Goal: Communication & Community: Answer question/provide support

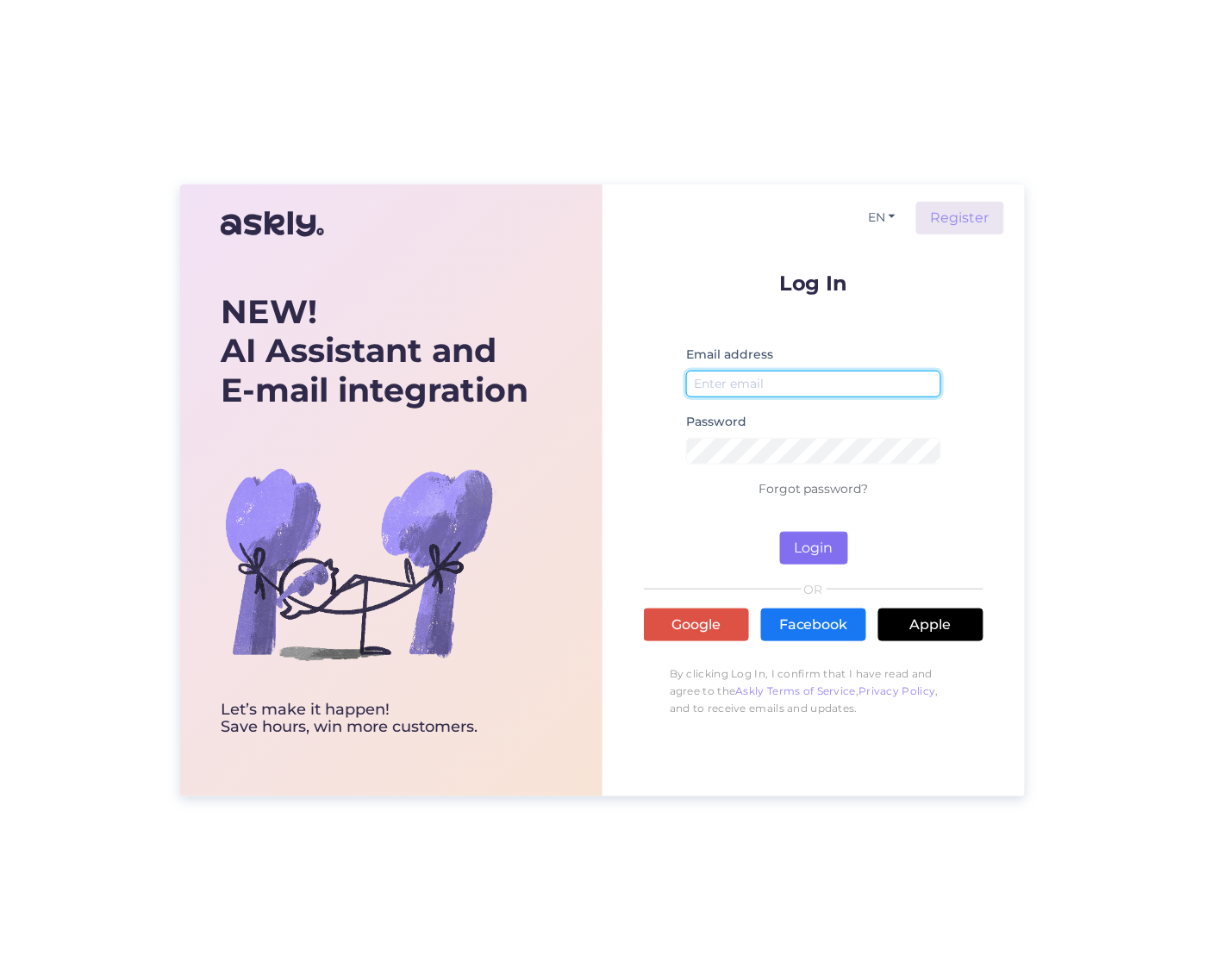
type input "[EMAIL_ADDRESS][DOMAIN_NAME]"
click at [803, 557] on button "Login" at bounding box center [814, 548] width 68 height 33
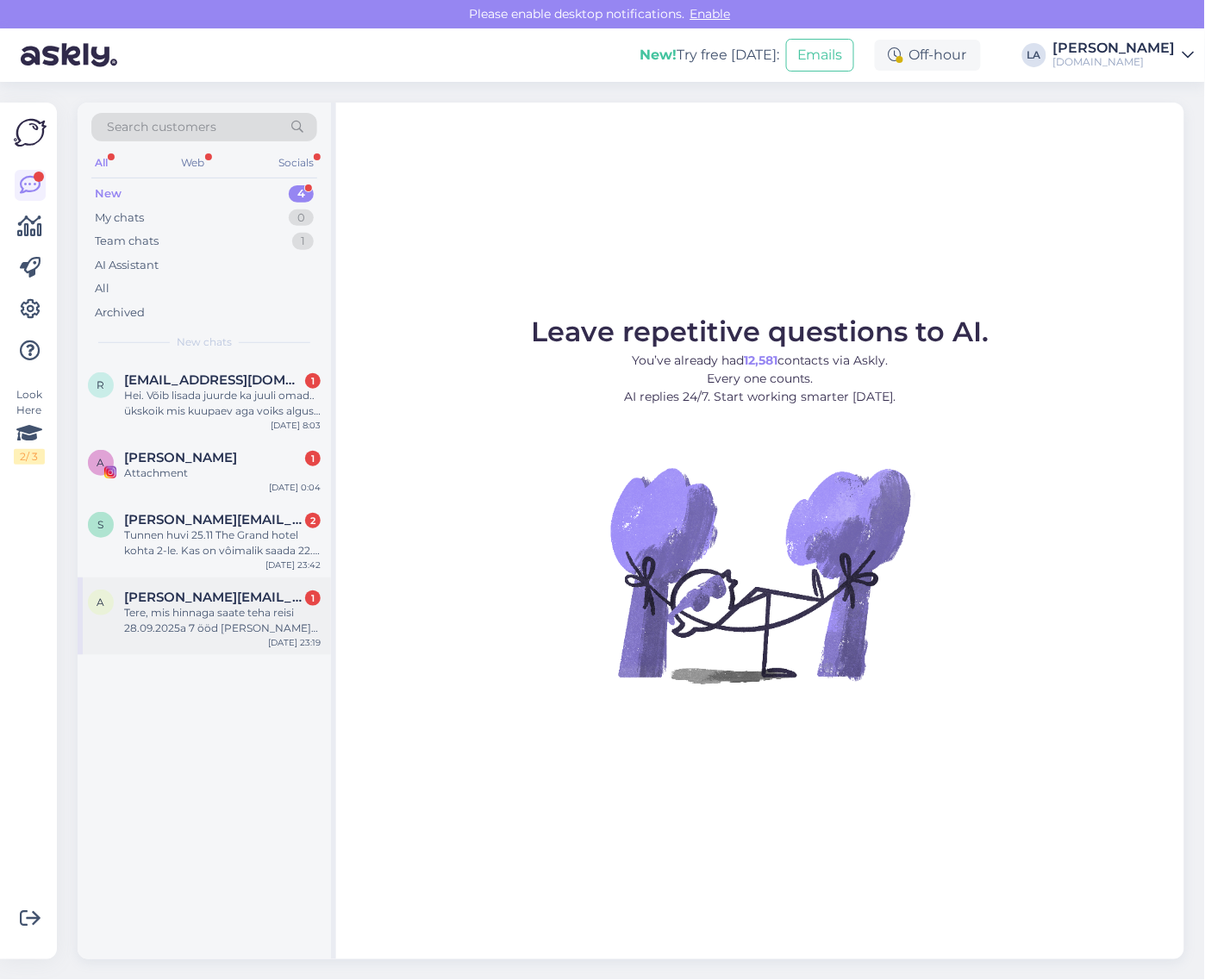
click at [233, 617] on div "Tere, mis hinnaga saate teha reisi 28.09.2025a 7 ööd [PERSON_NAME] Premier Bele…" at bounding box center [222, 621] width 197 height 31
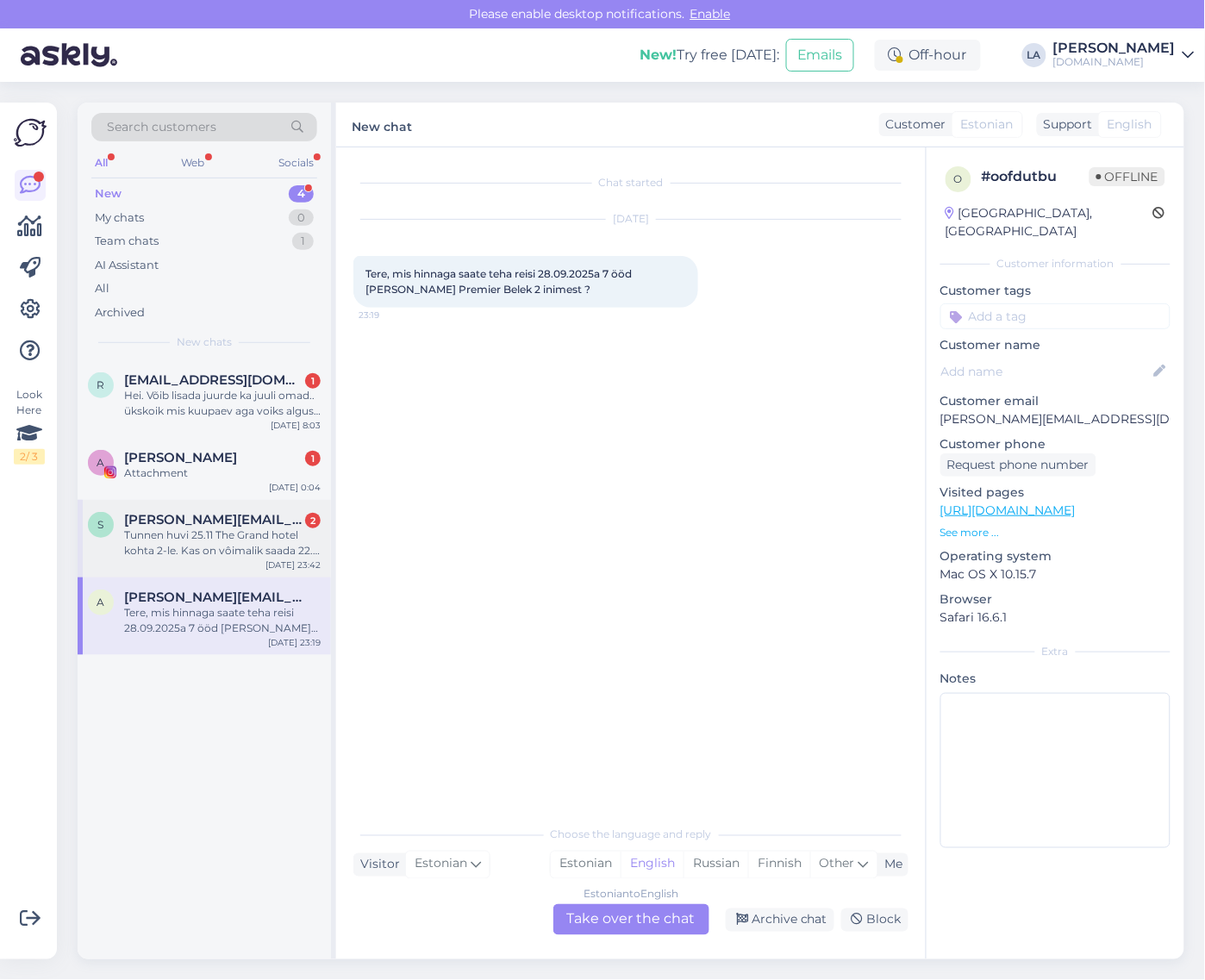
click at [221, 557] on div "Tunnen huvi 25.11 The Grand hotel kohta 2-le. Kas on vôimalik saada 22.11 ja 10…" at bounding box center [222, 542] width 197 height 31
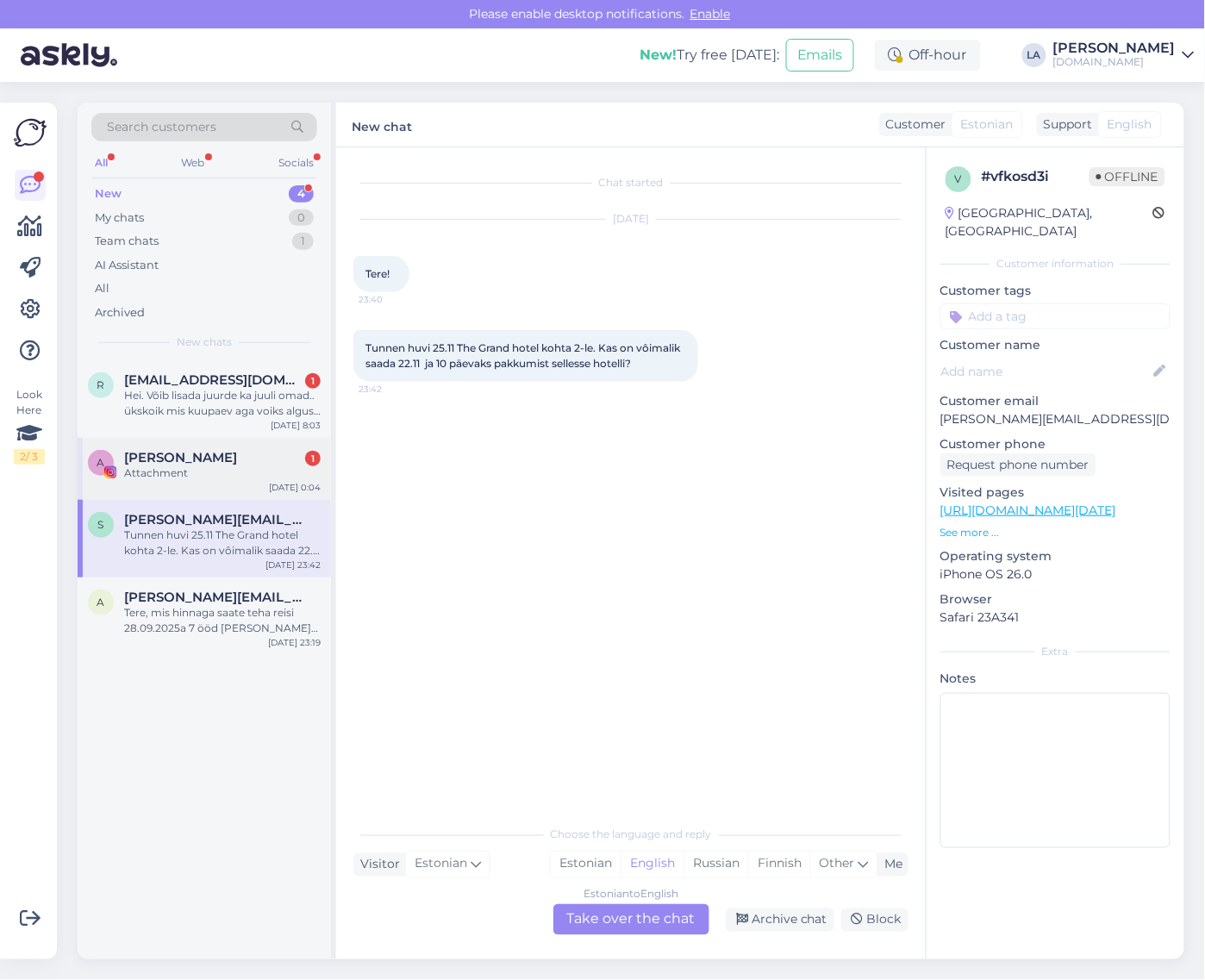
click at [215, 489] on div "A [PERSON_NAME] 1 Attachment [DATE] 0:04" at bounding box center [204, 468] width 253 height 62
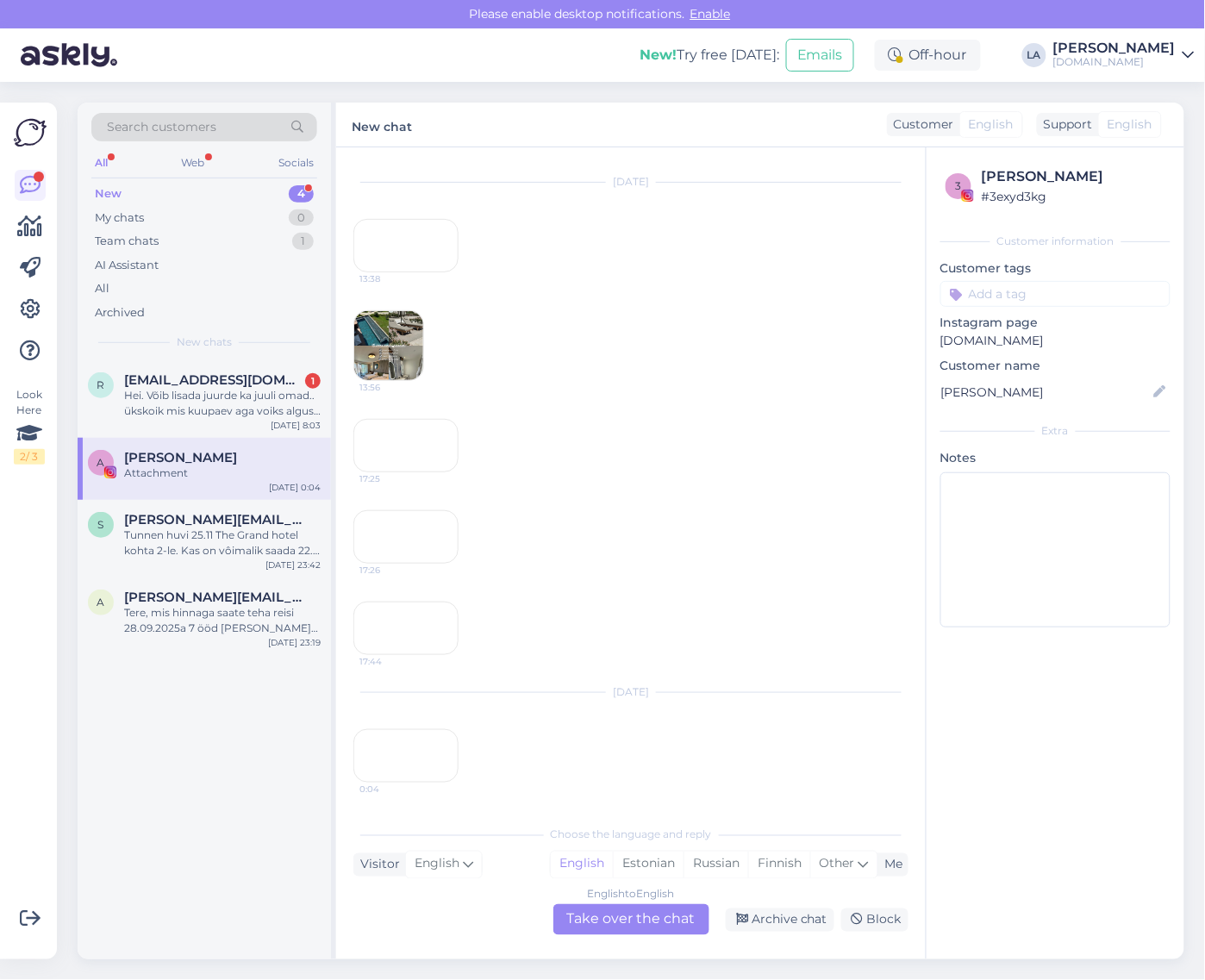
scroll to position [478, 0]
click at [781, 921] on div "Archive chat" at bounding box center [780, 920] width 109 height 23
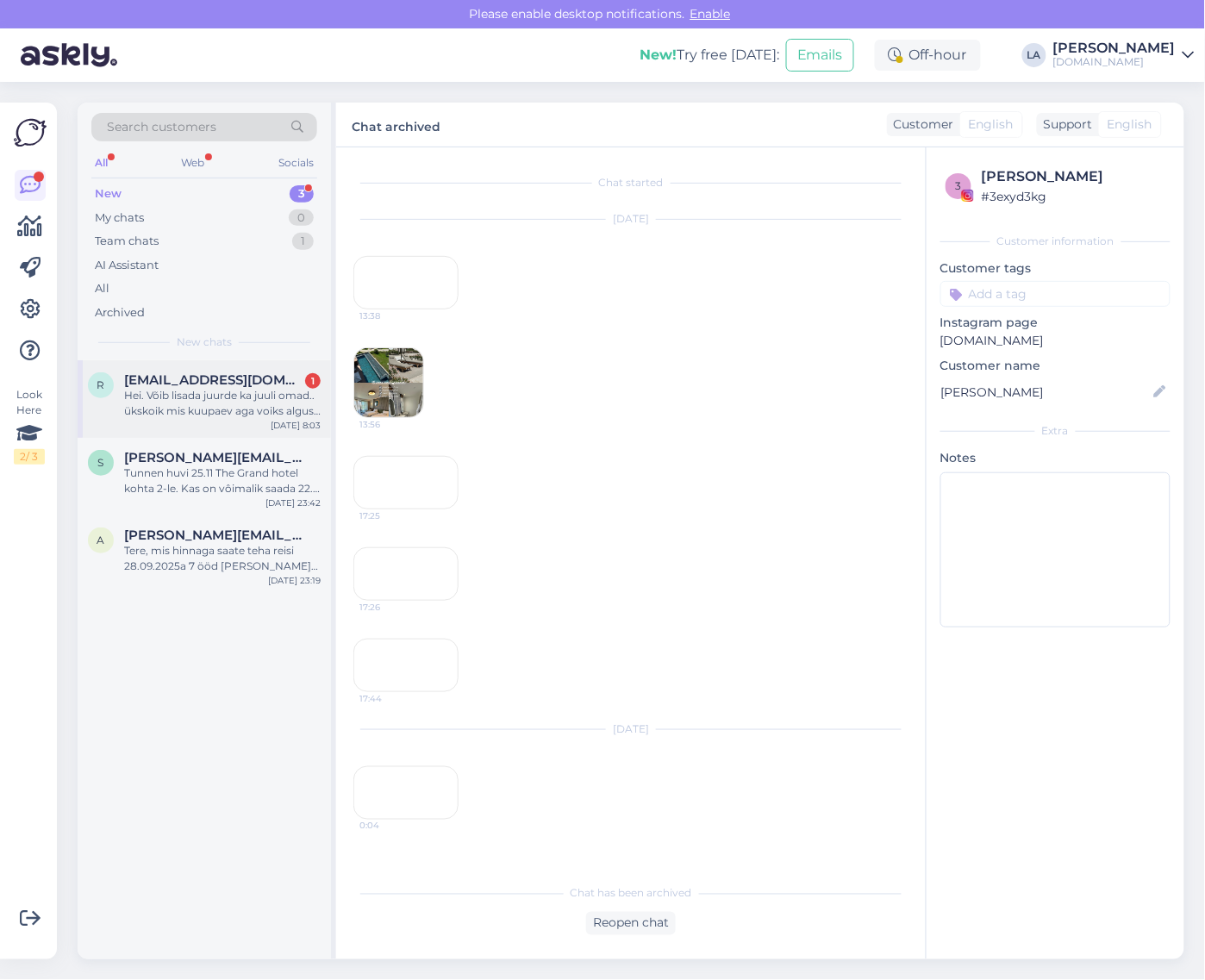
click at [258, 414] on div "Hei. Võib lisada juurde ka juuli omad.. ükskoik mis kuupaev aga voiks algus oll…" at bounding box center [222, 403] width 197 height 31
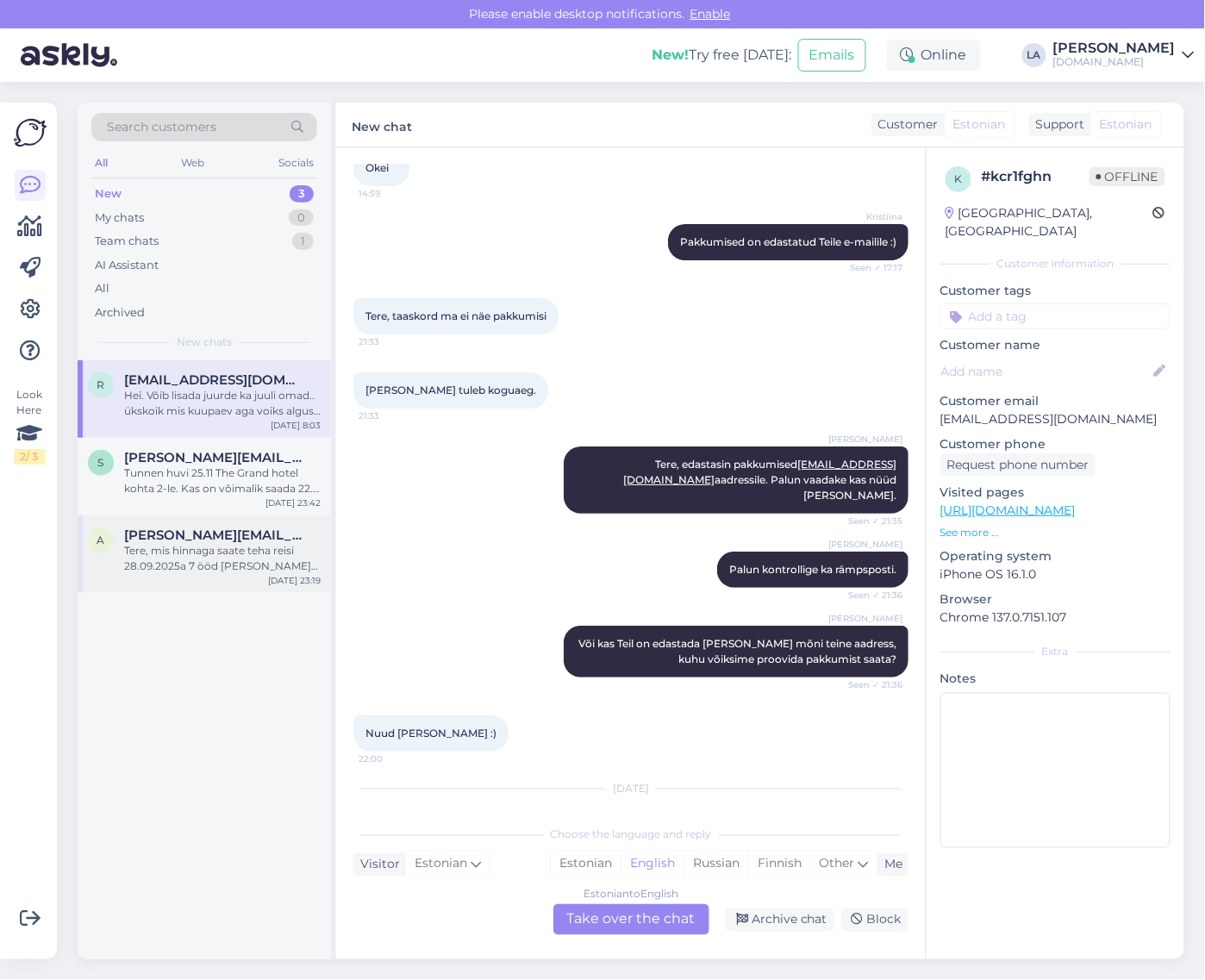
click at [181, 570] on div "Tere, mis hinnaga saate teha reisi 28.09.2025a 7 ööd [PERSON_NAME] Premier Bele…" at bounding box center [222, 558] width 197 height 31
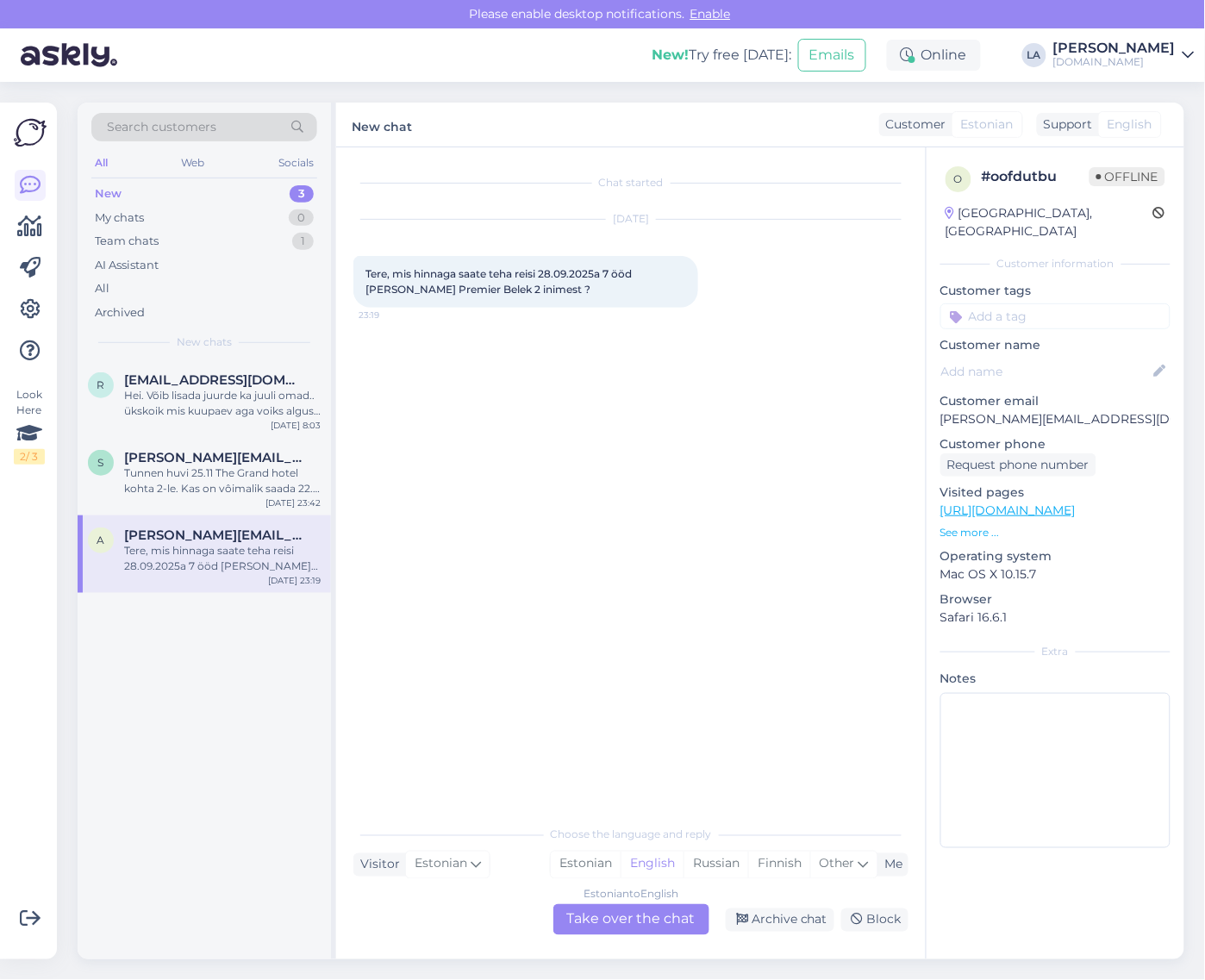
click at [587, 918] on div "Estonian to English Take over the chat" at bounding box center [632, 919] width 156 height 31
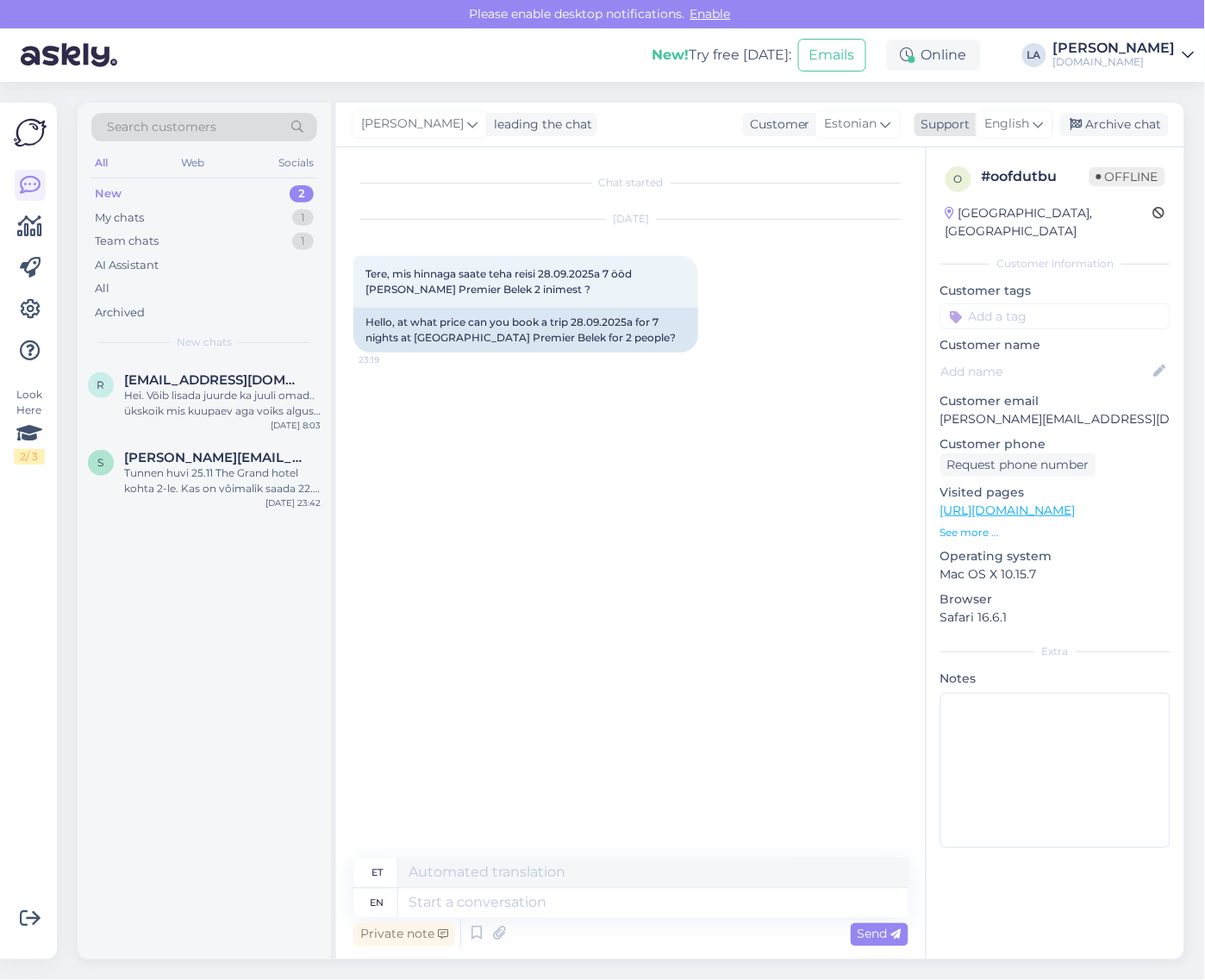
click at [1019, 126] on span "English" at bounding box center [1007, 124] width 45 height 19
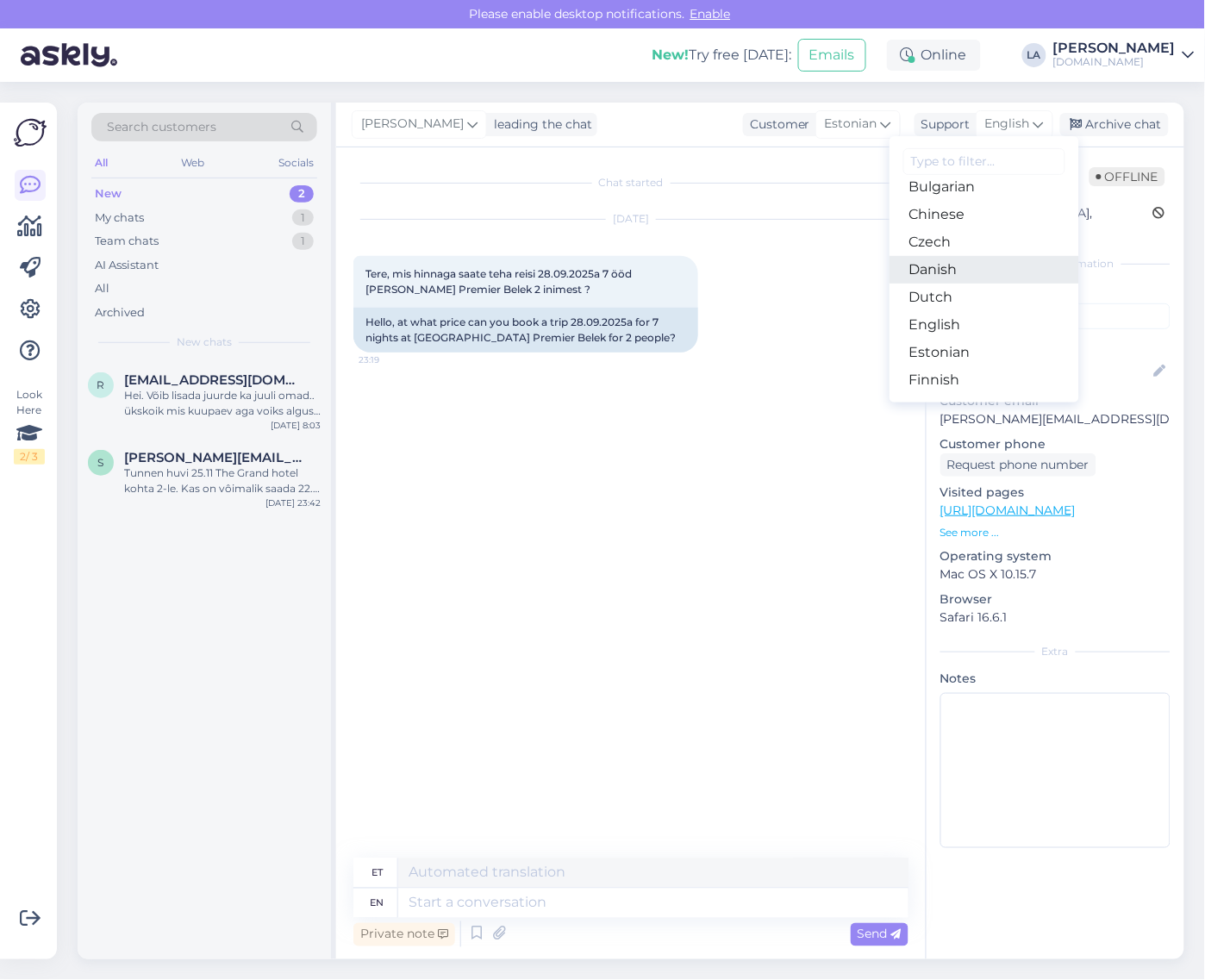
scroll to position [108, 0]
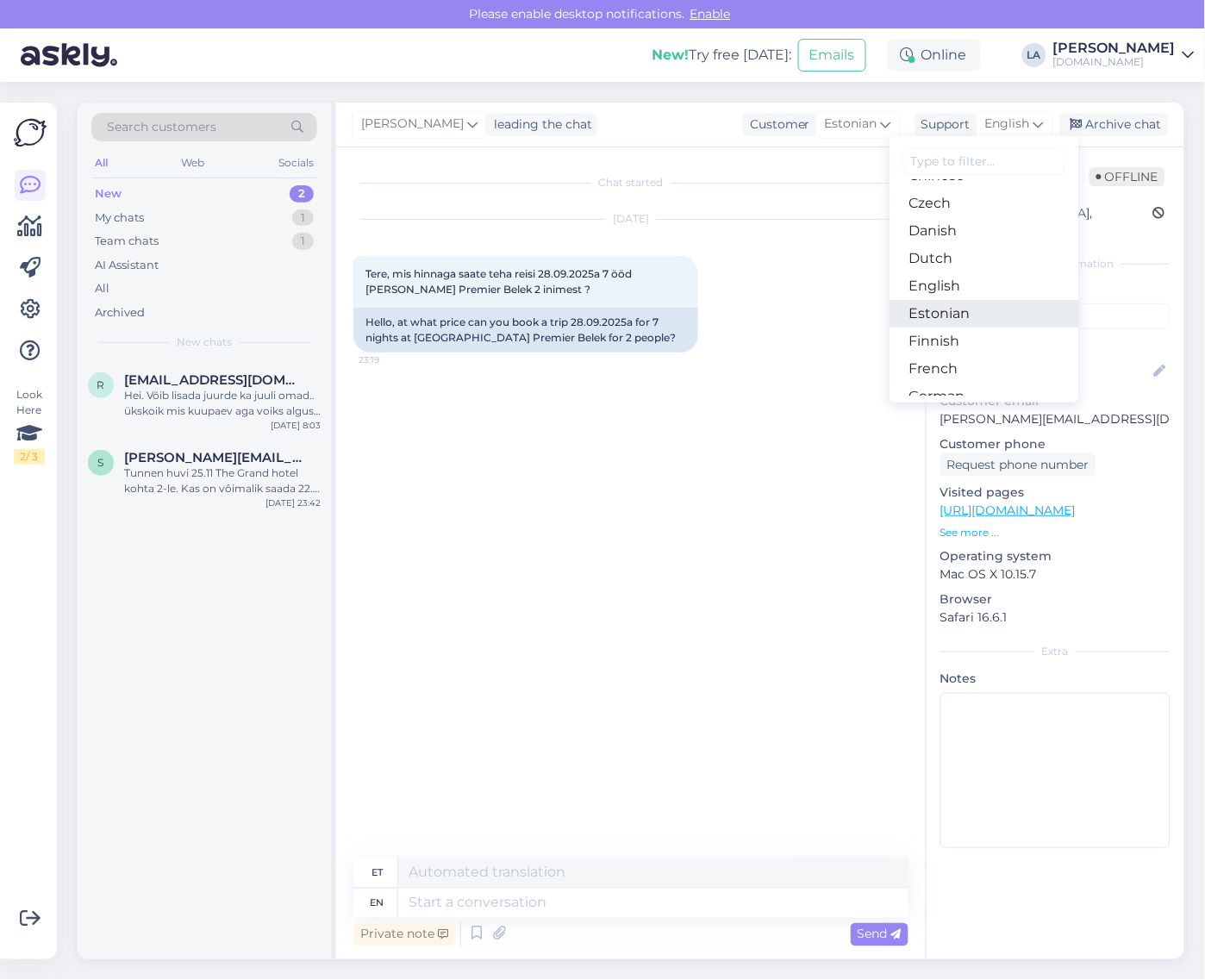
click at [960, 312] on link "Estonian" at bounding box center [984, 313] width 190 height 27
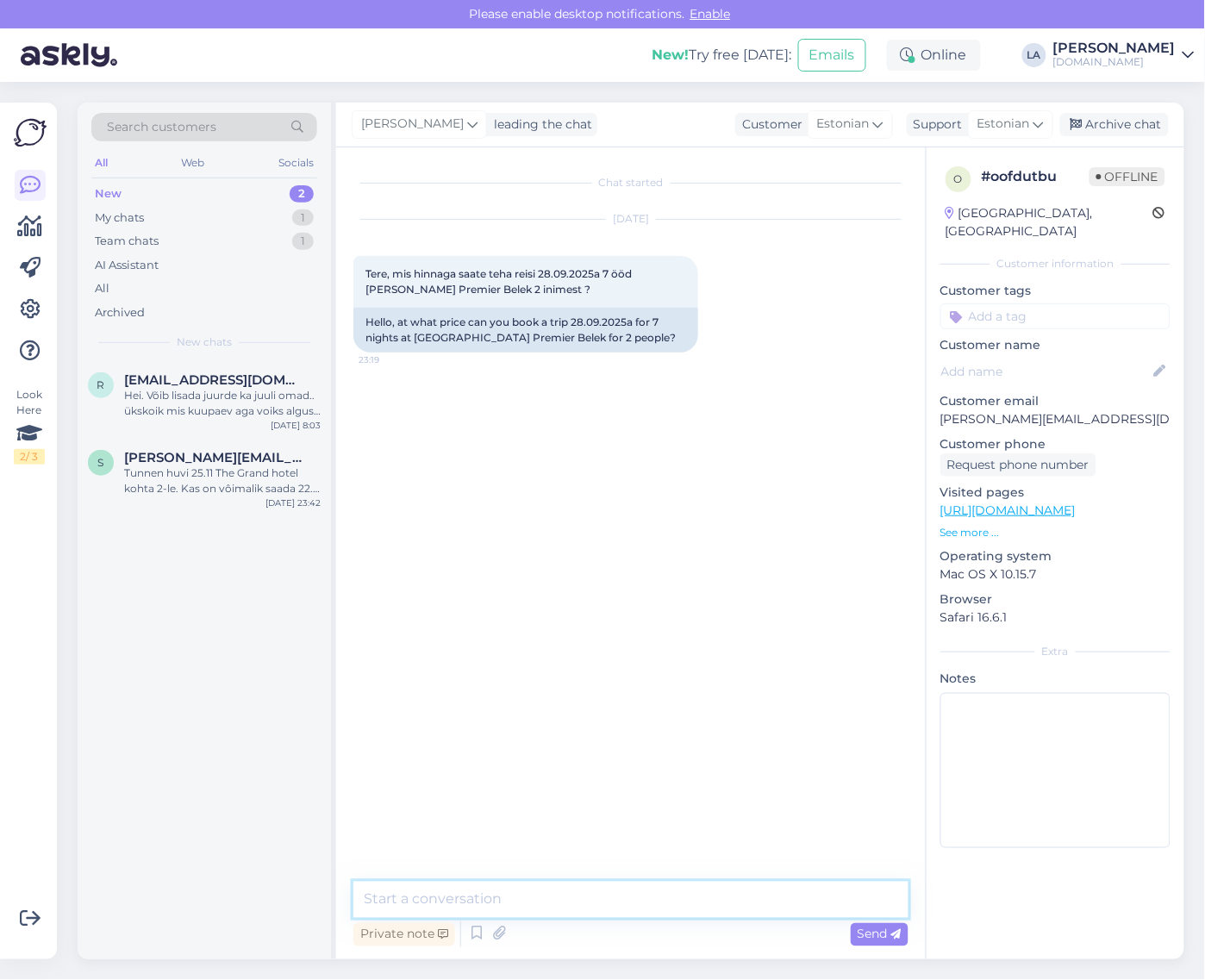
click at [539, 902] on textarea at bounding box center [631, 900] width 555 height 36
type textarea "Tere! Vaatame pakkumised [PERSON_NAME] saadame Teile meilile. :)"
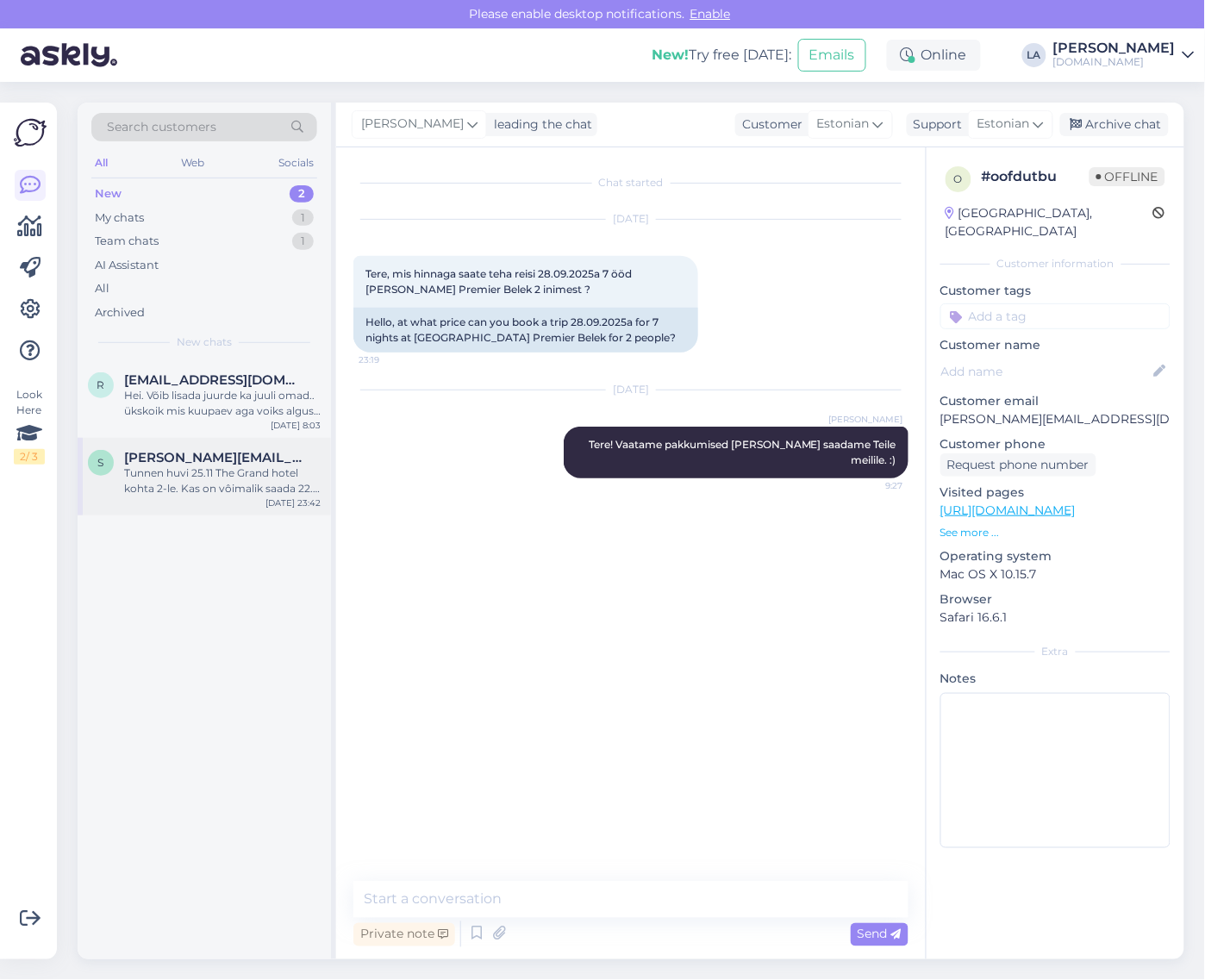
click at [156, 475] on div "Tunnen huvi 25.11 The Grand hotel kohta 2-le. Kas on vôimalik saada 22.11 ja 10…" at bounding box center [222, 481] width 197 height 31
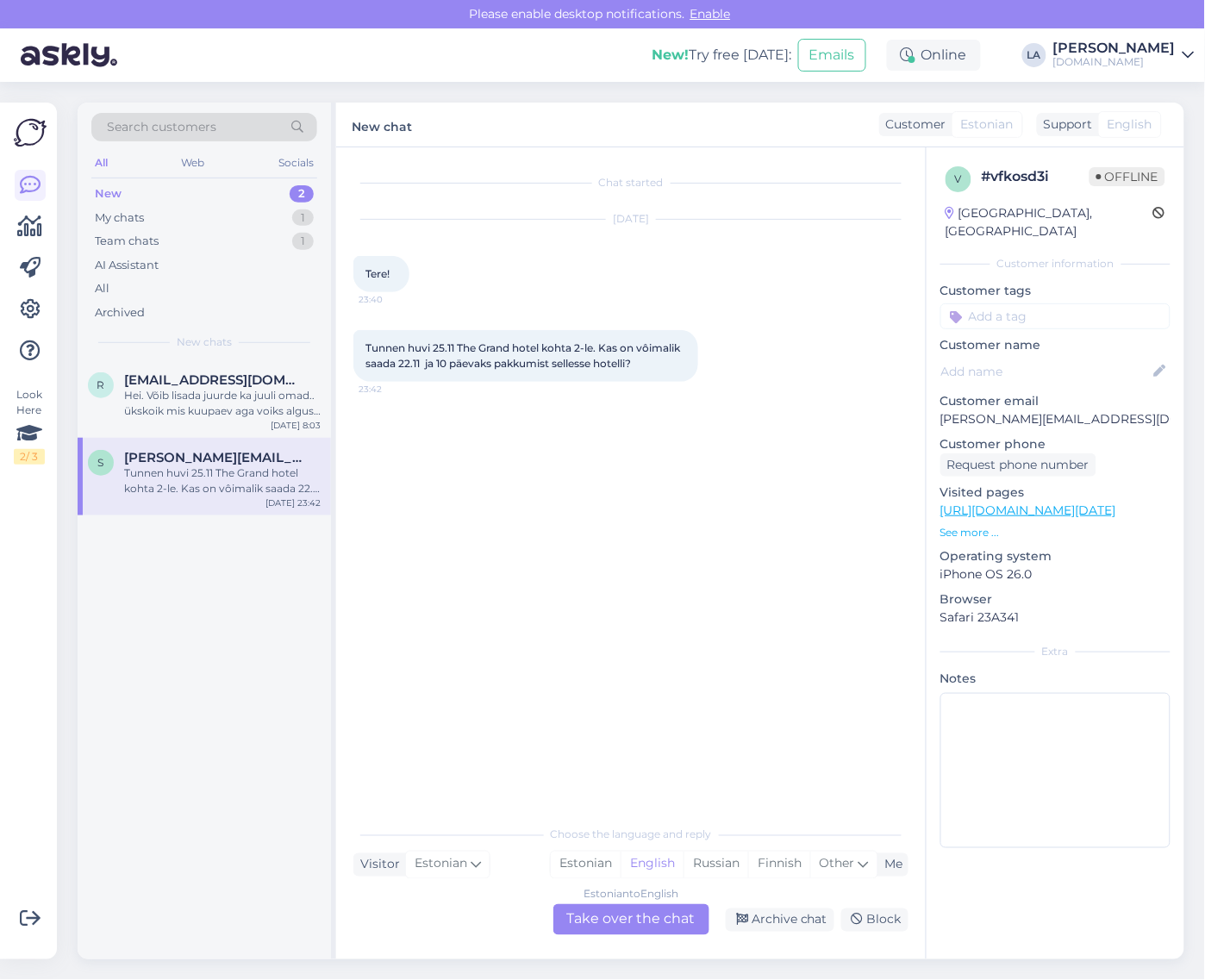
click at [627, 919] on div "Estonian to English Take over the chat" at bounding box center [632, 919] width 156 height 31
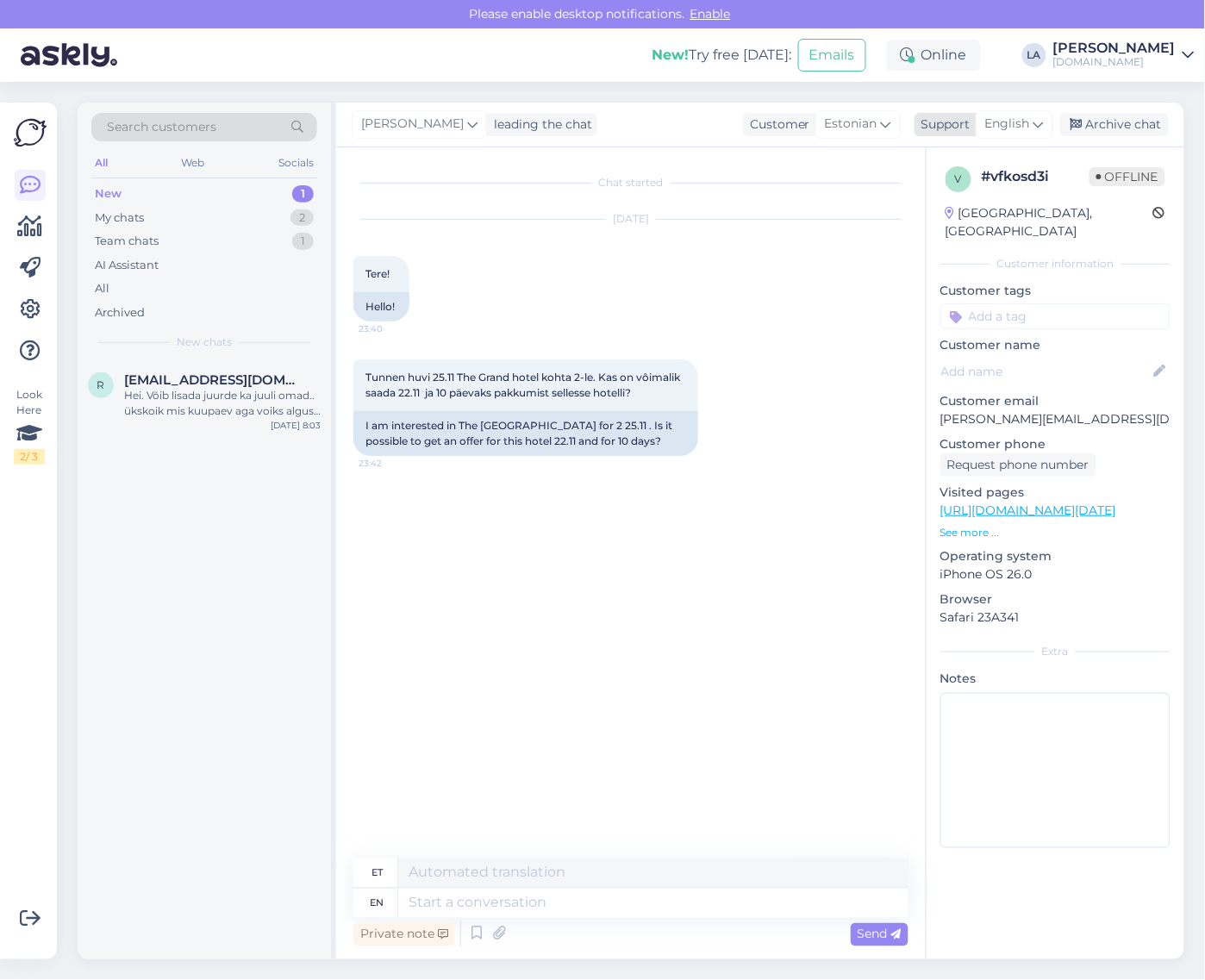
click at [1009, 119] on span "English" at bounding box center [1007, 124] width 45 height 19
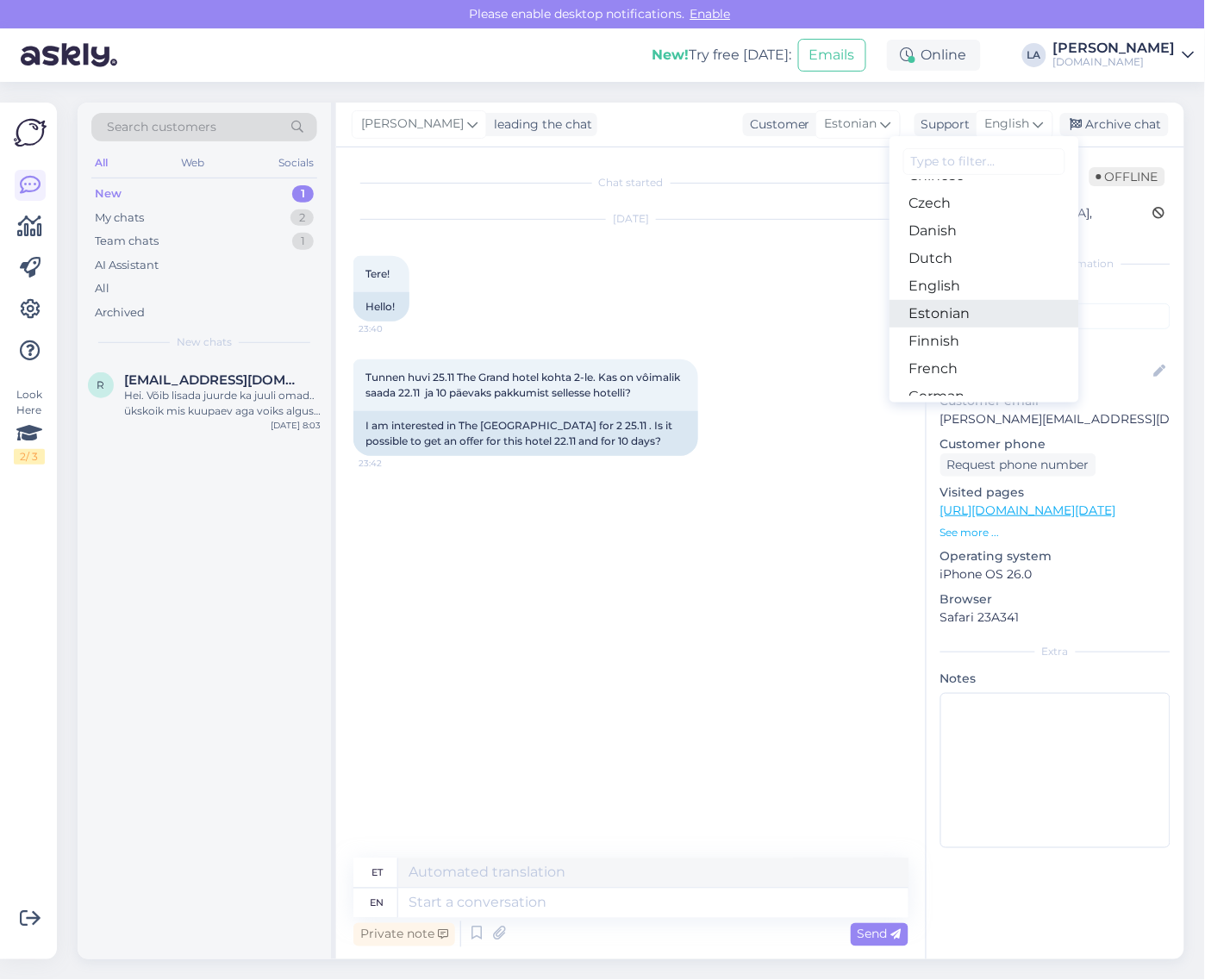
click at [955, 312] on link "Estonian" at bounding box center [984, 313] width 190 height 27
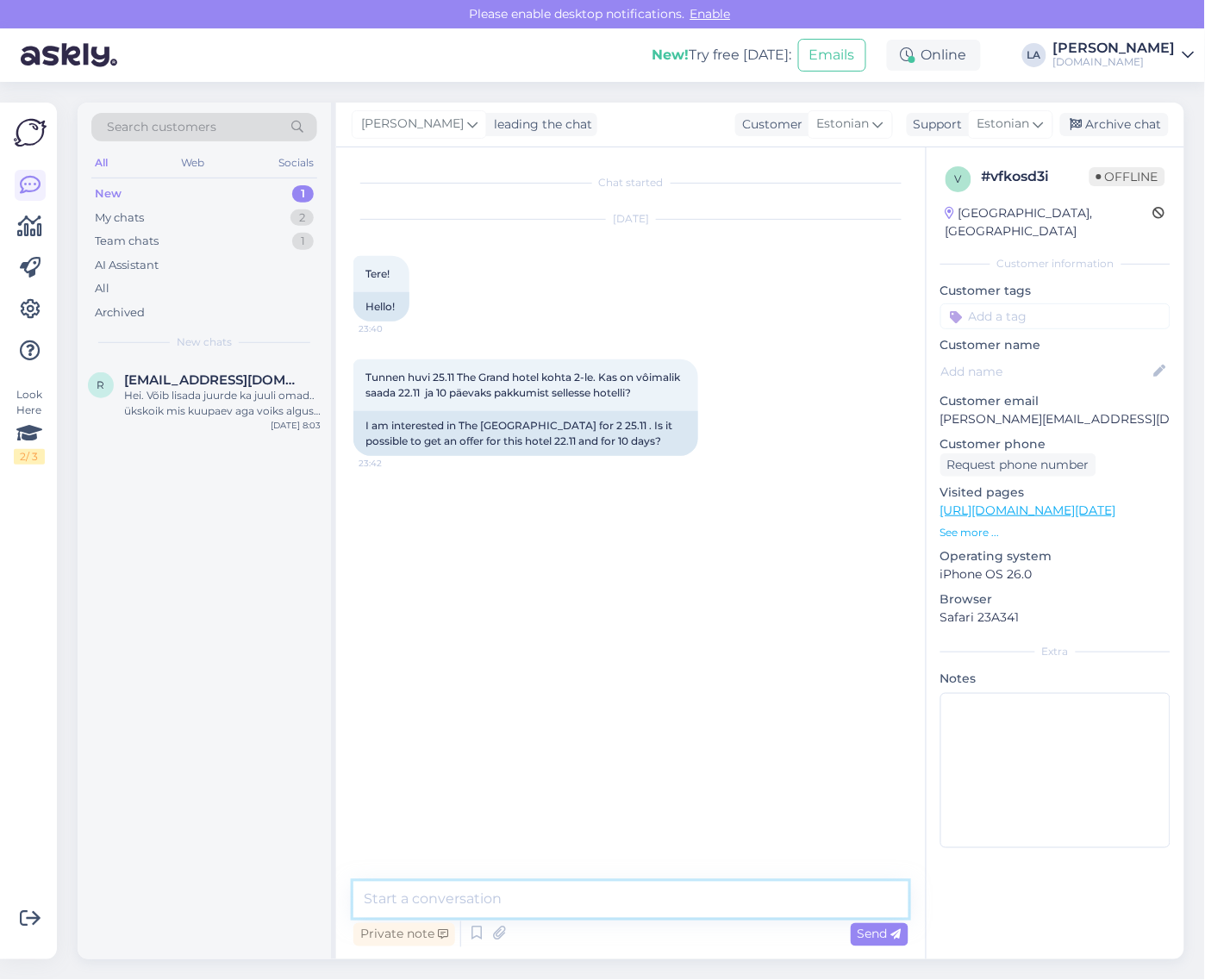
click at [522, 898] on textarea at bounding box center [631, 900] width 555 height 36
type textarea "Tere! Vaatame pakkumised [PERSON_NAME] saadame meilile. :)"
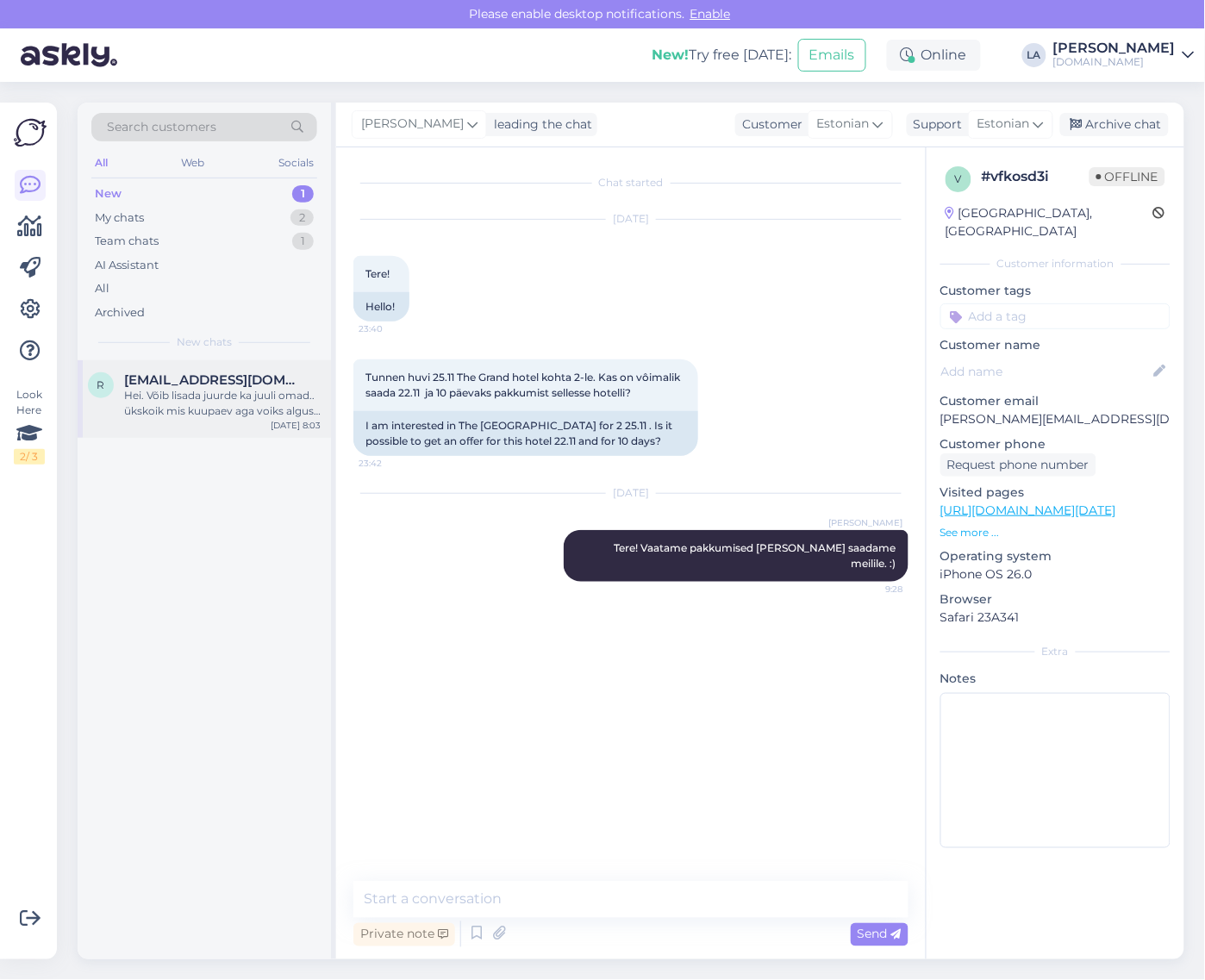
click at [183, 410] on div "Hei. Võib lisada juurde ka juuli omad.. ükskoik mis kuupaev aga voiks algus oll…" at bounding box center [222, 403] width 197 height 31
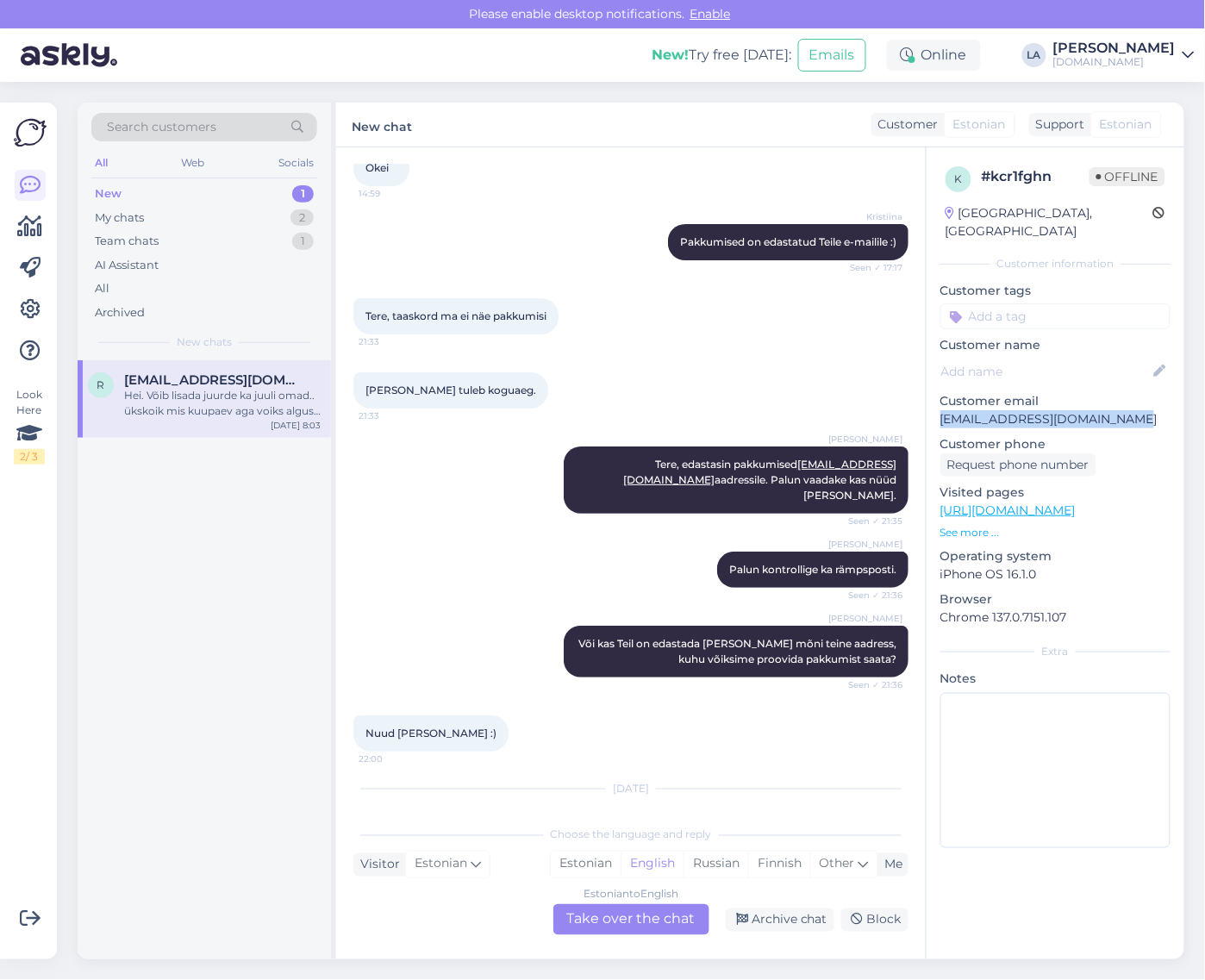
drag, startPoint x: 938, startPoint y: 401, endPoint x: 1122, endPoint y: 405, distance: 184.0
click at [1122, 405] on div "k # kcr1fghn Offline [GEOGRAPHIC_DATA], [GEOGRAPHIC_DATA] Customer information …" at bounding box center [1056, 511] width 258 height 727
copy p "[EMAIL_ADDRESS][DOMAIN_NAME]"
click at [802, 781] on div "[DATE]" at bounding box center [631, 789] width 555 height 16
click at [669, 923] on div "Estonian to English Take over the chat" at bounding box center [632, 919] width 156 height 31
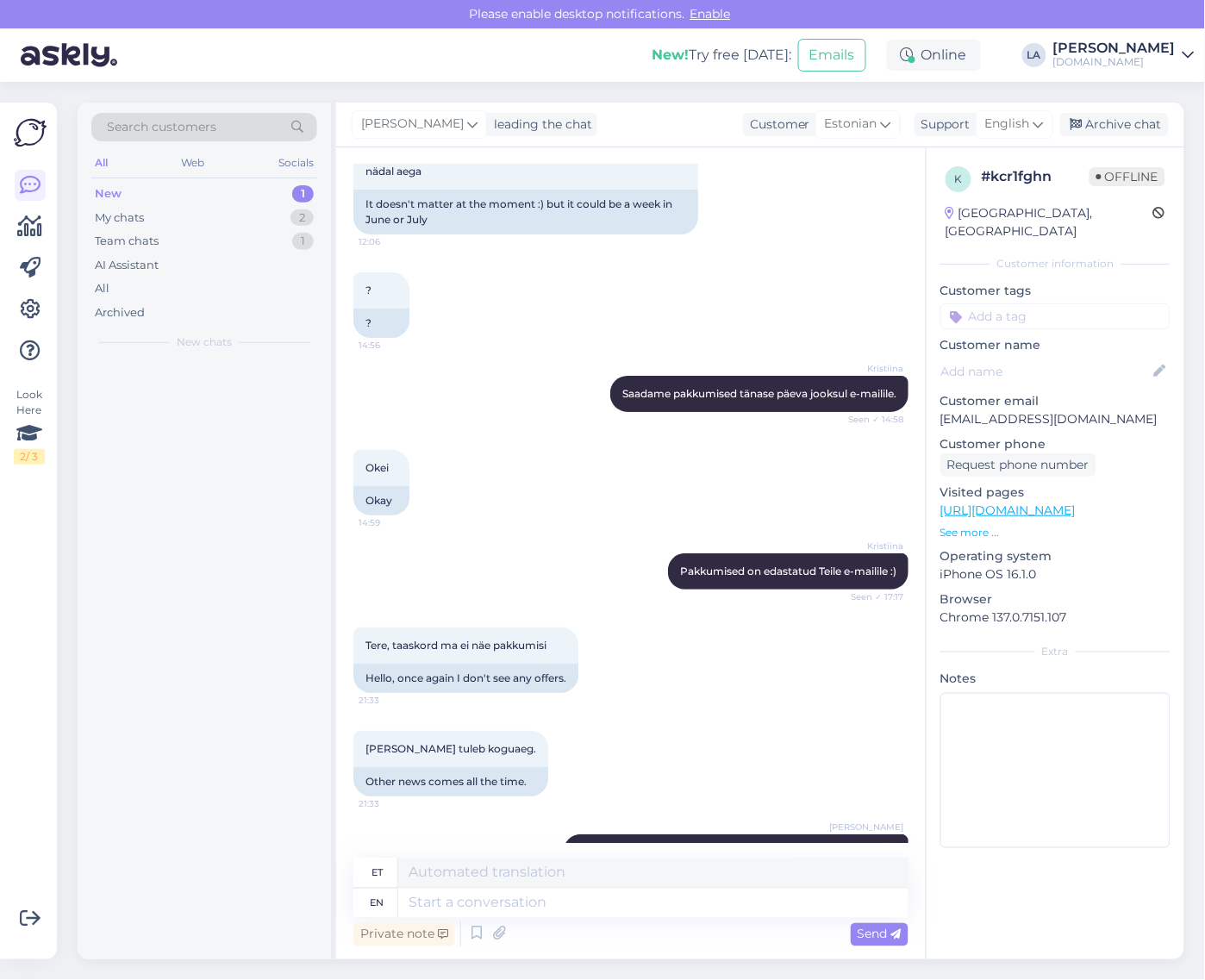
scroll to position [1826, 0]
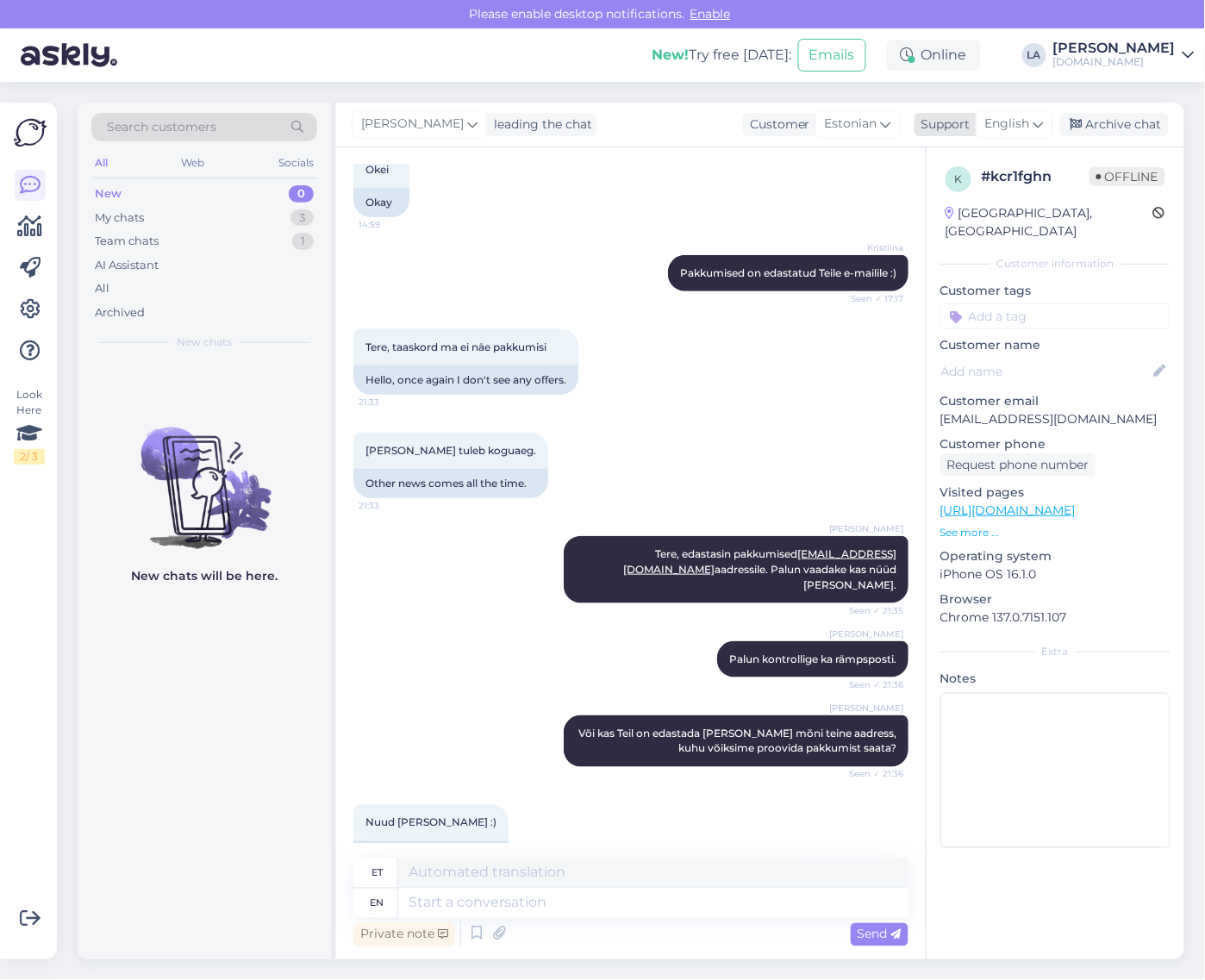
click at [1007, 135] on div "English" at bounding box center [1014, 124] width 77 height 27
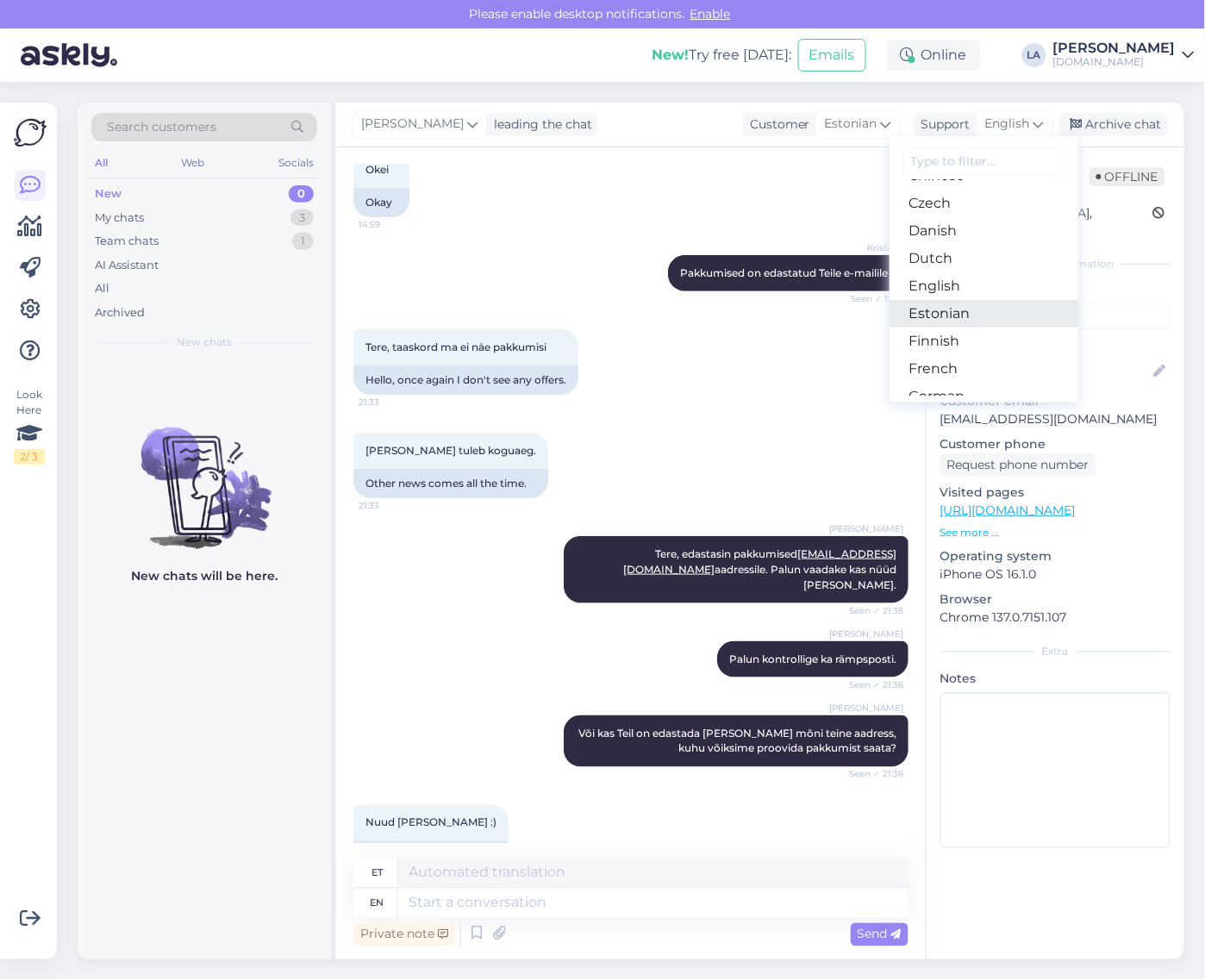
click at [954, 313] on link "Estonian" at bounding box center [984, 313] width 190 height 27
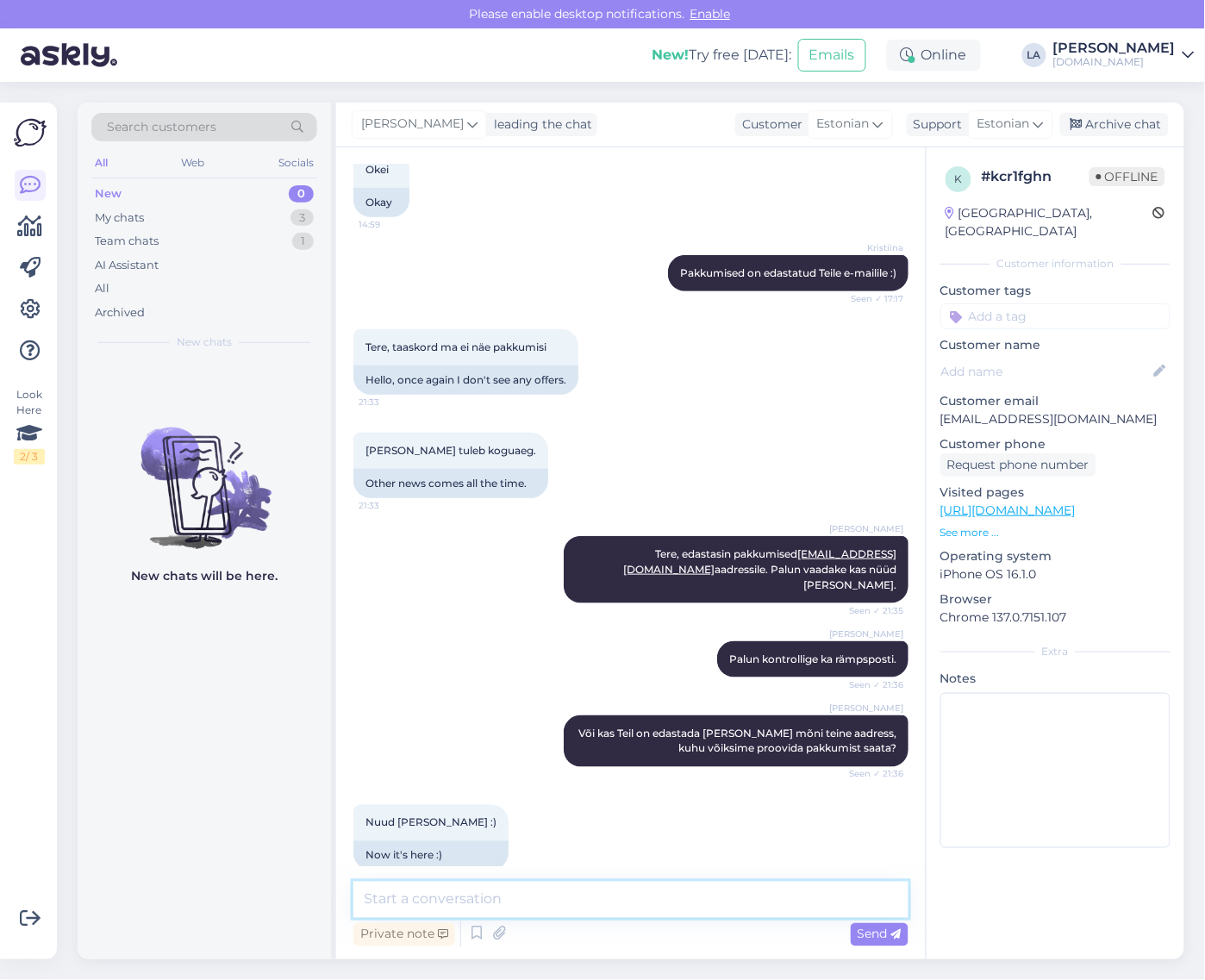
click at [606, 882] on textarea at bounding box center [631, 900] width 555 height 36
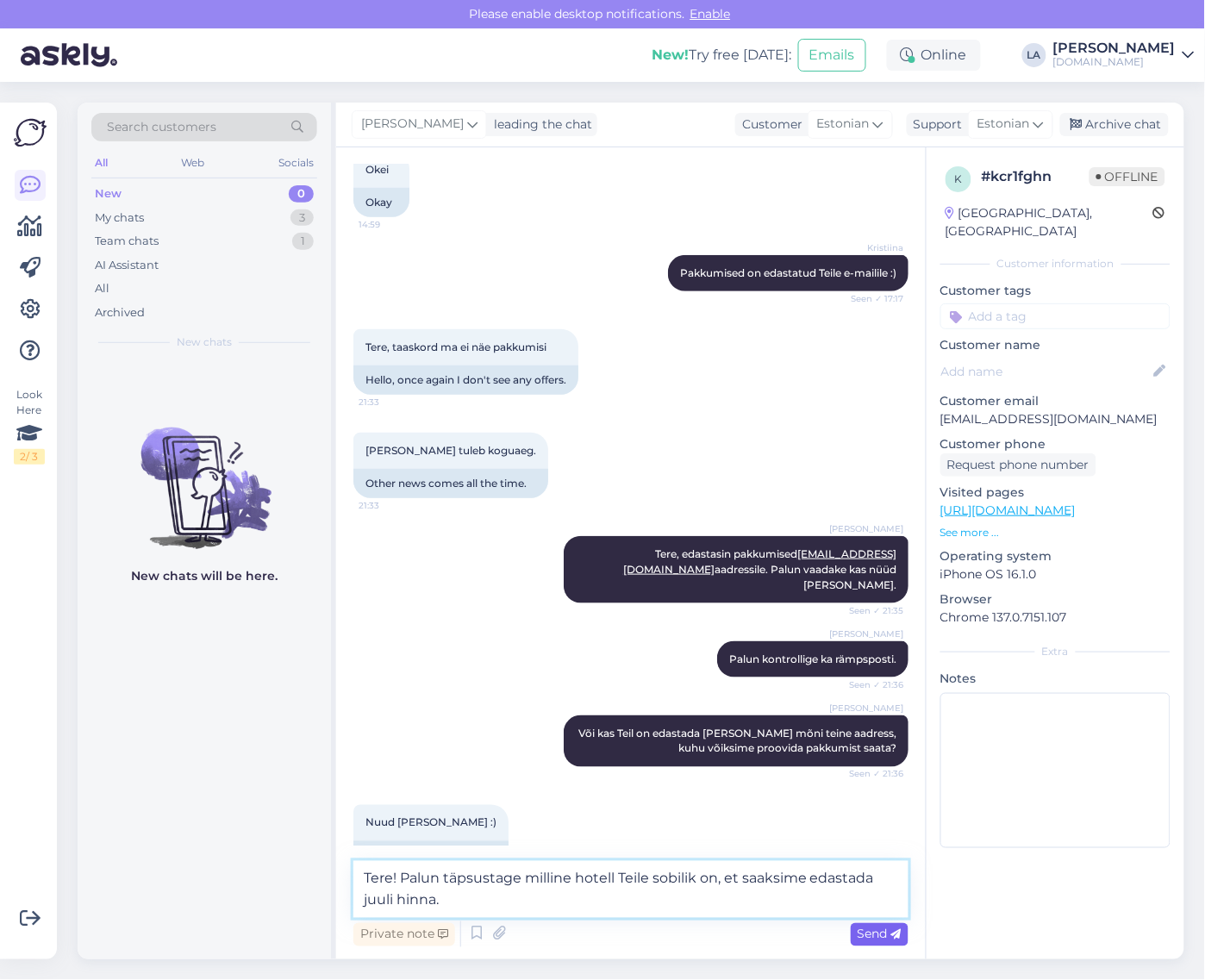
type textarea "Tere! Palun täpsustage milline hotell Teile sobilik on, et saaksime edastada ju…"
click at [902, 935] on icon at bounding box center [896, 935] width 11 height 11
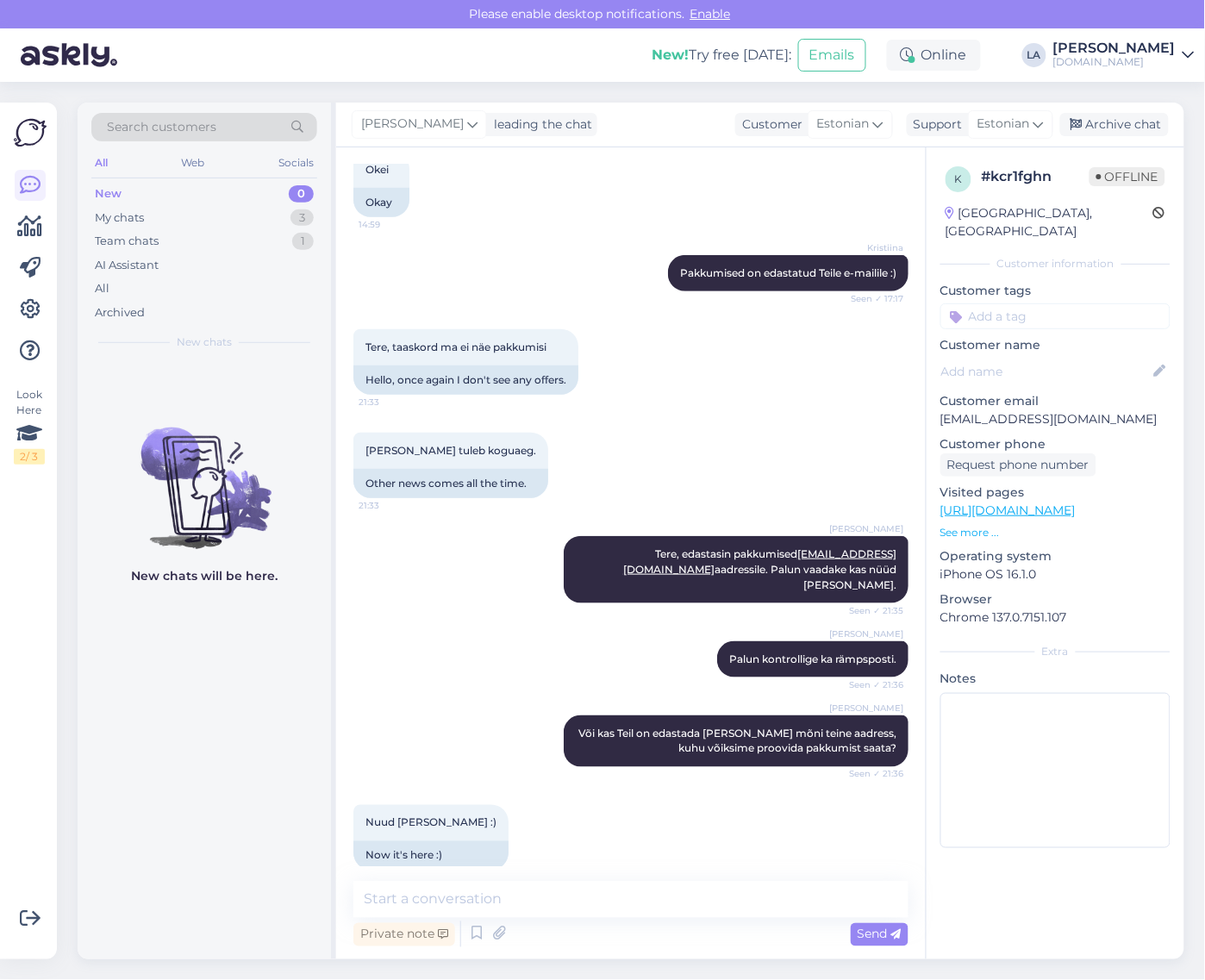
scroll to position [1998, 0]
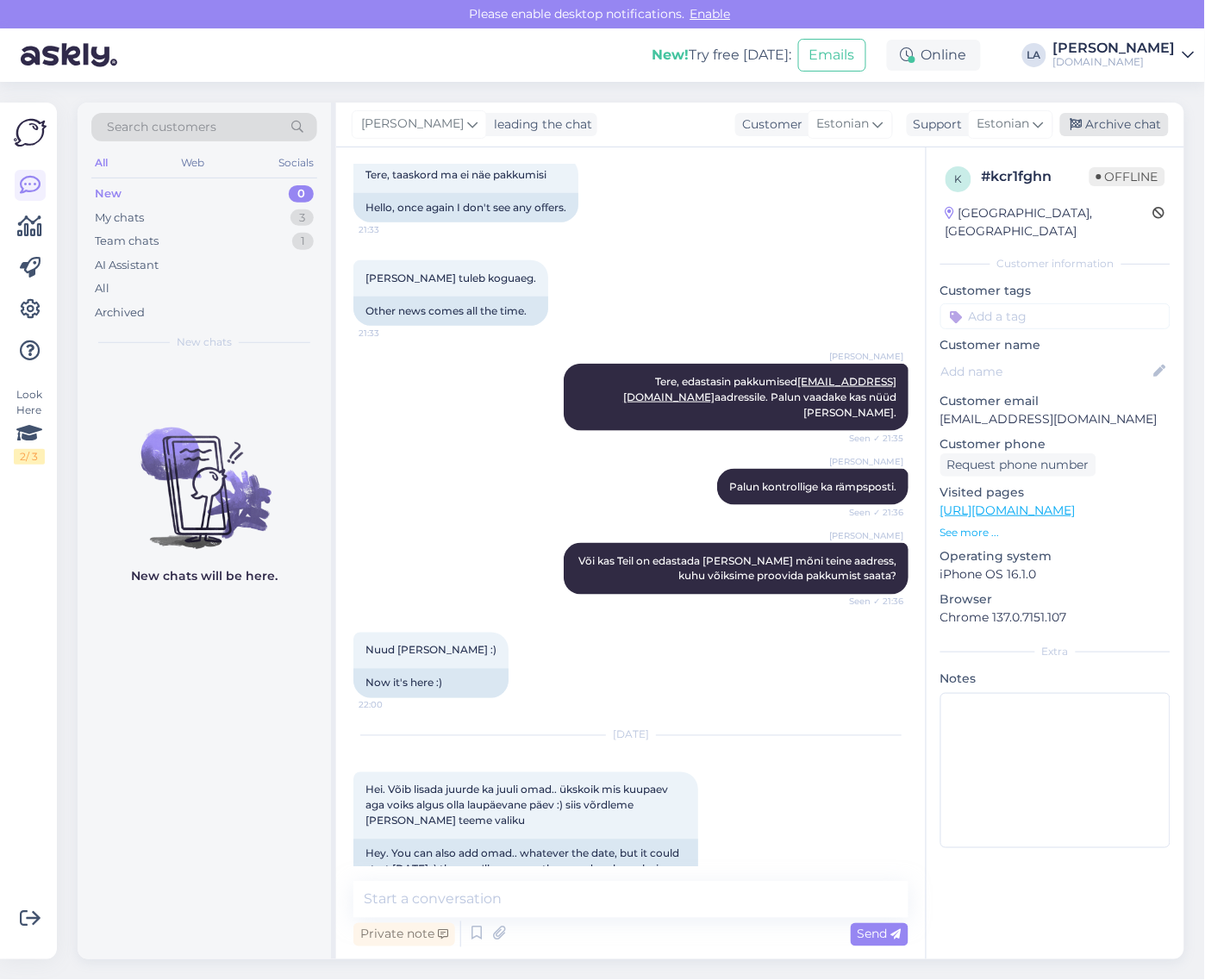
click at [1122, 126] on div "Archive chat" at bounding box center [1115, 125] width 109 height 23
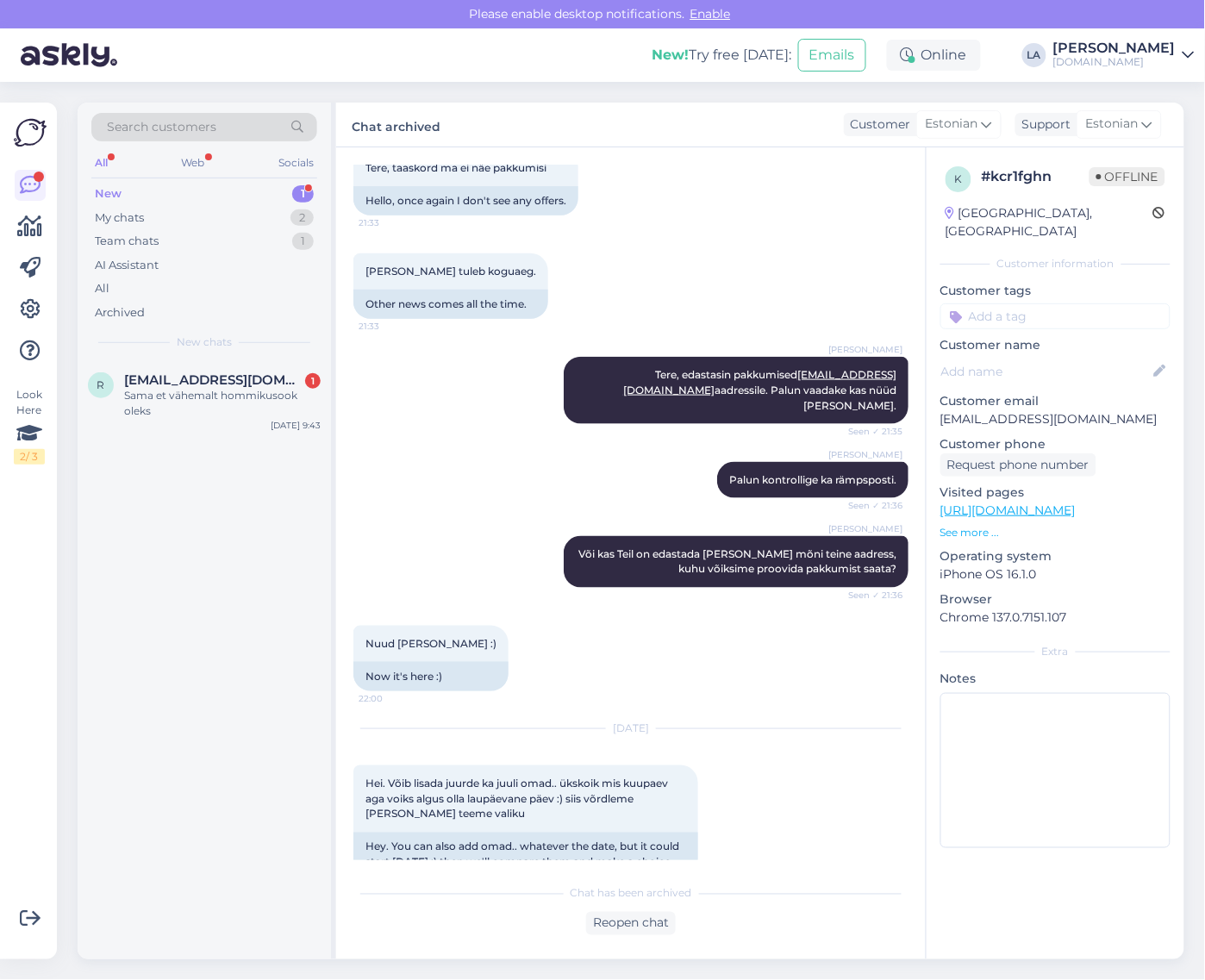
scroll to position [2078, 0]
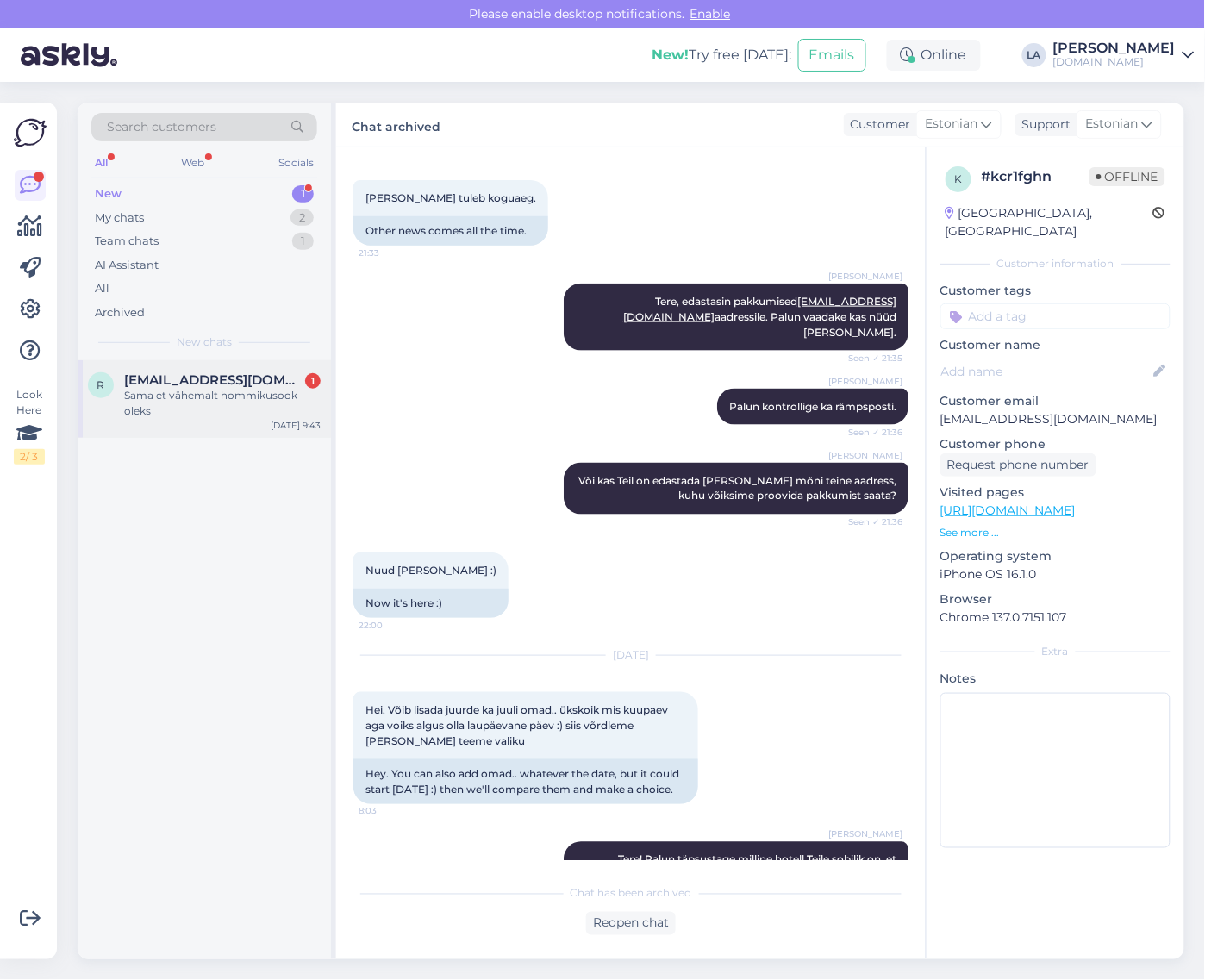
click at [248, 384] on span "[EMAIL_ADDRESS][DOMAIN_NAME]" at bounding box center [214, 381] width 179 height 16
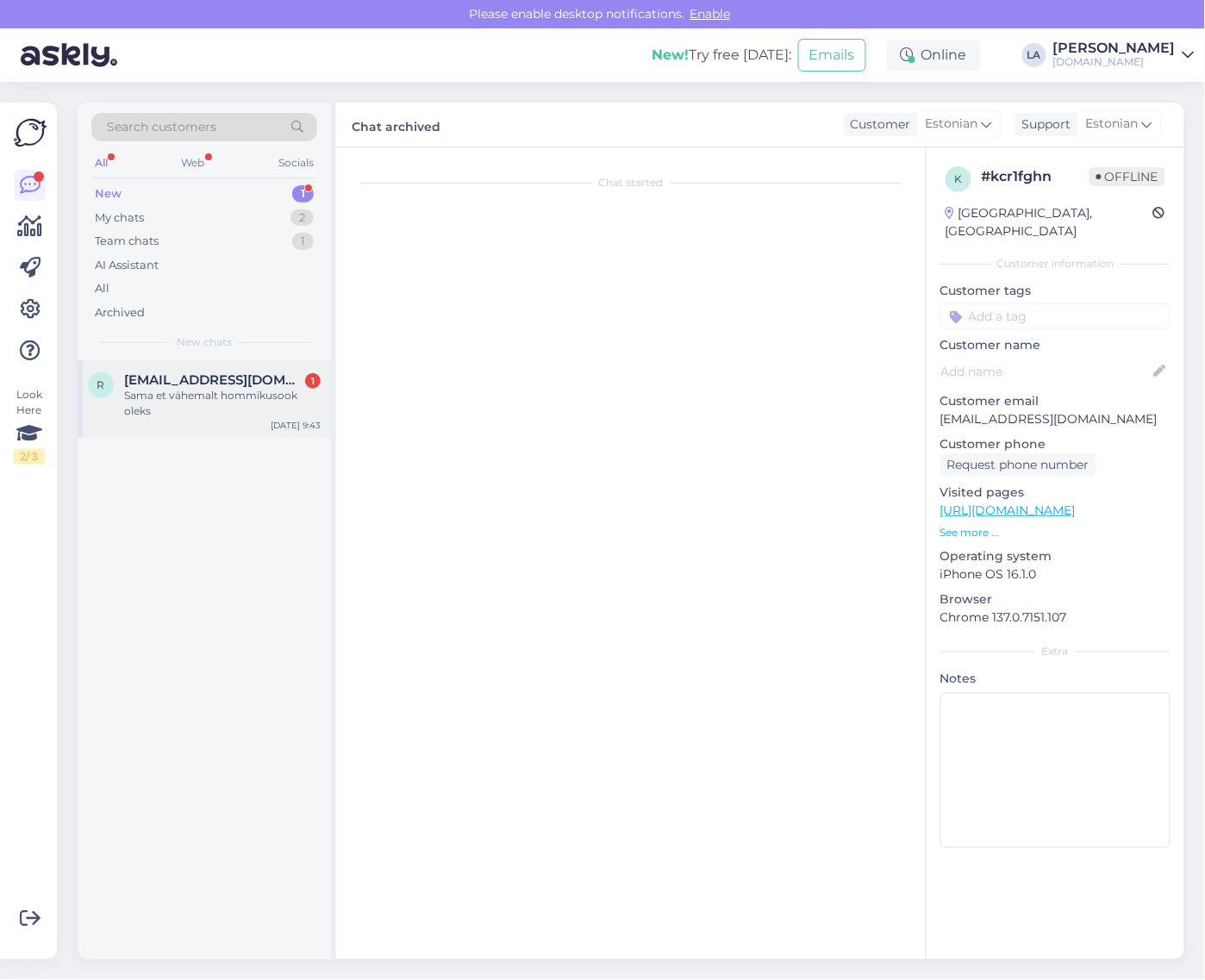
scroll to position [2136, 0]
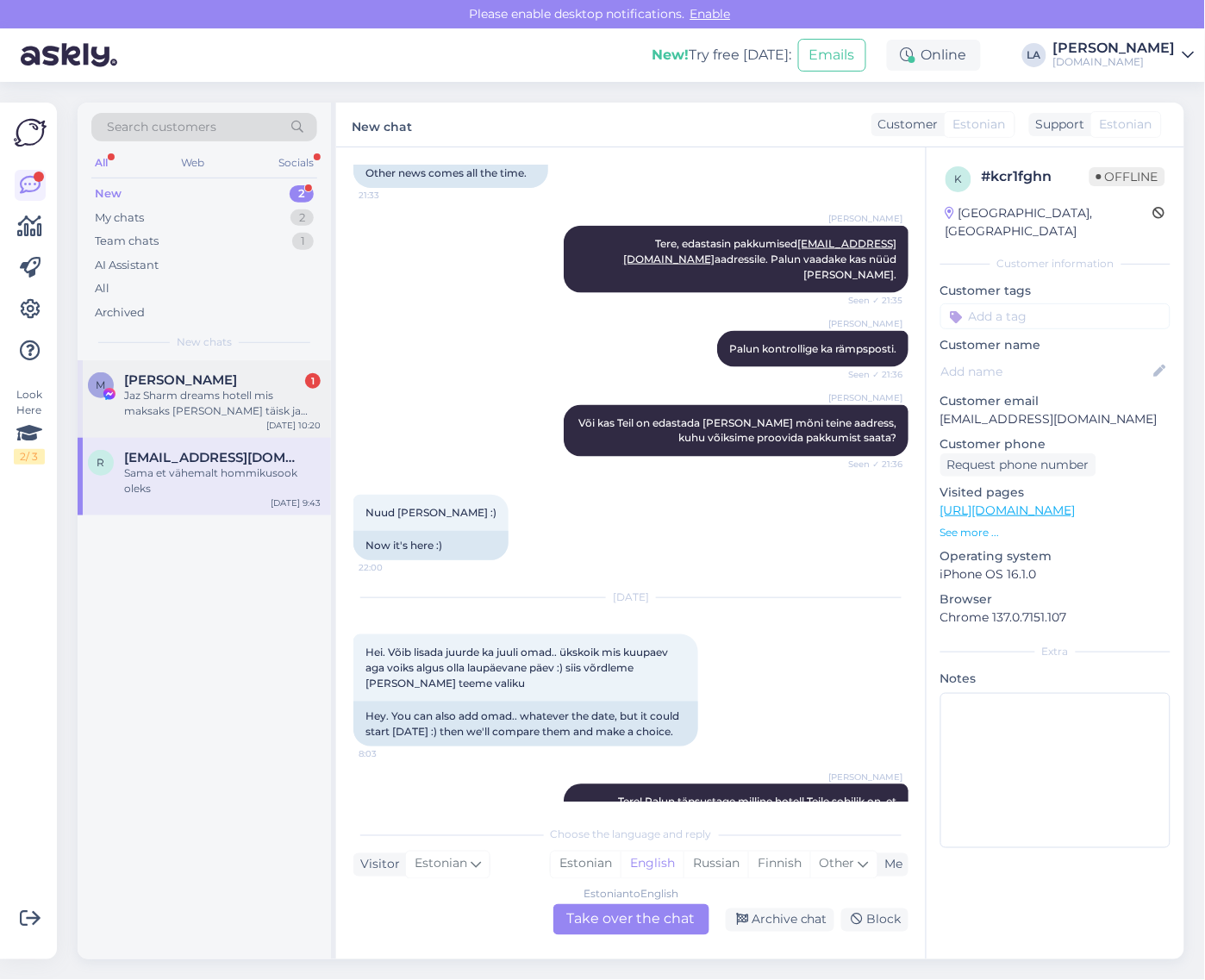
click at [257, 390] on div "Jaz Sharm dreams hotell mis maksaks [PERSON_NAME] täisk ja ühele 14a lapsele .n…" at bounding box center [222, 403] width 197 height 31
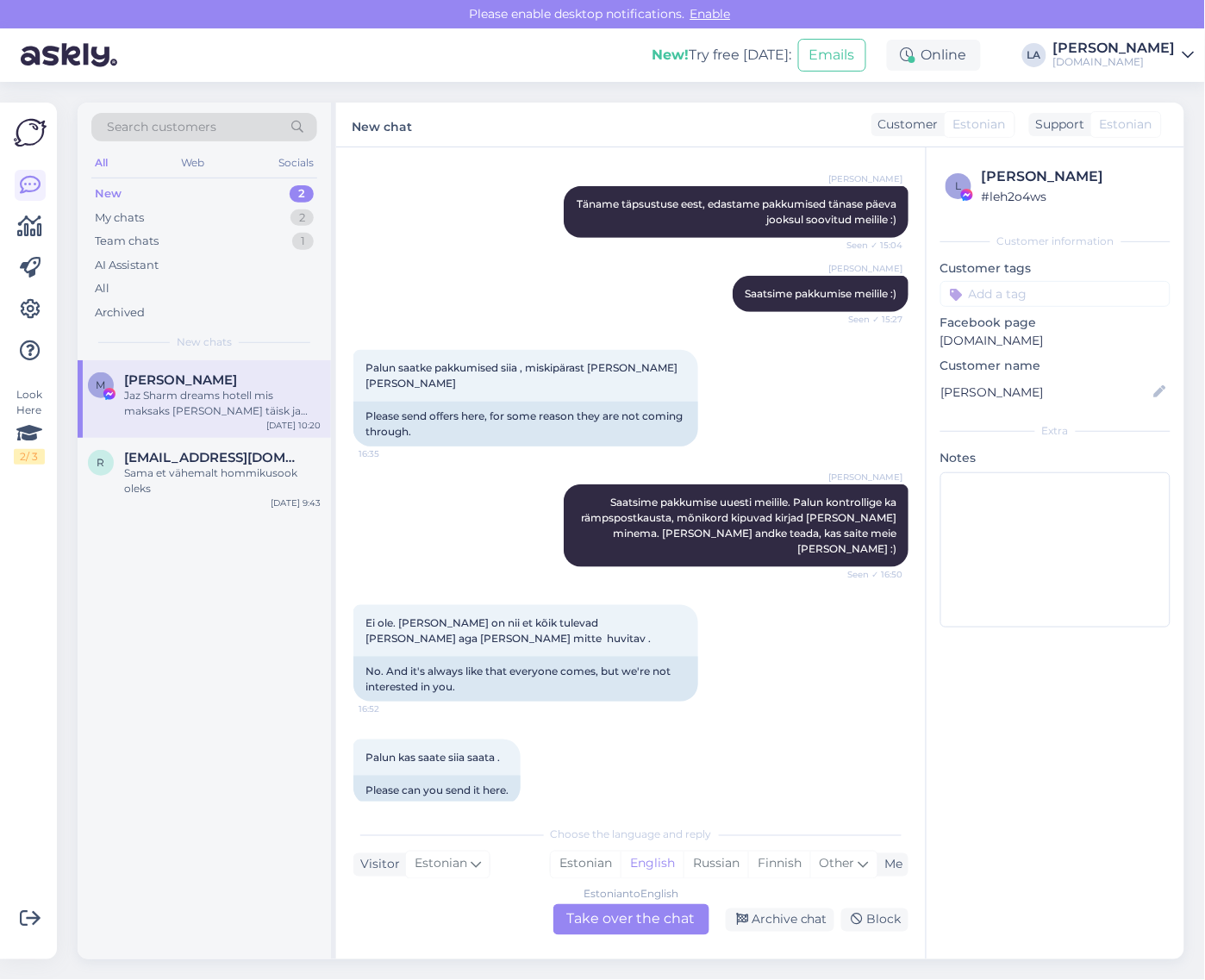
scroll to position [6837, 0]
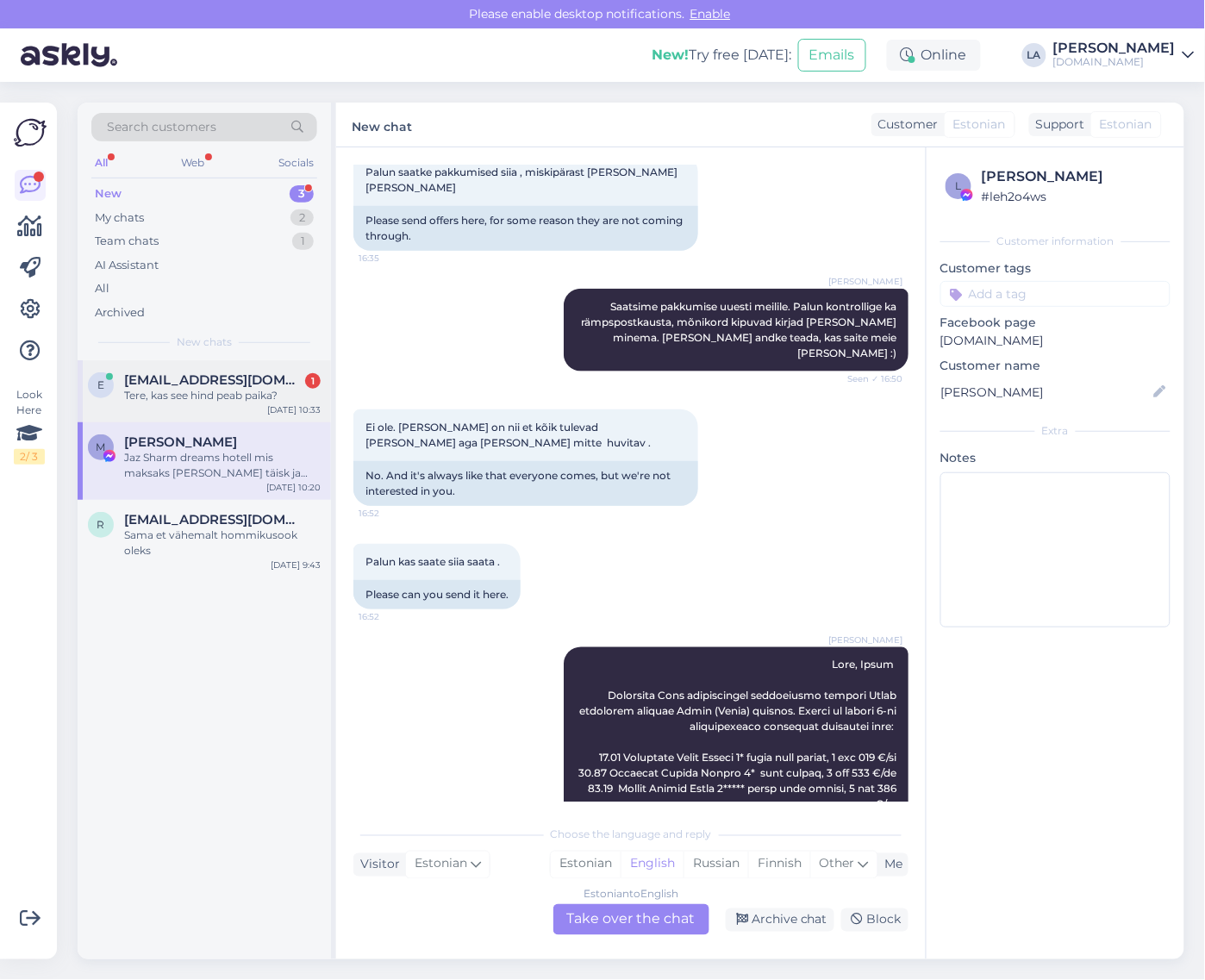
click at [302, 402] on div "Tere, kas see hind peab paika?" at bounding box center [222, 396] width 197 height 16
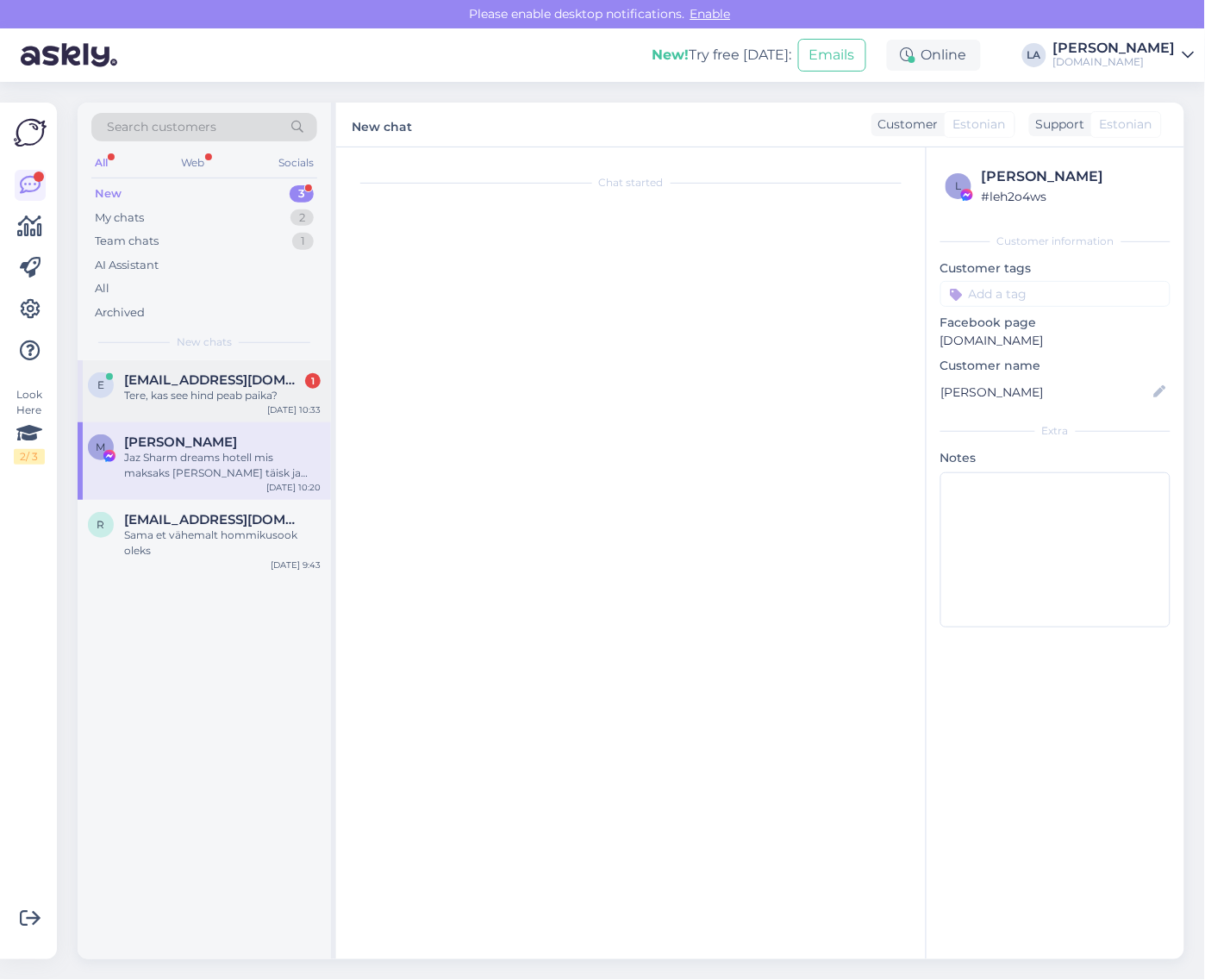
scroll to position [0, 0]
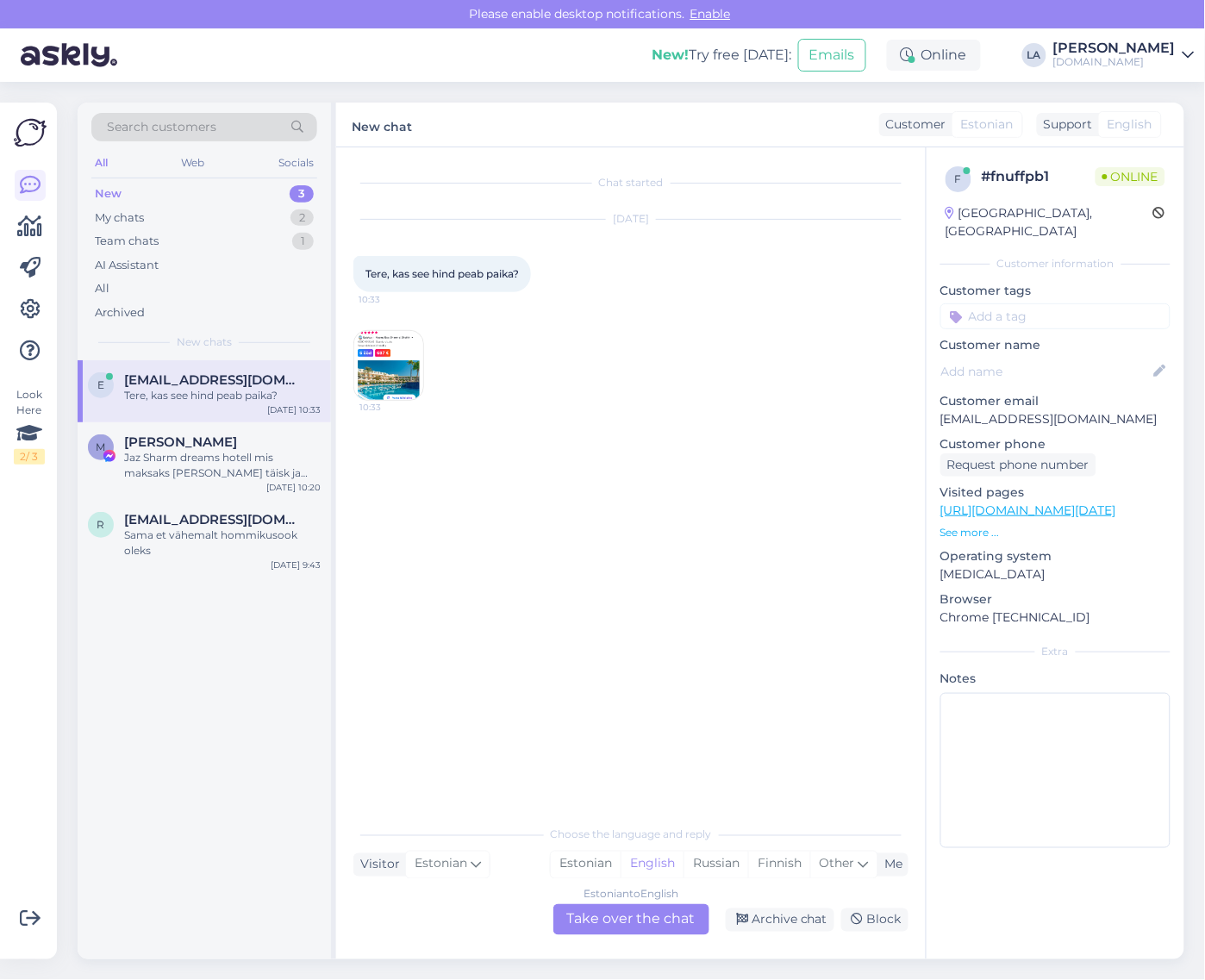
click at [417, 362] on img at bounding box center [388, 366] width 69 height 69
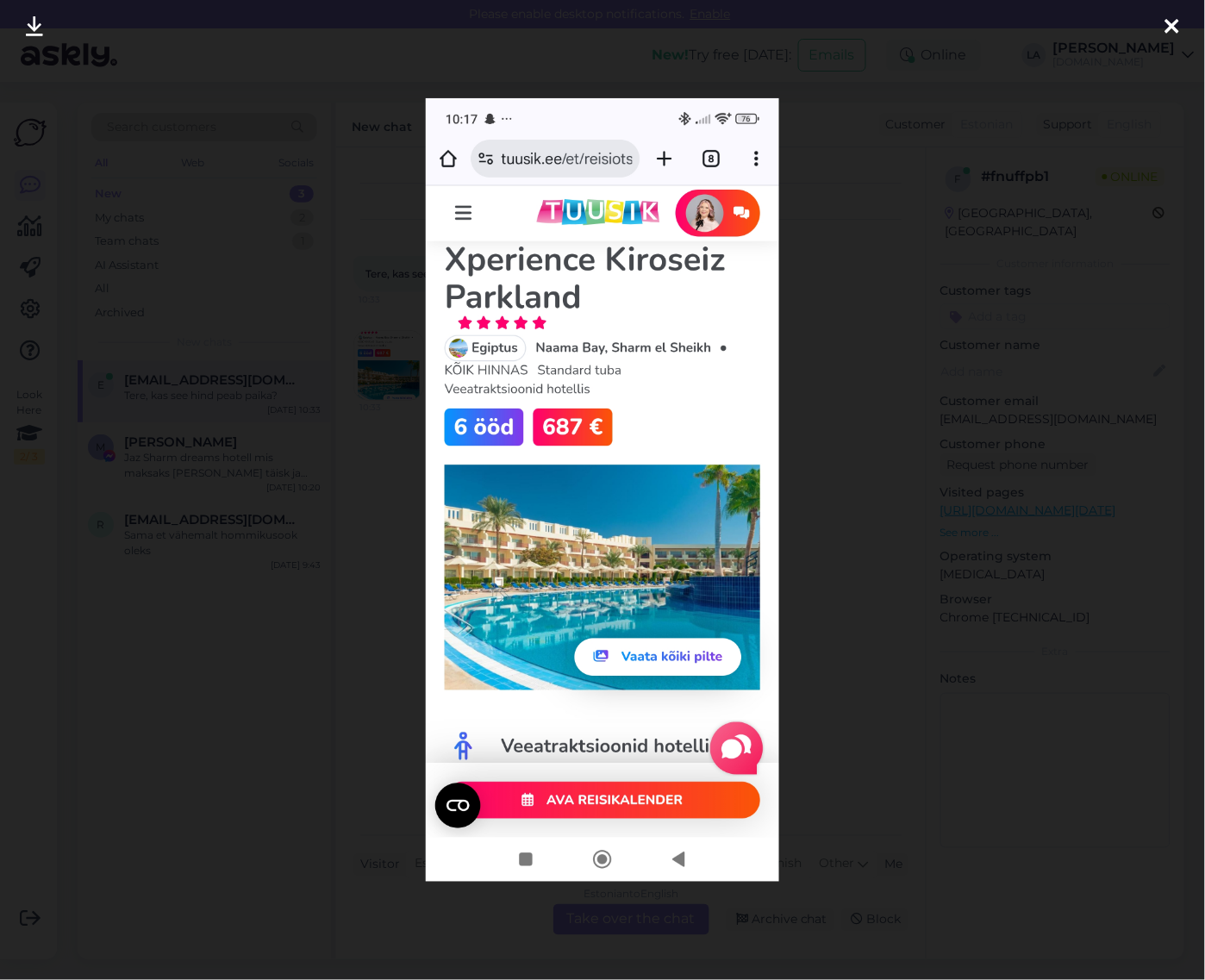
click at [367, 548] on div at bounding box center [602, 490] width 1205 height 980
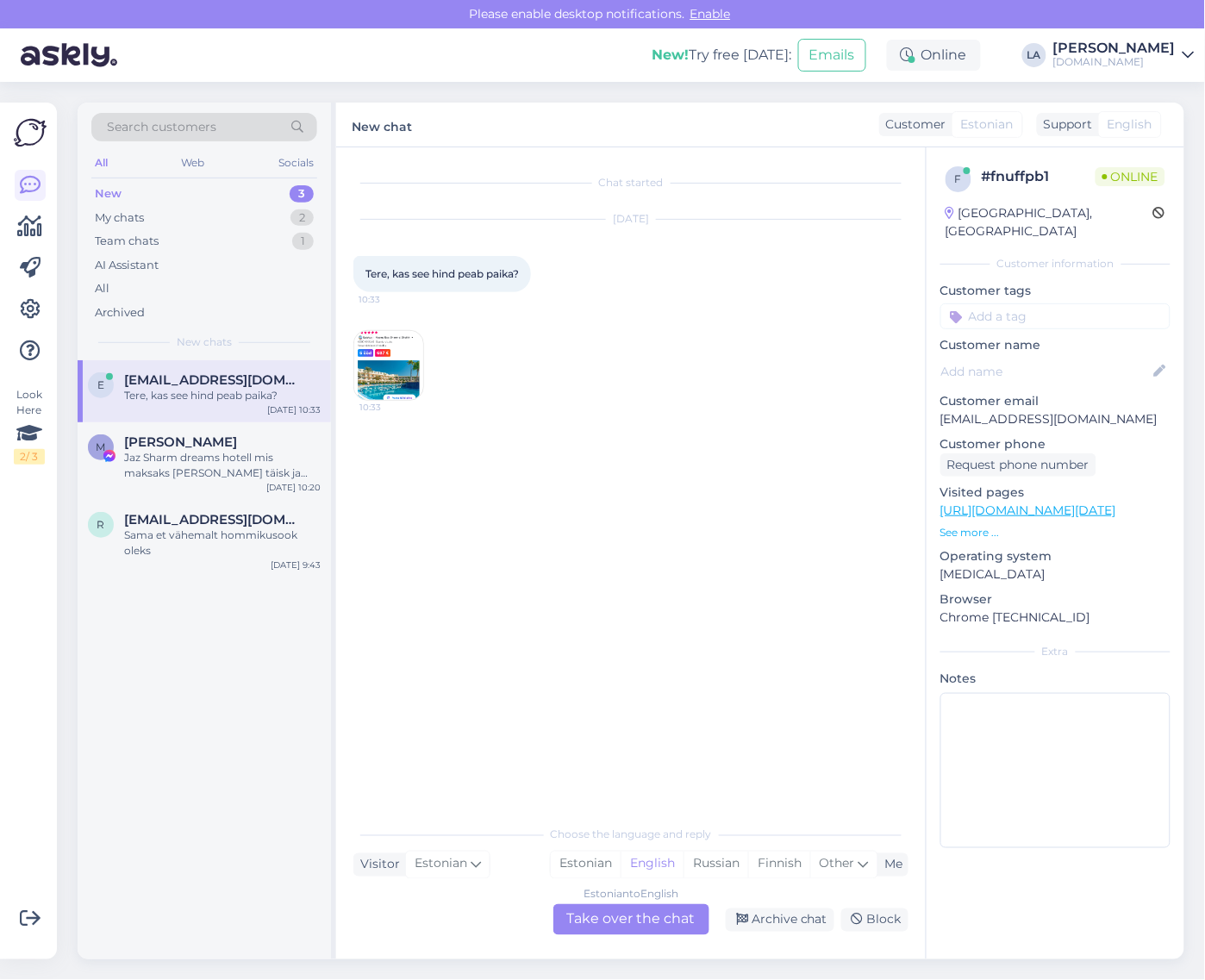
click at [371, 367] on img at bounding box center [388, 366] width 69 height 69
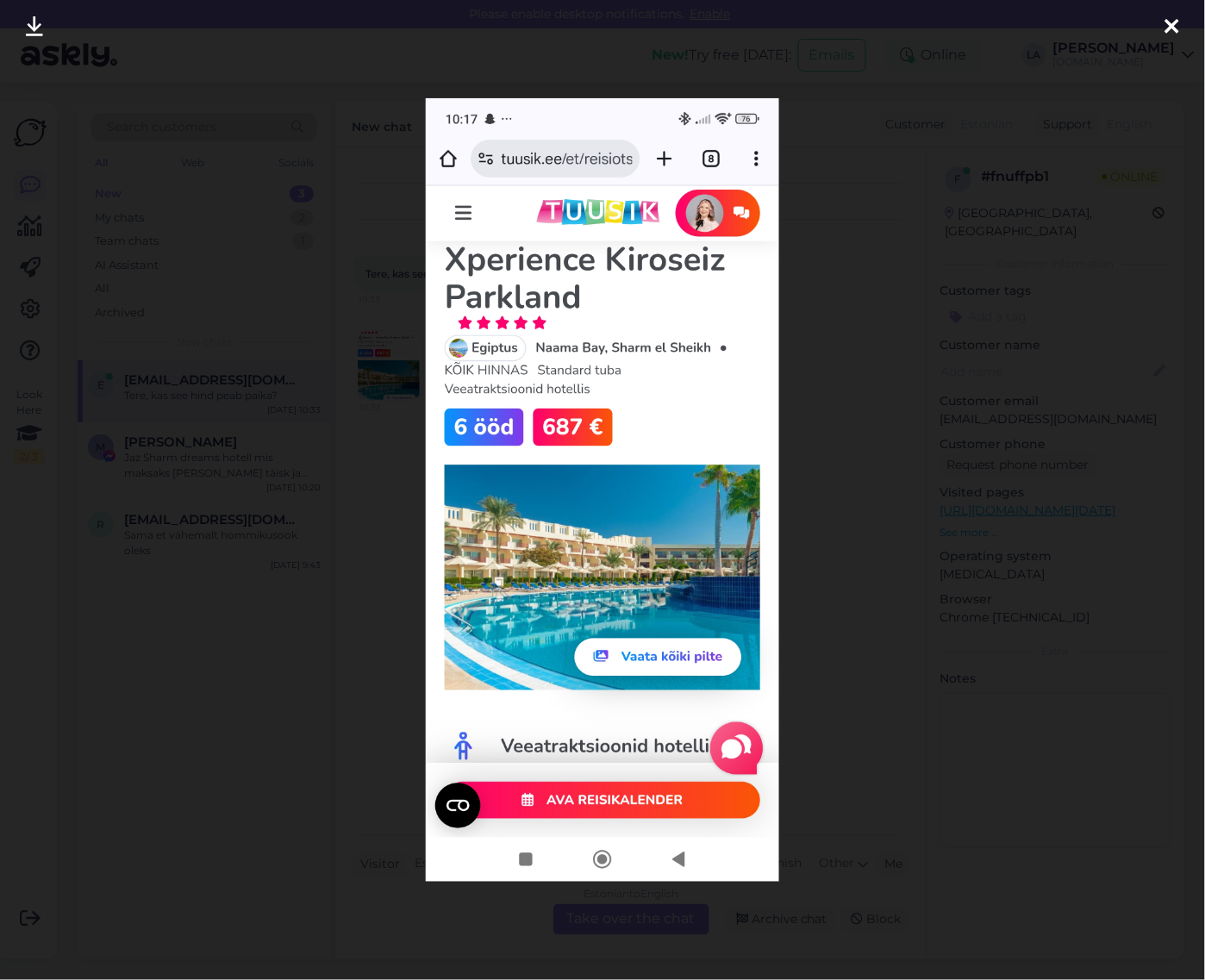
click at [349, 659] on div at bounding box center [602, 490] width 1205 height 980
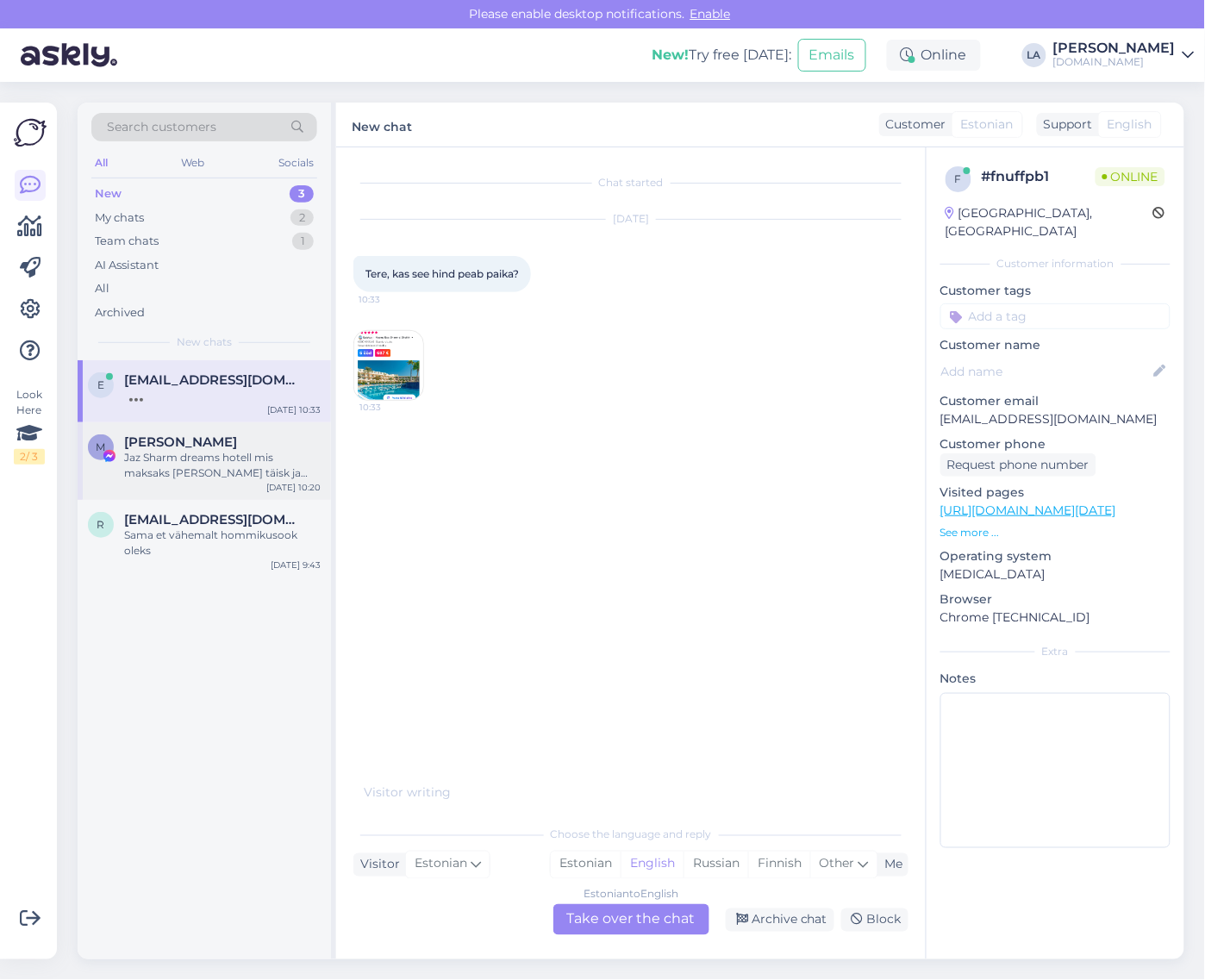
click at [222, 475] on div "Jaz Sharm dreams hotell mis maksaks [PERSON_NAME] täisk ja ühele 14a lapsele .n…" at bounding box center [222, 465] width 197 height 31
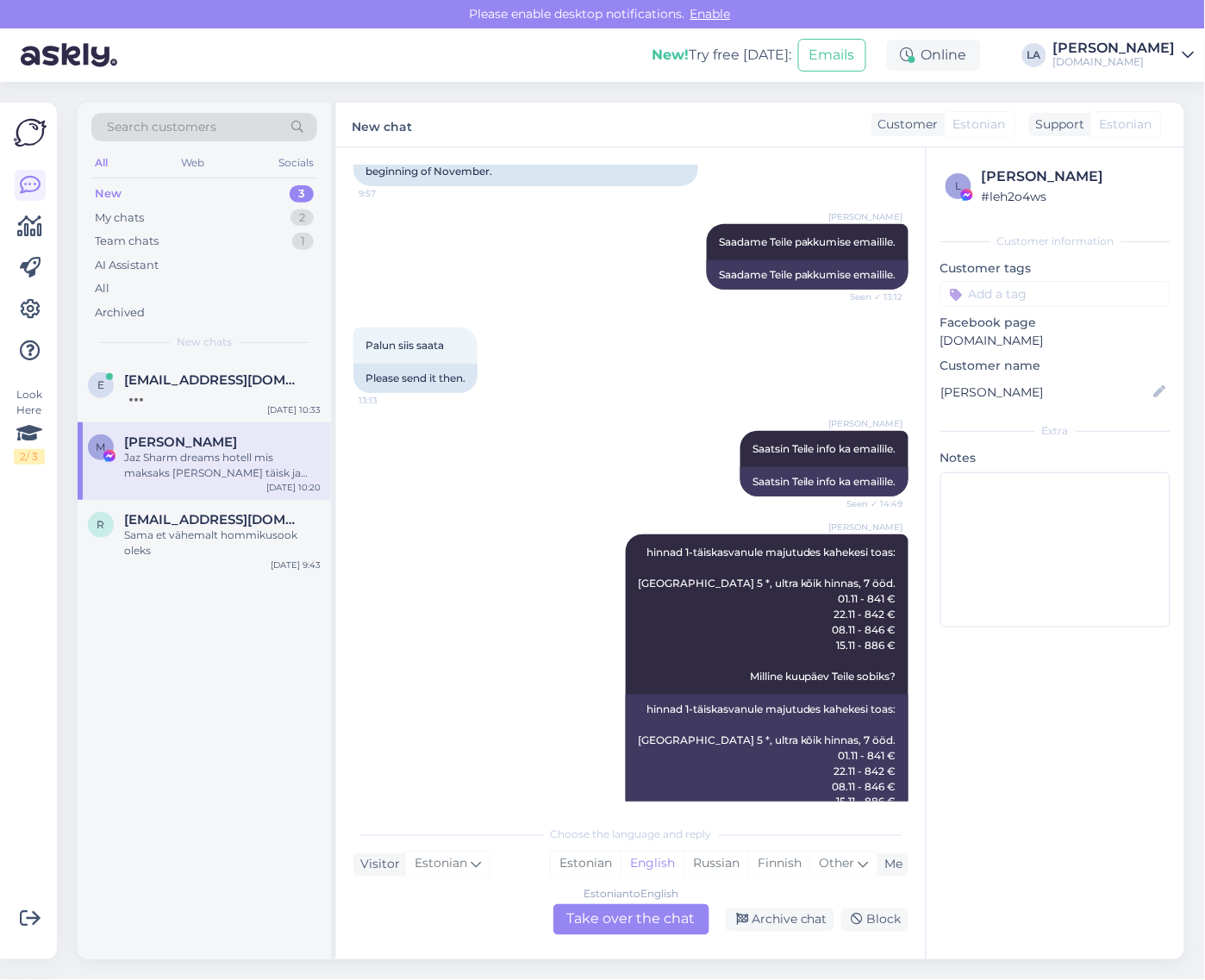
scroll to position [11364, 0]
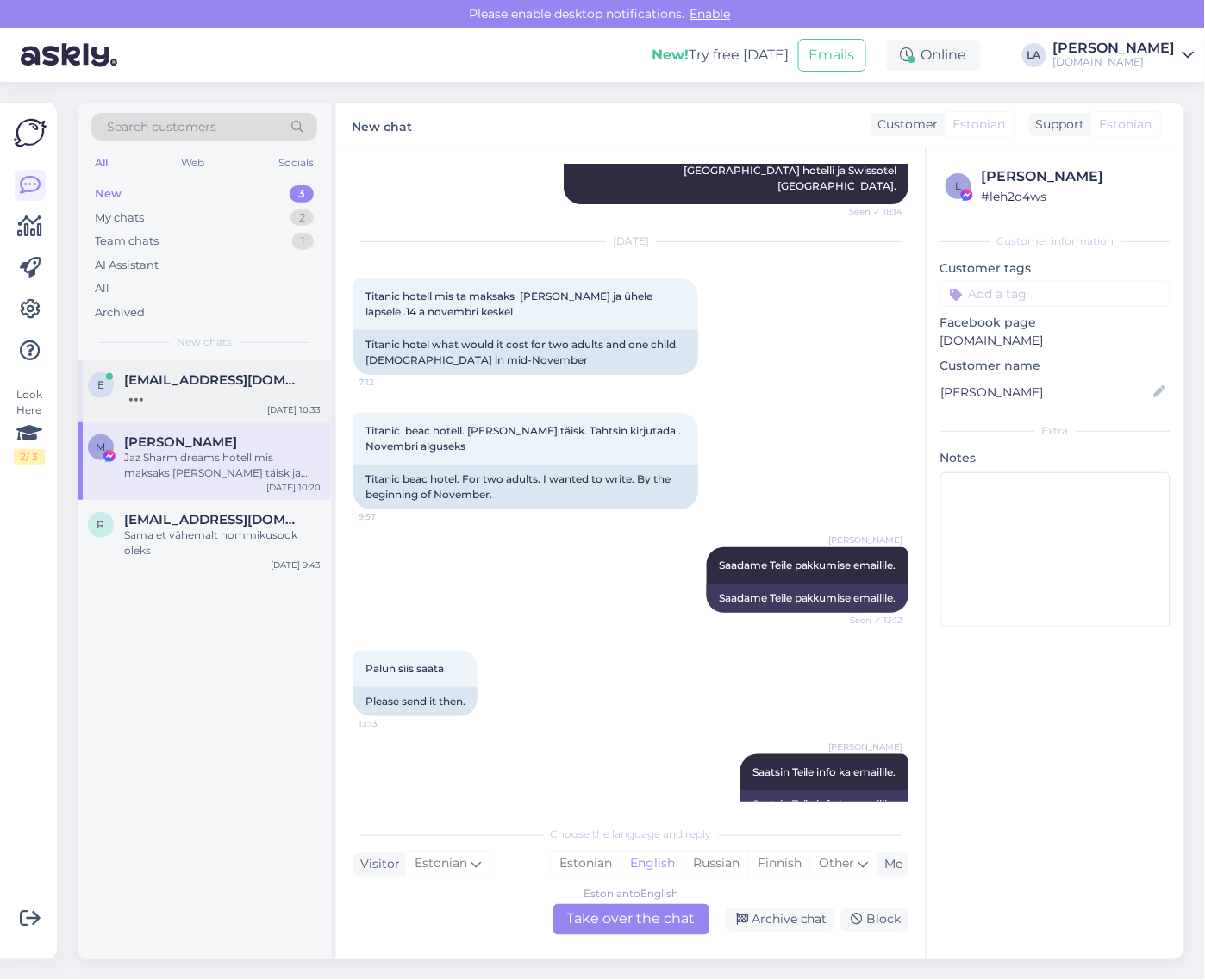
click at [152, 384] on span "[EMAIL_ADDRESS][DOMAIN_NAME]" at bounding box center [214, 381] width 179 height 16
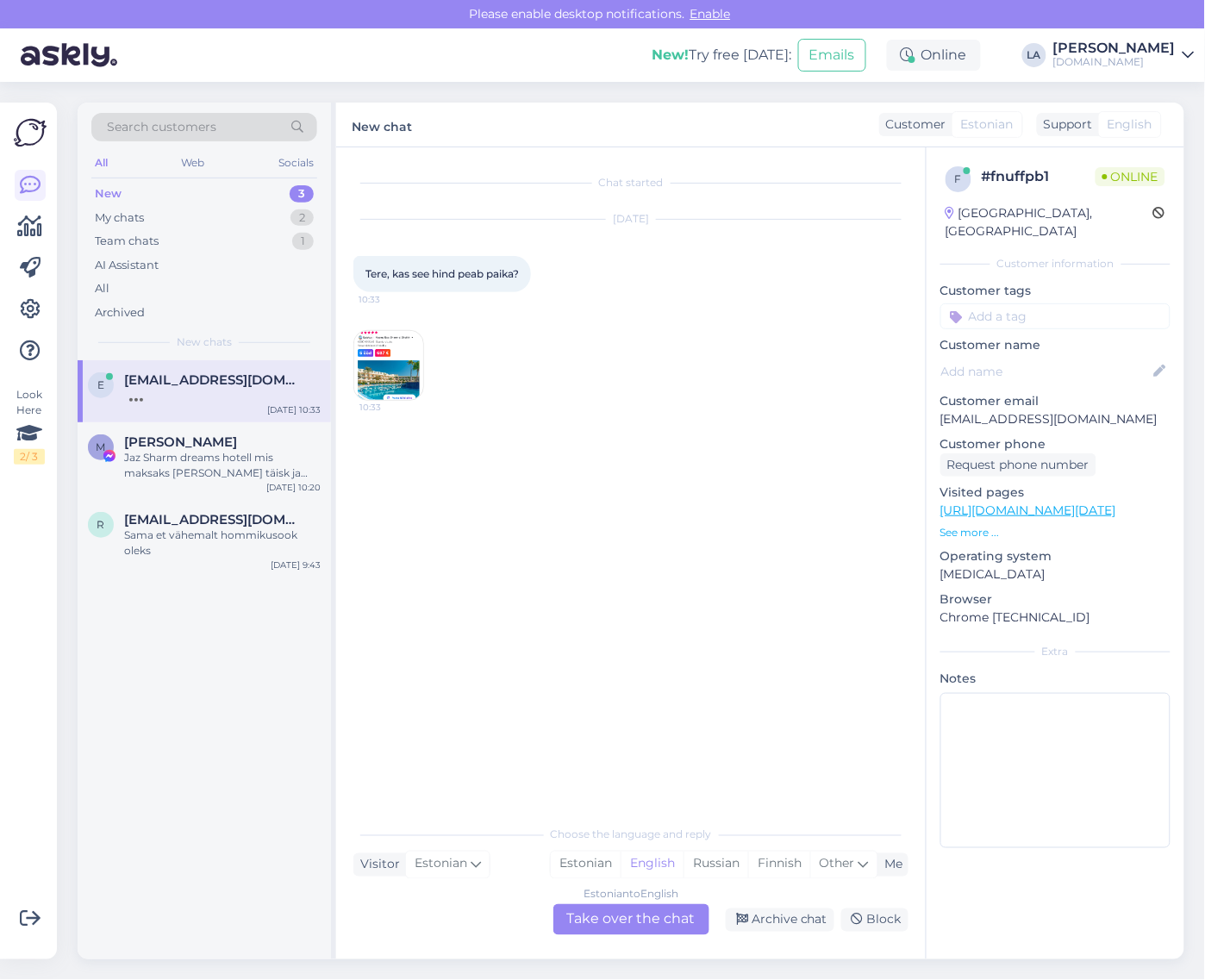
click at [595, 911] on div "Estonian to English Take over the chat" at bounding box center [632, 919] width 156 height 31
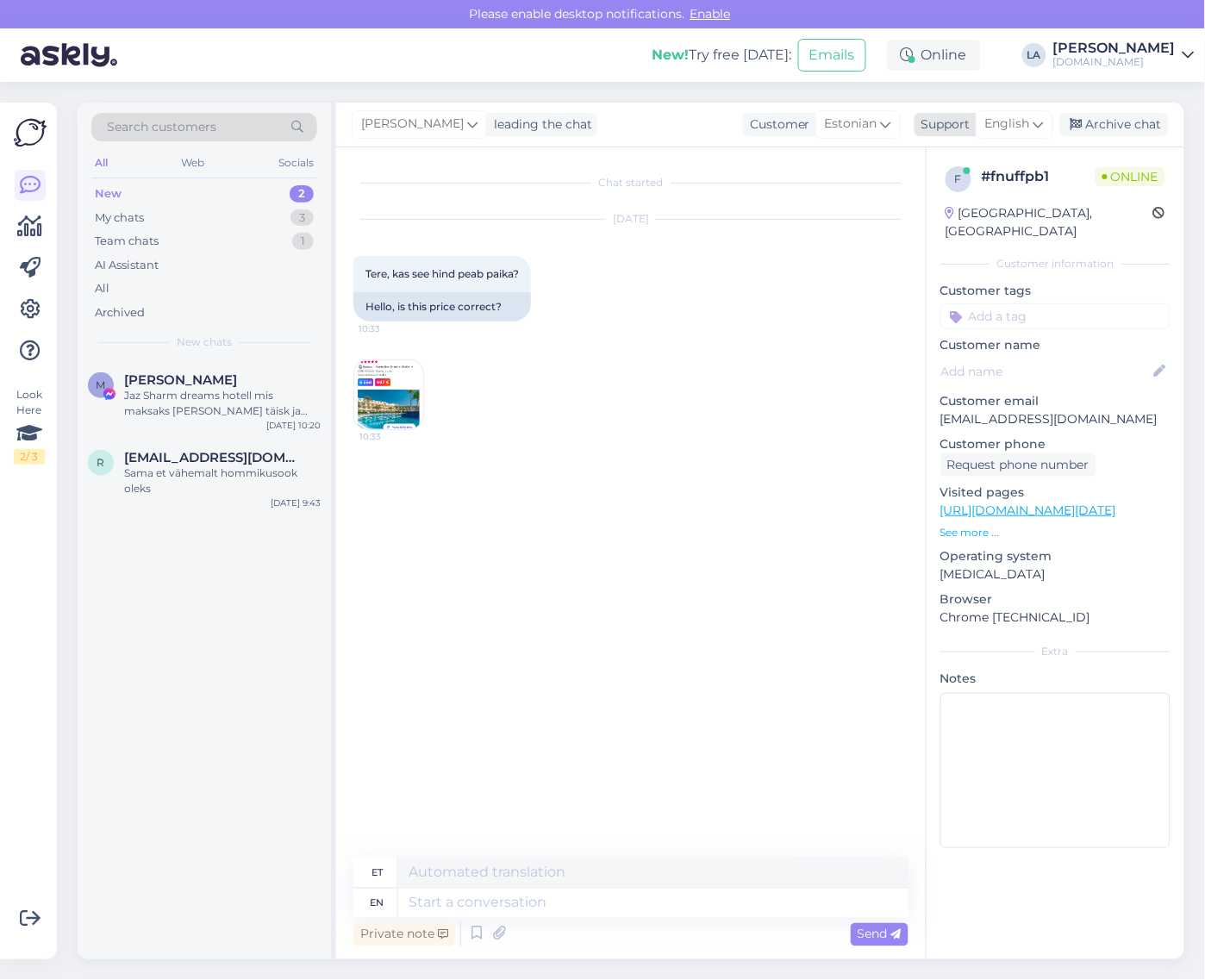
click at [1012, 114] on span "English" at bounding box center [1007, 124] width 45 height 19
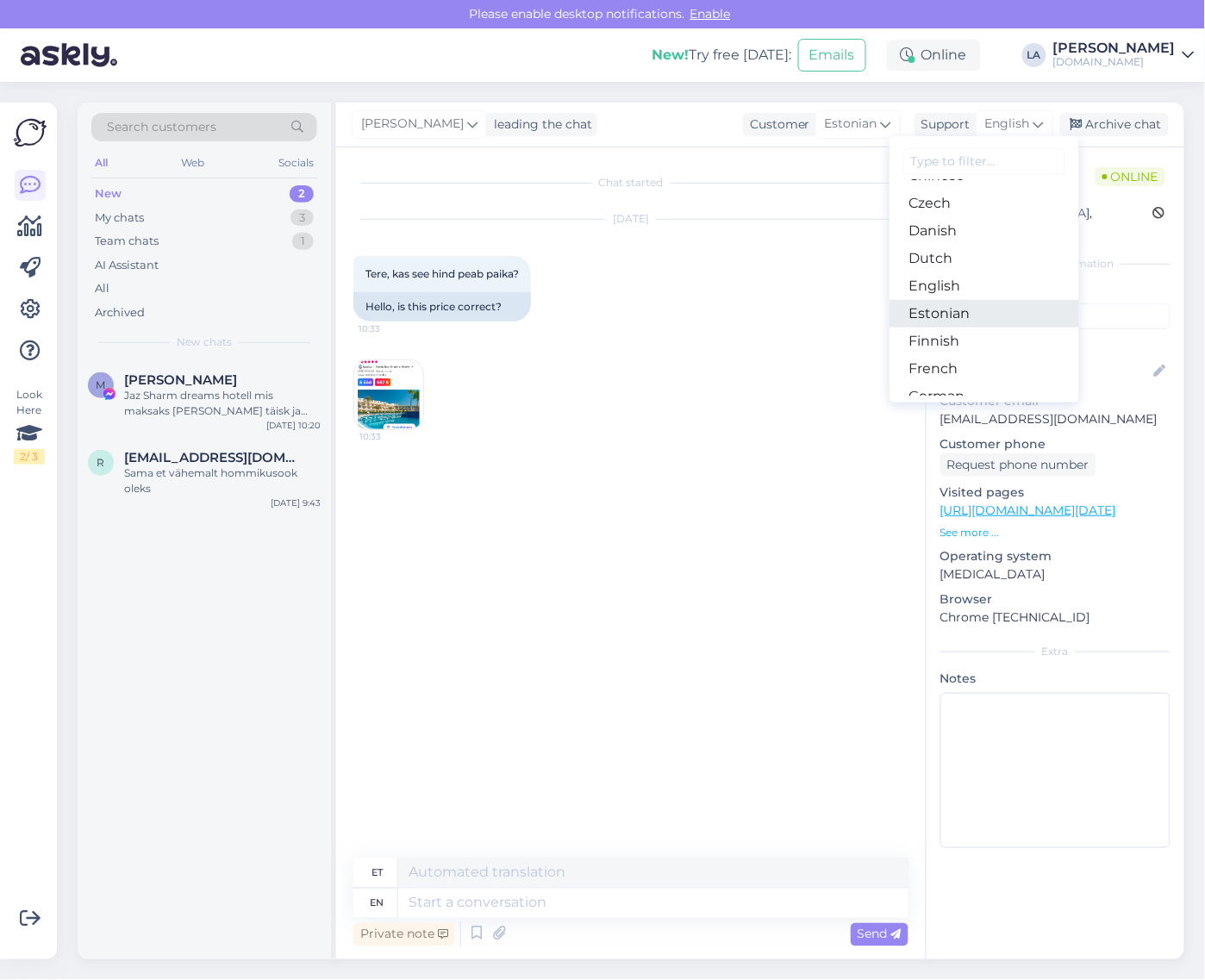
click at [960, 319] on link "Estonian" at bounding box center [984, 313] width 190 height 27
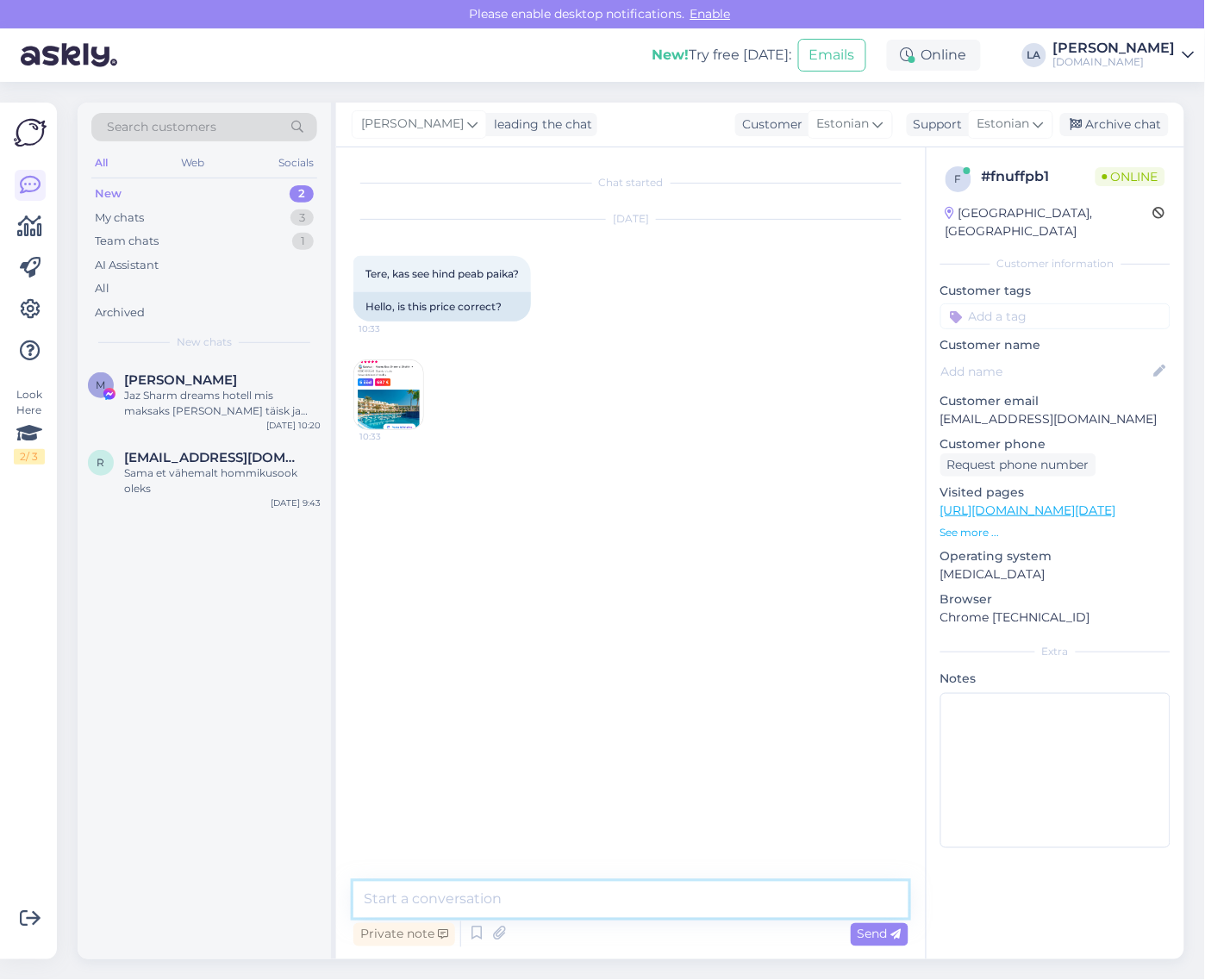
click at [580, 902] on textarea at bounding box center [631, 900] width 555 height 36
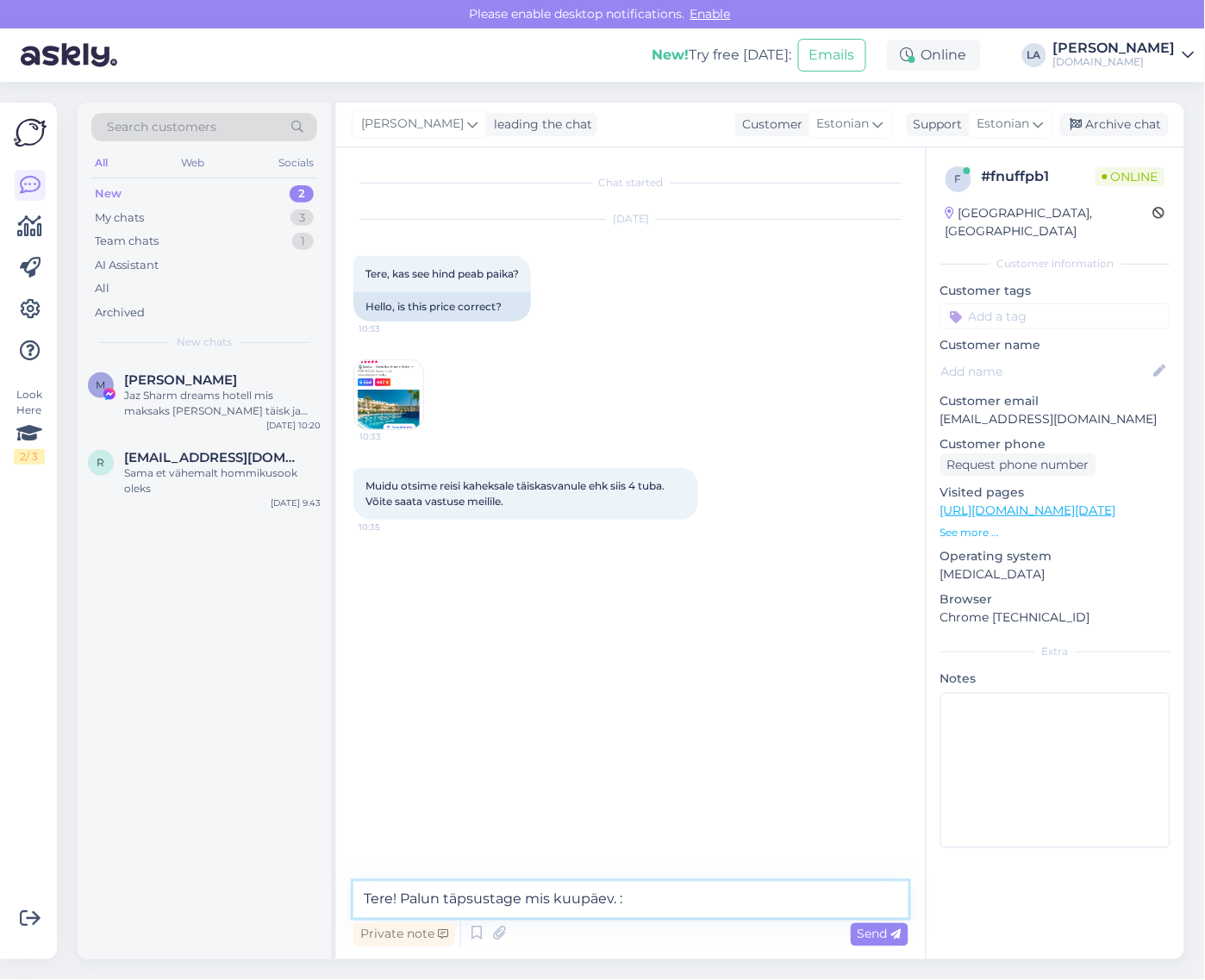
type textarea "Tere! Palun täpsustage mis kuupäev. :)"
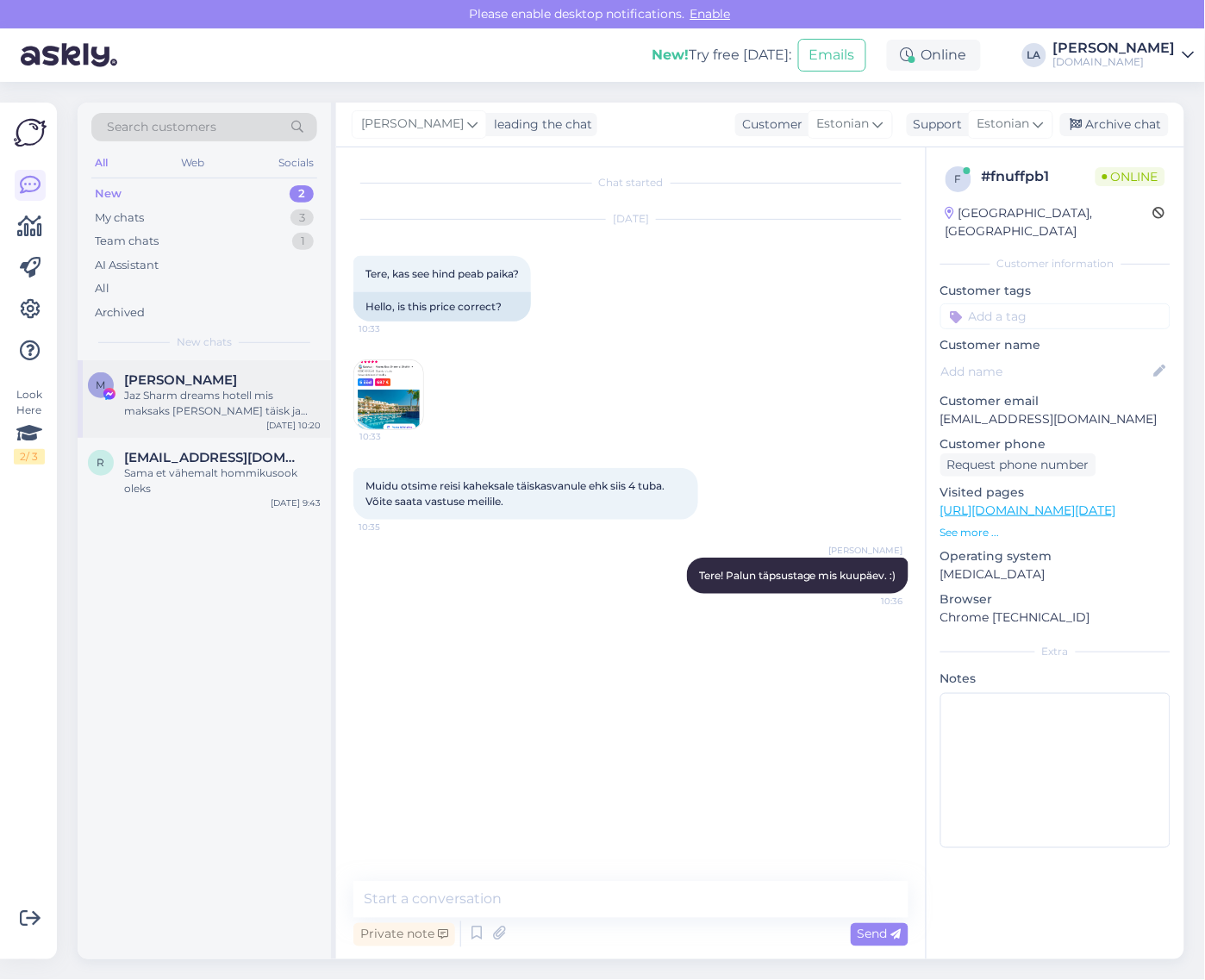
click at [230, 411] on div "Jaz Sharm dreams hotell mis maksaks [PERSON_NAME] täisk ja ühele 14a lapsele .n…" at bounding box center [222, 403] width 197 height 31
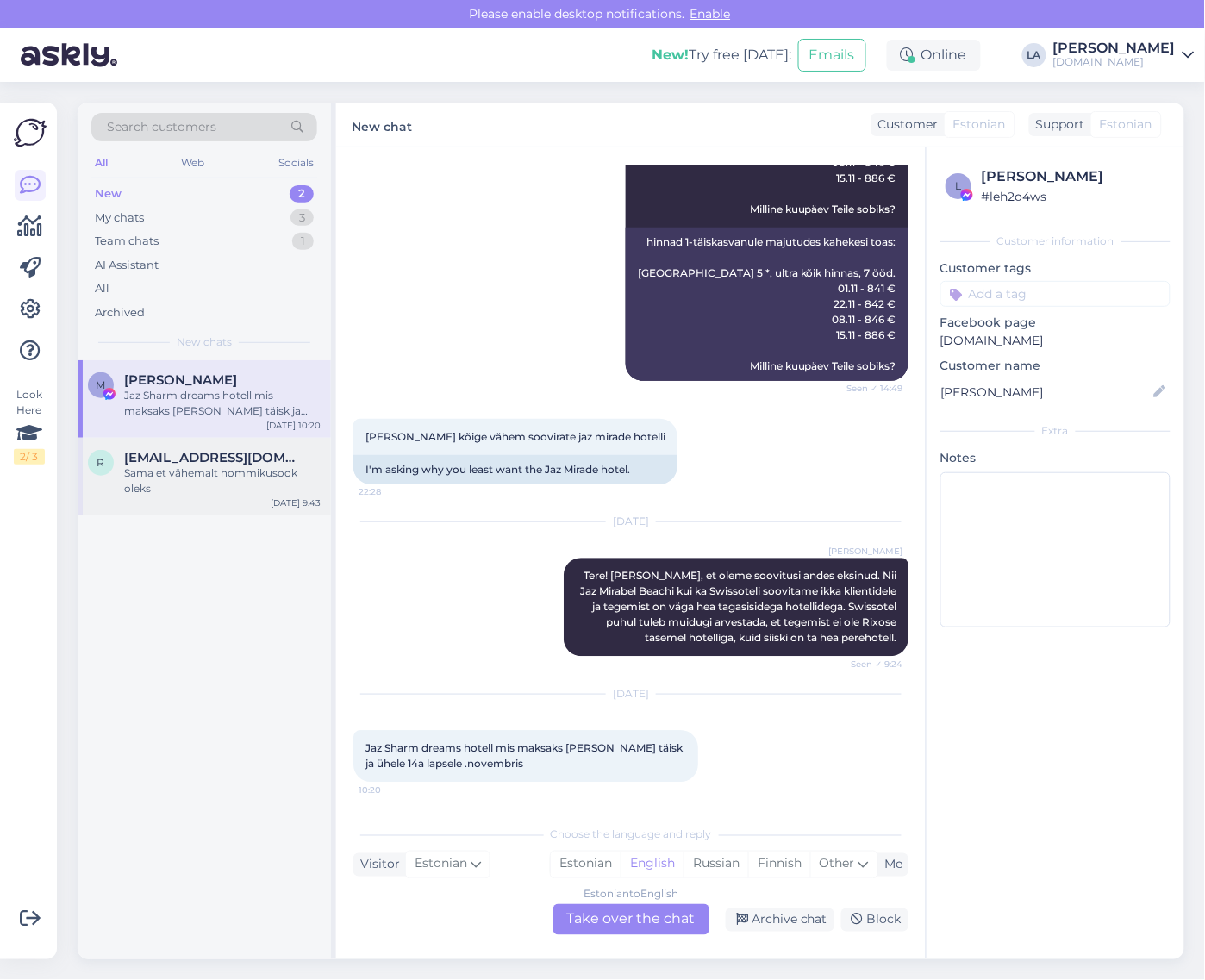
click at [216, 463] on span "[EMAIL_ADDRESS][DOMAIN_NAME]" at bounding box center [214, 458] width 179 height 16
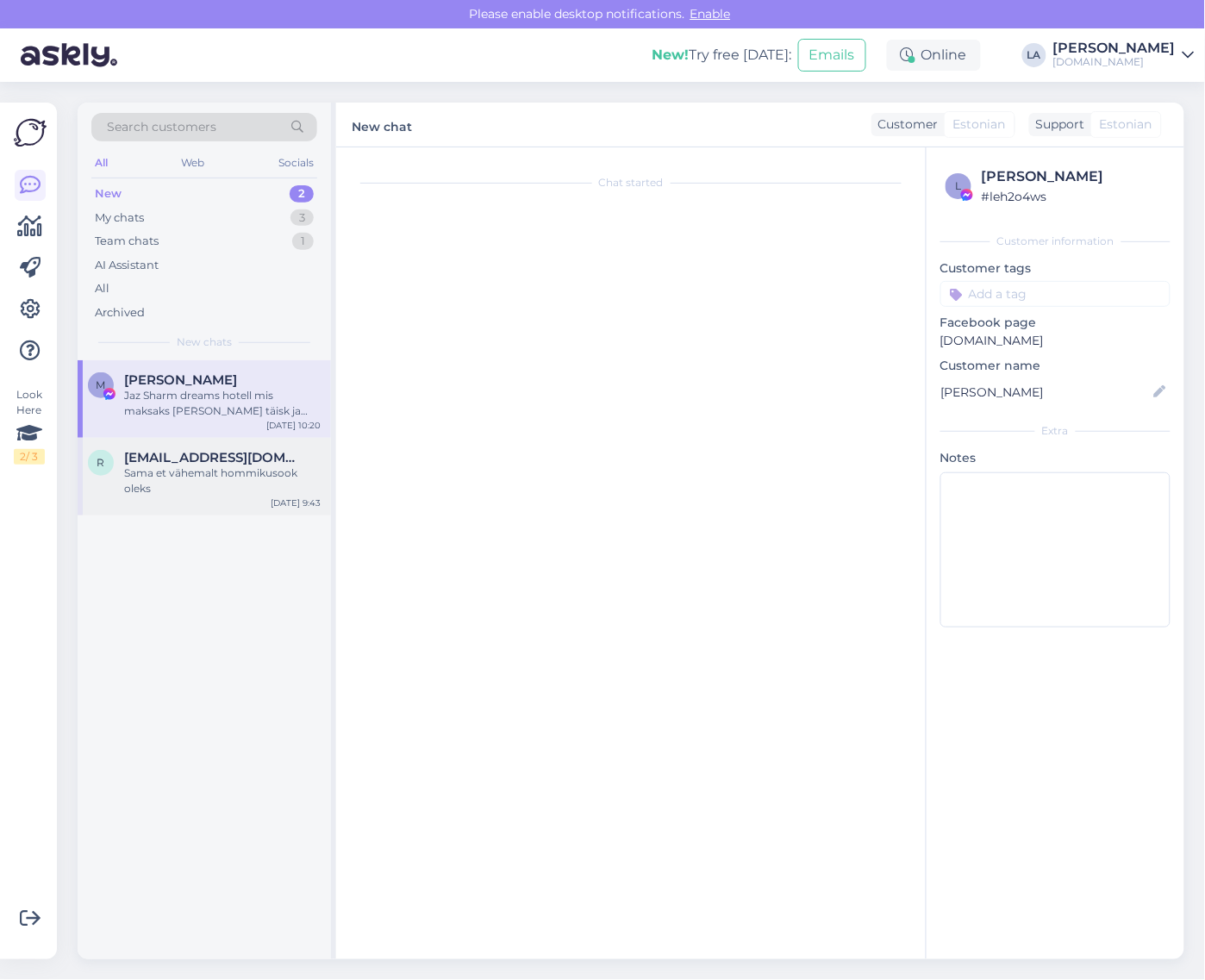
scroll to position [2136, 0]
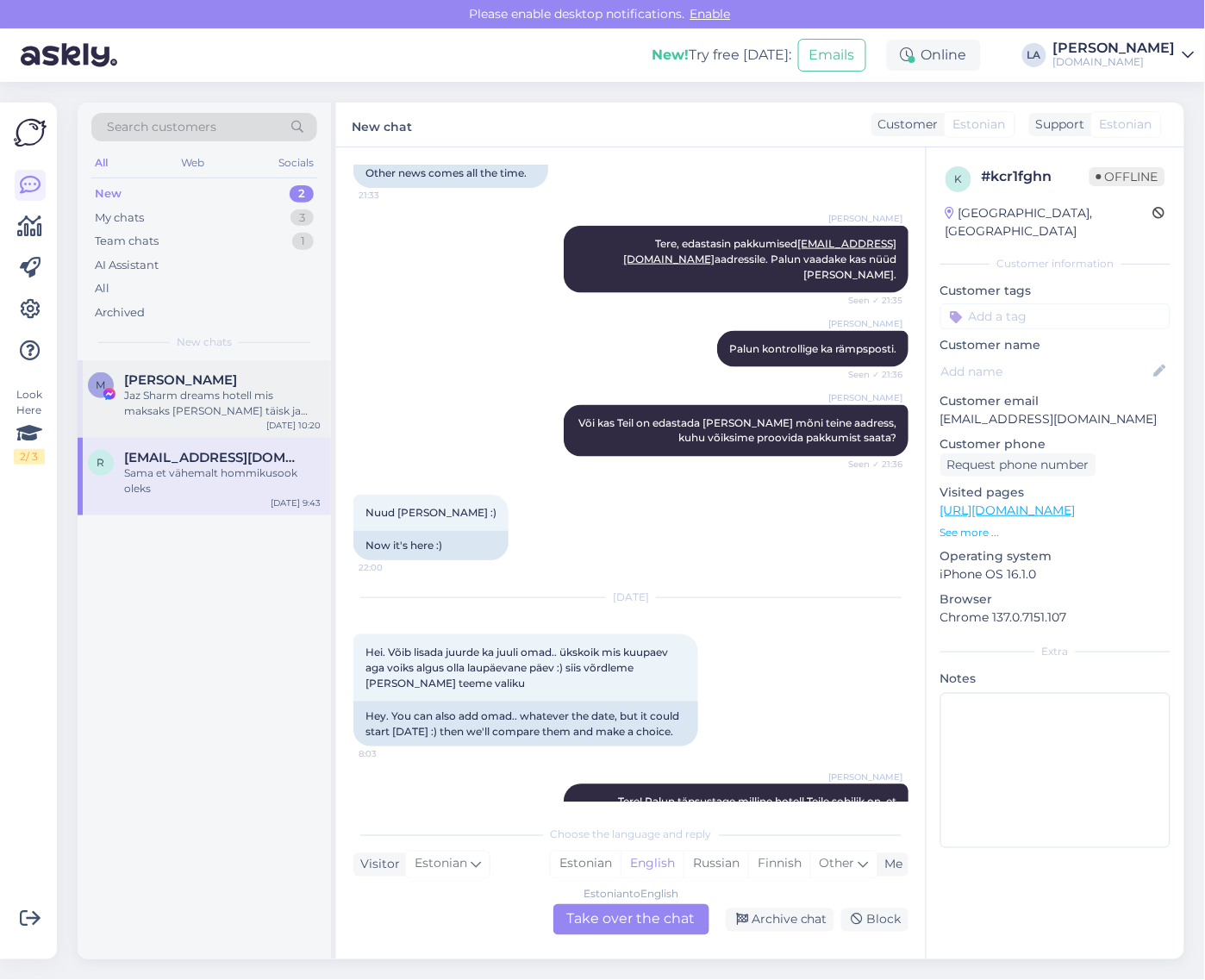
click at [203, 405] on div "Jaz Sharm dreams hotell mis maksaks [PERSON_NAME] täisk ja ühele 14a lapsele .n…" at bounding box center [222, 403] width 197 height 31
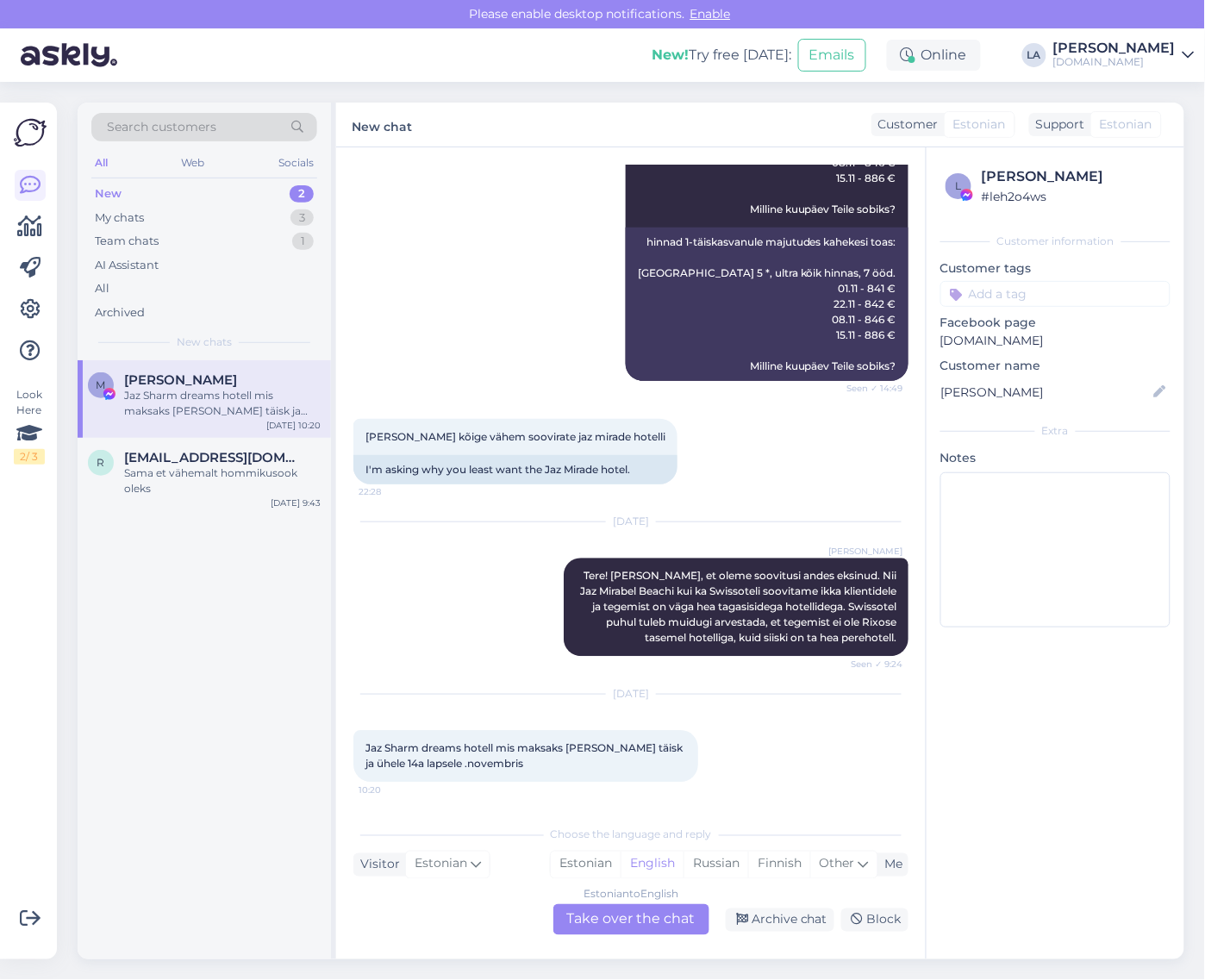
scroll to position [12333, 0]
click at [306, 216] on div "3" at bounding box center [302, 218] width 23 height 18
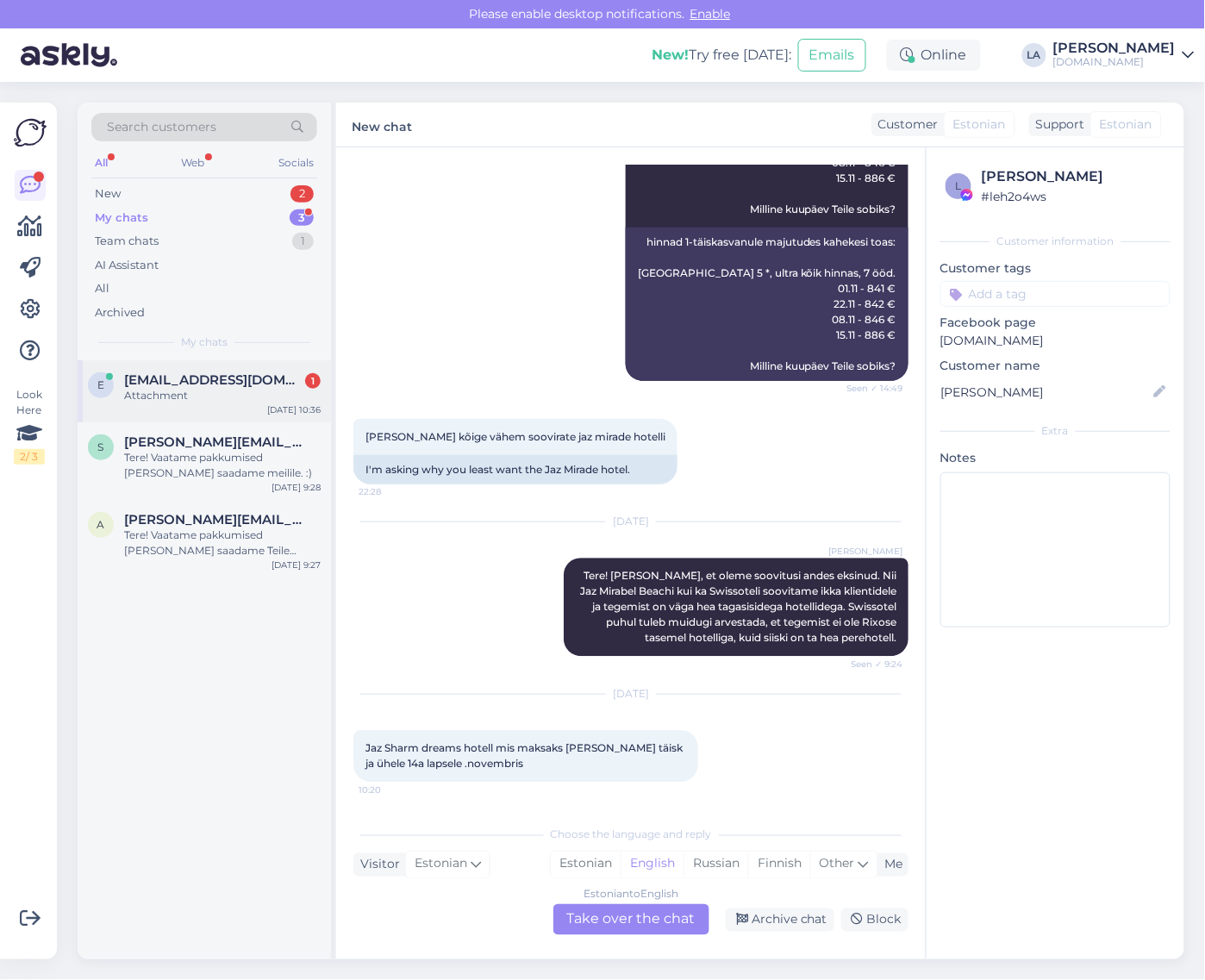
click at [256, 386] on span "[EMAIL_ADDRESS][DOMAIN_NAME]" at bounding box center [214, 381] width 179 height 16
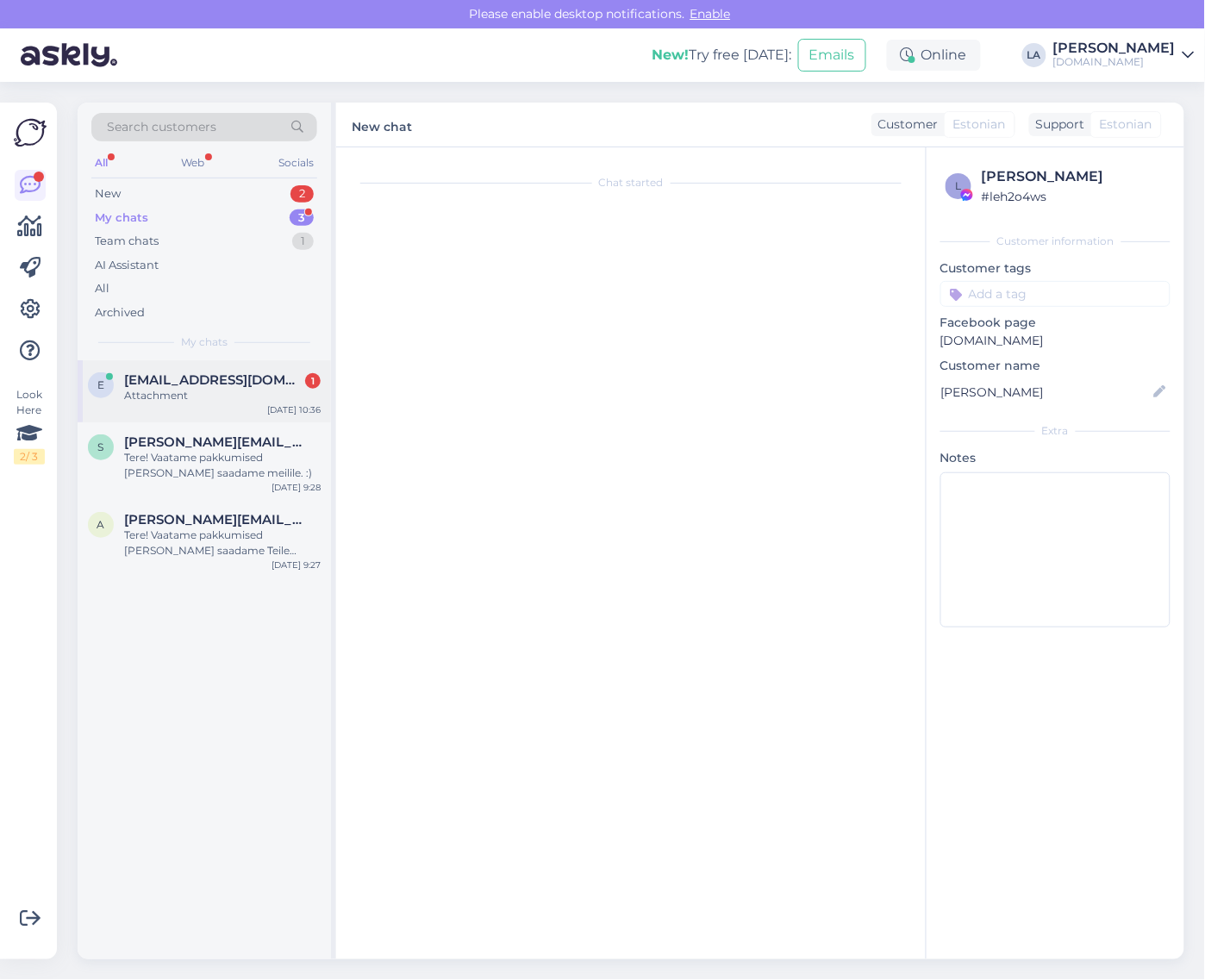
scroll to position [0, 0]
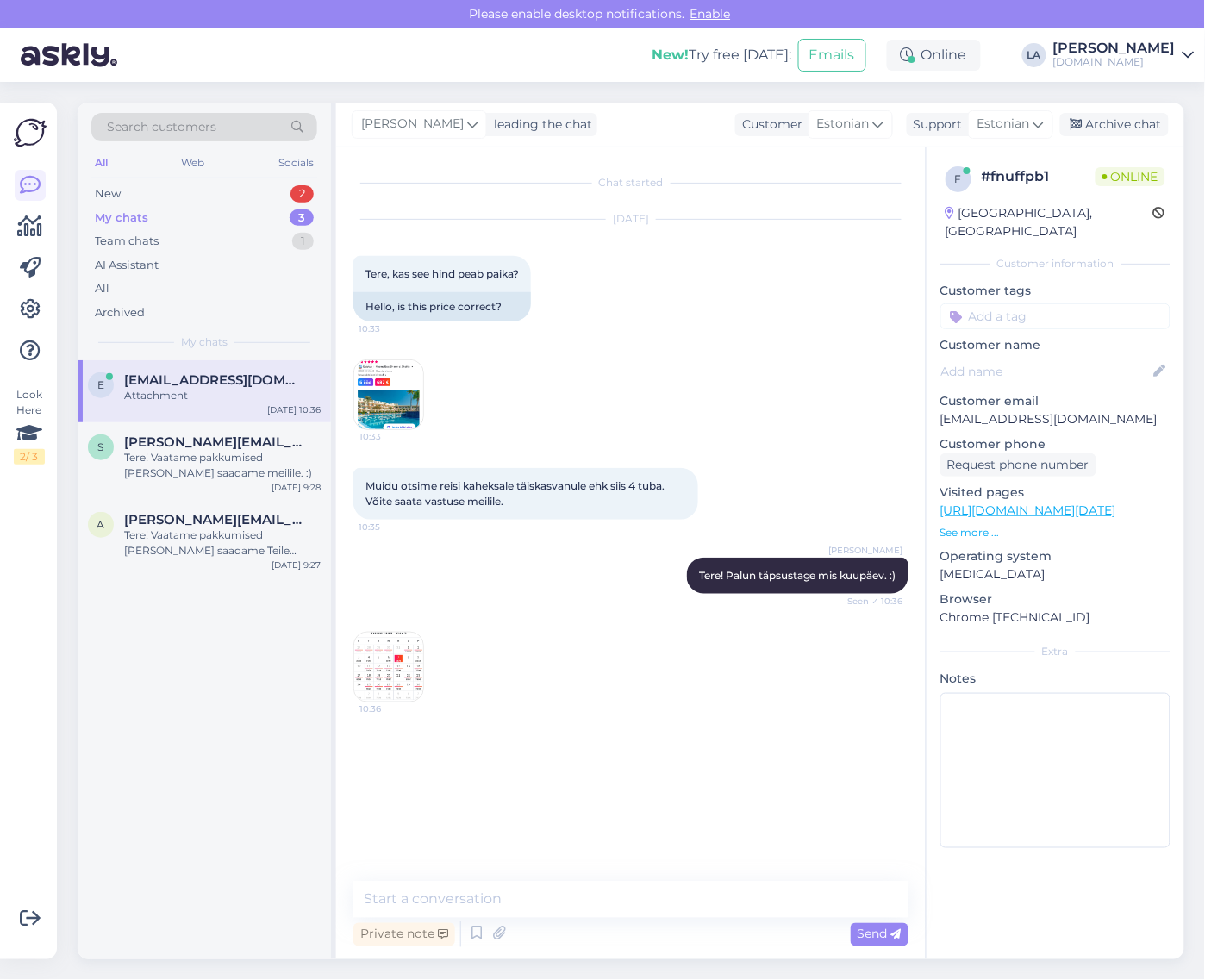
click at [397, 687] on img at bounding box center [388, 667] width 69 height 69
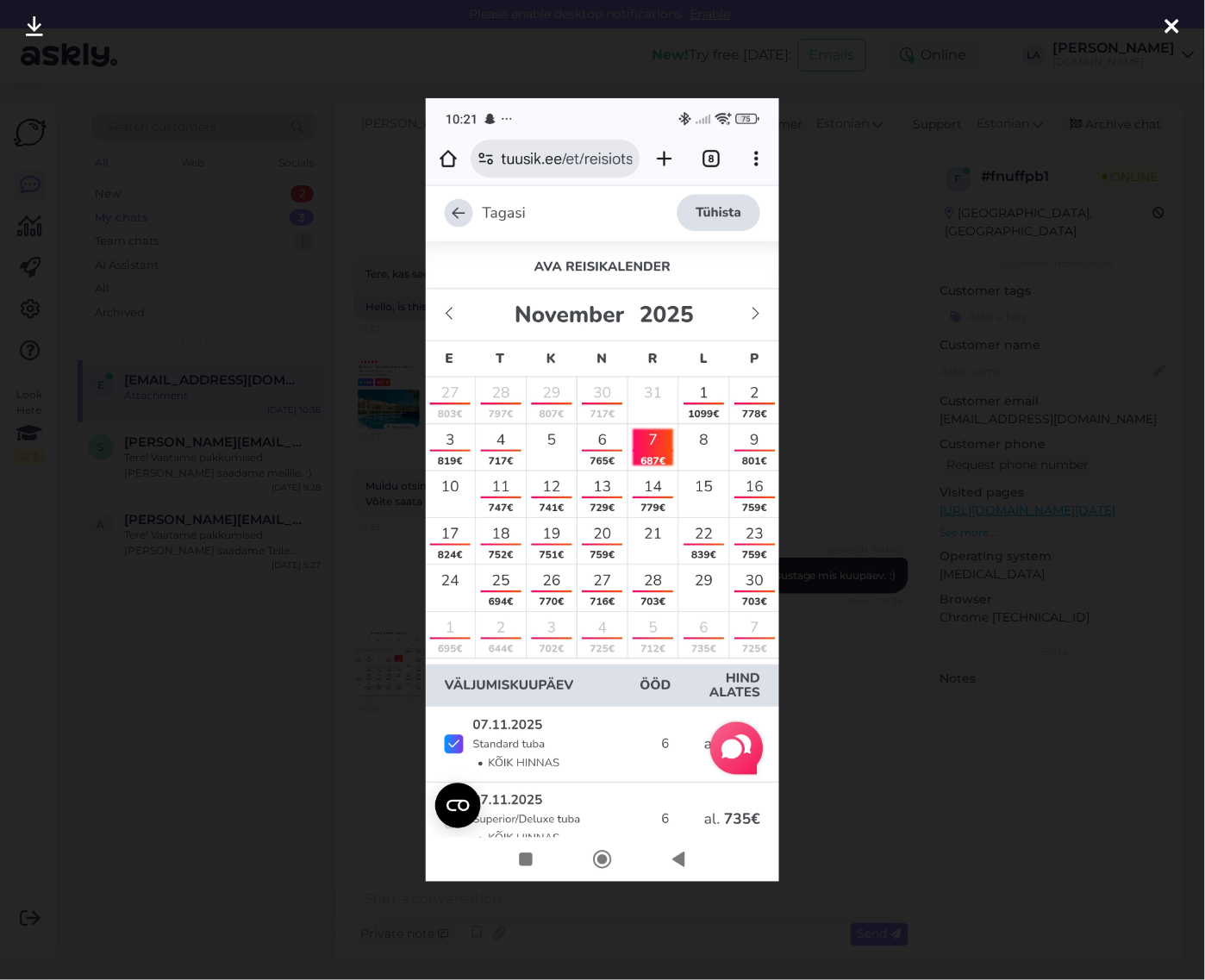
click at [935, 631] on div at bounding box center [602, 490] width 1205 height 980
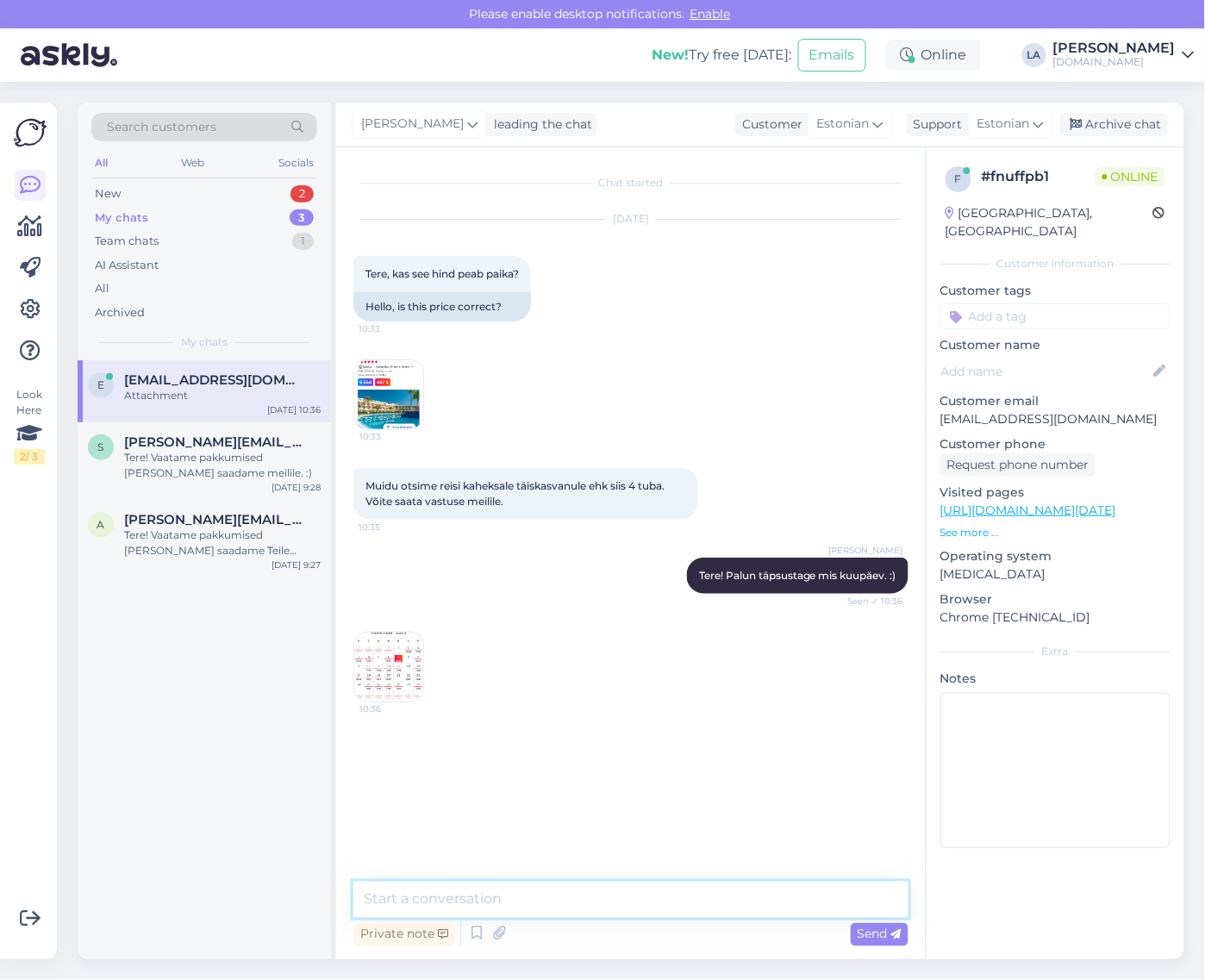
click at [494, 911] on textarea at bounding box center [631, 900] width 555 height 36
type textarea "Vaatan üle [PERSON_NAME] info meilile. :)"
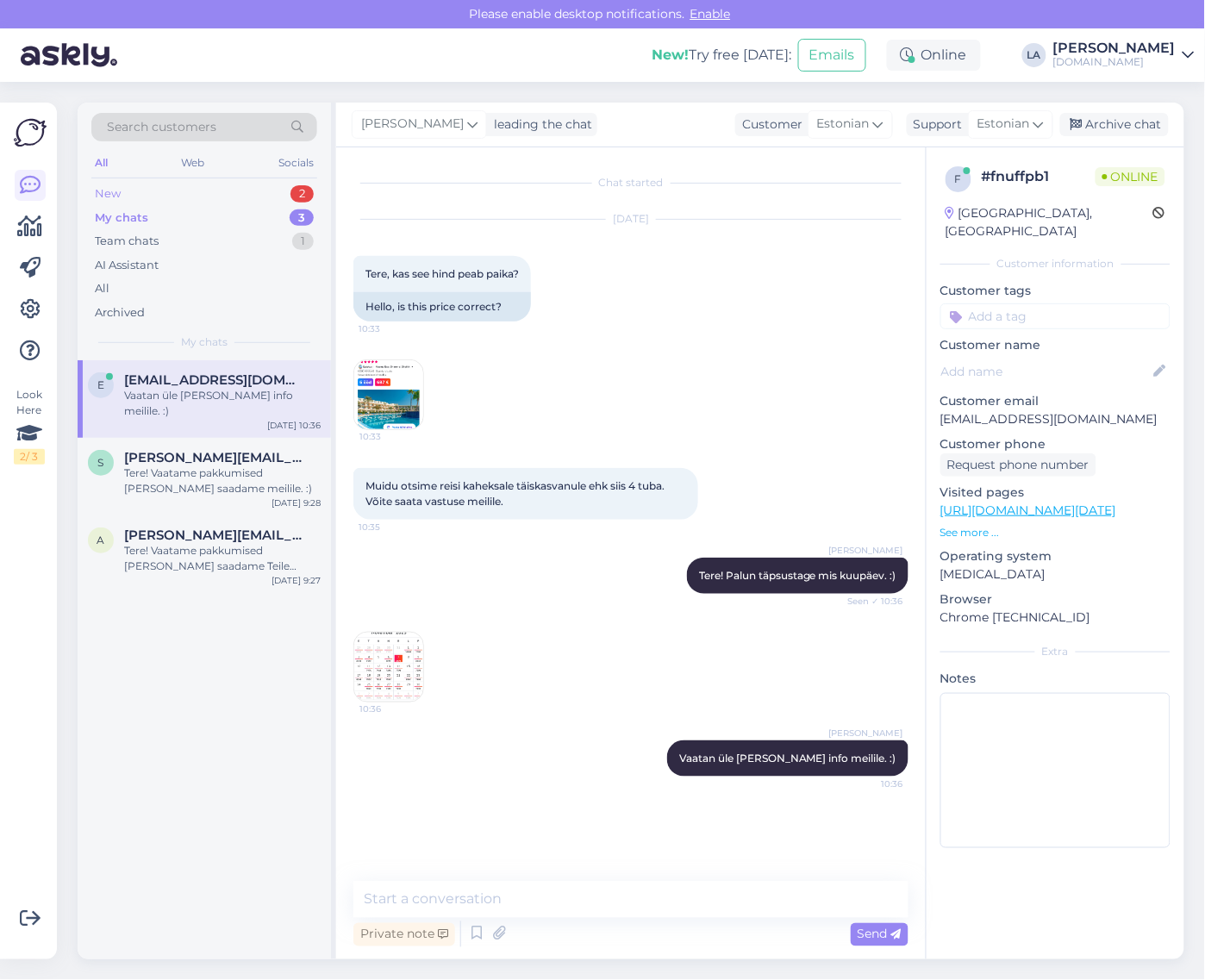
click at [292, 199] on div "2" at bounding box center [302, 194] width 23 height 18
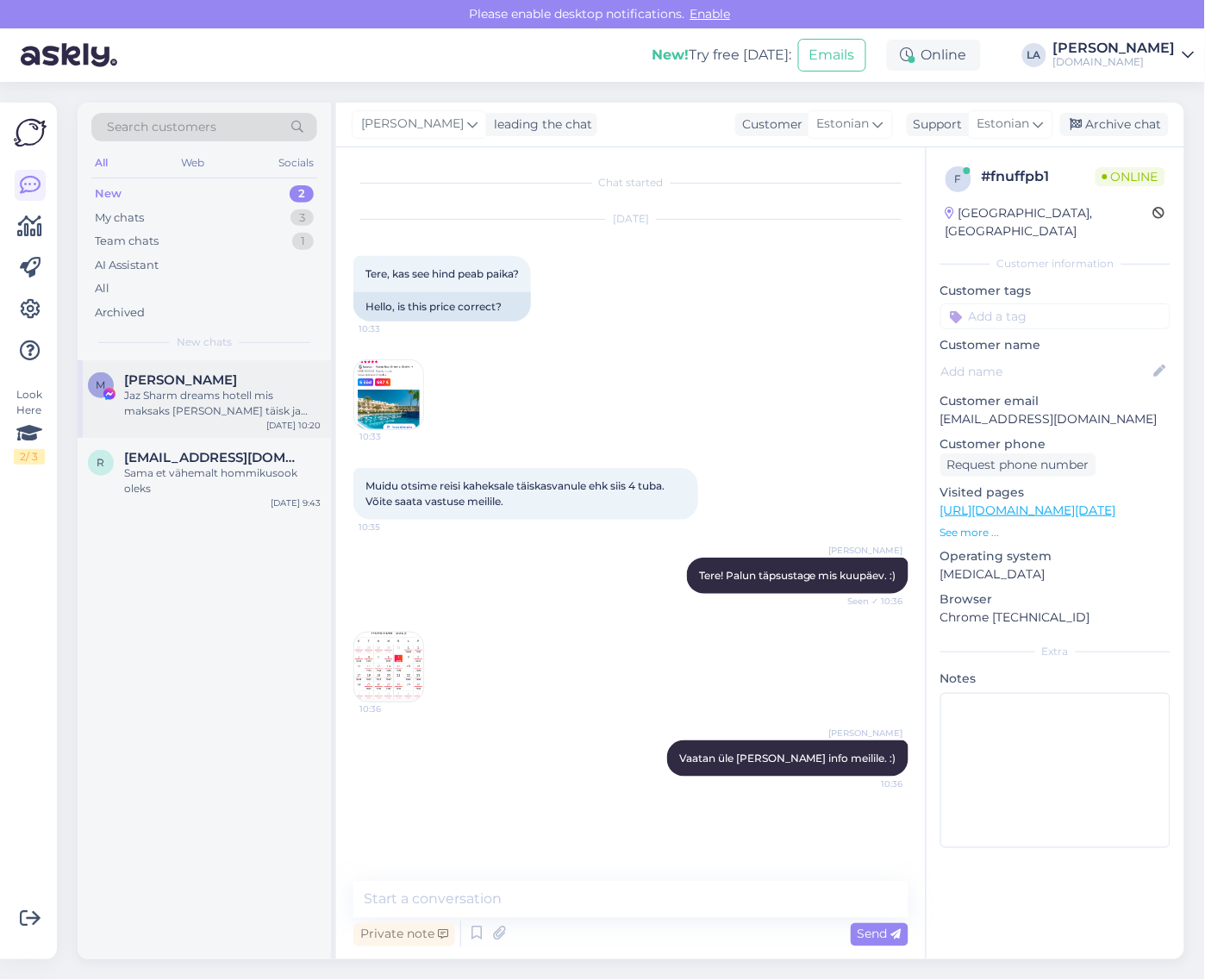
click at [236, 386] on div "[PERSON_NAME]" at bounding box center [222, 381] width 197 height 16
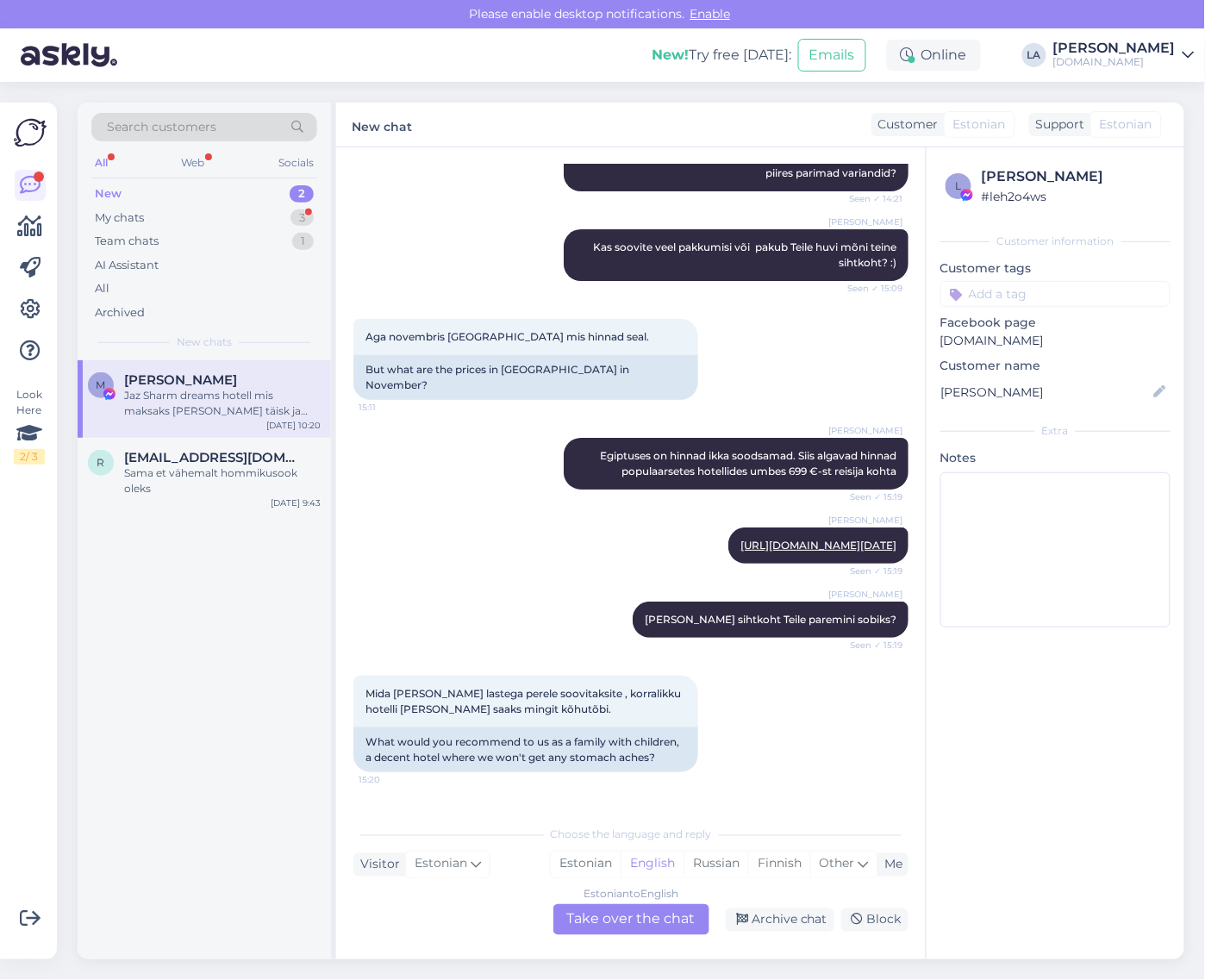
scroll to position [9639, 0]
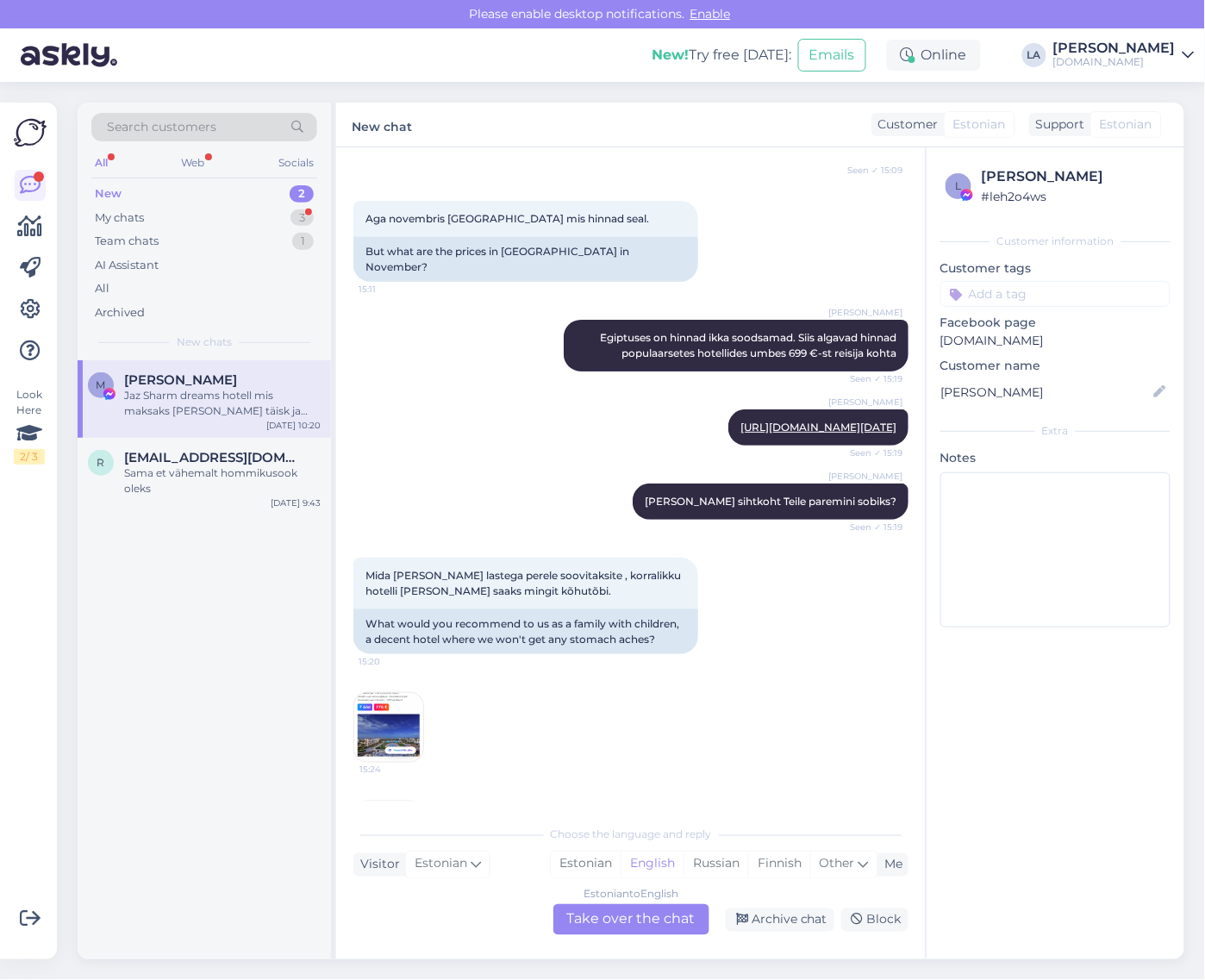
click at [687, 915] on div "Estonian to English Take over the chat" at bounding box center [632, 919] width 156 height 31
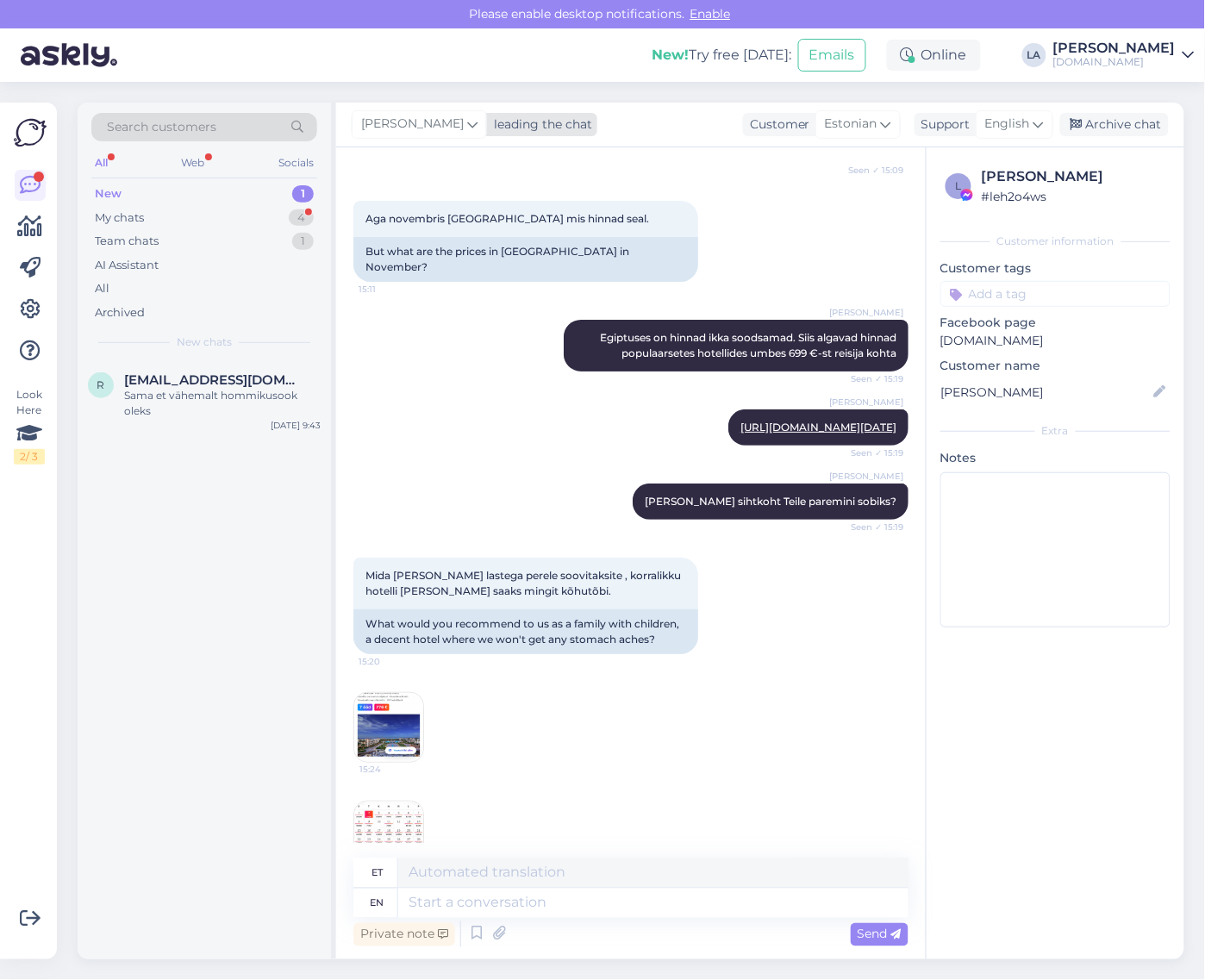
click at [468, 123] on icon at bounding box center [473, 124] width 11 height 19
type input "ag"
click at [435, 216] on div "[PERSON_NAME][EMAIL_ADDRESS][DOMAIN_NAME]" at bounding box center [477, 219] width 143 height 16
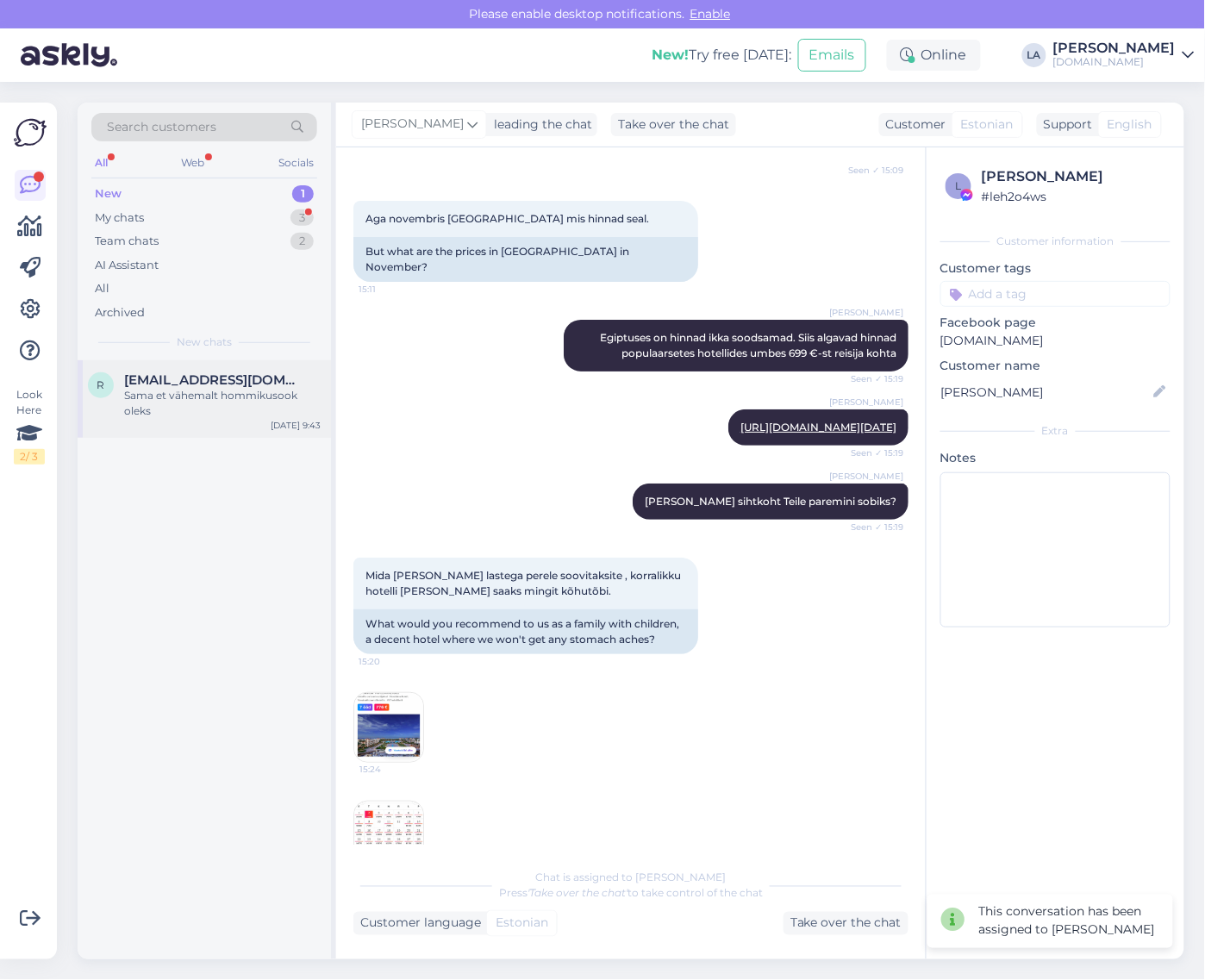
click at [273, 385] on span "[EMAIL_ADDRESS][DOMAIN_NAME]" at bounding box center [214, 381] width 179 height 16
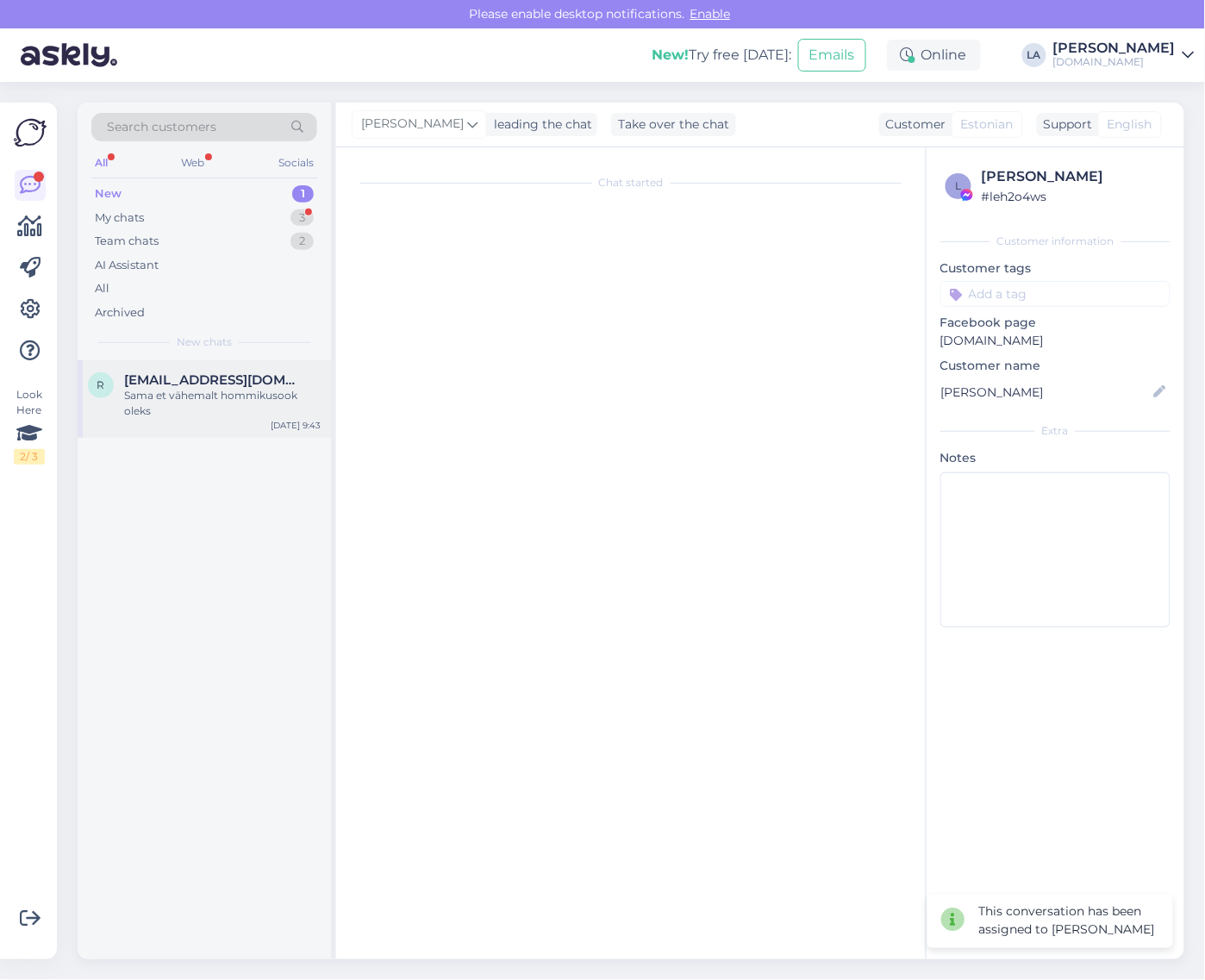
scroll to position [2136, 0]
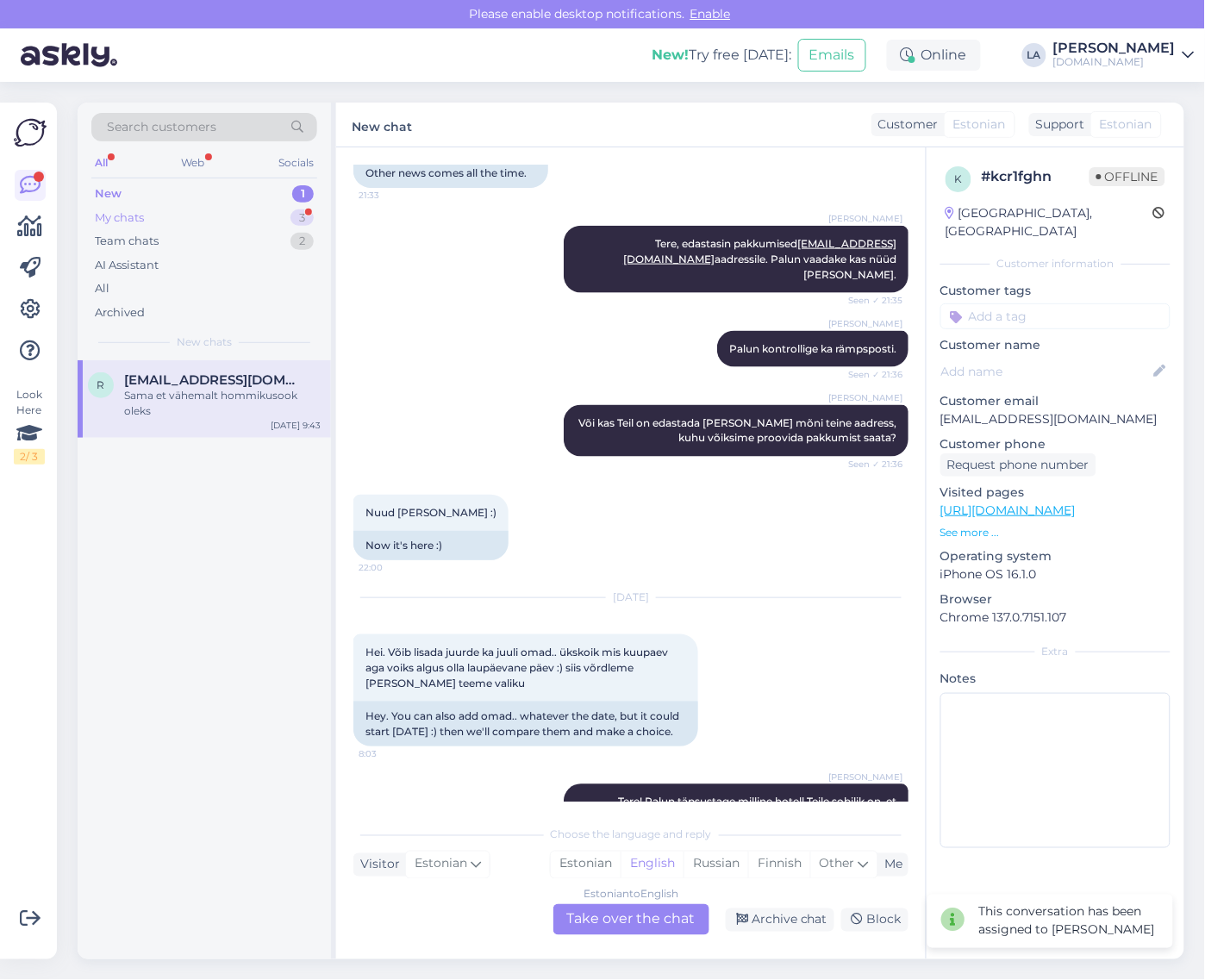
click at [251, 215] on div "My chats 3" at bounding box center [204, 217] width 226 height 24
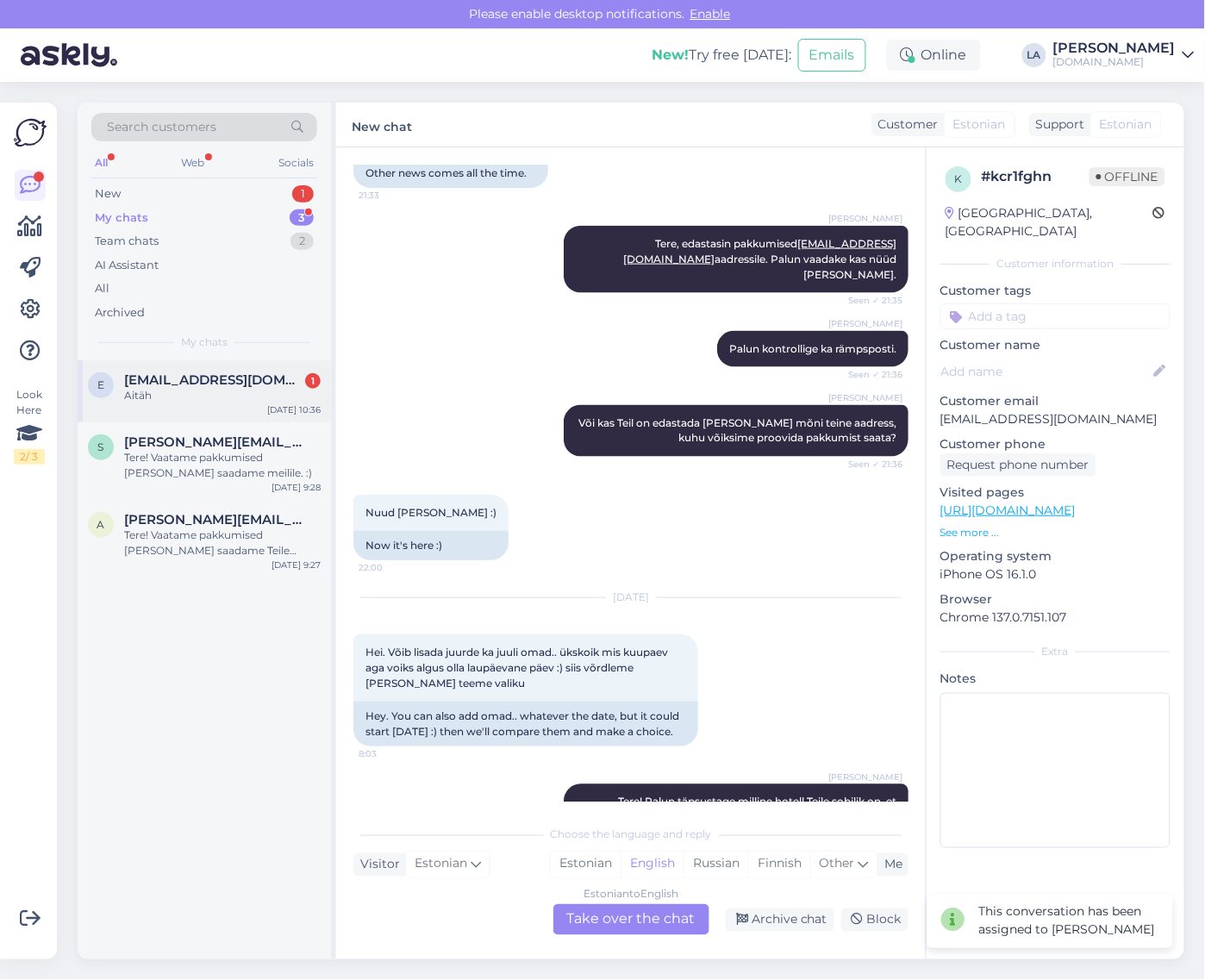
click at [246, 389] on div "Aitäh" at bounding box center [222, 396] width 197 height 16
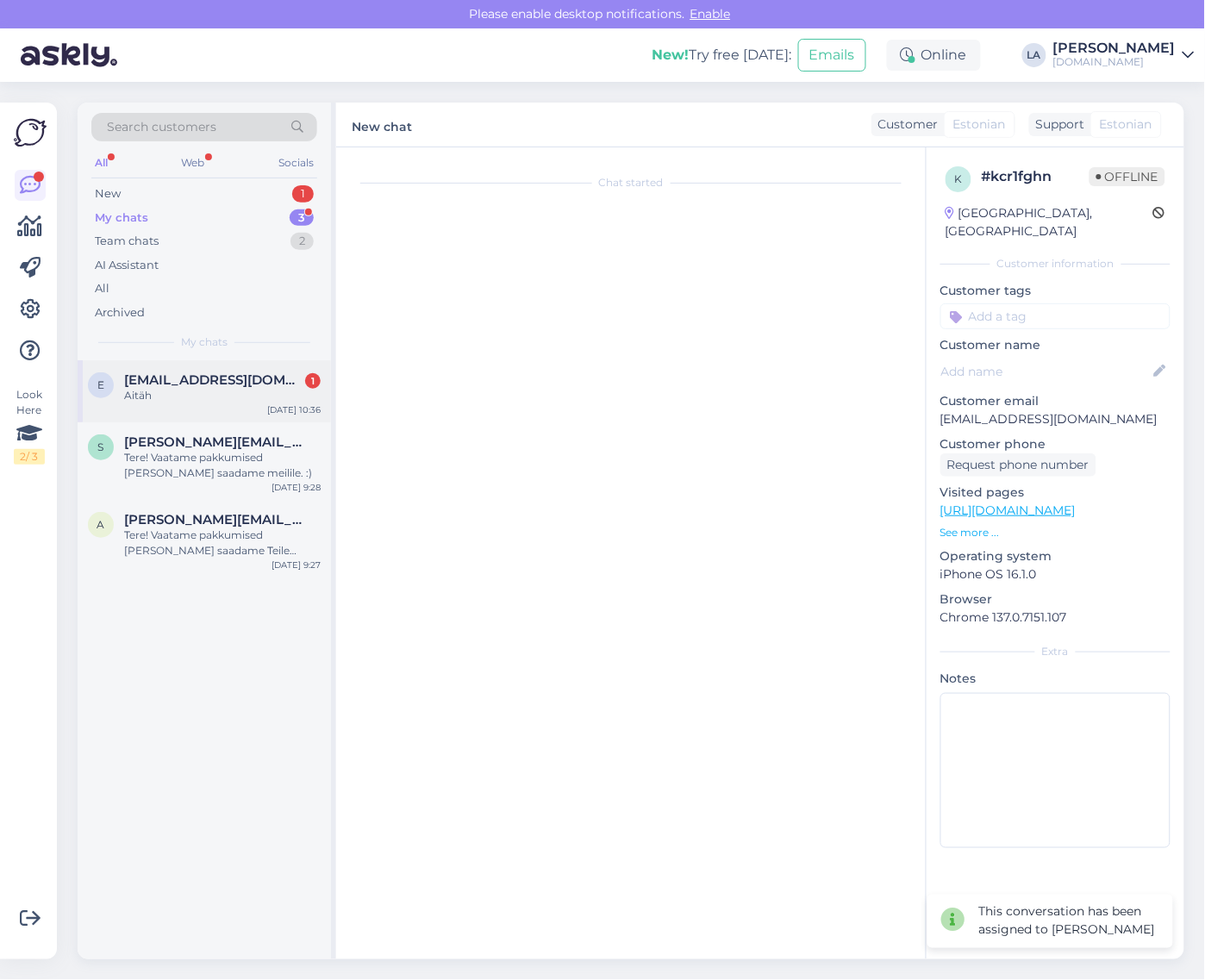
scroll to position [3, 0]
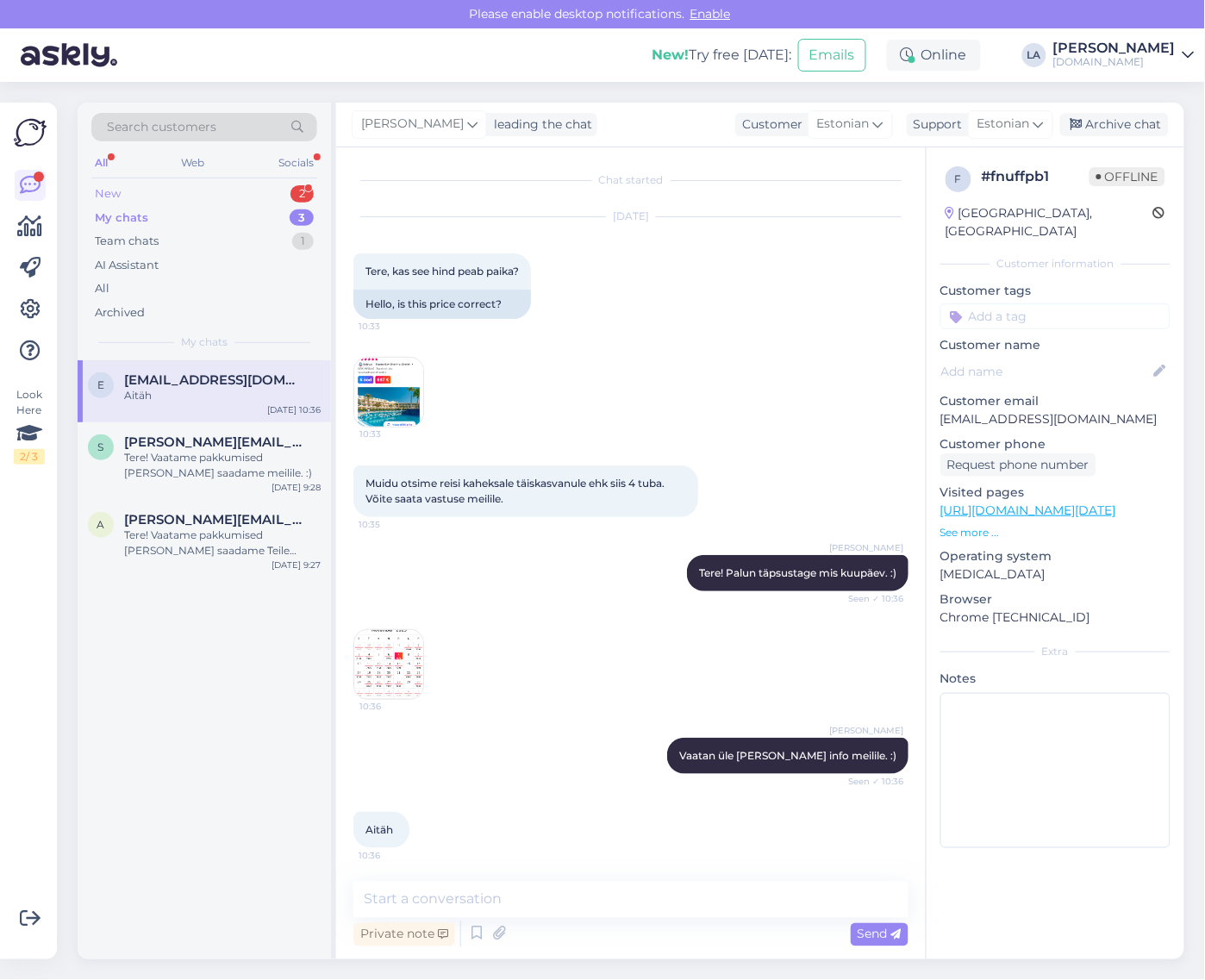
click at [273, 197] on div "New 2" at bounding box center [204, 193] width 226 height 24
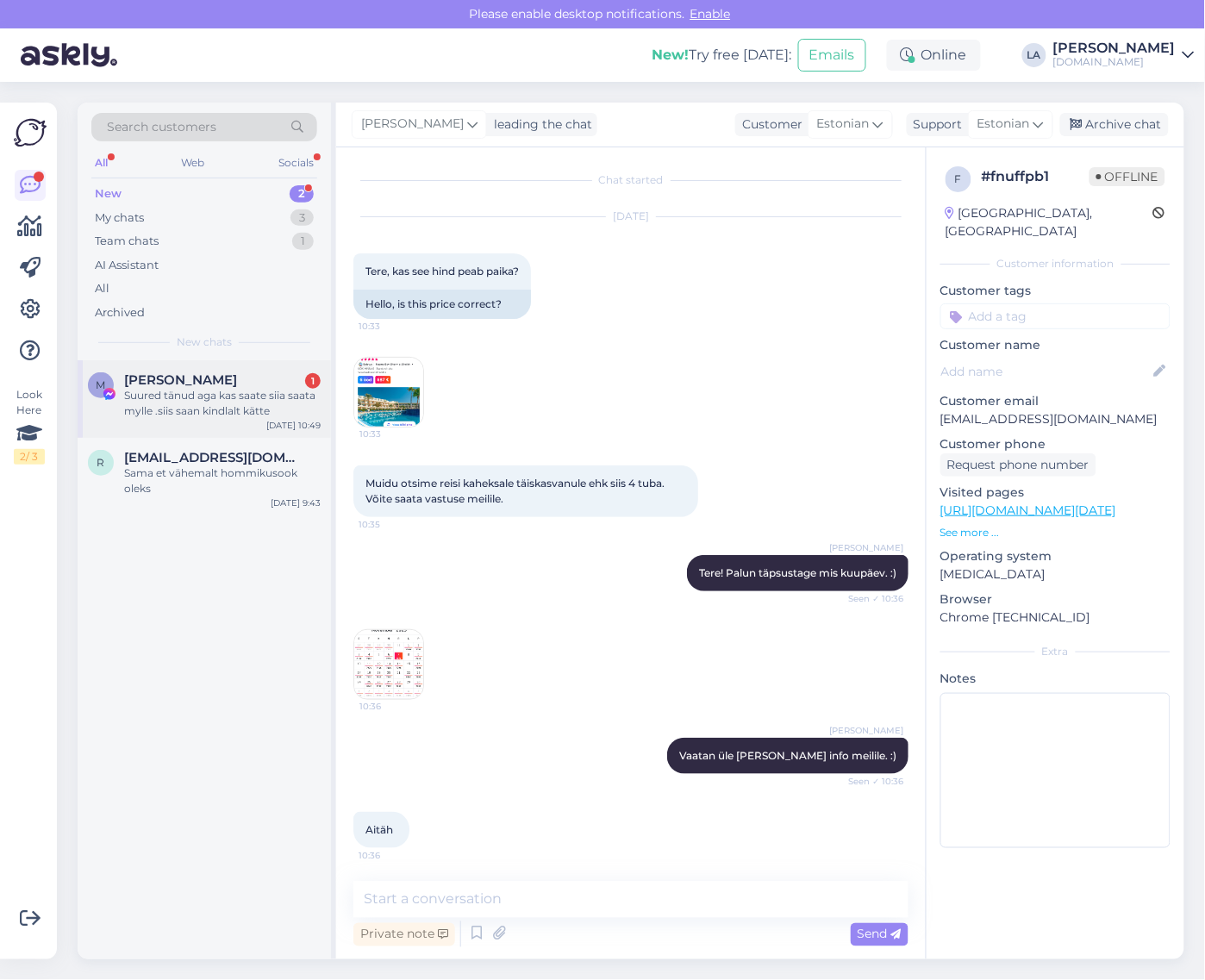
click at [234, 397] on div "Suured tänud aga kas saate siia saata mylle .siis saan kindlalt kätte" at bounding box center [222, 403] width 197 height 31
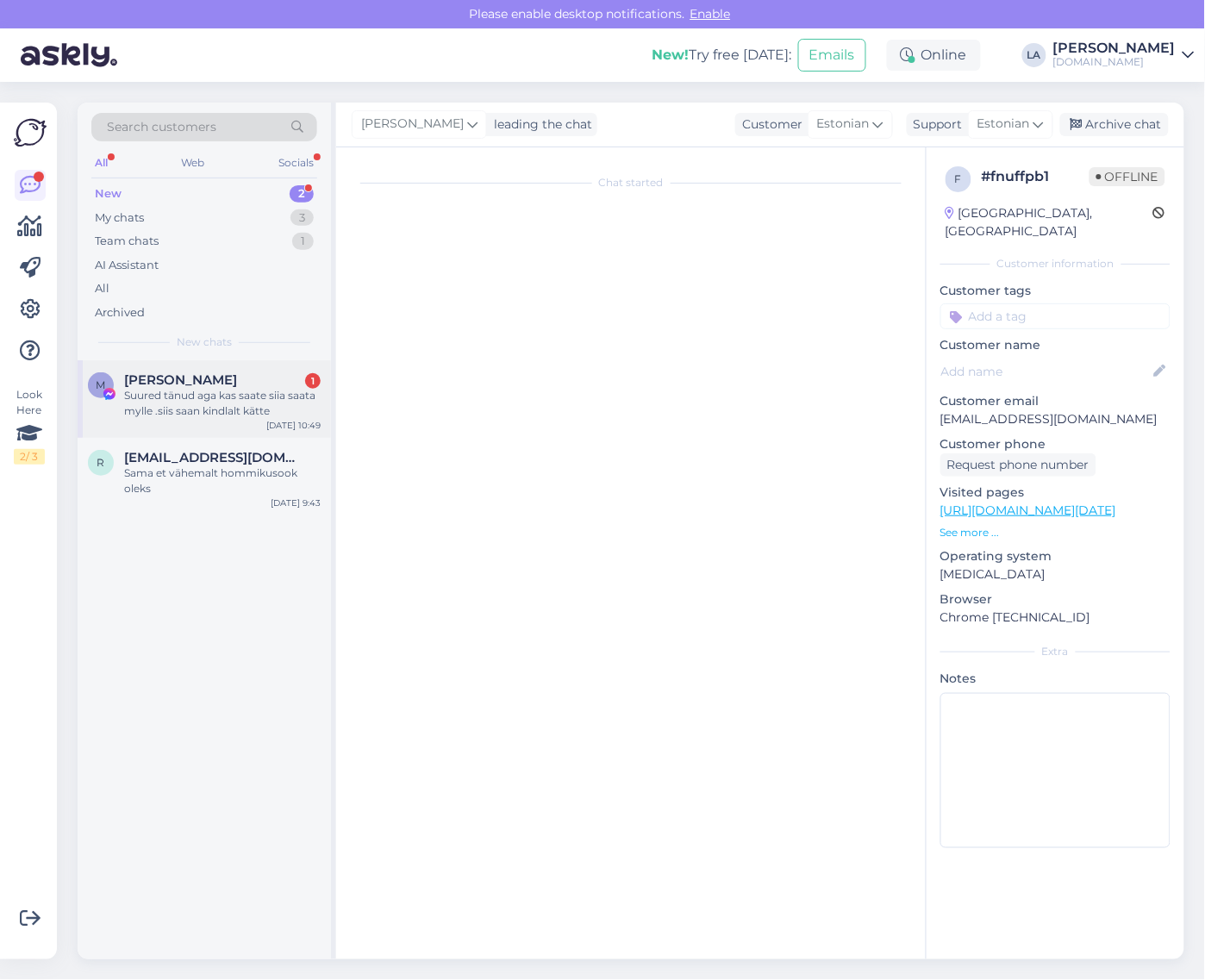
scroll to position [12408, 0]
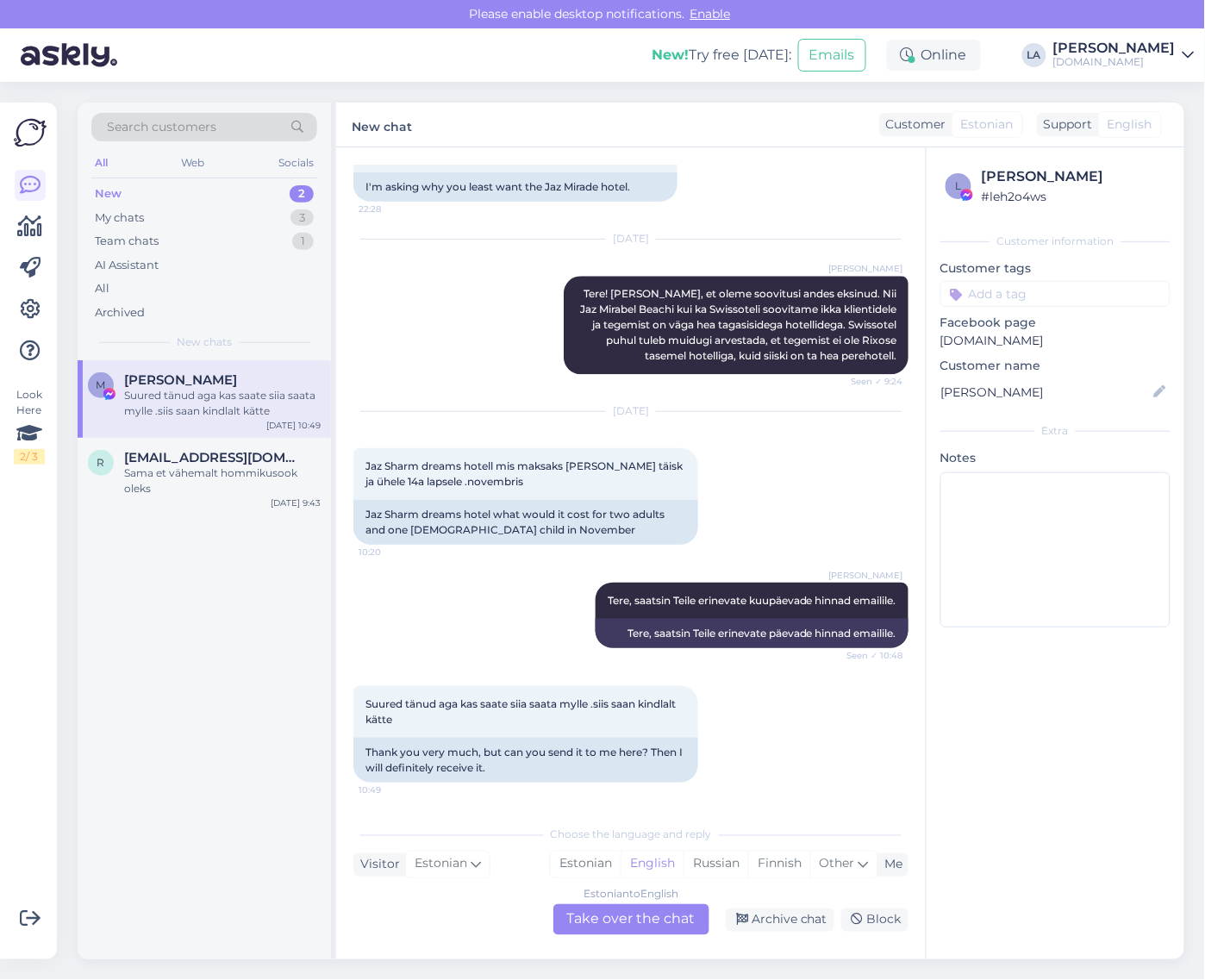
click at [616, 925] on div "Estonian to English Take over the chat" at bounding box center [632, 919] width 156 height 31
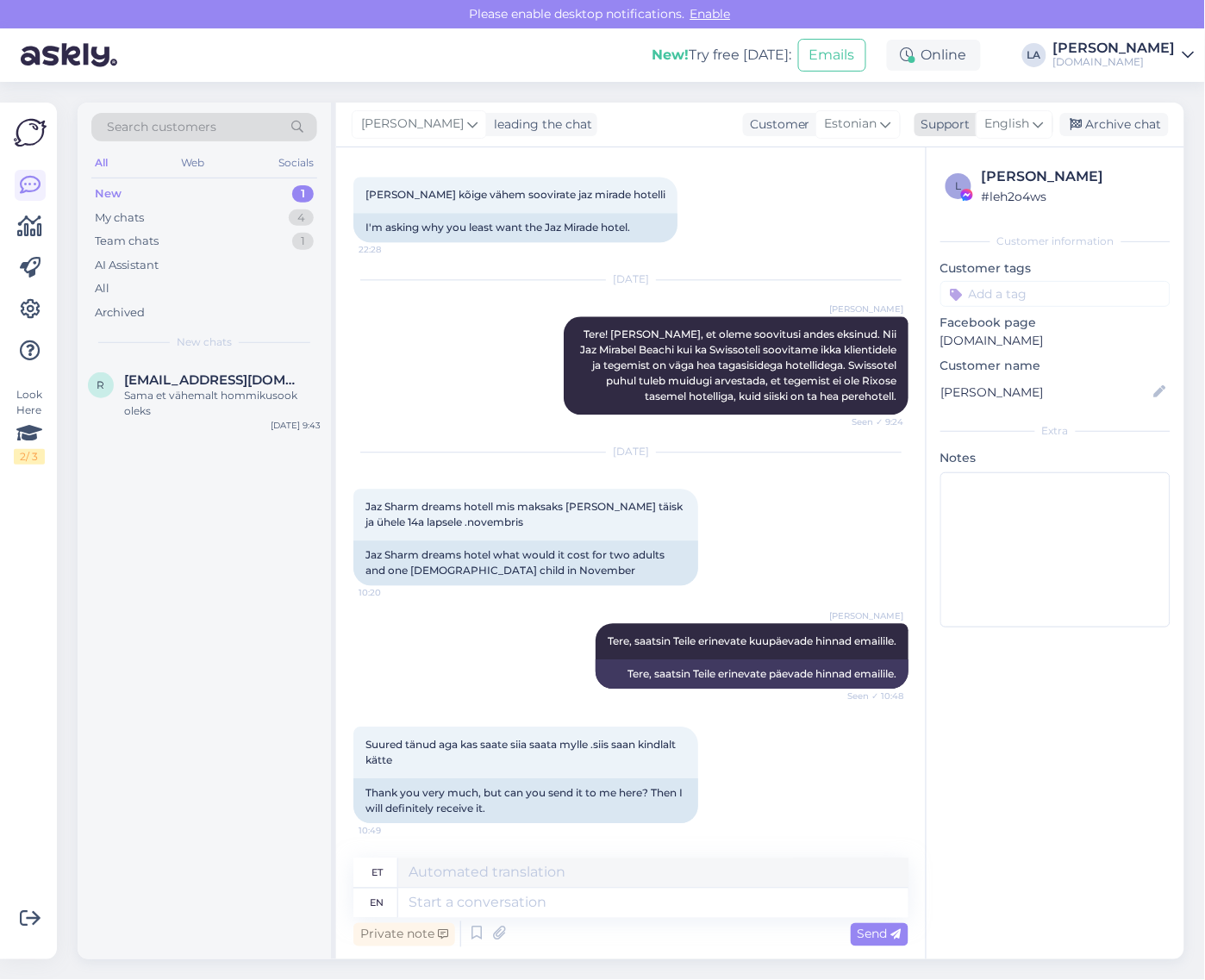
click at [1026, 122] on span "English" at bounding box center [1007, 124] width 45 height 19
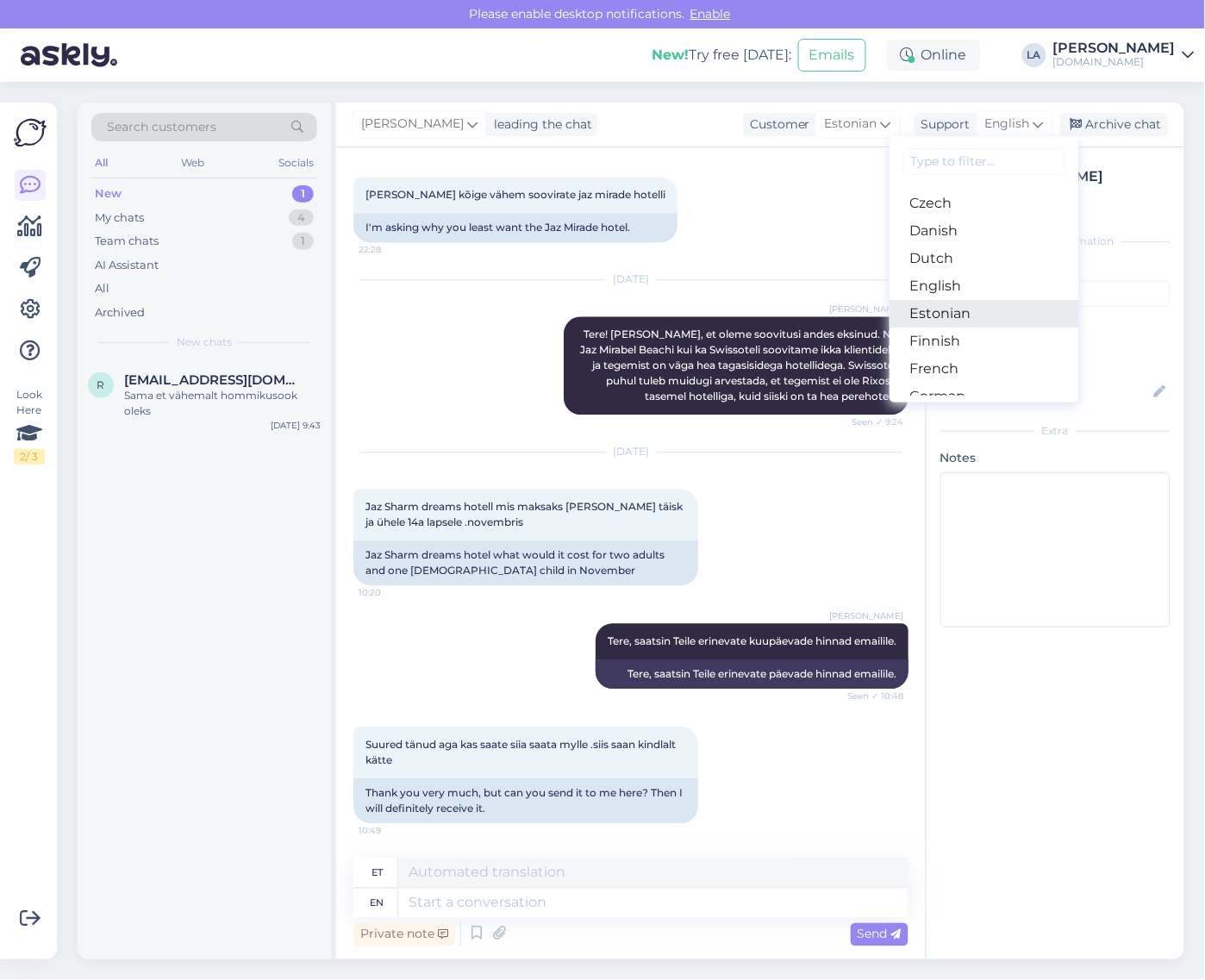
click at [971, 313] on link "Estonian" at bounding box center [984, 313] width 190 height 27
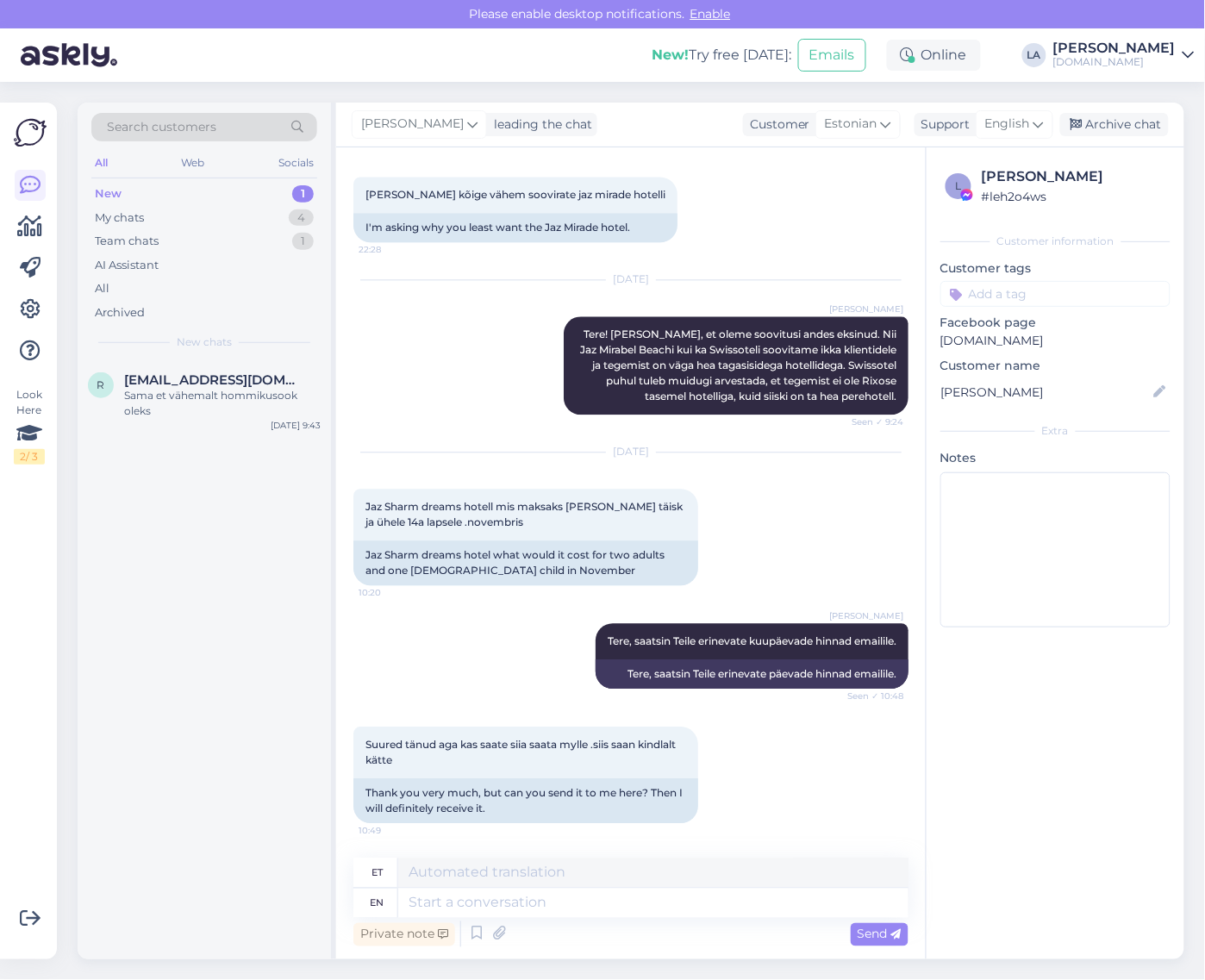
scroll to position [12343, 0]
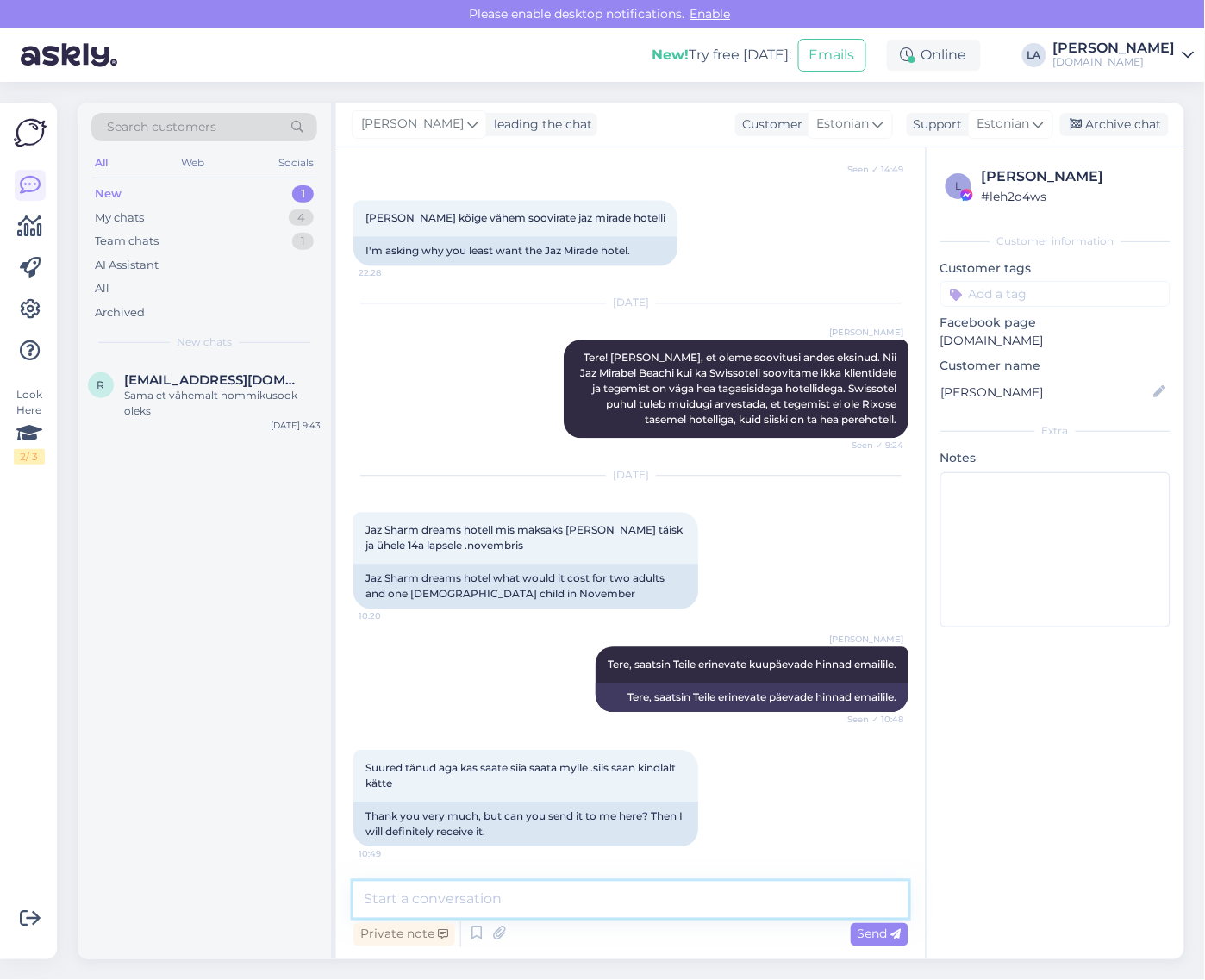
paste textarea "JAZ SHARM DREAMS RESORT 5 *, kõik hinnas, 7 ööd. Hinnad 2-täiskasvanule + 14a t…"
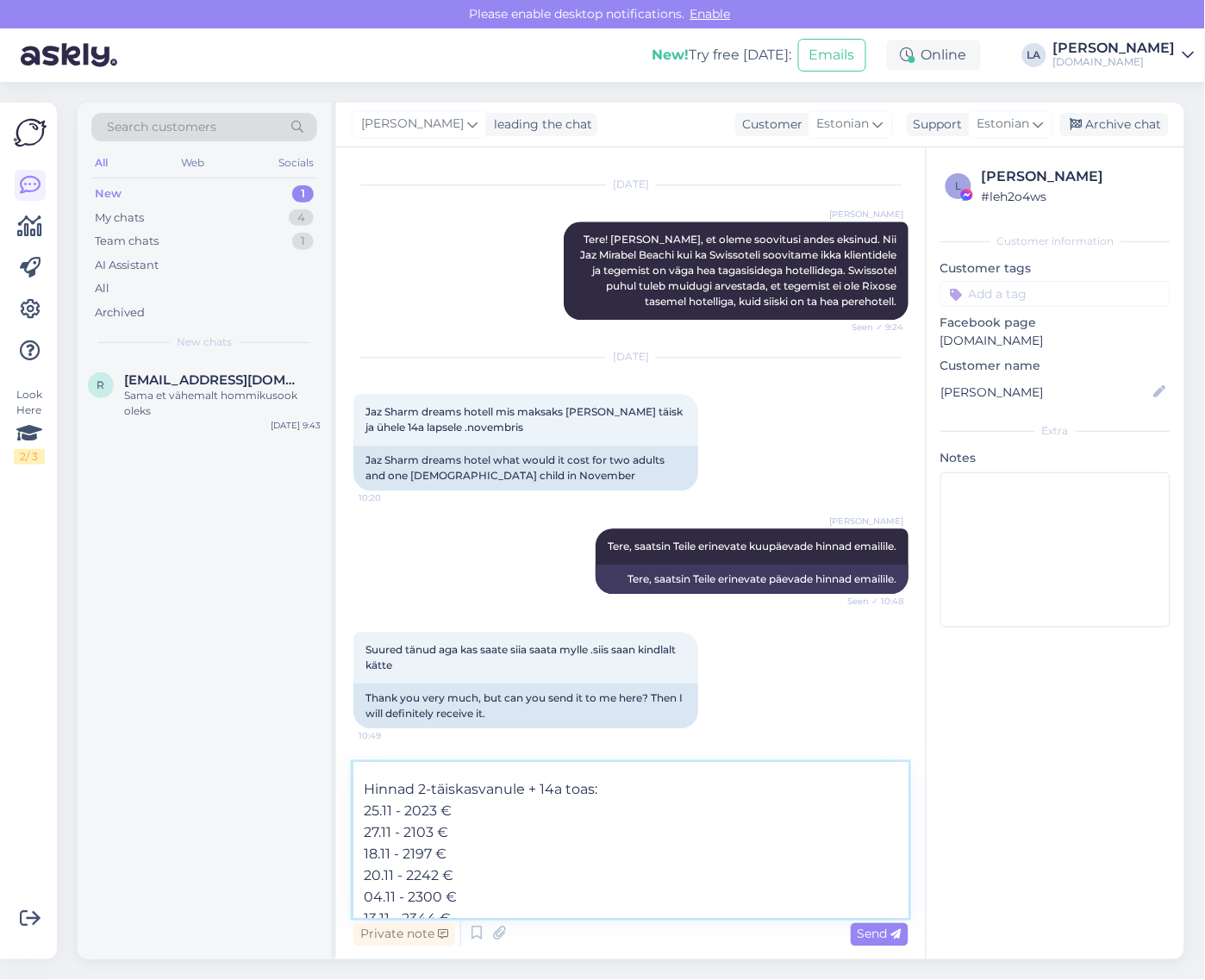
scroll to position [53, 0]
type textarea "JAZ SHARM DREAMS RESORT 5 *, kõik hinnas, 7 ööd. Hinnad 2-täiskasvanule + 14a t…"
click at [886, 940] on span "Send" at bounding box center [880, 935] width 44 height 16
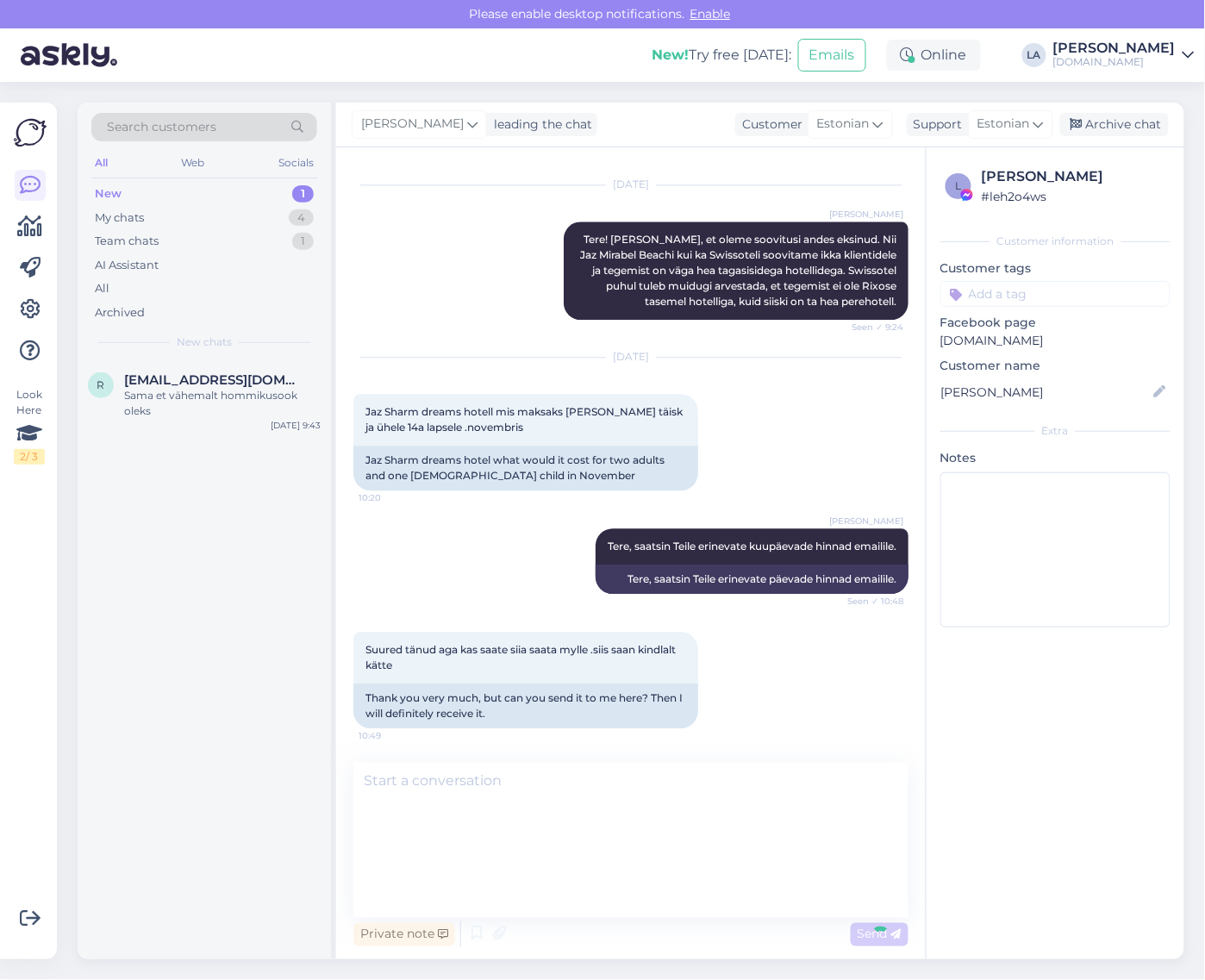
scroll to position [0, 0]
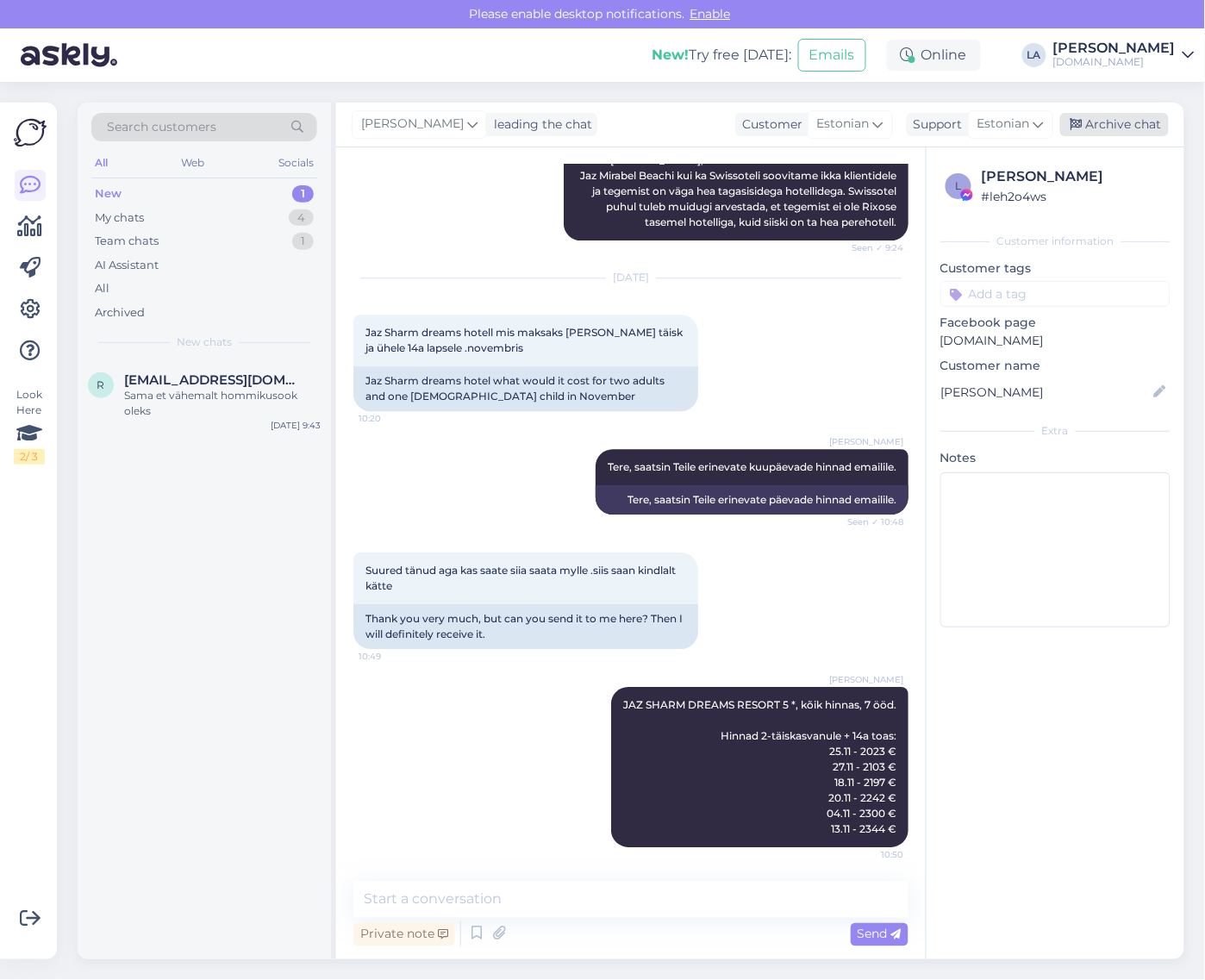
click at [1096, 122] on div "Archive chat" at bounding box center [1115, 125] width 109 height 23
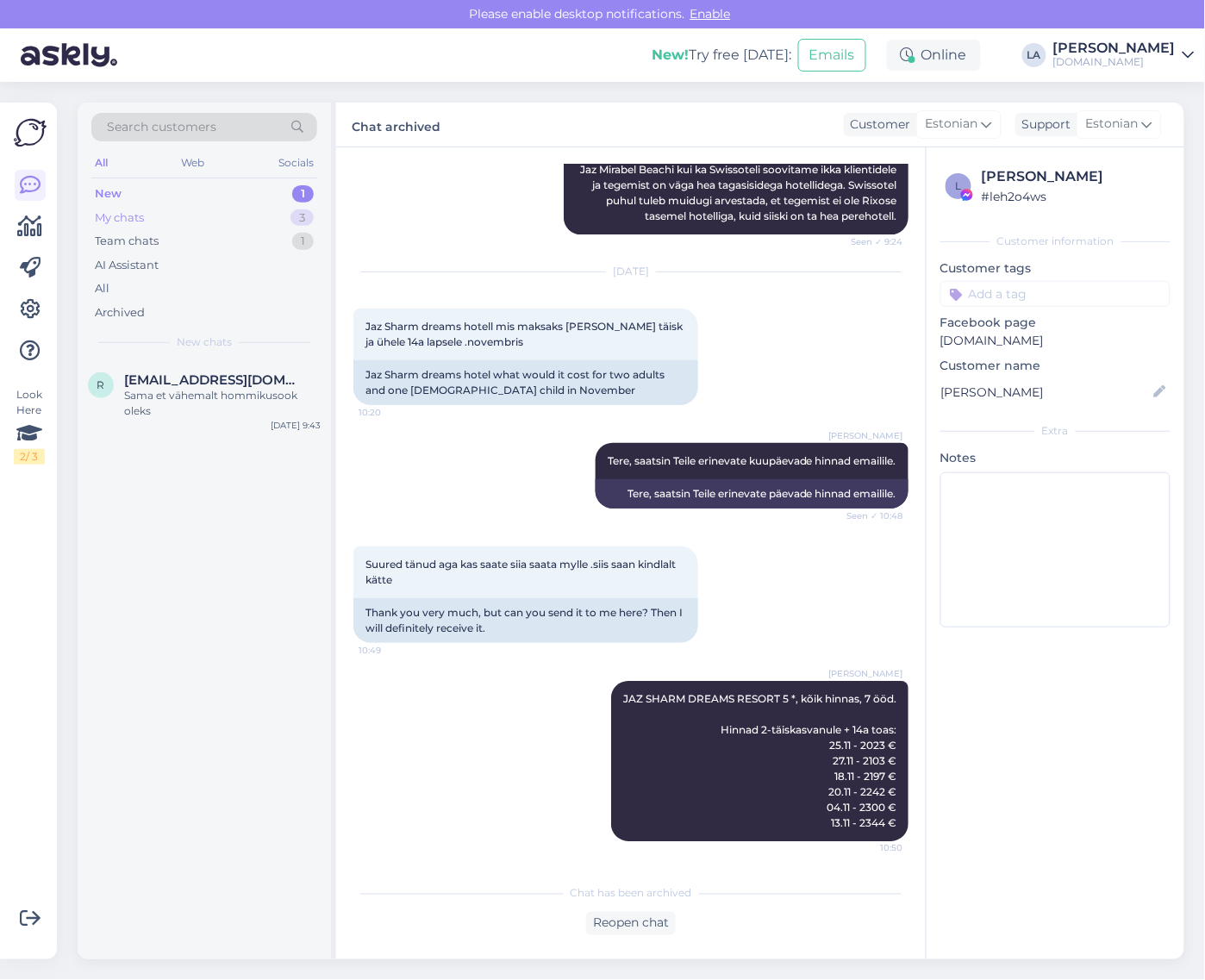
click at [277, 225] on div "My chats 3" at bounding box center [204, 217] width 226 height 24
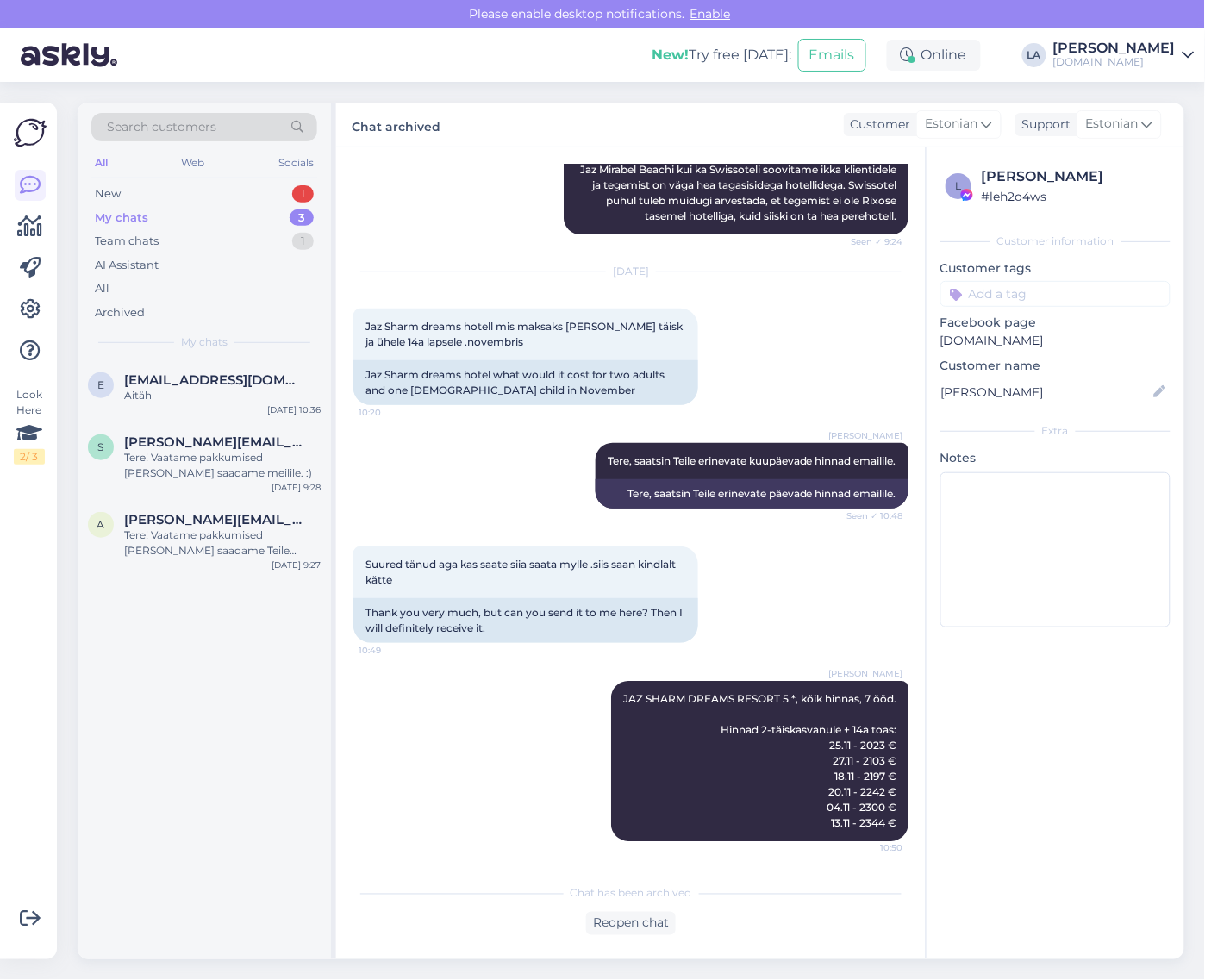
click at [287, 221] on div "My chats 3" at bounding box center [204, 217] width 226 height 24
click at [166, 540] on div "Tere! Vaatame pakkumised [PERSON_NAME] saadame Teile meilile. :)" at bounding box center [222, 542] width 197 height 31
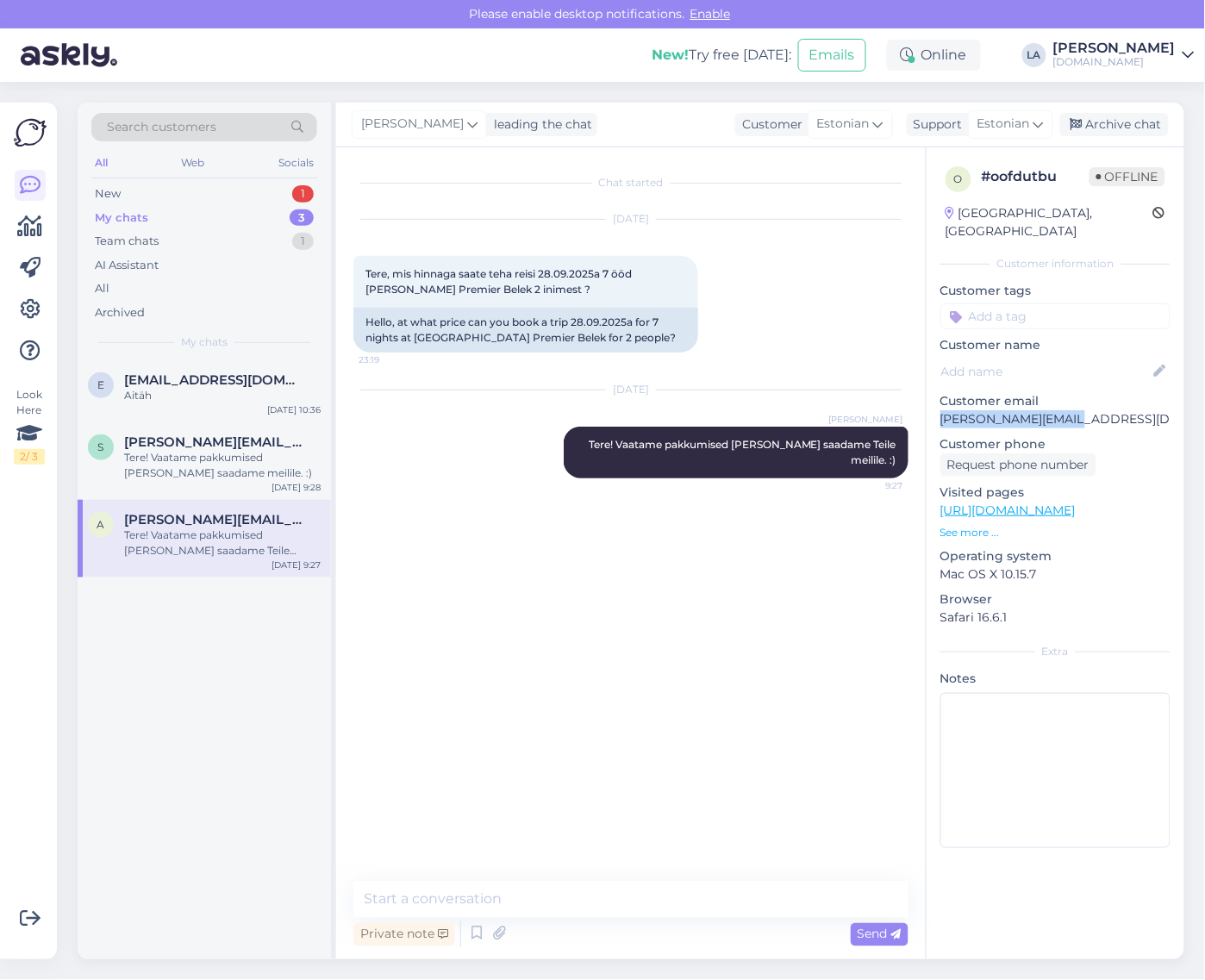
drag, startPoint x: 937, startPoint y: 402, endPoint x: 1079, endPoint y: 403, distance: 142.0
click at [1079, 403] on div "o # oofdutbu Offline [GEOGRAPHIC_DATA], [GEOGRAPHIC_DATA] Customer information …" at bounding box center [1056, 511] width 258 height 727
copy p "[PERSON_NAME][EMAIL_ADDRESS][DOMAIN_NAME]"
click at [299, 195] on div "2" at bounding box center [302, 194] width 23 height 18
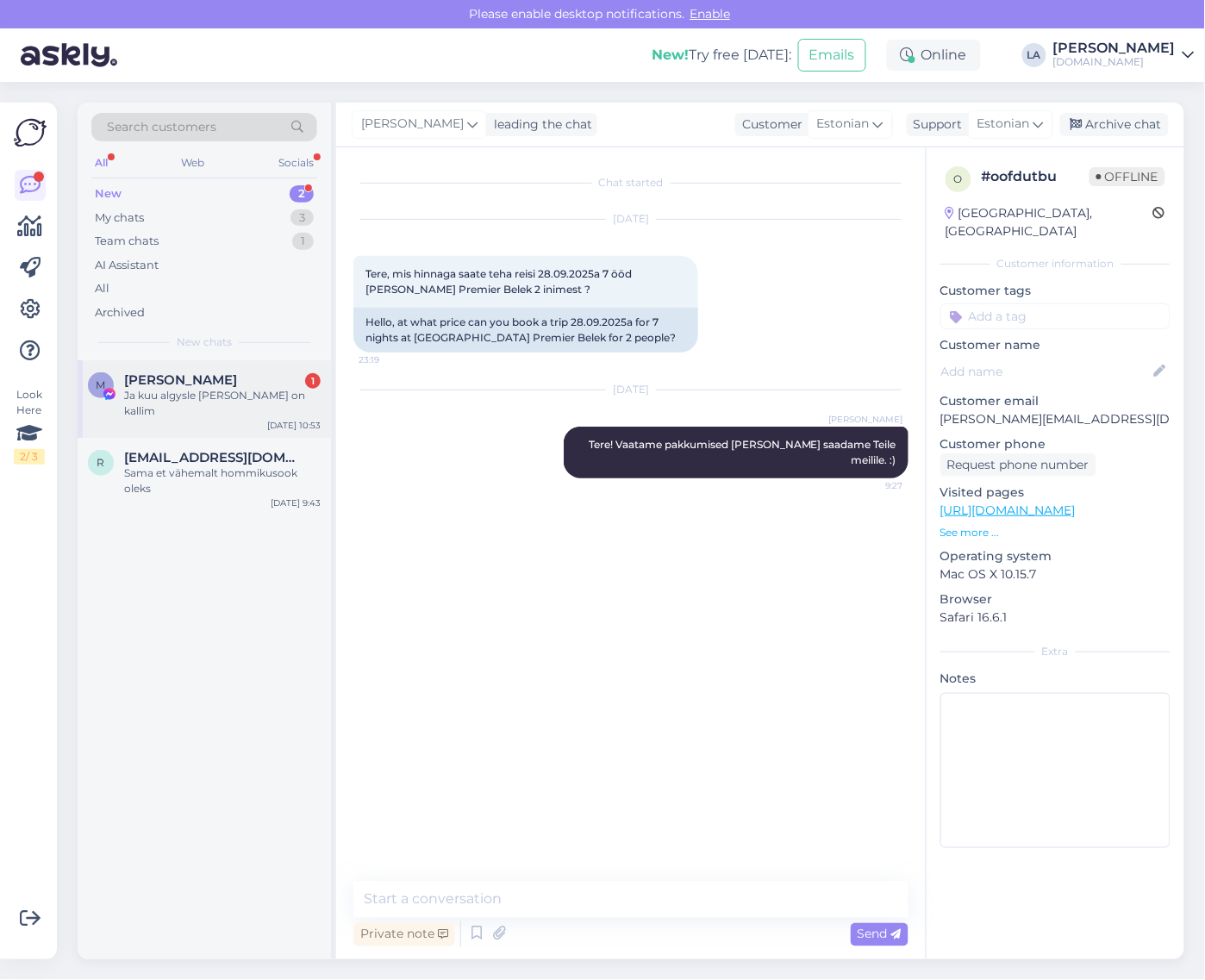
click at [274, 374] on div "[PERSON_NAME] 1" at bounding box center [222, 381] width 197 height 16
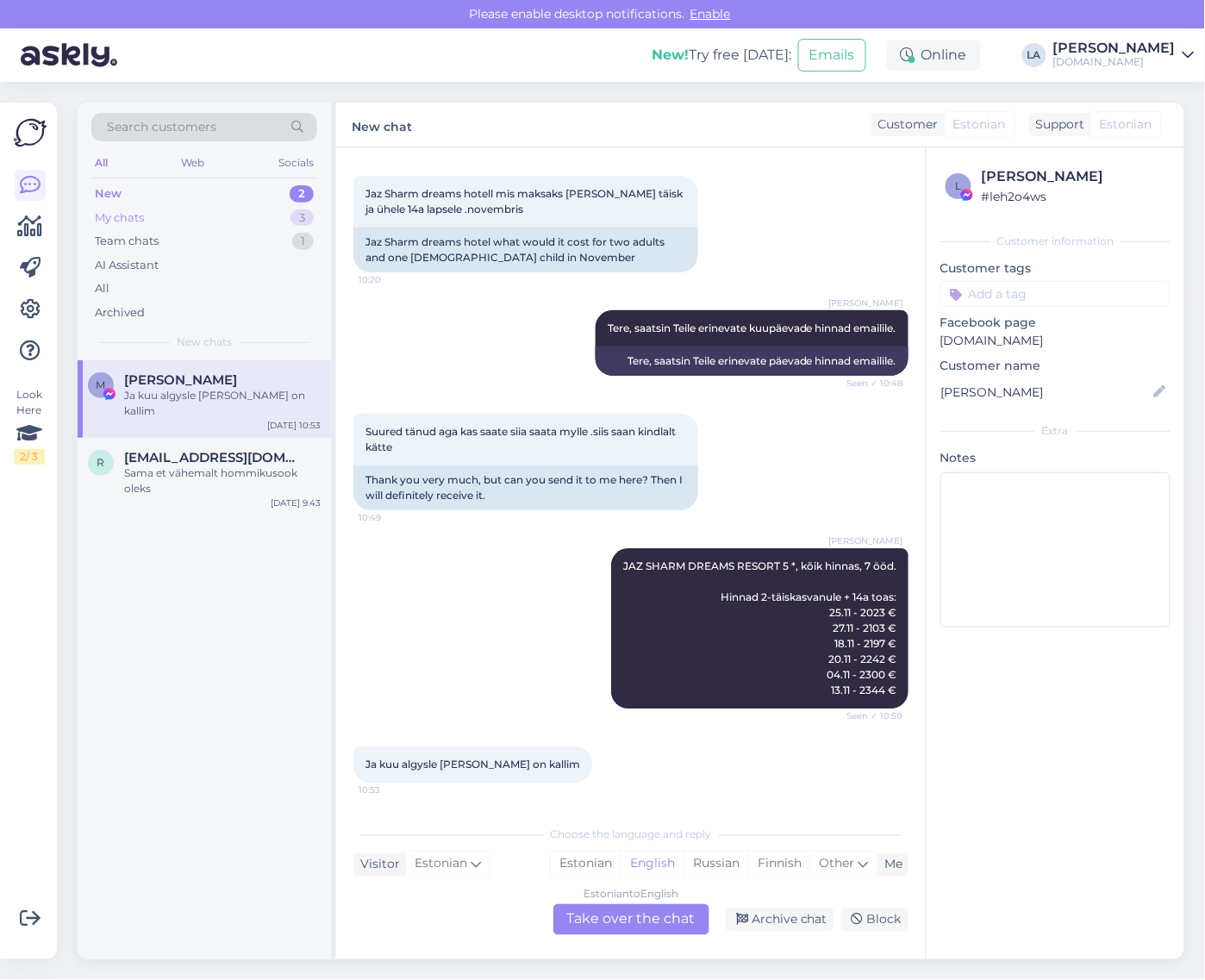
click at [252, 221] on div "My chats 3" at bounding box center [204, 217] width 226 height 24
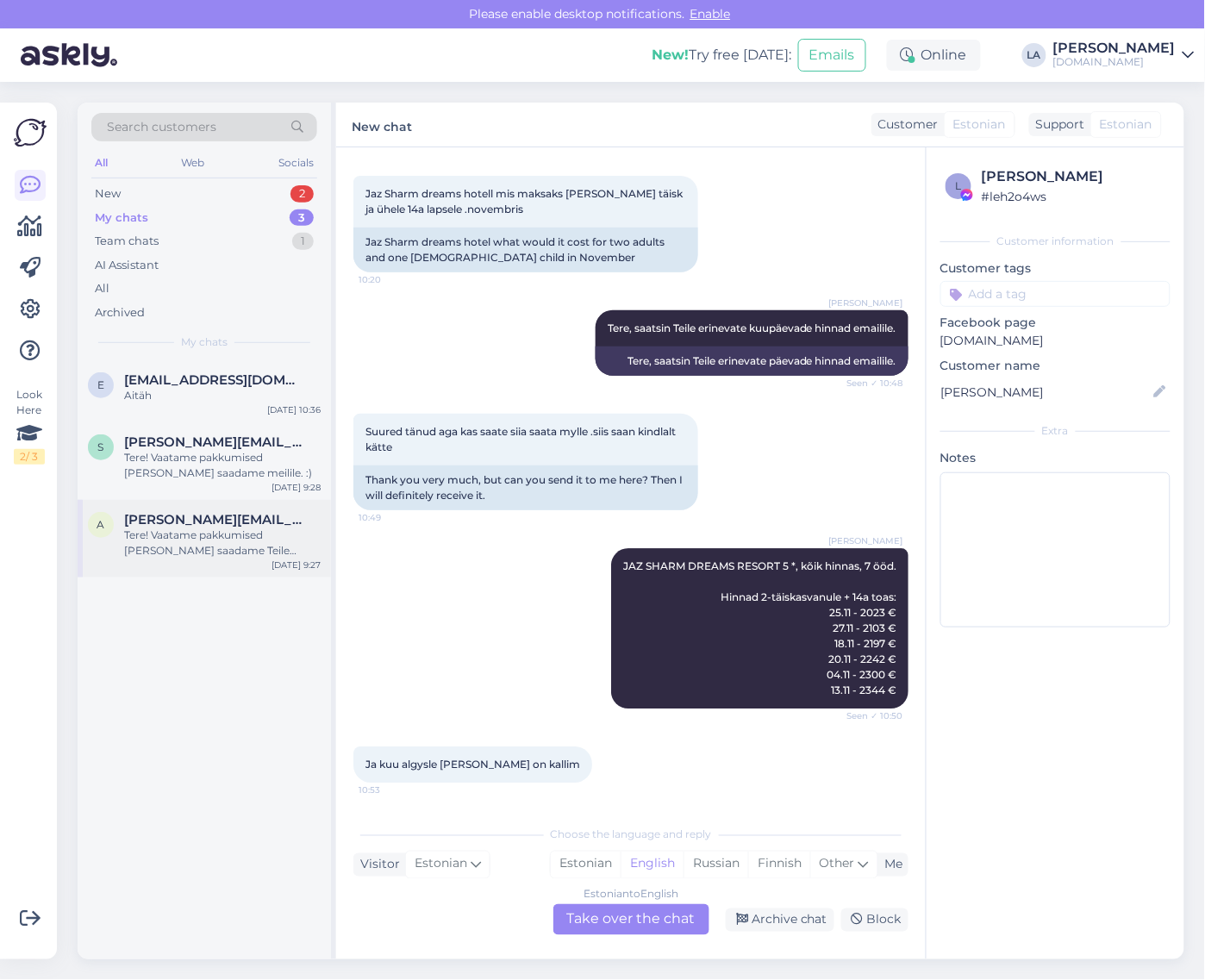
click at [130, 537] on div "Tere! Vaatame pakkumised [PERSON_NAME] saadame Teile meilile. :)" at bounding box center [222, 542] width 197 height 31
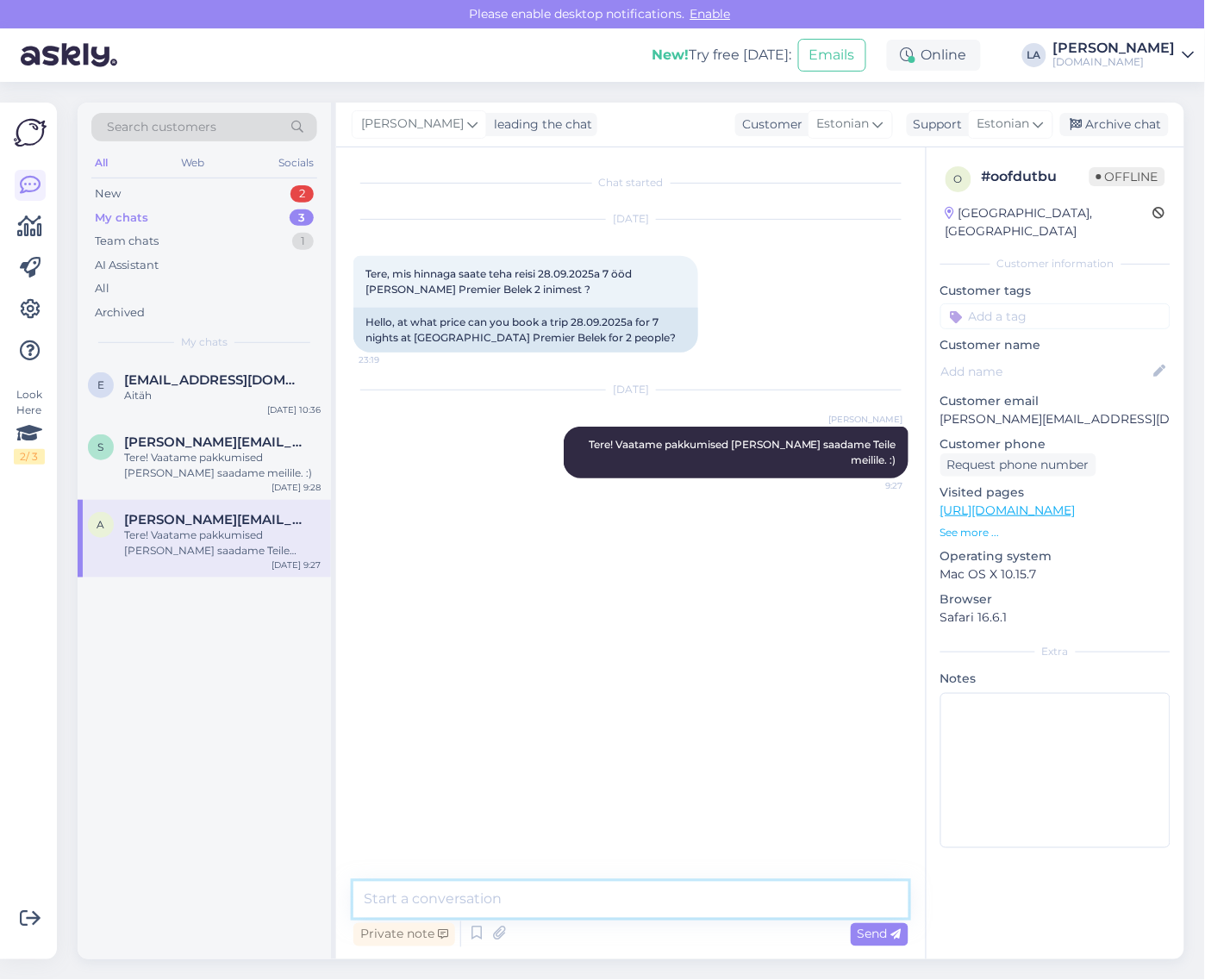
click at [610, 899] on textarea at bounding box center [631, 900] width 555 height 36
type textarea "Pakkumine on saadetud Teie meilile. :)"
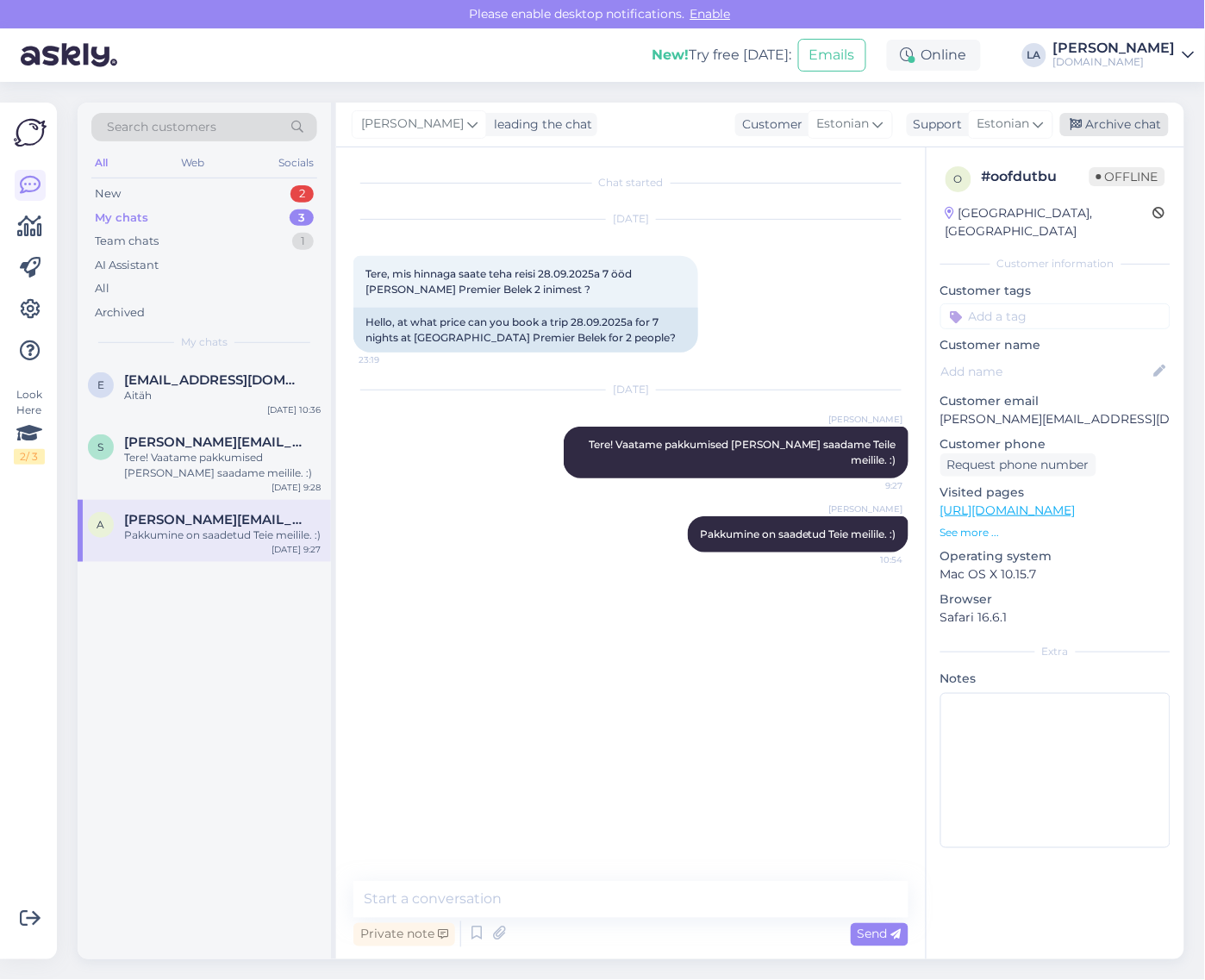
click at [1113, 122] on div "Archive chat" at bounding box center [1115, 125] width 109 height 23
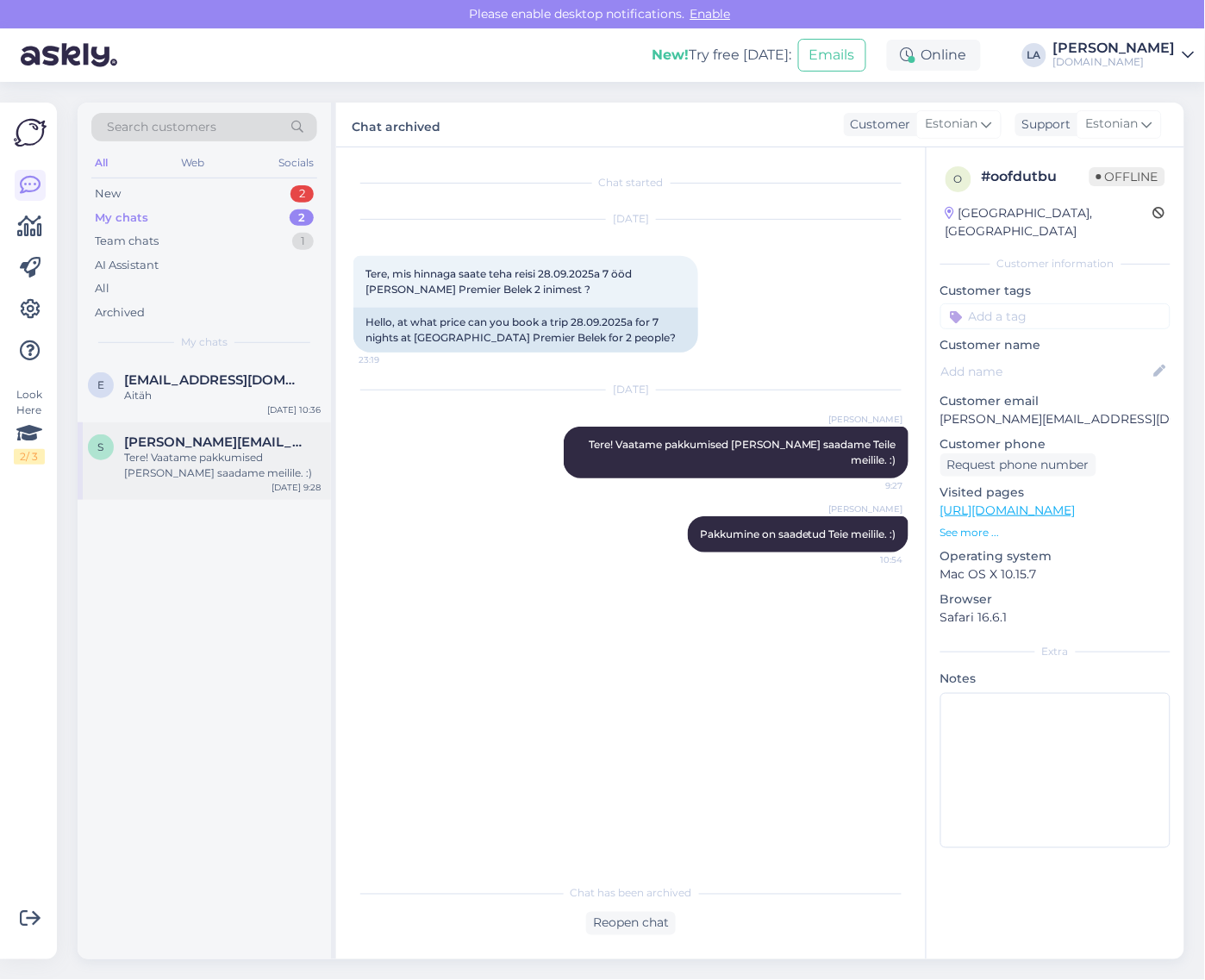
click at [159, 454] on div "Tere! Vaatame pakkumised [PERSON_NAME] saadame meilile. :)" at bounding box center [222, 465] width 197 height 31
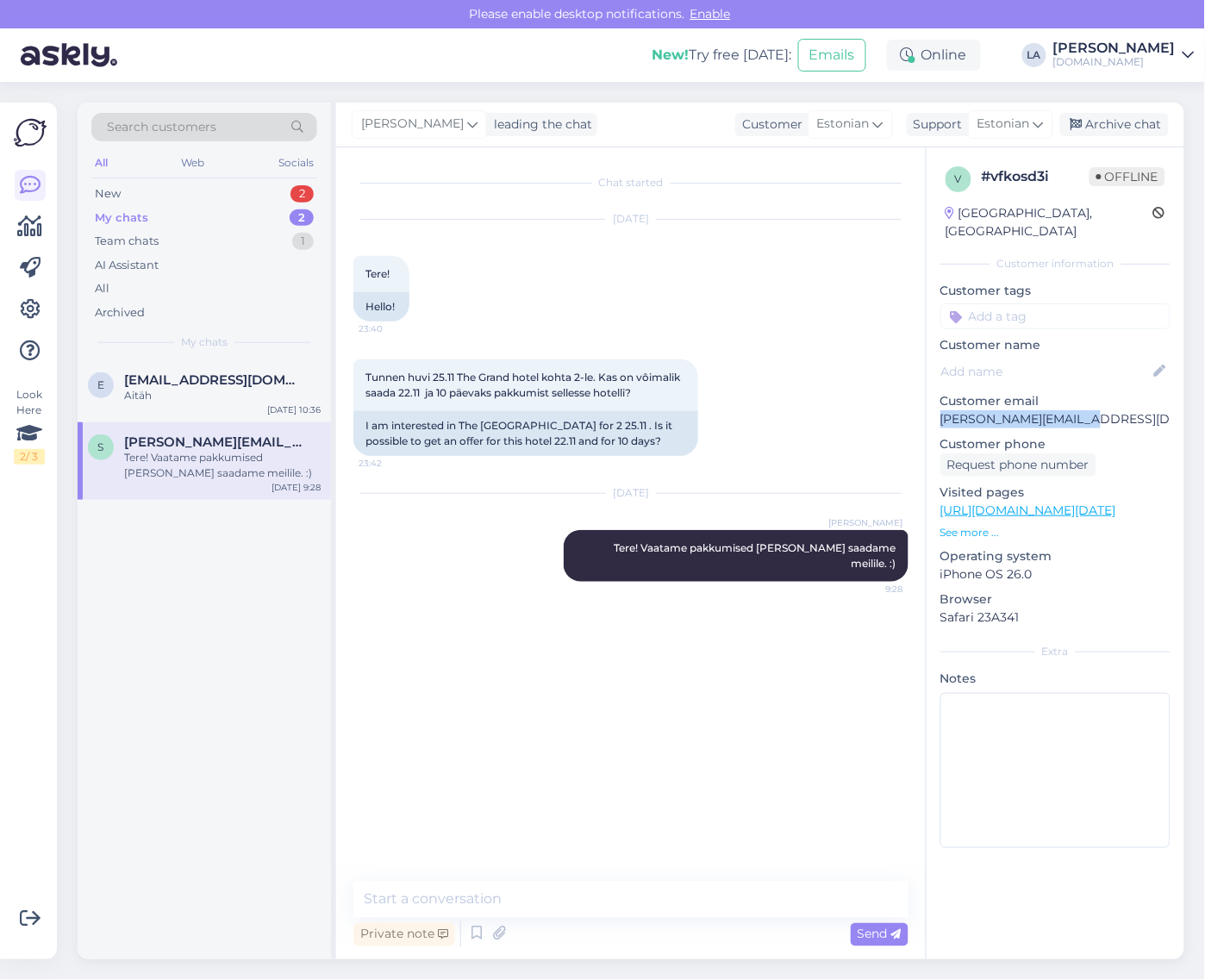
drag, startPoint x: 938, startPoint y: 403, endPoint x: 1095, endPoint y: 406, distance: 157.0
click at [1095, 406] on div "v # vfkosd3i Offline [GEOGRAPHIC_DATA], [GEOGRAPHIC_DATA] Customer information …" at bounding box center [1056, 511] width 258 height 727
copy p "[PERSON_NAME][EMAIL_ADDRESS][DOMAIN_NAME]"
click at [657, 897] on textarea at bounding box center [631, 900] width 555 height 36
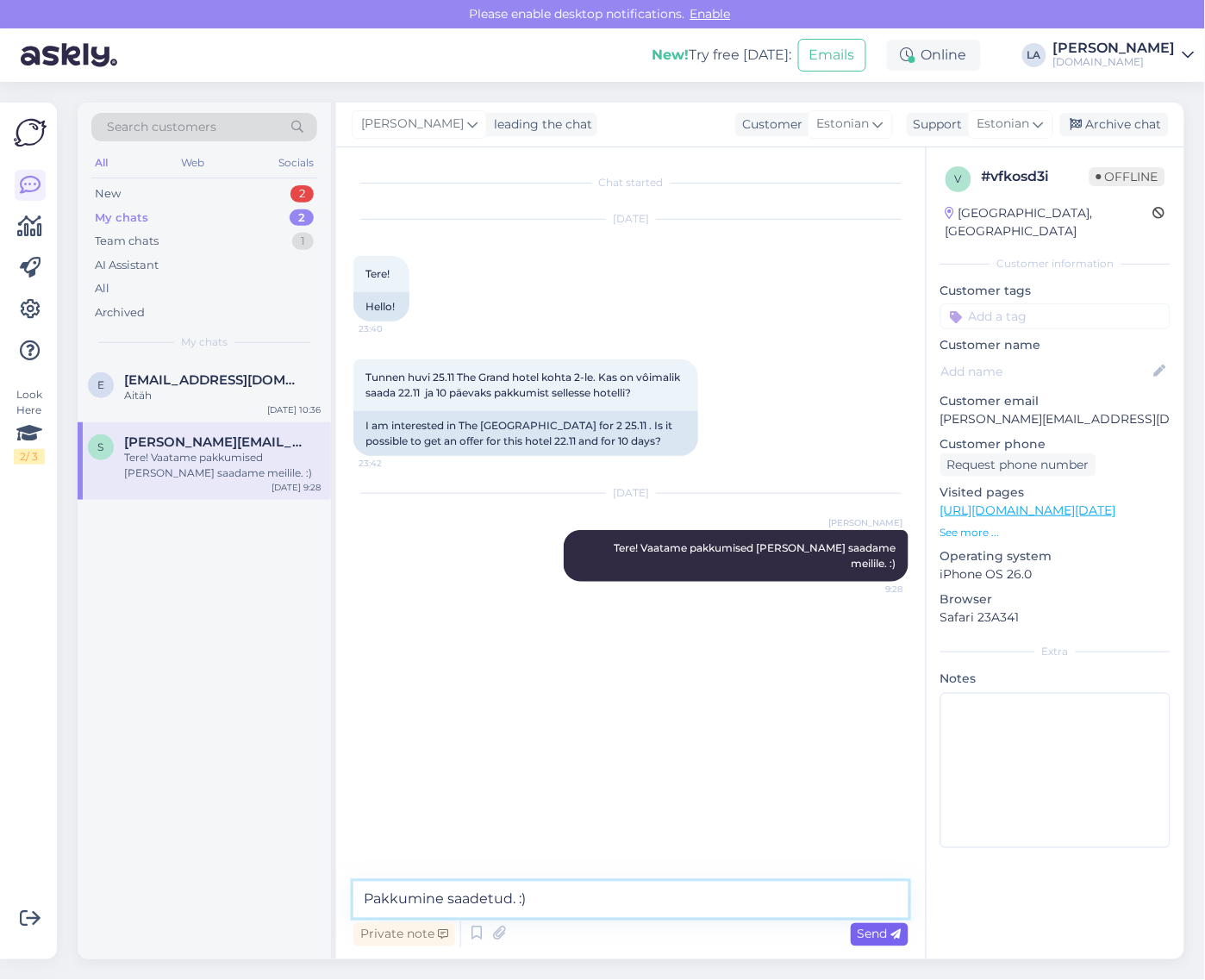
type textarea "Pakkumine saadetud. :)"
click at [859, 931] on span "Send" at bounding box center [880, 935] width 44 height 16
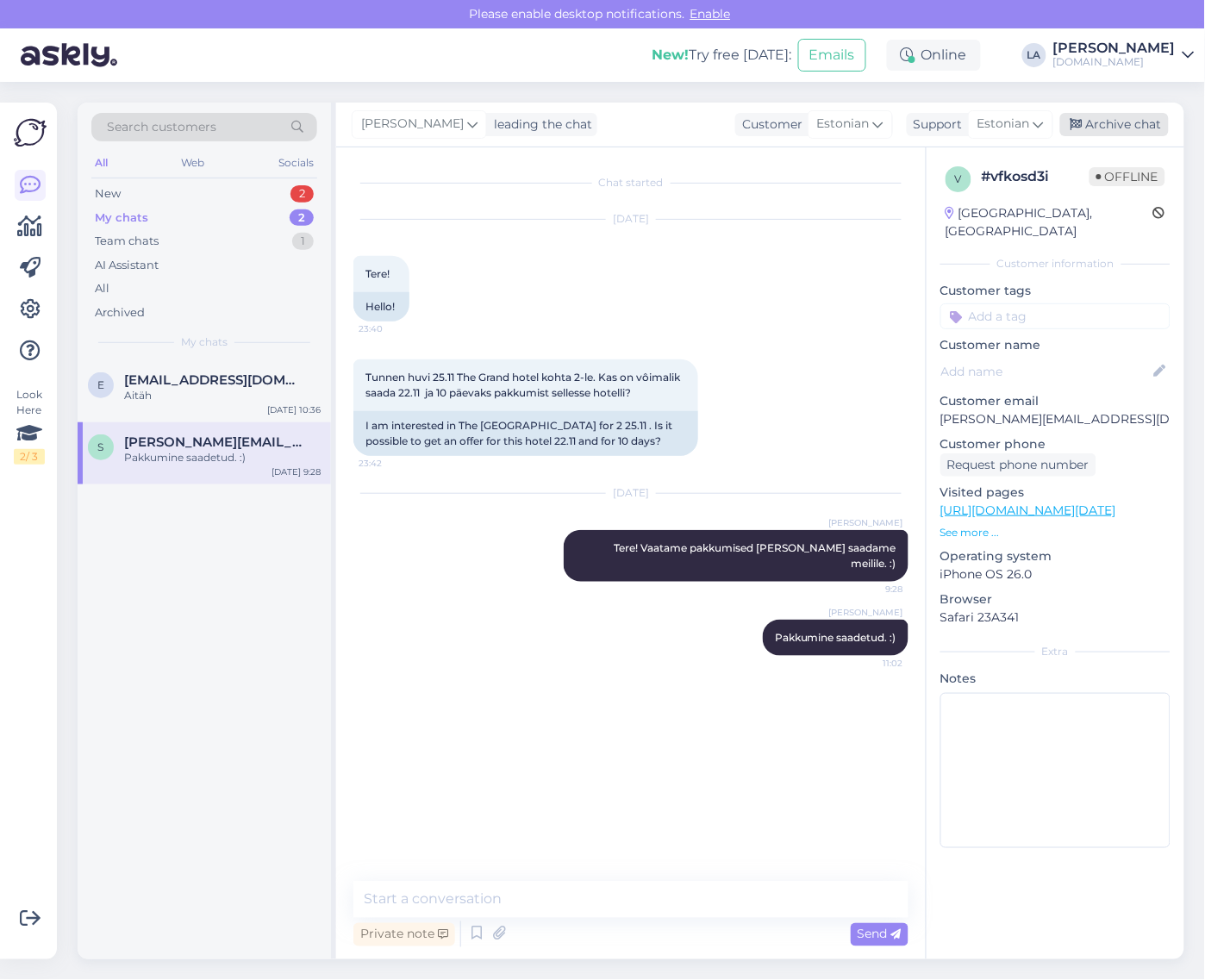
click at [1107, 135] on div "Archive chat" at bounding box center [1115, 125] width 109 height 23
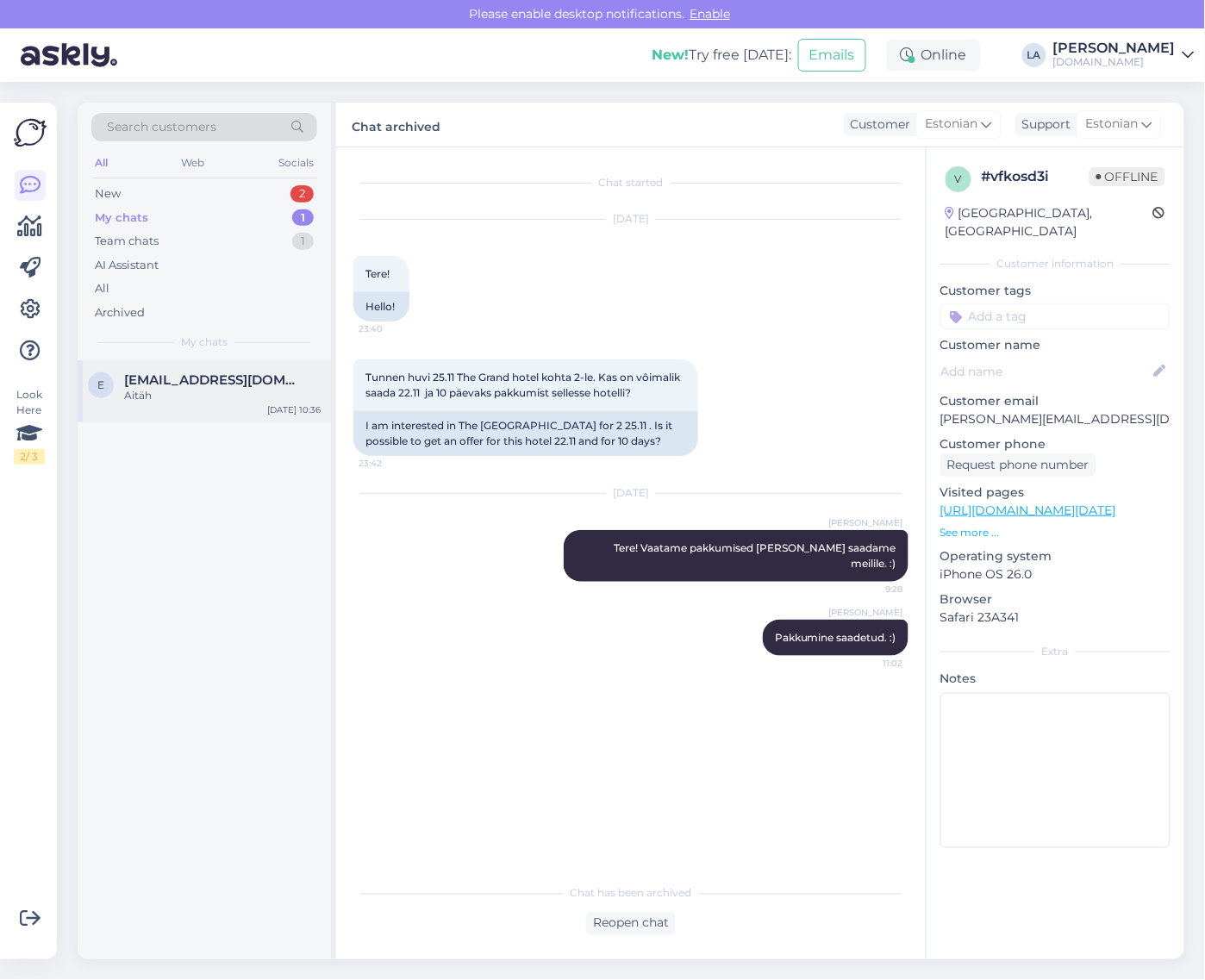
click at [270, 380] on span "[EMAIL_ADDRESS][DOMAIN_NAME]" at bounding box center [214, 381] width 179 height 16
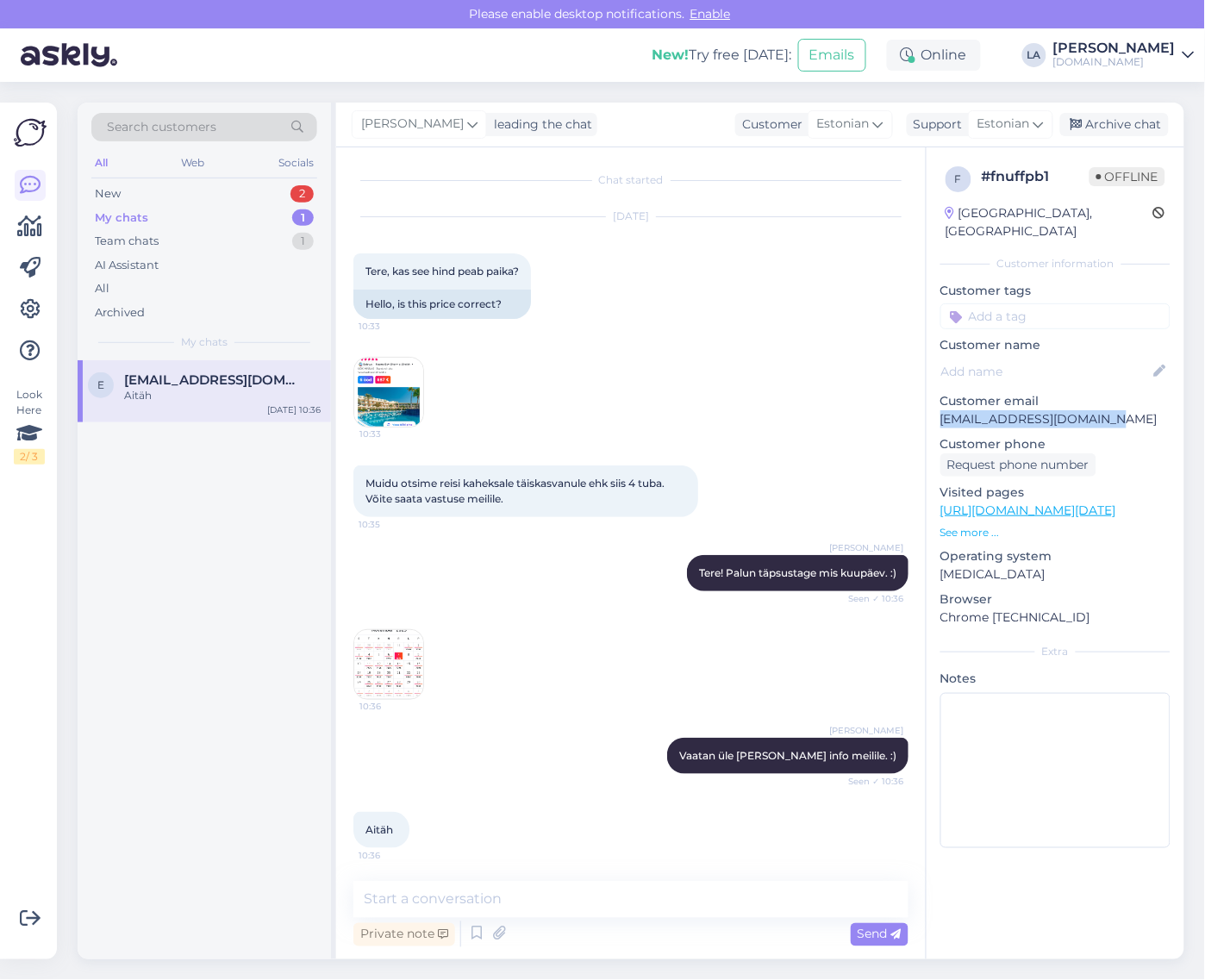
drag, startPoint x: 940, startPoint y: 405, endPoint x: 1129, endPoint y: 403, distance: 189.0
click at [1129, 403] on div "f # fnuffpb1 Offline [GEOGRAPHIC_DATA], [GEOGRAPHIC_DATA] Customer information …" at bounding box center [1056, 511] width 258 height 727
click at [295, 197] on div "2" at bounding box center [302, 194] width 23 height 18
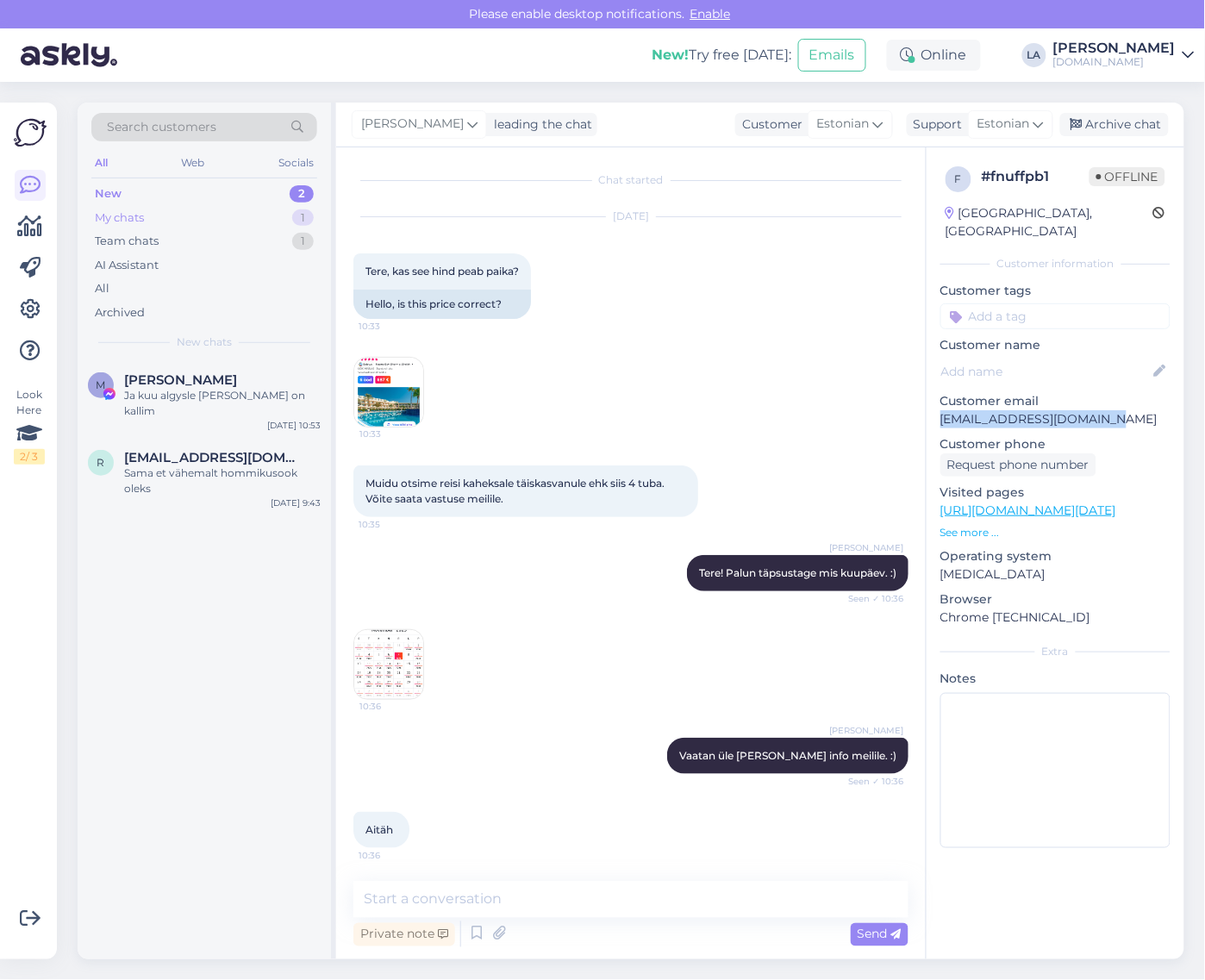
click at [280, 221] on div "My chats 1" at bounding box center [204, 217] width 226 height 24
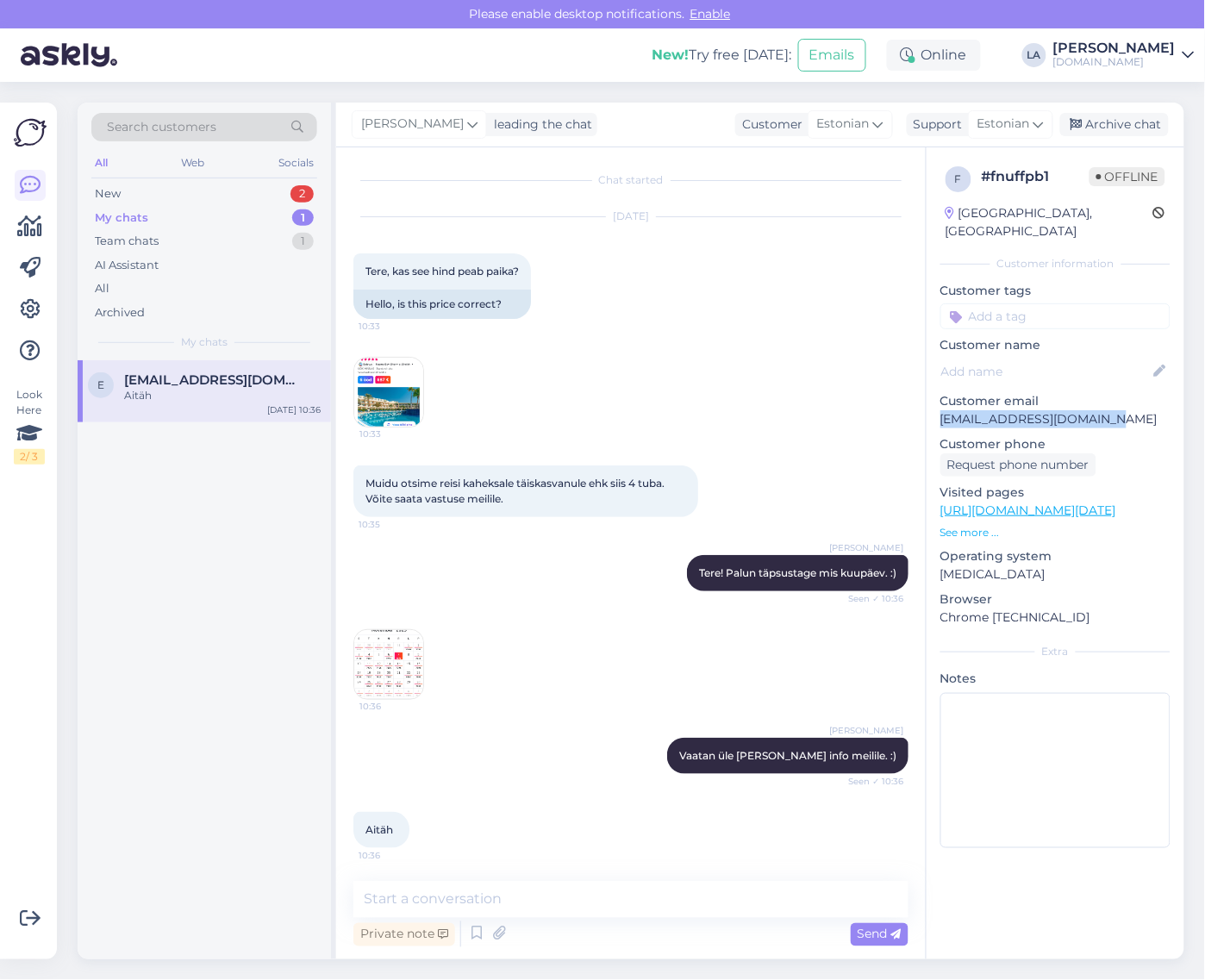
click at [397, 643] on img at bounding box center [388, 664] width 69 height 69
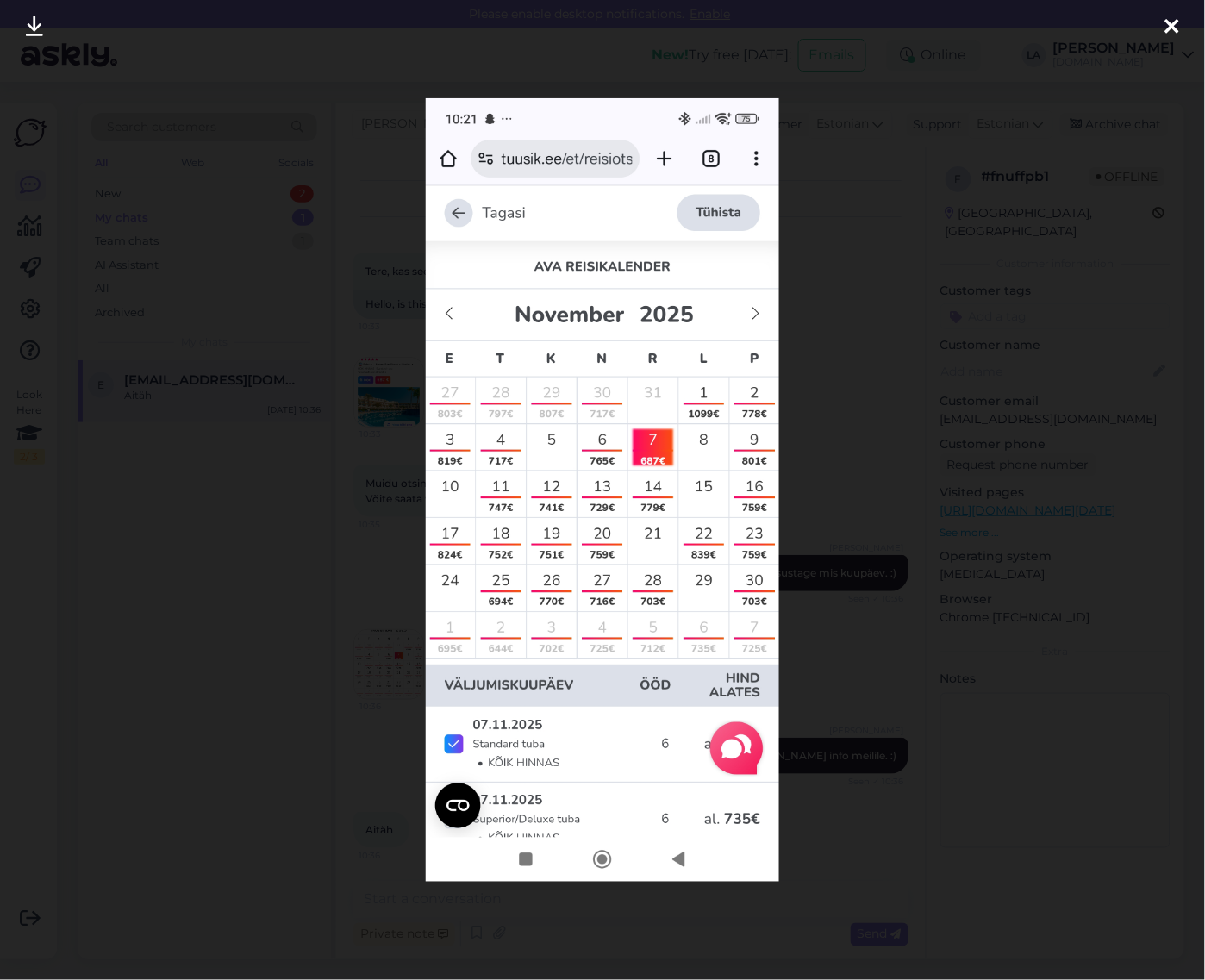
click at [819, 635] on div at bounding box center [602, 490] width 1205 height 980
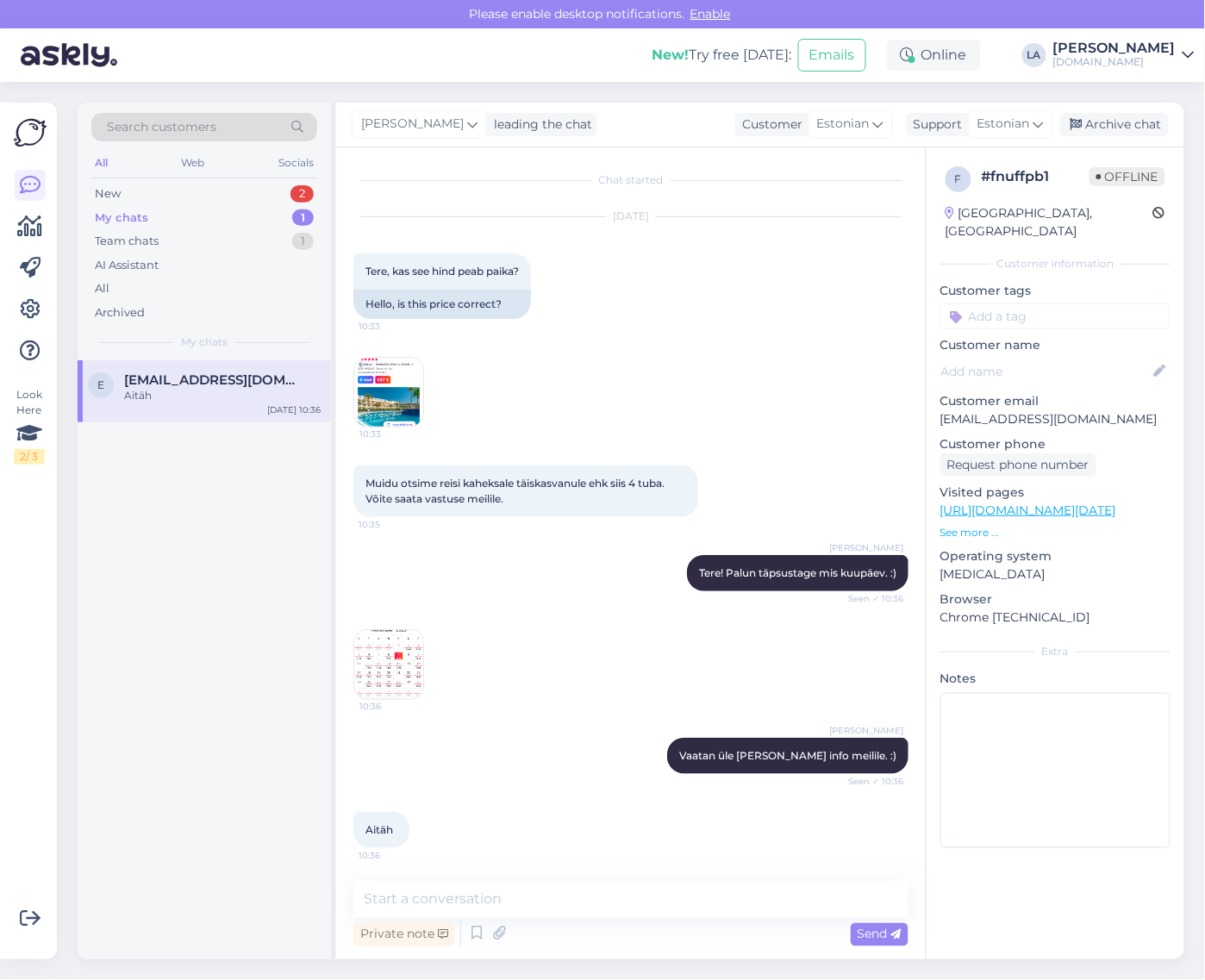
click at [414, 407] on img at bounding box center [388, 392] width 69 height 69
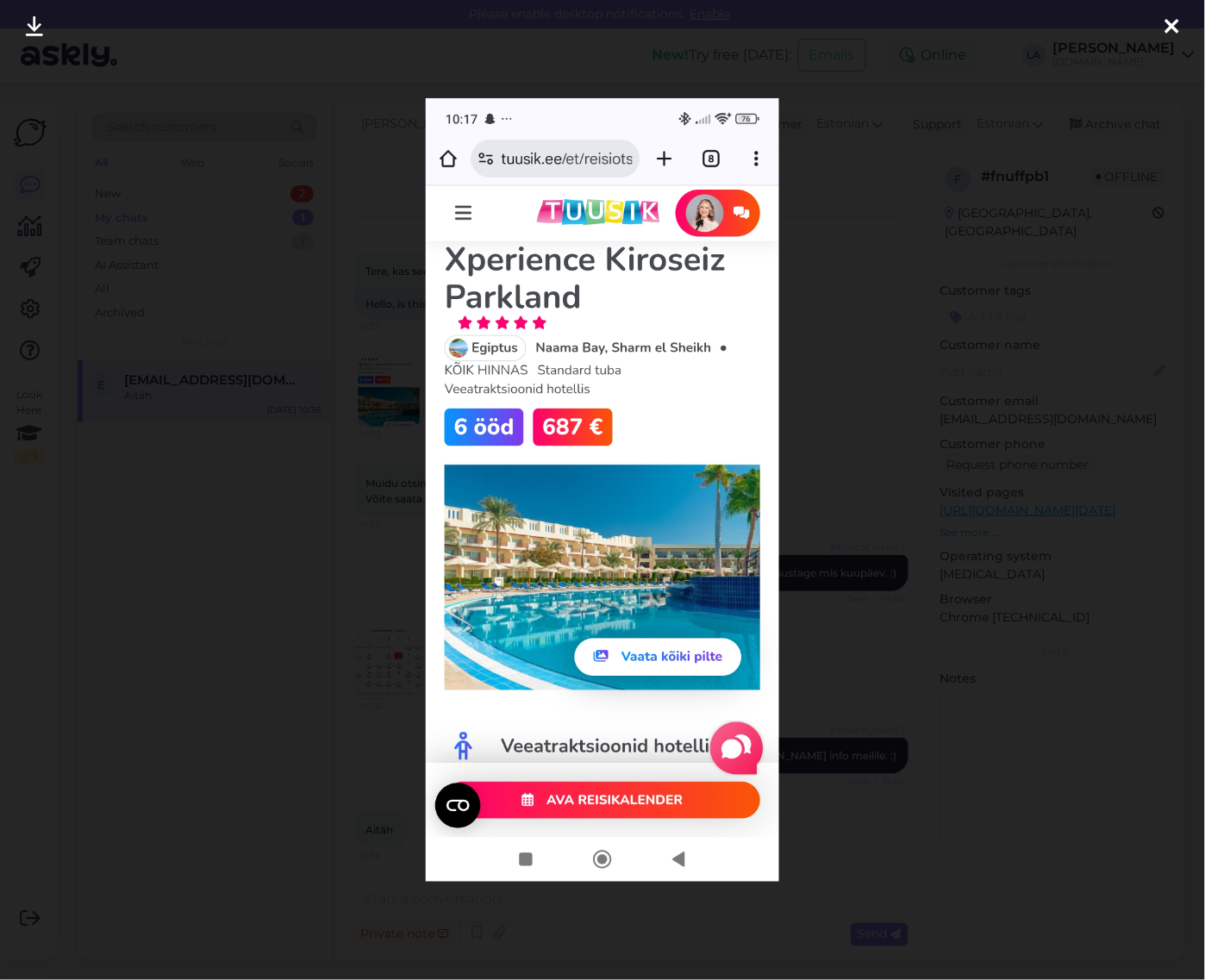
click at [339, 406] on div at bounding box center [602, 490] width 1205 height 980
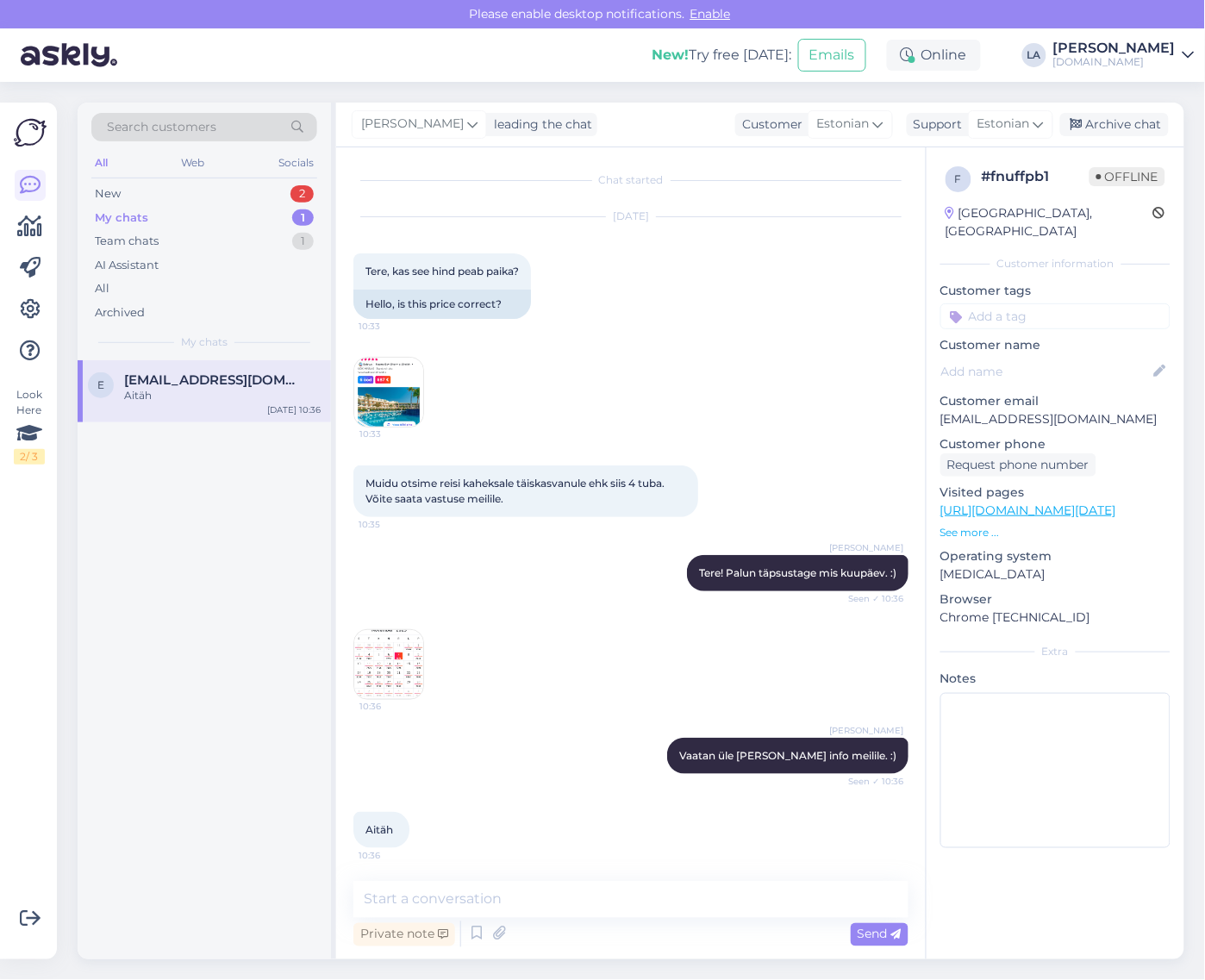
click at [396, 372] on img at bounding box center [388, 392] width 69 height 69
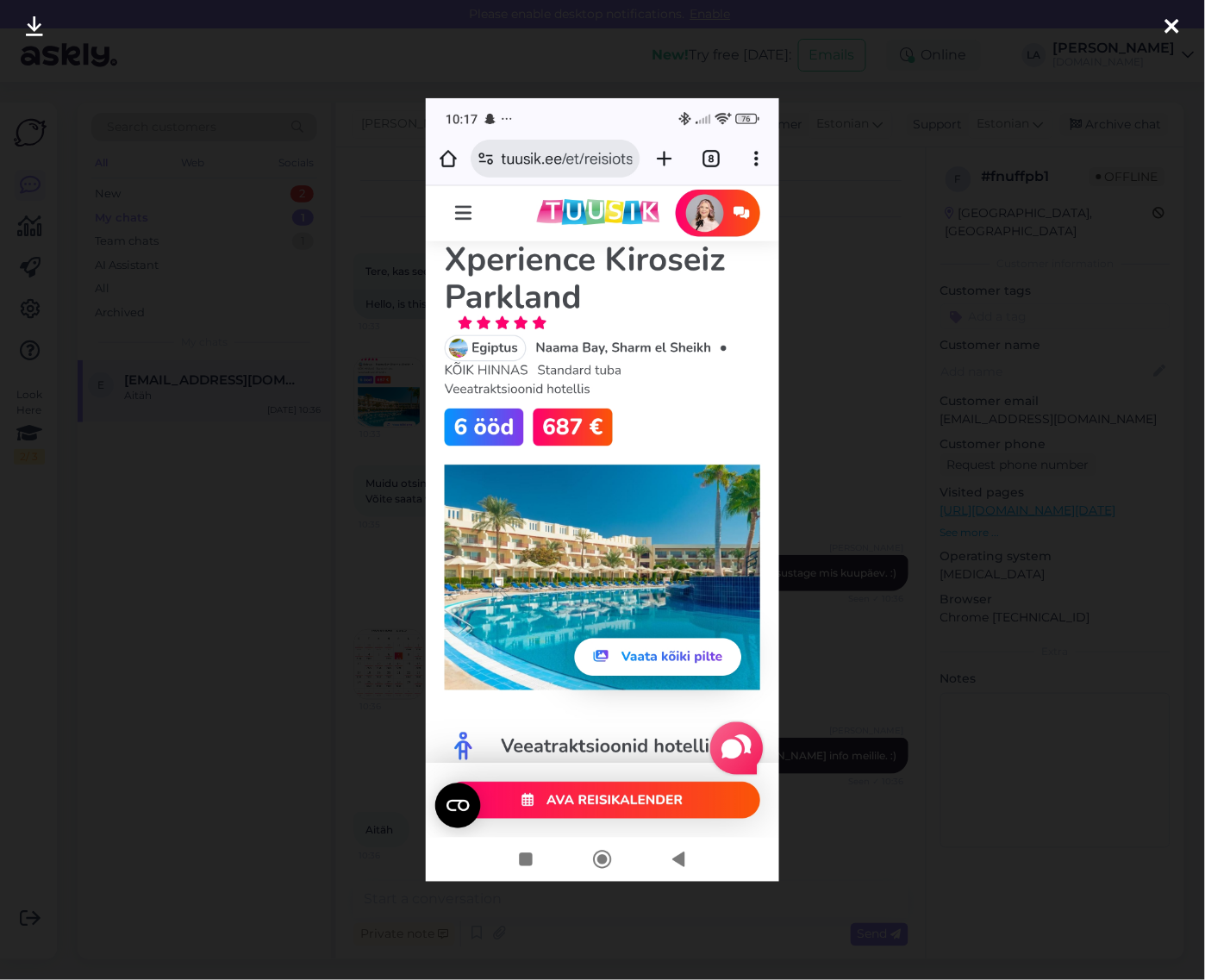
click at [795, 420] on div at bounding box center [602, 490] width 1205 height 980
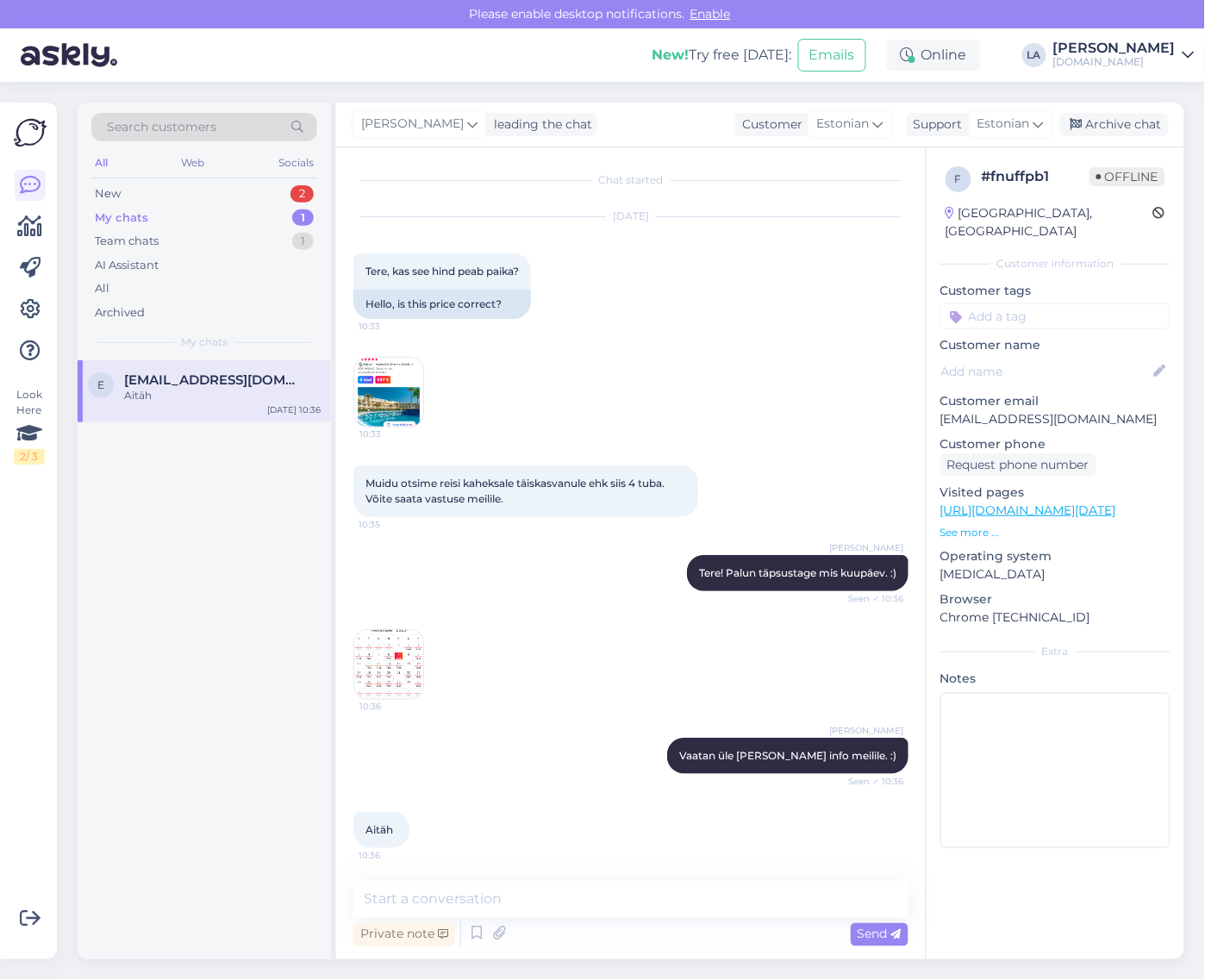
click at [403, 659] on img at bounding box center [388, 664] width 69 height 69
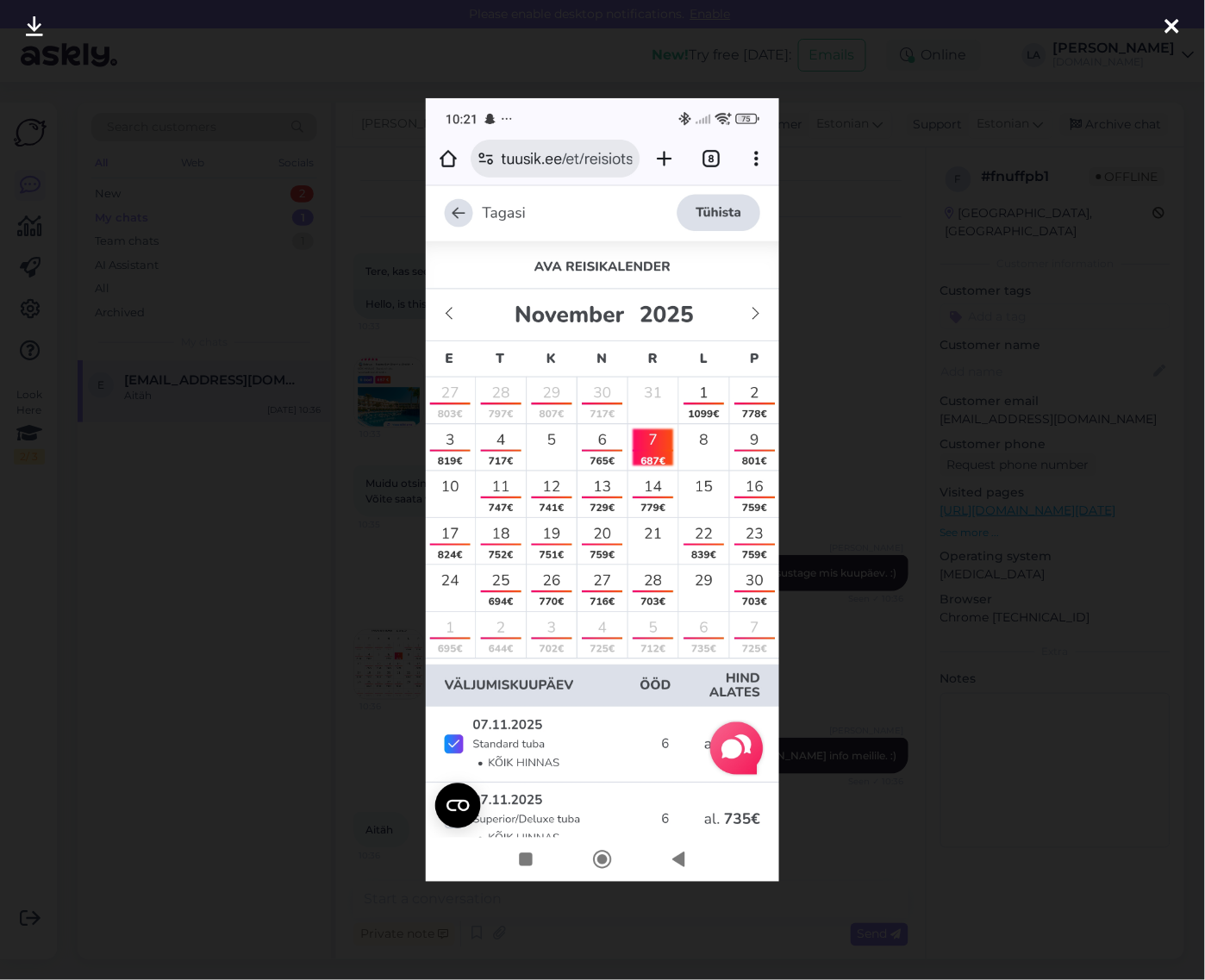
click at [382, 347] on div at bounding box center [602, 490] width 1205 height 980
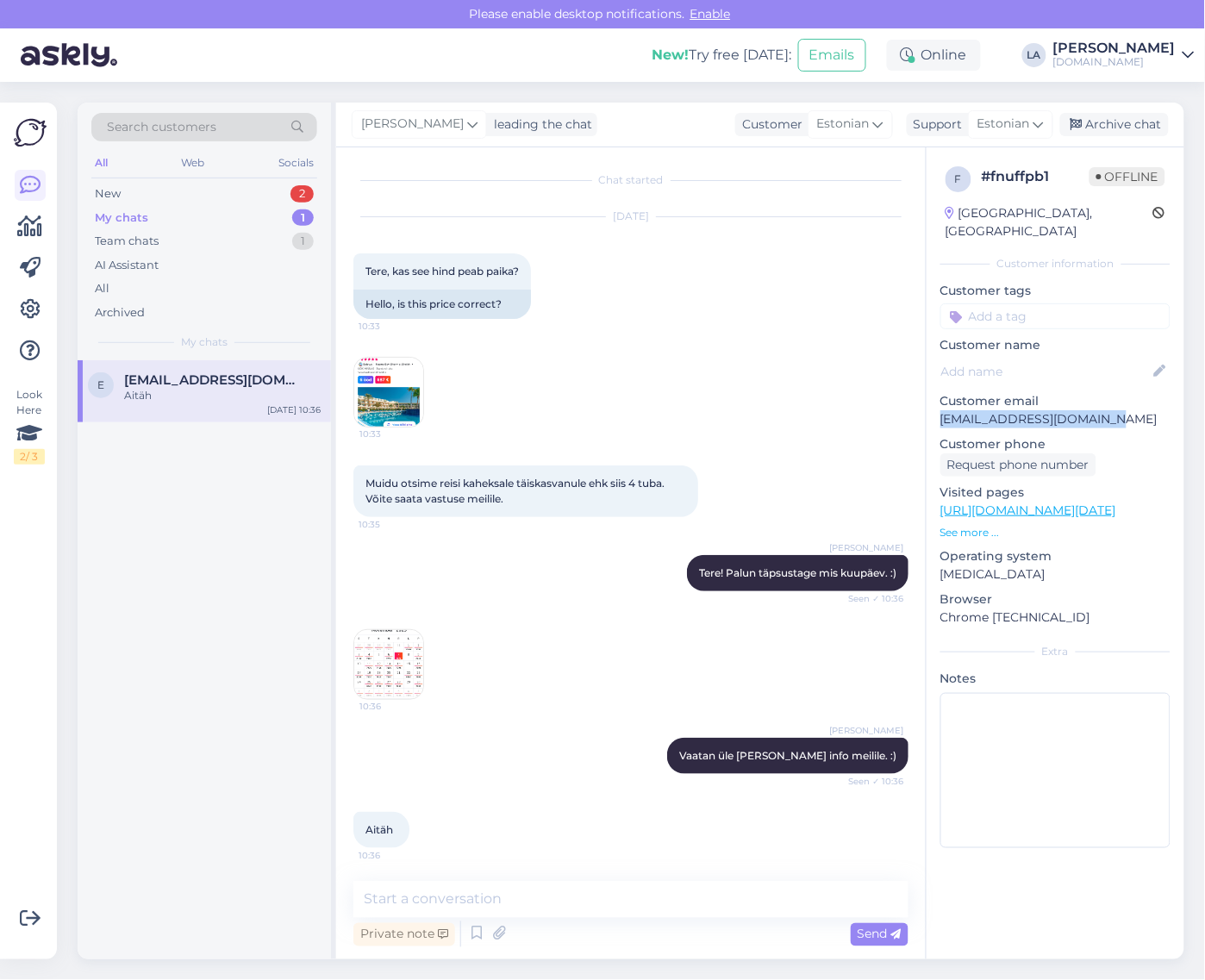
drag, startPoint x: 940, startPoint y: 399, endPoint x: 1064, endPoint y: 402, distance: 124.0
click at [1136, 410] on p "[EMAIL_ADDRESS][DOMAIN_NAME]" at bounding box center [1056, 419] width 230 height 18
copy p "[EMAIL_ADDRESS][DOMAIN_NAME]"
click at [213, 192] on div "New 4" at bounding box center [204, 193] width 226 height 24
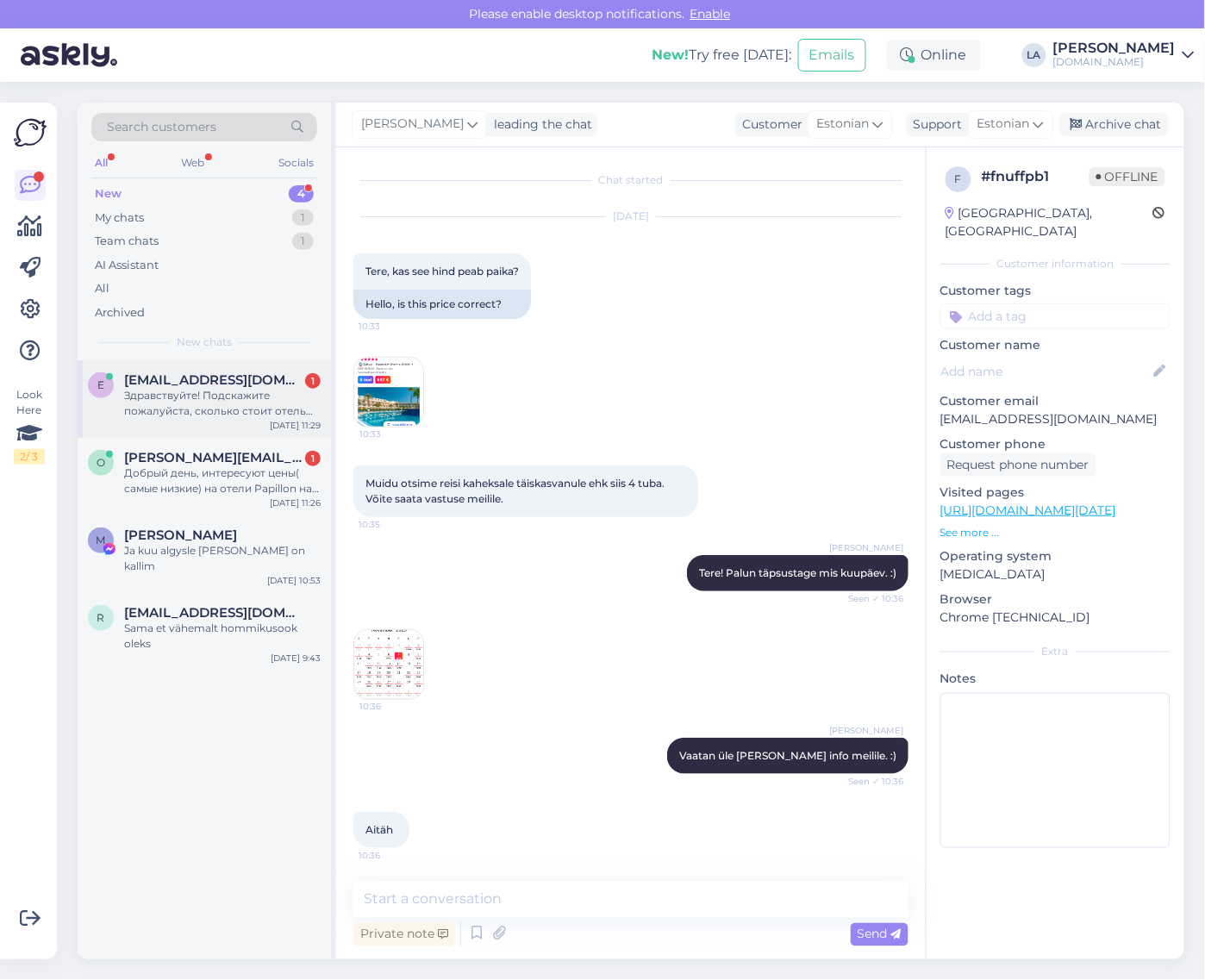
click at [252, 390] on div "Здравствуйте! Подскажите пожалуйста, сколько стоит отель Rixos Radamis Sharm на…" at bounding box center [222, 403] width 197 height 31
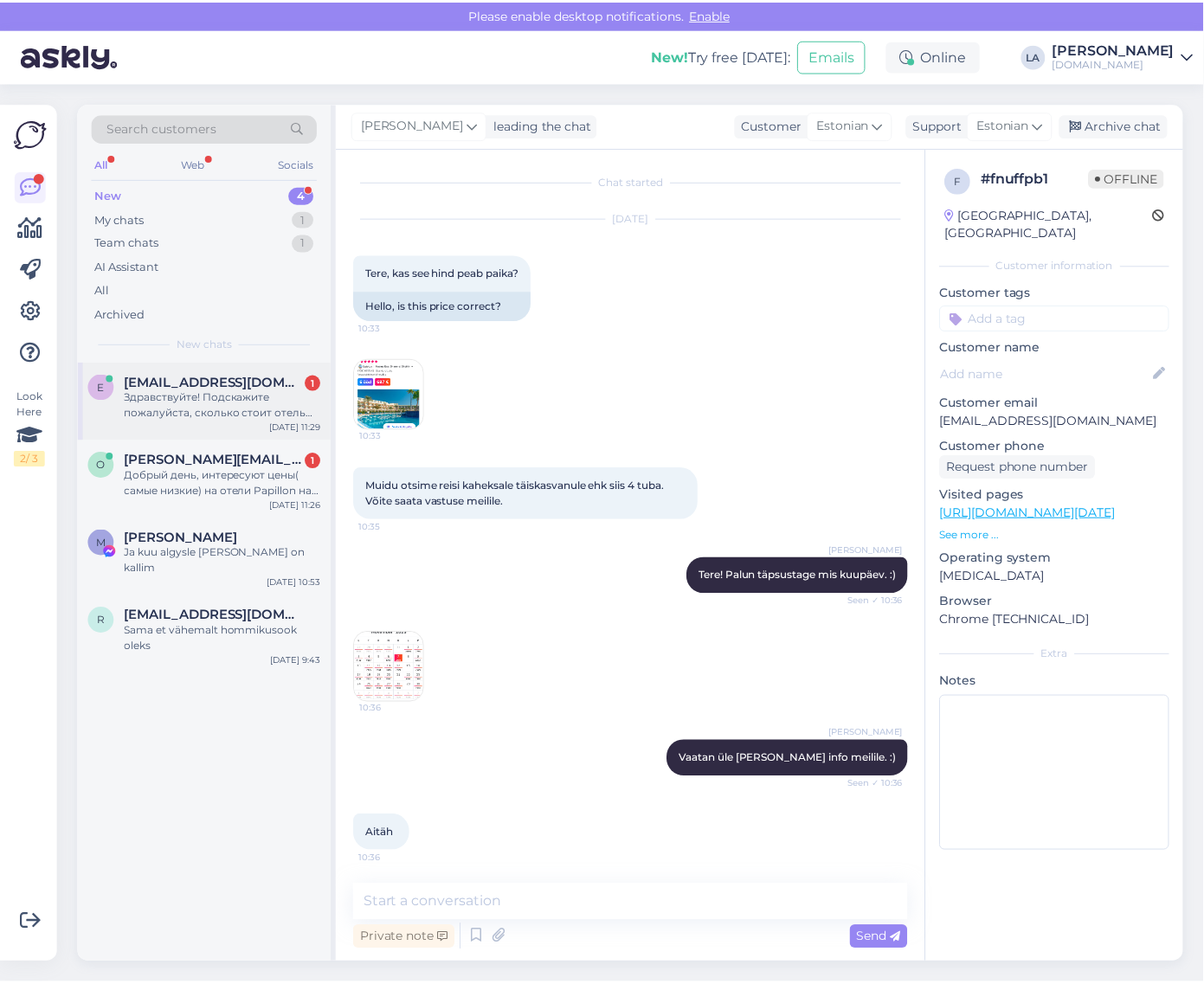
scroll to position [0, 0]
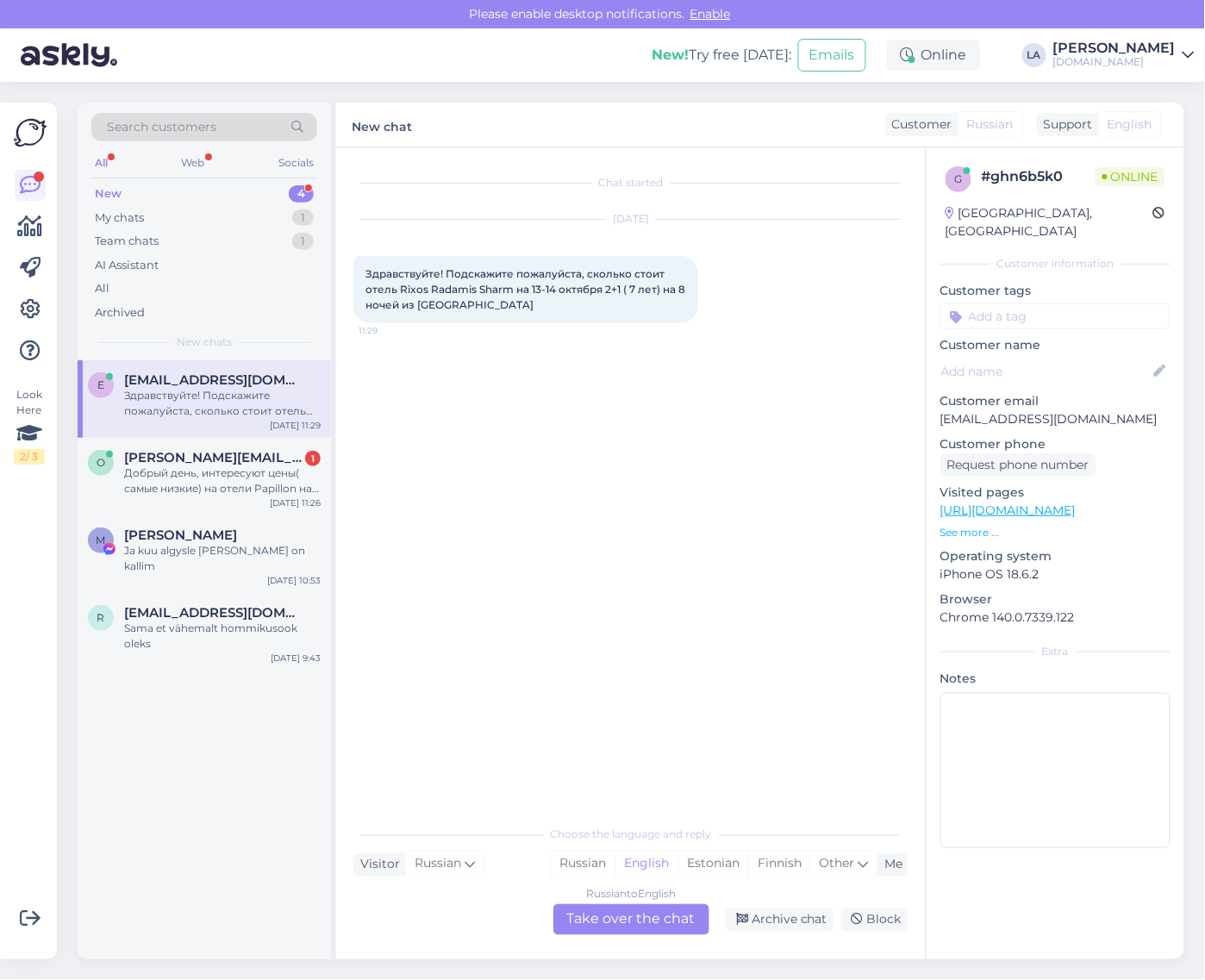
click at [606, 912] on div "Russian to English Take over the chat" at bounding box center [632, 919] width 156 height 31
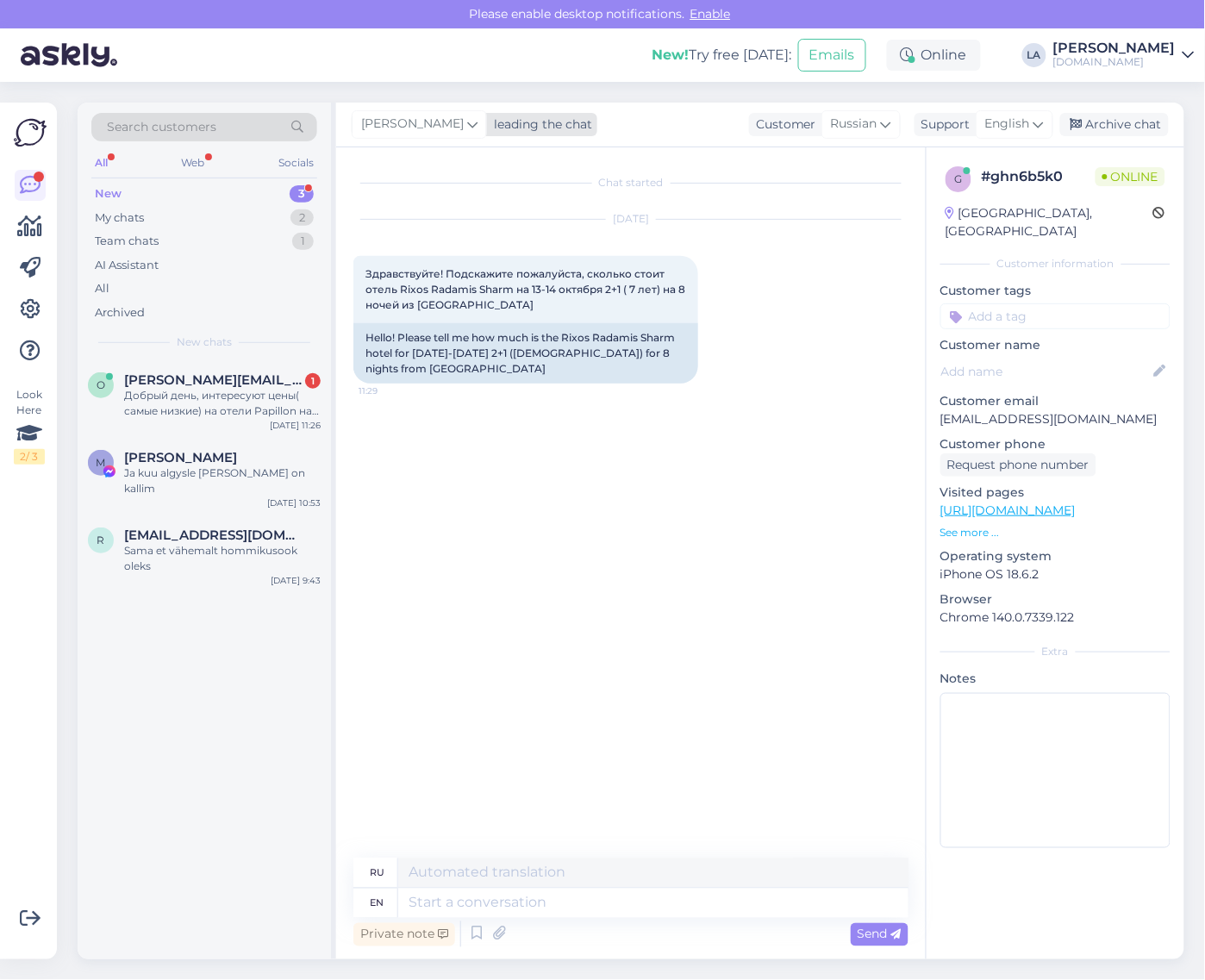
click at [408, 132] on span "[PERSON_NAME]" at bounding box center [412, 124] width 103 height 19
type input "tat"
click at [410, 211] on div "[PERSON_NAME][EMAIL_ADDRESS][DOMAIN_NAME]" at bounding box center [477, 219] width 143 height 16
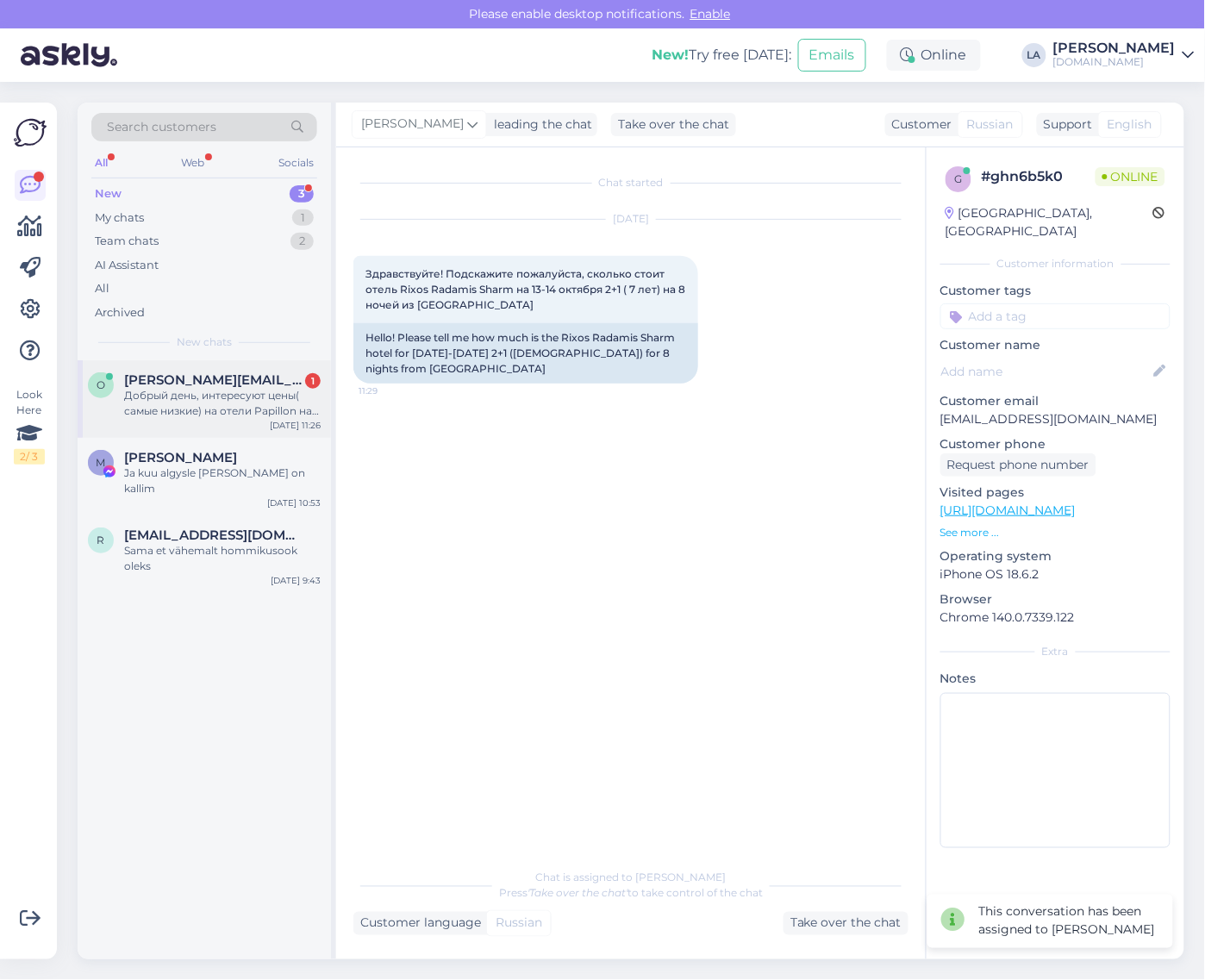
click at [250, 384] on span "[PERSON_NAME][EMAIL_ADDRESS][DOMAIN_NAME]" at bounding box center [214, 381] width 179 height 16
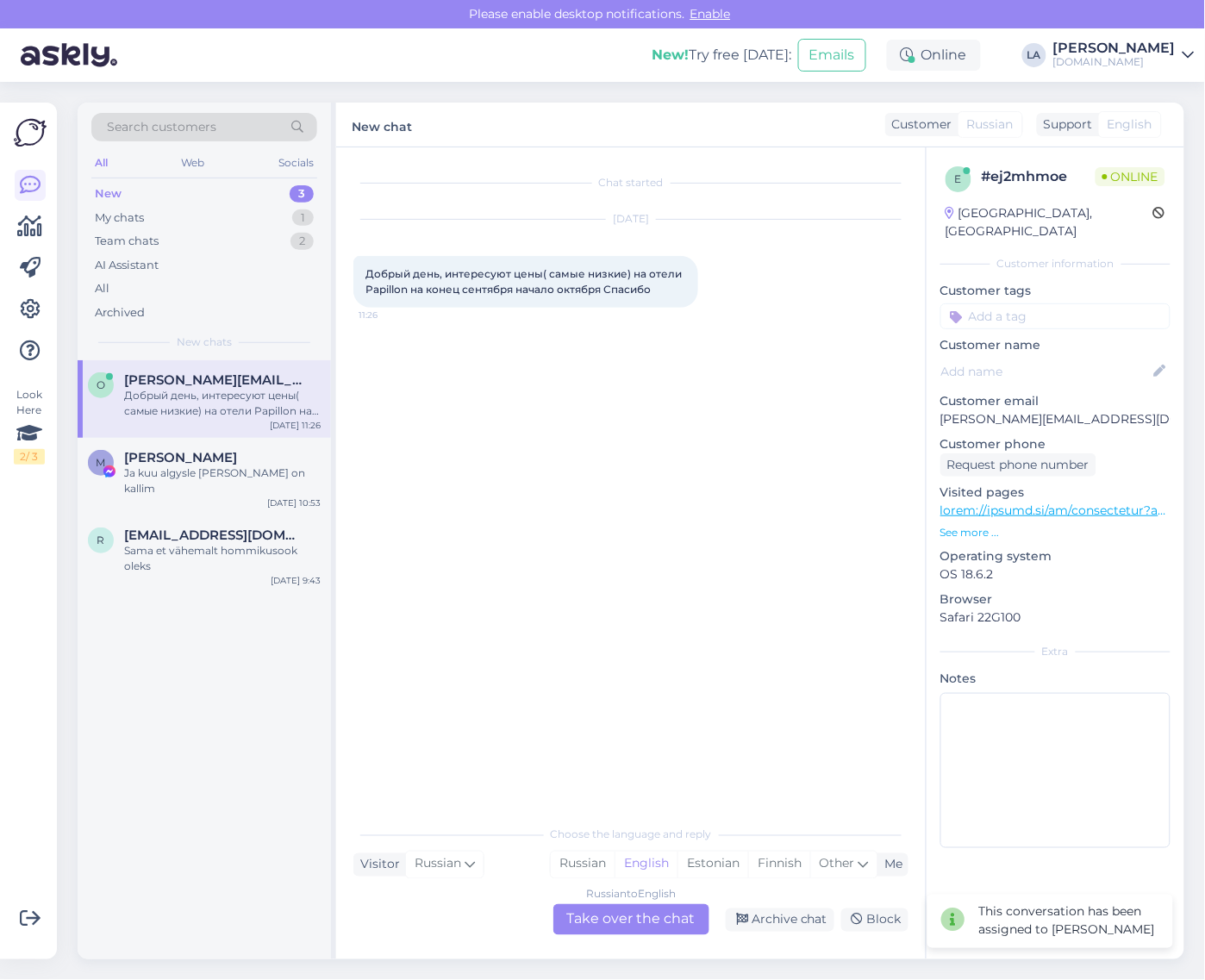
click at [621, 915] on div "Russian to English Take over the chat" at bounding box center [632, 919] width 156 height 31
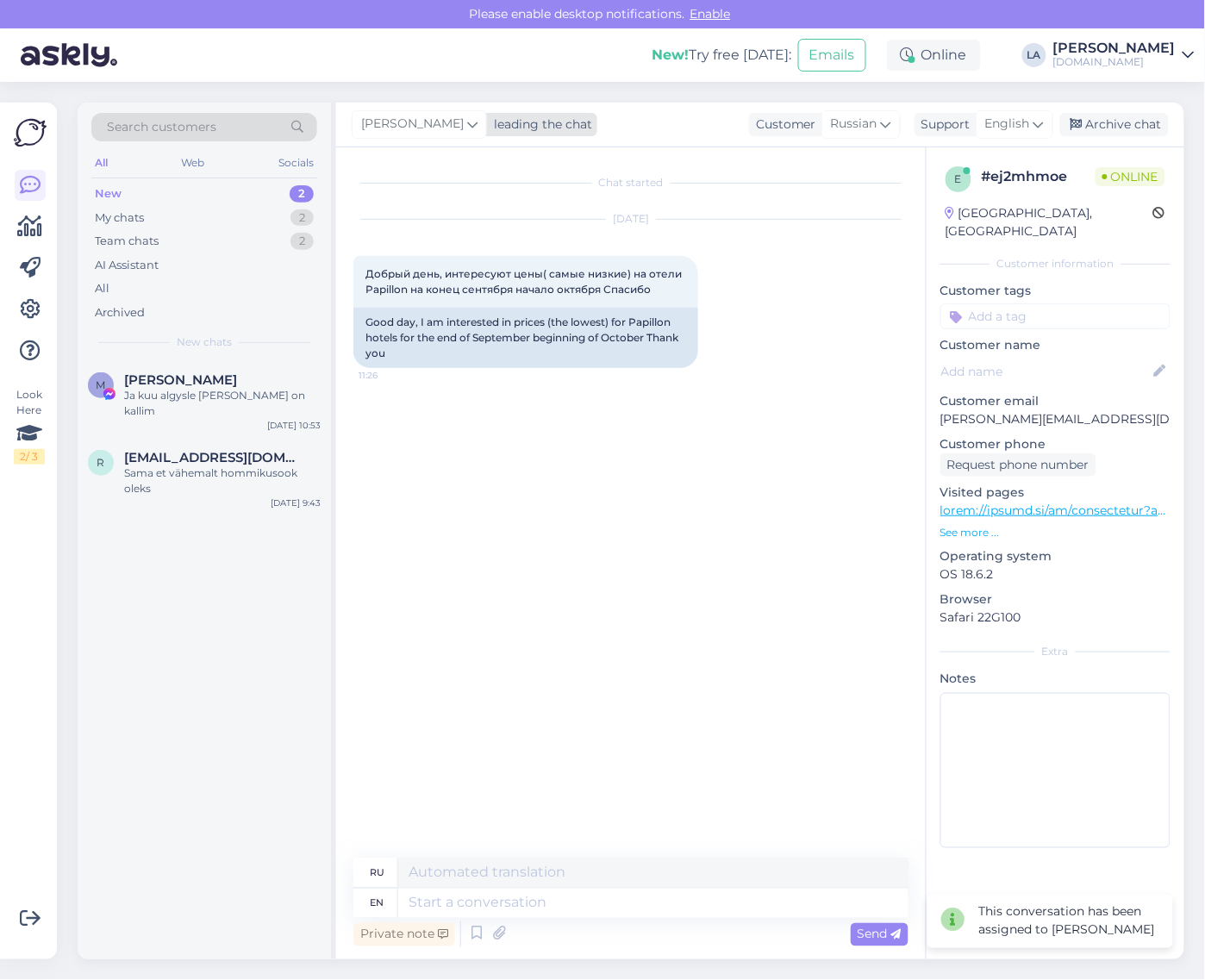
click at [392, 127] on span "[PERSON_NAME]" at bounding box center [412, 124] width 103 height 19
type input "tat"
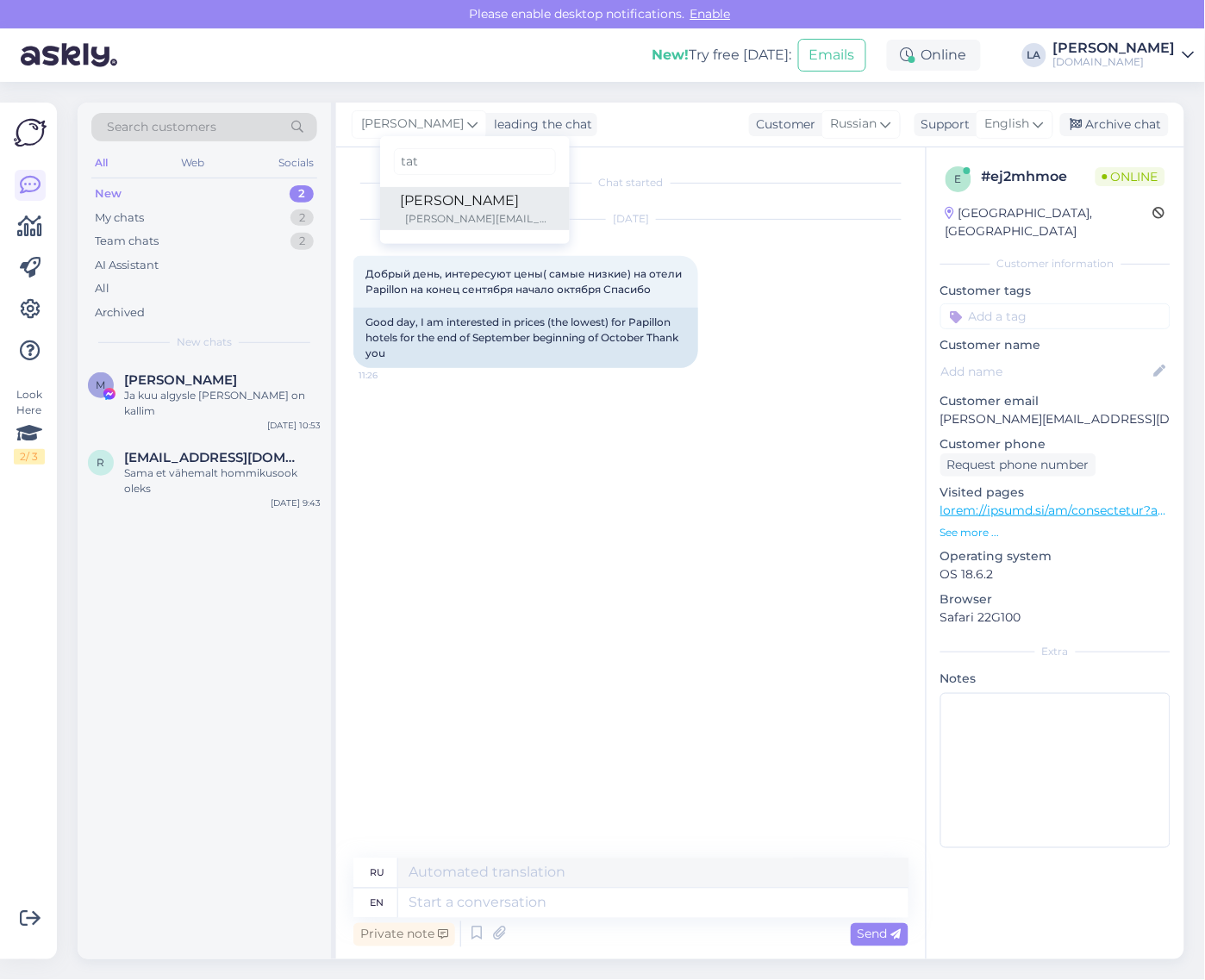
click at [427, 226] on div "[PERSON_NAME][EMAIL_ADDRESS][DOMAIN_NAME]" at bounding box center [477, 219] width 143 height 16
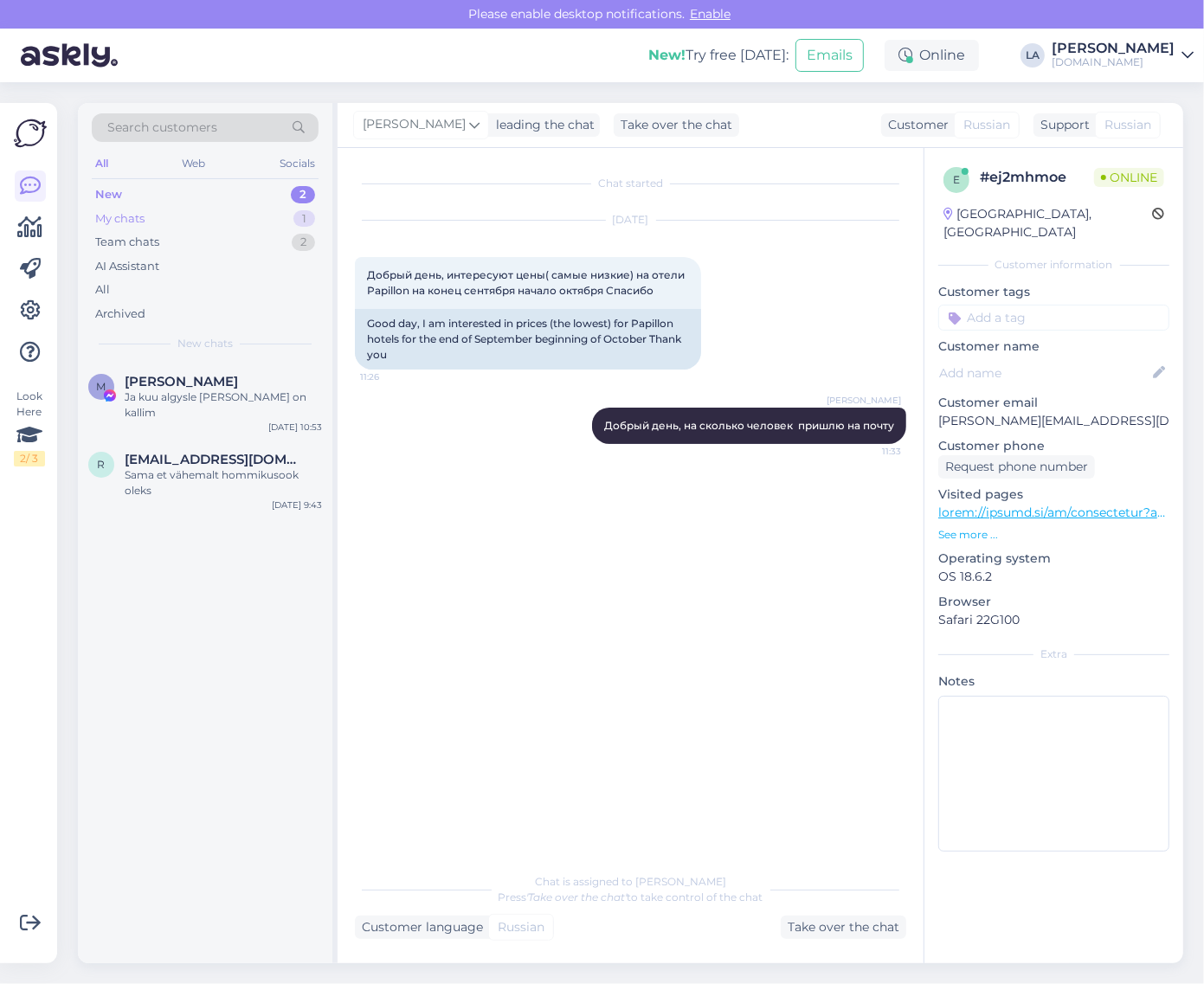
click at [245, 222] on div "My chats 1" at bounding box center [205, 218] width 227 height 24
click at [219, 404] on div "Aitäh" at bounding box center [223, 397] width 198 height 16
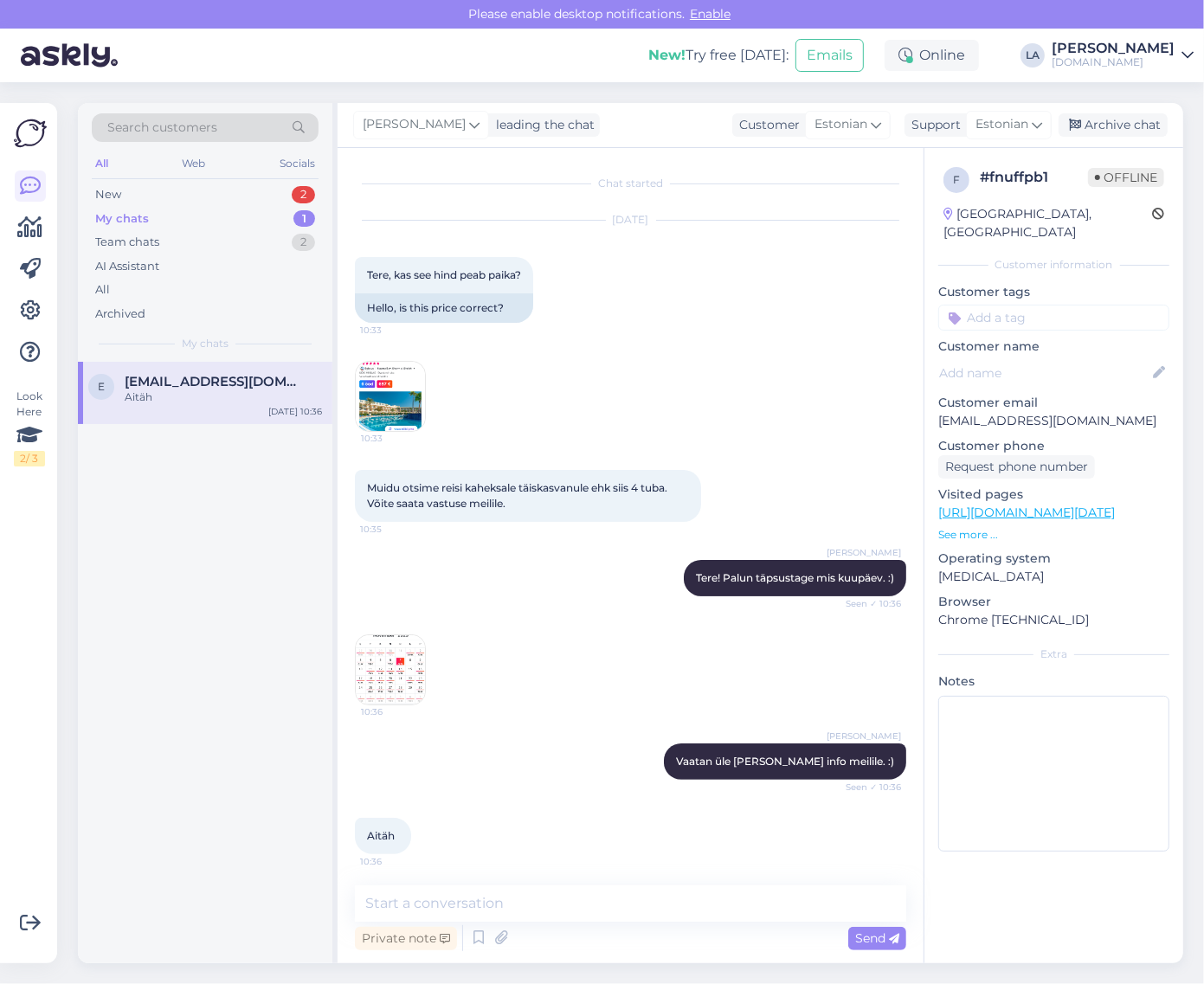
scroll to position [3, 0]
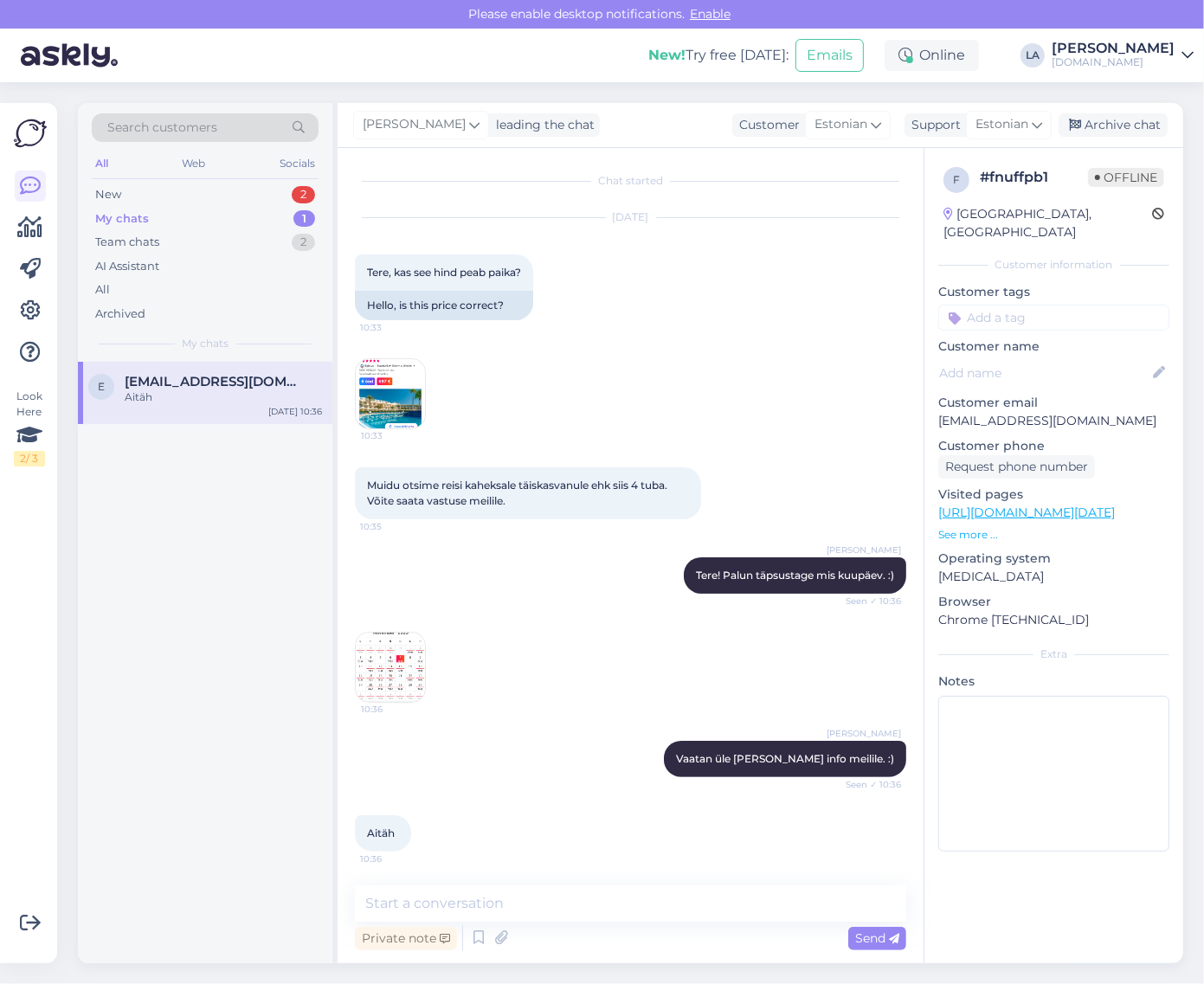
click at [399, 401] on img at bounding box center [390, 394] width 69 height 69
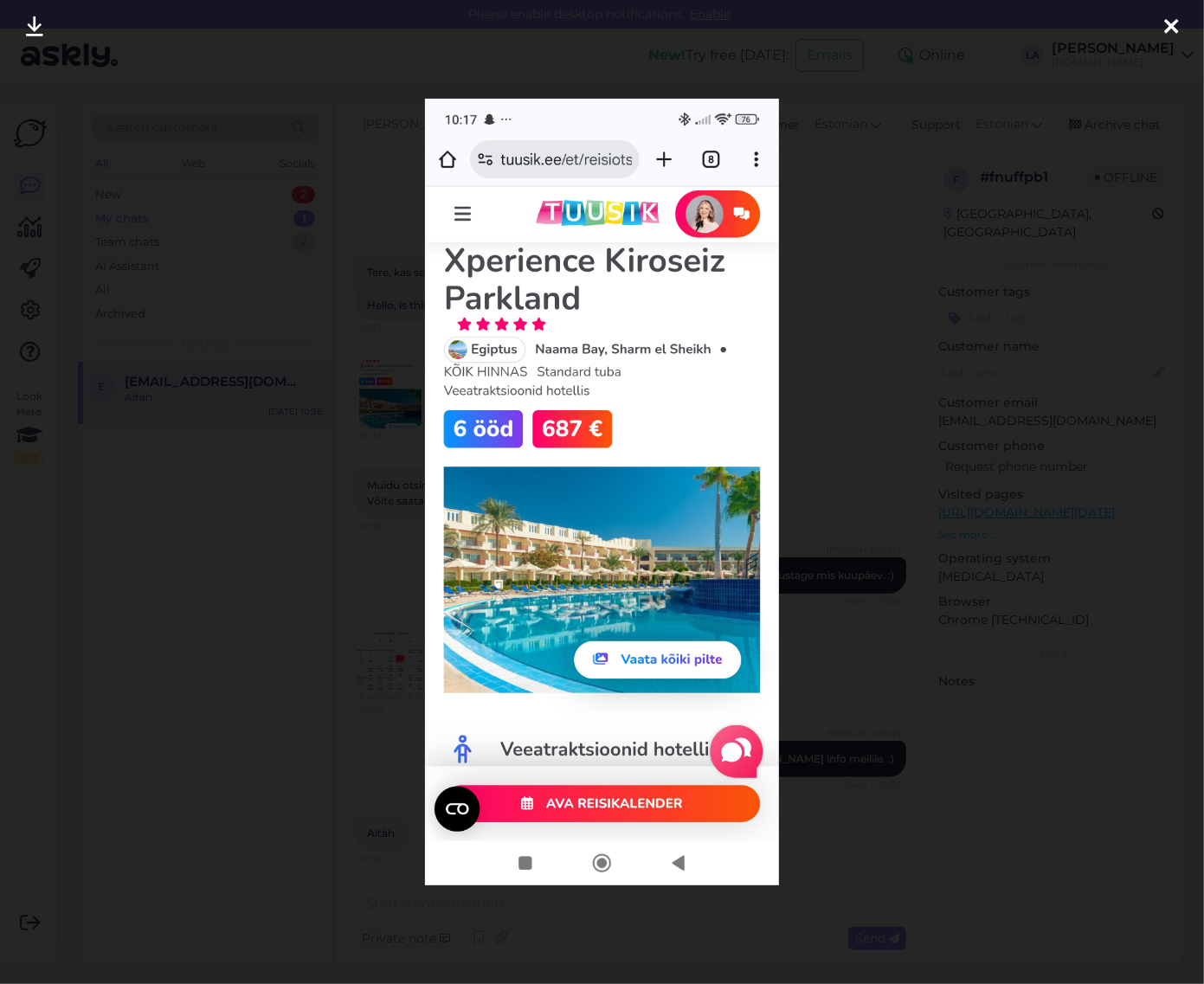
click at [251, 474] on div at bounding box center [602, 492] width 1204 height 984
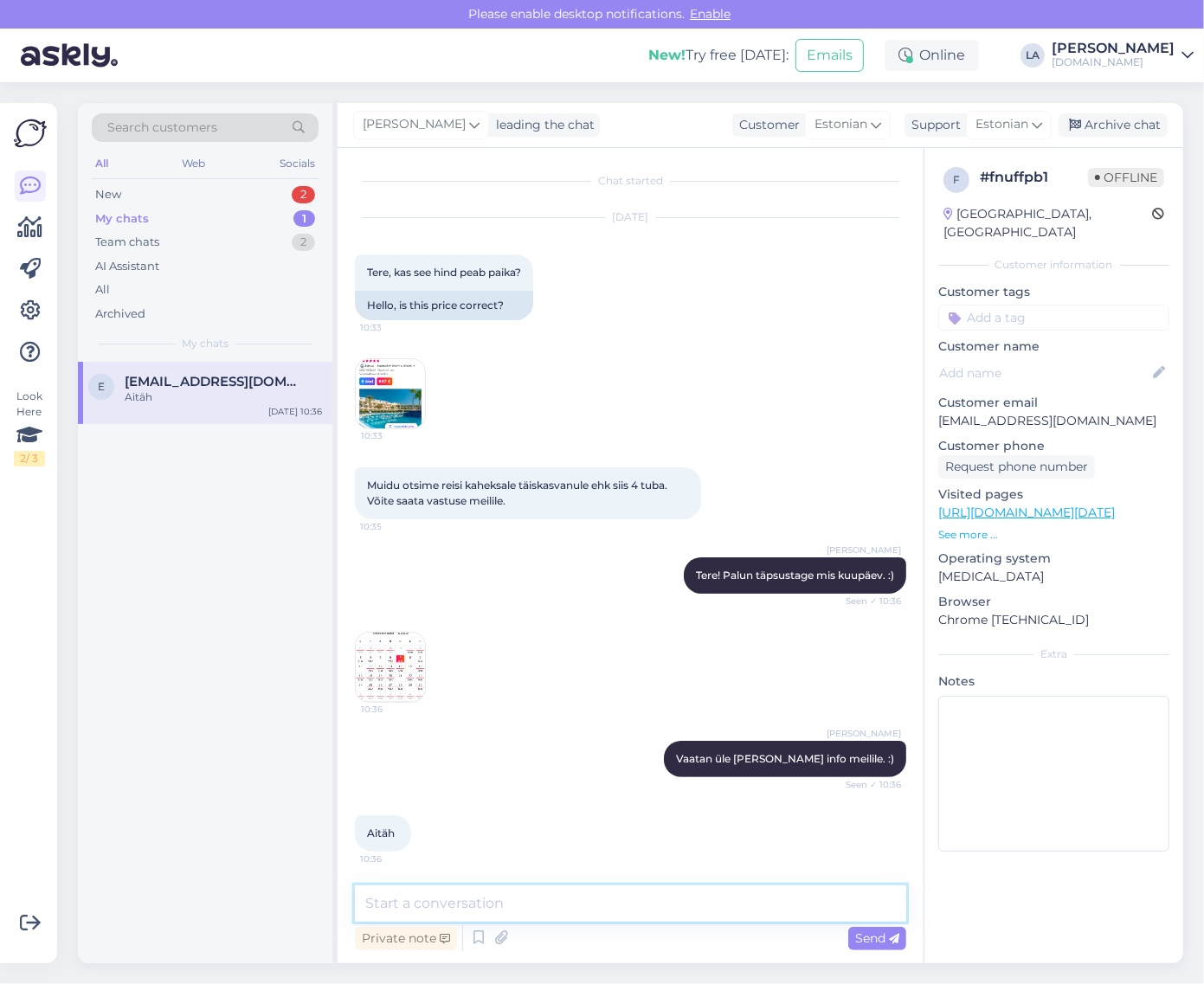
click at [452, 905] on textarea at bounding box center [630, 904] width 552 height 36
type textarea "Info saadetud meilile. :)"
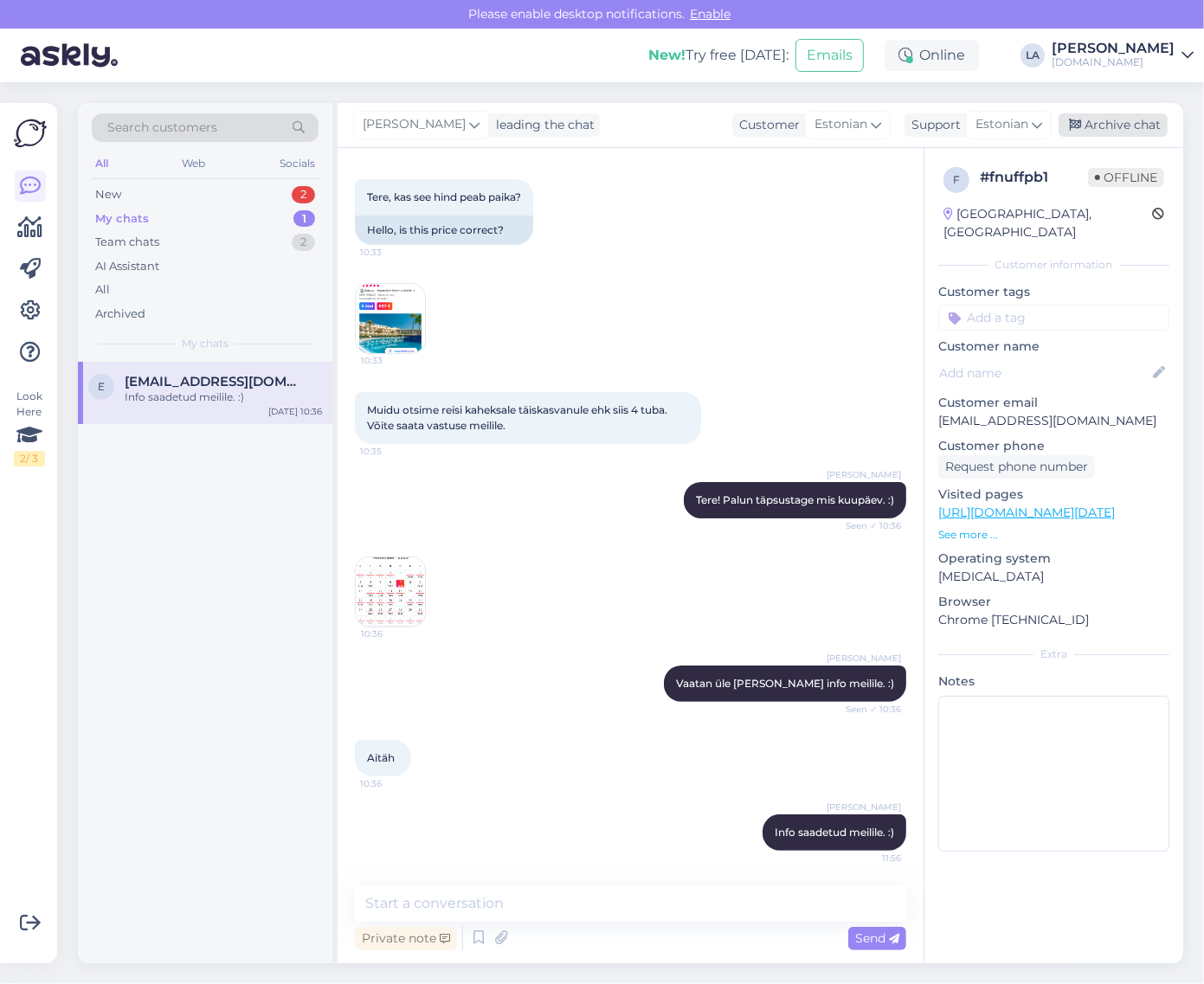
click at [1102, 122] on div "Archive chat" at bounding box center [1114, 125] width 109 height 23
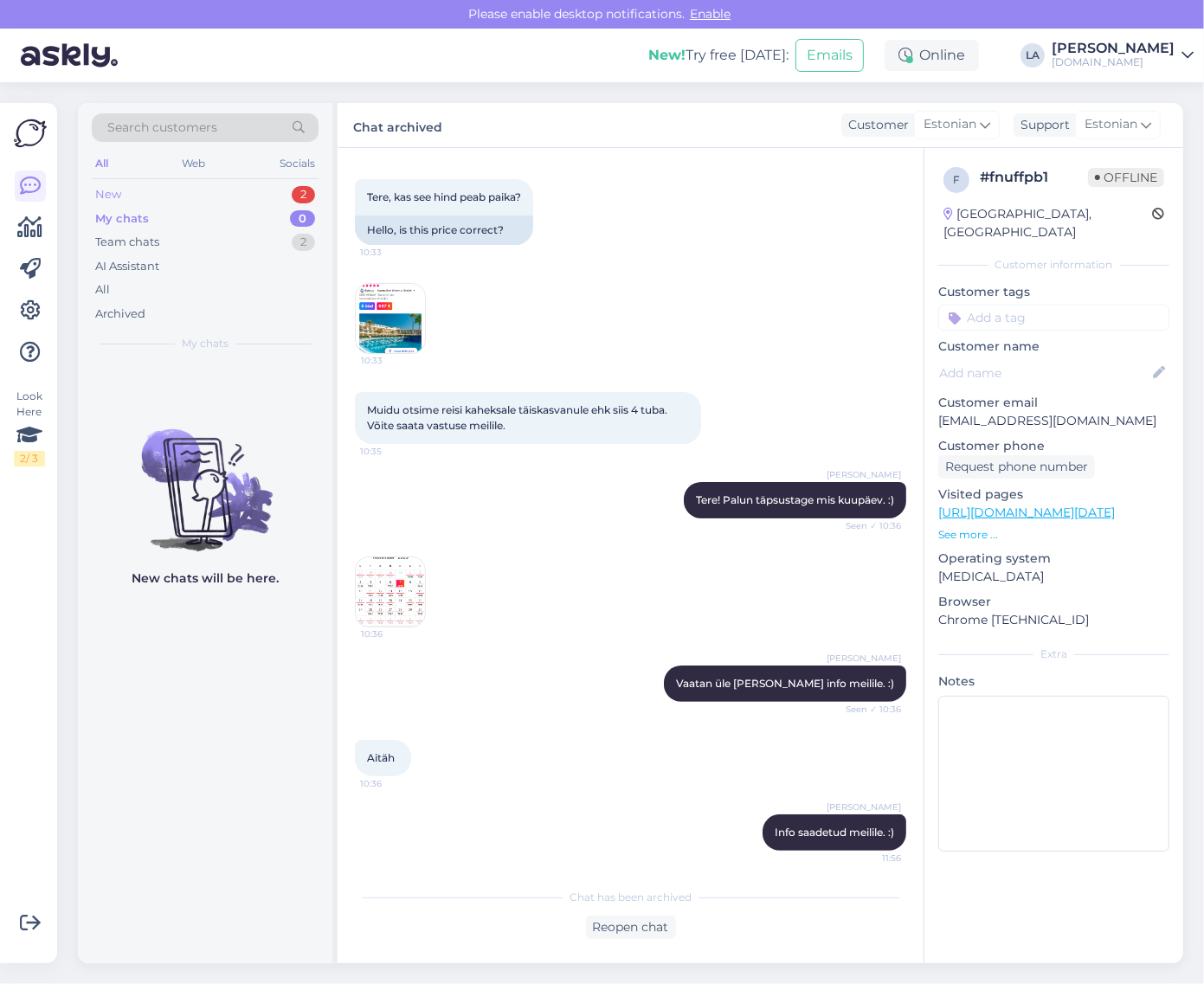
click at [279, 204] on div "New 2" at bounding box center [205, 194] width 227 height 24
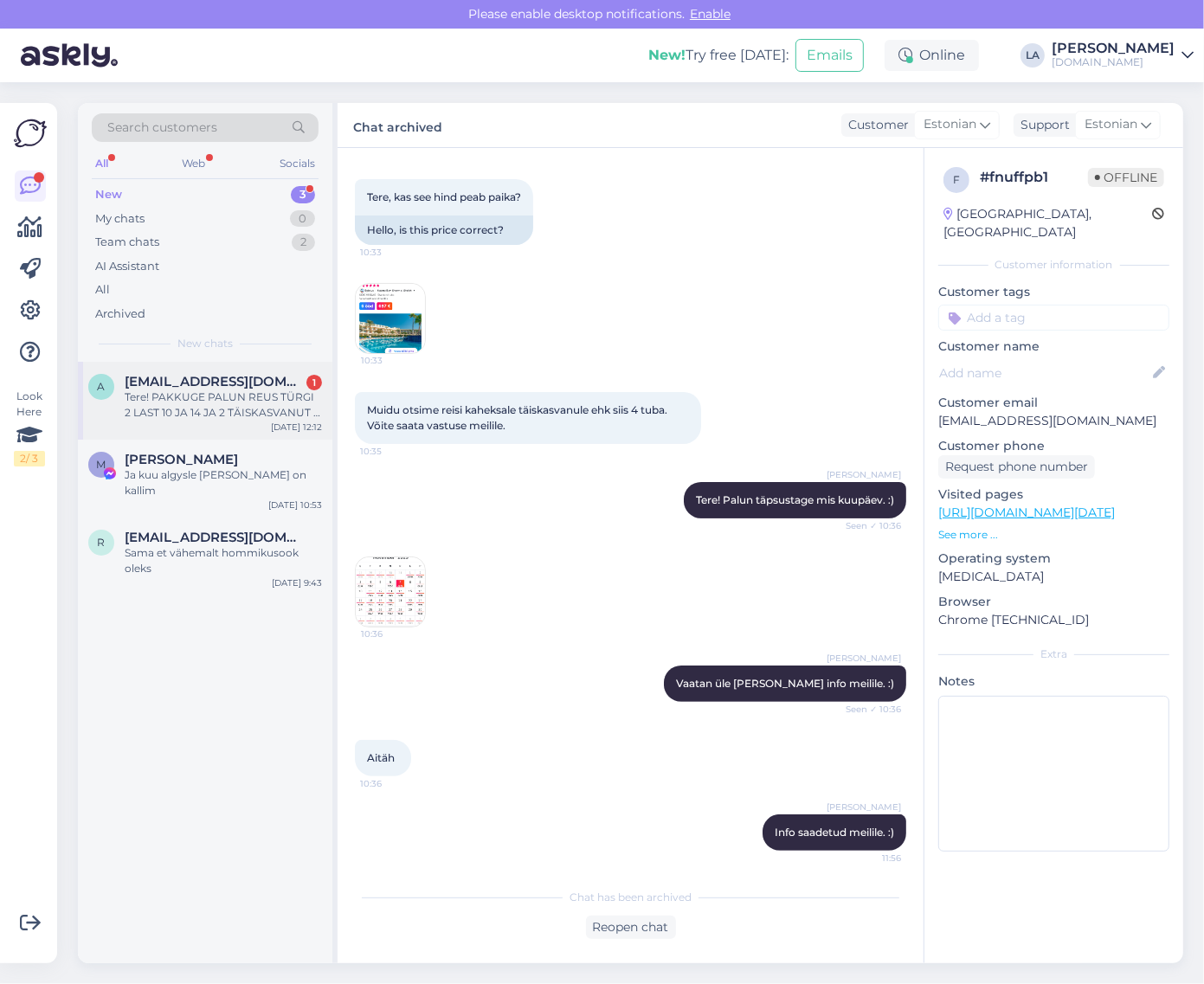
click at [268, 394] on div "Tere! PAKKUGE PALUN REUS TÜRGI 2 LAST 10 JA 14 JA 2 TÄISKASVANUT . 5* [GEOGRAPH…" at bounding box center [223, 404] width 198 height 31
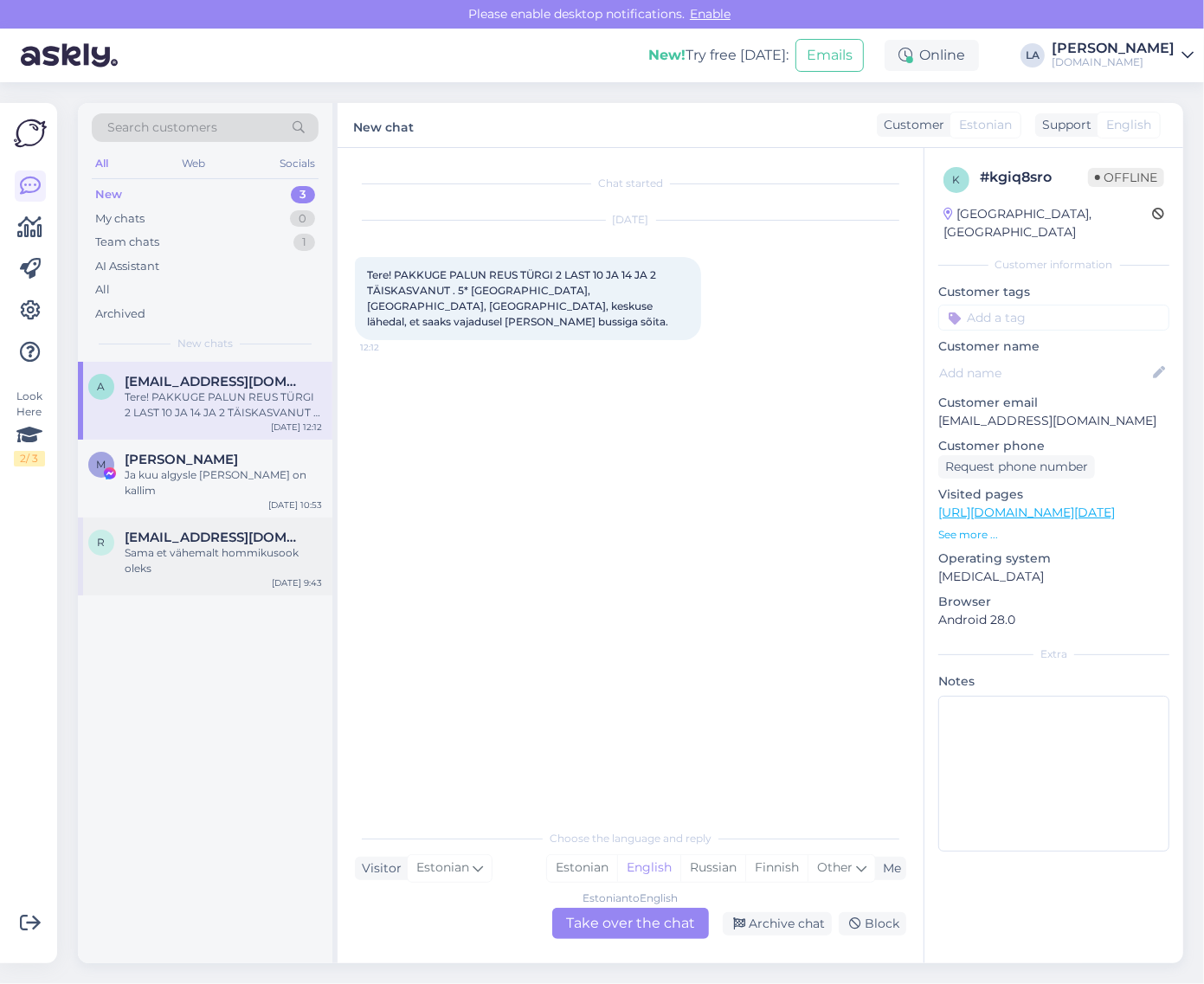
click at [162, 550] on div "Sama et vähemalt hommikusook oleks" at bounding box center [223, 560] width 198 height 31
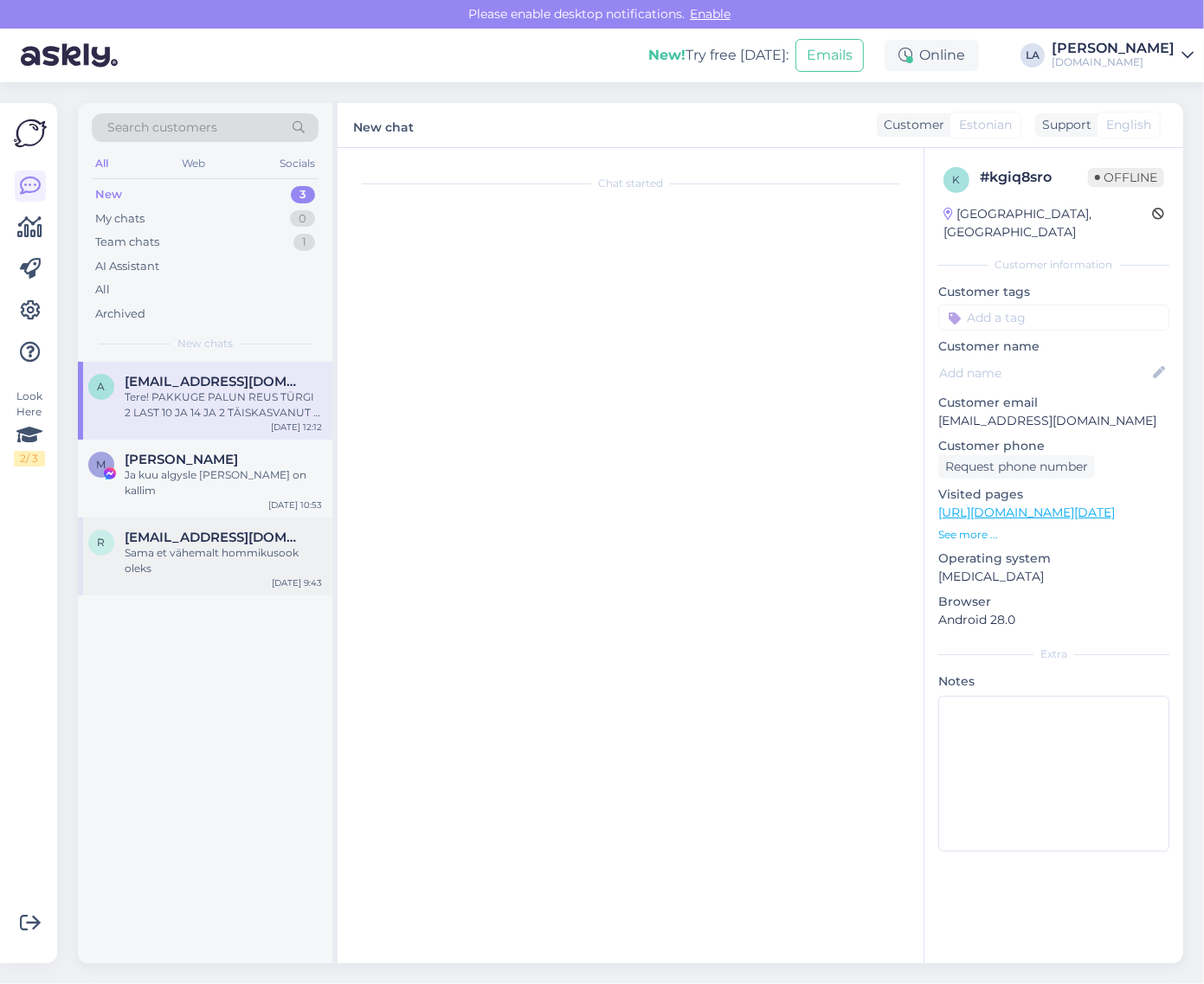
scroll to position [2145, 0]
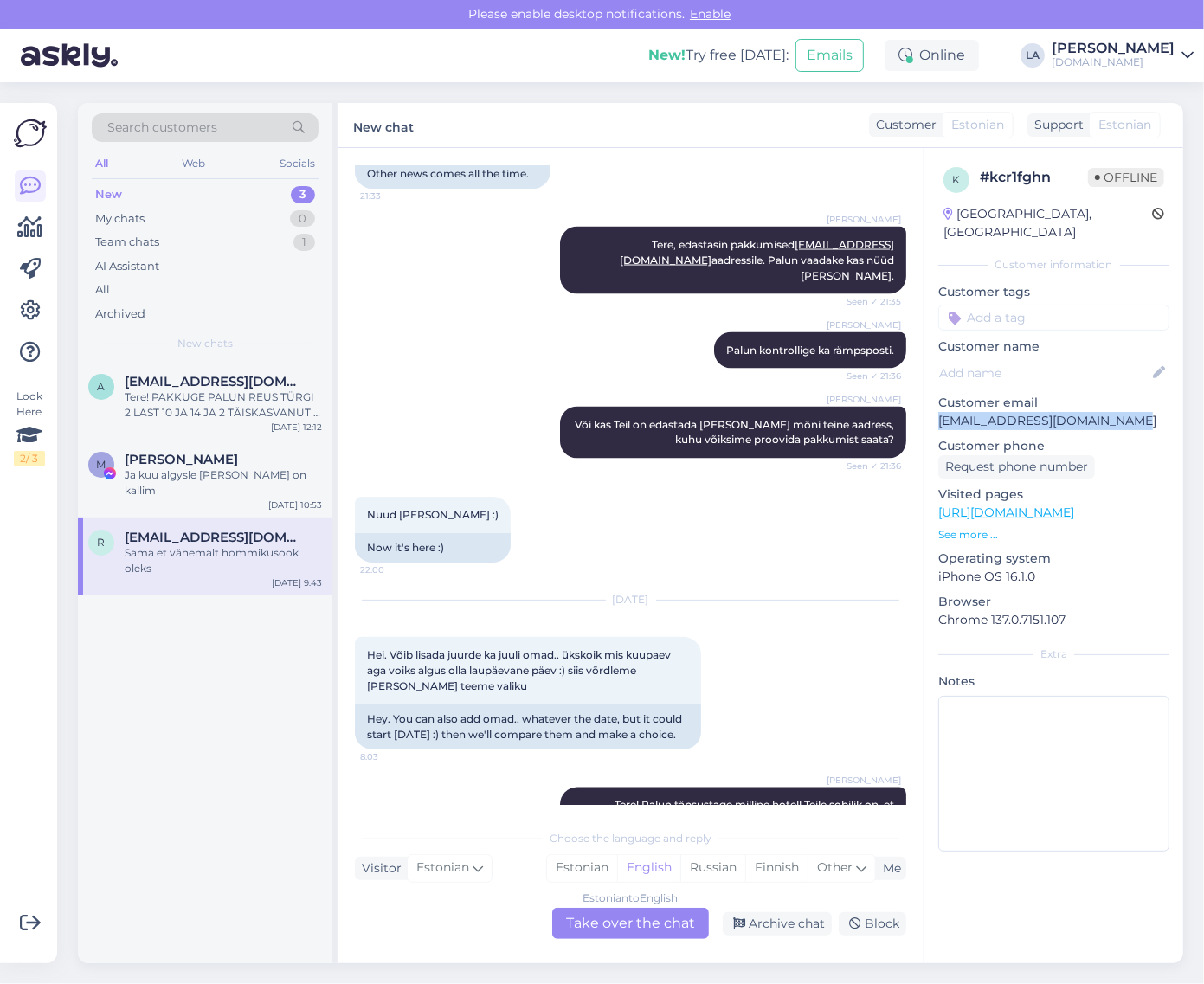
drag, startPoint x: 939, startPoint y: 403, endPoint x: 1122, endPoint y: 411, distance: 183.2
click at [1134, 412] on p "[EMAIL_ADDRESS][DOMAIN_NAME]" at bounding box center [1054, 421] width 231 height 19
copy p "[EMAIL_ADDRESS][DOMAIN_NAME]"
click at [265, 477] on div "Ja kuu algysle [PERSON_NAME] on kallim" at bounding box center [223, 483] width 198 height 31
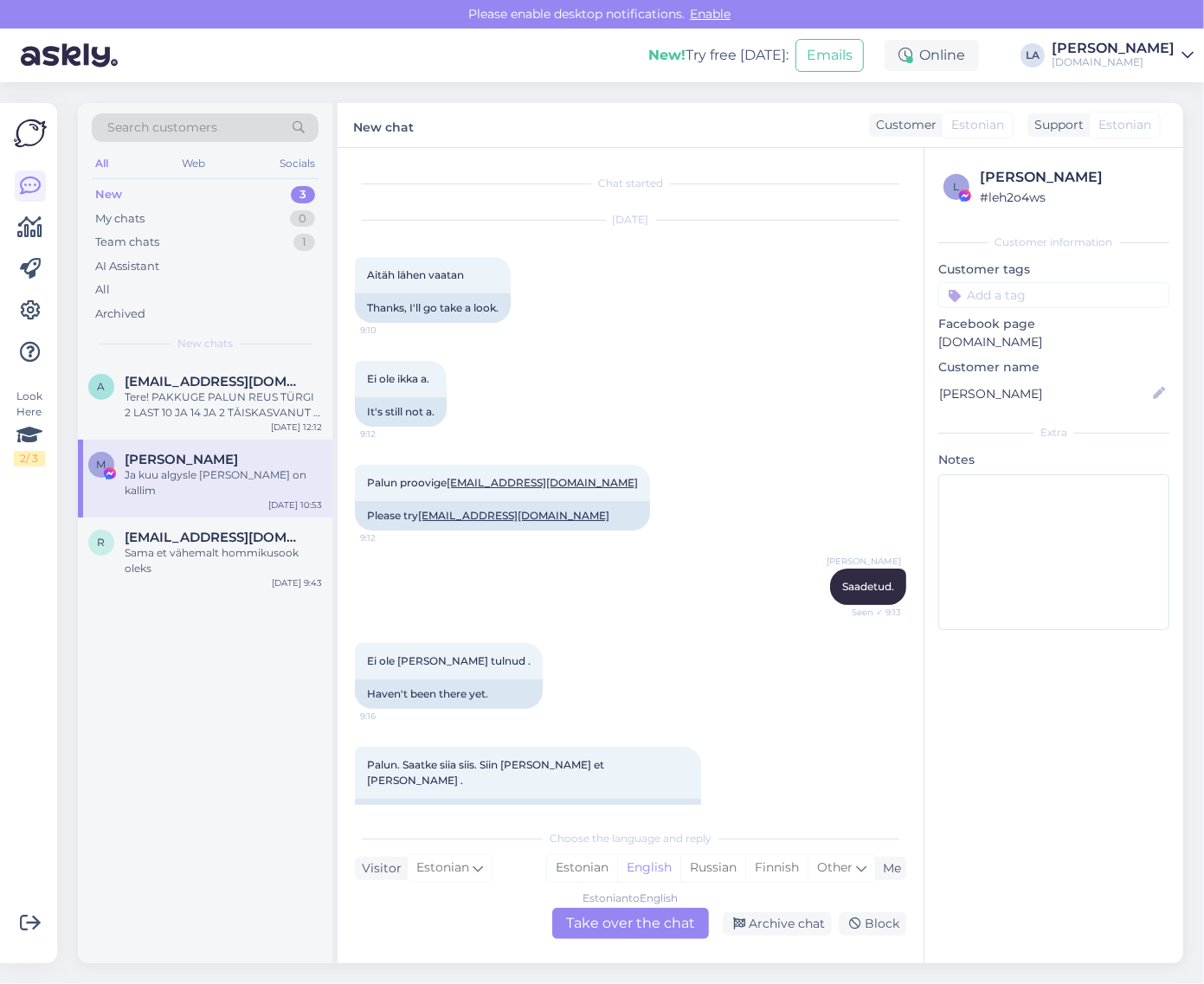
scroll to position [12554, 0]
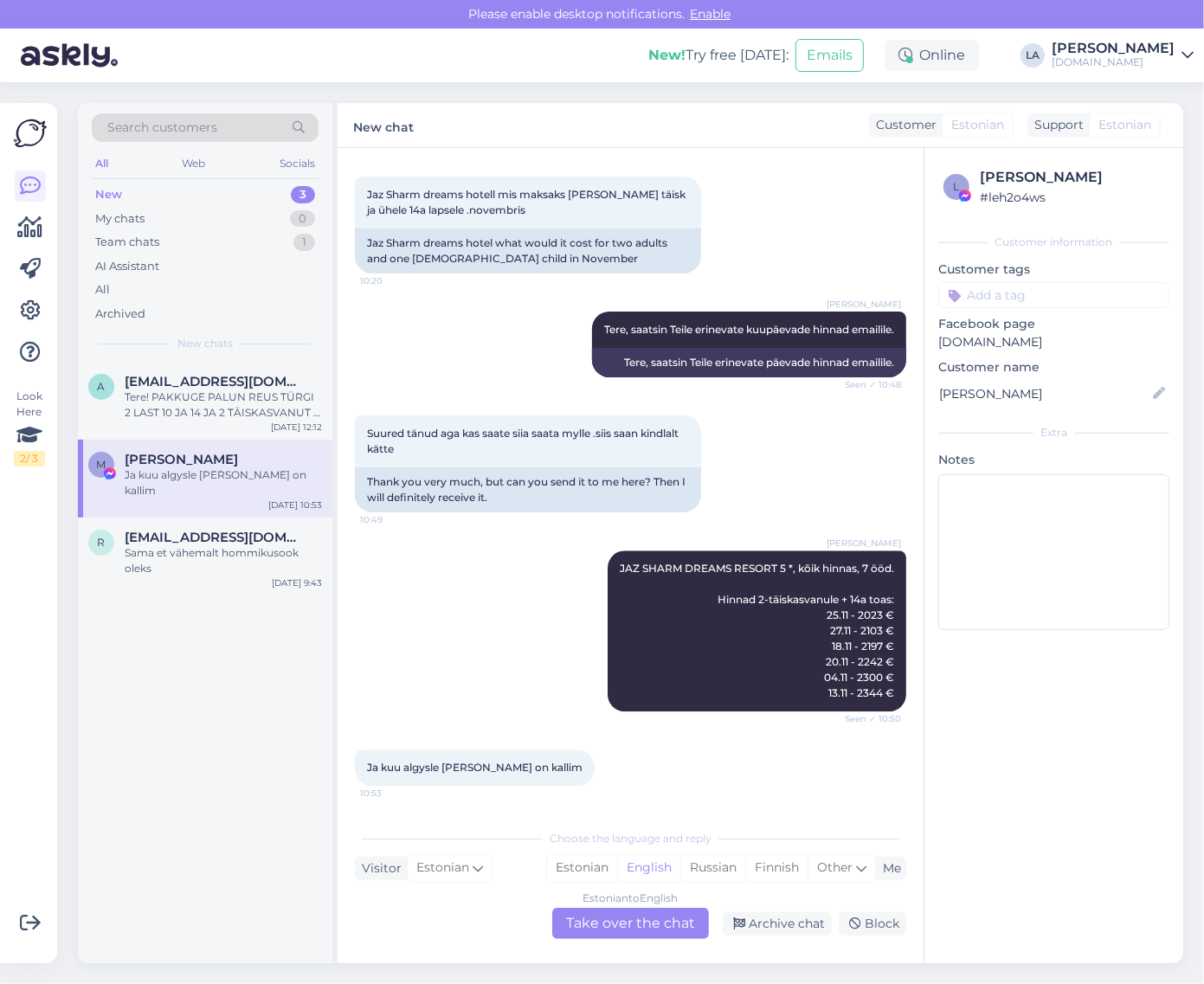
click at [693, 920] on div "Estonian to English Take over the chat" at bounding box center [631, 923] width 157 height 31
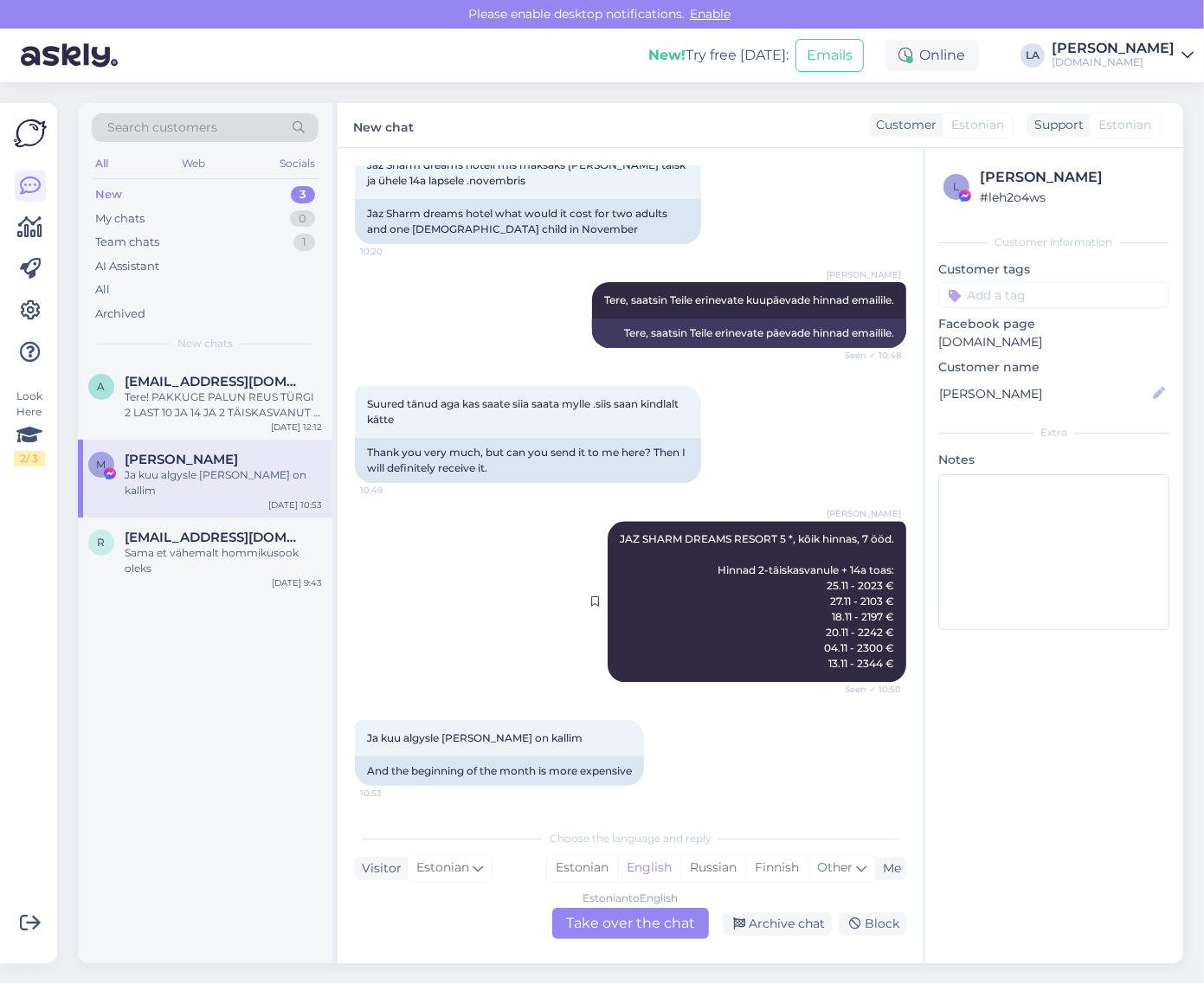
scroll to position [12541, 0]
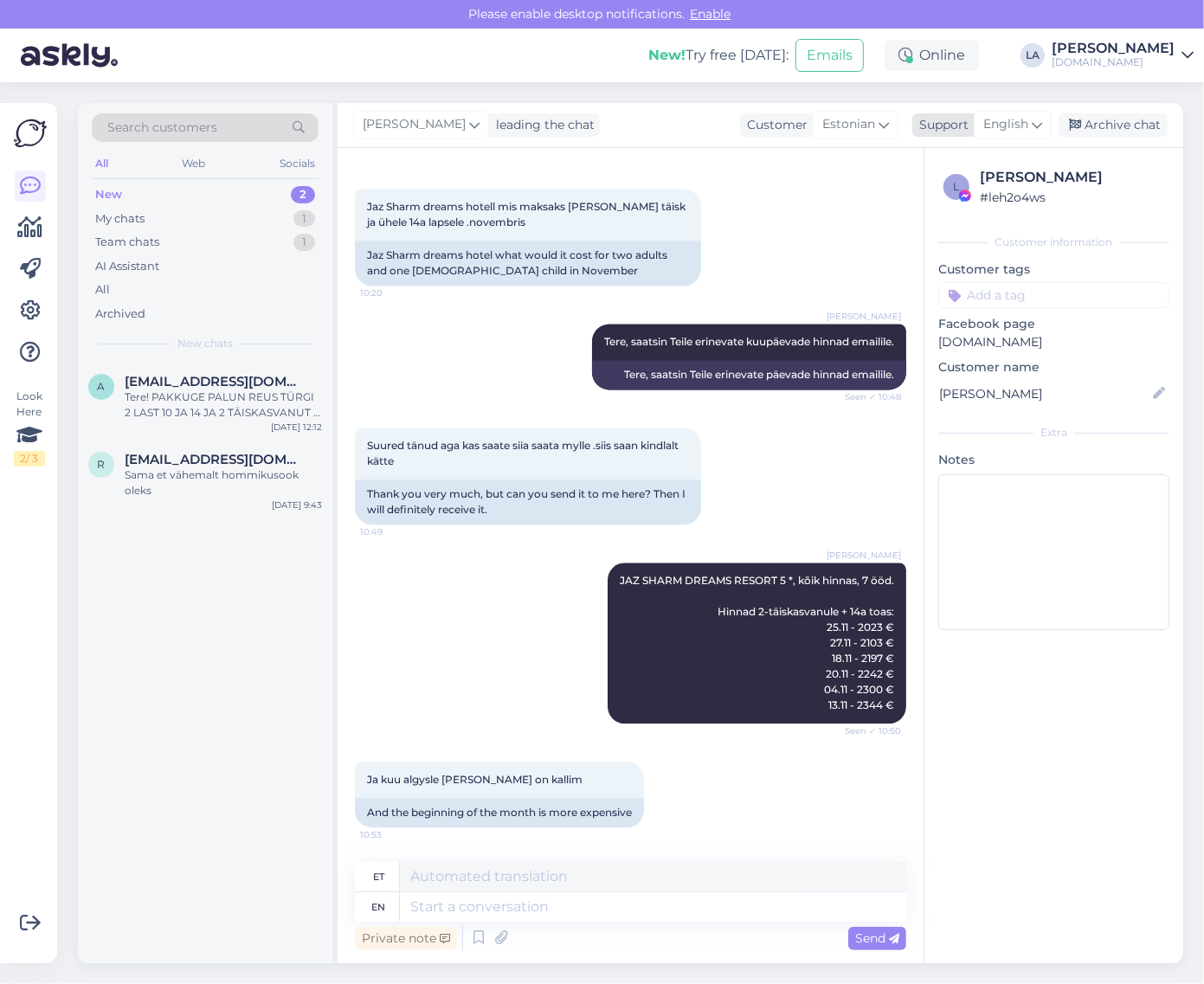
click at [1000, 134] on span "English" at bounding box center [1005, 124] width 45 height 19
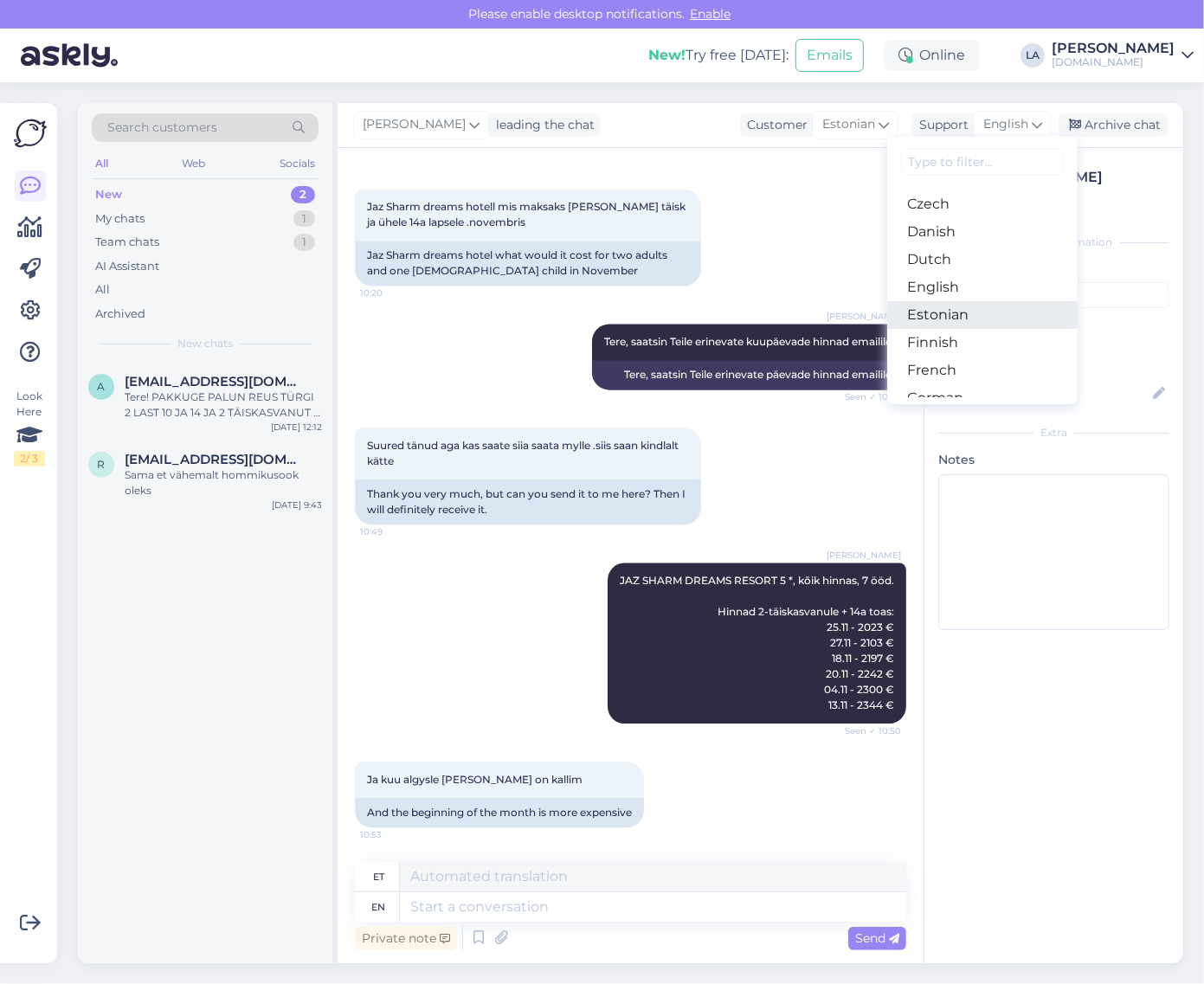
click at [992, 319] on link "Estonian" at bounding box center [982, 314] width 191 height 27
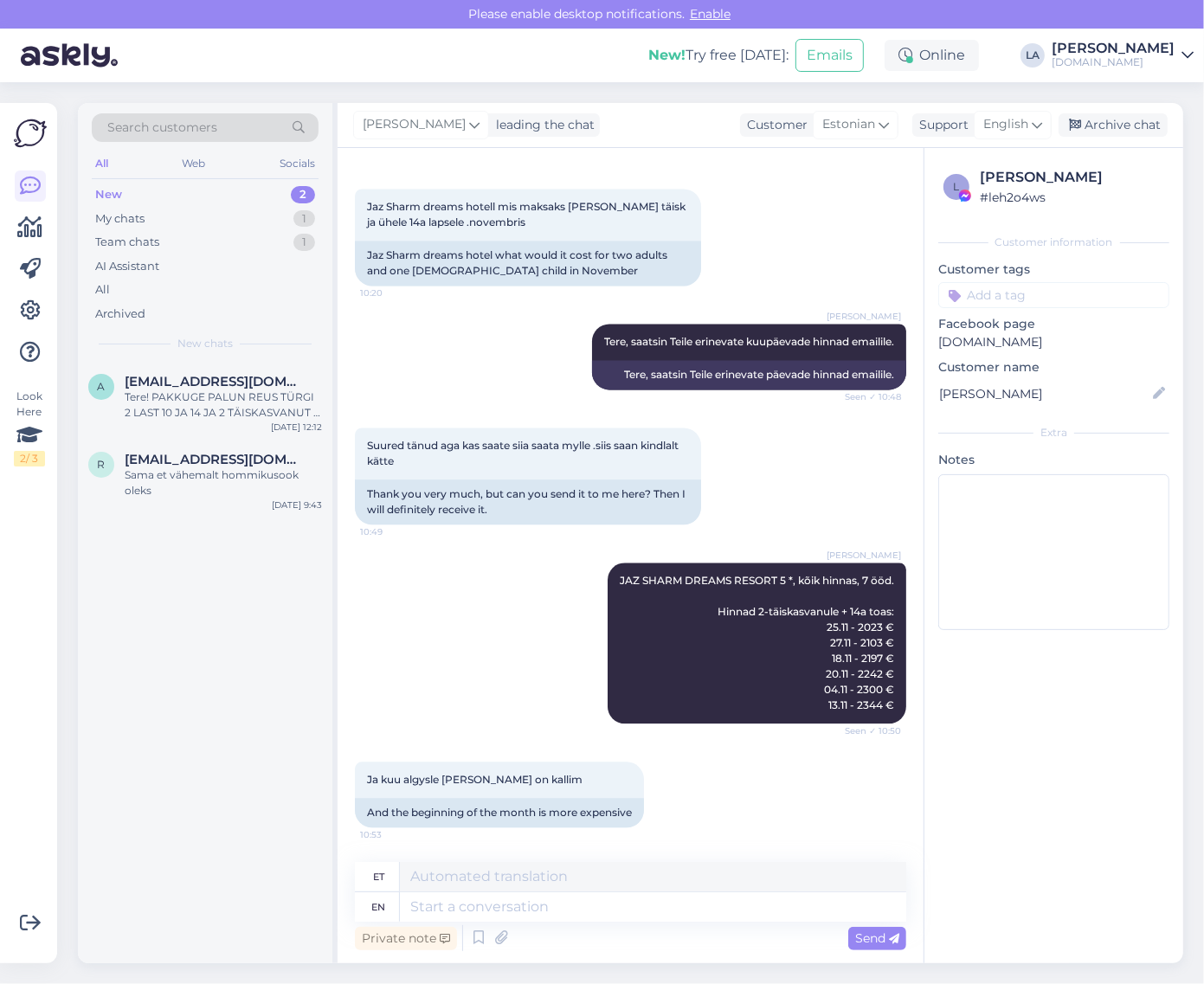
scroll to position [12518, 0]
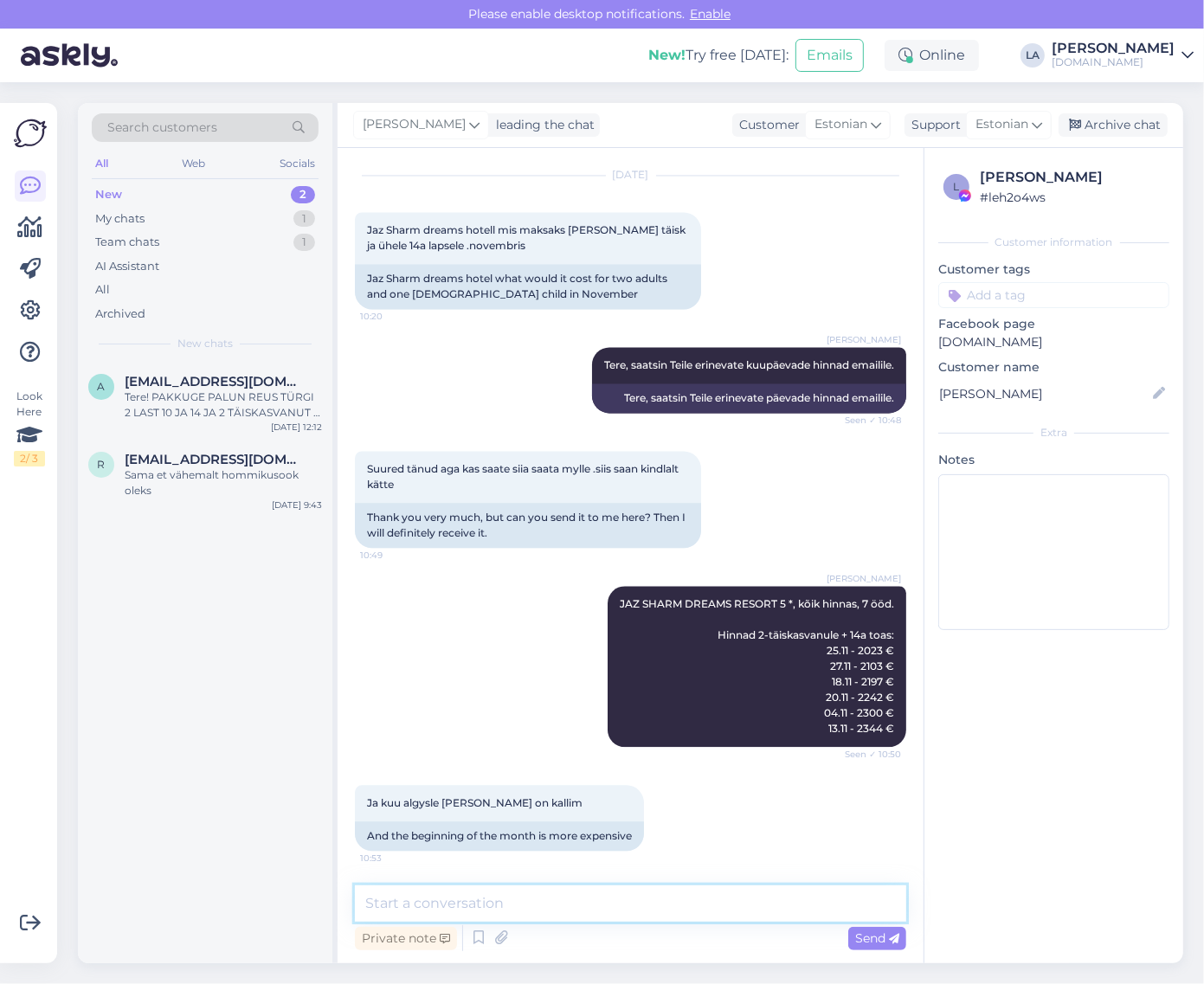
click at [621, 901] on textarea at bounding box center [630, 904] width 552 height 36
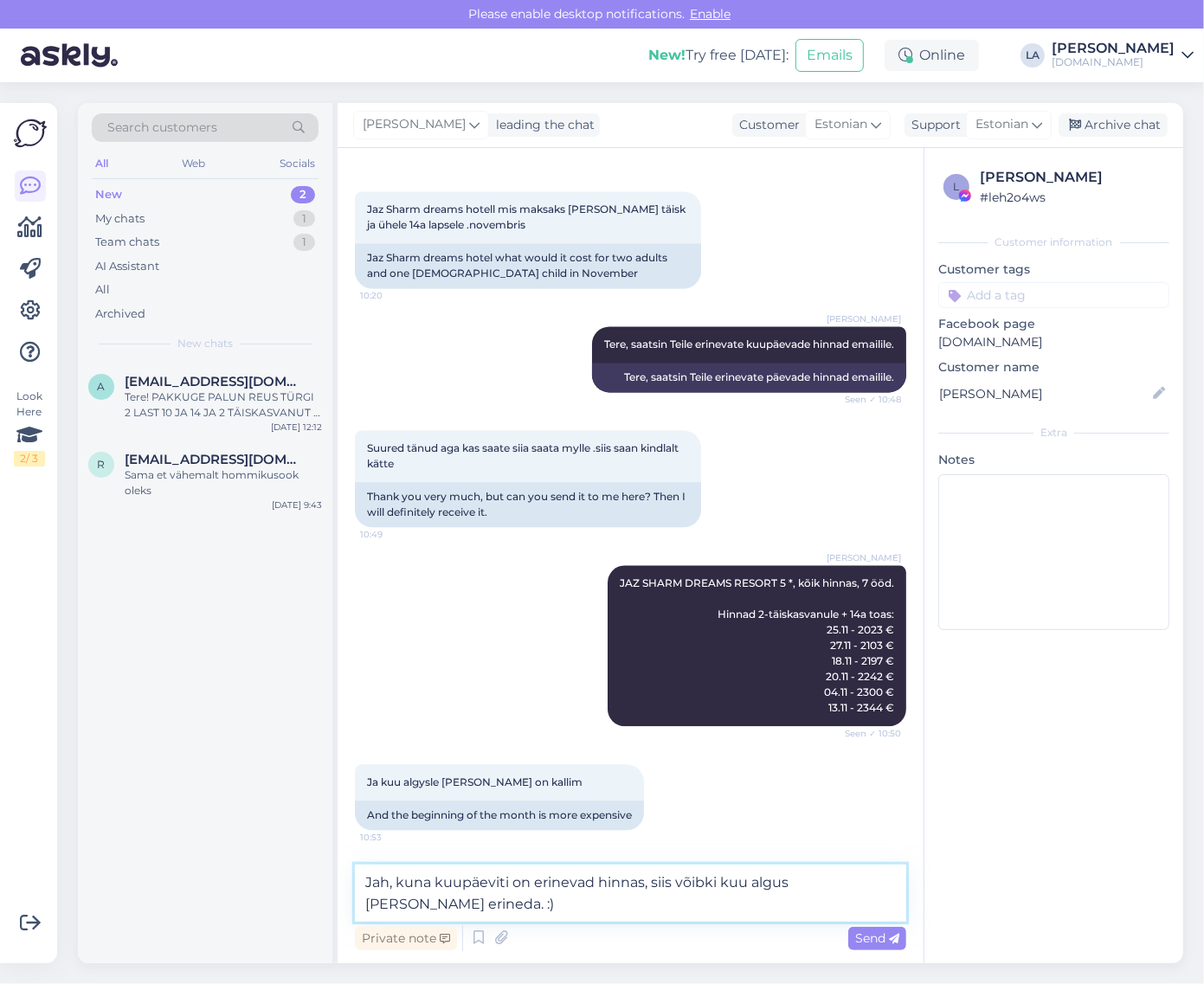
click at [643, 885] on textarea "Jah, kuna kuupäeviti on erinevad hinnas, siis võibki kuu algus [PERSON_NAME] er…" at bounding box center [630, 893] width 552 height 57
type textarea "Jah, kuna kuupäeviti on erinevad hinnad, siis võibki kuu algus [PERSON_NAME] er…"
click at [855, 944] on span "Send" at bounding box center [877, 939] width 44 height 16
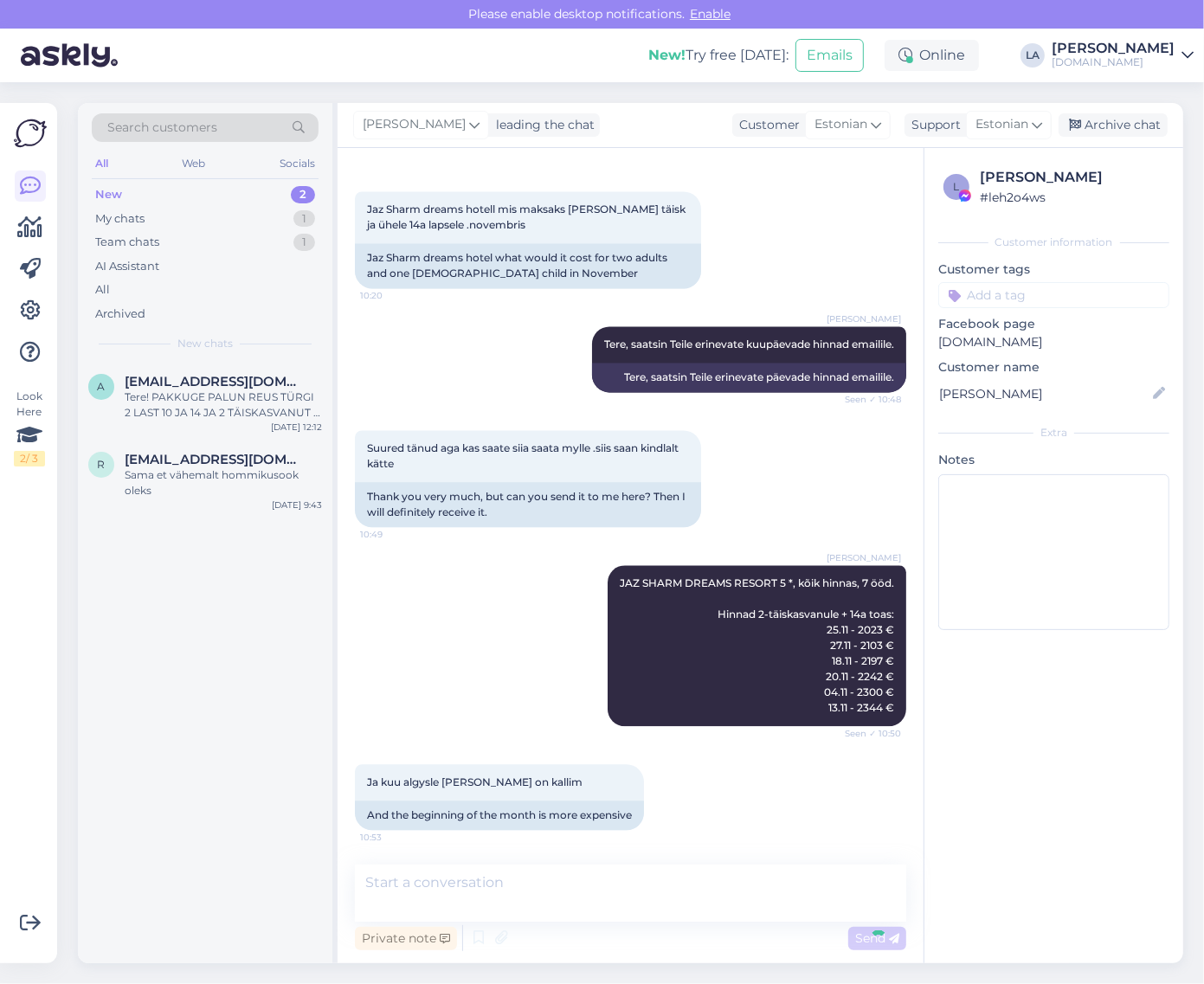
scroll to position [12607, 0]
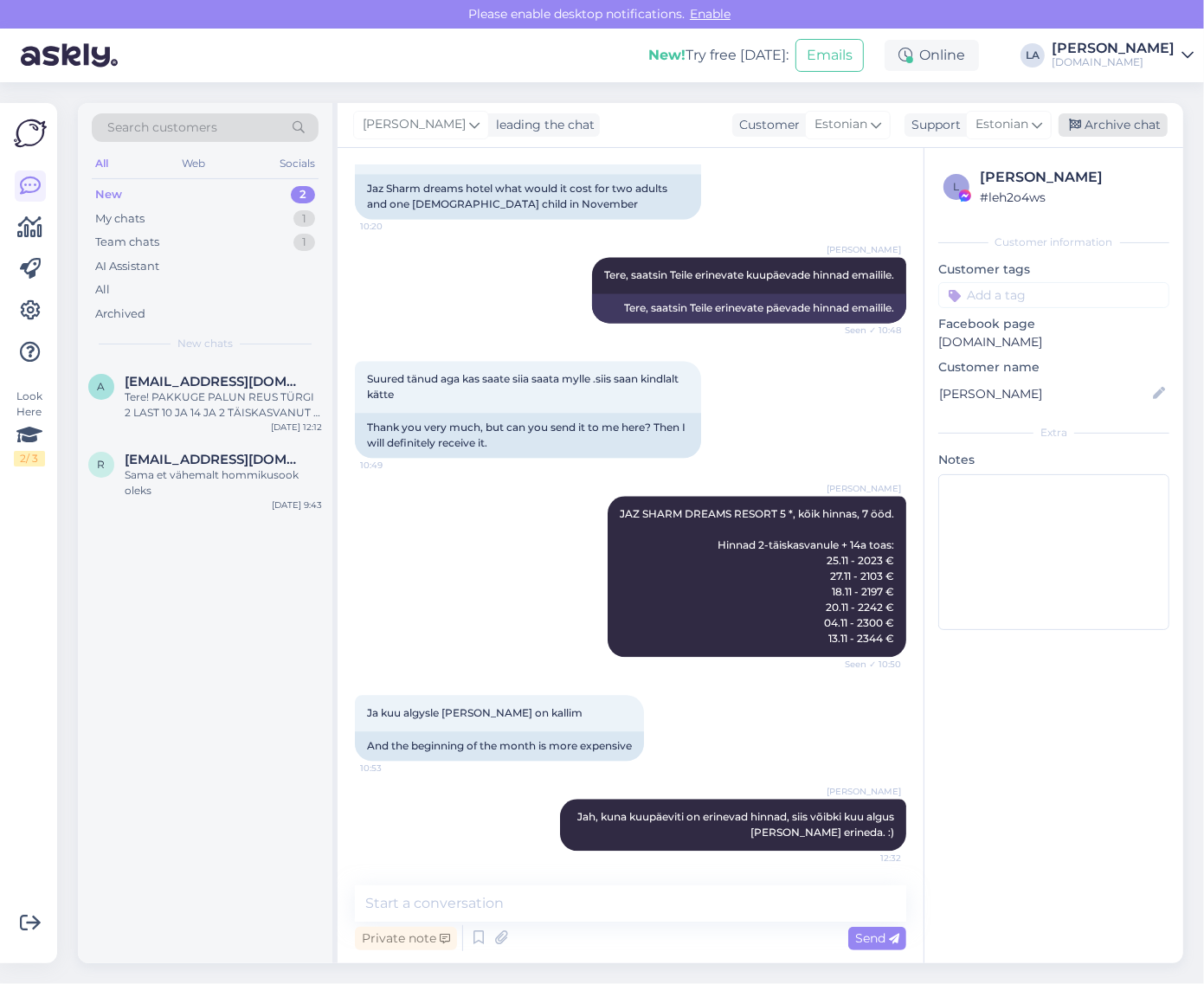
click at [1093, 124] on div "Archive chat" at bounding box center [1114, 125] width 109 height 23
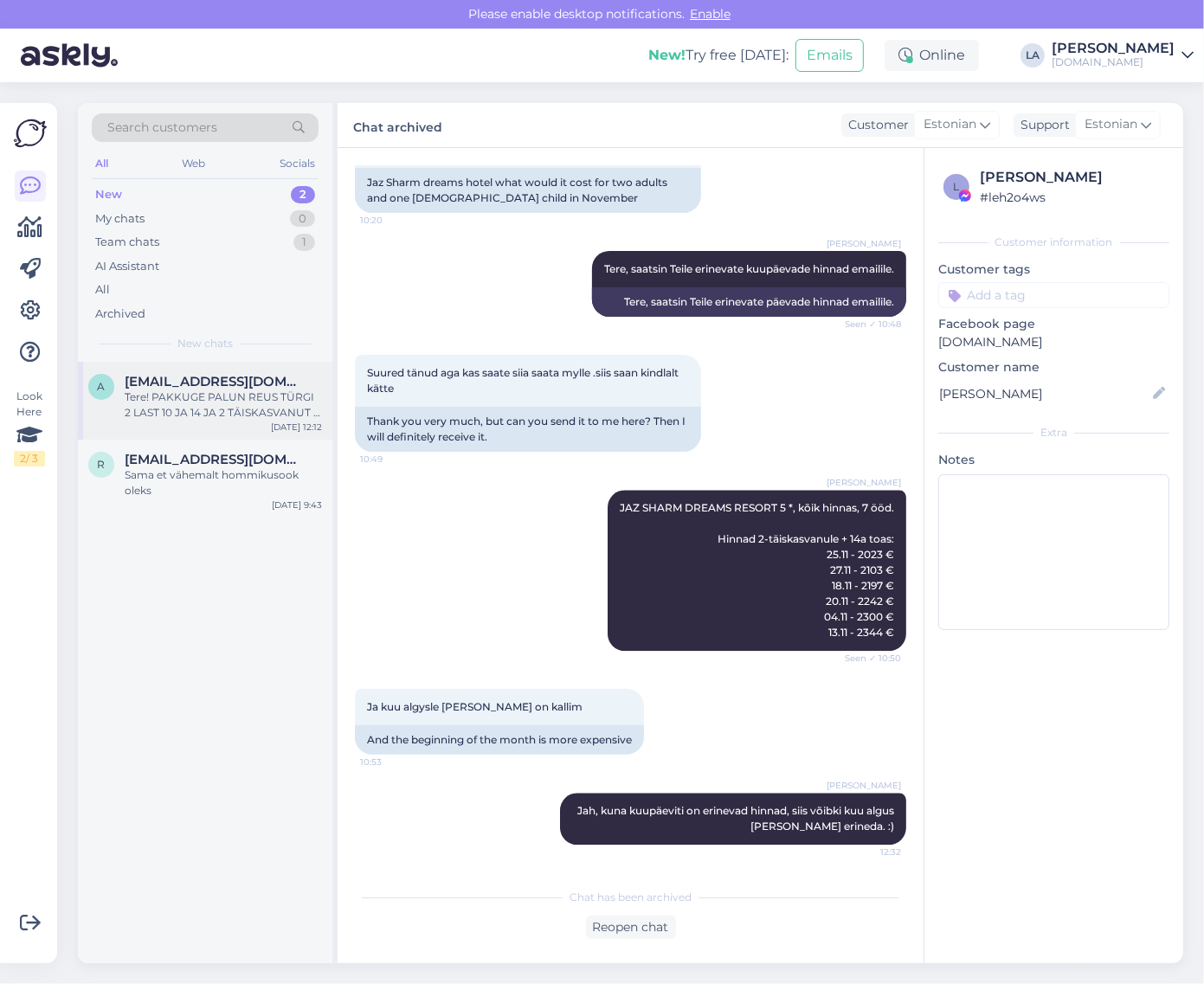
click at [144, 403] on div "Tere! PAKKUGE PALUN REUS TÜRGI 2 LAST 10 JA 14 JA 2 TÄISKASVANUT . 5* [GEOGRAPH…" at bounding box center [223, 404] width 198 height 31
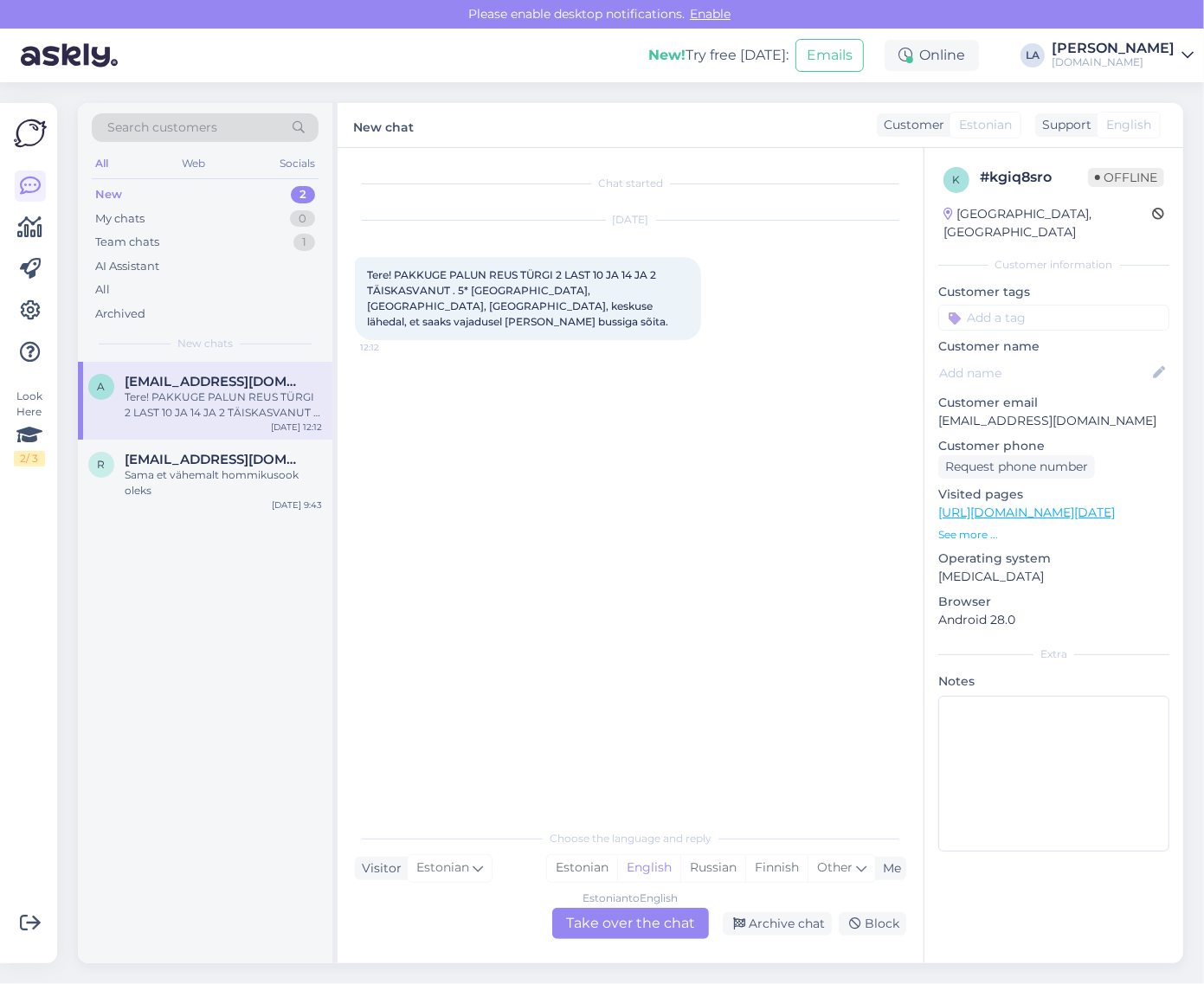
click at [667, 920] on div "Estonian to English Take over the chat" at bounding box center [631, 923] width 157 height 31
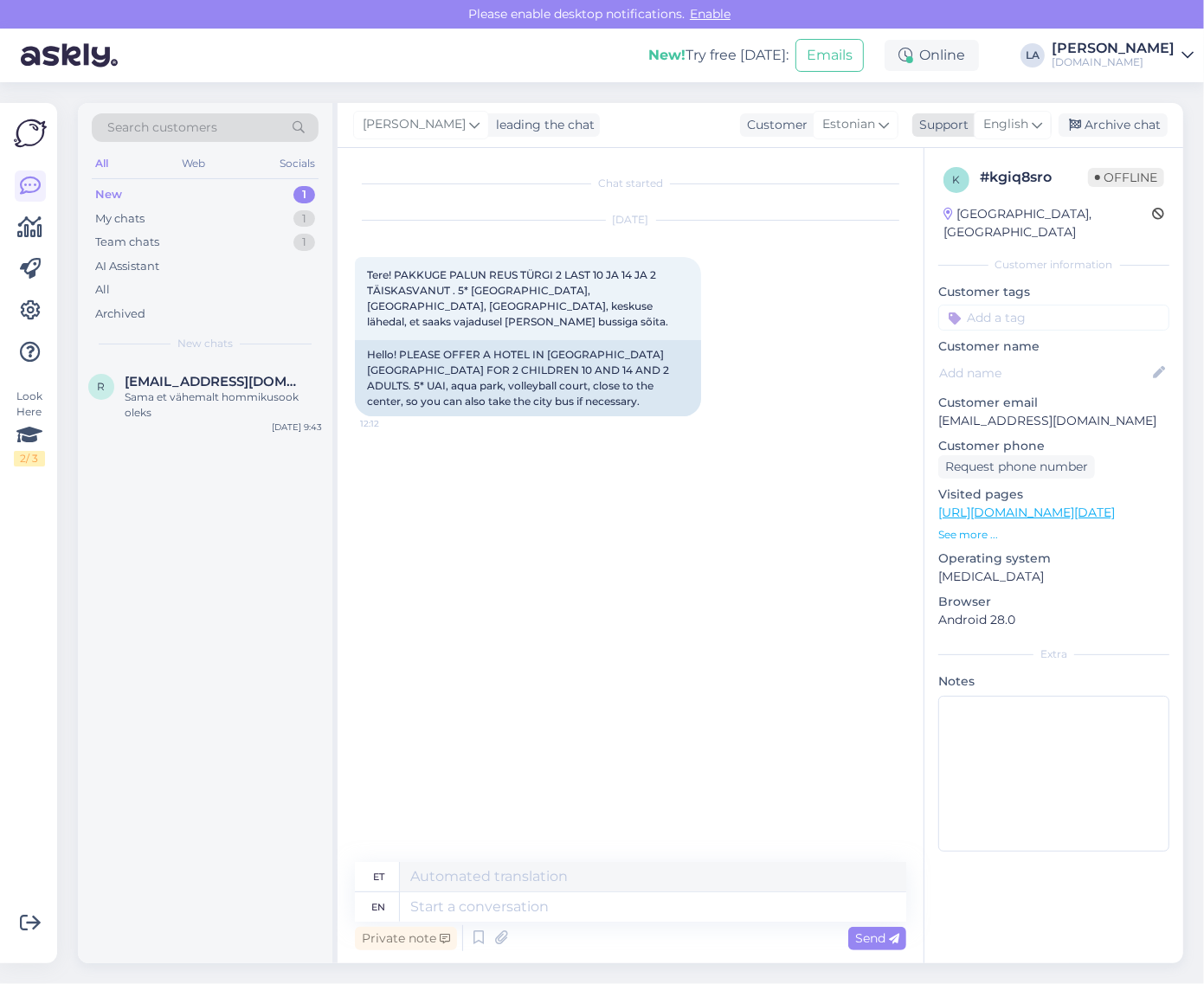
click at [1009, 127] on span "English" at bounding box center [1005, 124] width 45 height 19
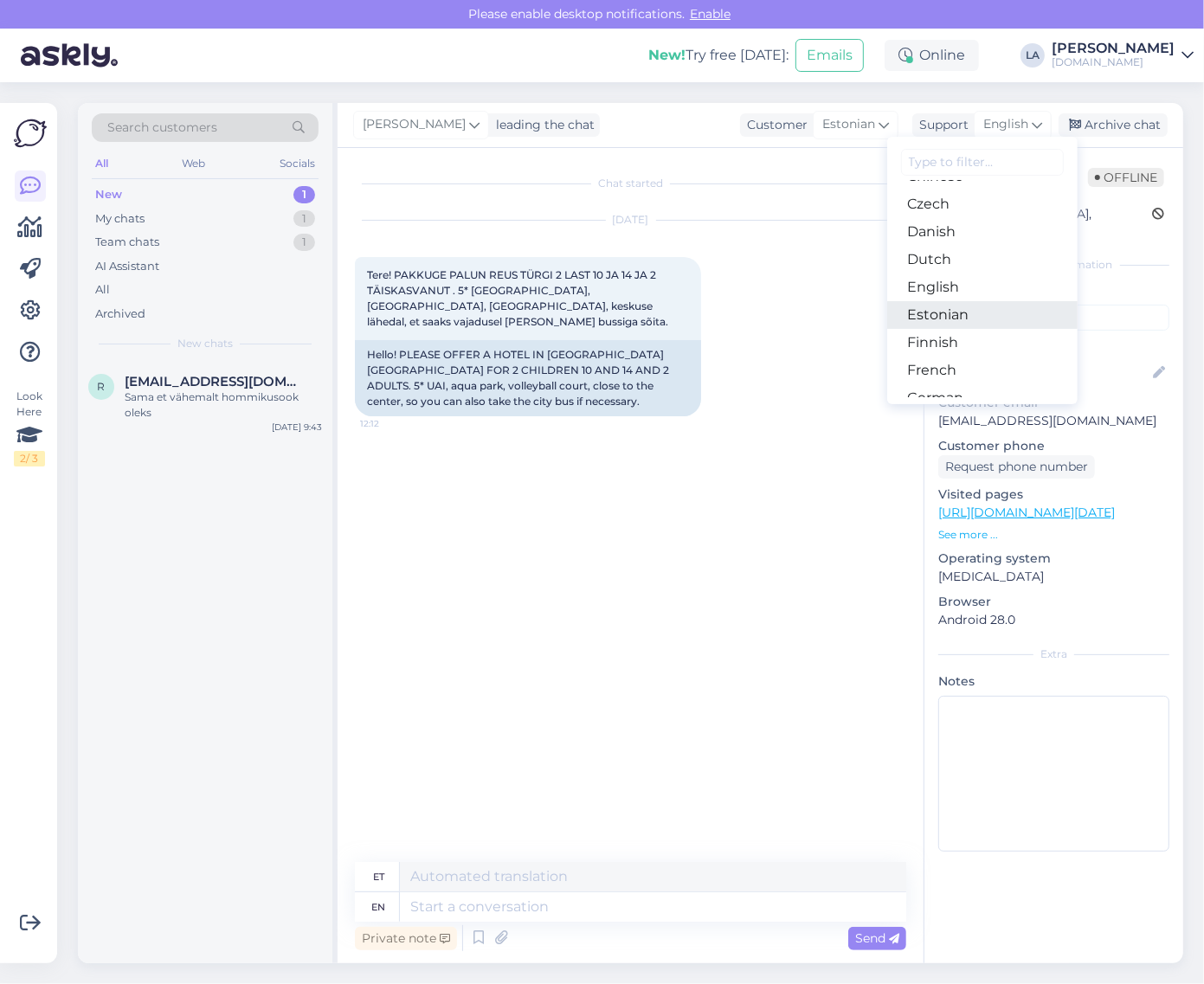
click at [975, 319] on link "Estonian" at bounding box center [982, 314] width 191 height 27
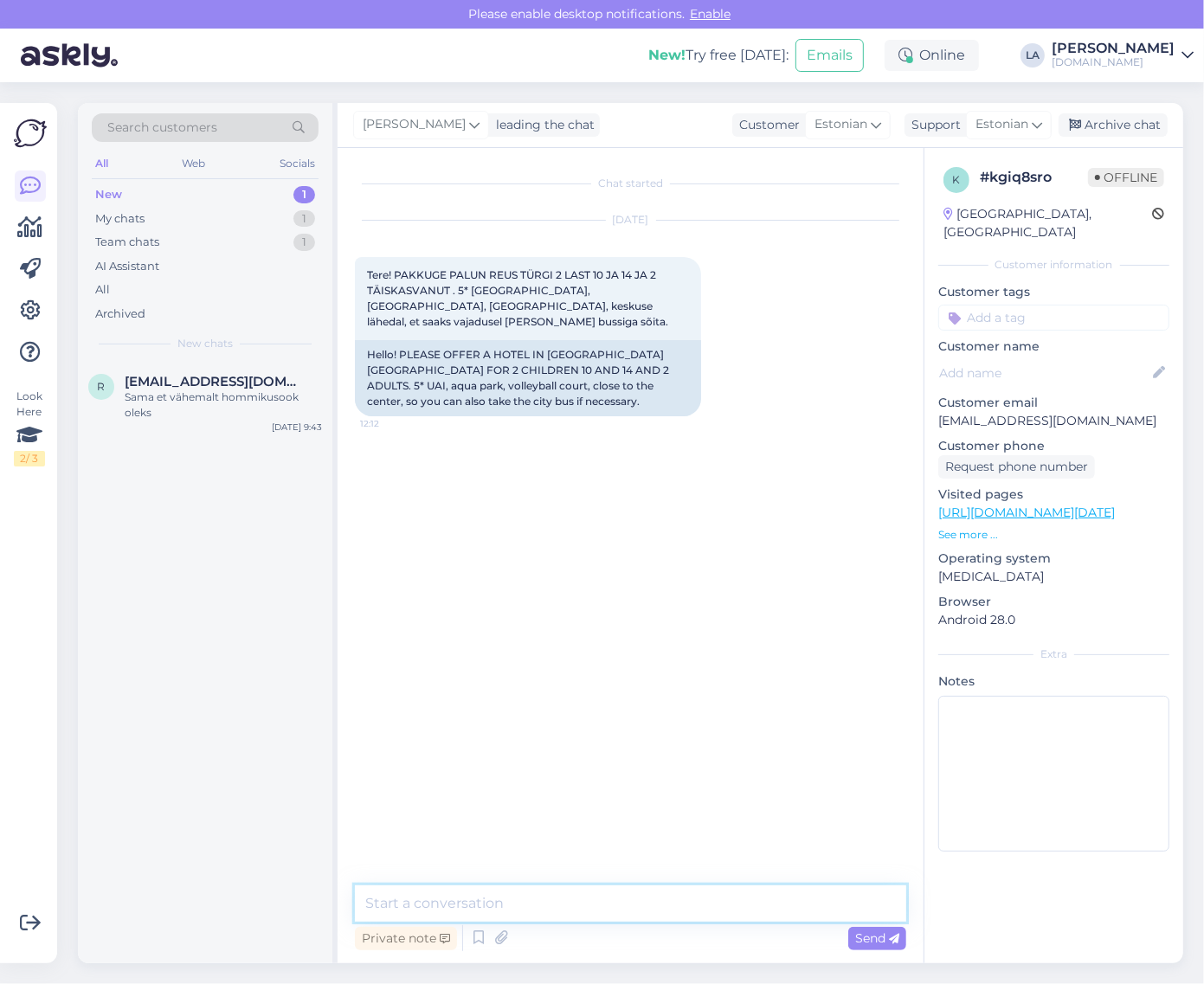
click at [508, 901] on textarea at bounding box center [630, 904] width 552 height 36
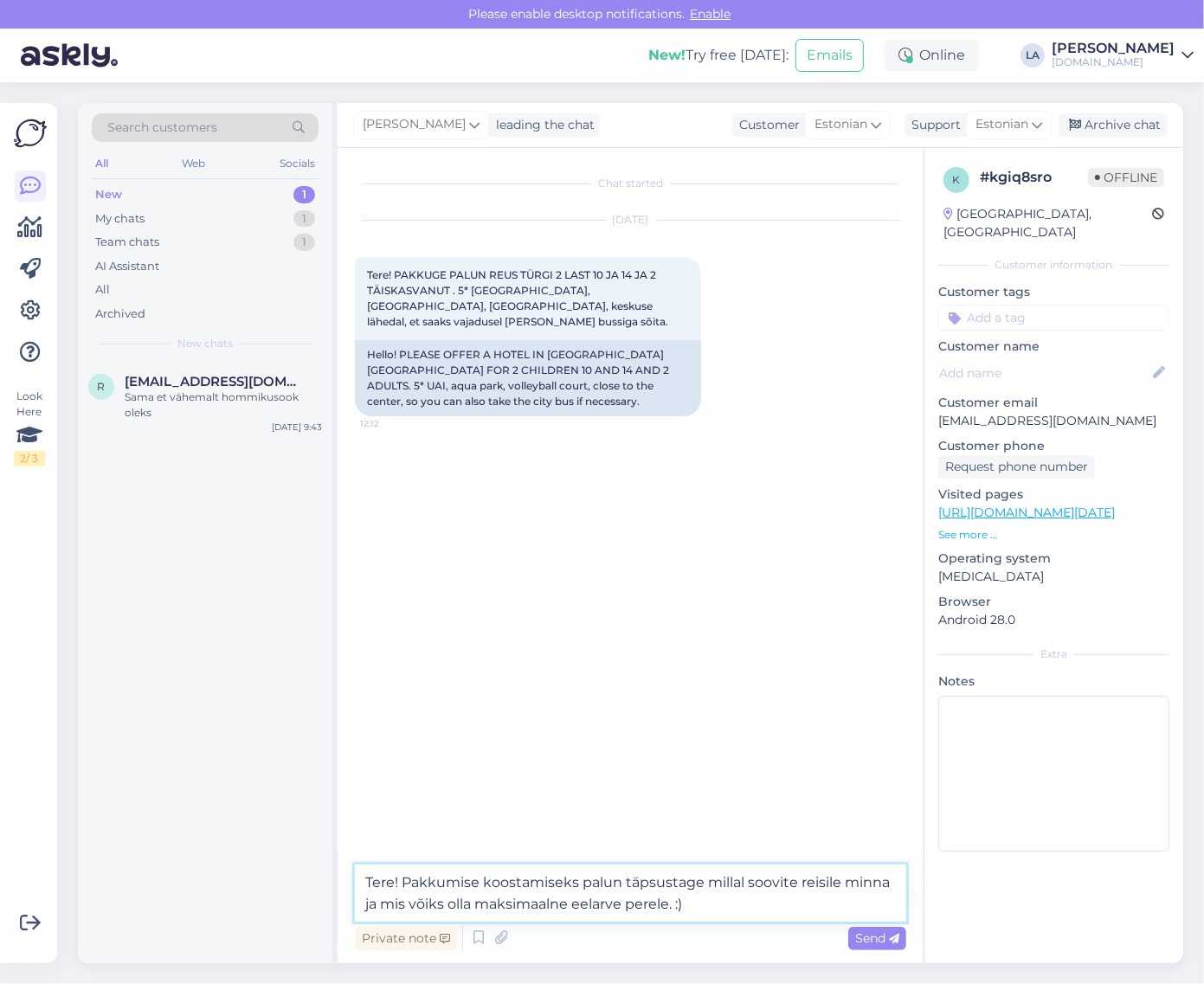
type textarea "Tere! Pakkumise koostamiseks palun täpsustage millal soovite reisile minna ja m…"
click at [887, 933] on span "Send" at bounding box center [877, 939] width 44 height 16
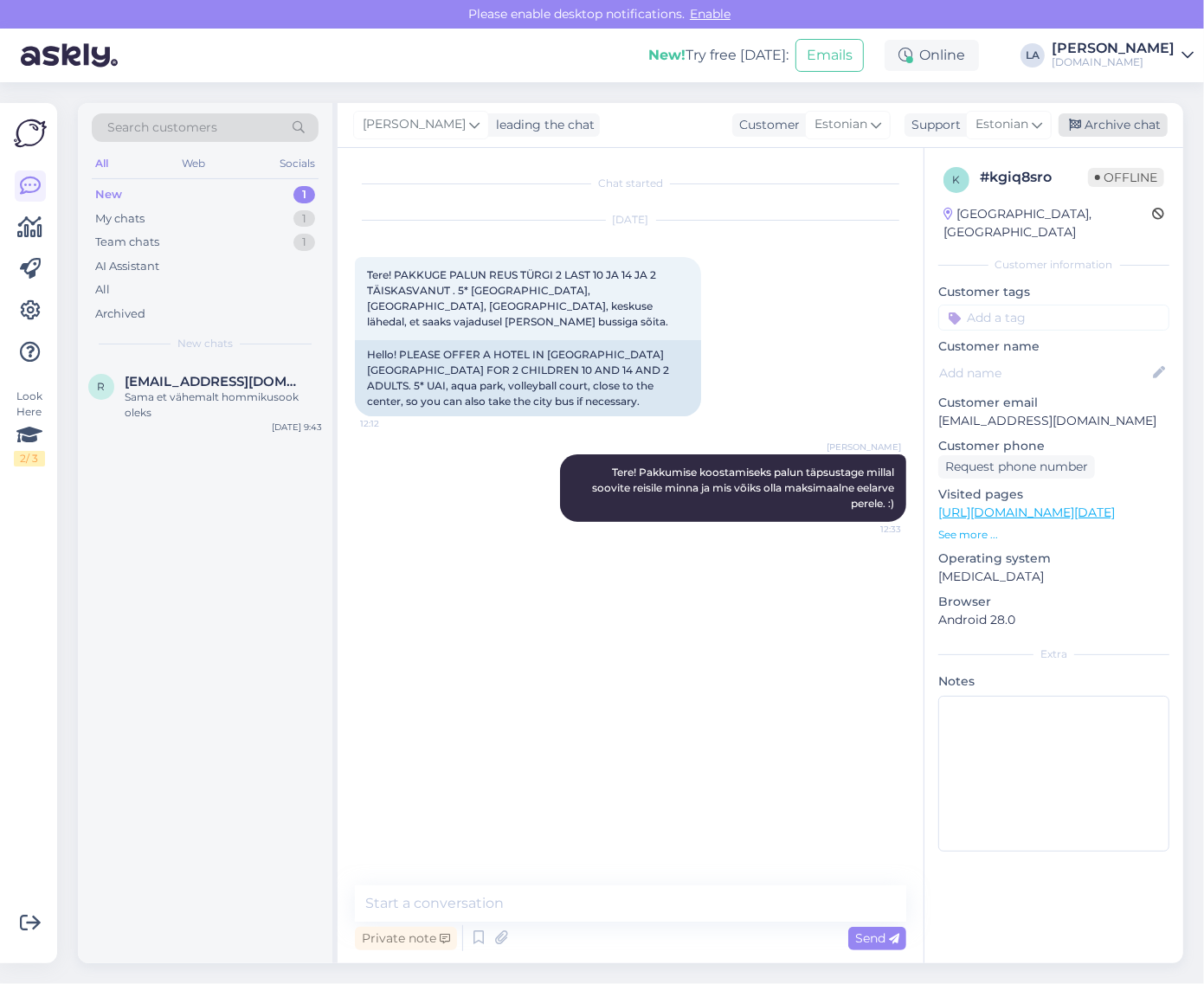
click at [1102, 127] on div "Archive chat" at bounding box center [1114, 125] width 109 height 23
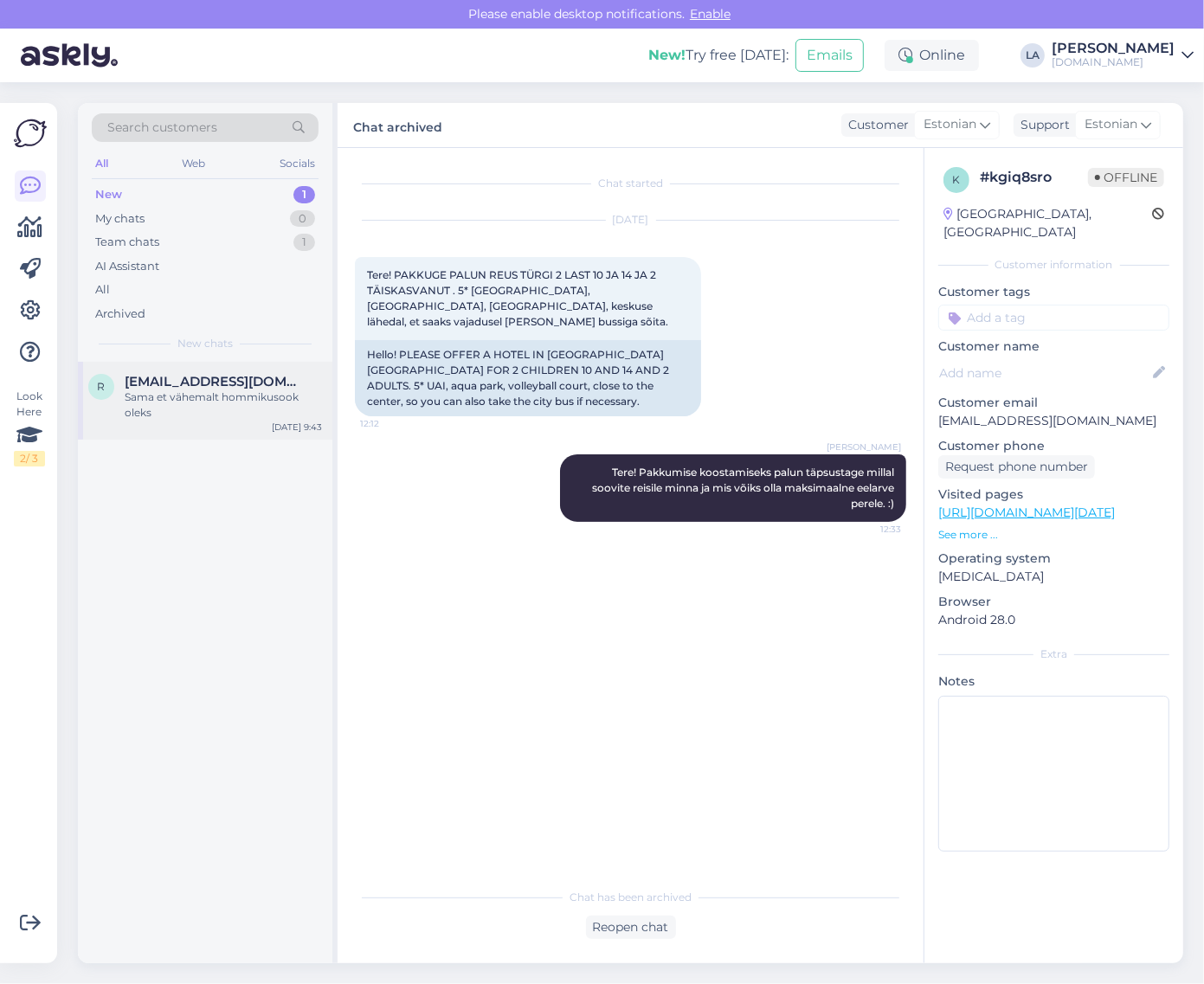
click at [214, 405] on div "Sama et vähemalt hommikusook oleks" at bounding box center [223, 404] width 198 height 31
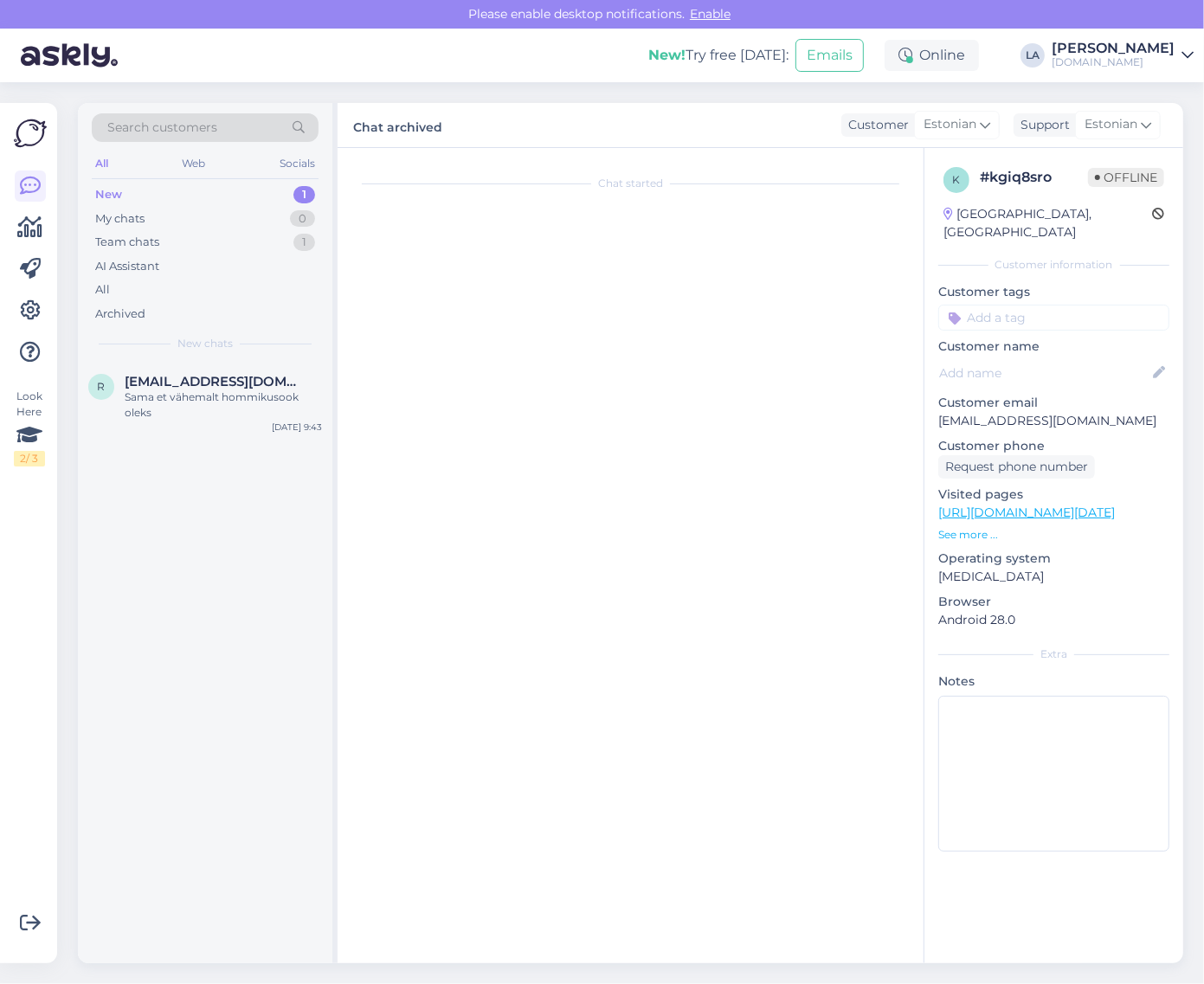
scroll to position [2145, 0]
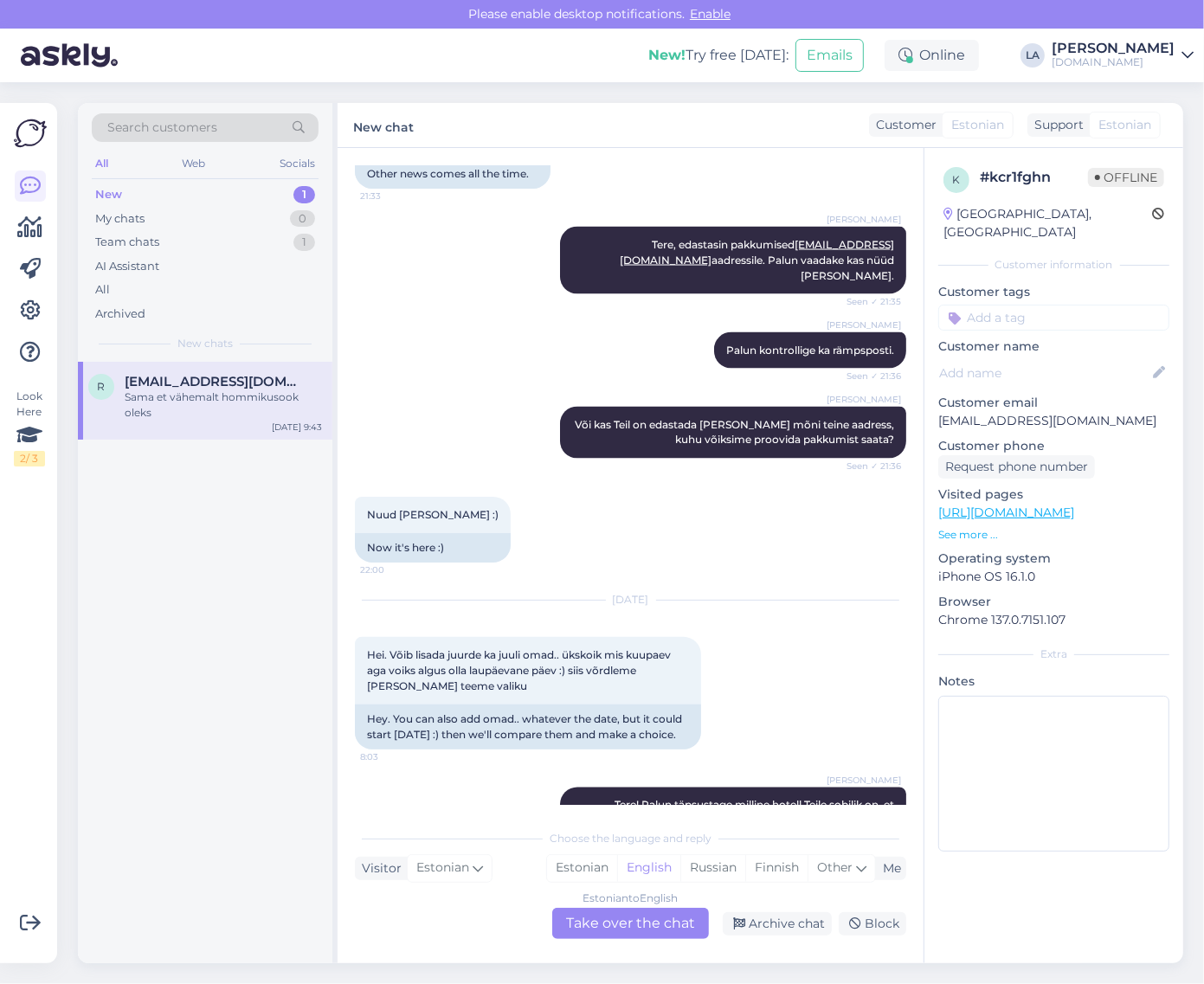
click at [647, 927] on div "Estonian to English Take over the chat" at bounding box center [631, 923] width 157 height 31
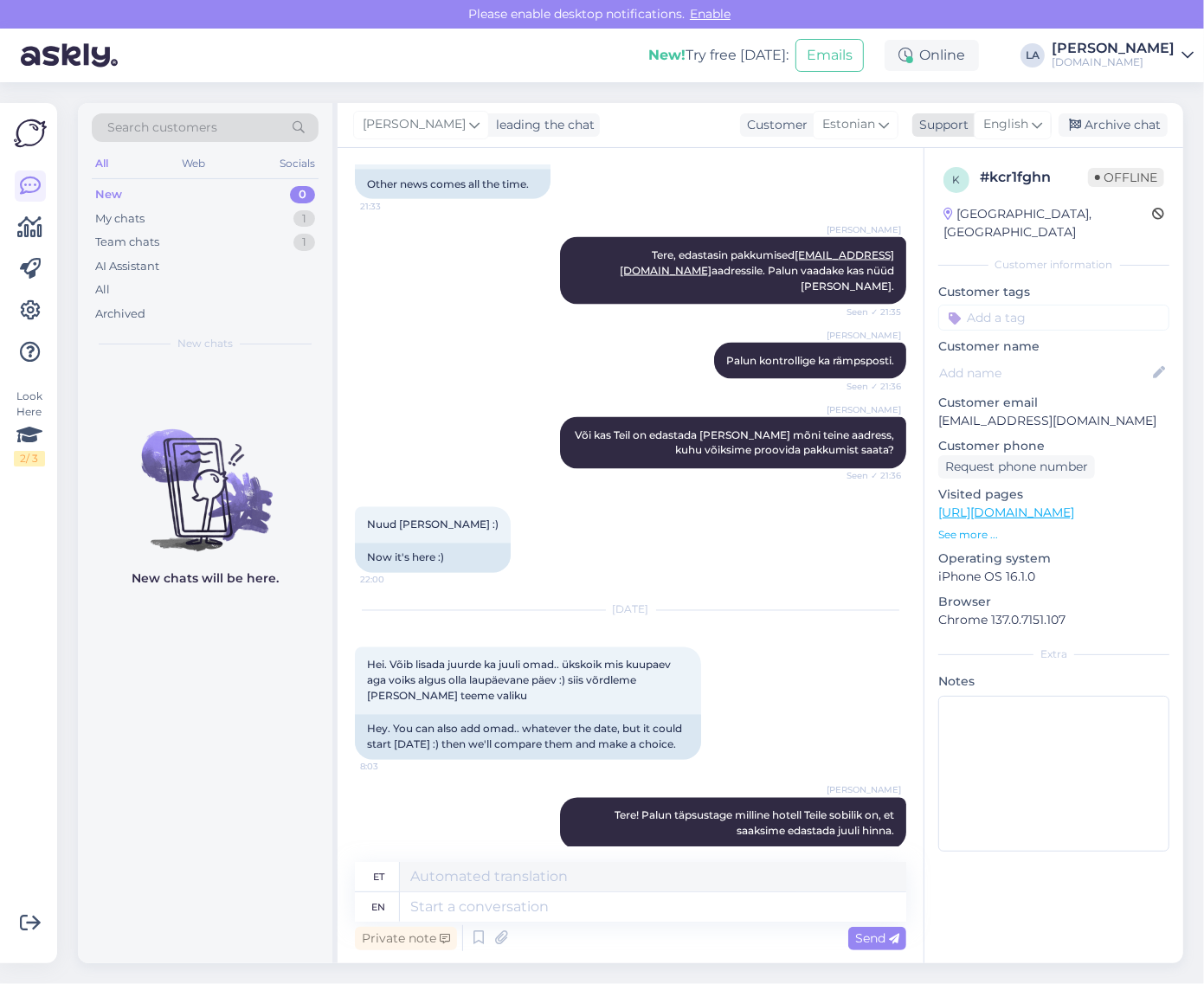
click at [1020, 135] on div "English" at bounding box center [1013, 124] width 78 height 27
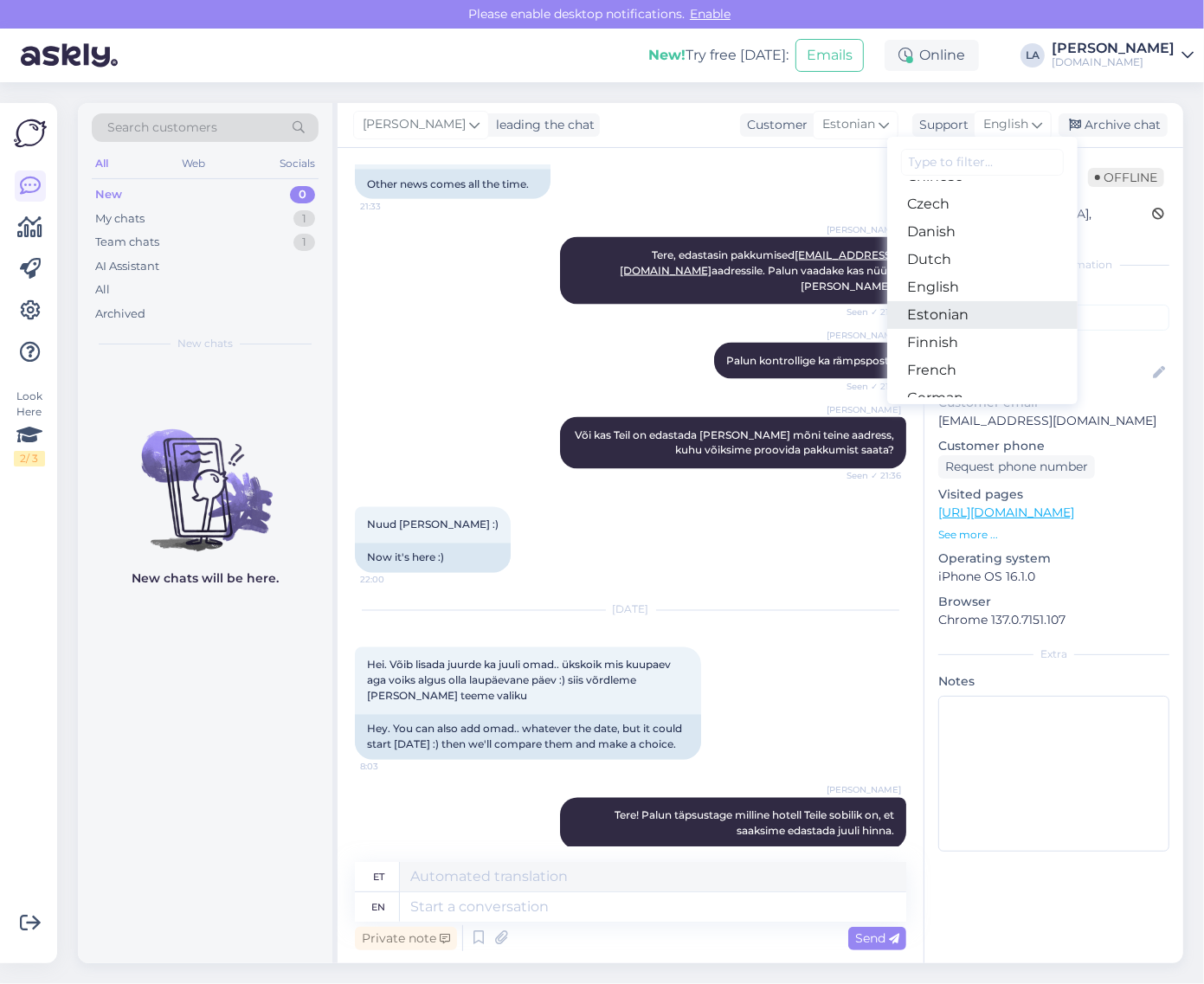
drag, startPoint x: 989, startPoint y: 320, endPoint x: 989, endPoint y: 335, distance: 15.0
click at [989, 320] on link "Estonian" at bounding box center [982, 314] width 191 height 27
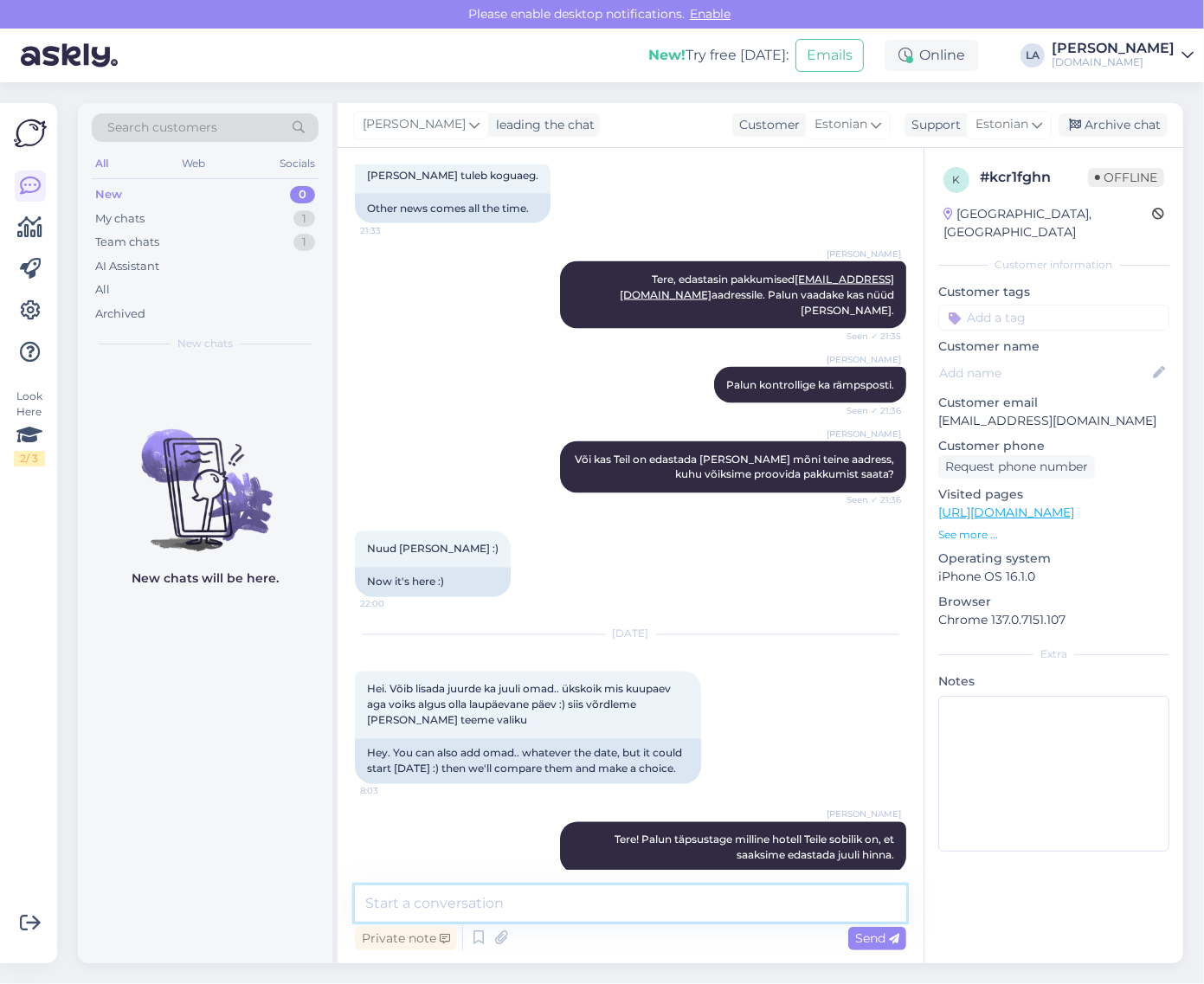
click at [619, 900] on textarea at bounding box center [630, 904] width 552 height 36
type textarea "Saadame meilile tänase päeva jooksul. :)"
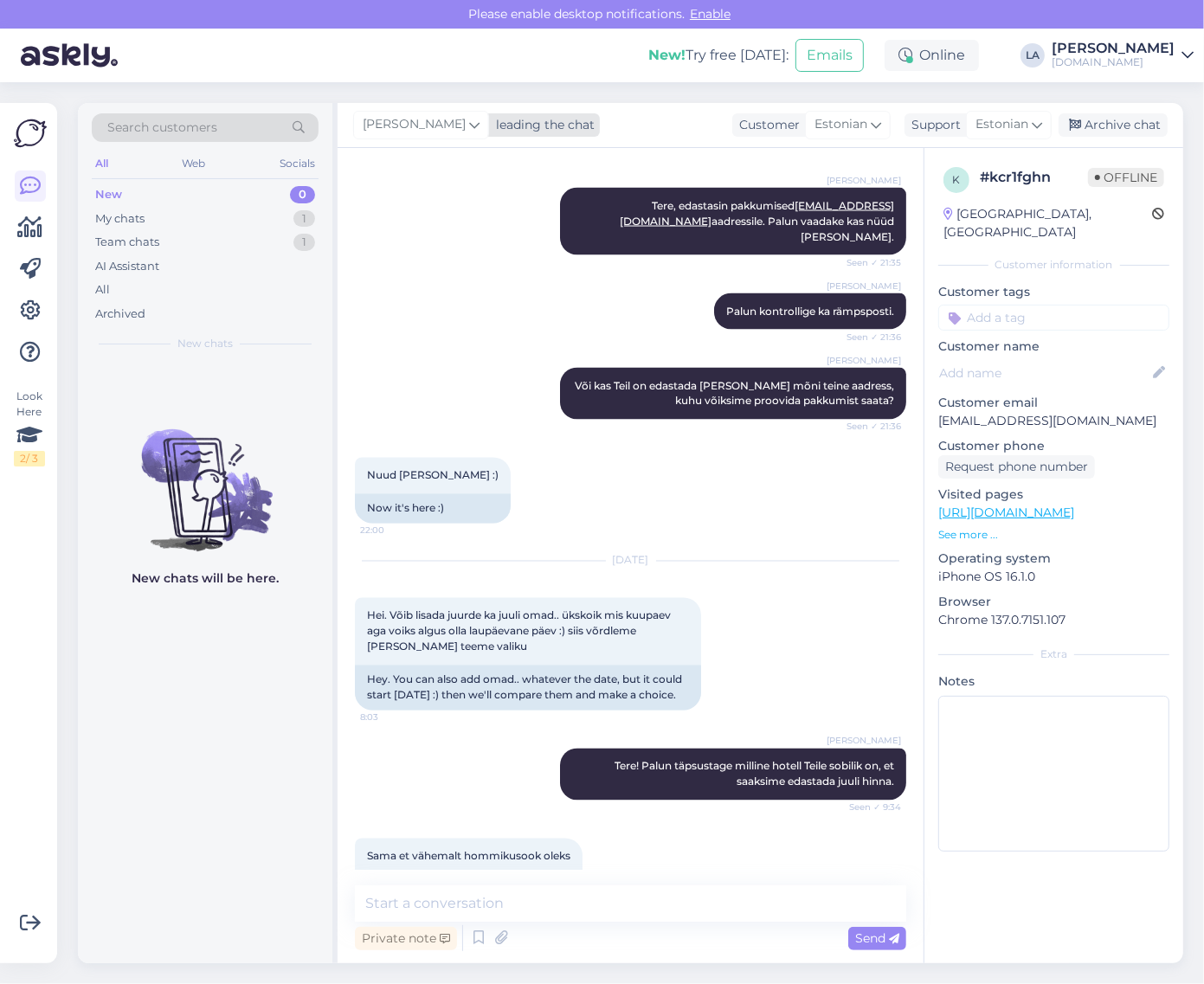
click at [470, 128] on icon at bounding box center [475, 124] width 11 height 19
drag, startPoint x: 430, startPoint y: 162, endPoint x: 241, endPoint y: 158, distance: 189.0
click at [249, 162] on div "Search customers All Web Socials New 0 My chats 1 Team chats 1 AI Assistant All…" at bounding box center [630, 533] width 1106 height 860
click at [388, 124] on span "[PERSON_NAME]" at bounding box center [414, 124] width 103 height 19
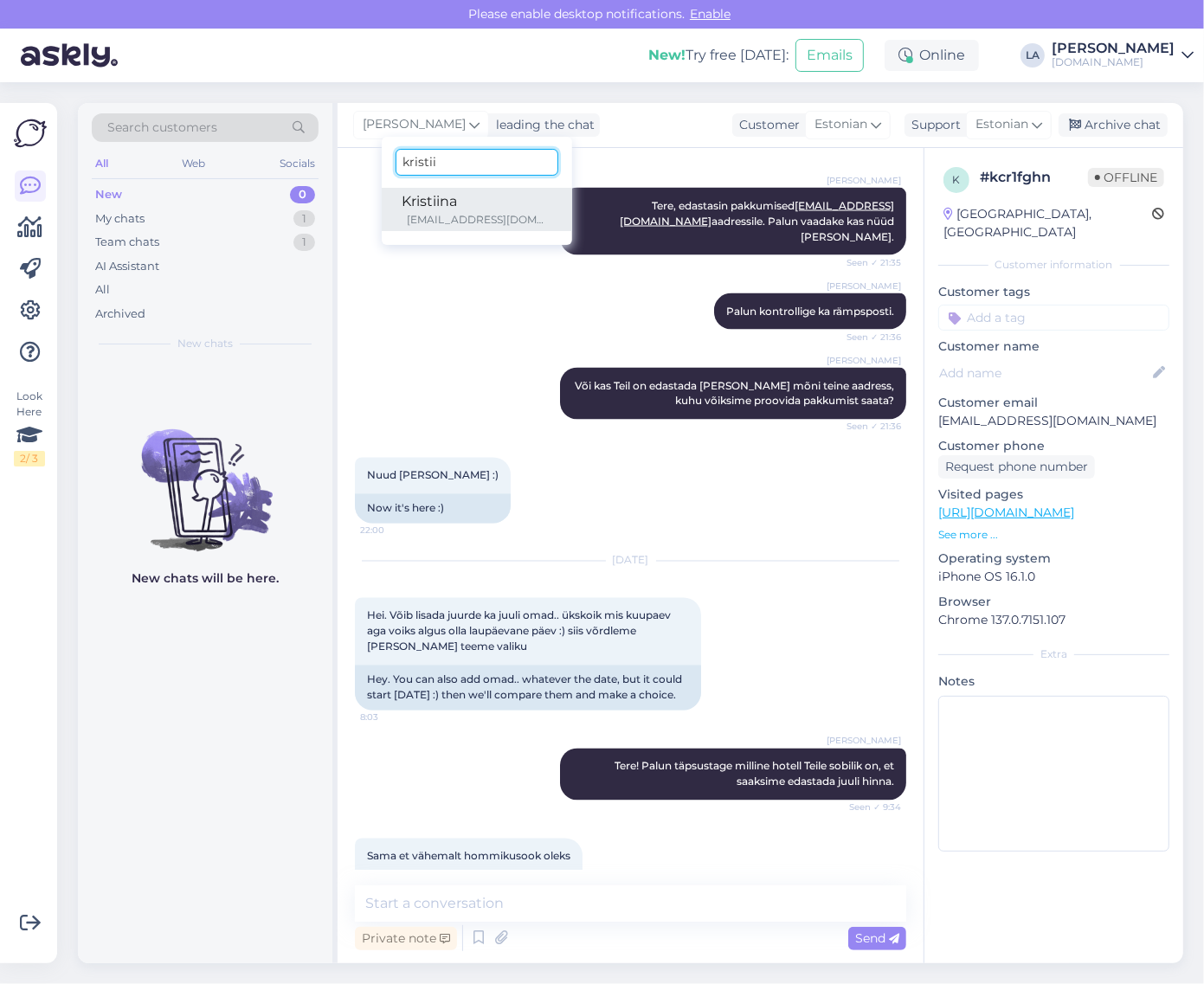
type input "kristii"
click at [412, 207] on div "Kristiina" at bounding box center [477, 202] width 149 height 21
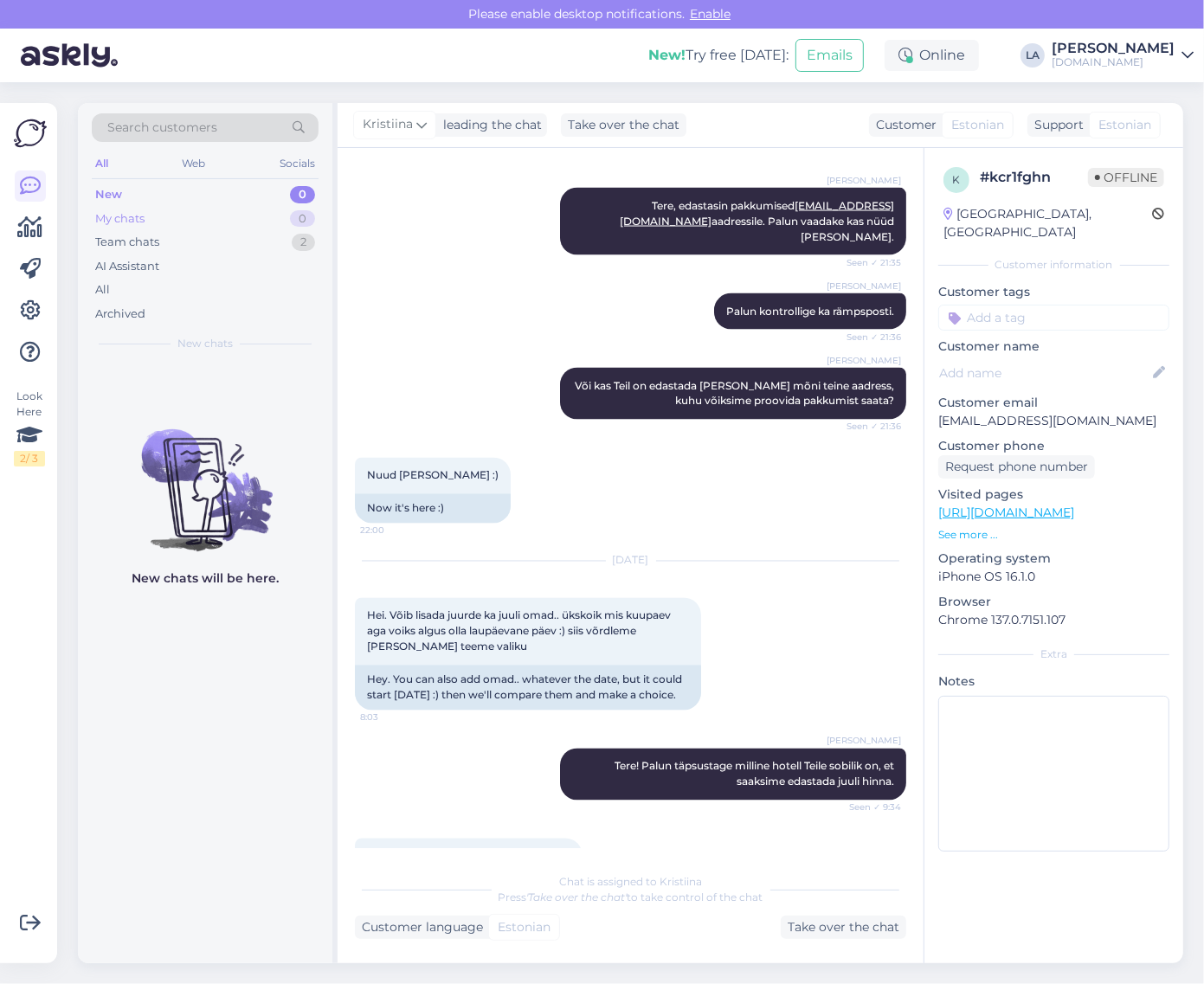
click at [245, 222] on div "My chats 0" at bounding box center [205, 218] width 227 height 24
click at [267, 193] on div "New 1" at bounding box center [205, 194] width 227 height 24
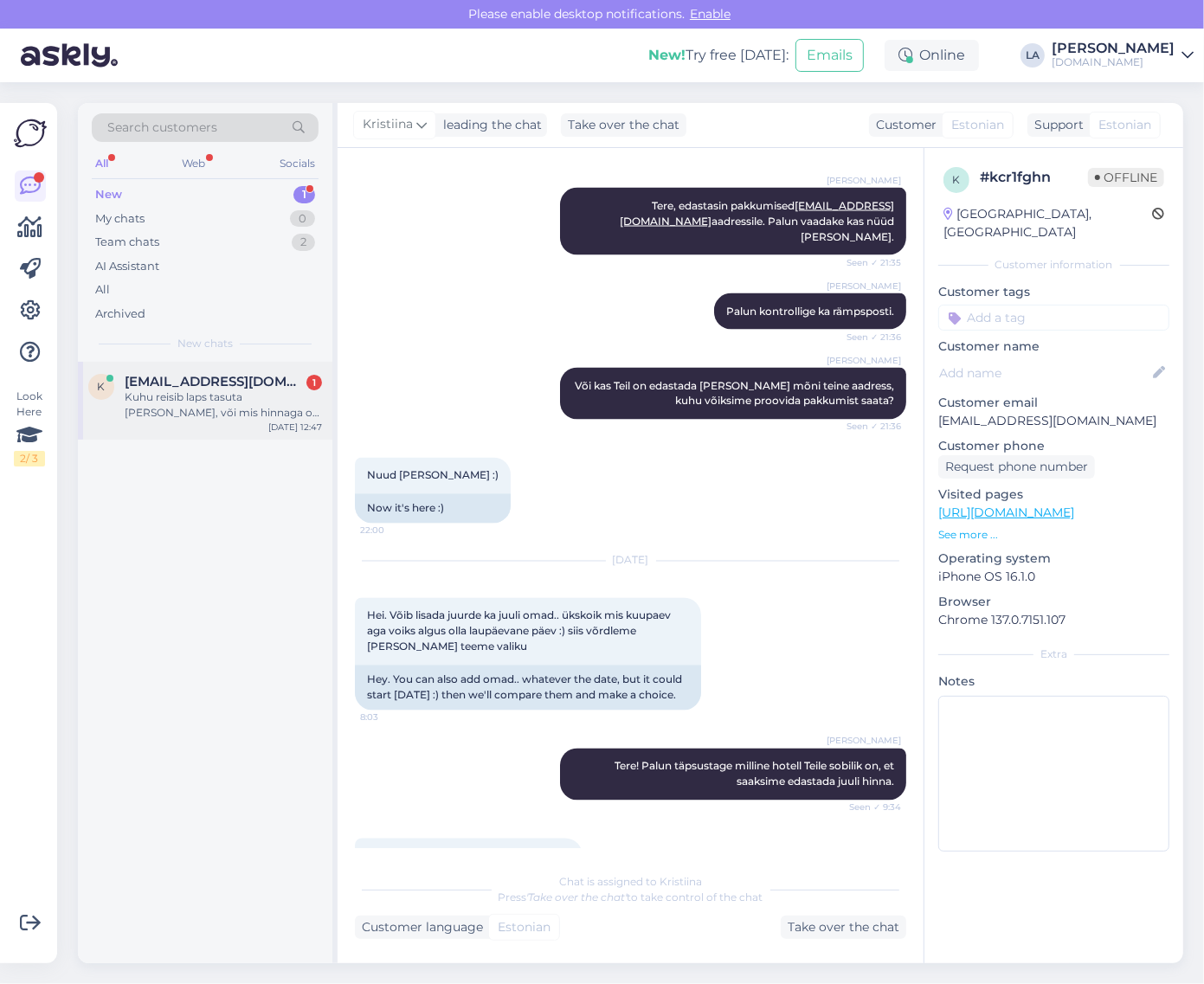
click at [231, 405] on div "Kuhu reisib laps tasuta [PERSON_NAME], või mis hinnaga on tavaliselt 5aastane l…" at bounding box center [223, 404] width 198 height 31
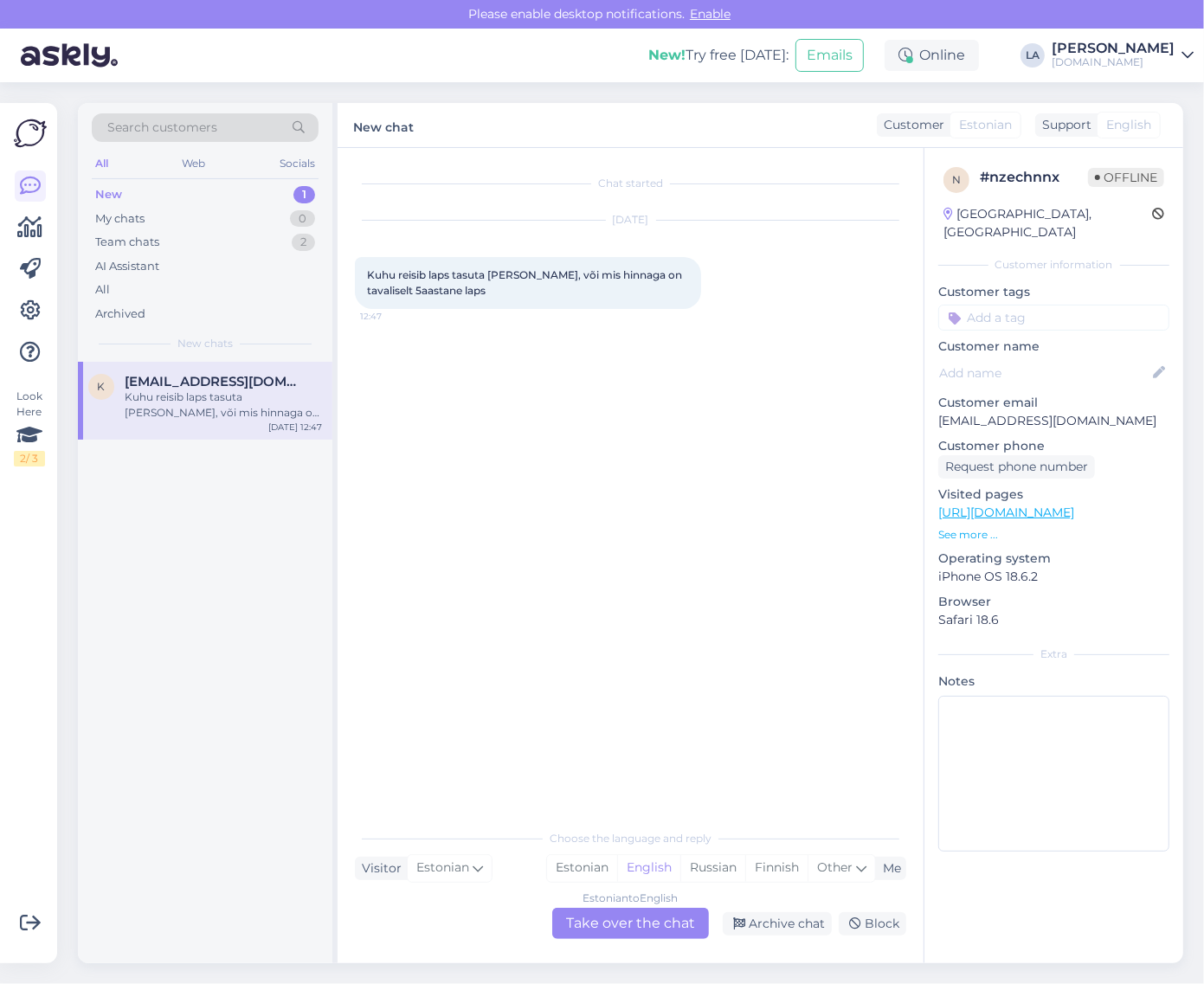
click at [621, 918] on div "Estonian to English Take over the chat" at bounding box center [631, 923] width 157 height 31
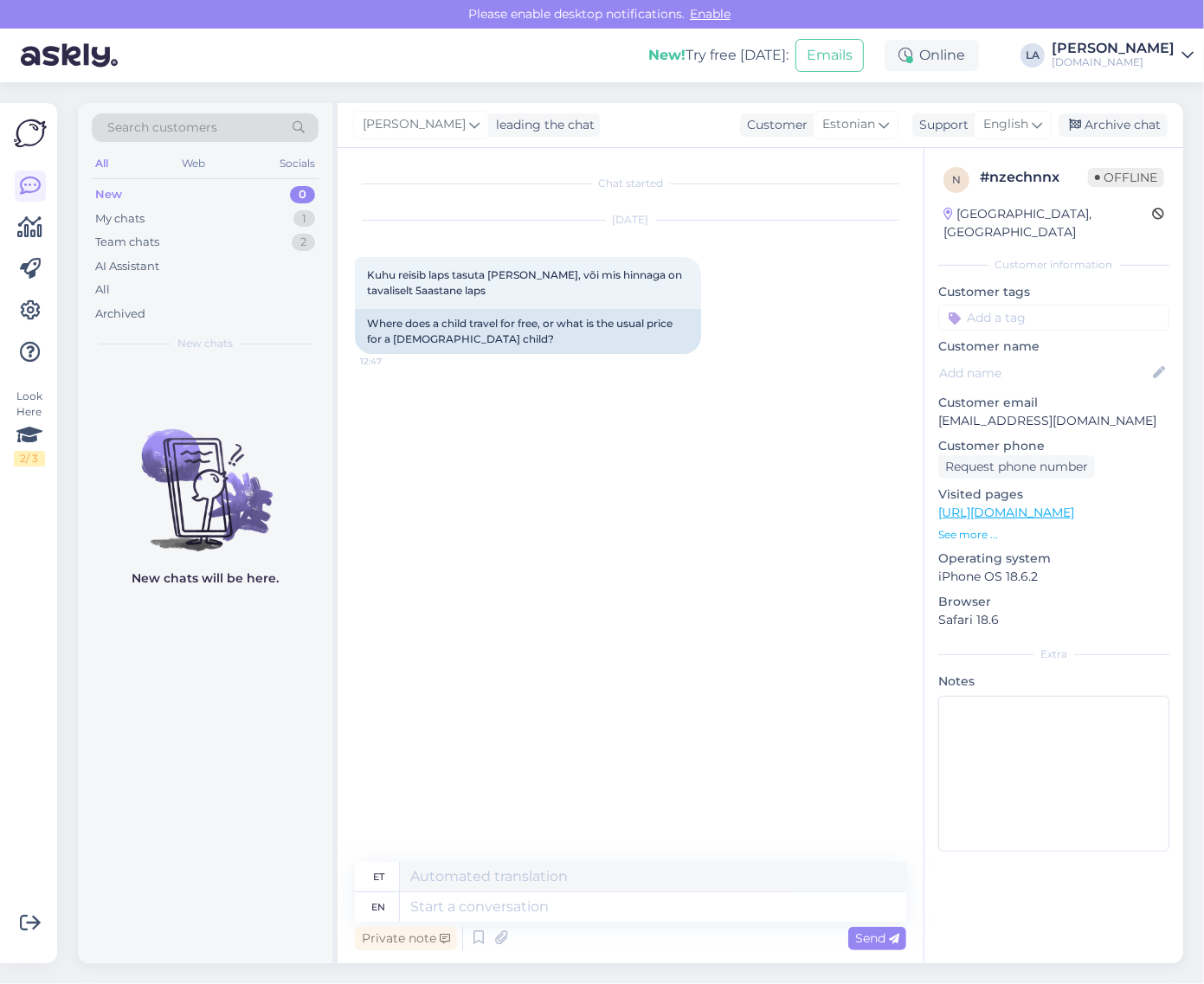
click at [1007, 139] on div "English" at bounding box center [1013, 124] width 78 height 27
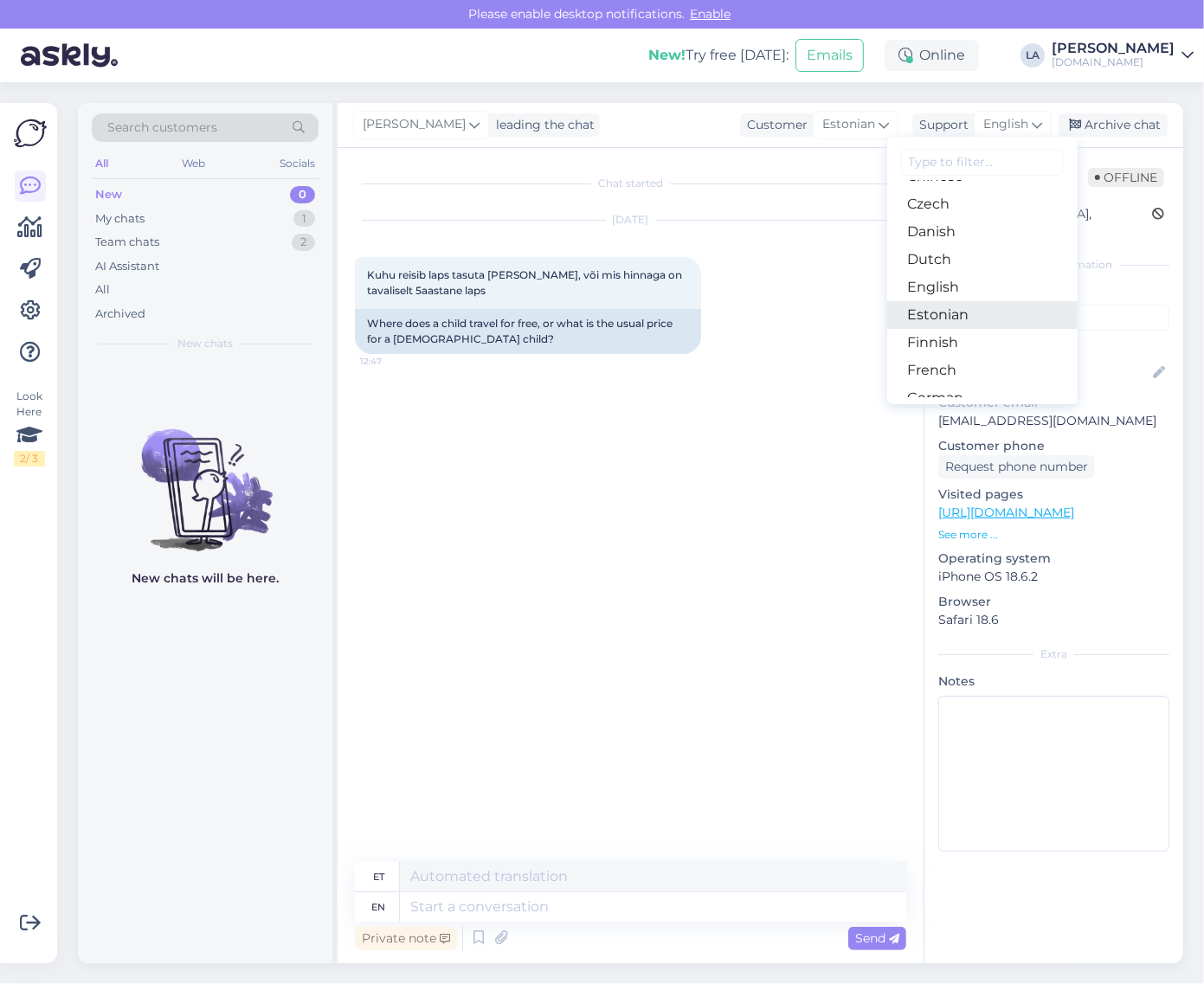
click at [980, 305] on link "Estonian" at bounding box center [982, 314] width 191 height 27
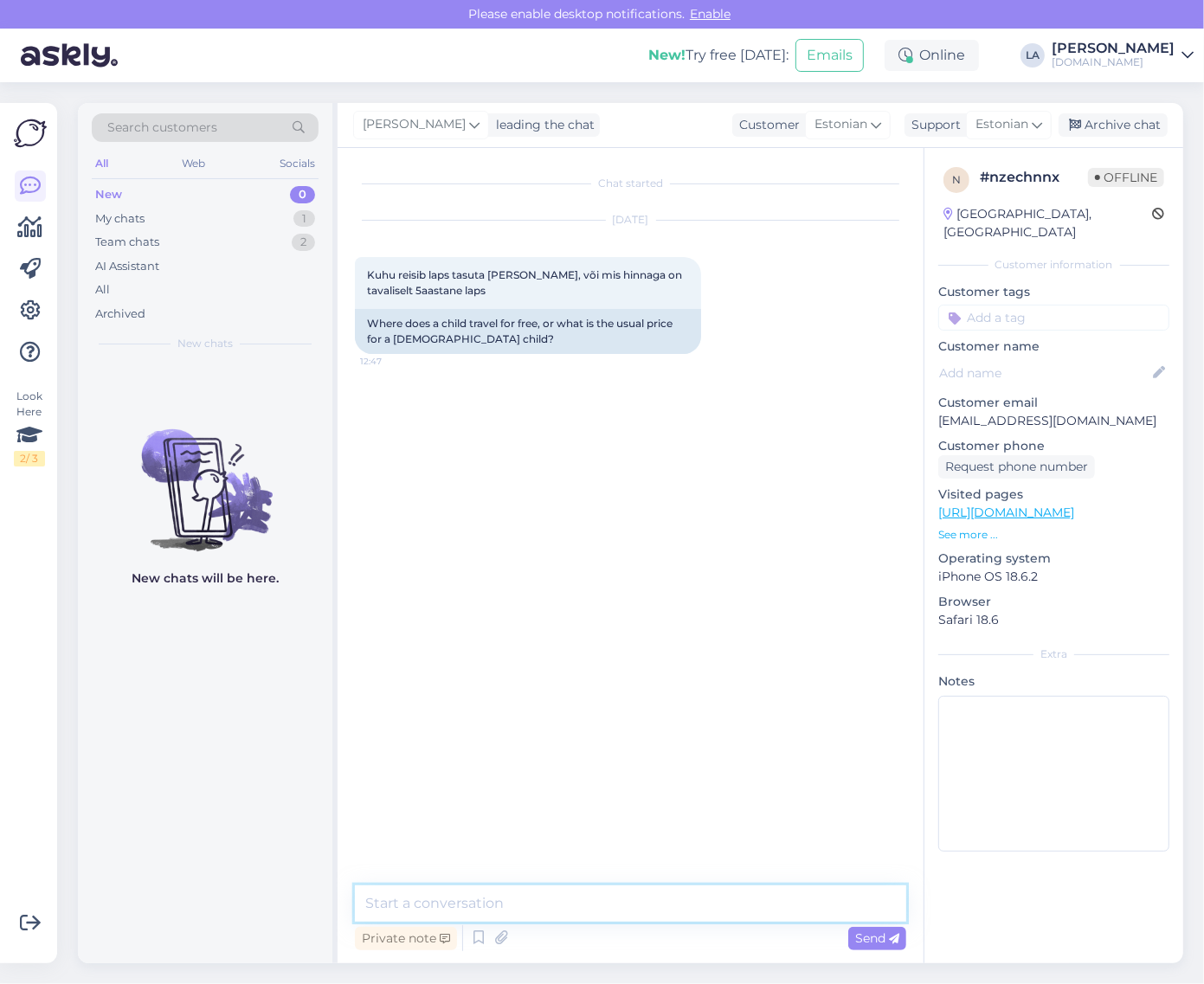
click at [598, 889] on textarea at bounding box center [630, 904] width 552 height 36
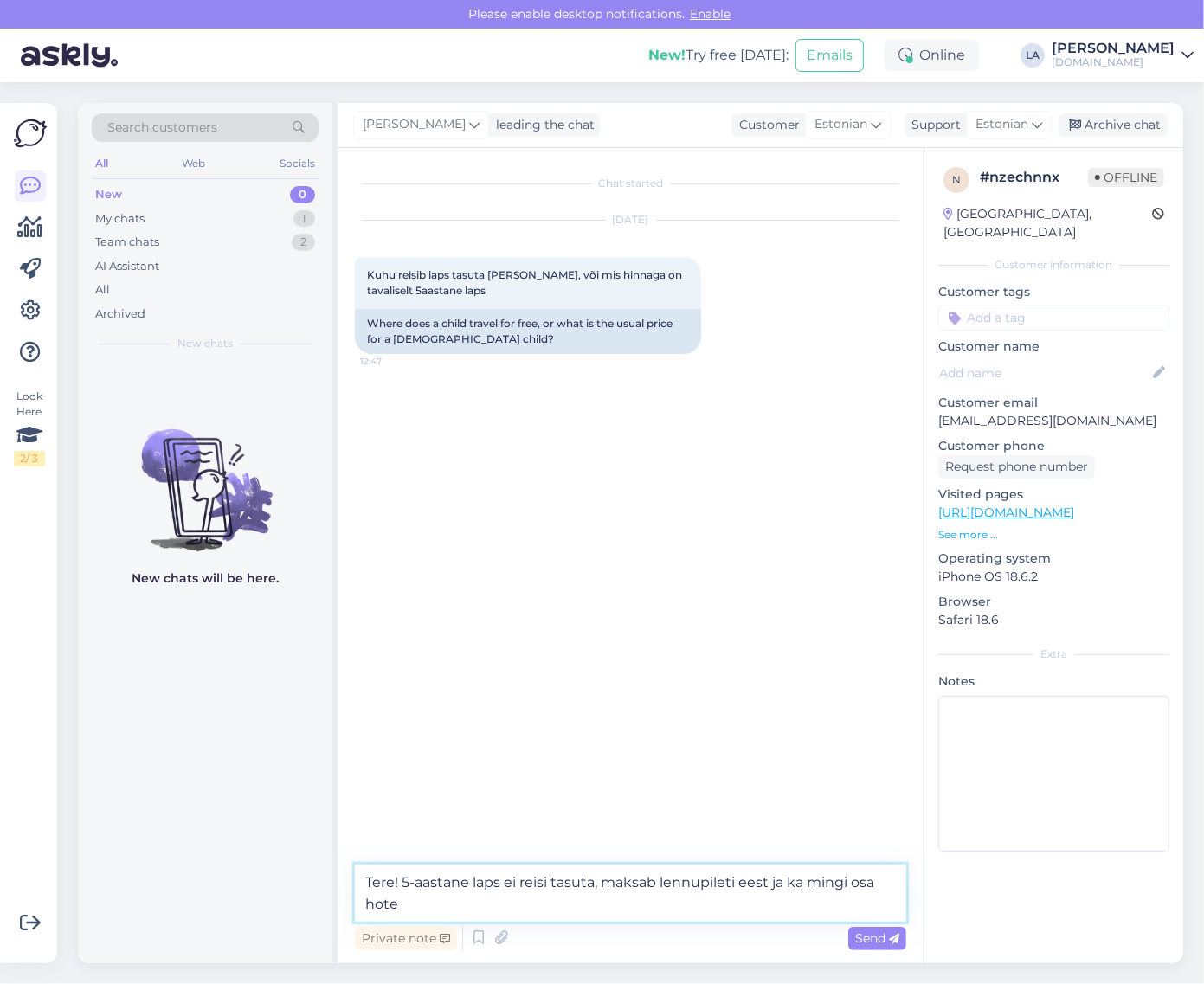
drag, startPoint x: 771, startPoint y: 883, endPoint x: 884, endPoint y: 905, distance: 115.1
click at [884, 905] on textarea "Tere! 5-aastane laps ei reisi tasuta, maksab lennupileti eest ja ka mingi osa h…" at bounding box center [630, 893] width 552 height 57
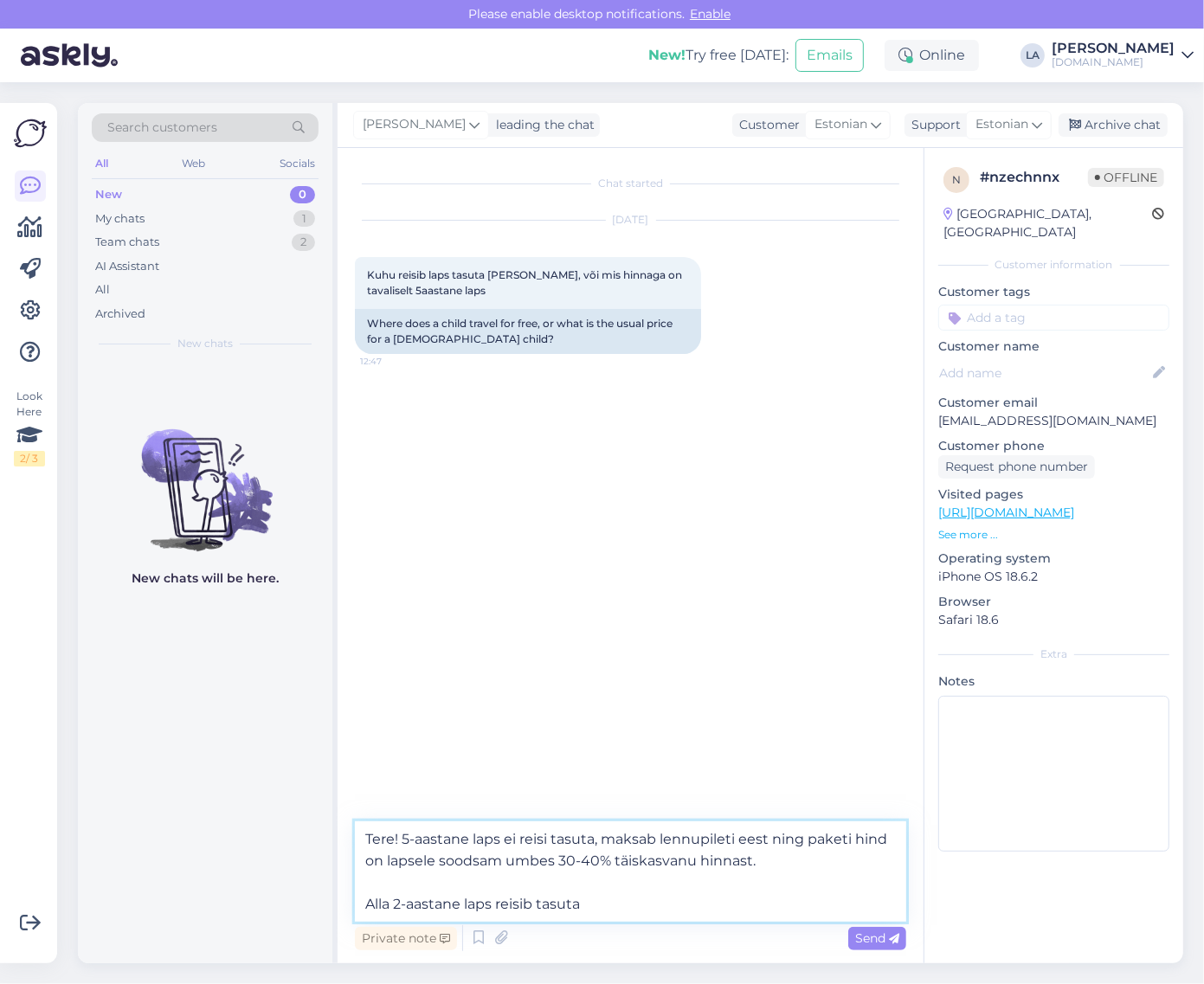
type textarea "Tere! 5-aastane laps ei reisi tasuta, maksab lennupileti eest ning paketi hind …"
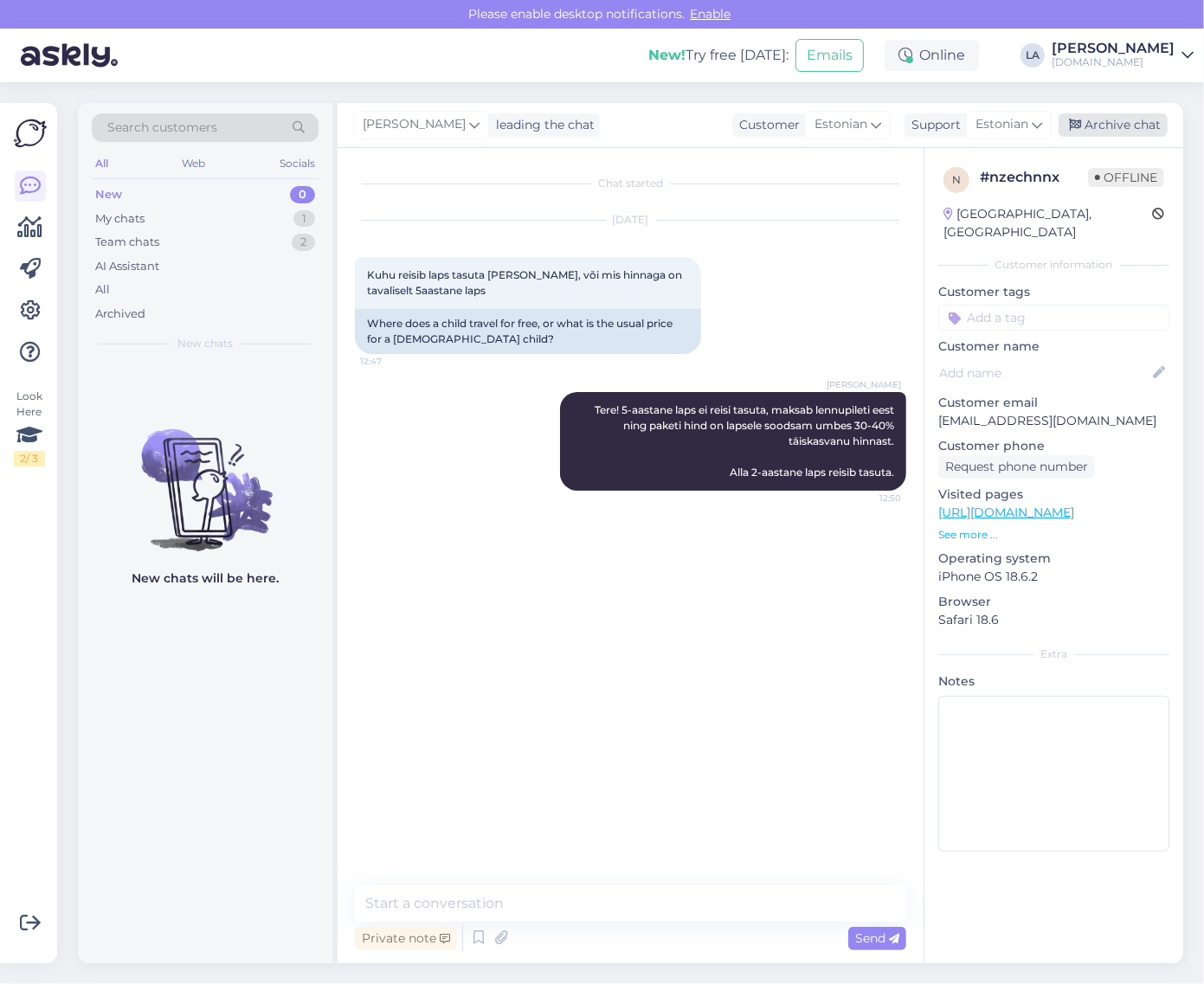
click at [1107, 122] on div "Archive chat" at bounding box center [1114, 125] width 109 height 23
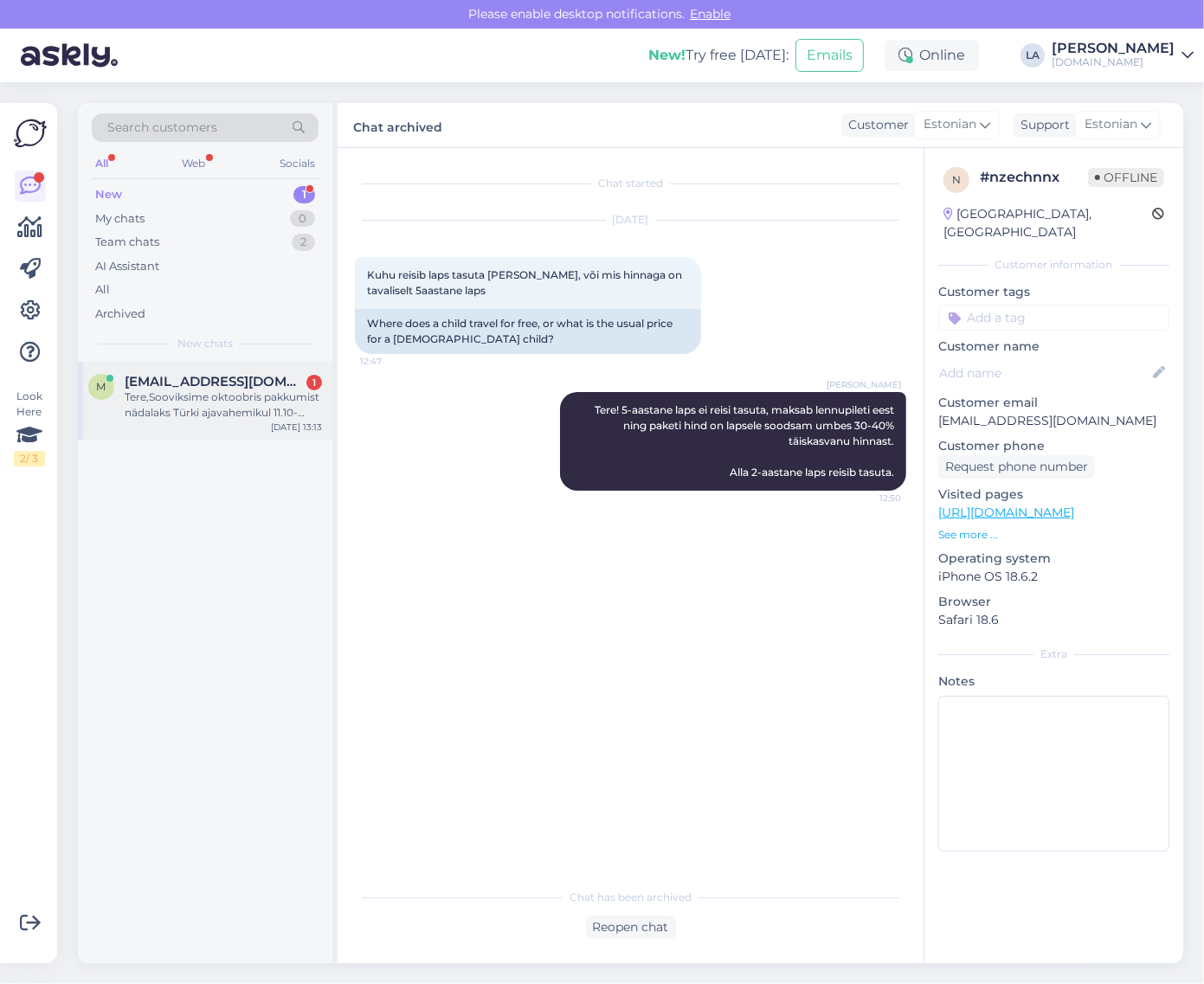
click at [207, 401] on div "Tere,Sooviksime oktoobris pakkumist nädalaks Türki ajavahemikul 11.10-19.10. 5 …" at bounding box center [223, 404] width 198 height 31
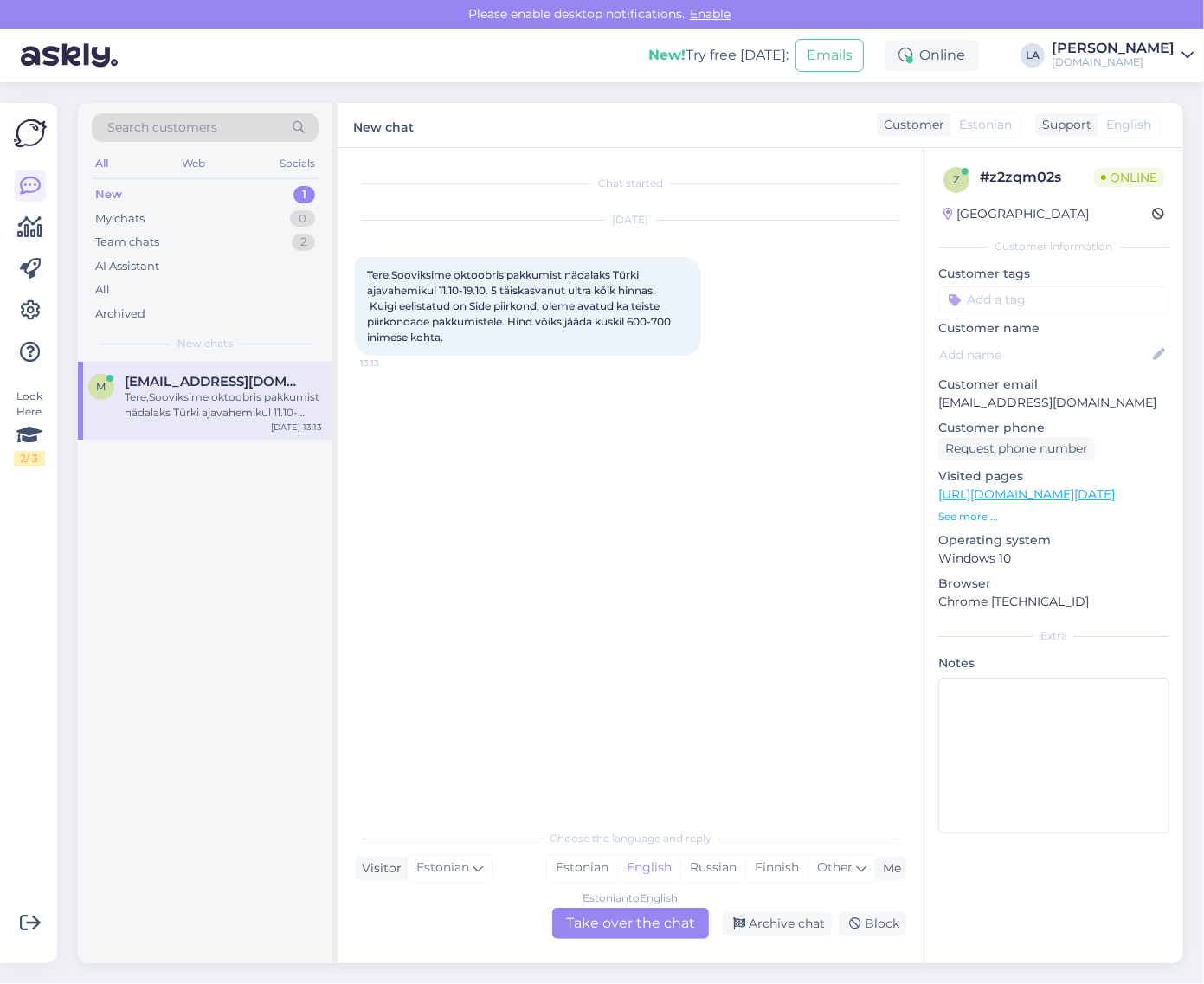
click at [646, 932] on div "Estonian to English Take over the chat" at bounding box center [631, 923] width 157 height 31
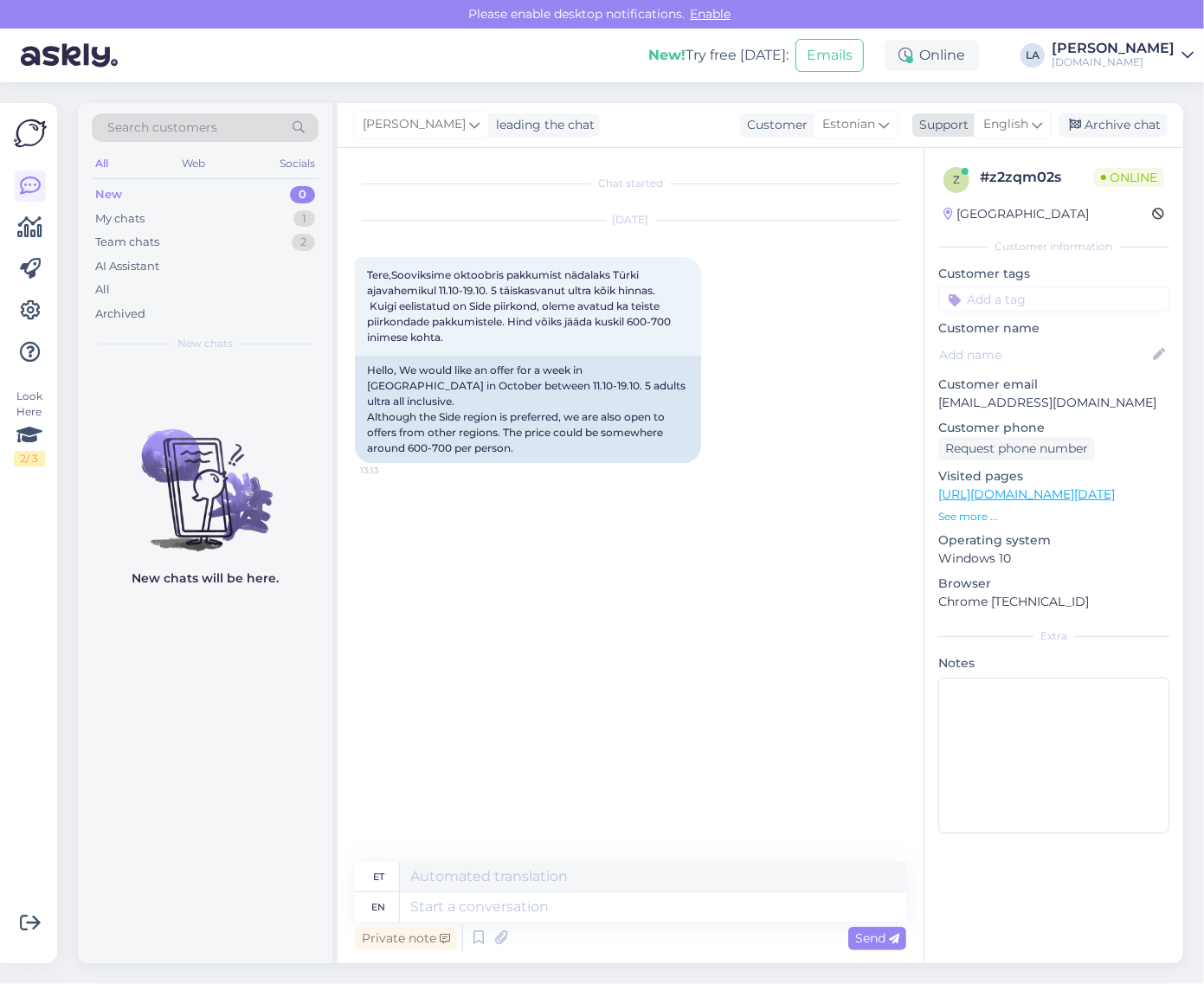
click at [1010, 126] on span "English" at bounding box center [1005, 124] width 45 height 19
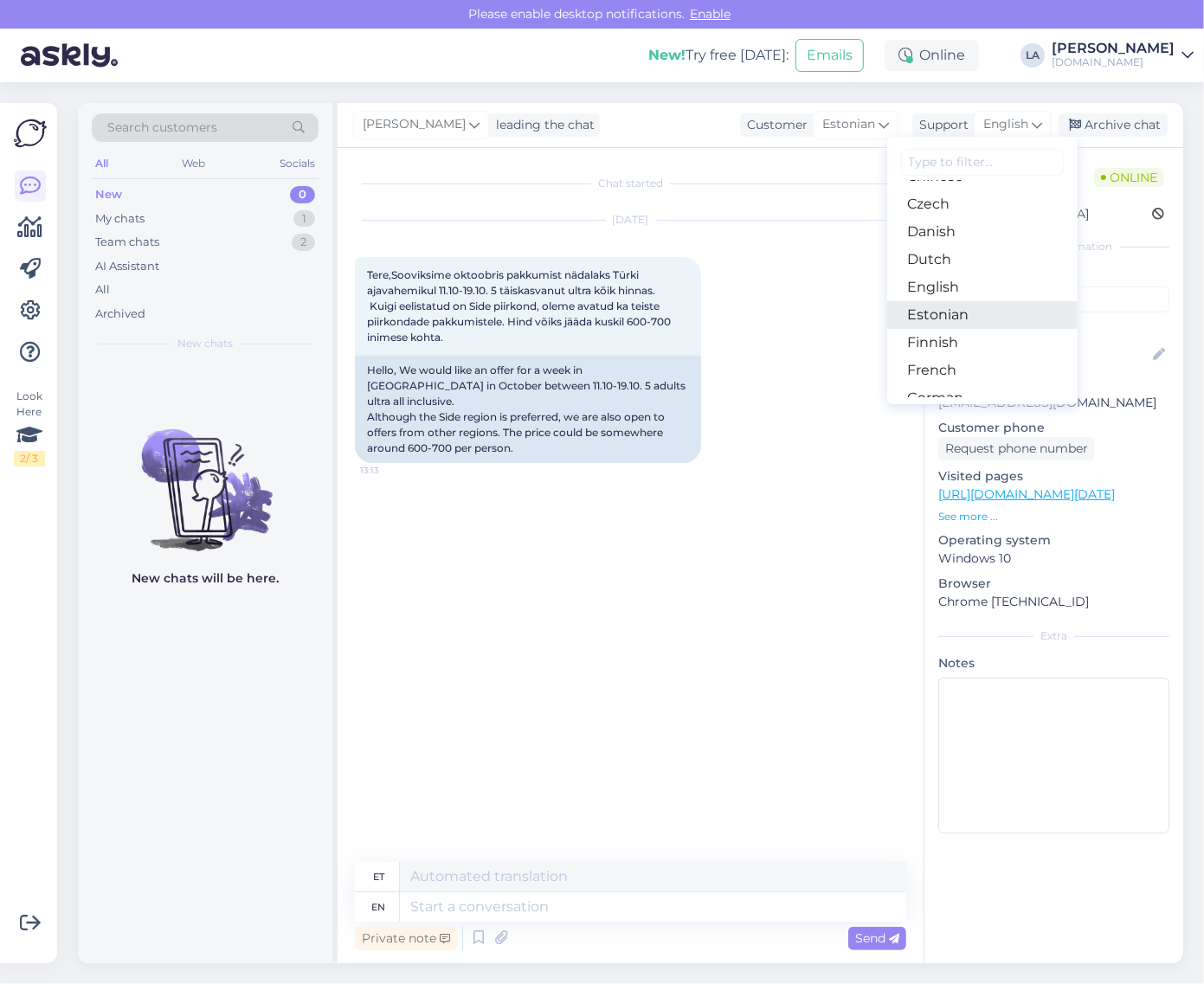
click at [944, 313] on link "Estonian" at bounding box center [982, 314] width 191 height 27
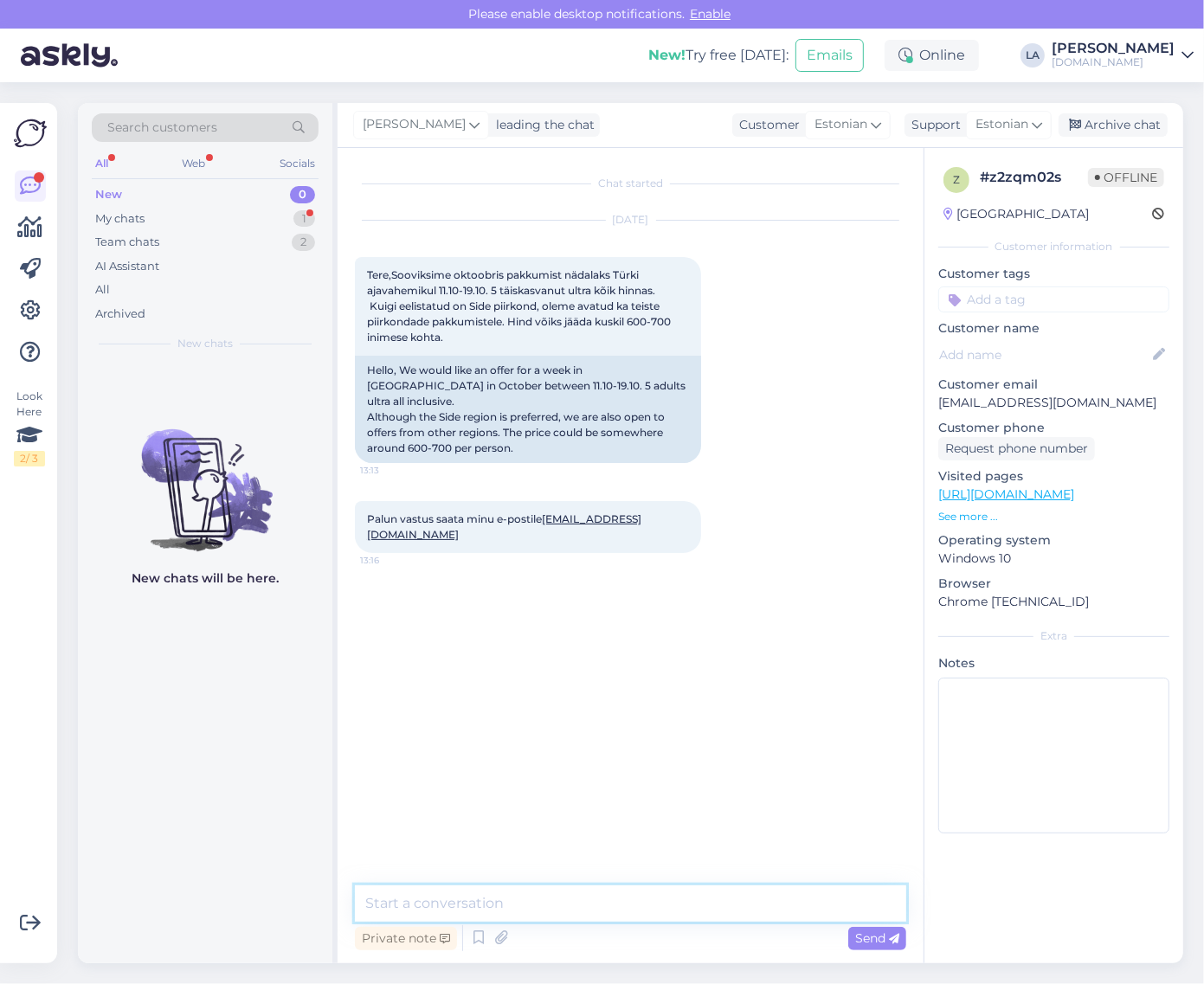
click at [802, 893] on textarea at bounding box center [630, 904] width 552 height 36
drag, startPoint x: 438, startPoint y: 290, endPoint x: 485, endPoint y: 290, distance: 47.0
click at [485, 290] on span "Tere,Sooviksime oktoobris pakkumist nädalaks Türki ajavahemikul 11.10-19.10. 5 …" at bounding box center [520, 305] width 306 height 75
copy span "11.10-19.10"
click at [795, 902] on textarea "Tere! Palun täpsustage kas [PERSON_NAME] peab jääma vahemiku" at bounding box center [630, 904] width 552 height 36
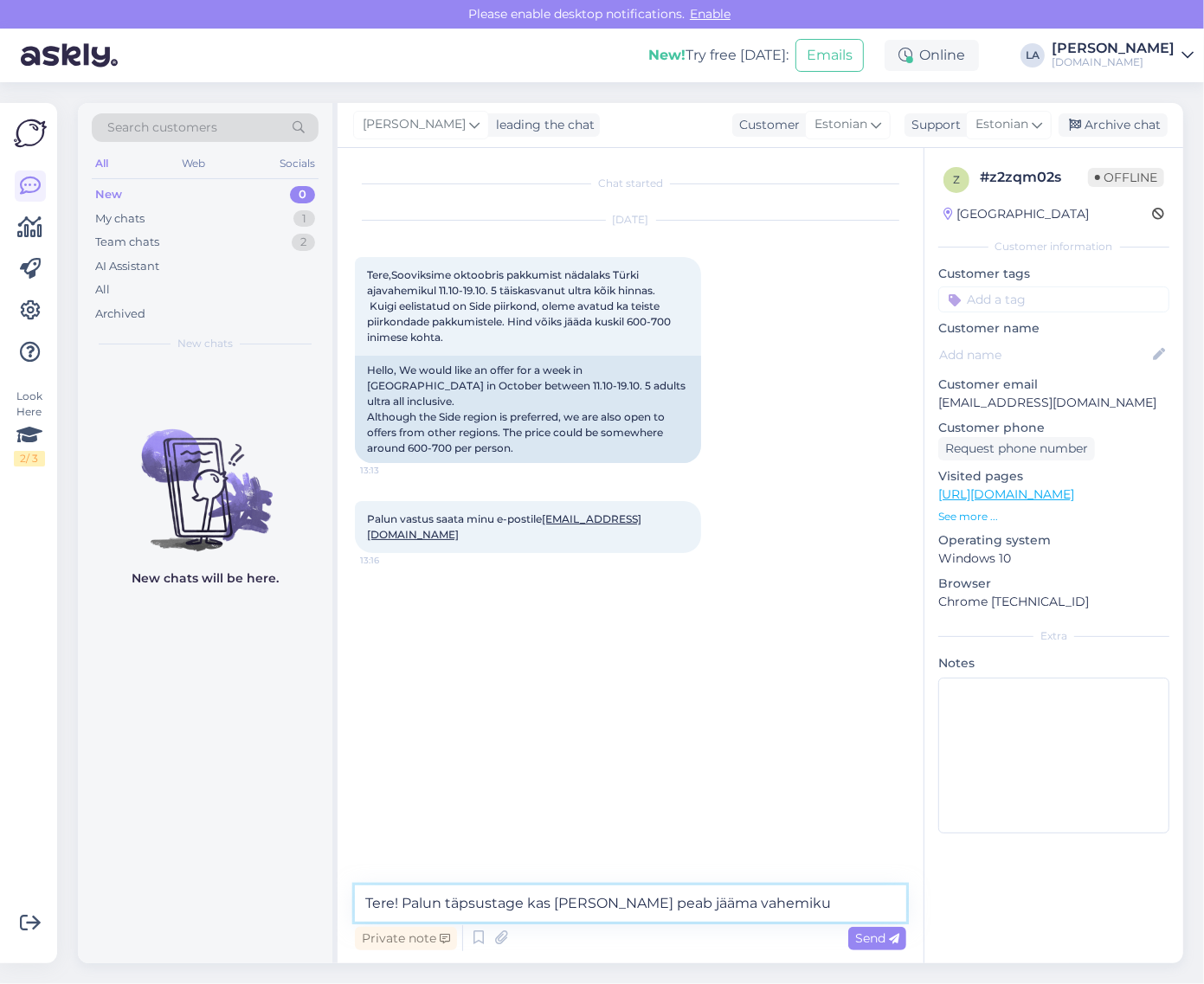
paste textarea "11.10-19.10"
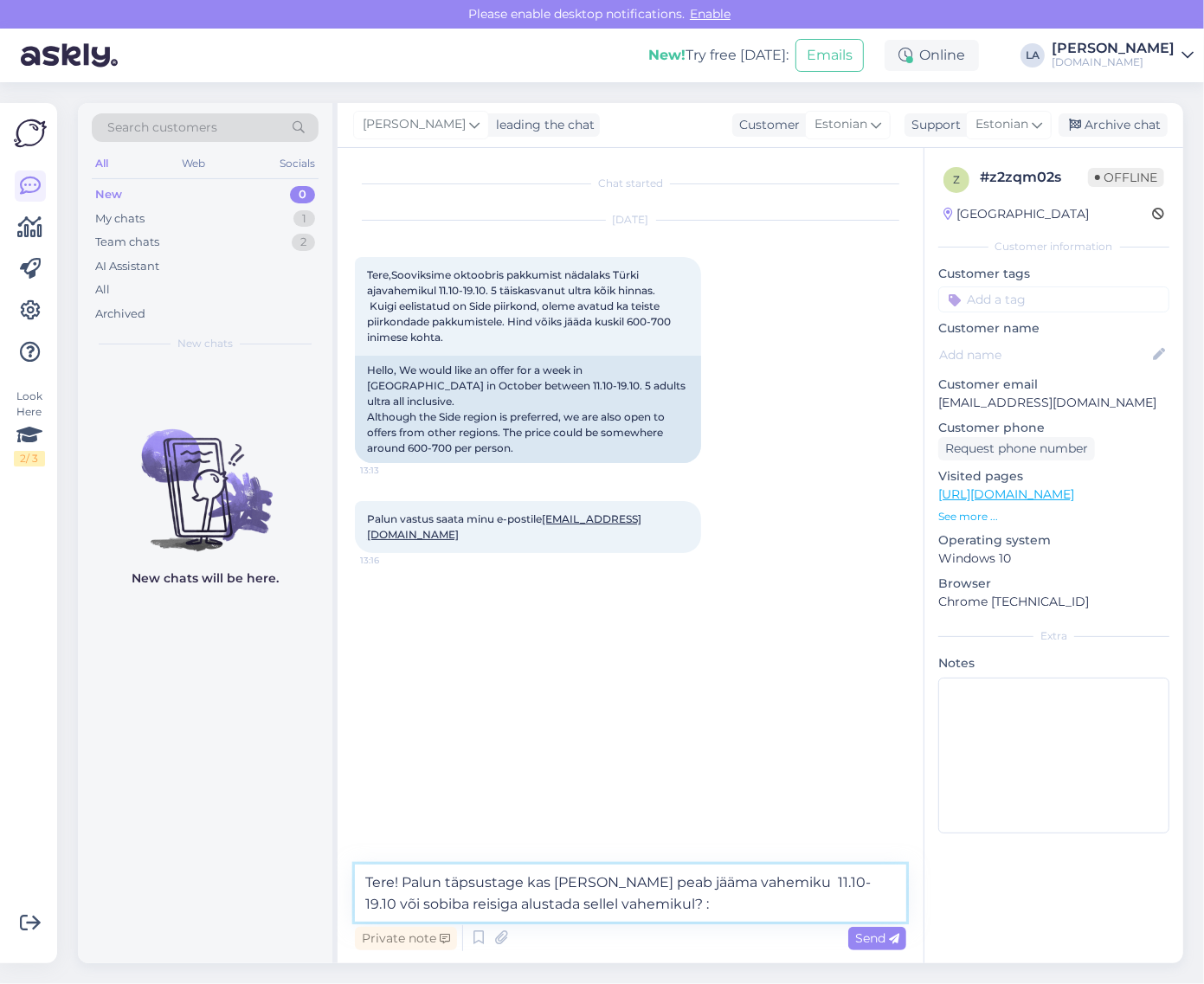
type textarea "Tere! Palun täpsustage kas [PERSON_NAME] peab jääma vahemiku 11.10-19.10 või so…"
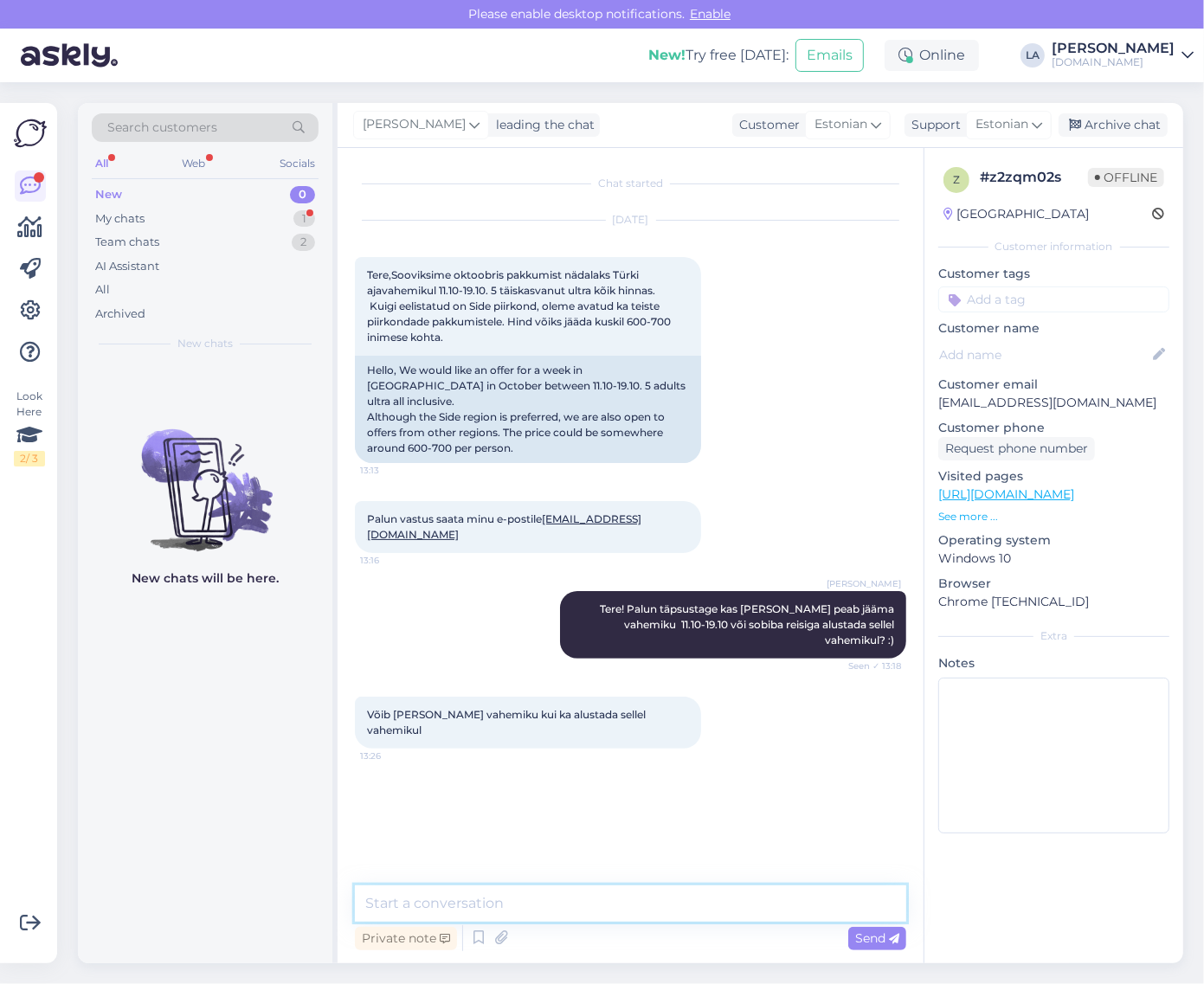
click at [593, 912] on textarea at bounding box center [630, 904] width 552 height 36
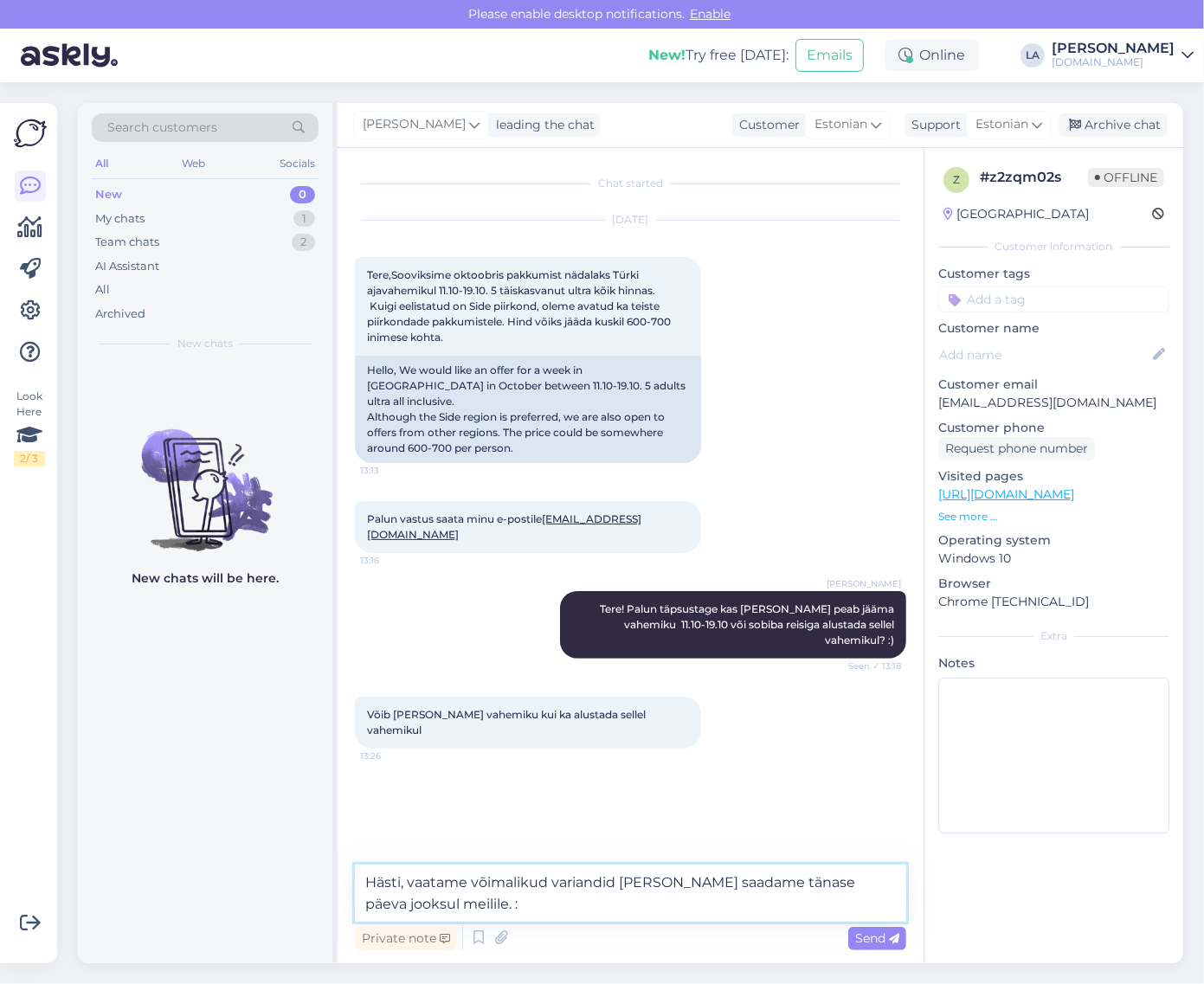
type textarea "Hästi, vaatame võimalikud variandid [PERSON_NAME] saadame tänase päeva jooksul …"
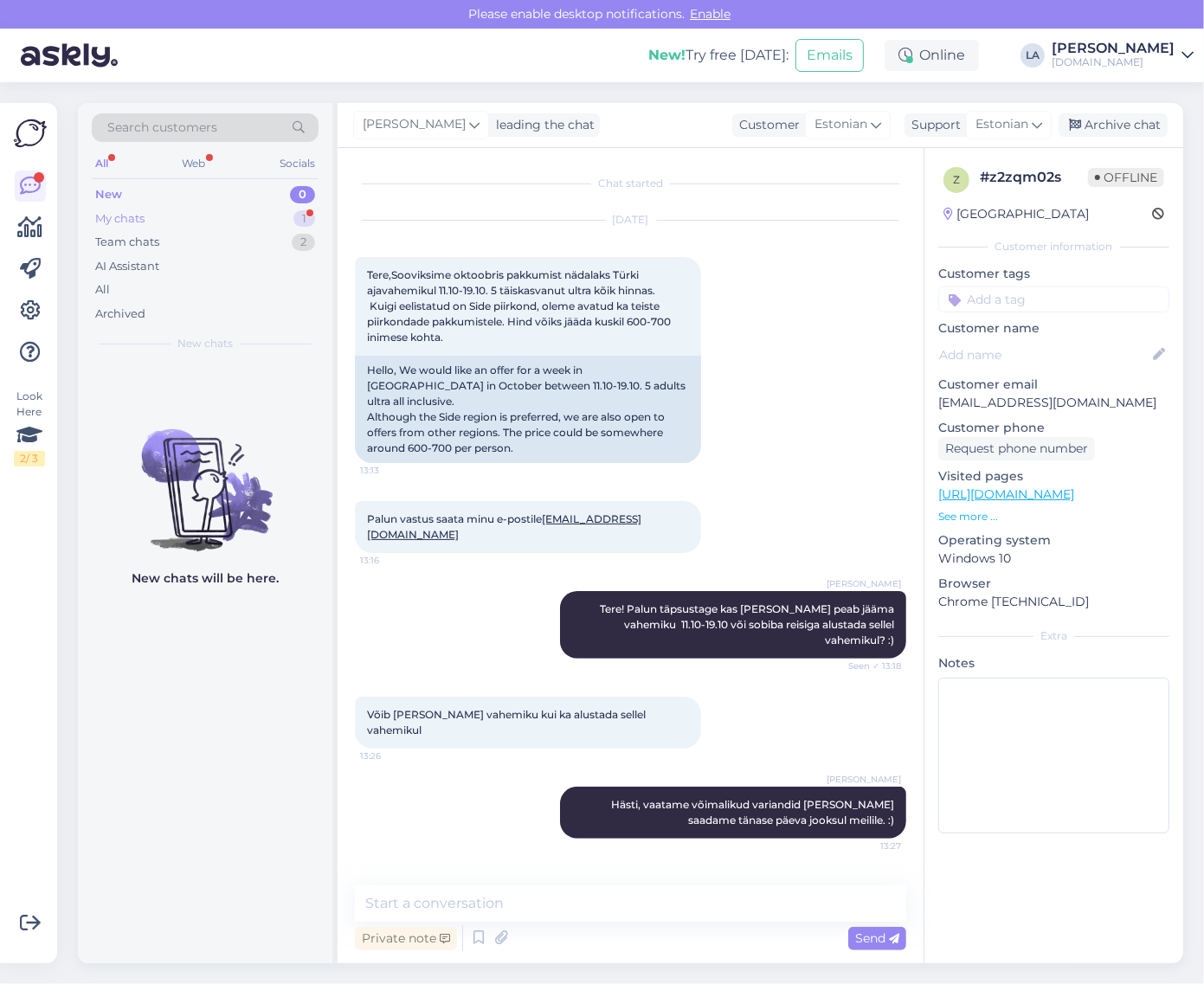
click at [280, 214] on div "My chats 1" at bounding box center [205, 218] width 227 height 24
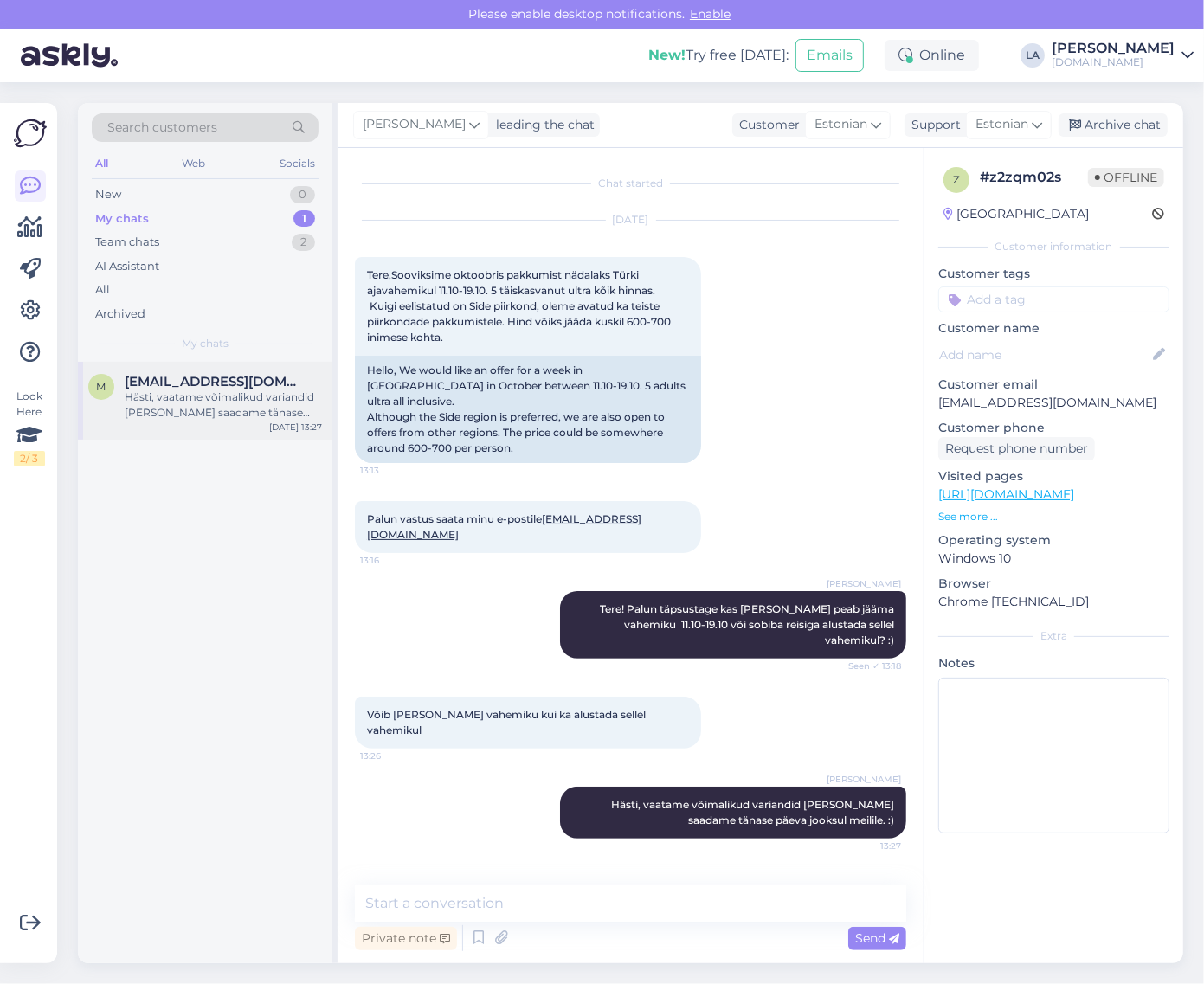
click at [193, 409] on div "Hästi, vaatame võimalikud variandid [PERSON_NAME] saadame tänase päeva jooksul …" at bounding box center [223, 404] width 198 height 31
click at [304, 186] on div "1" at bounding box center [305, 195] width 22 height 18
click at [232, 394] on div "Tere mind huvitab [PERSON_NAME] väljalennuga 19.9" at bounding box center [223, 404] width 198 height 31
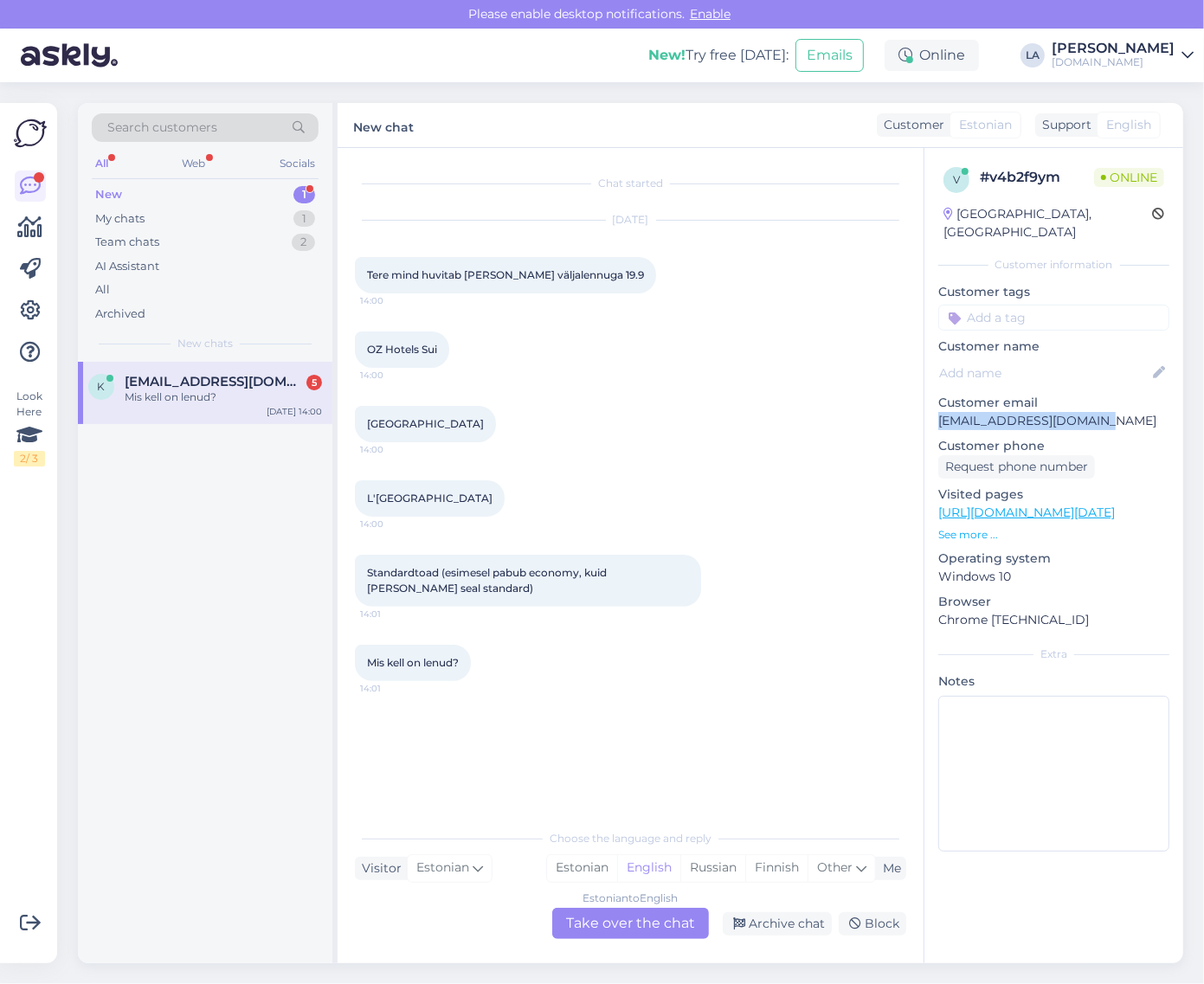
drag, startPoint x: 941, startPoint y: 407, endPoint x: 1102, endPoint y: 408, distance: 161.0
click at [1102, 412] on p "[EMAIL_ADDRESS][DOMAIN_NAME]" at bounding box center [1054, 421] width 231 height 19
copy p "[EMAIL_ADDRESS][DOMAIN_NAME]"
drag, startPoint x: 997, startPoint y: 424, endPoint x: 1102, endPoint y: 408, distance: 106.2
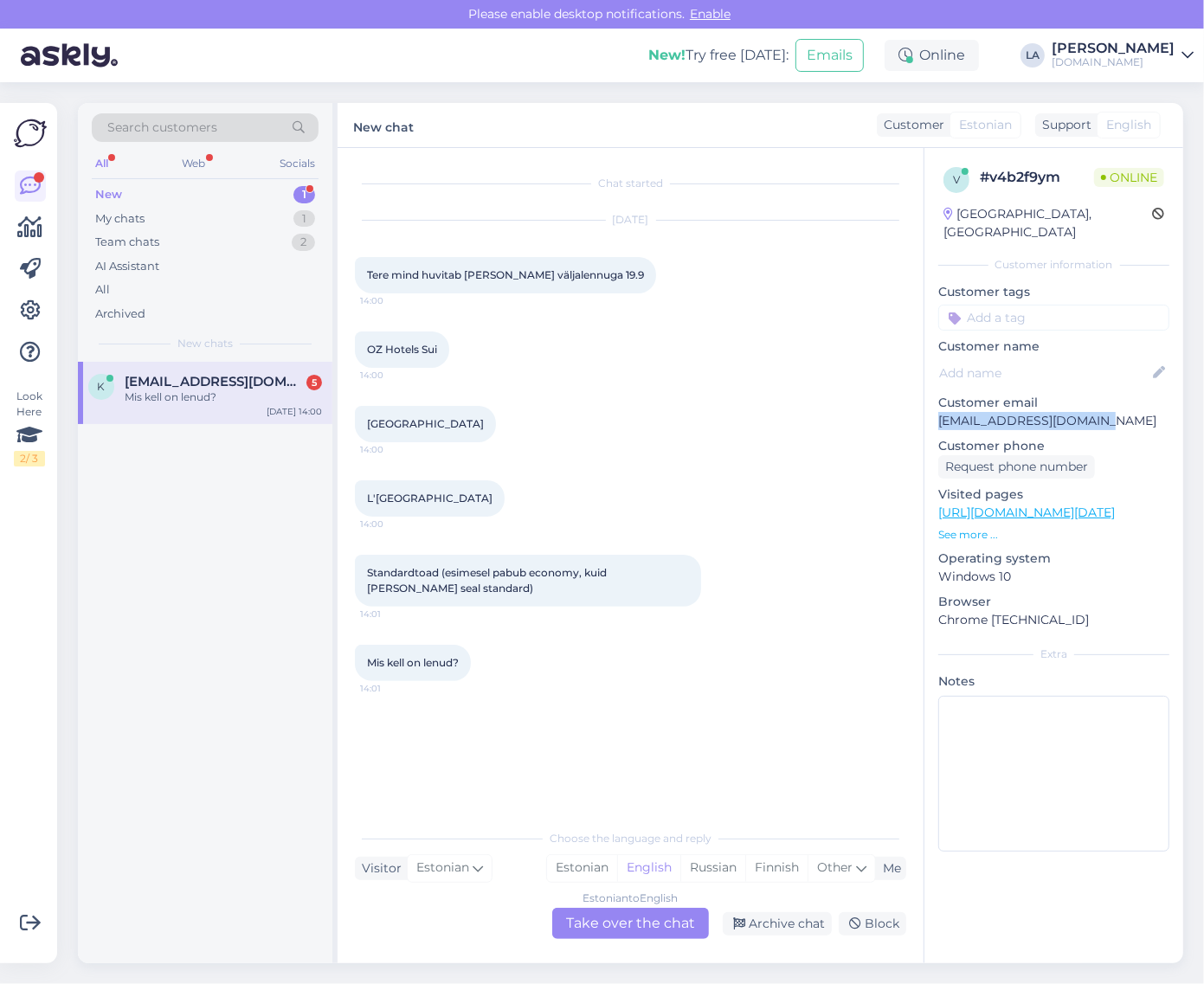
click at [1102, 412] on p "[EMAIL_ADDRESS][DOMAIN_NAME]" at bounding box center [1054, 421] width 231 height 19
click at [675, 920] on div "Estonian to English Take over the chat" at bounding box center [631, 923] width 157 height 31
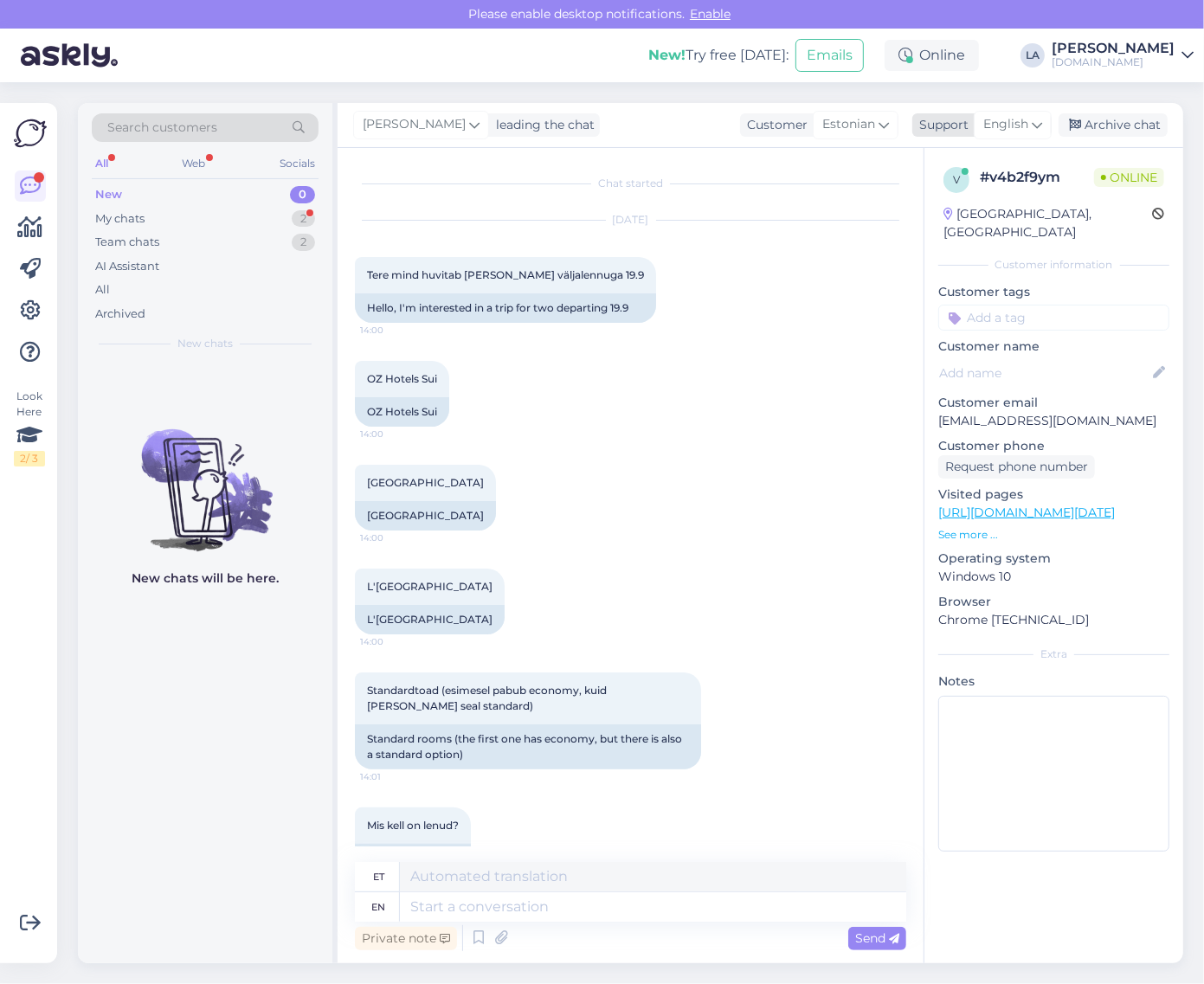
click at [1007, 125] on span "English" at bounding box center [1005, 124] width 45 height 19
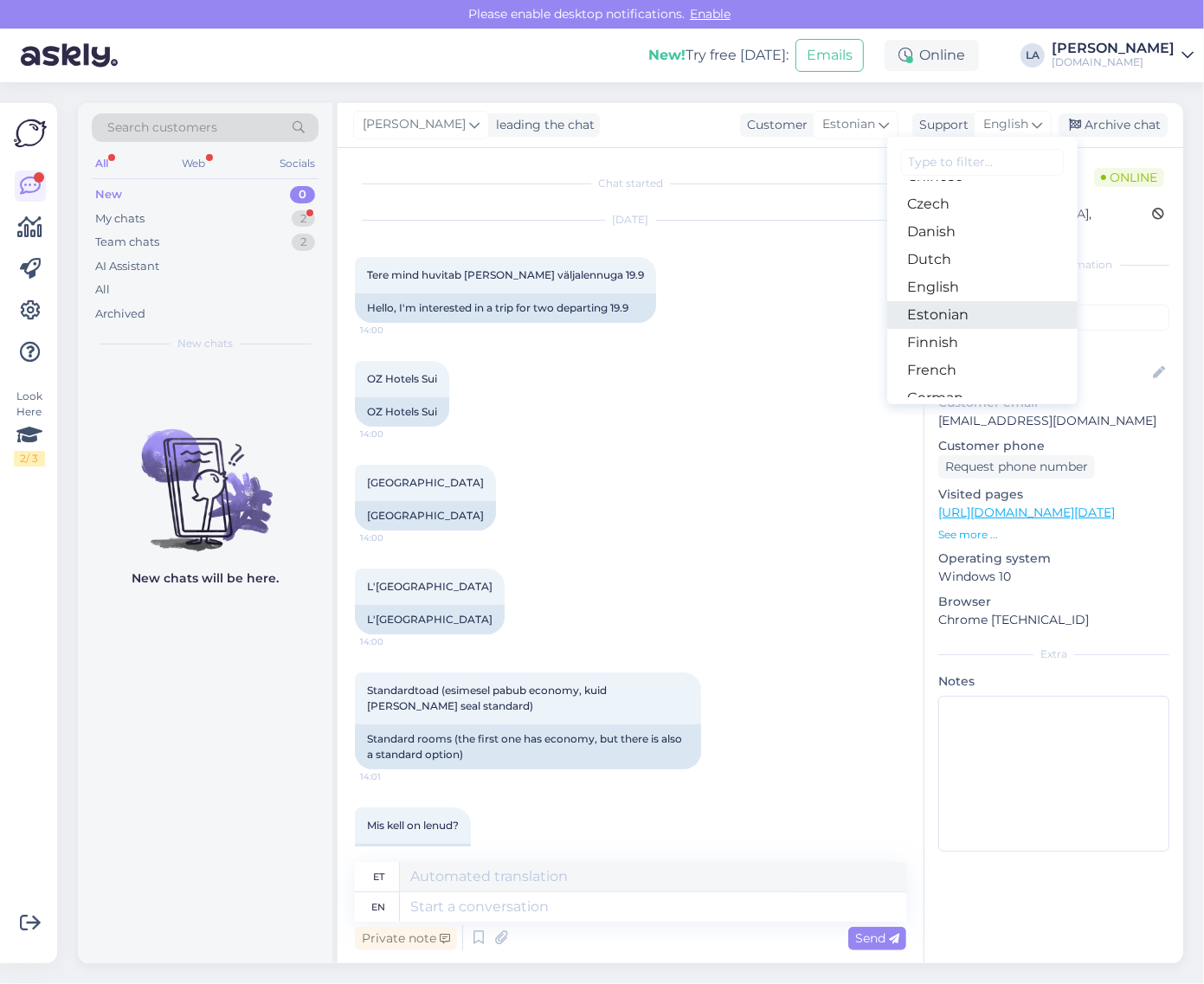
click at [977, 307] on link "Estonian" at bounding box center [982, 314] width 191 height 27
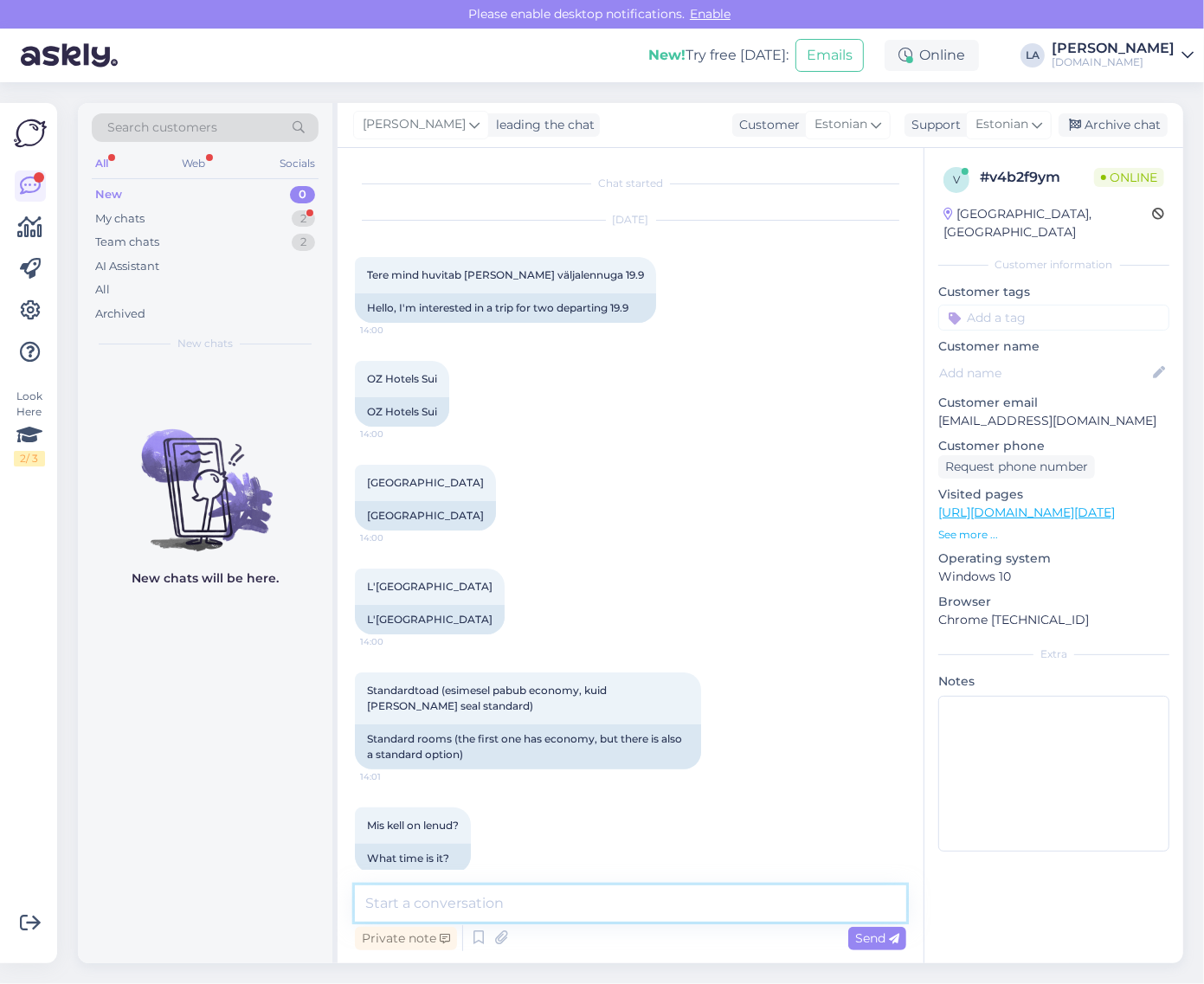
click at [530, 891] on textarea at bounding box center [630, 904] width 552 height 36
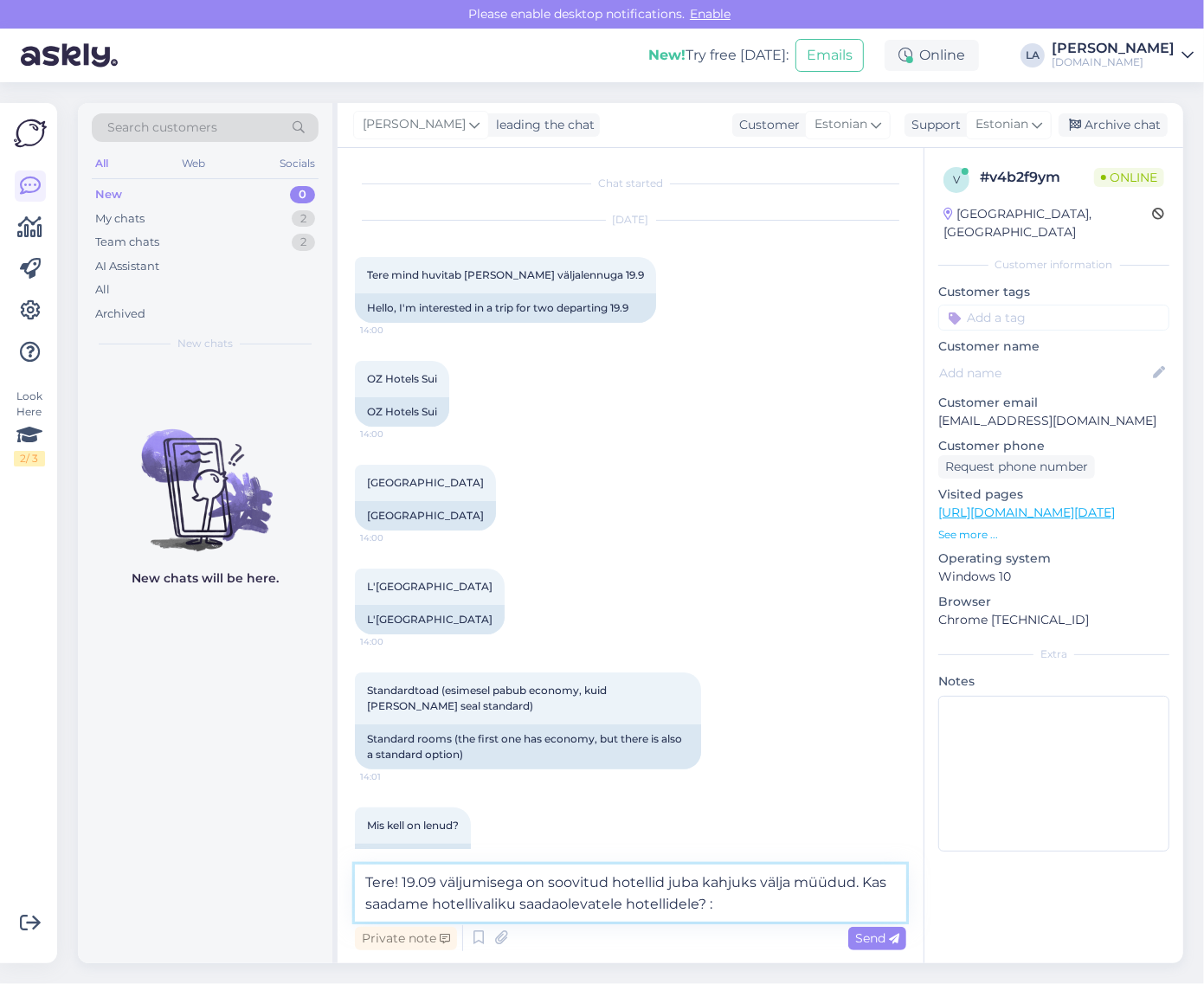
type textarea "Tere! 19.09 väljumisega on soovitud hotellid juba kahjuks välja müüdud. Kas saa…"
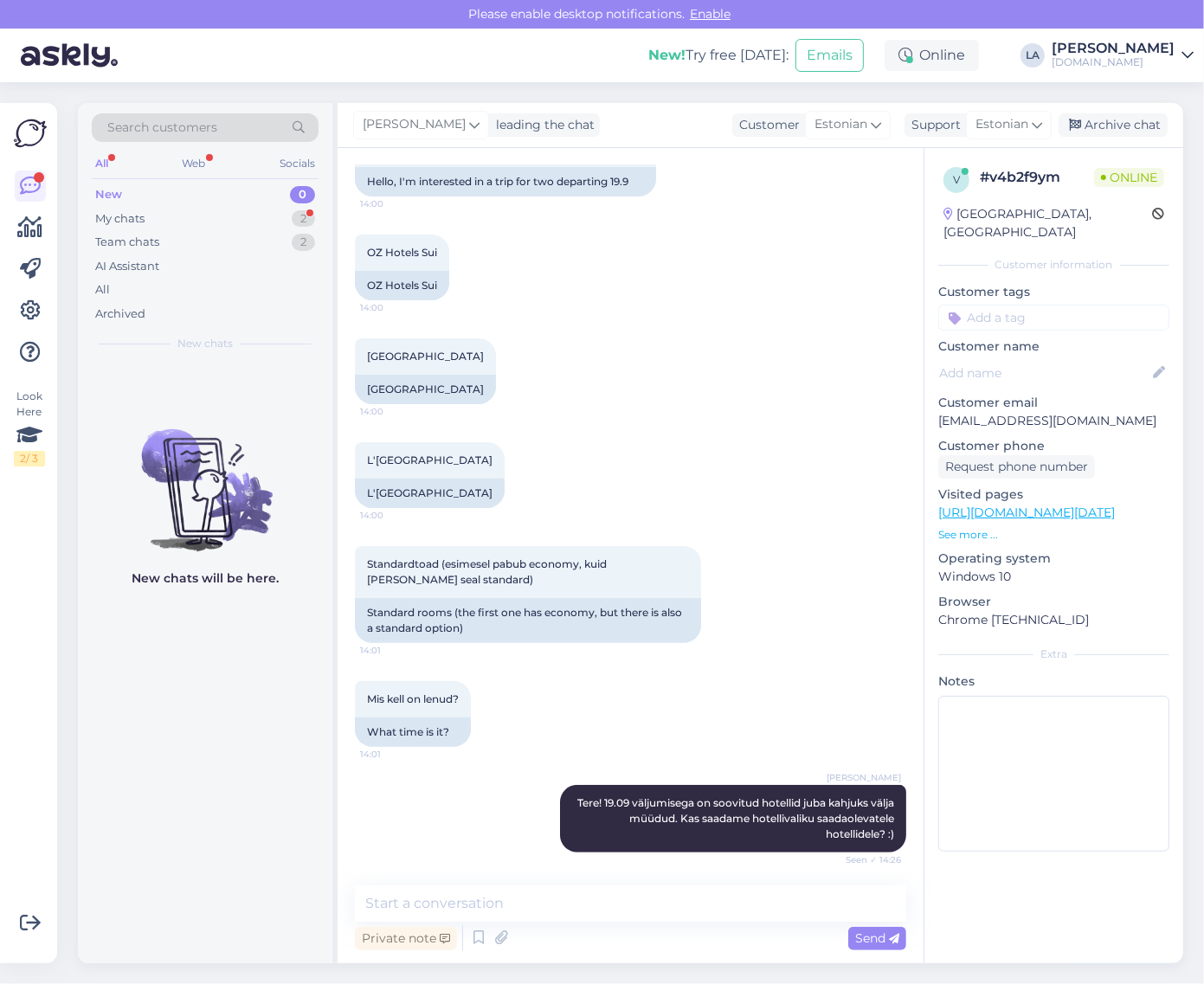
scroll to position [201, 0]
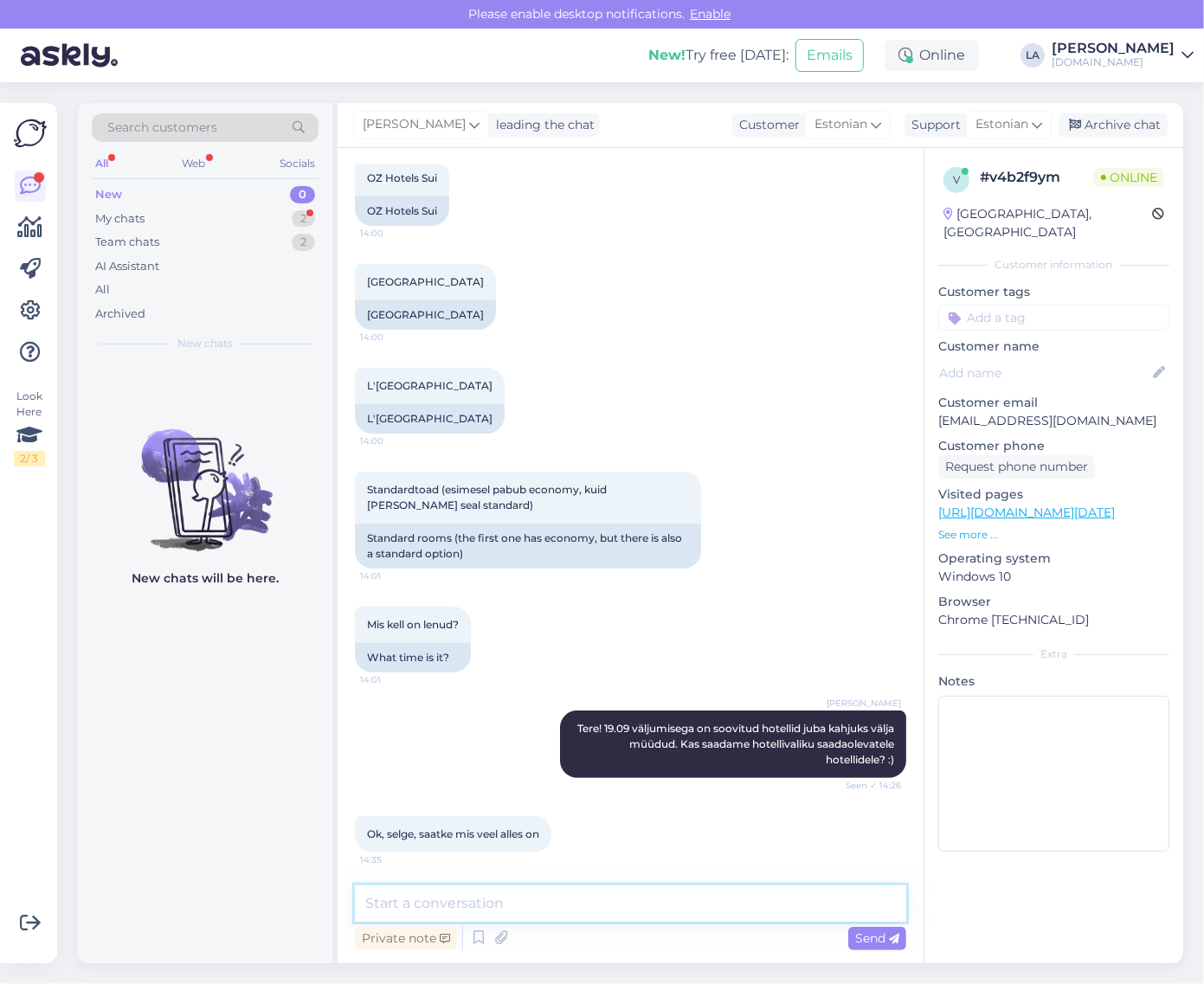
click at [596, 906] on textarea at bounding box center [630, 904] width 552 height 36
type textarea "Saadetud. :)"
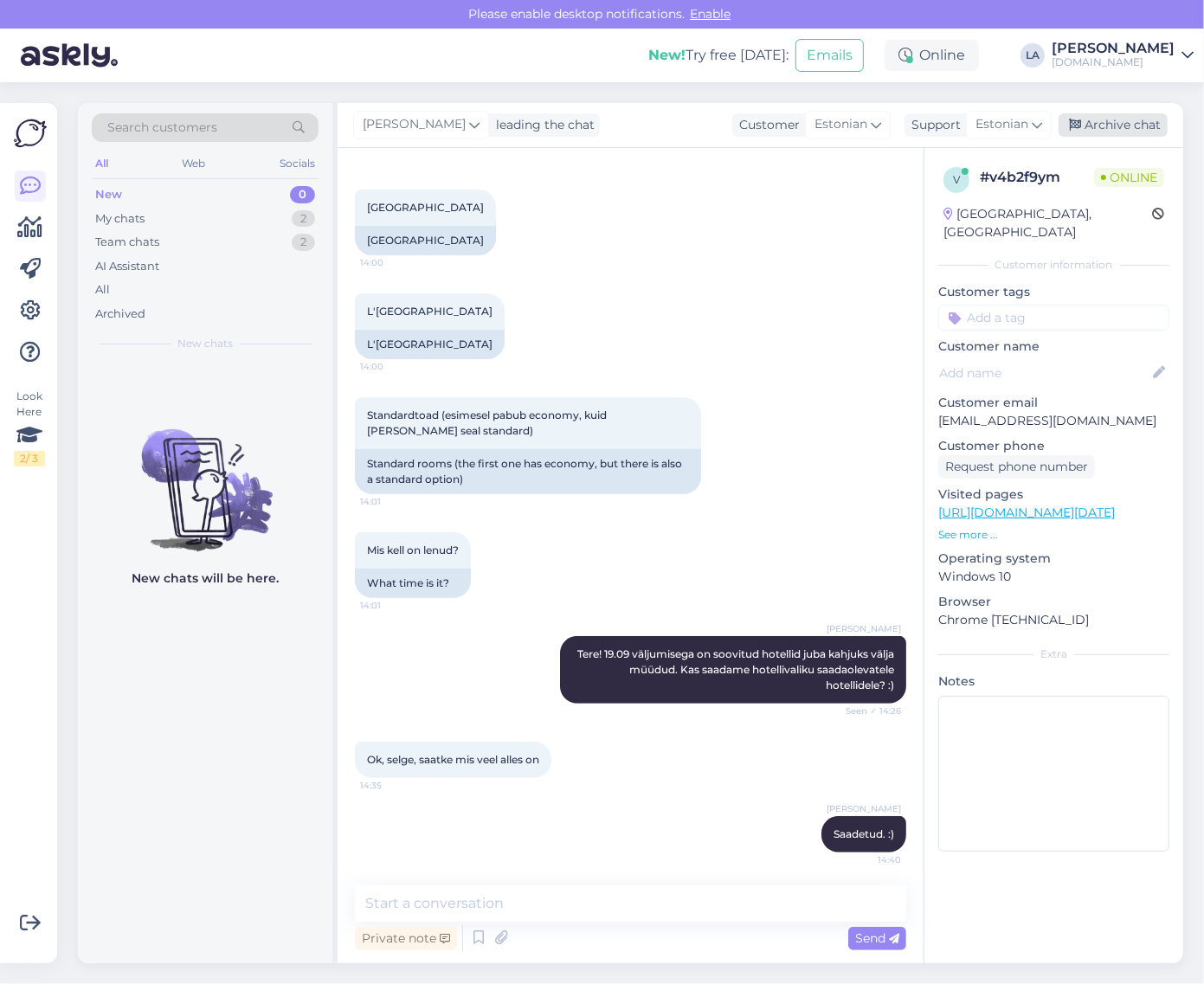
click at [1118, 132] on div "Archive chat" at bounding box center [1114, 125] width 109 height 23
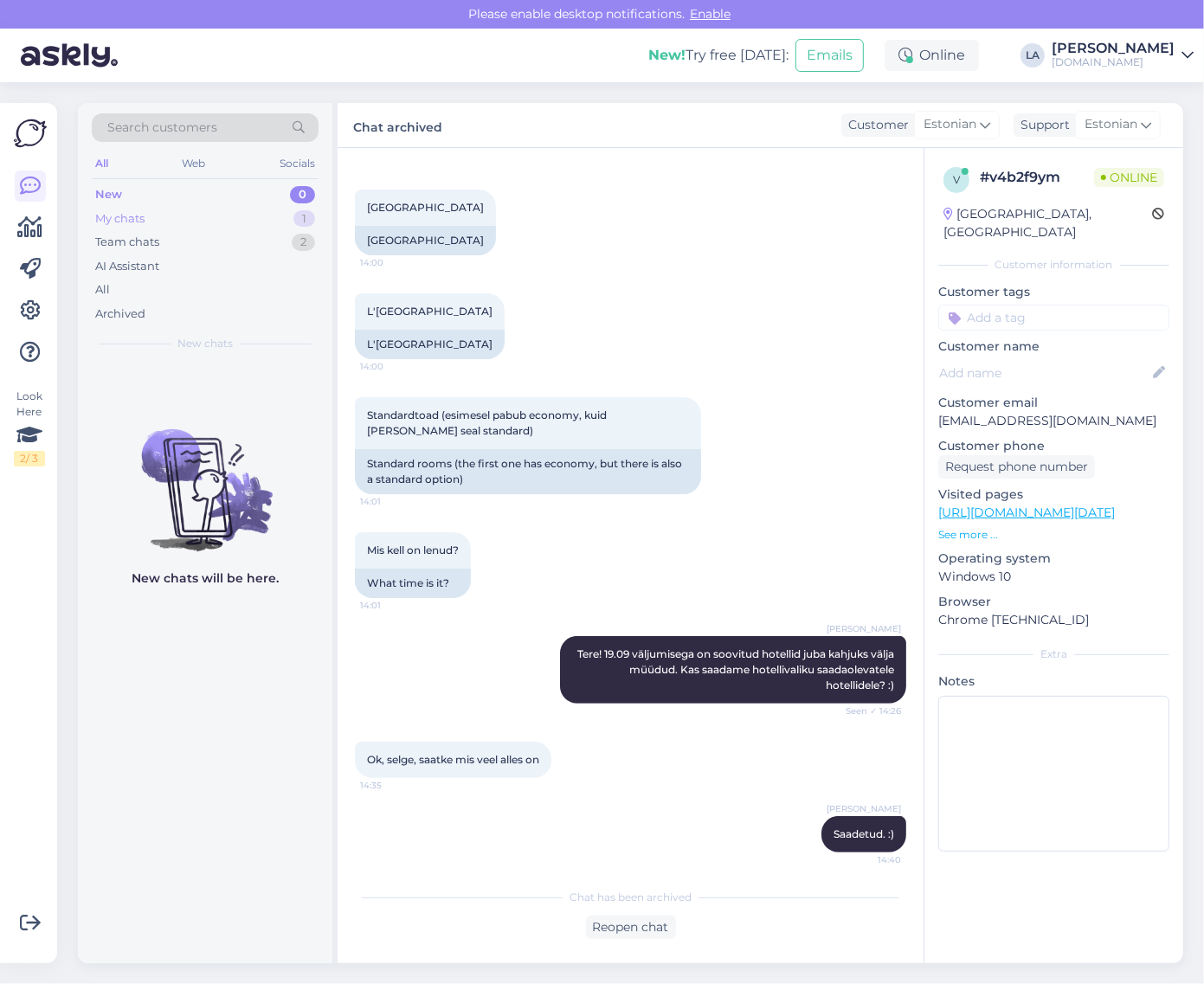
click at [264, 222] on div "My chats 1" at bounding box center [205, 218] width 227 height 24
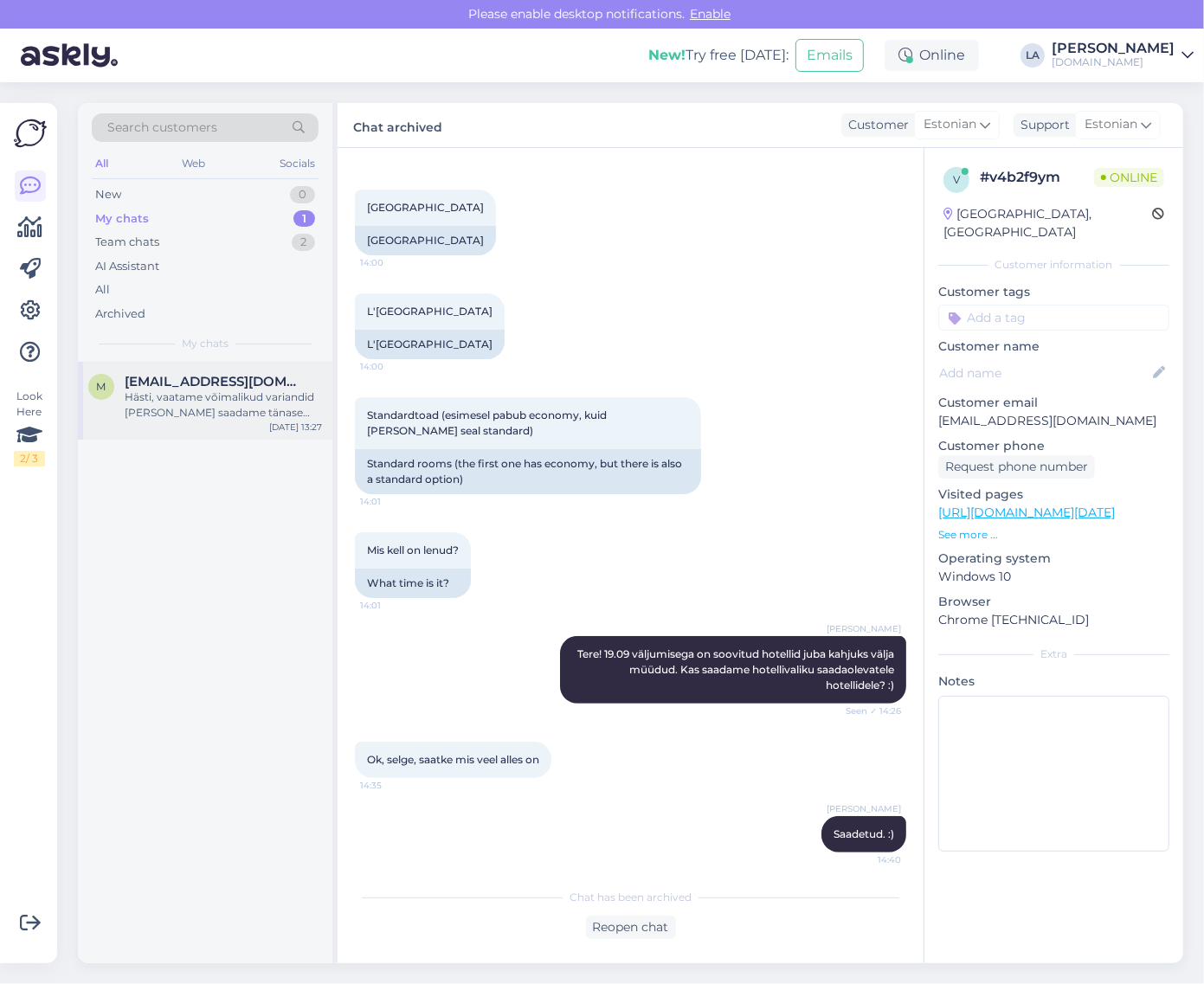
click at [252, 404] on div "Hästi, vaatame võimalikud variandid [PERSON_NAME] saadame tänase päeva jooksul …" at bounding box center [223, 404] width 198 height 31
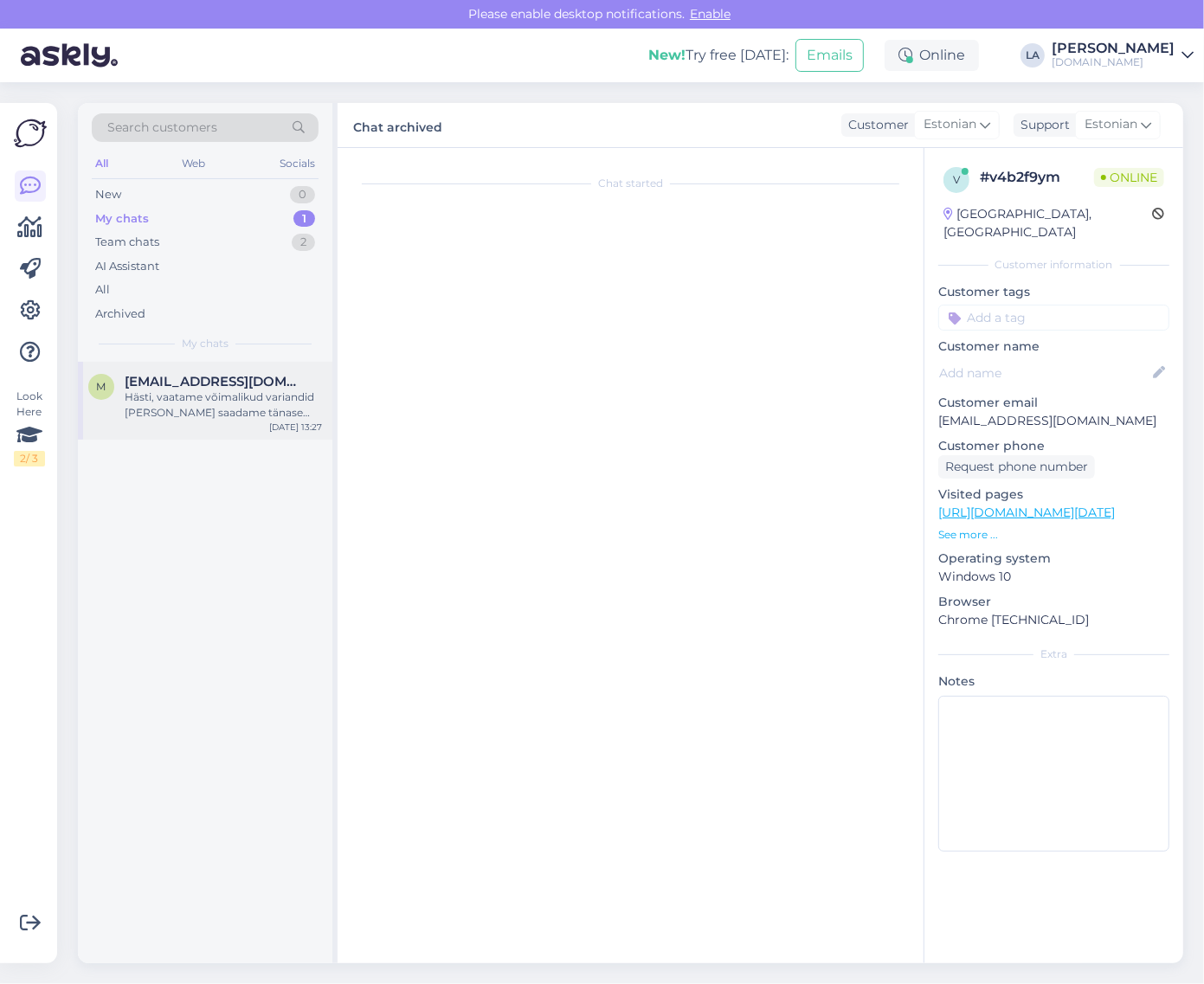
scroll to position [0, 0]
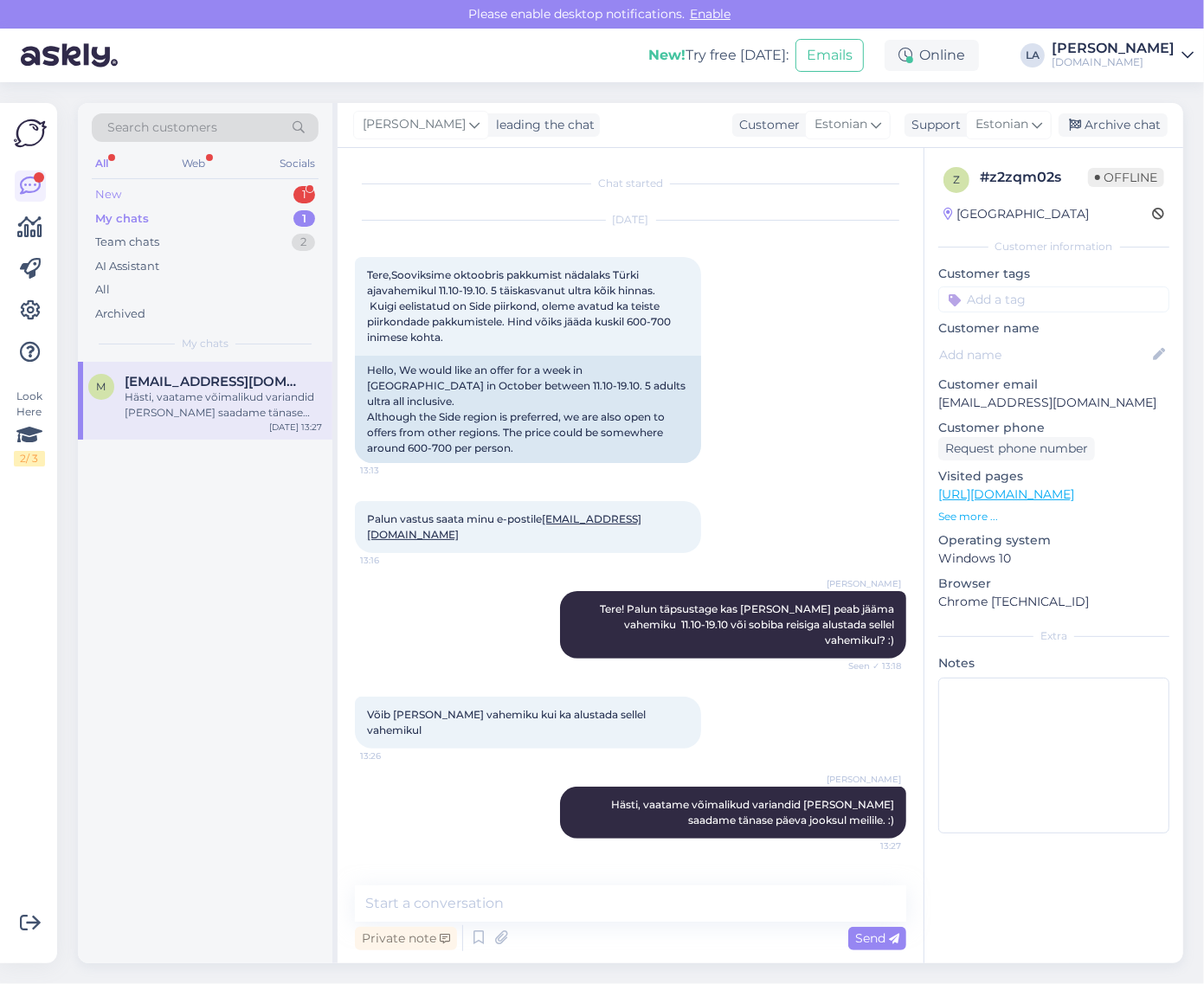
click at [245, 193] on div "New 1" at bounding box center [205, 194] width 227 height 24
click at [227, 377] on span "[EMAIL_ADDRESS][DOMAIN_NAME]" at bounding box center [214, 382] width 180 height 16
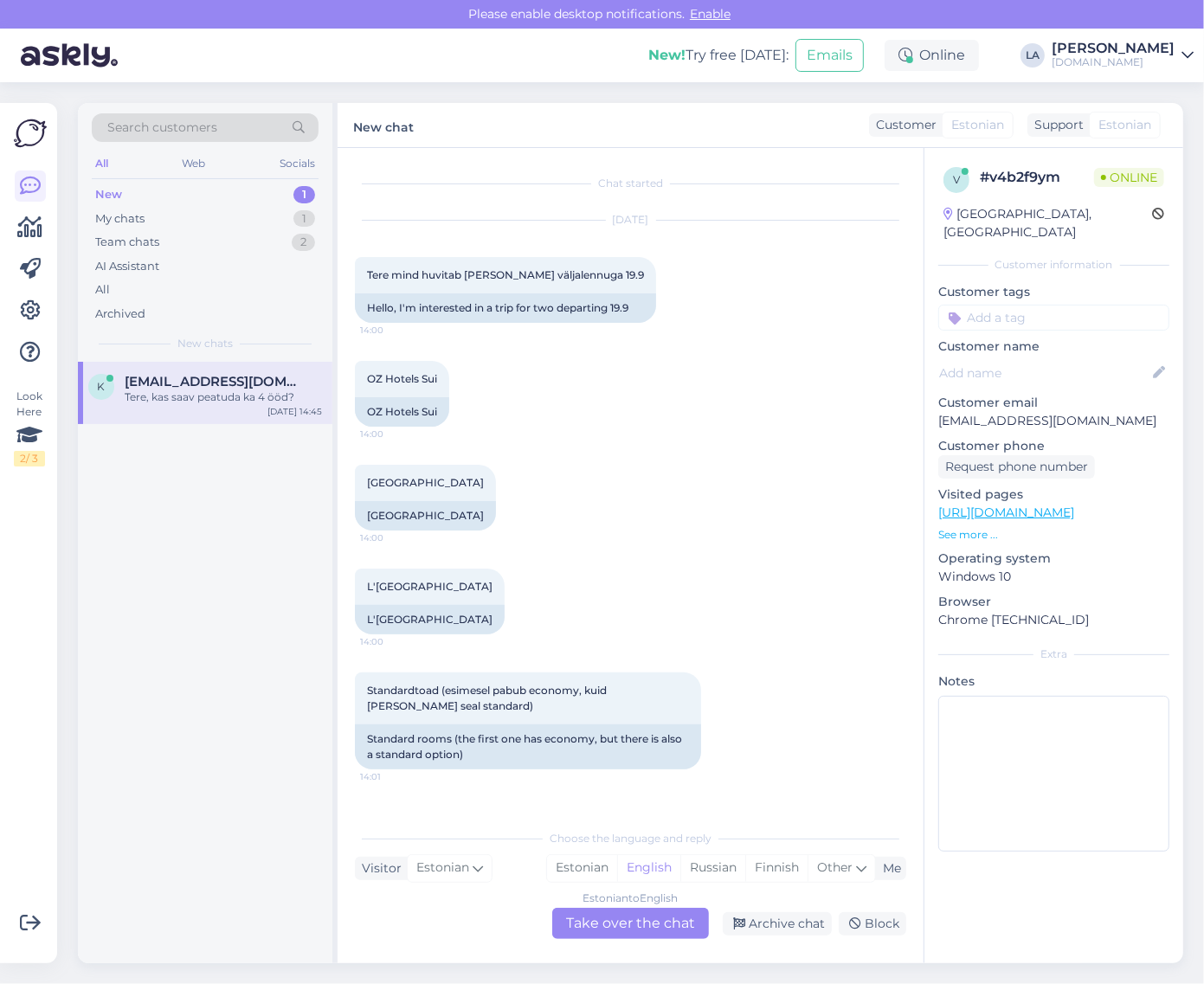
scroll to position [414, 0]
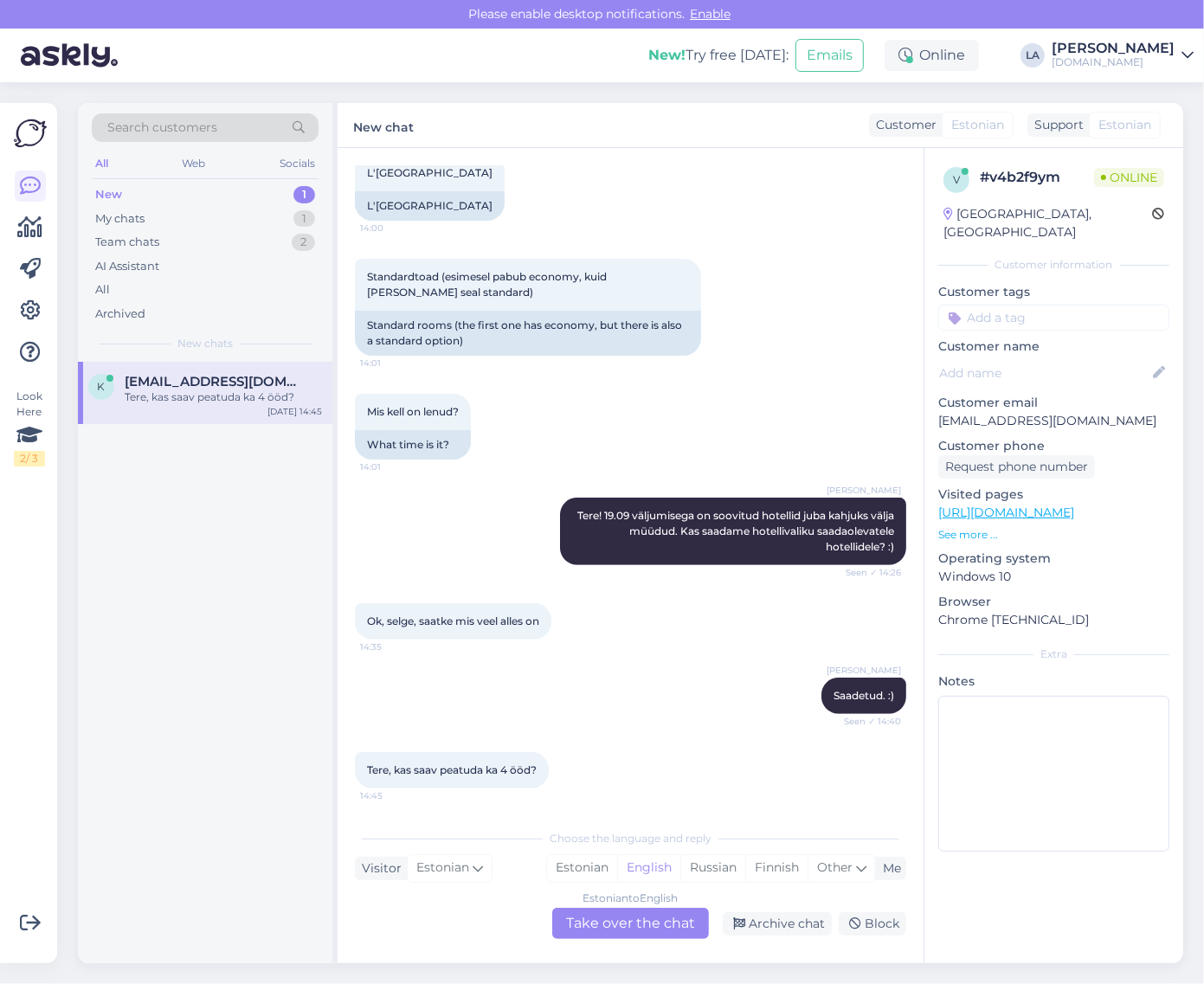
click at [613, 922] on div "Estonian to English Take over the chat" at bounding box center [631, 923] width 157 height 31
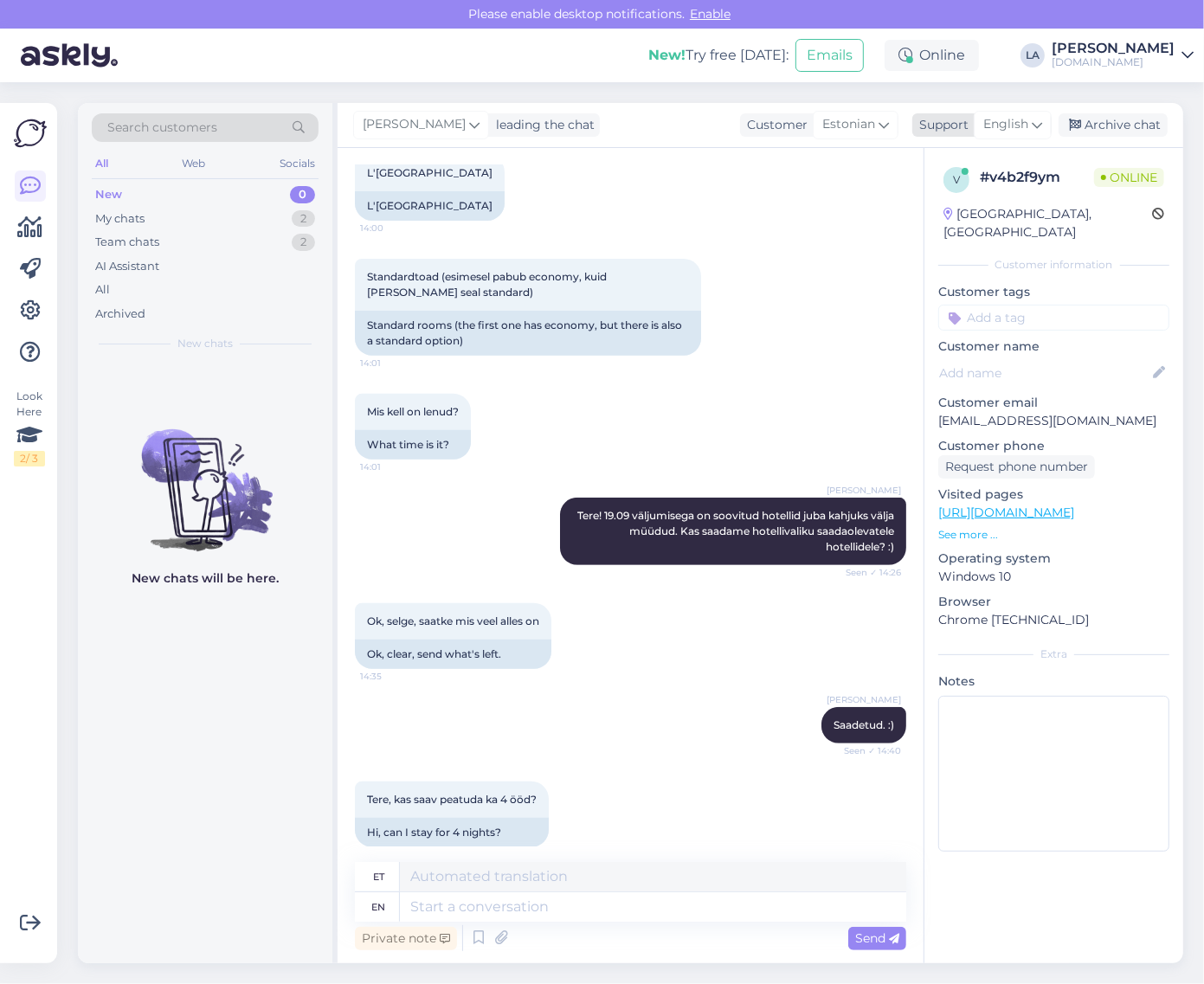
click at [1039, 130] on icon at bounding box center [1037, 124] width 11 height 19
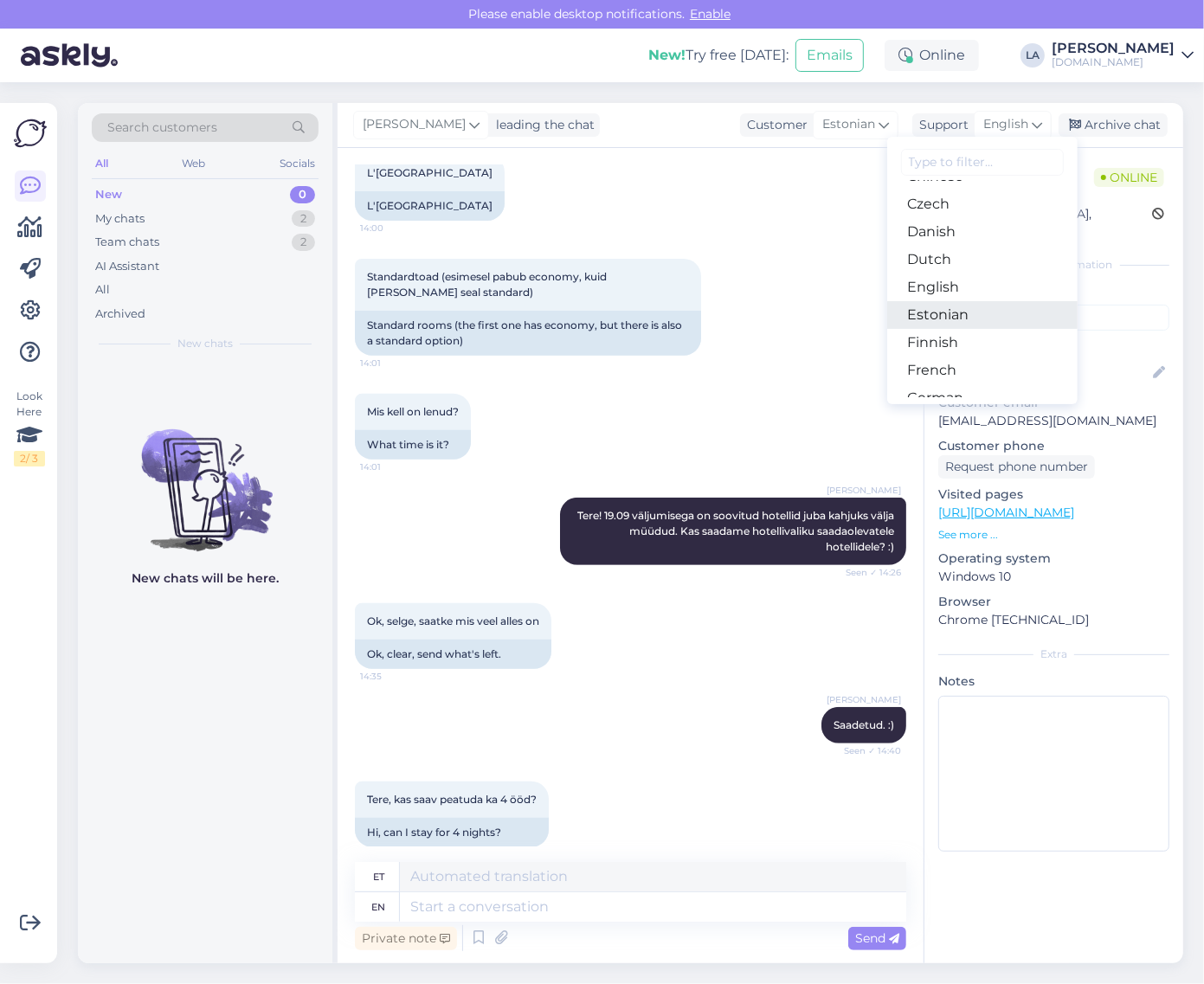
click at [985, 307] on link "Estonian" at bounding box center [982, 314] width 191 height 27
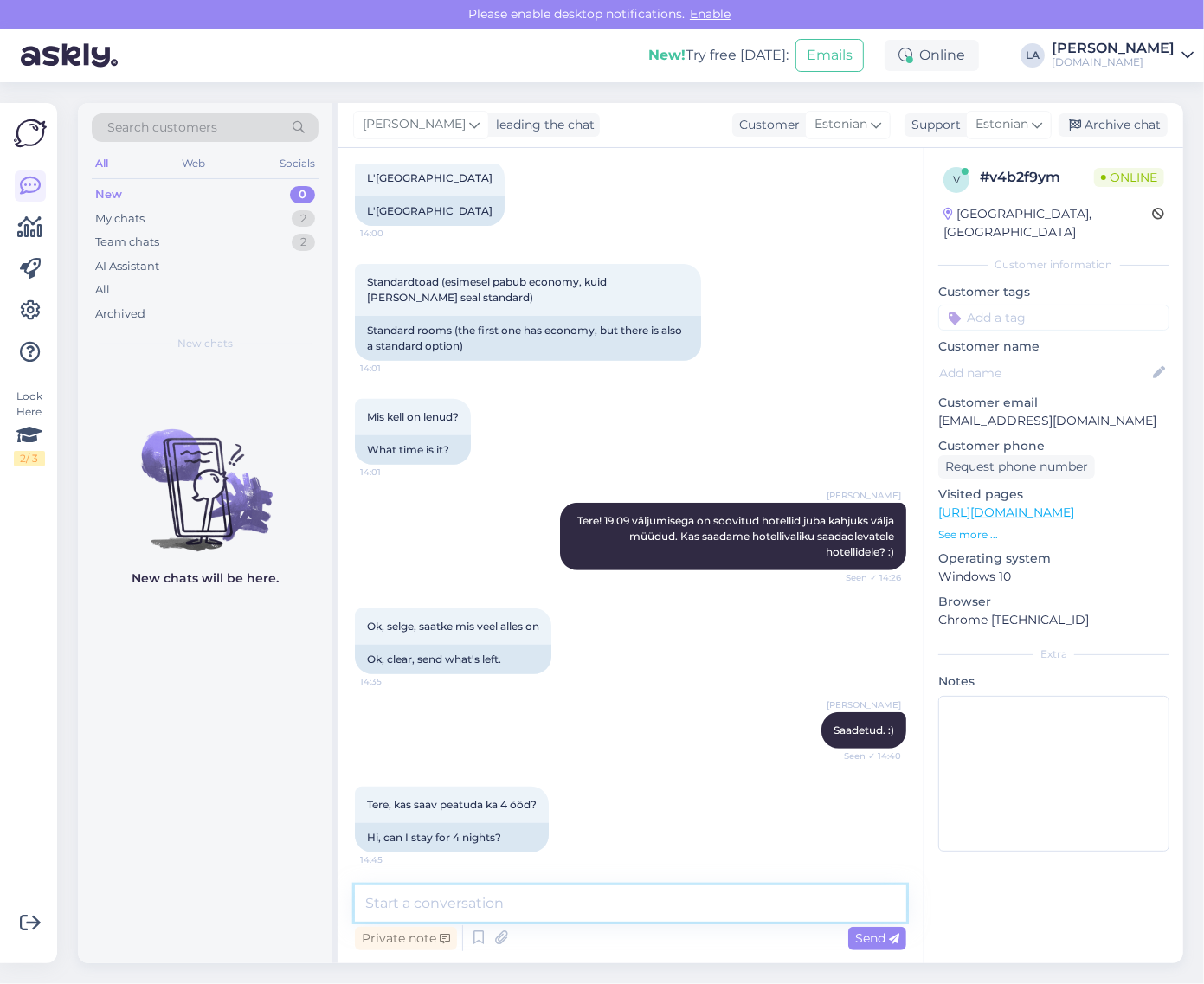
click at [516, 914] on textarea at bounding box center [630, 904] width 552 height 36
type textarea "s"
click at [500, 903] on textarea "Saab, 4 ööks on pakuda ka kahte soovitud hotelli." at bounding box center [630, 904] width 552 height 36
click at [756, 900] on textarea "Saab, 4 ööks on pakkuda ka kahte soovitud hotelli." at bounding box center [630, 904] width 552 height 36
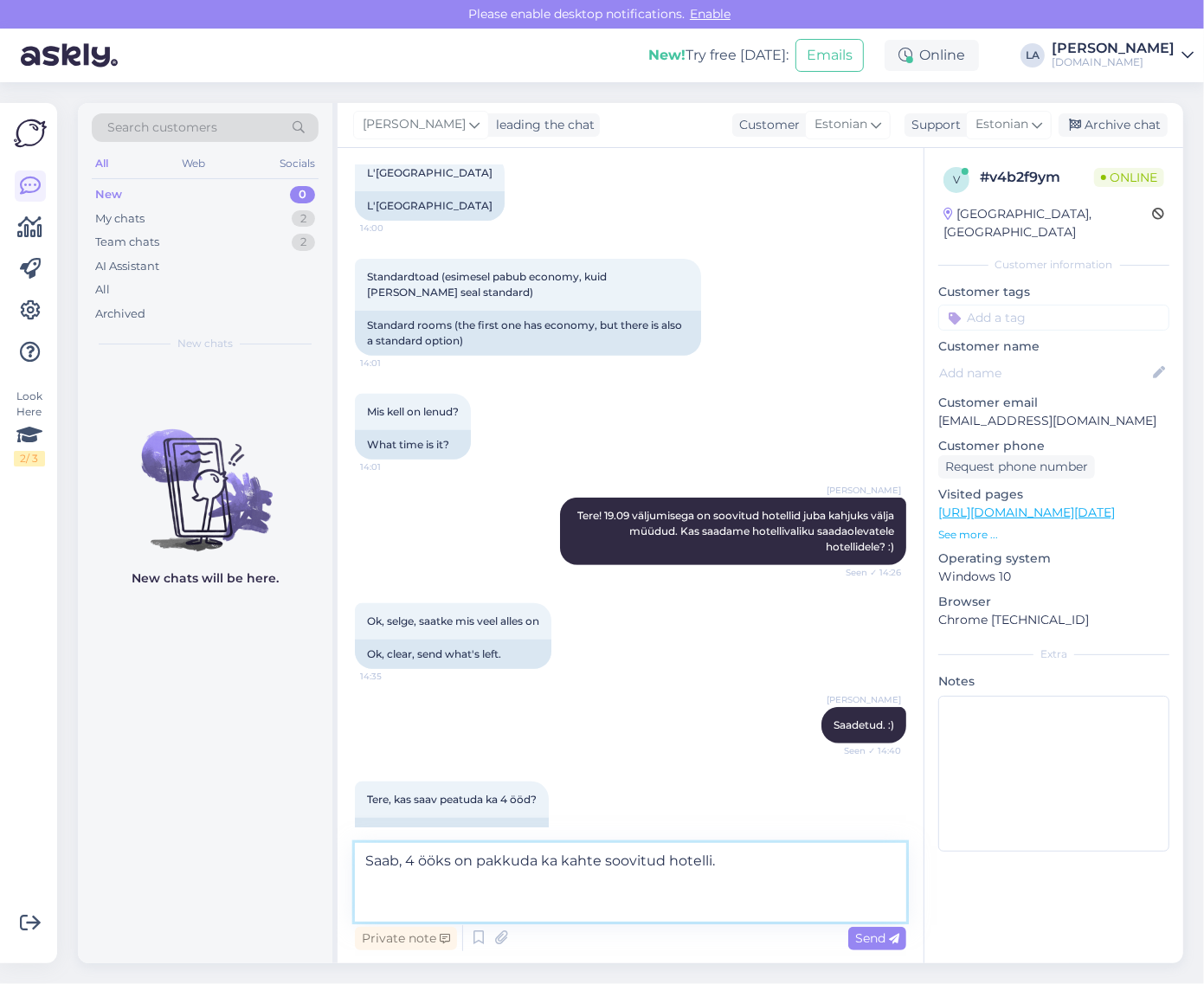
paste textarea "OZ HOTELS SUI RESORT 5*"
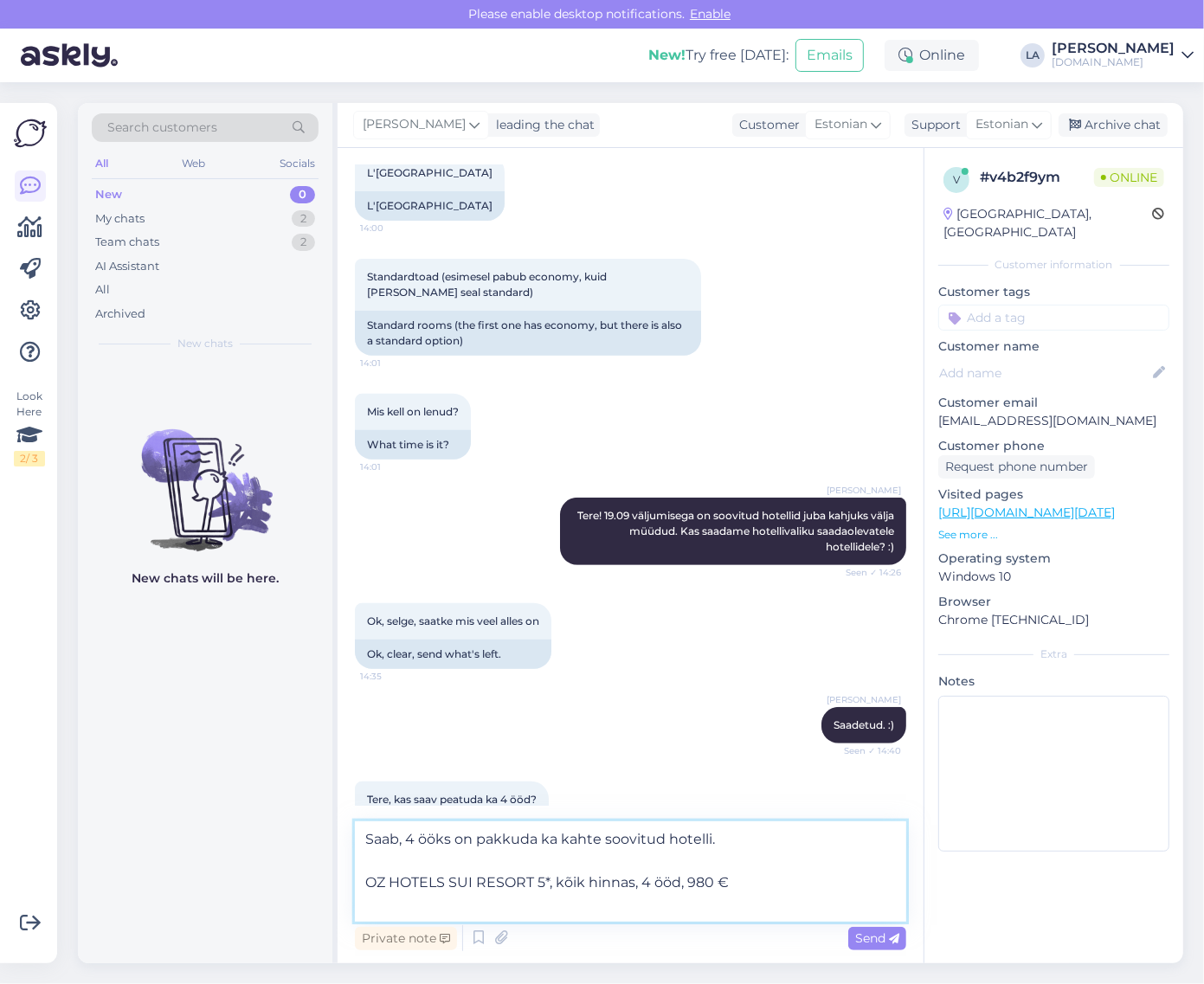
paste textarea "L'[GEOGRAPHIC_DATA] 5*"
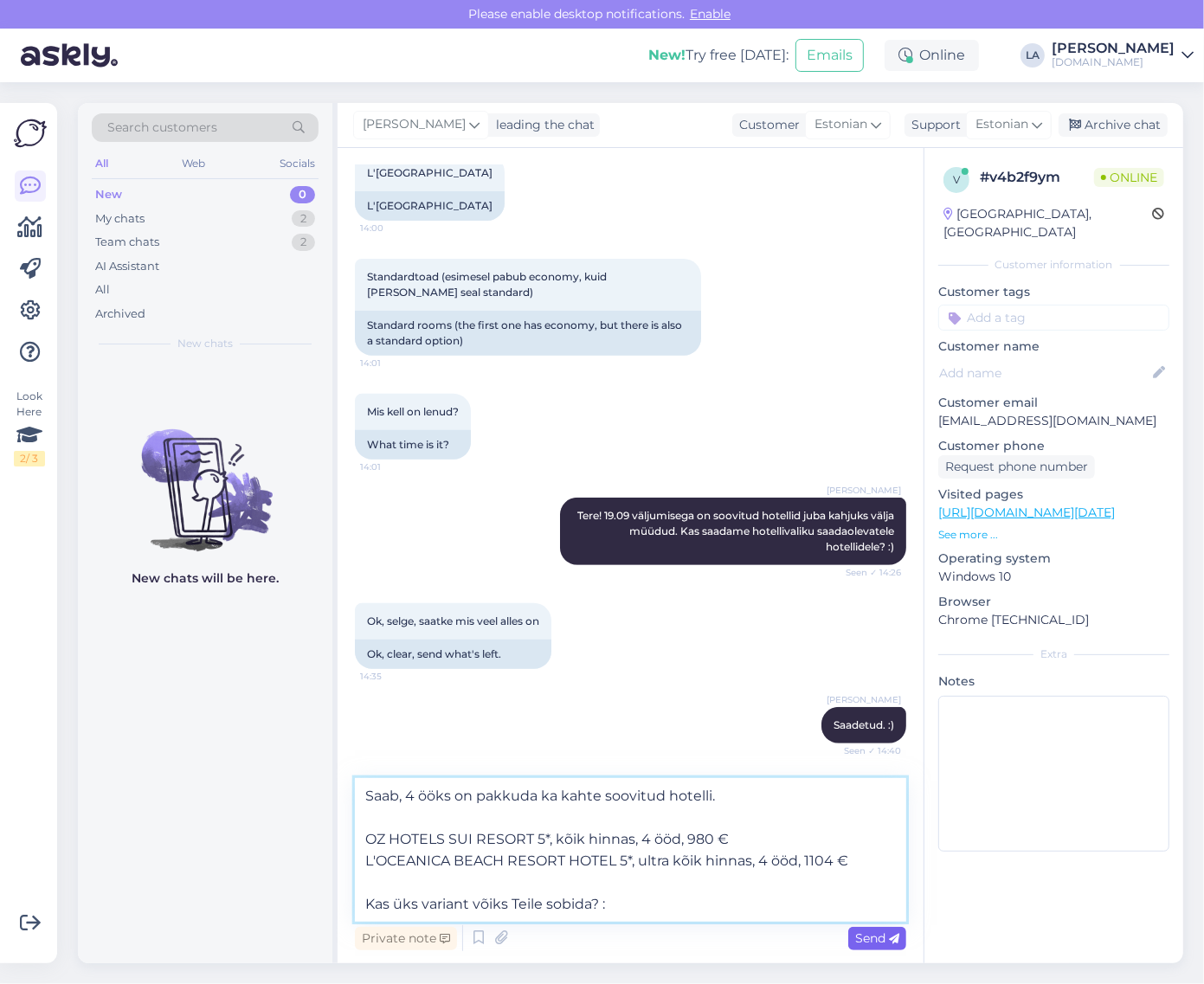
type textarea "Saab, 4 ööks on pakkuda ka kahte soovitud hotelli. OZ HOTELS SUI RESORT 5*, kõi…"
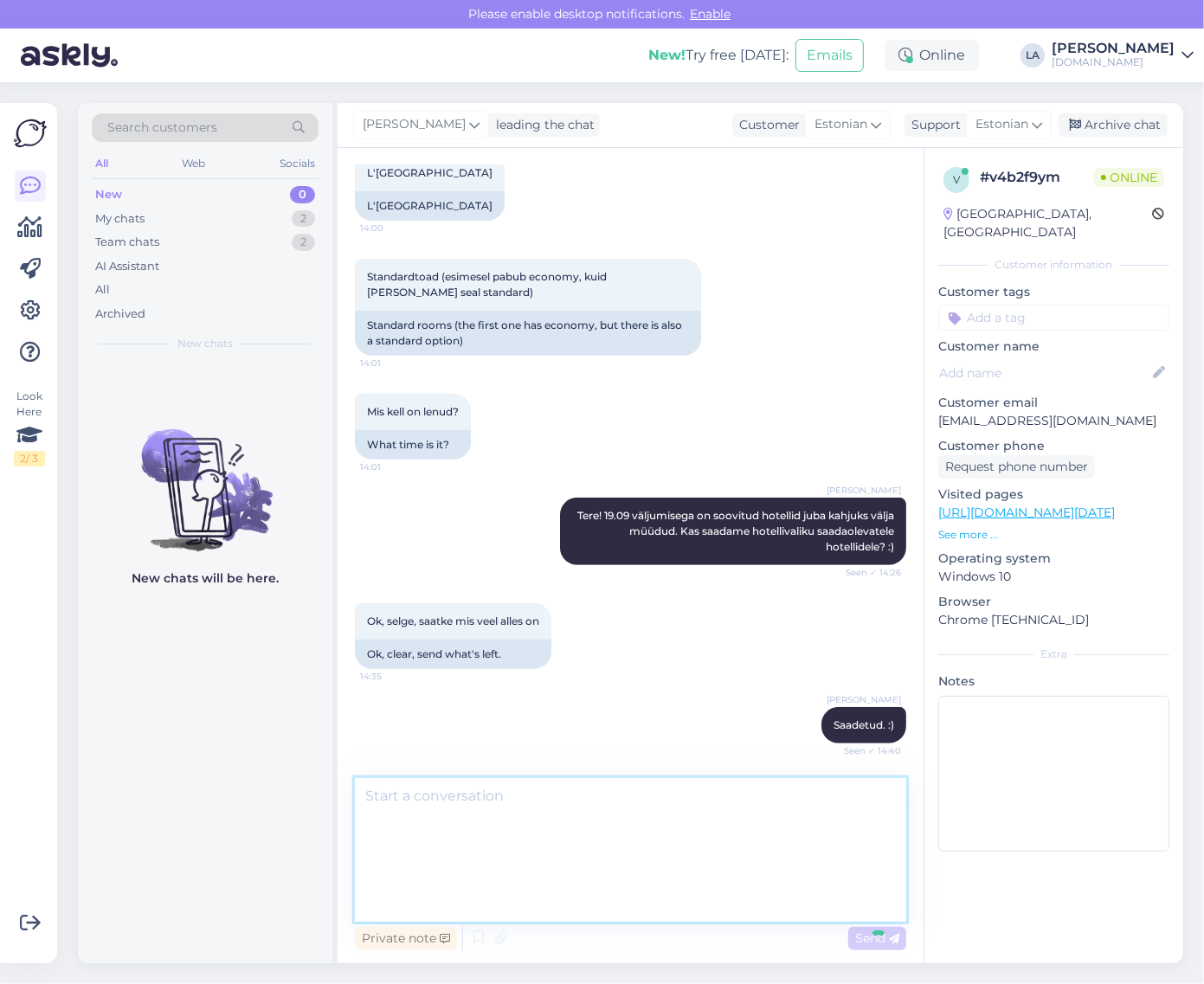
scroll to position [576, 0]
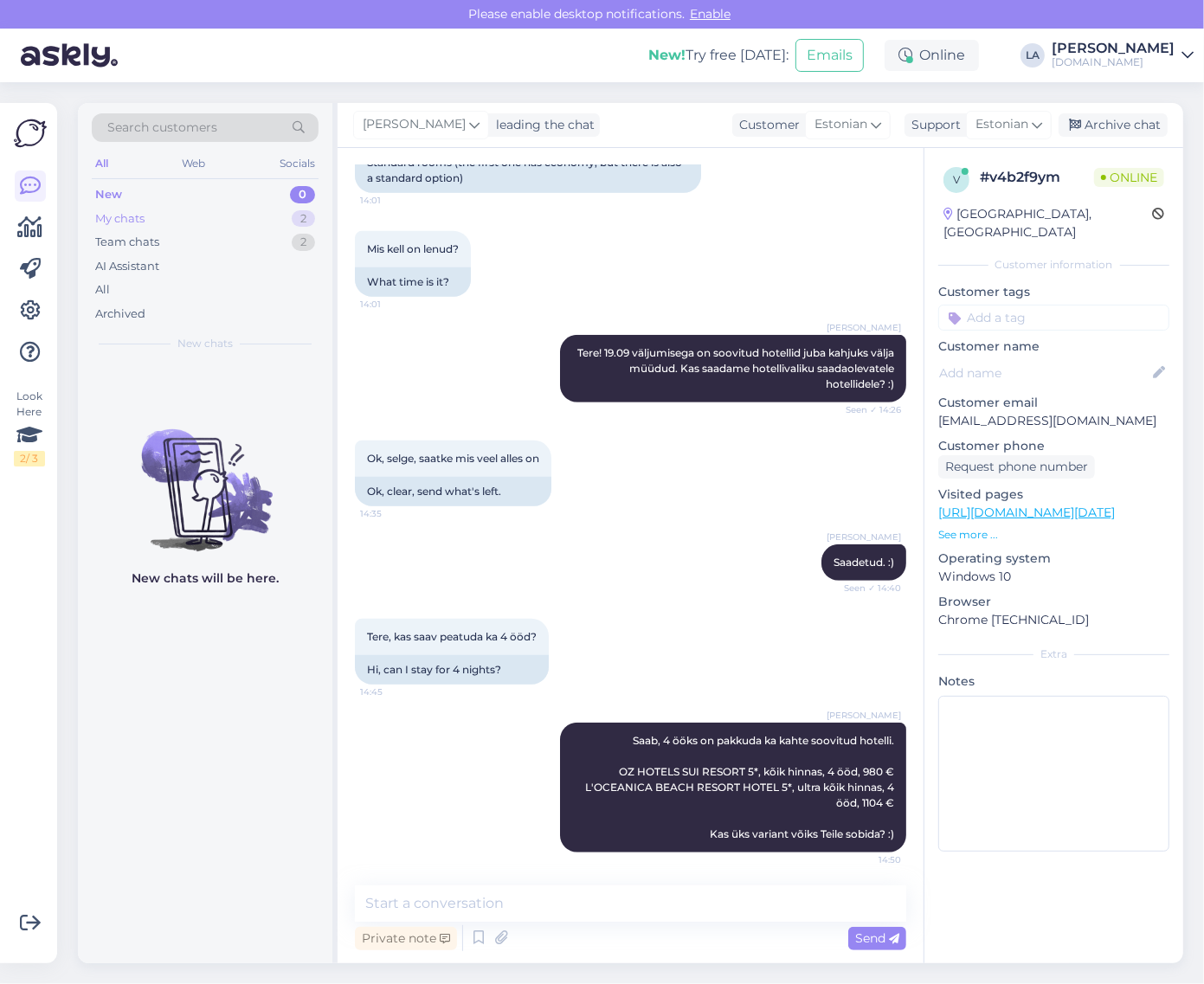
click at [299, 217] on div "2" at bounding box center [304, 219] width 23 height 18
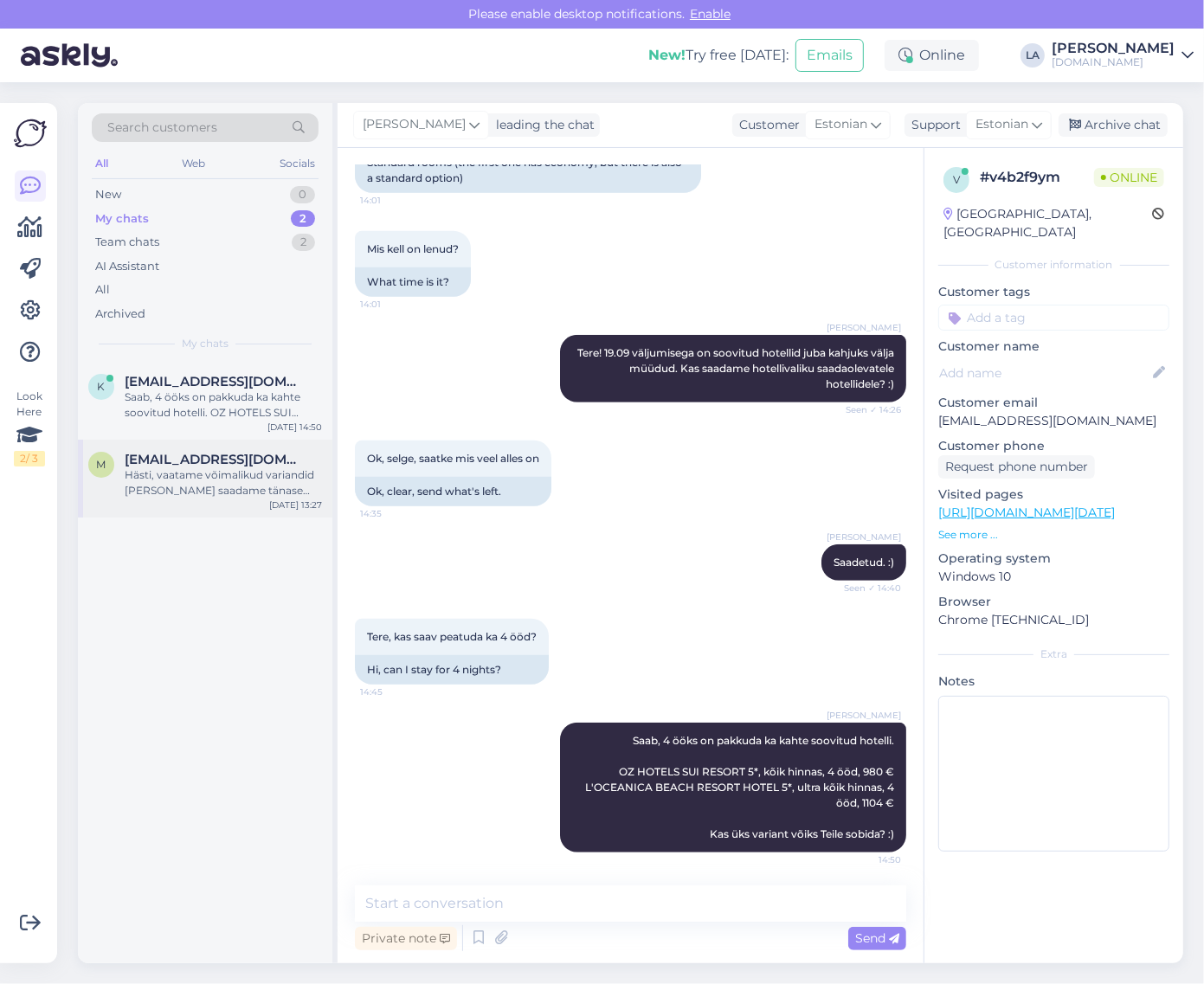
click at [230, 459] on span "[EMAIL_ADDRESS][DOMAIN_NAME]" at bounding box center [214, 460] width 180 height 16
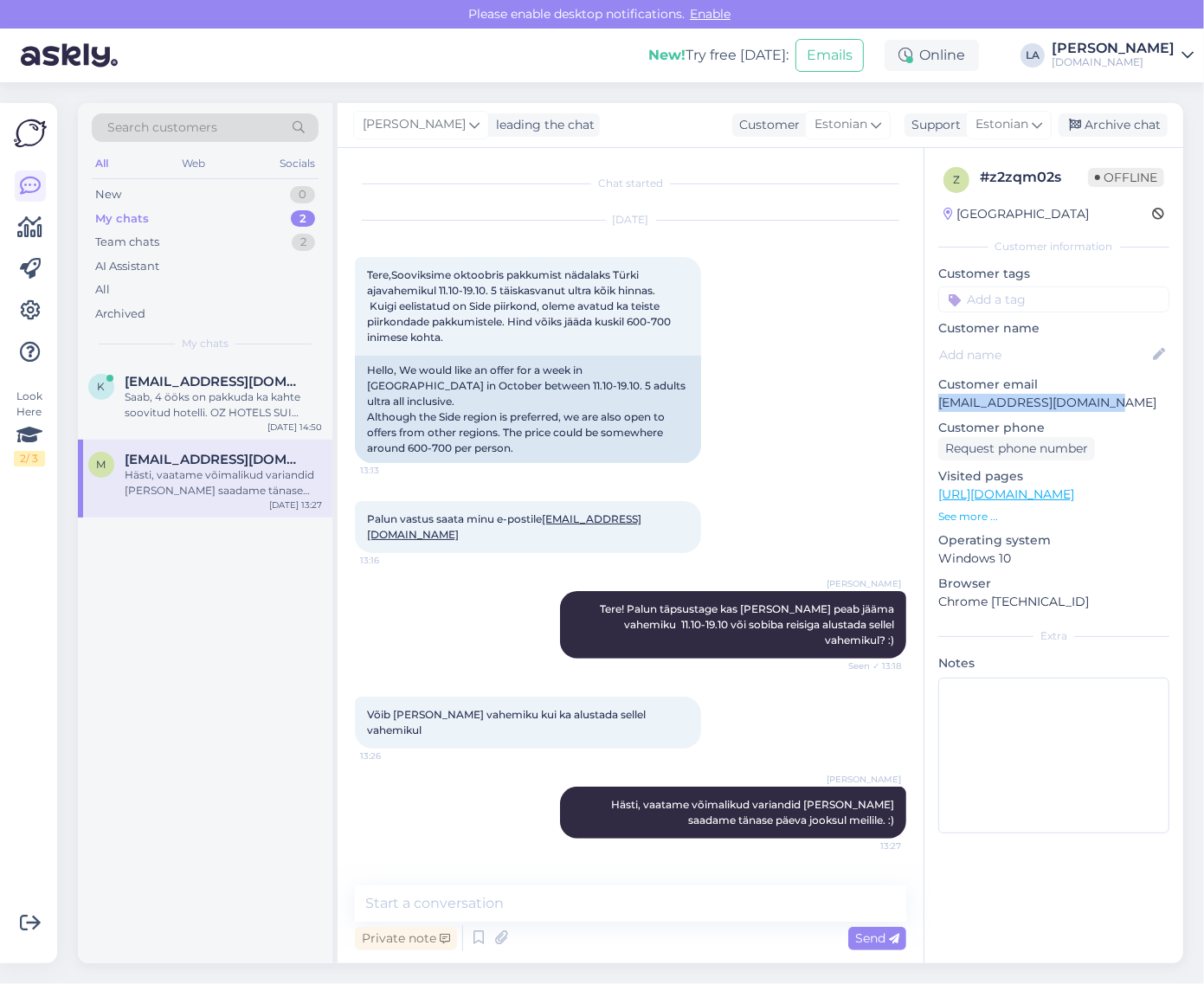
drag, startPoint x: 937, startPoint y: 403, endPoint x: 1114, endPoint y: 411, distance: 177.2
click at [1114, 411] on p "[EMAIL_ADDRESS][DOMAIN_NAME]" at bounding box center [1054, 402] width 231 height 19
click at [267, 197] on div "New 2" at bounding box center [205, 194] width 227 height 24
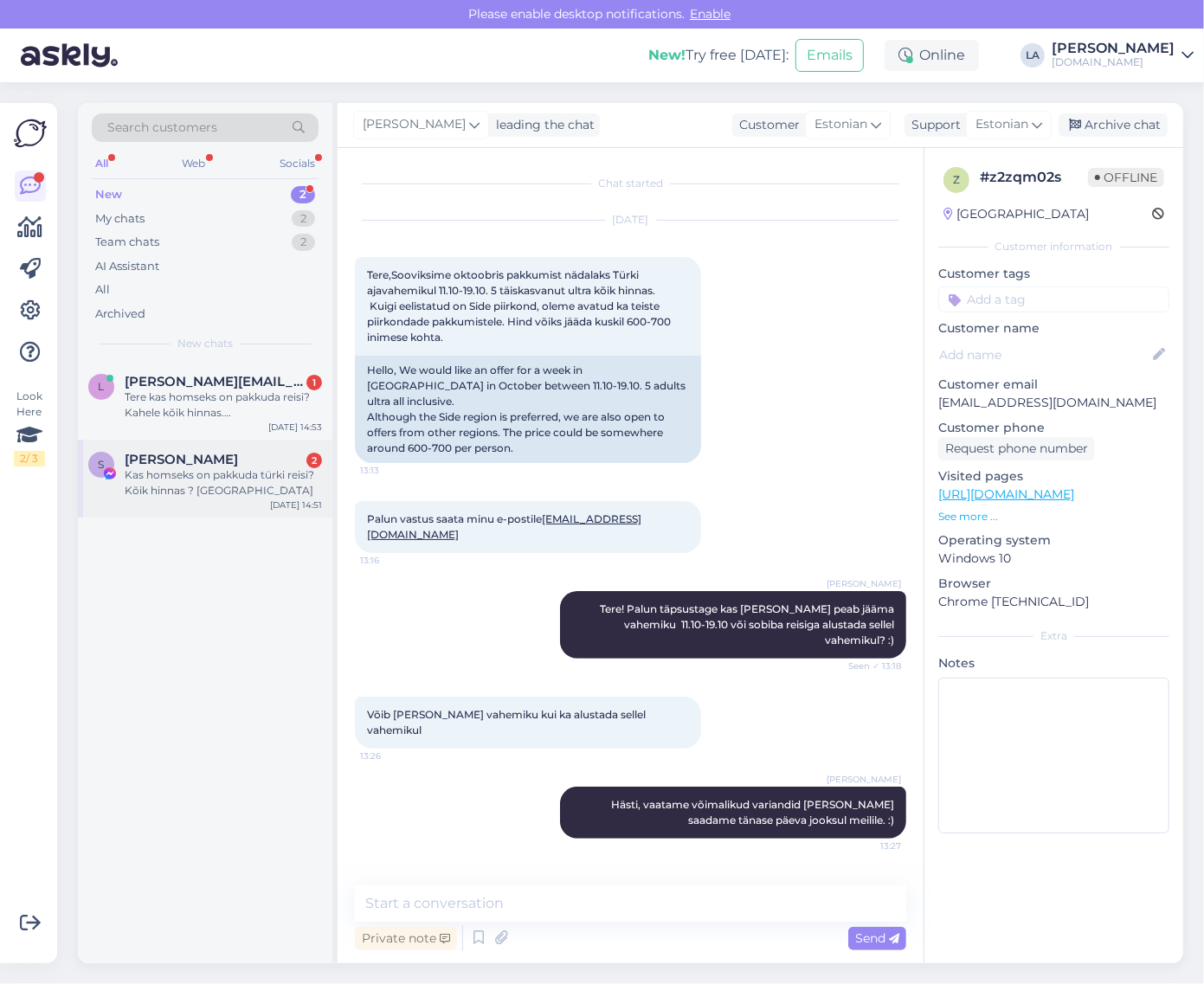
click at [235, 478] on div "Kas homseks on pakkuda türki reisi? Kõik hinnas ? [GEOGRAPHIC_DATA]" at bounding box center [223, 483] width 198 height 31
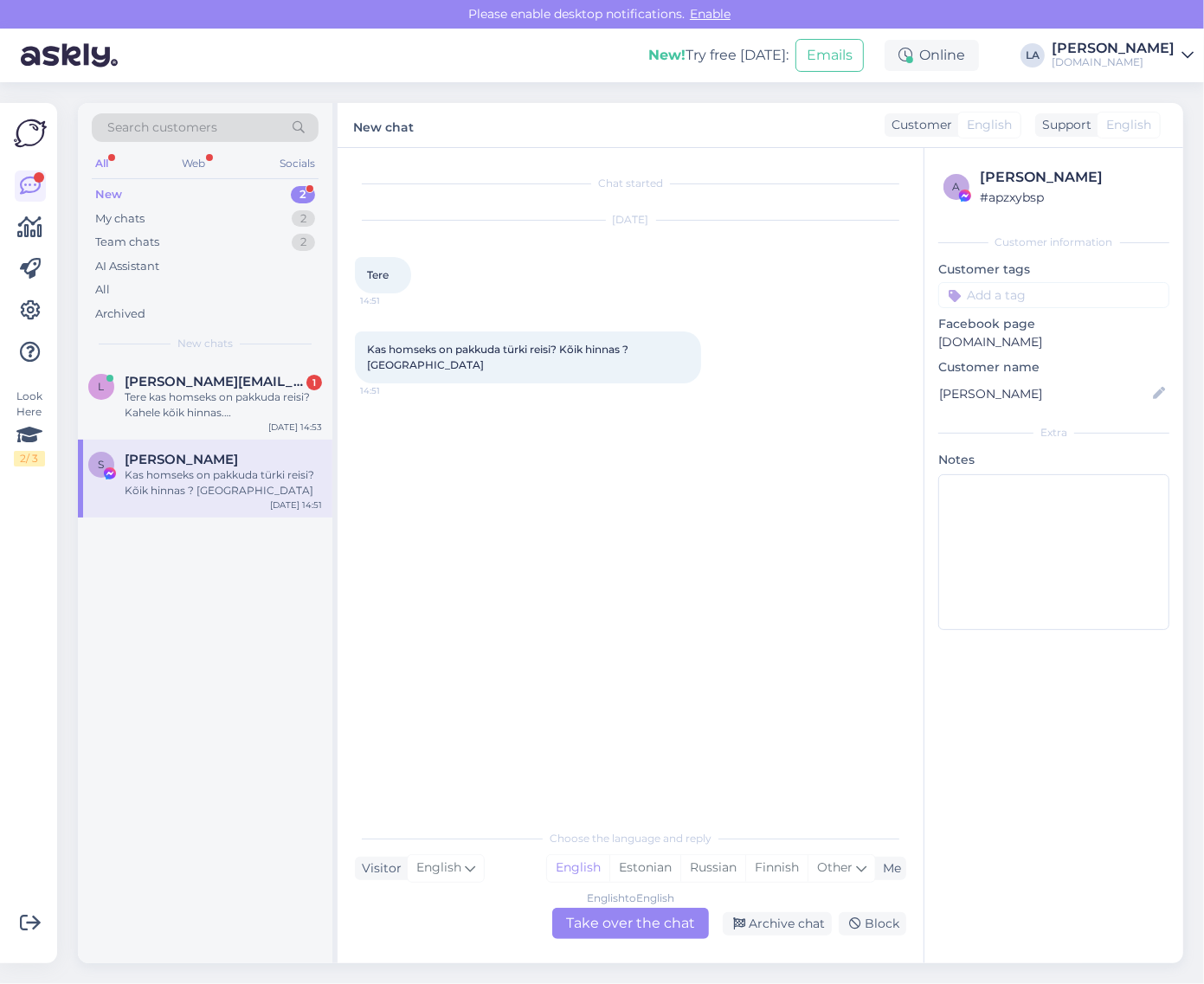
click at [633, 929] on div "English to English Take over the chat" at bounding box center [631, 923] width 157 height 31
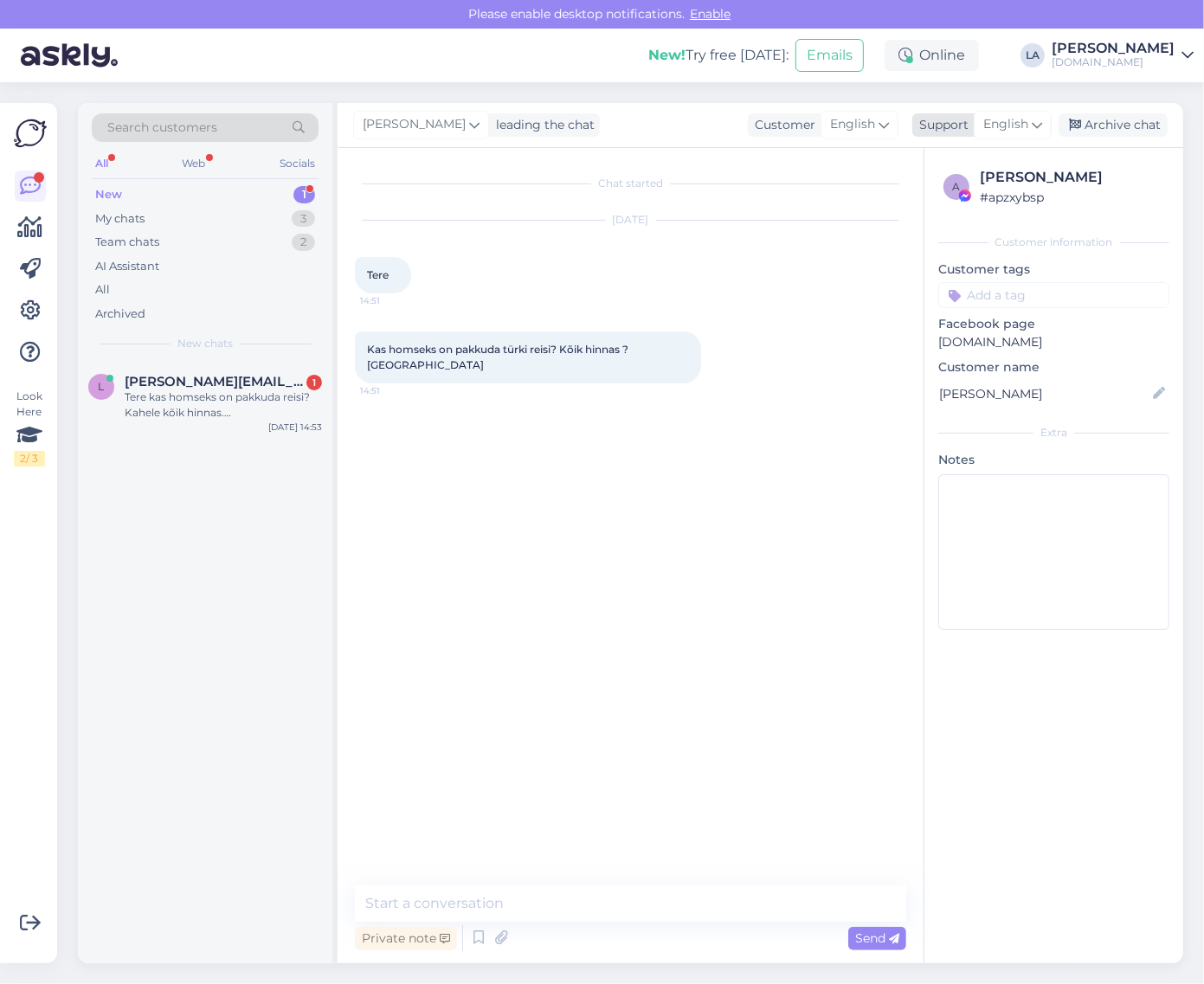
click at [1036, 125] on icon at bounding box center [1037, 124] width 11 height 19
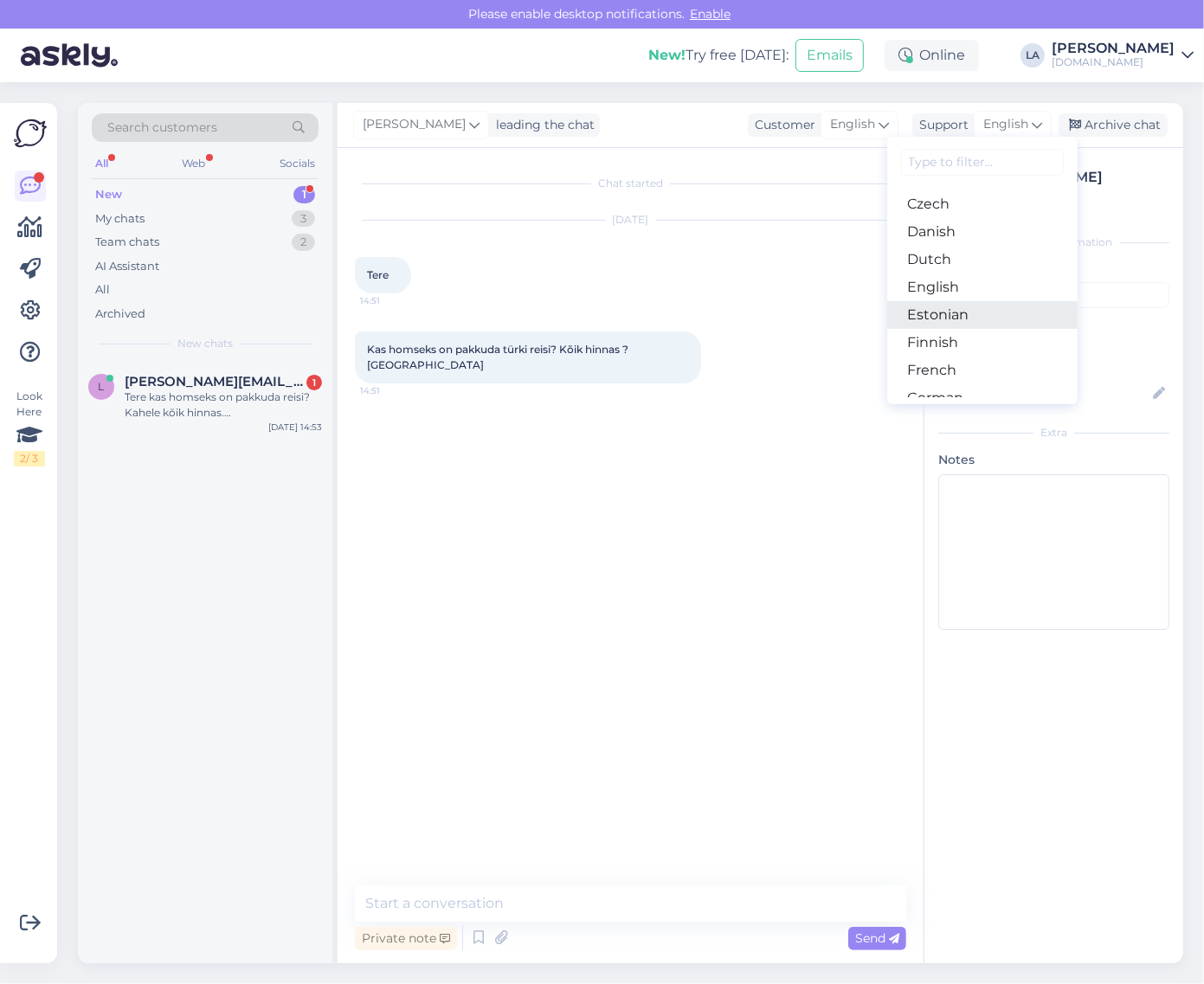
click at [991, 309] on link "Estonian" at bounding box center [982, 314] width 191 height 27
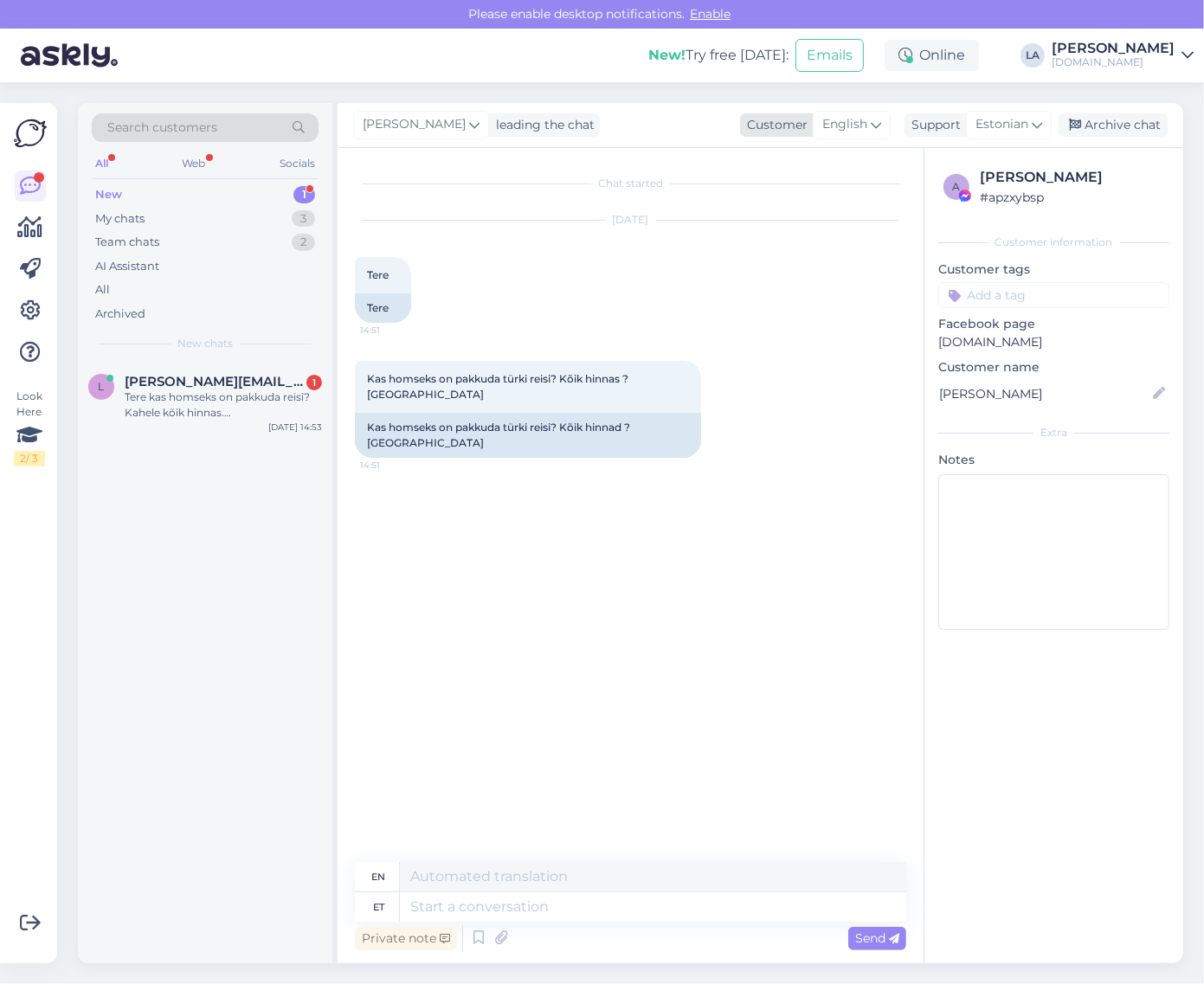
click at [840, 122] on span "English" at bounding box center [845, 124] width 45 height 19
click at [796, 389] on link "English" at bounding box center [816, 395] width 191 height 27
click at [841, 121] on span "English" at bounding box center [845, 124] width 45 height 19
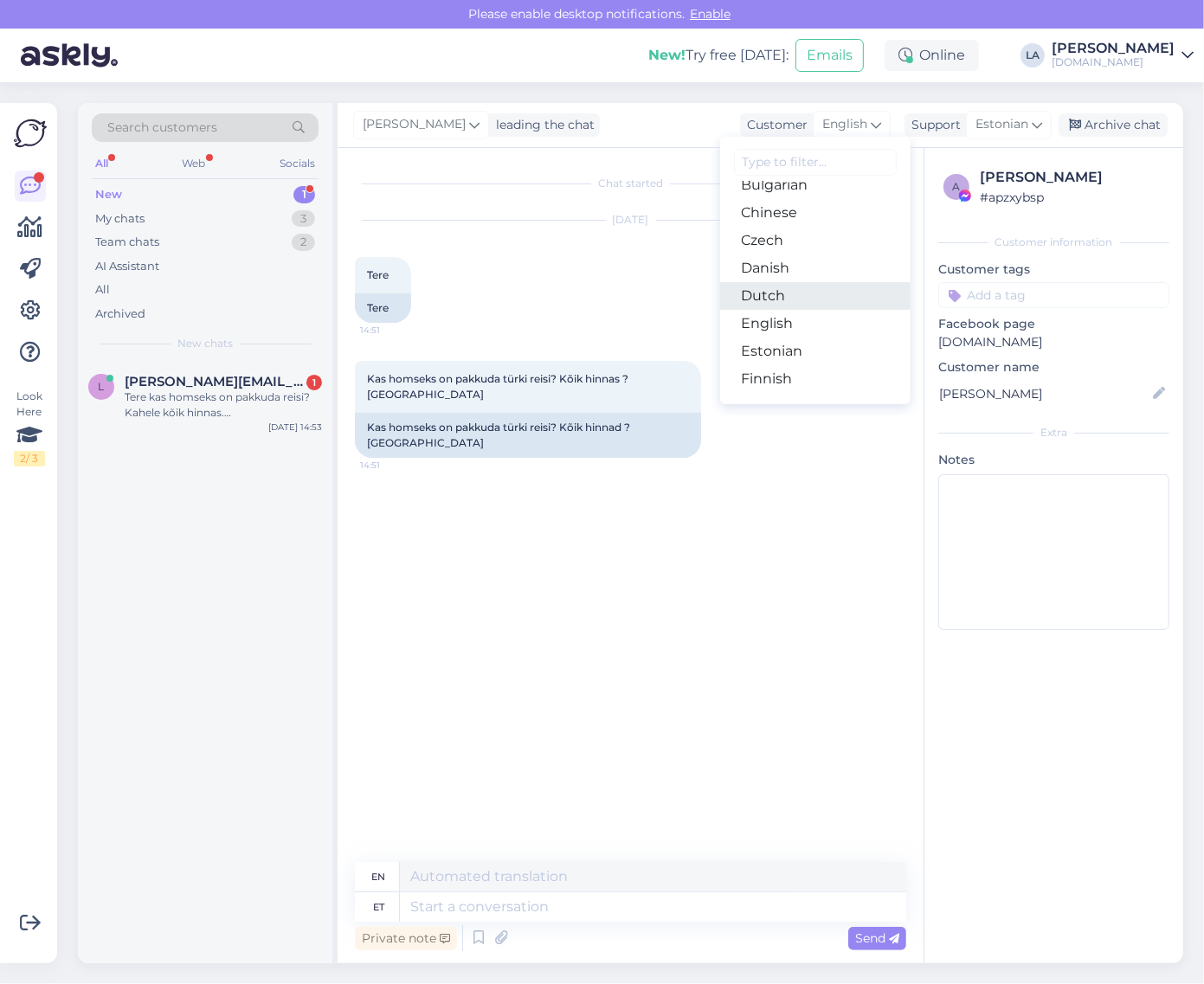
scroll to position [109, 0]
click at [778, 319] on link "Estonian" at bounding box center [816, 314] width 191 height 27
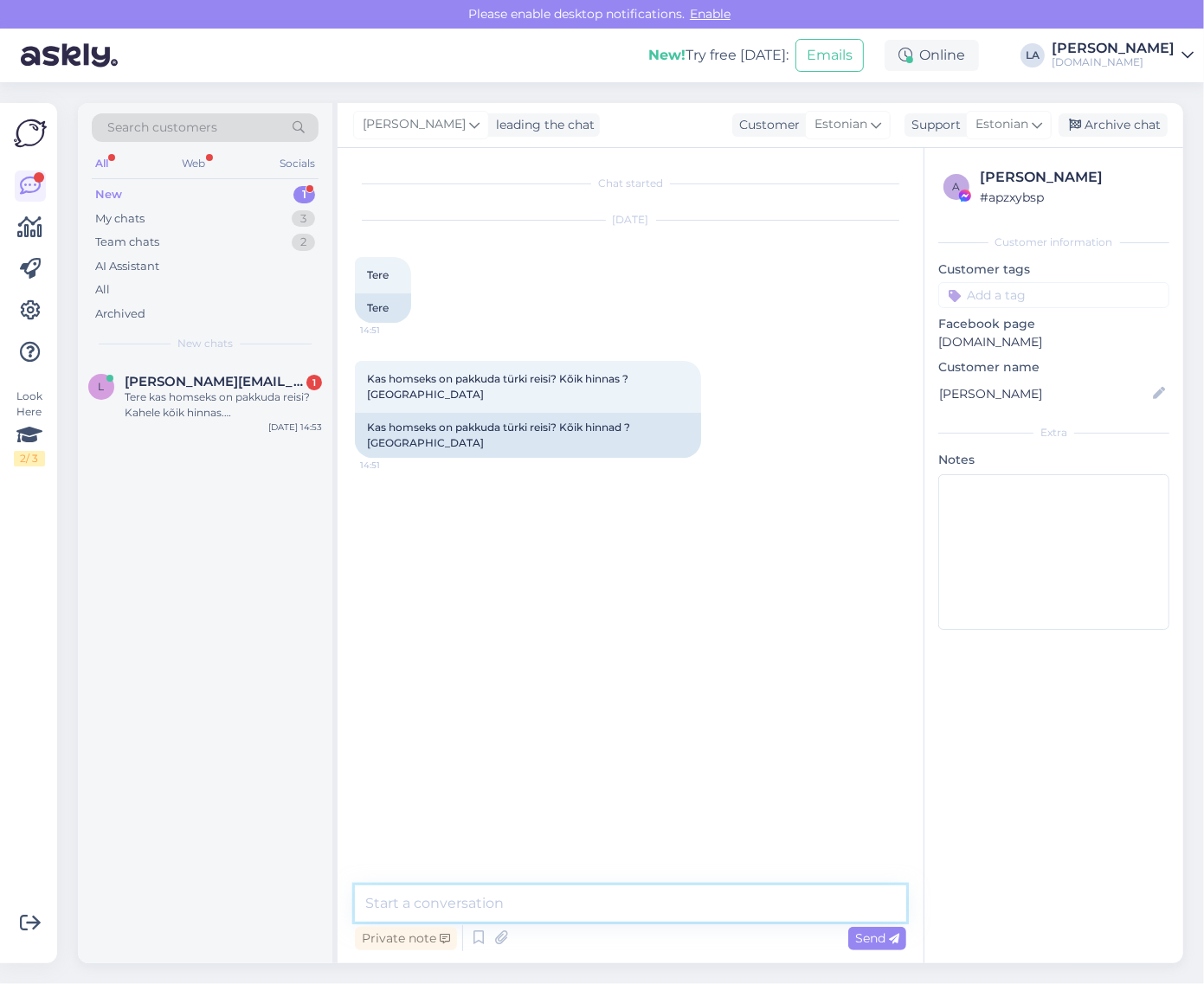
click at [551, 897] on textarea at bounding box center [630, 904] width 552 height 36
type textarea "Tere! Ei ole."
click at [1125, 122] on div "Archive chat" at bounding box center [1114, 125] width 109 height 23
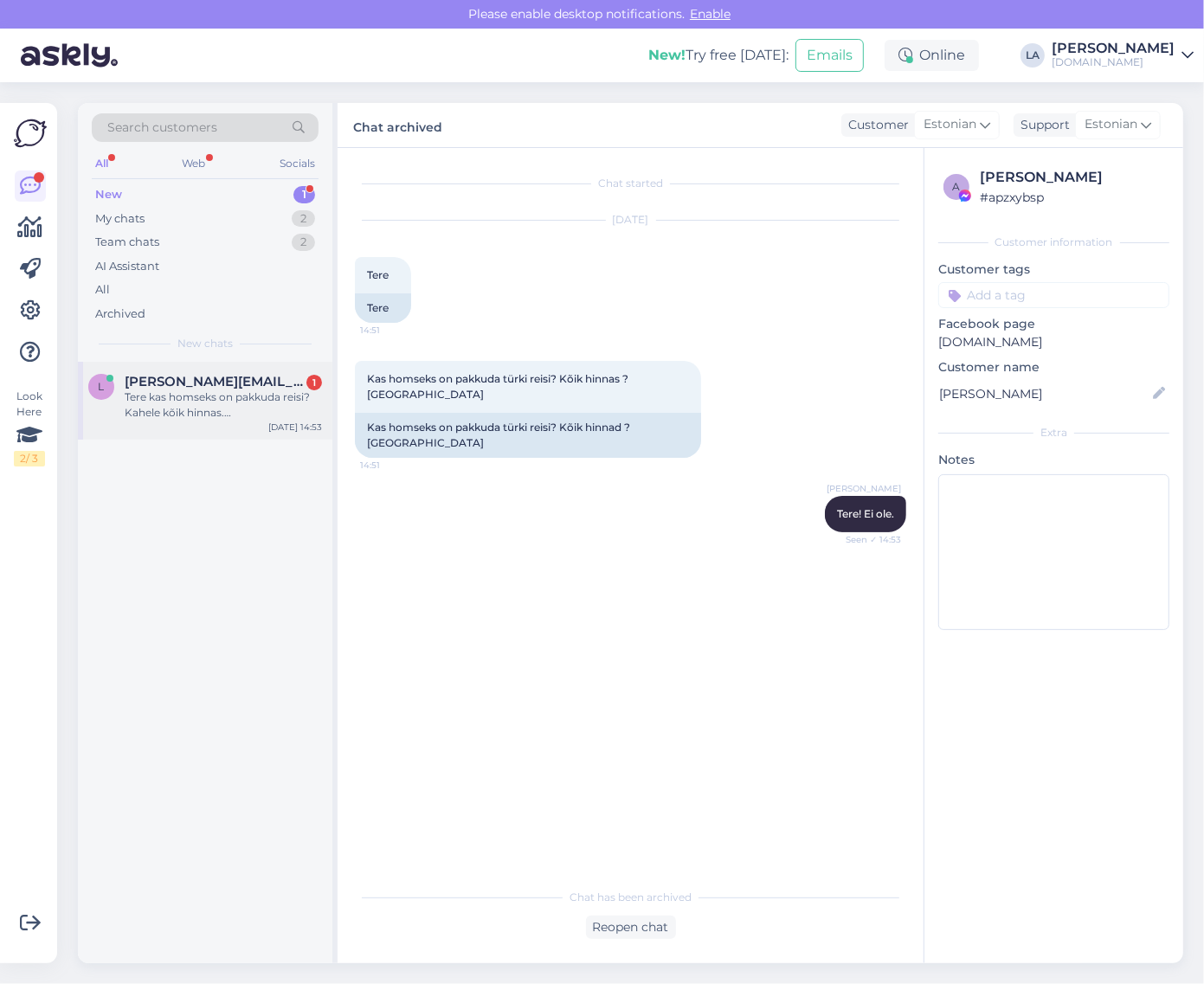
click at [271, 423] on div "L [PERSON_NAME][EMAIL_ADDRESS][DOMAIN_NAME] 1 Tere kas homseks on pakkuda reisi…" at bounding box center [205, 401] width 254 height 78
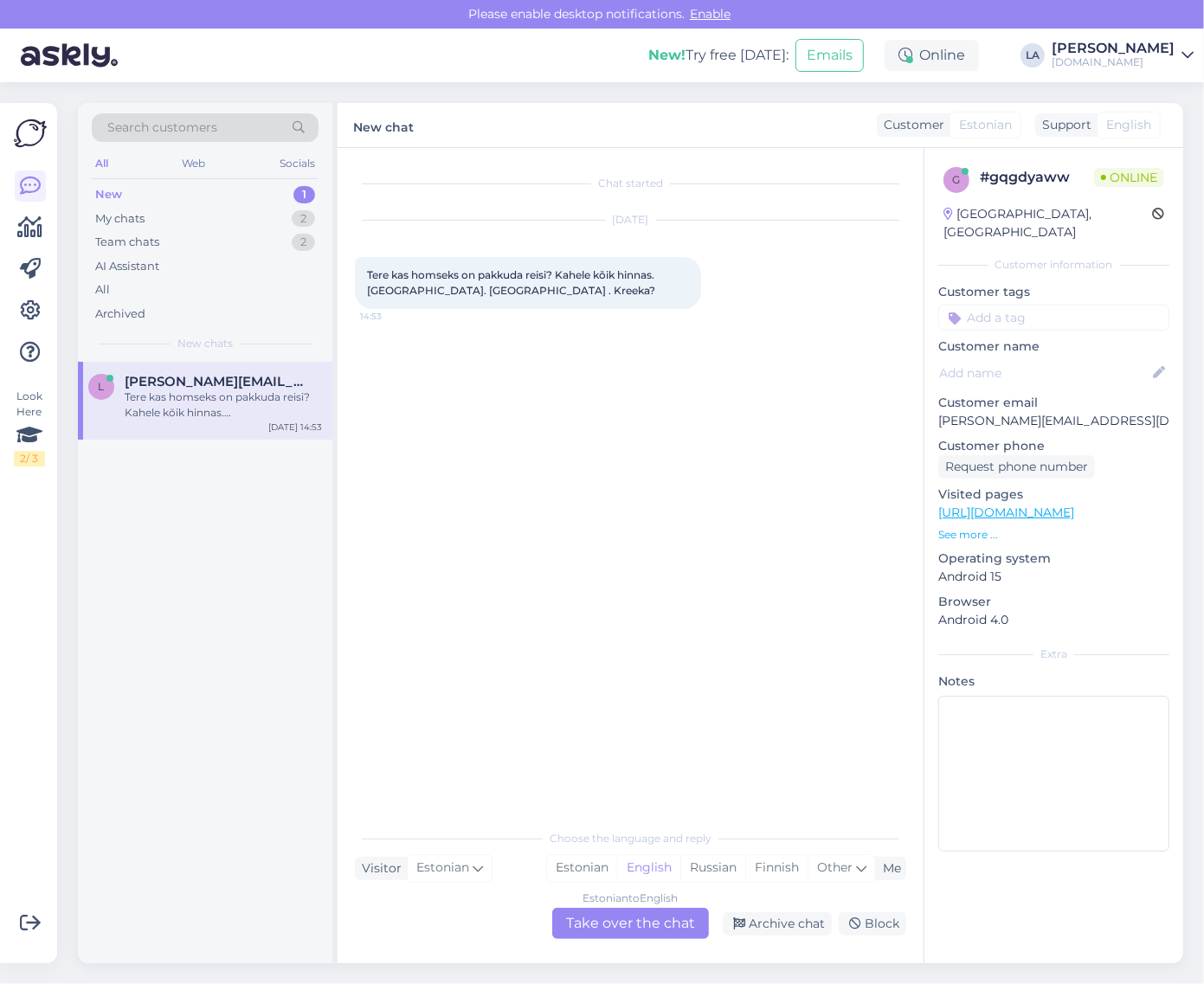
click at [667, 928] on div "Estonian to English Take over the chat" at bounding box center [631, 923] width 157 height 31
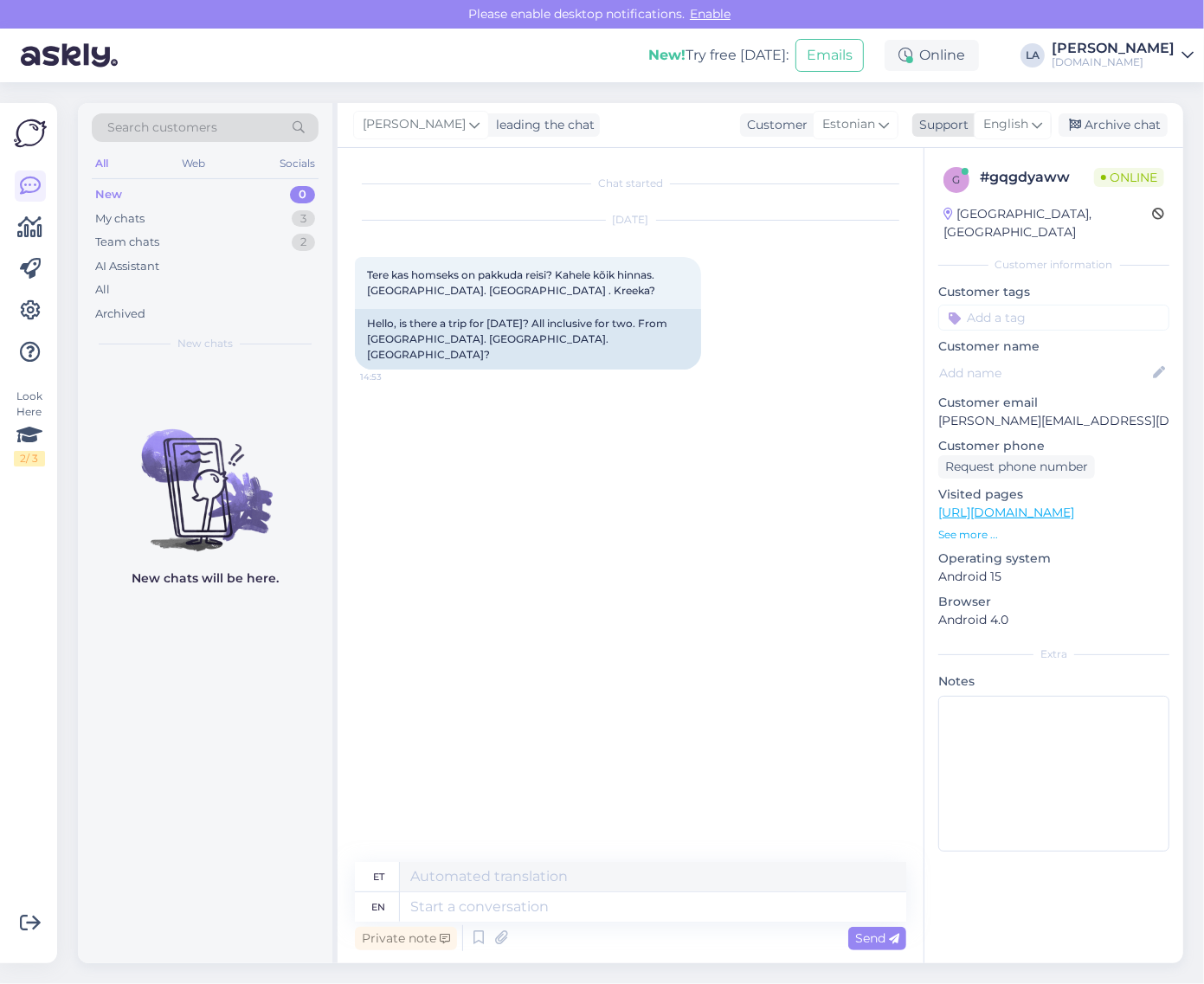
click at [1024, 128] on span "English" at bounding box center [1005, 124] width 45 height 19
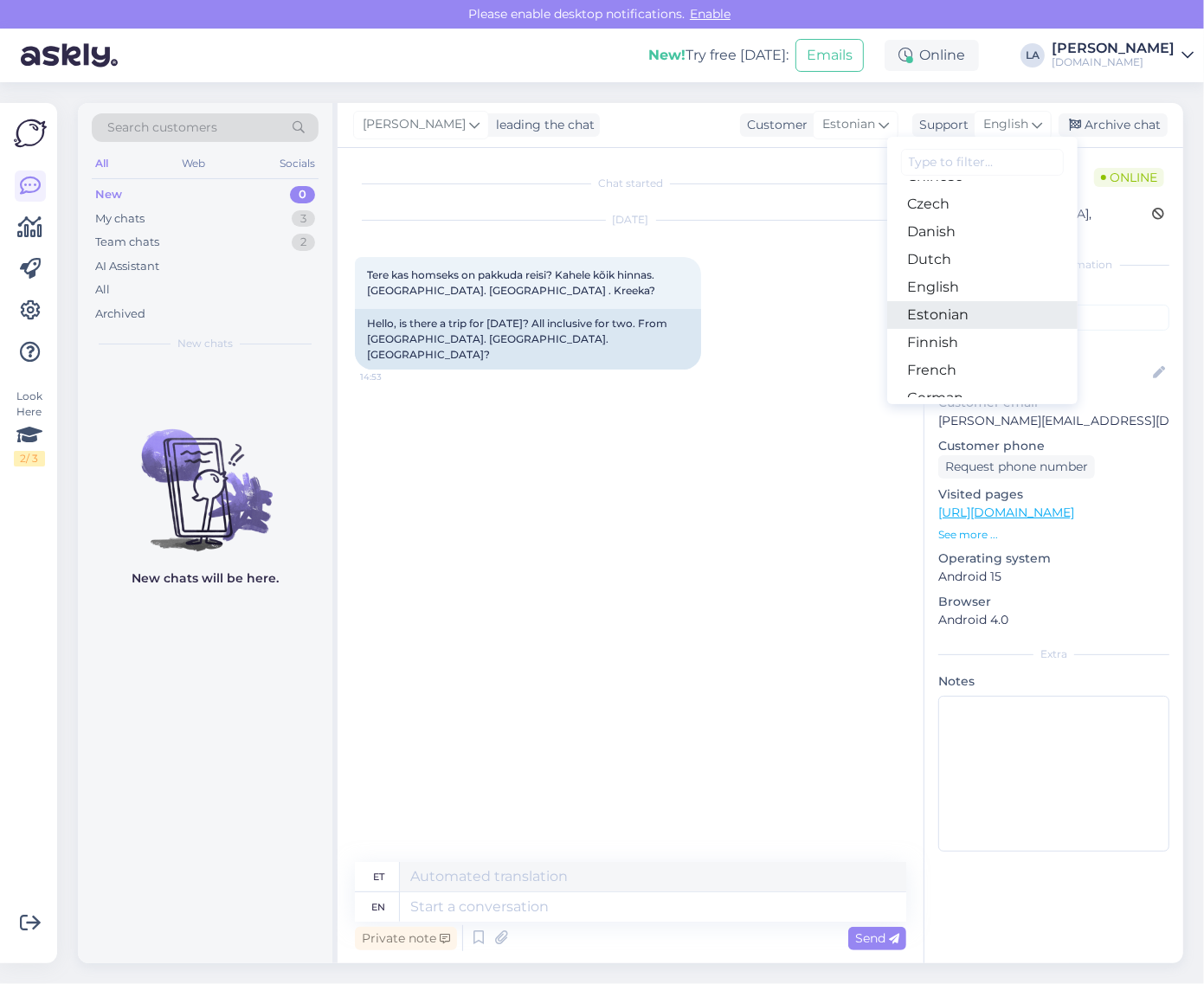
click at [957, 321] on link "Estonian" at bounding box center [982, 314] width 191 height 27
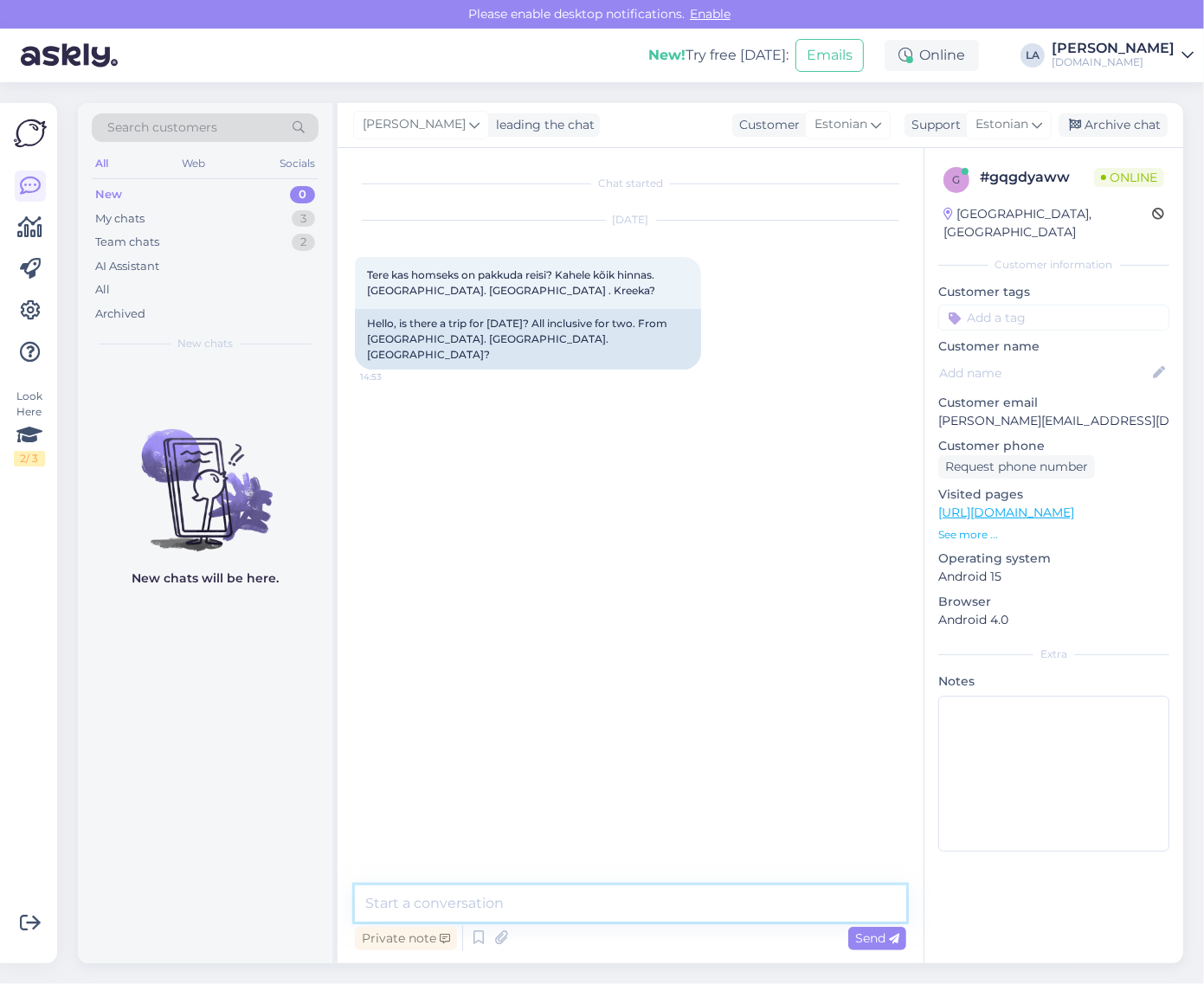
click at [563, 912] on textarea at bounding box center [630, 904] width 552 height 36
type textarea "Tere! Ei ole."
click at [1139, 124] on div "Archive chat" at bounding box center [1114, 125] width 109 height 23
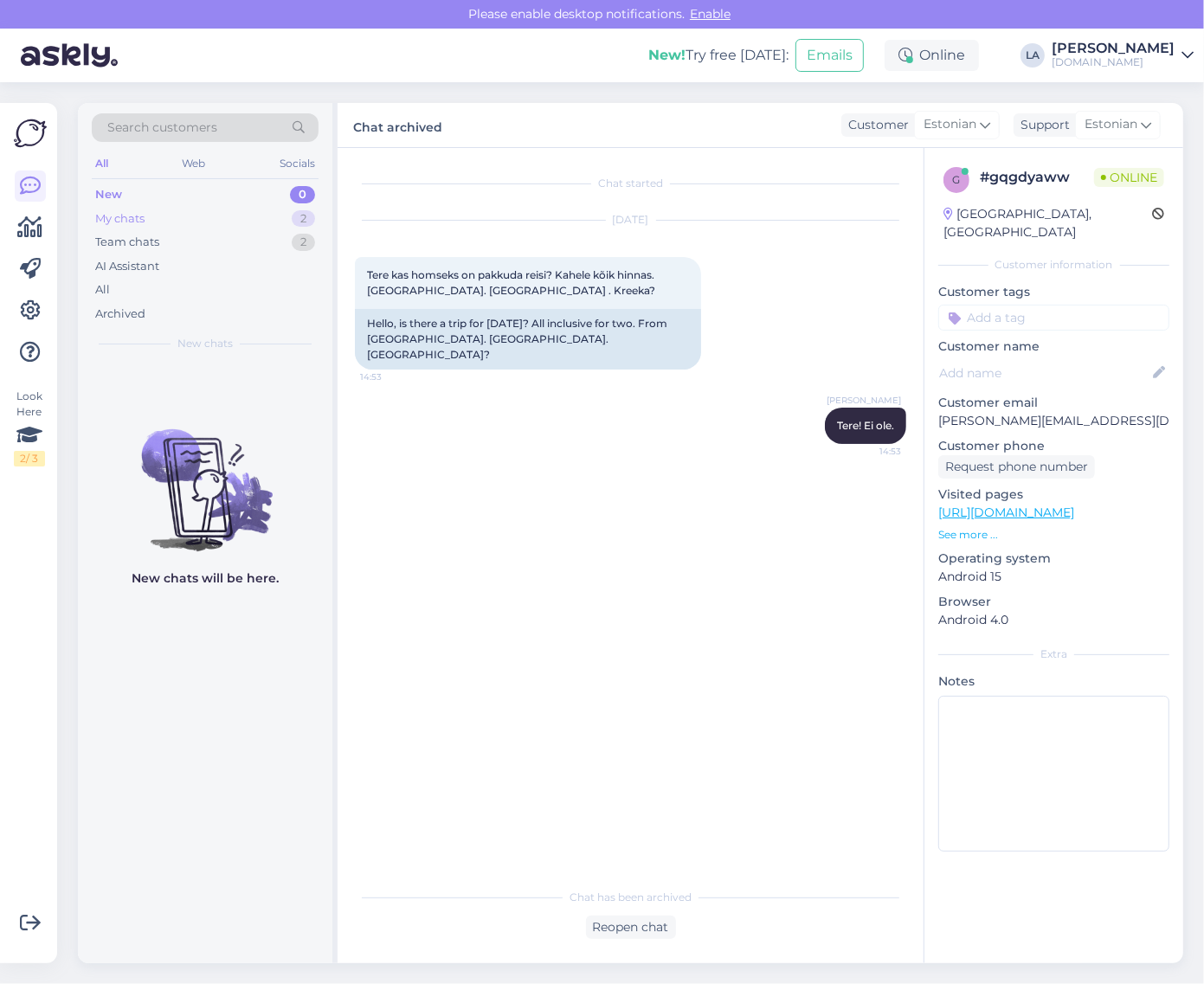
click at [277, 219] on div "My chats 2" at bounding box center [205, 218] width 227 height 24
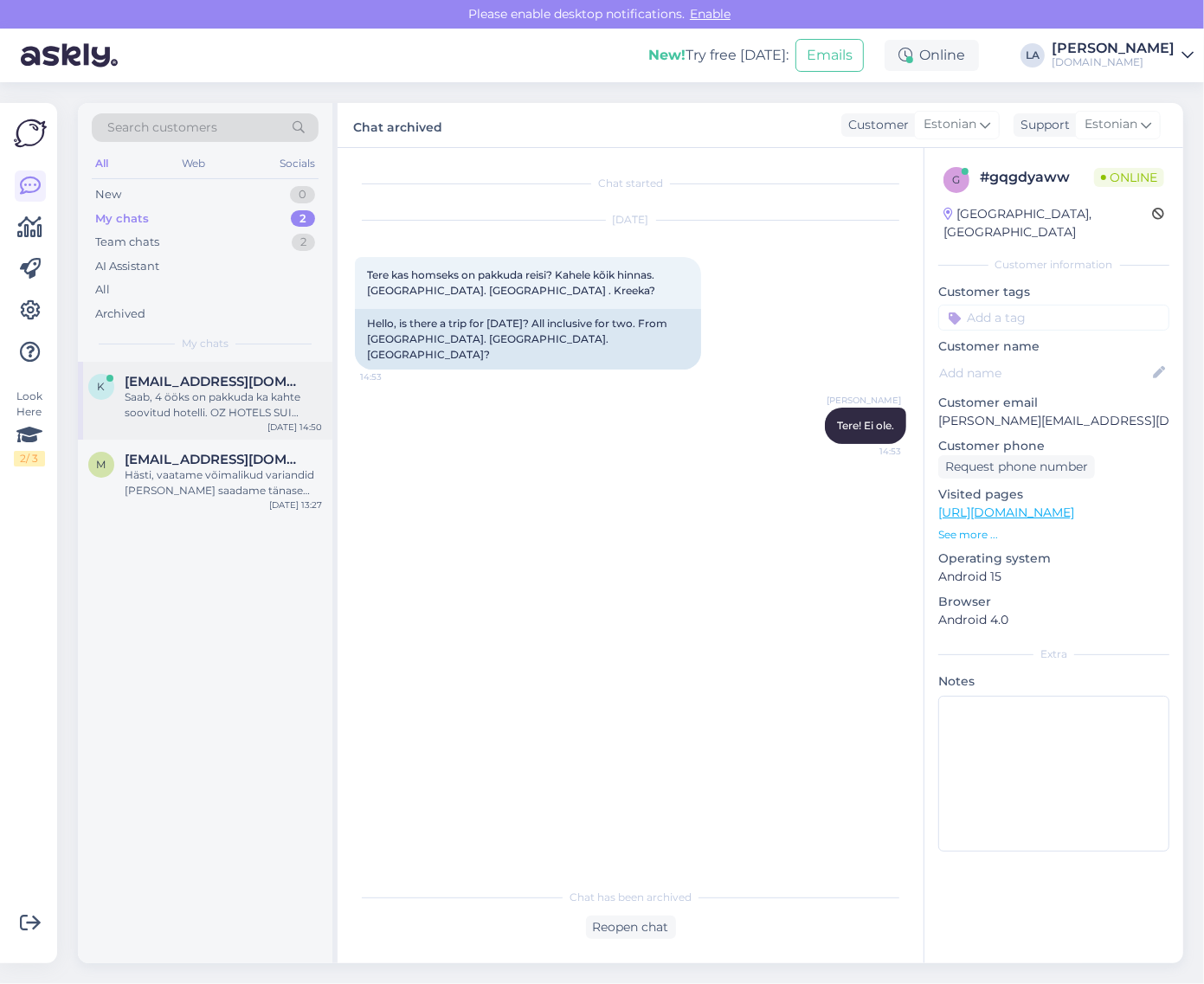
click at [196, 375] on span "[EMAIL_ADDRESS][DOMAIN_NAME]" at bounding box center [214, 382] width 180 height 16
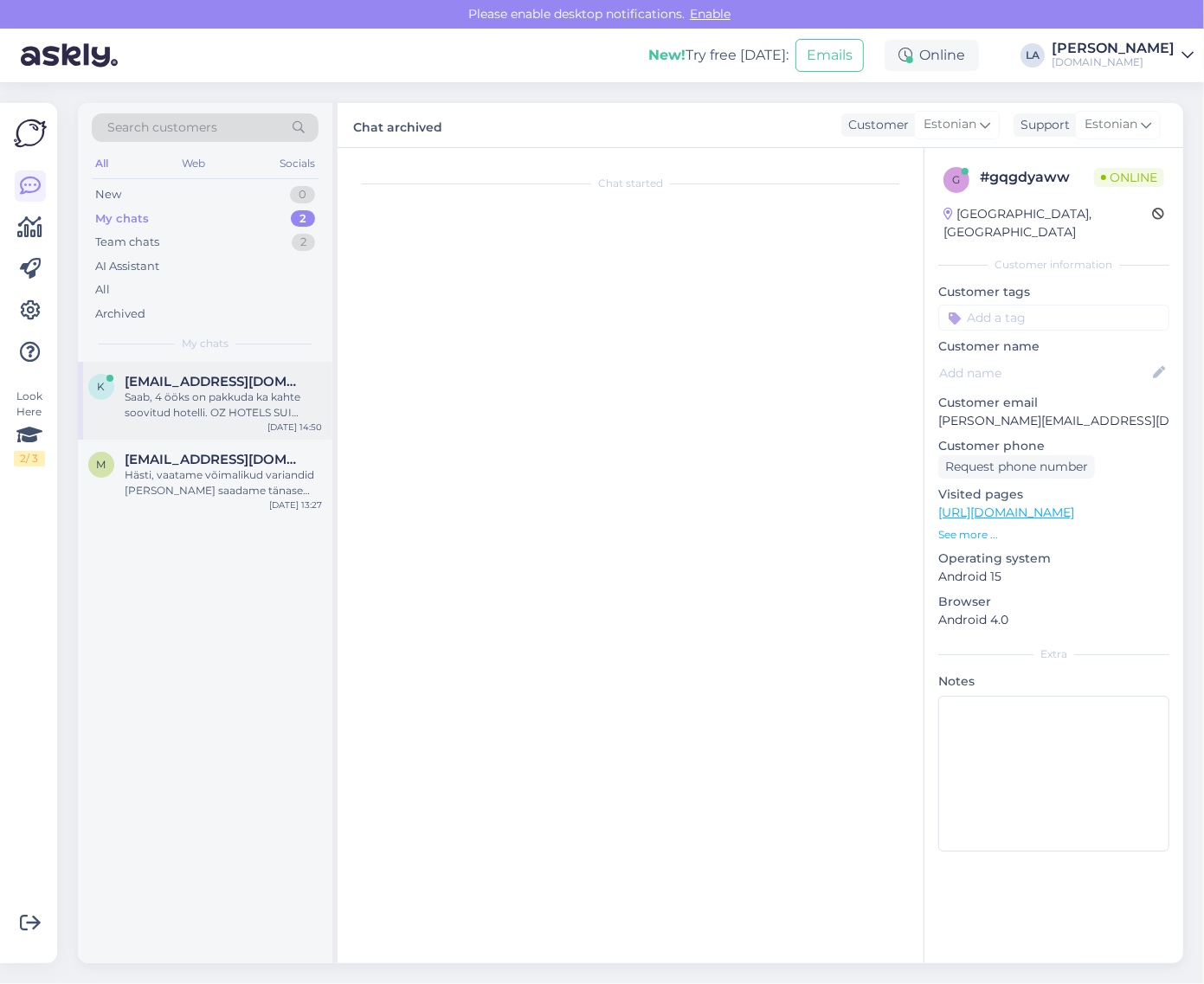
scroll to position [576, 0]
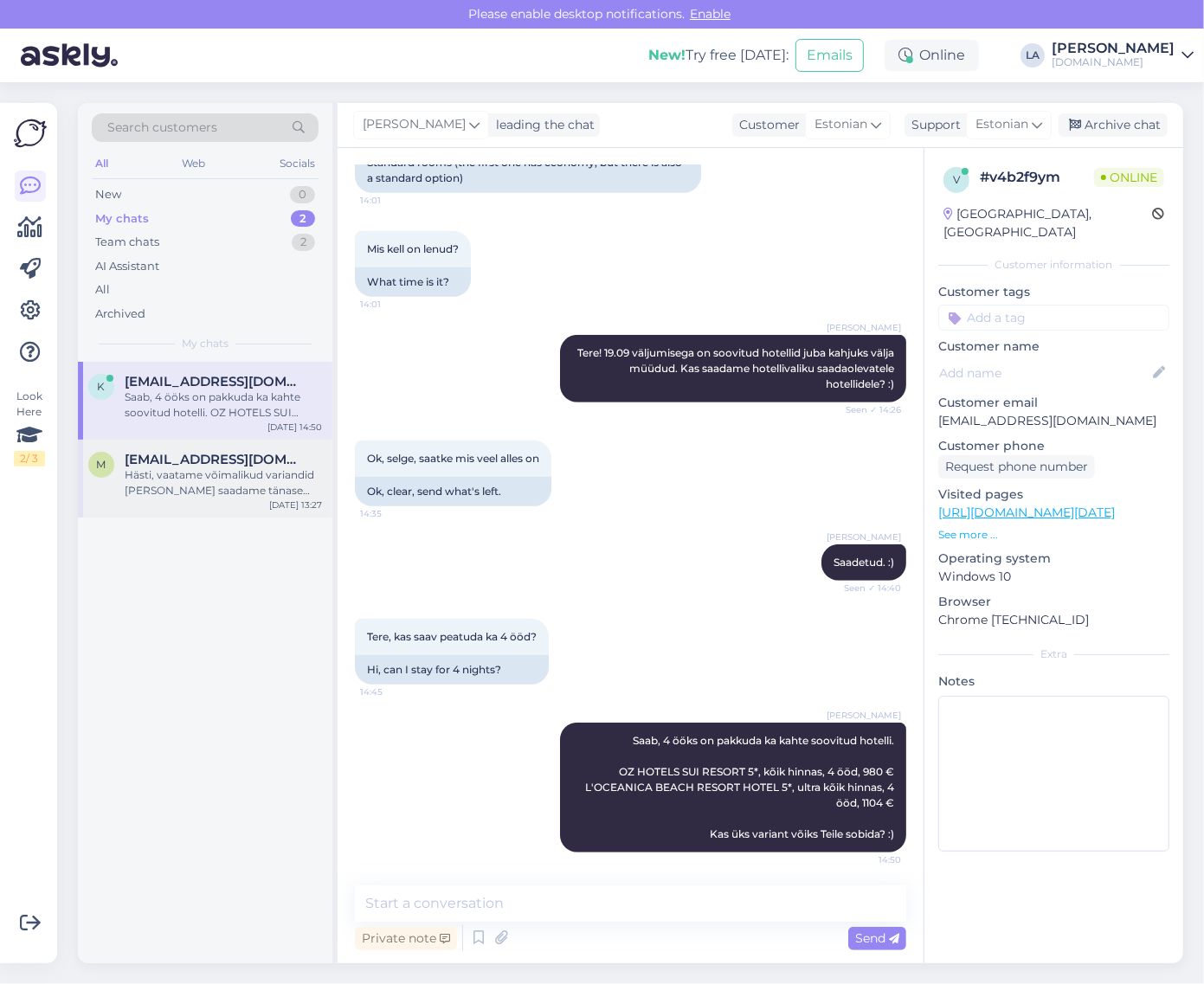
click at [222, 475] on div "Hästi, vaatame võimalikud variandid [PERSON_NAME] saadame tänase päeva jooksul …" at bounding box center [223, 483] width 198 height 31
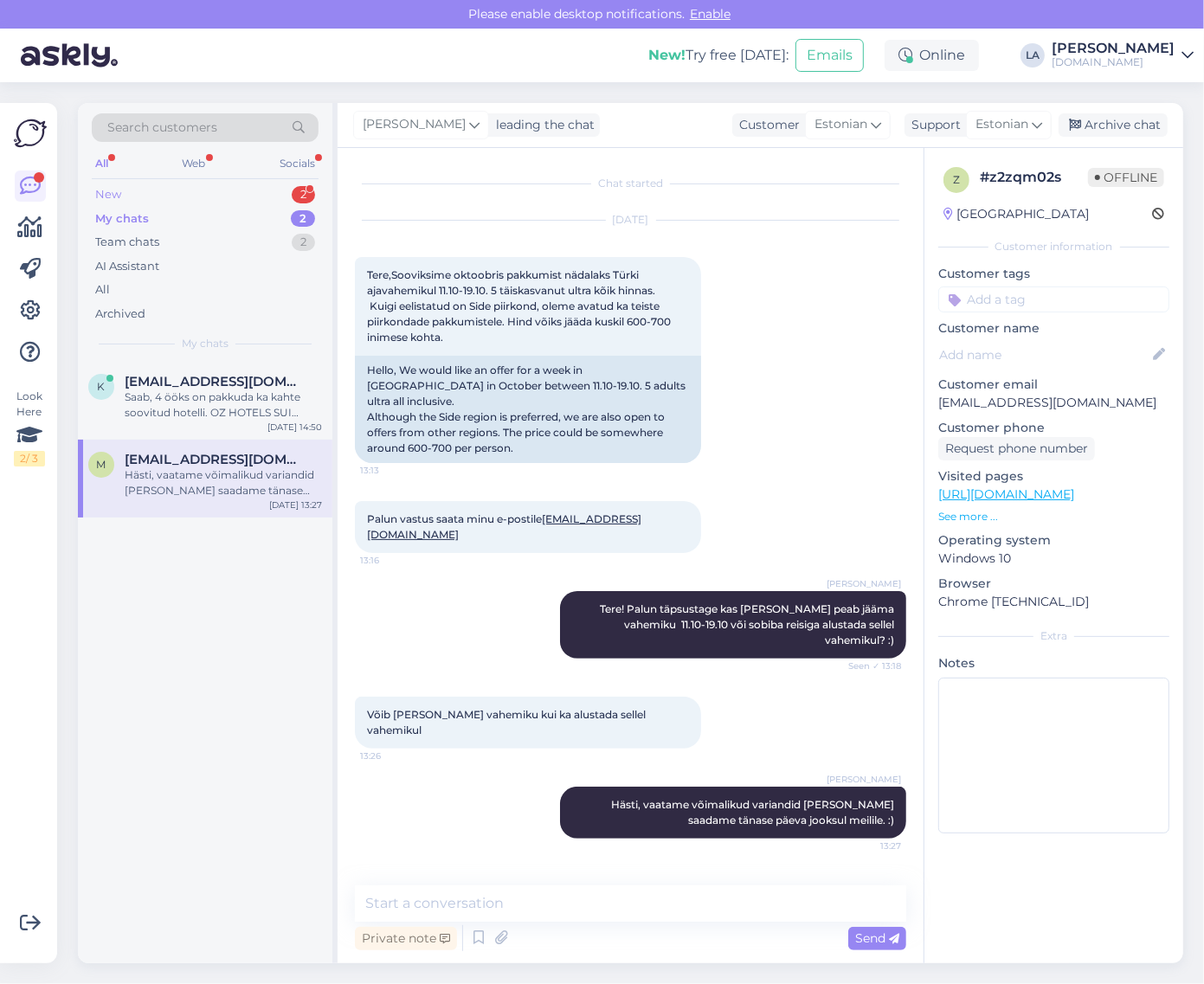
click at [308, 187] on div "2" at bounding box center [304, 195] width 23 height 18
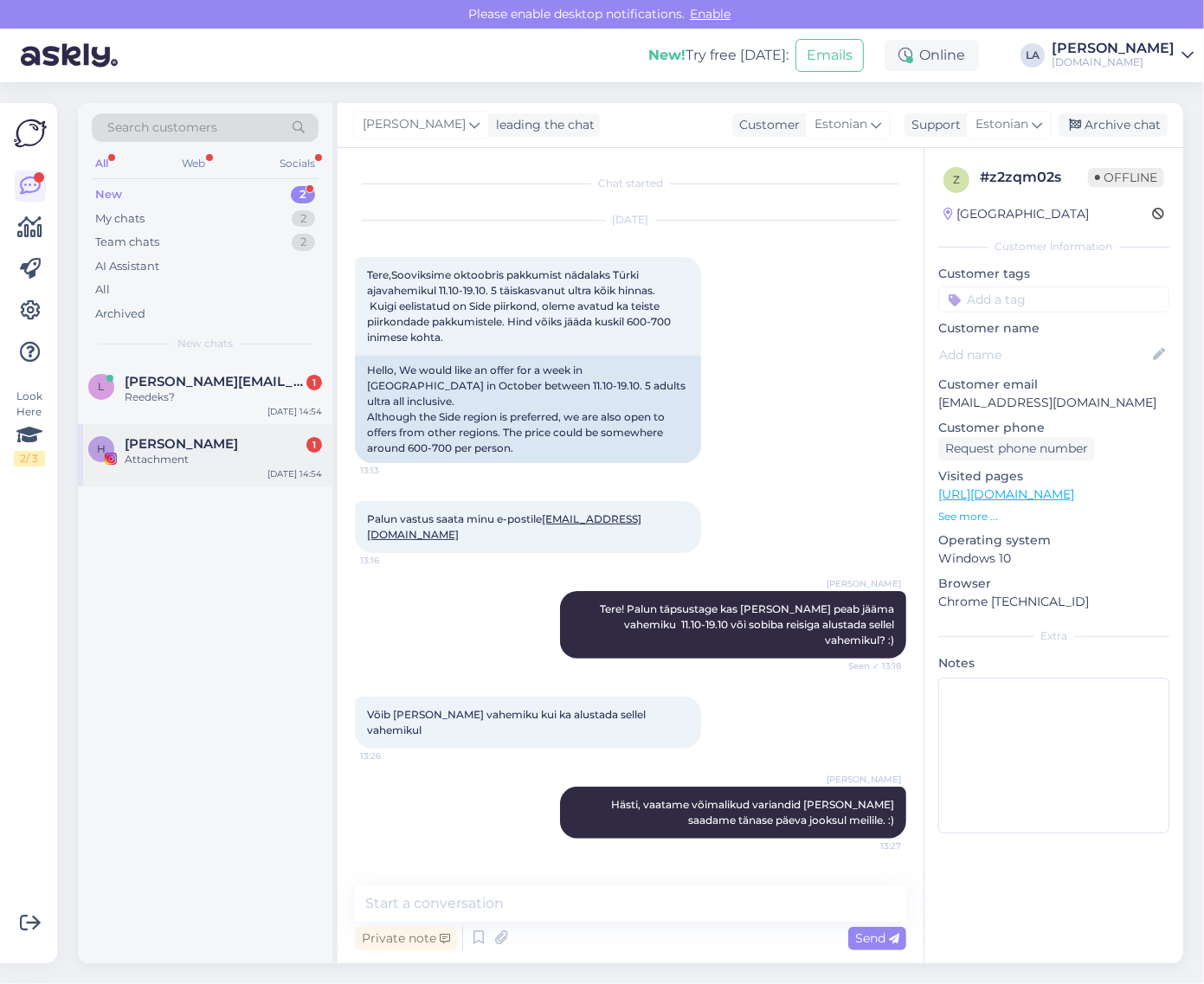
click at [250, 446] on div "[PERSON_NAME] 1" at bounding box center [223, 444] width 198 height 16
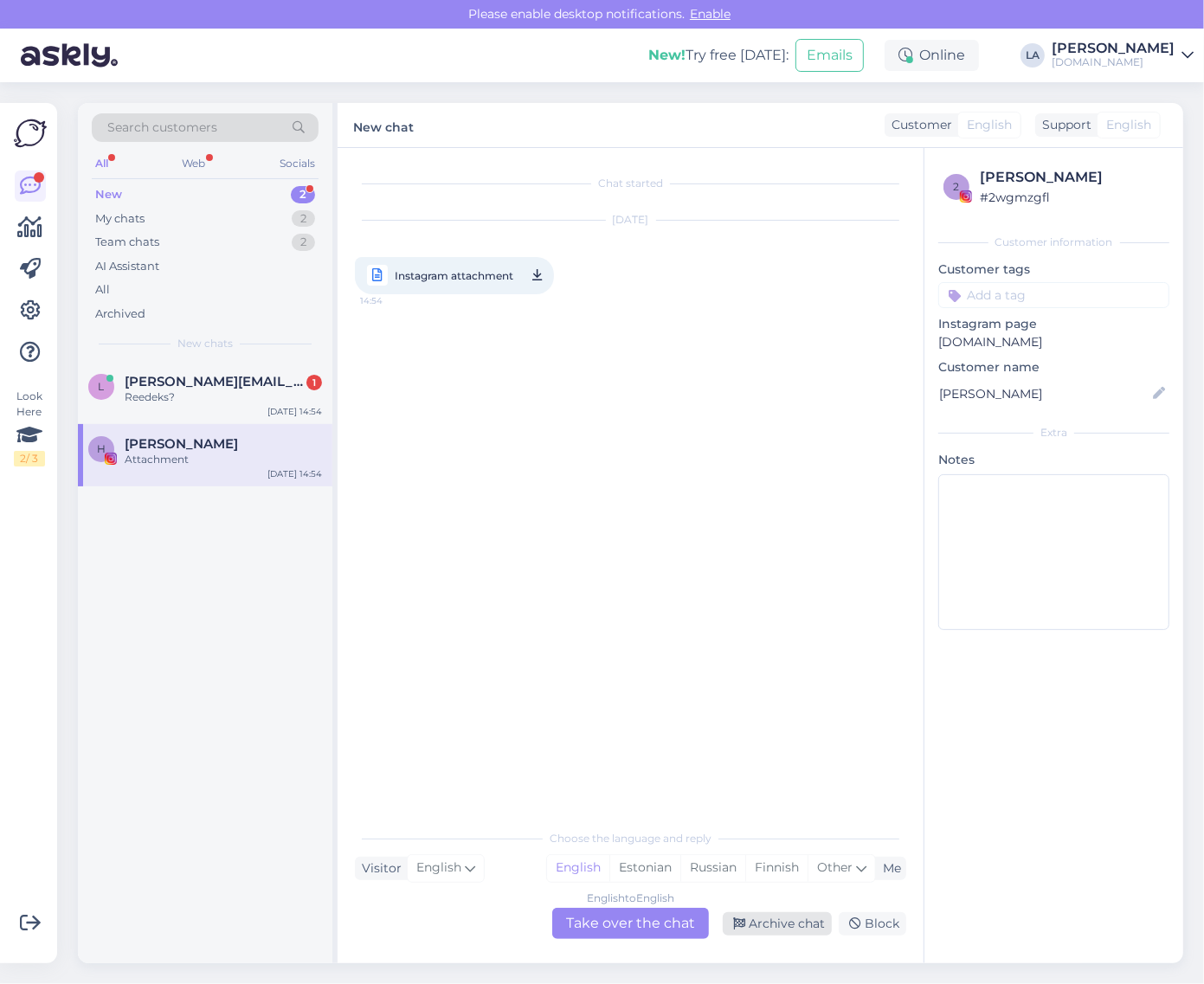
click at [793, 935] on div "Archive chat" at bounding box center [778, 924] width 109 height 23
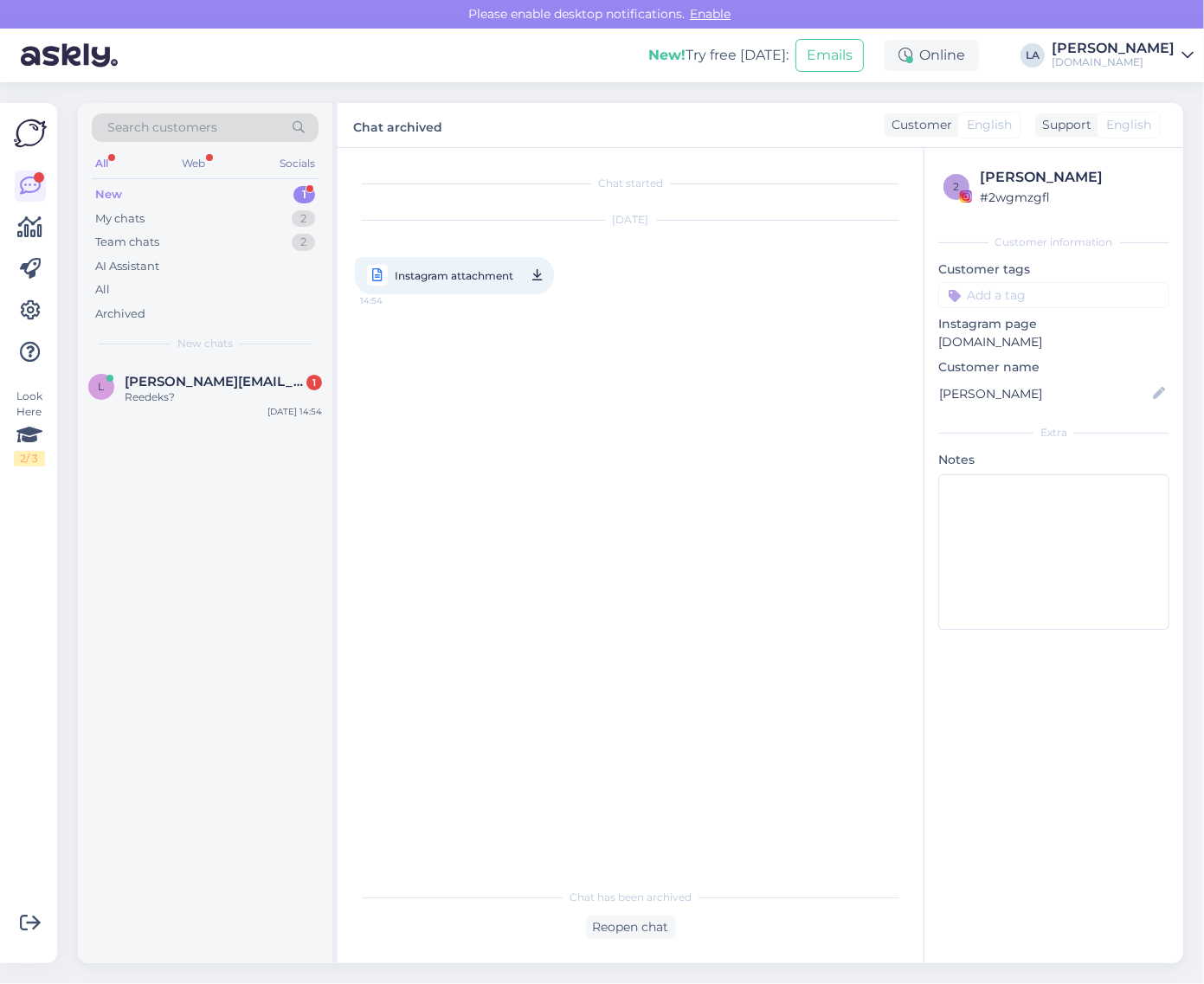
click at [237, 427] on div "L [PERSON_NAME][EMAIL_ADDRESS][DOMAIN_NAME] 1 Reedeks? [DATE] 14:54" at bounding box center [205, 663] width 254 height 602
click at [236, 409] on div "L [PERSON_NAME][EMAIL_ADDRESS][DOMAIN_NAME] 1 Reedeks? [DATE] 14:54" at bounding box center [205, 393] width 254 height 63
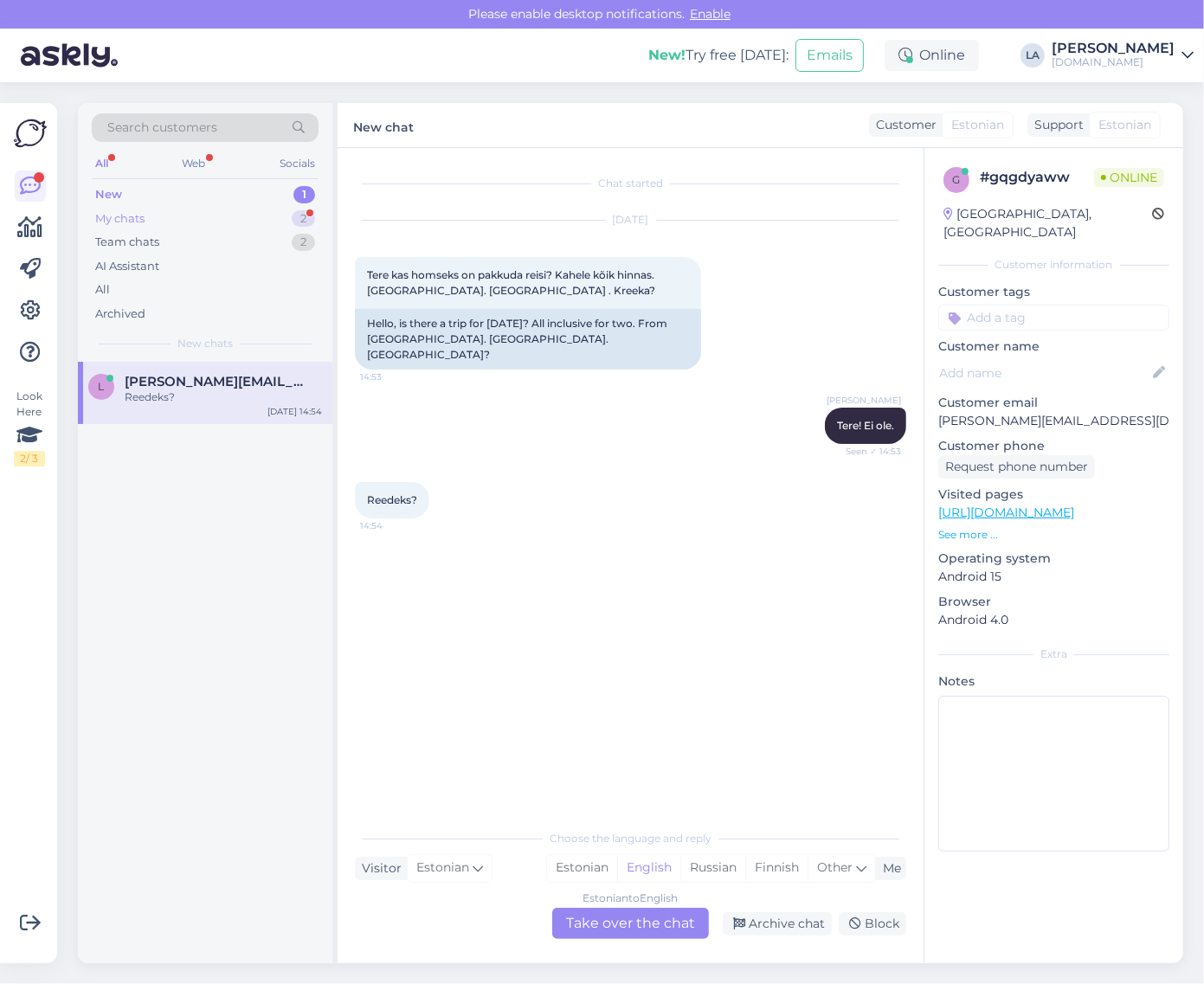
click at [173, 219] on div "My chats 2" at bounding box center [205, 218] width 227 height 24
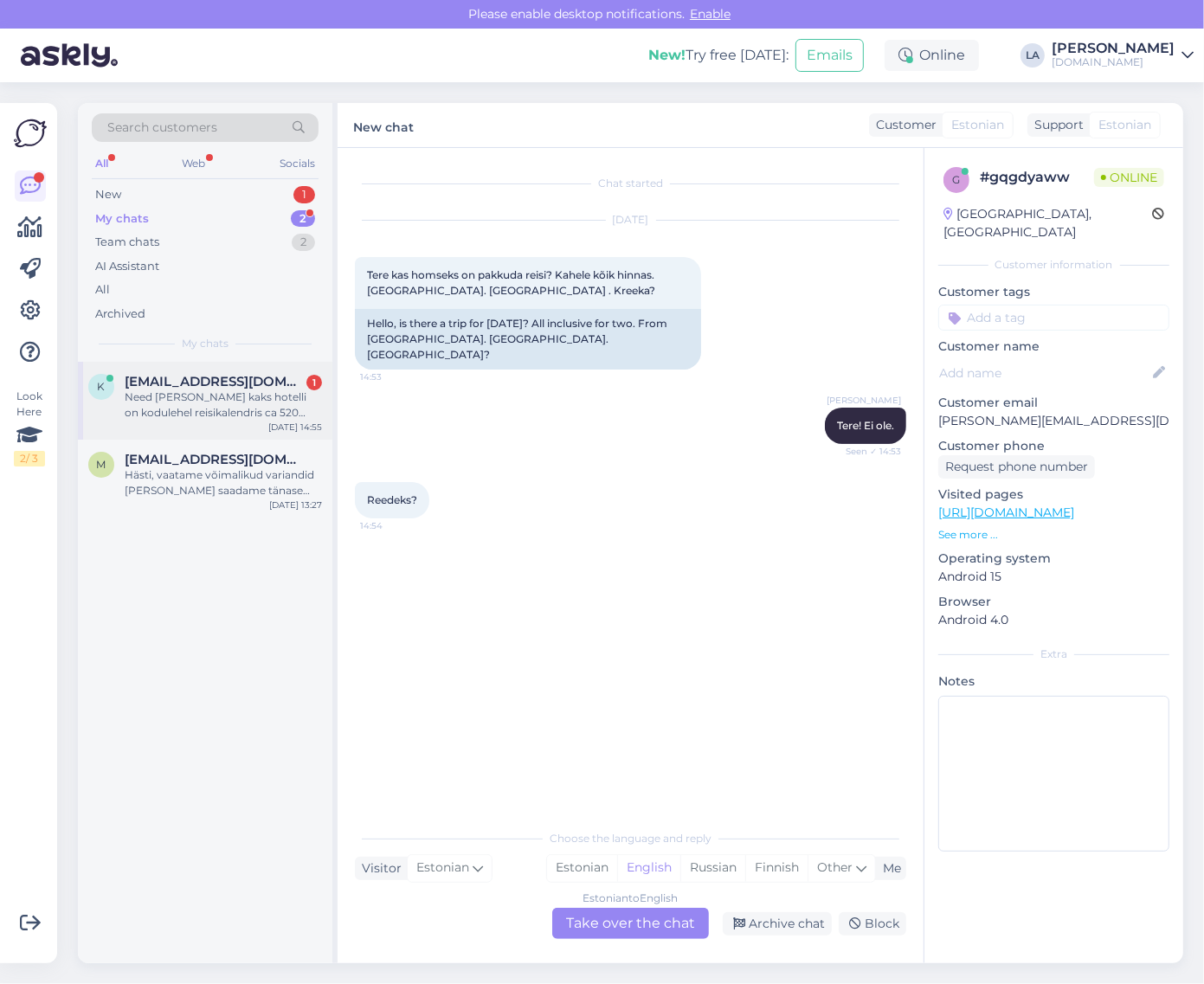
click at [226, 409] on div "Need [PERSON_NAME] kaks hotelli on kodulehel reisikalendris ca 520 EUR/inimene,…" at bounding box center [223, 404] width 198 height 31
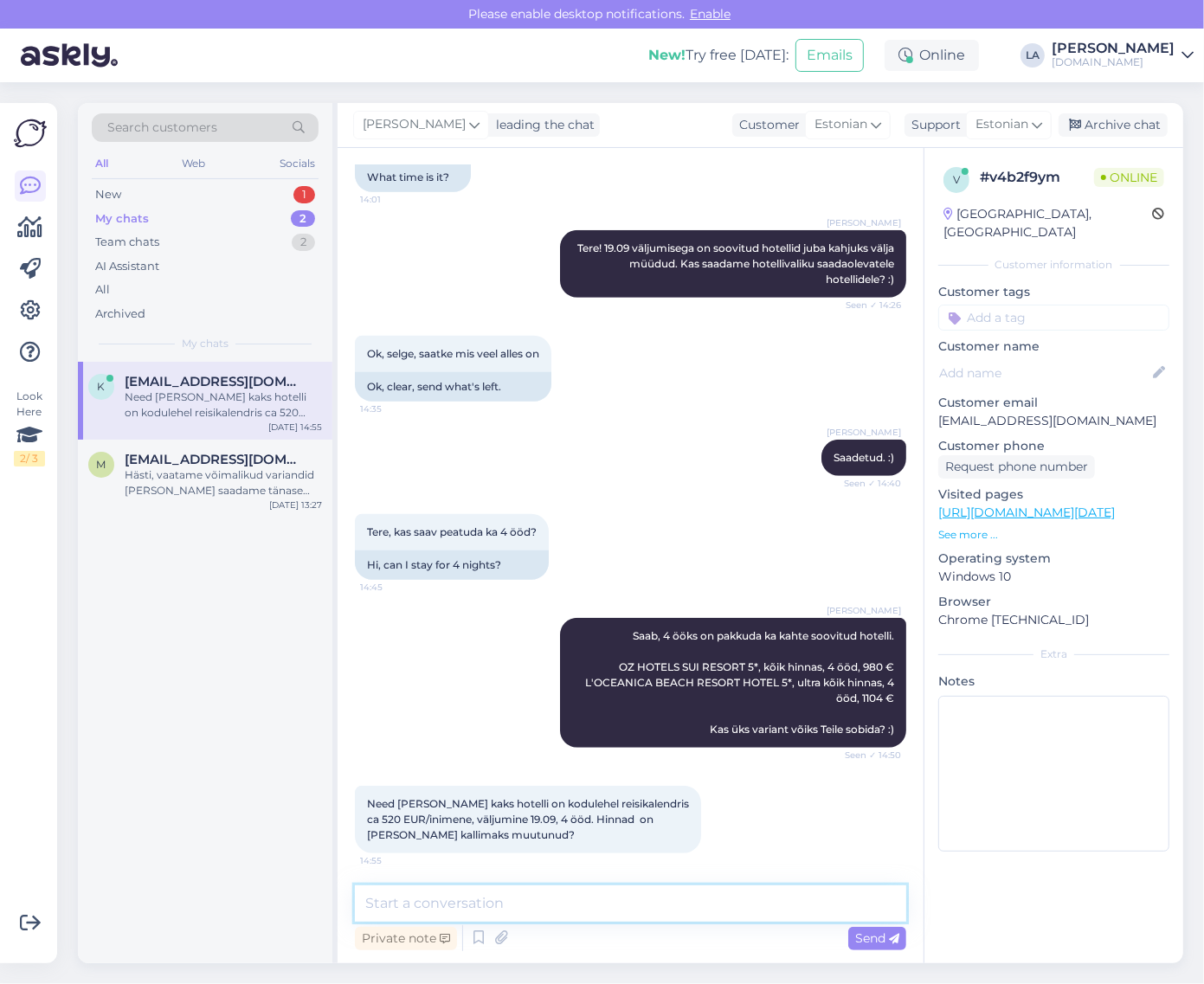
click at [632, 887] on textarea at bounding box center [630, 904] width 552 height 36
type textarea "Need hinnad on toodud 2-le kokku."
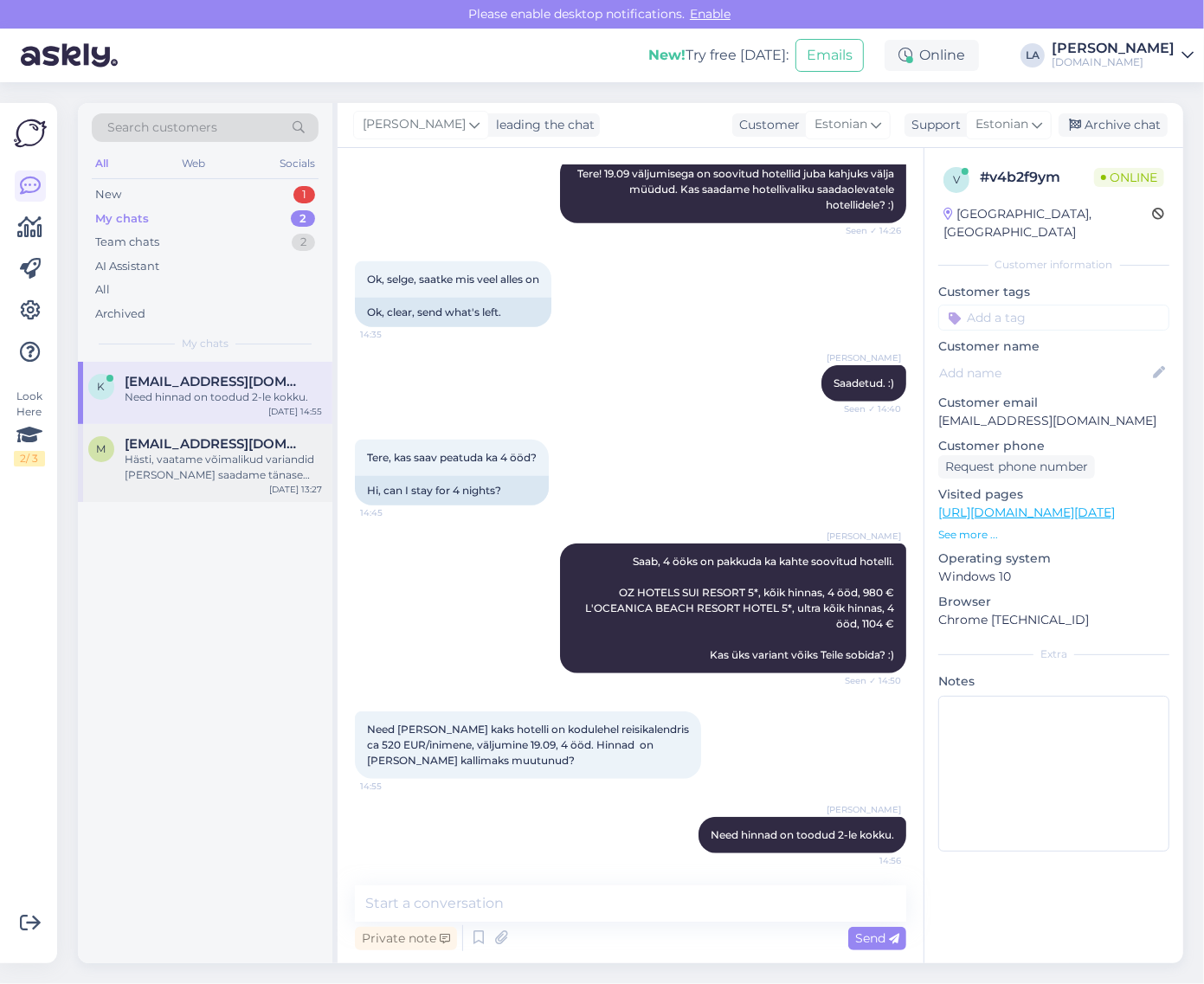
click at [186, 452] on div "Hästi, vaatame võimalikud variandid [PERSON_NAME] saadame tänase päeva jooksul …" at bounding box center [223, 467] width 198 height 31
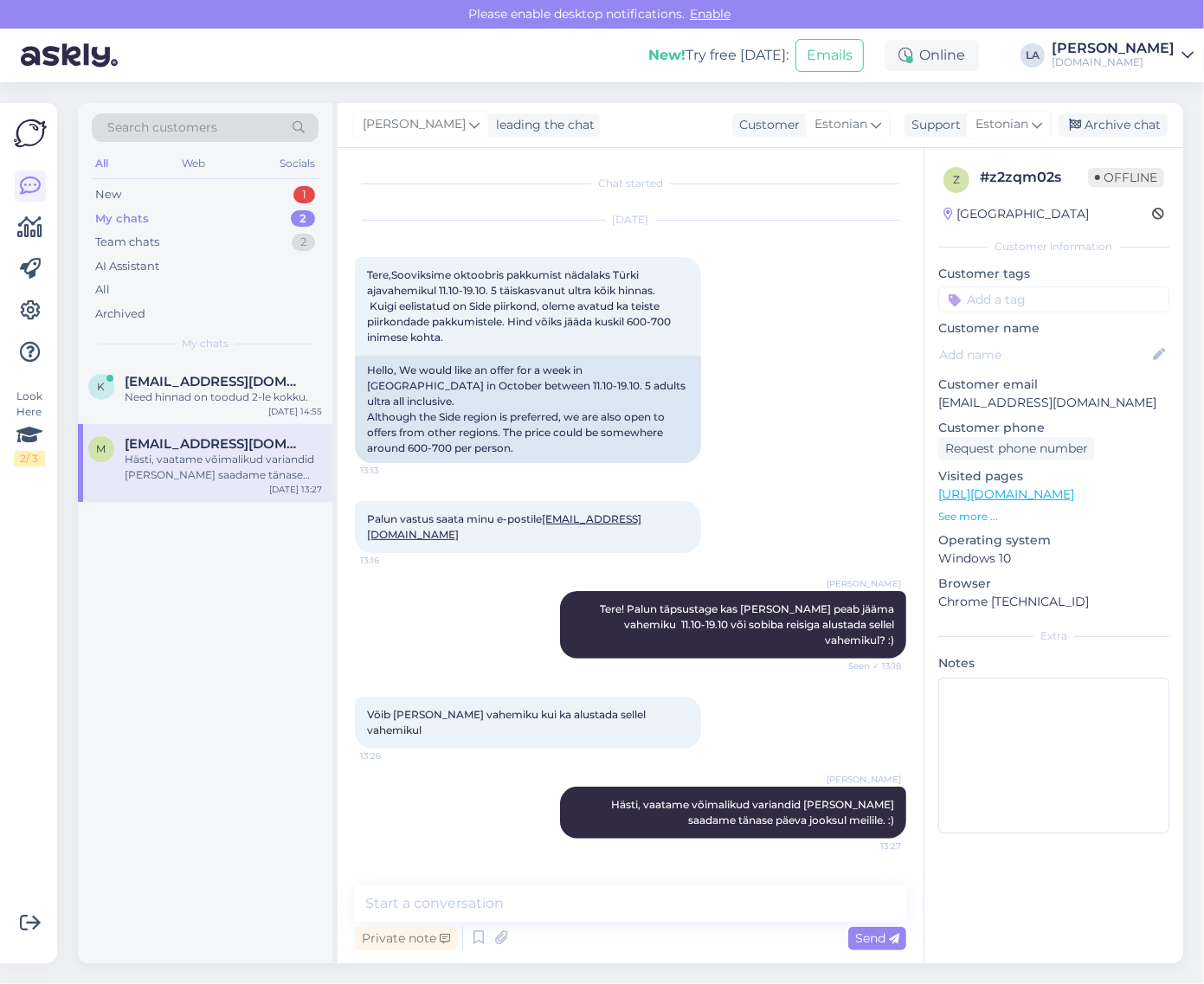
scroll to position [0, 0]
click at [561, 911] on textarea at bounding box center [630, 904] width 552 height 36
type textarea "Vastasin Teile meilile."
click at [1137, 121] on div "Archive chat" at bounding box center [1114, 125] width 109 height 23
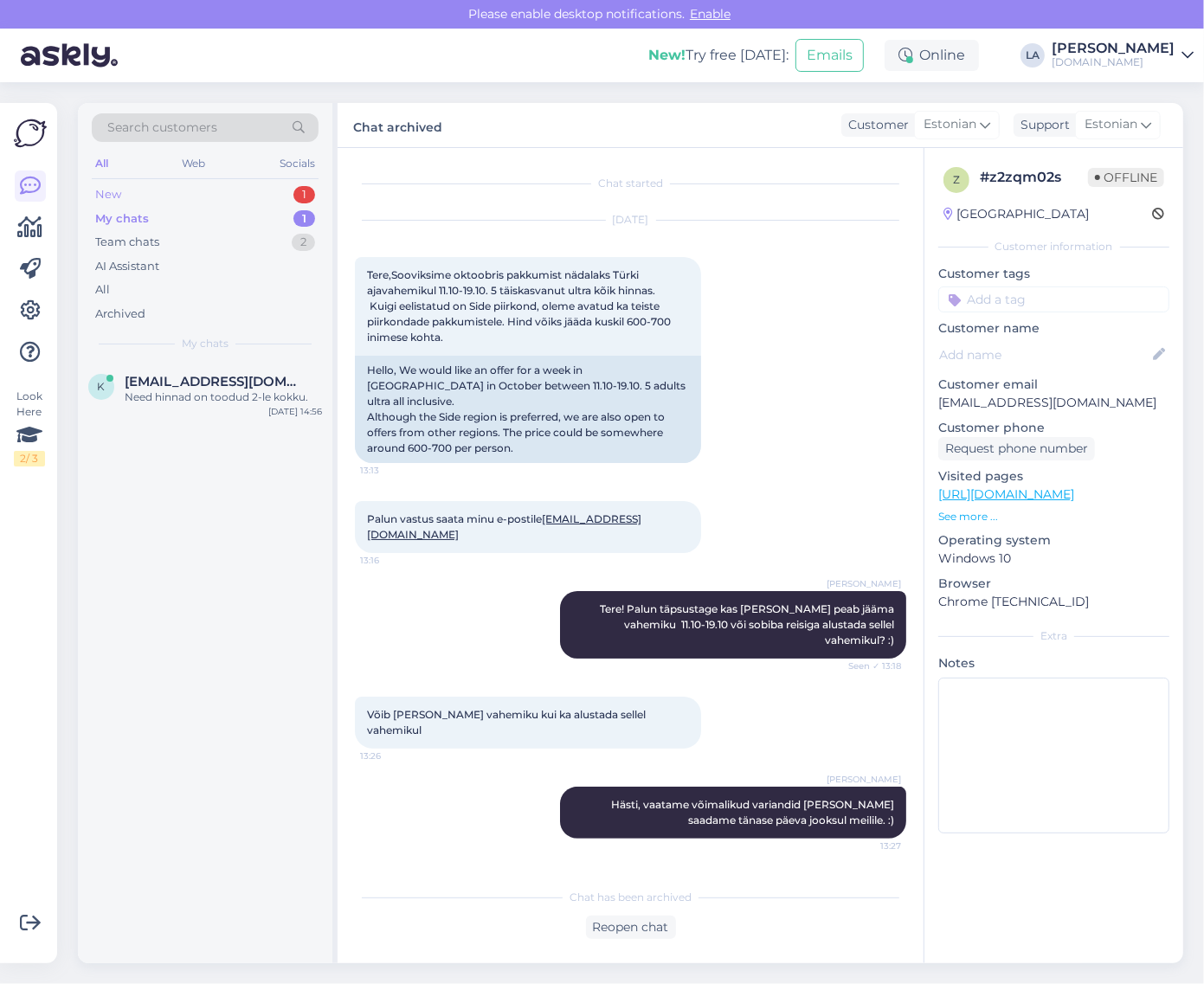
click at [297, 191] on div "1" at bounding box center [305, 195] width 22 height 18
click at [230, 390] on div "Reedeks?" at bounding box center [223, 397] width 198 height 16
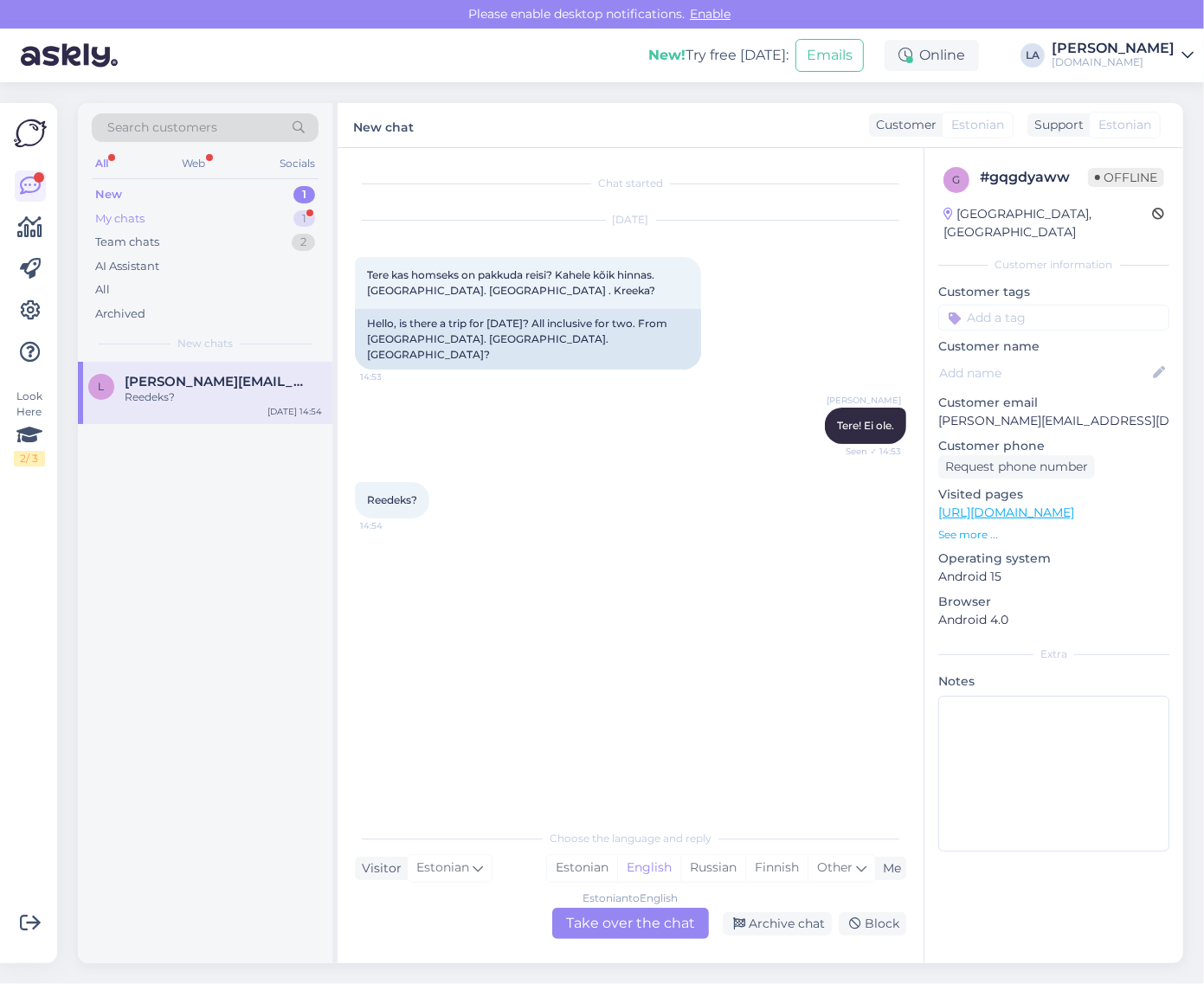
click at [286, 216] on div "My chats 1" at bounding box center [205, 218] width 227 height 24
click at [225, 408] on div "k [EMAIL_ADDRESS][DOMAIN_NAME] 1 Jah, kohe otsustan kumme võtame [DATE] 14:57" at bounding box center [205, 393] width 254 height 63
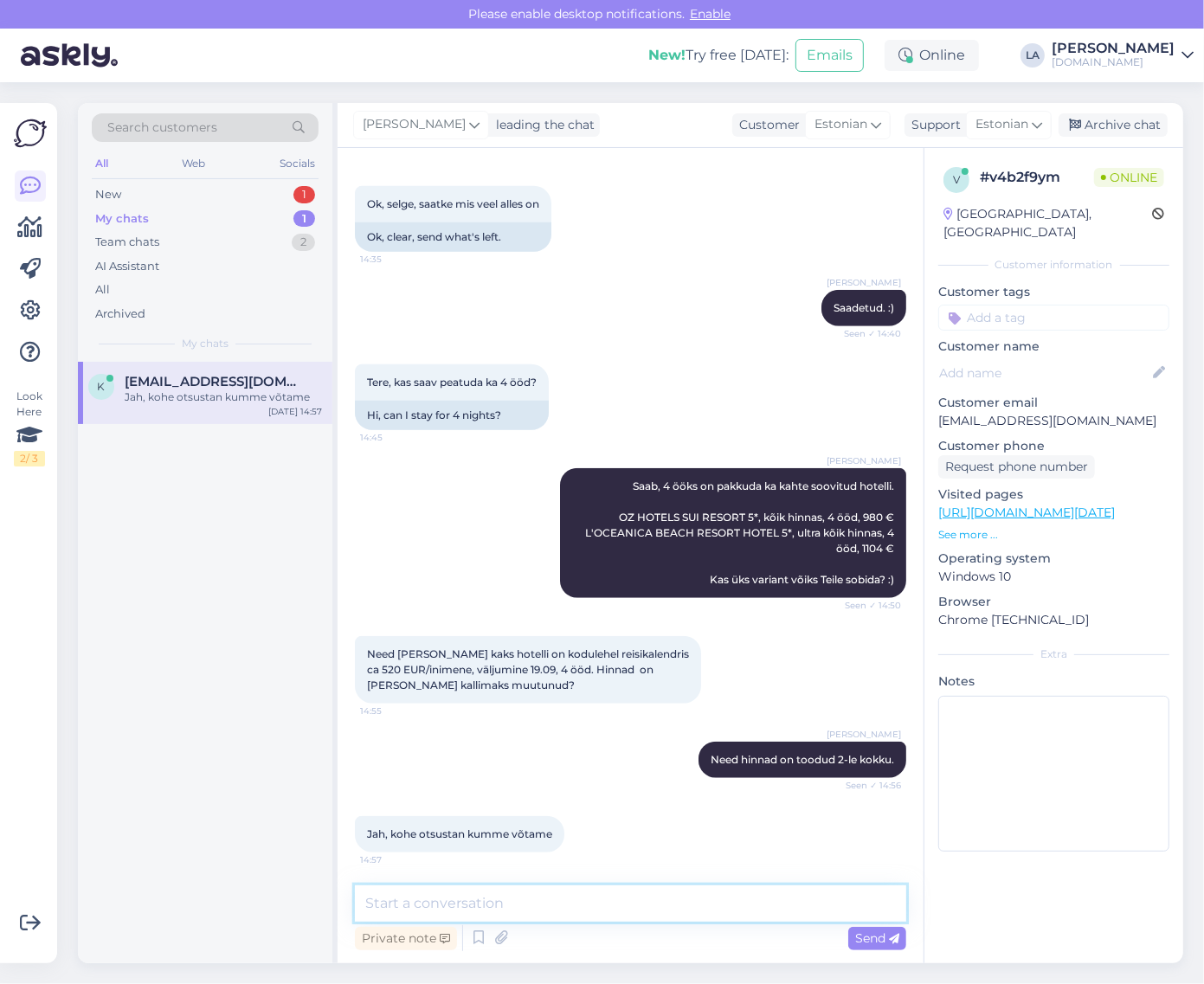
click at [490, 901] on textarea at bounding box center [630, 904] width 552 height 36
type textarea "Hästi. :)"
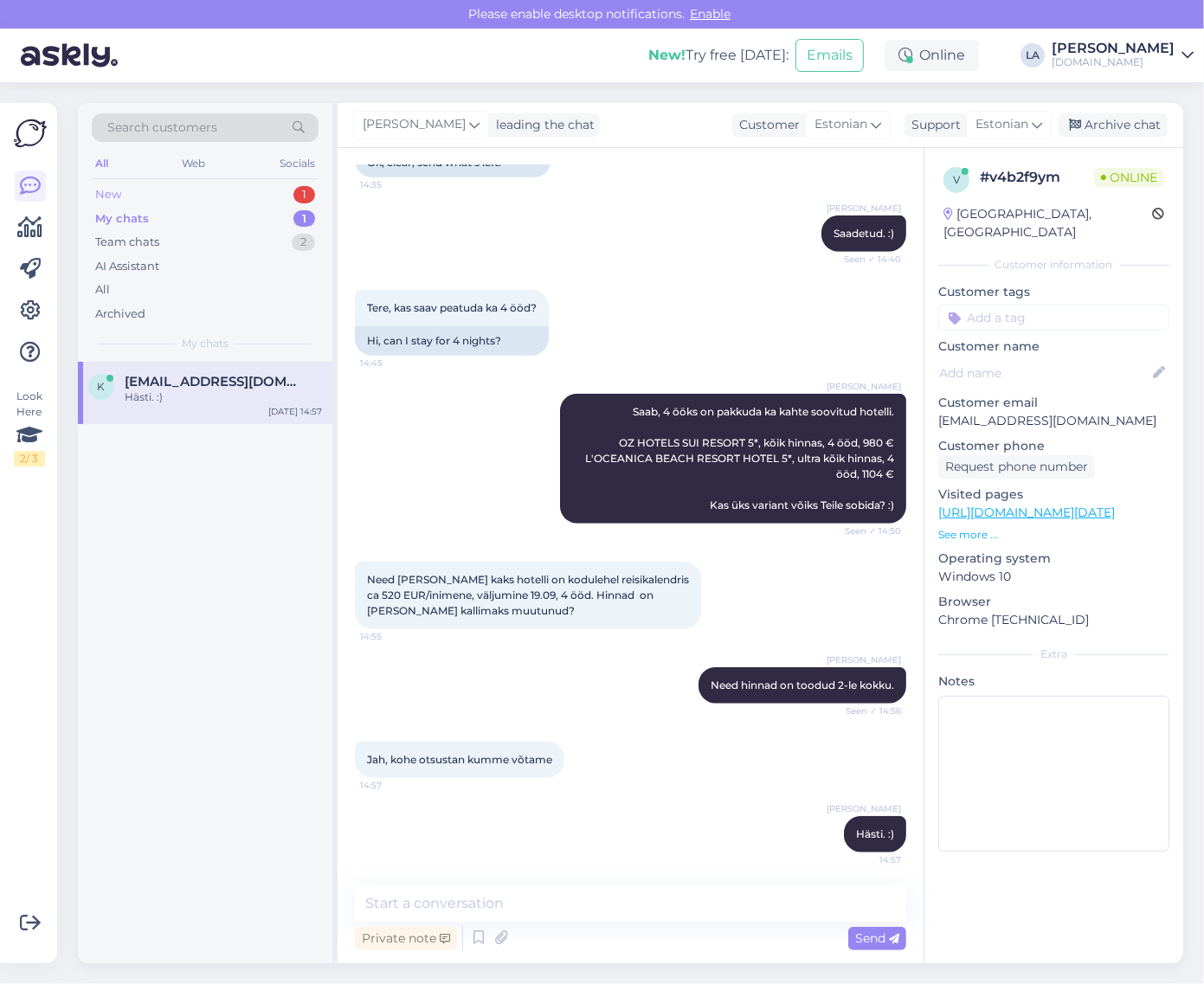
click at [239, 189] on div "New 1" at bounding box center [205, 194] width 227 height 24
click at [230, 375] on span "[PERSON_NAME][EMAIL_ADDRESS][DOMAIN_NAME]" at bounding box center [214, 382] width 180 height 16
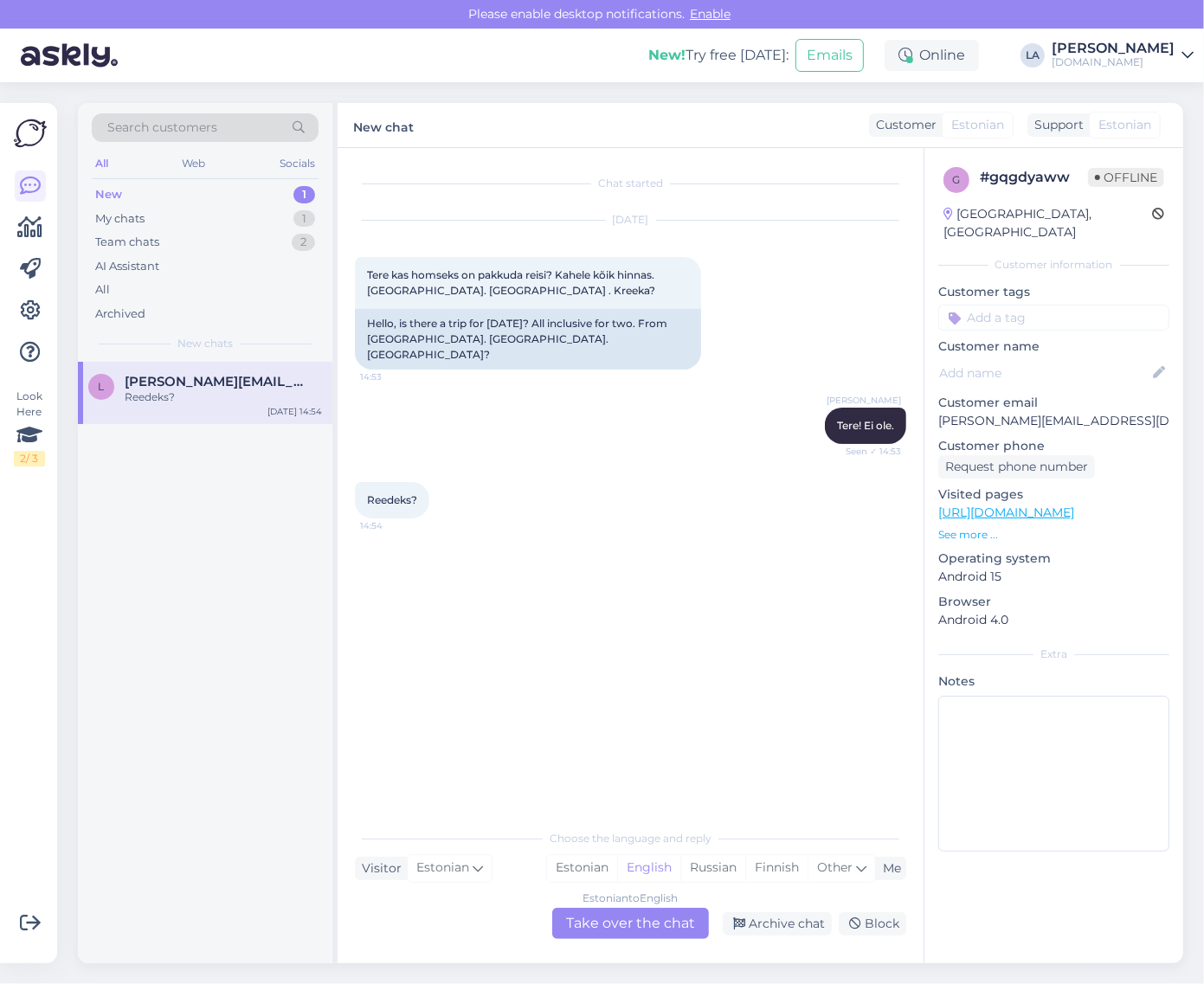
click at [623, 915] on div "Estonian to English Take over the chat" at bounding box center [631, 923] width 157 height 31
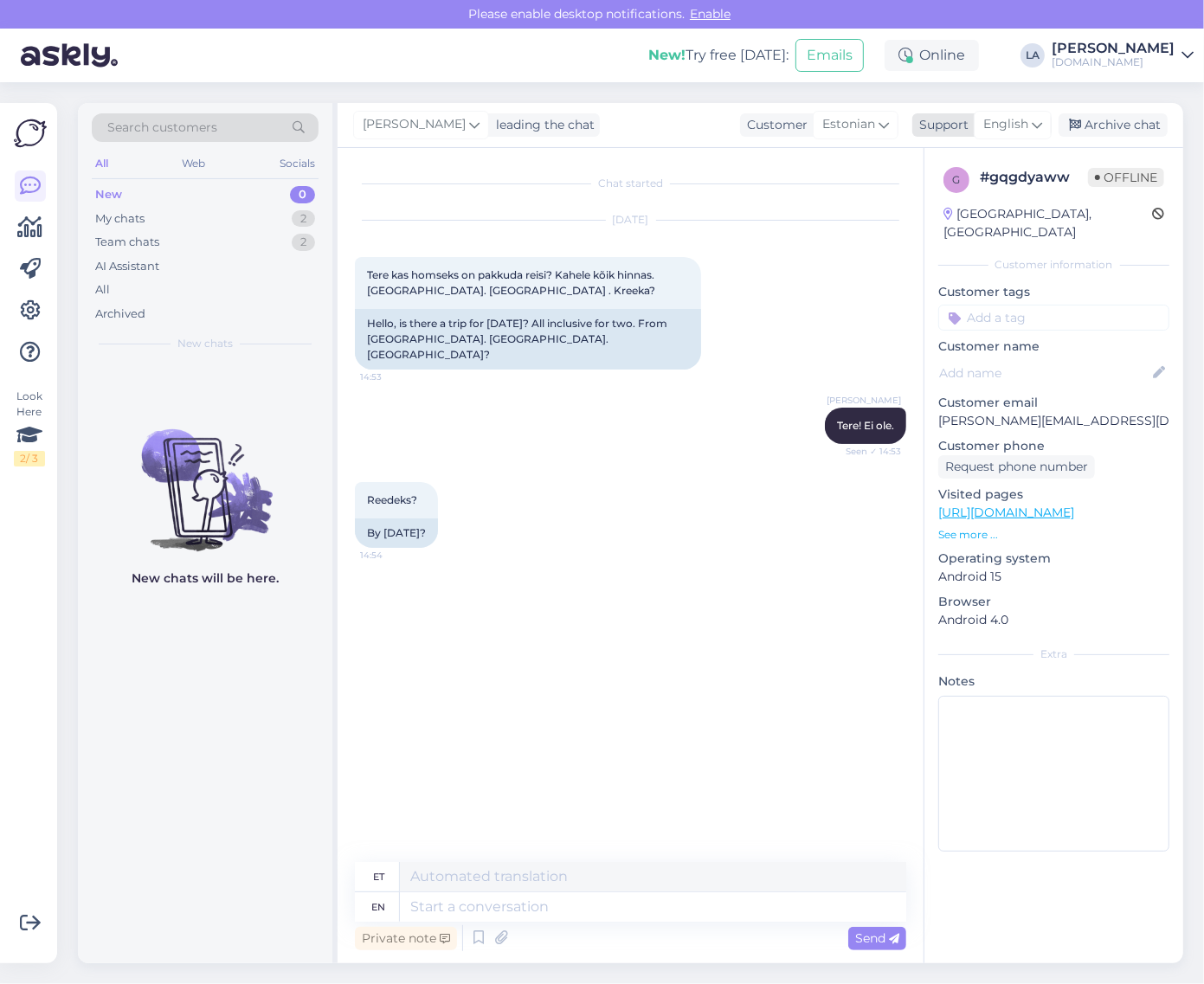
click at [1005, 127] on span "English" at bounding box center [1005, 124] width 45 height 19
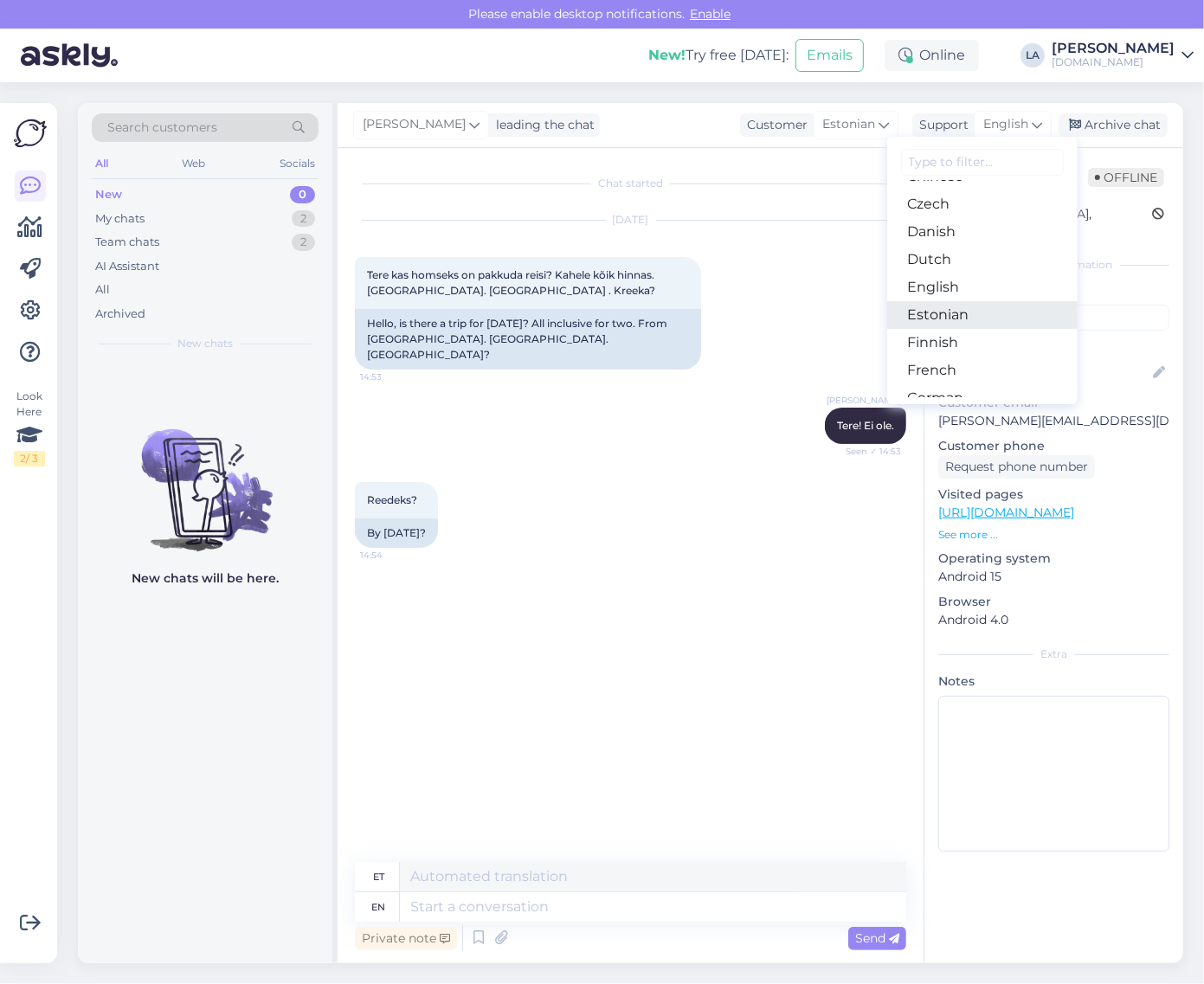
drag, startPoint x: 970, startPoint y: 313, endPoint x: 959, endPoint y: 335, distance: 24.6
click at [970, 313] on link "Estonian" at bounding box center [982, 314] width 191 height 27
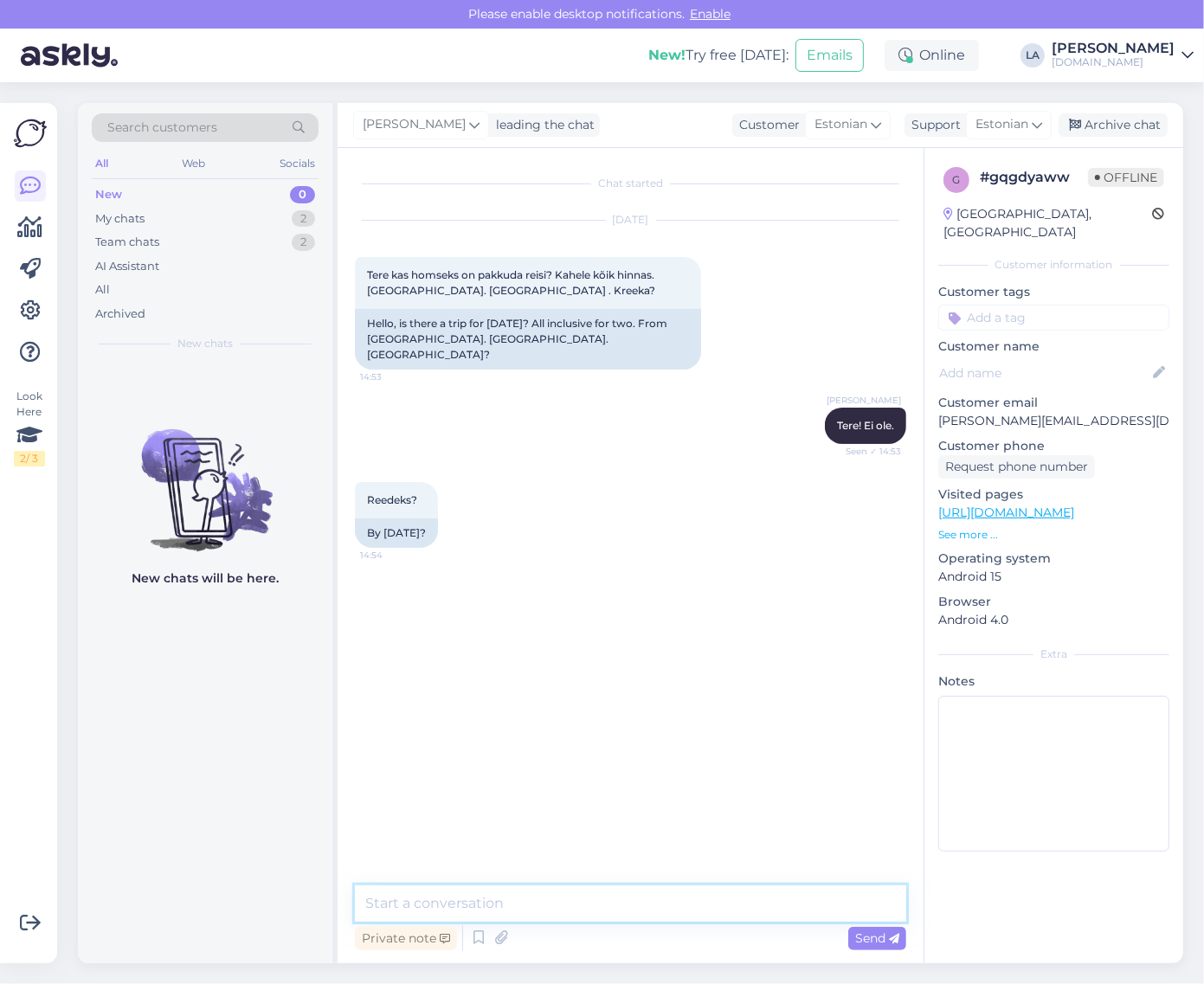
click at [481, 892] on textarea at bounding box center [630, 904] width 552 height 36
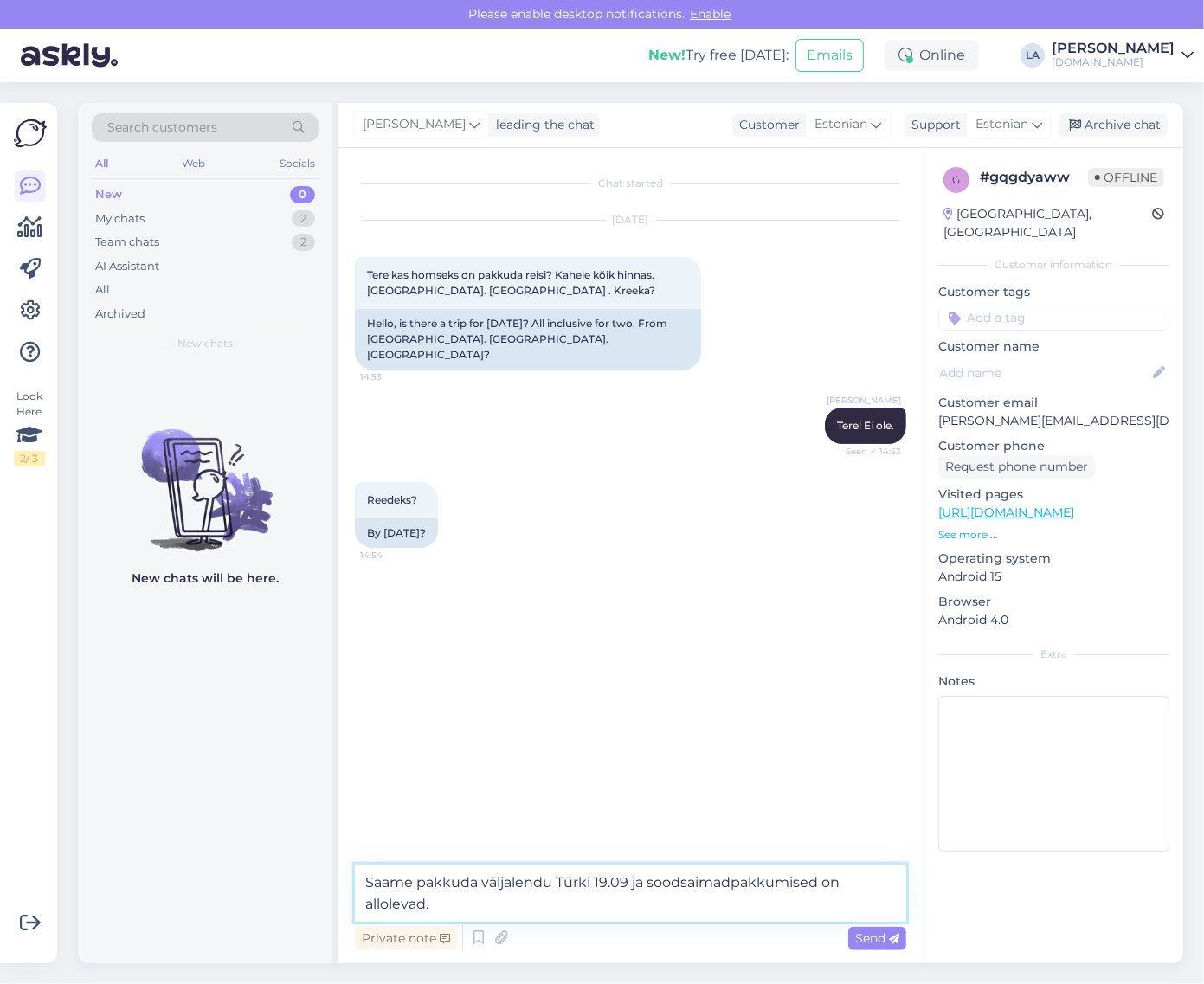
paste textarea "(hinnad on toodud 1-le täiskasvanule majutudes kahekesi toas): 19.09 HOLIDAY PA…"
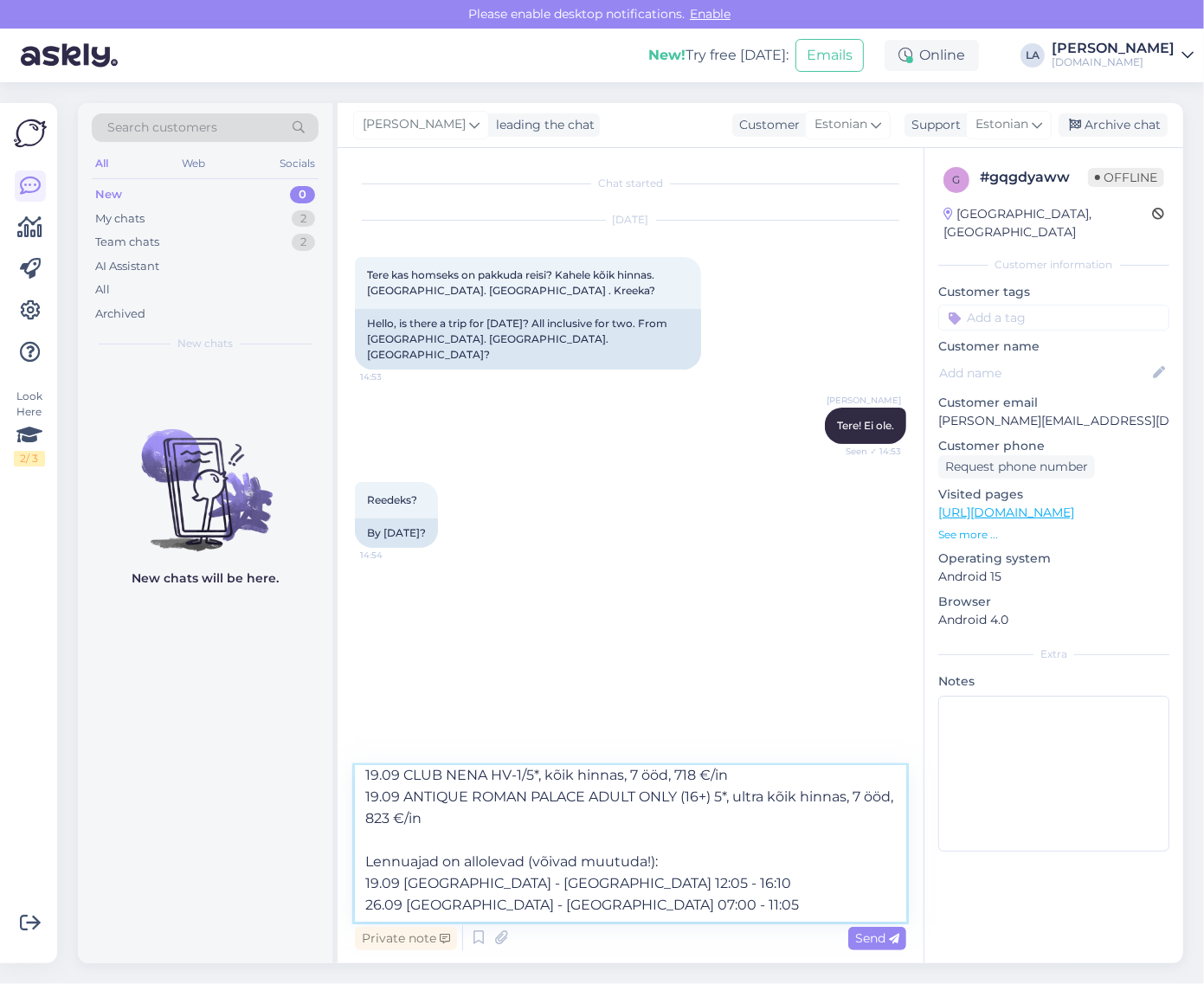
scroll to position [161, 0]
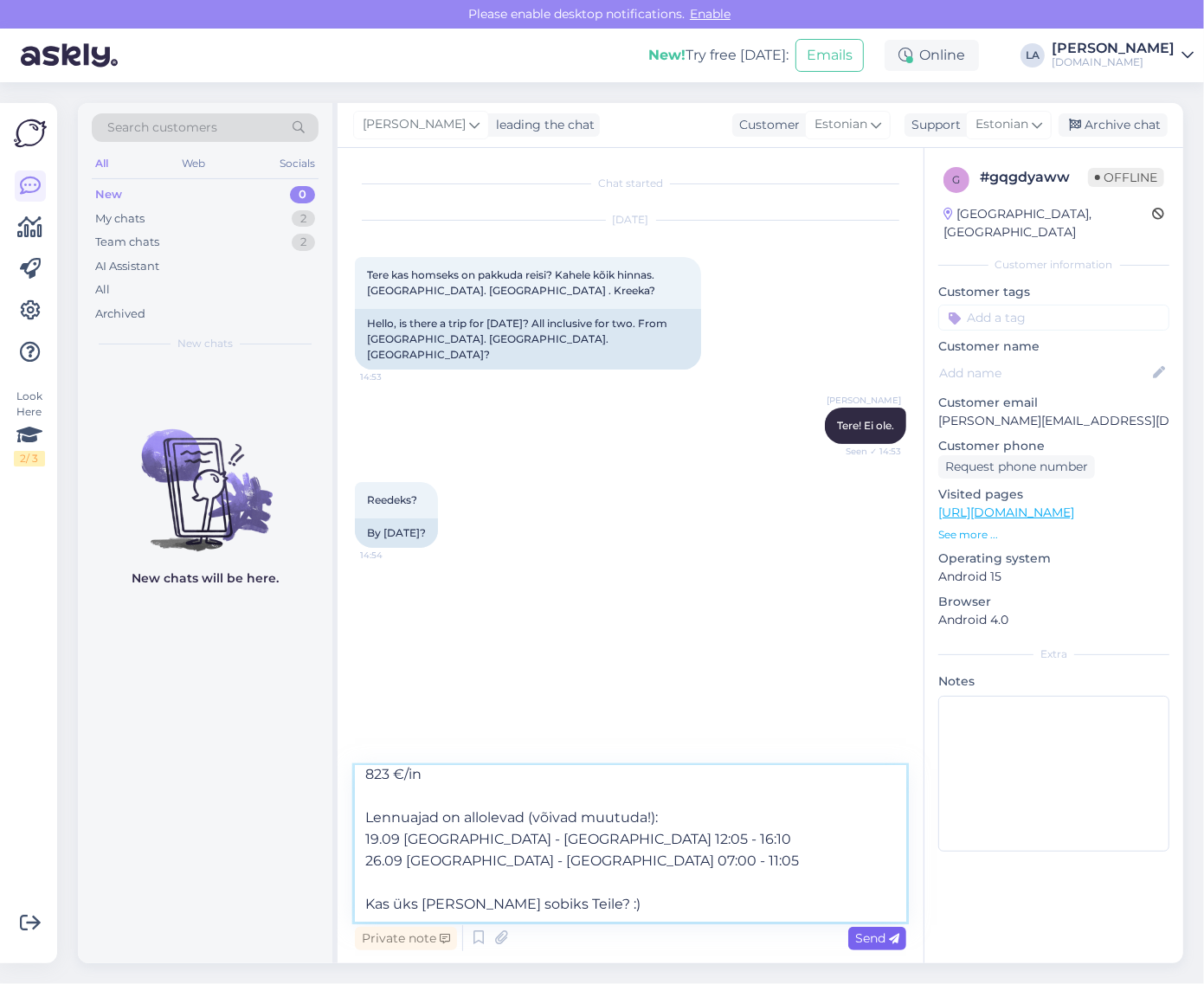
type textarea "Saame pakkuda väljalendu Türki 19.09 ja soodsaimadpakkumised on allolevad. (hin…"
click at [889, 936] on icon at bounding box center [894, 939] width 11 height 11
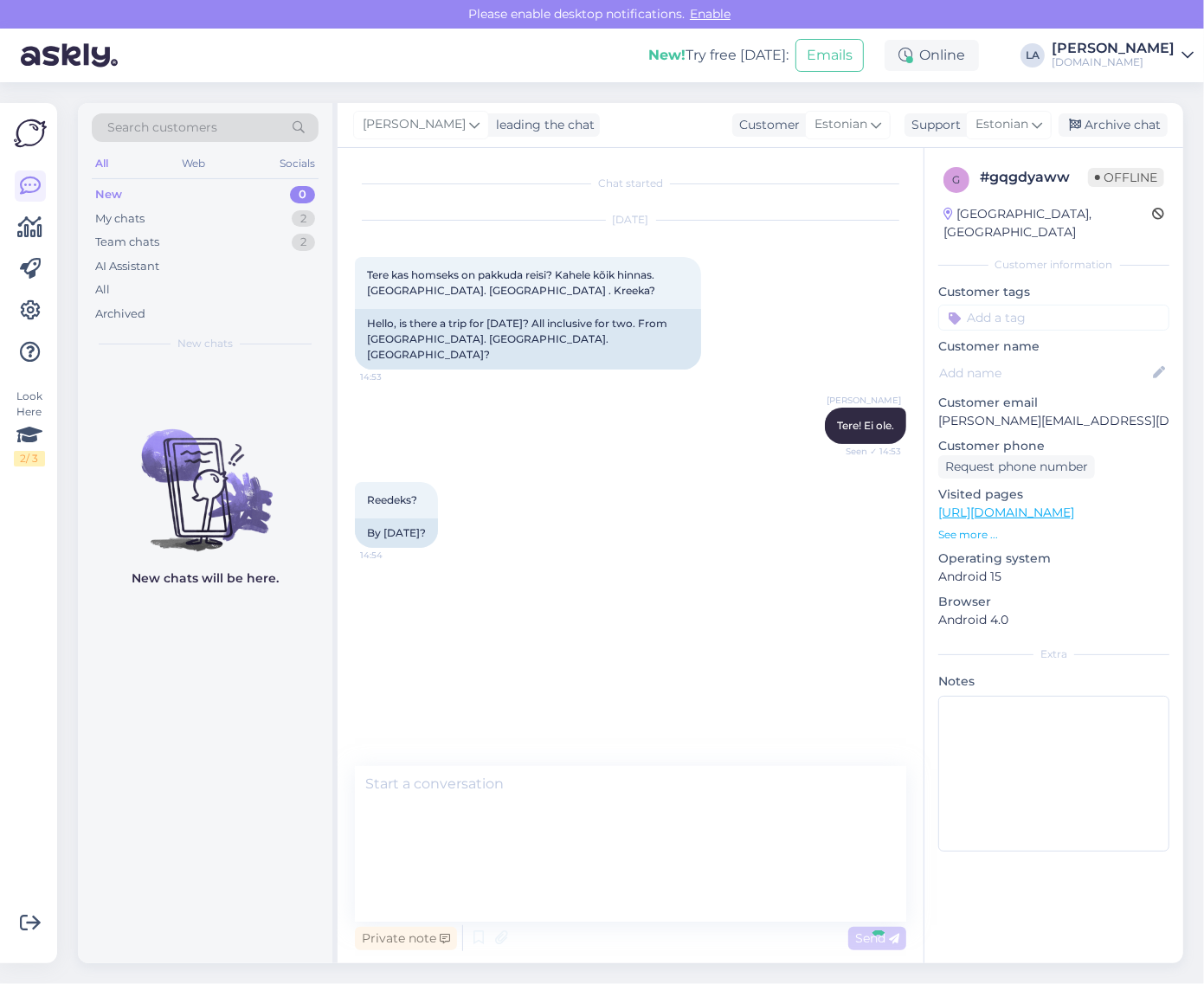
scroll to position [0, 0]
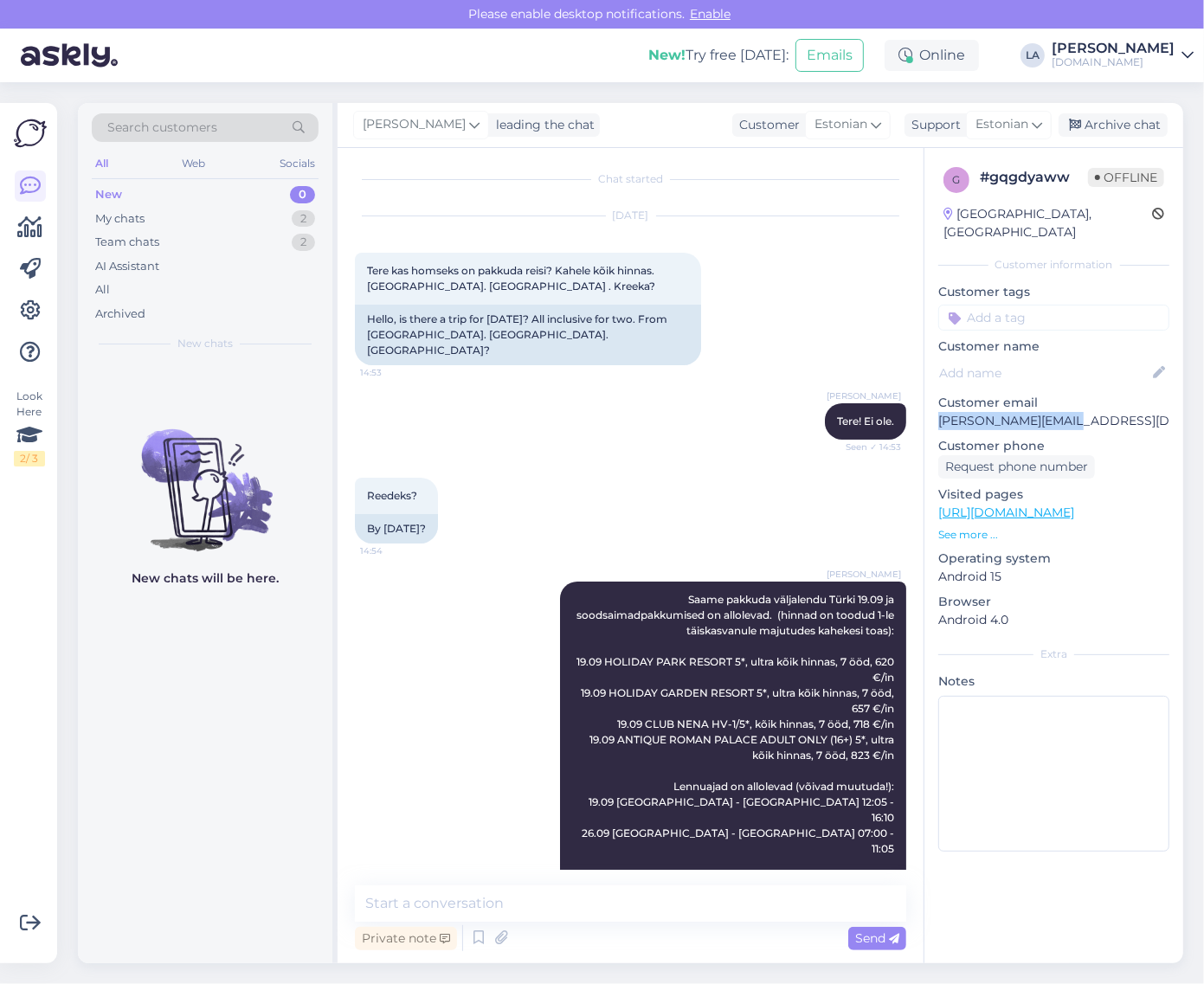
drag, startPoint x: 937, startPoint y: 402, endPoint x: 1087, endPoint y: 407, distance: 150.1
click at [1087, 412] on p "[PERSON_NAME][EMAIL_ADDRESS][DOMAIN_NAME]" at bounding box center [1054, 421] width 231 height 19
click at [288, 221] on div "My chats 2" at bounding box center [205, 218] width 227 height 24
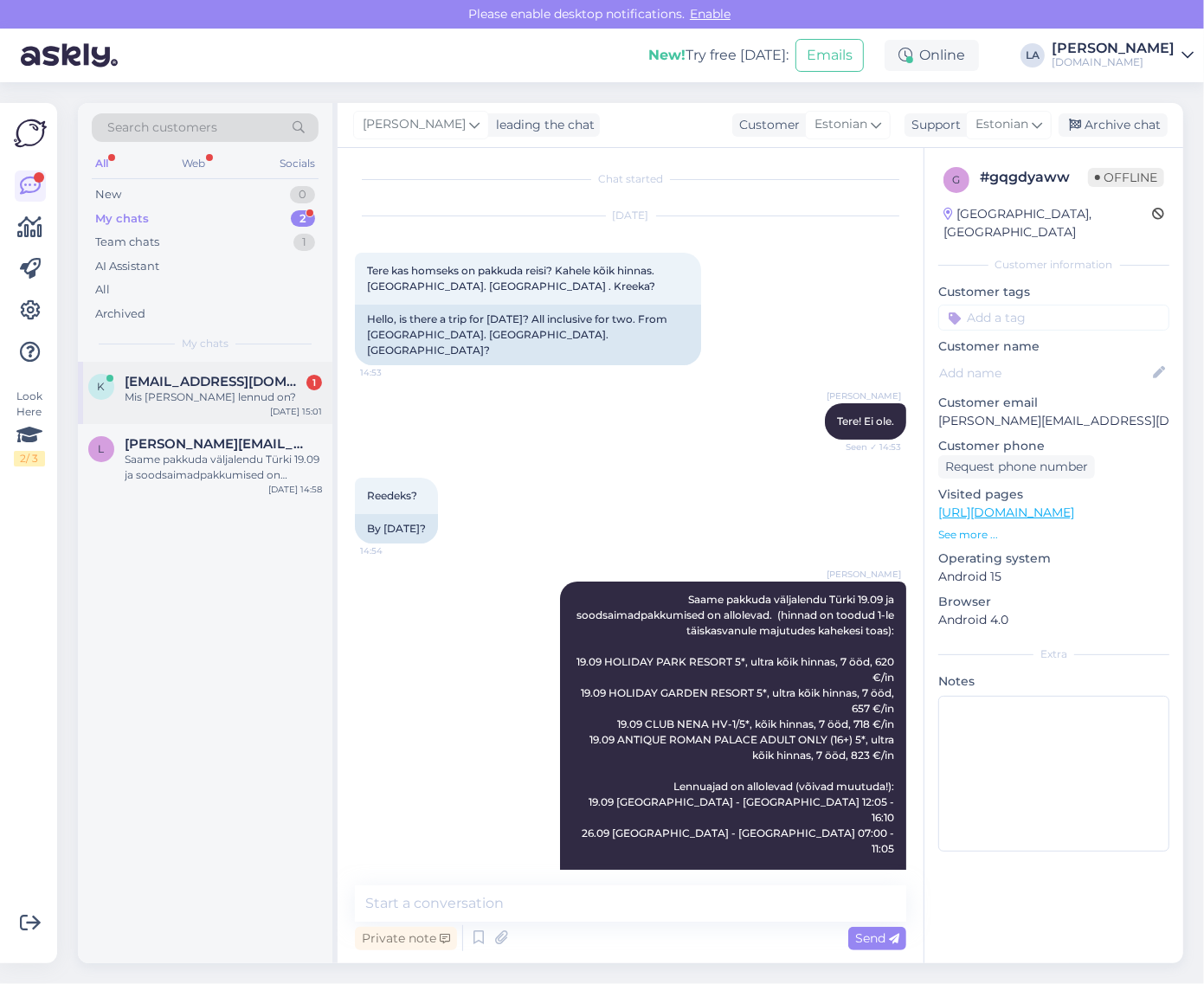
click at [238, 394] on div "Mis [PERSON_NAME] lennud on?" at bounding box center [223, 397] width 198 height 16
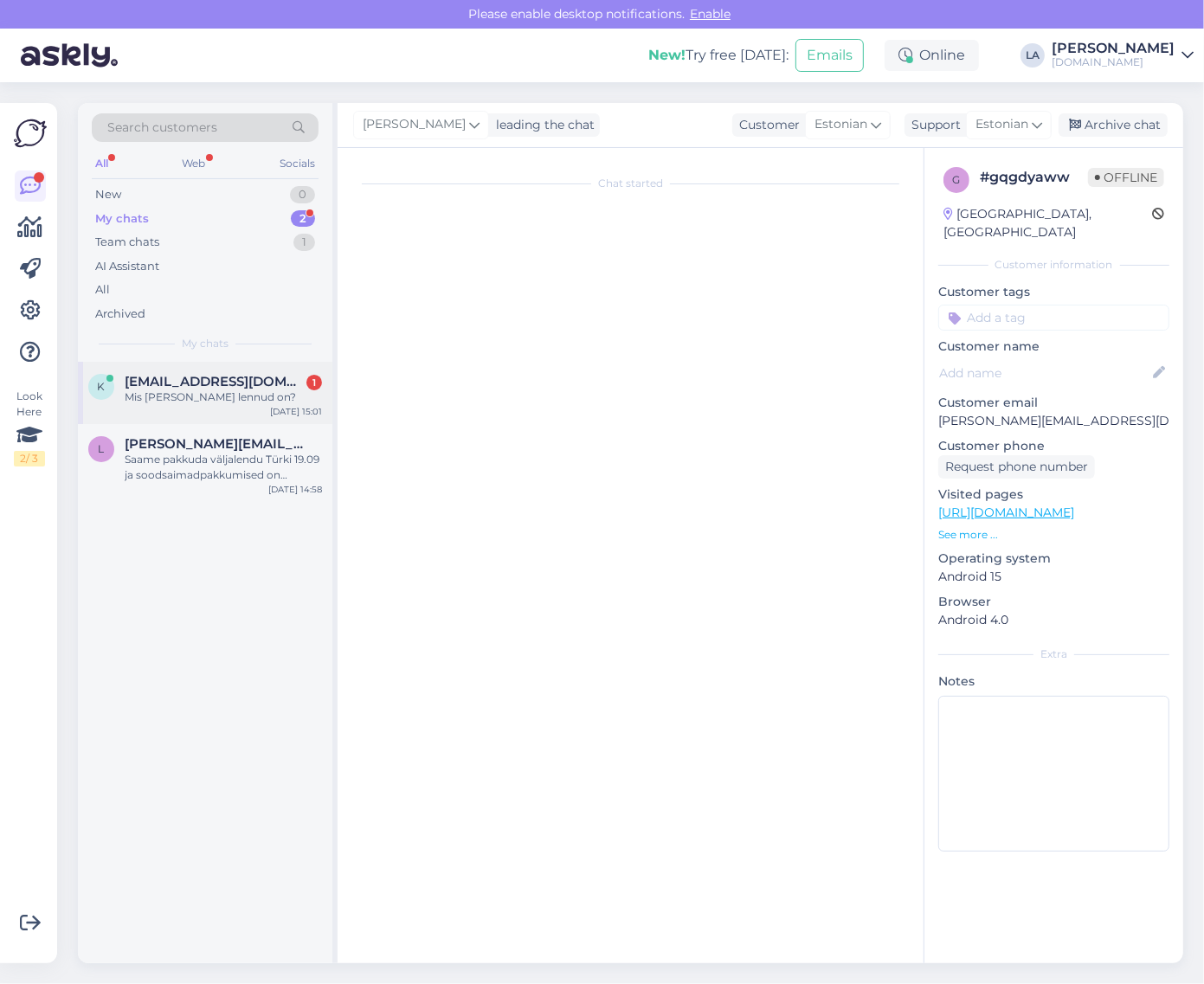
scroll to position [979, 0]
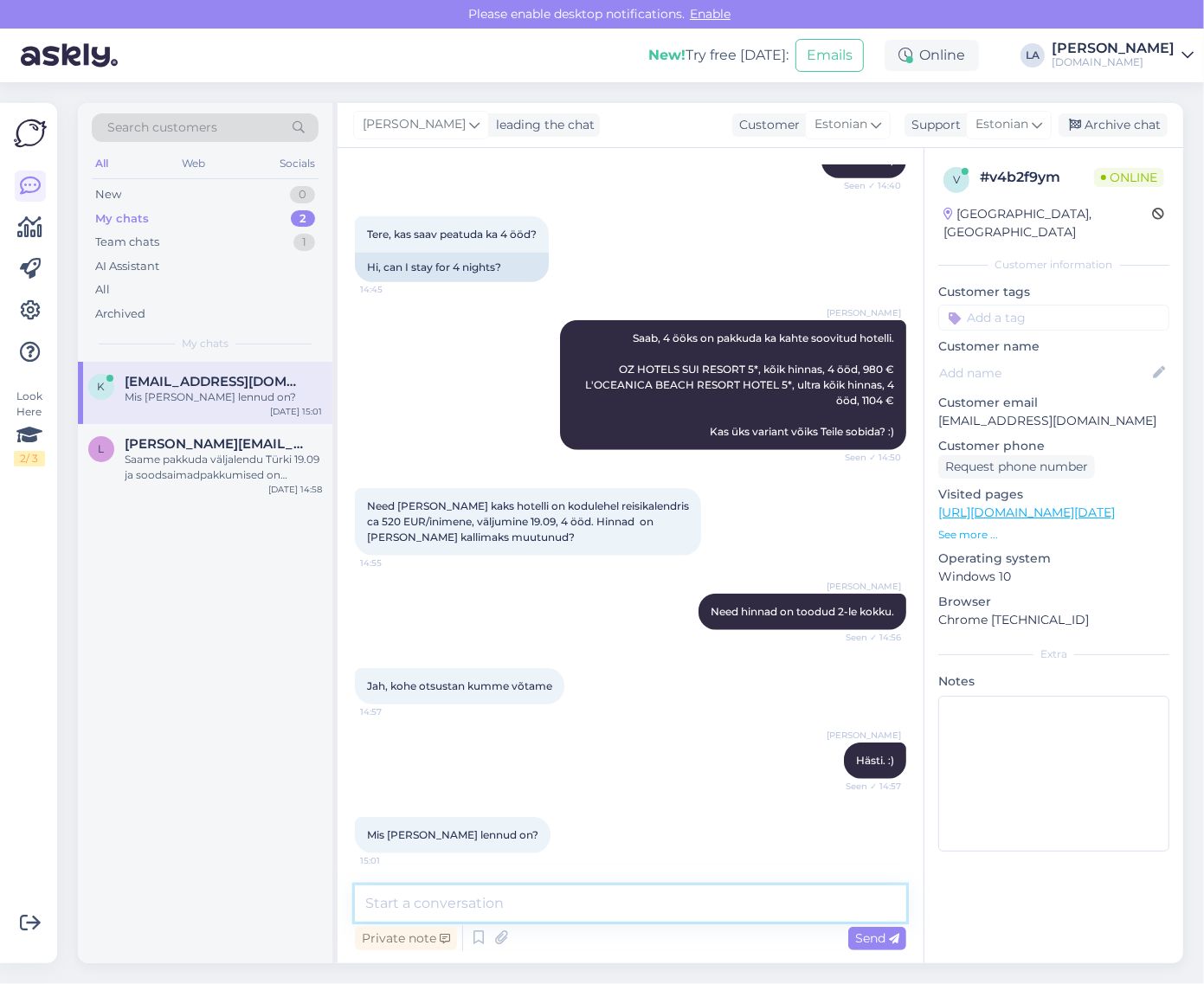
click at [617, 896] on textarea at bounding box center [630, 904] width 552 height 36
paste textarea "Lennuajad on allolevad (võivad muutuda!): 19.09 [GEOGRAPHIC_DATA] - [GEOGRAPHIC…"
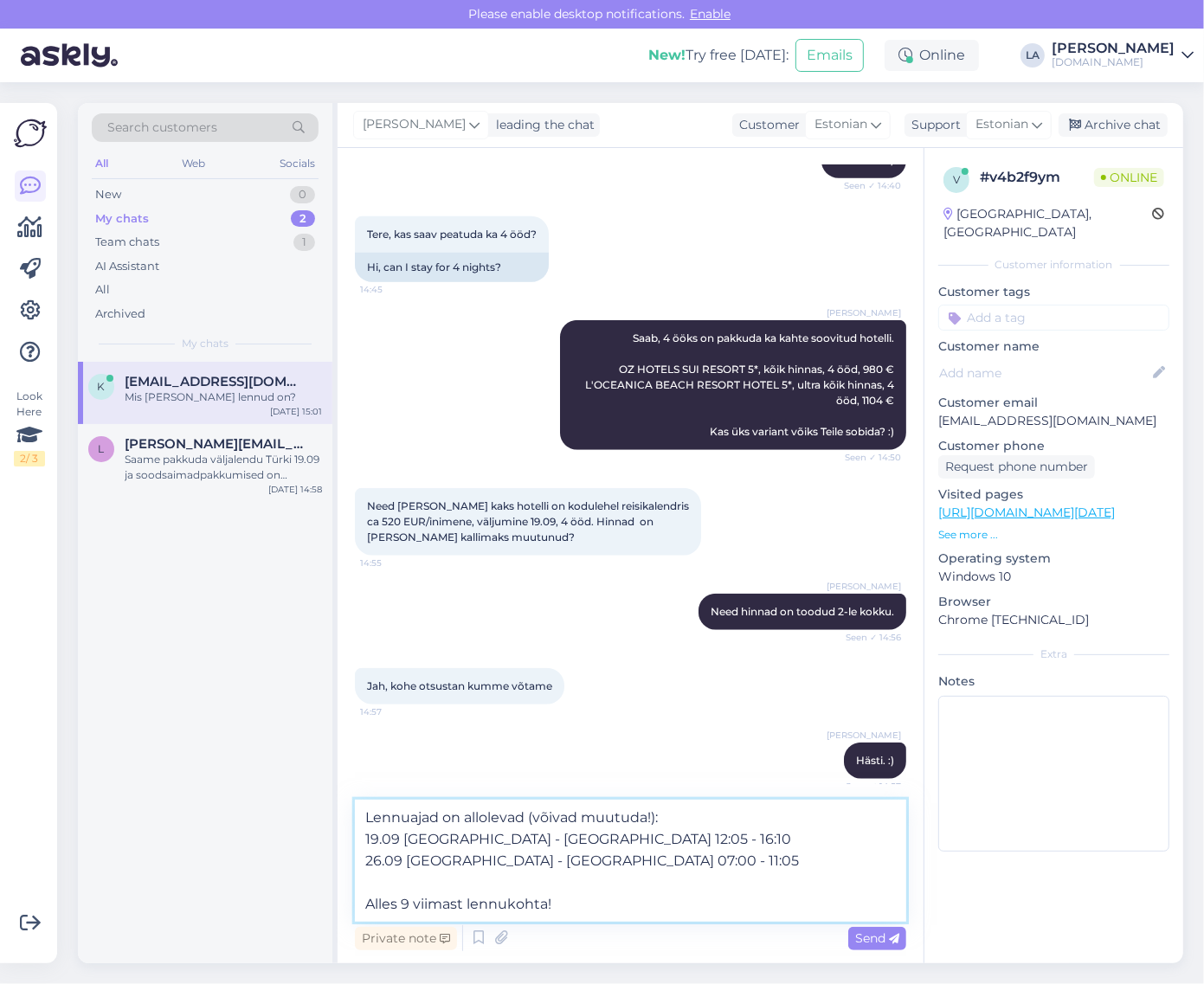
click at [379, 862] on textarea "Lennuajad on allolevad (võivad muutuda!): 19.09 [GEOGRAPHIC_DATA] - [GEOGRAPHIC…" at bounding box center [630, 860] width 552 height 122
drag, startPoint x: 521, startPoint y: 861, endPoint x: 532, endPoint y: 862, distance: 11.0
click at [532, 862] on textarea "Lennuajad on allolevad (võivad muutuda!): 19.09 [GEOGRAPHIC_DATA] - [GEOGRAPHIC…" at bounding box center [630, 860] width 552 height 122
click at [542, 861] on textarea "Lennuajad on allolevad (võivad muutuda!): 19.09 [GEOGRAPHIC_DATA] - [GEOGRAPHIC…" at bounding box center [630, 860] width 552 height 122
drag, startPoint x: 564, startPoint y: 863, endPoint x: 576, endPoint y: 863, distance: 12.0
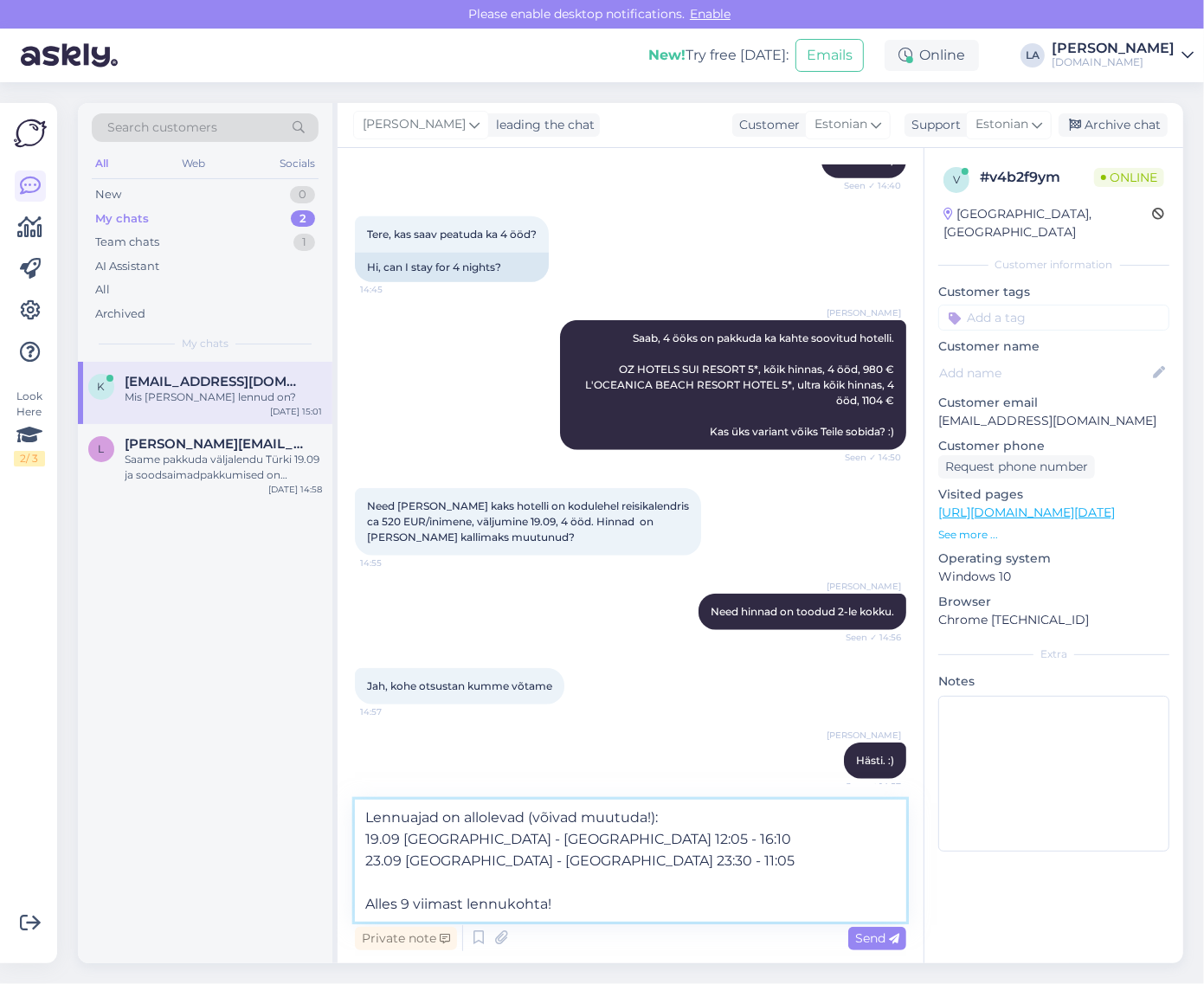
click at [576, 863] on textarea "Lennuajad on allolevad (võivad muutuda!): 19.09 [GEOGRAPHIC_DATA] - [GEOGRAPHIC…" at bounding box center [630, 860] width 552 height 122
click at [566, 863] on textarea "Lennuajad on allolevad (võivad muutuda!): 19.09 [GEOGRAPHIC_DATA] - [GEOGRAPHIC…" at bounding box center [630, 860] width 552 height 122
click at [574, 861] on textarea "Lennuajad on allolevad (võivad muutuda!): 19.09 [GEOGRAPHIC_DATA] - [GEOGRAPHIC…" at bounding box center [630, 860] width 552 height 122
drag, startPoint x: 590, startPoint y: 859, endPoint x: 619, endPoint y: 860, distance: 29.0
click at [619, 860] on textarea "Lennuajad on allolevad (võivad muutuda!): 19.09 [GEOGRAPHIC_DATA] - [GEOGRAPHIC…" at bounding box center [630, 860] width 552 height 122
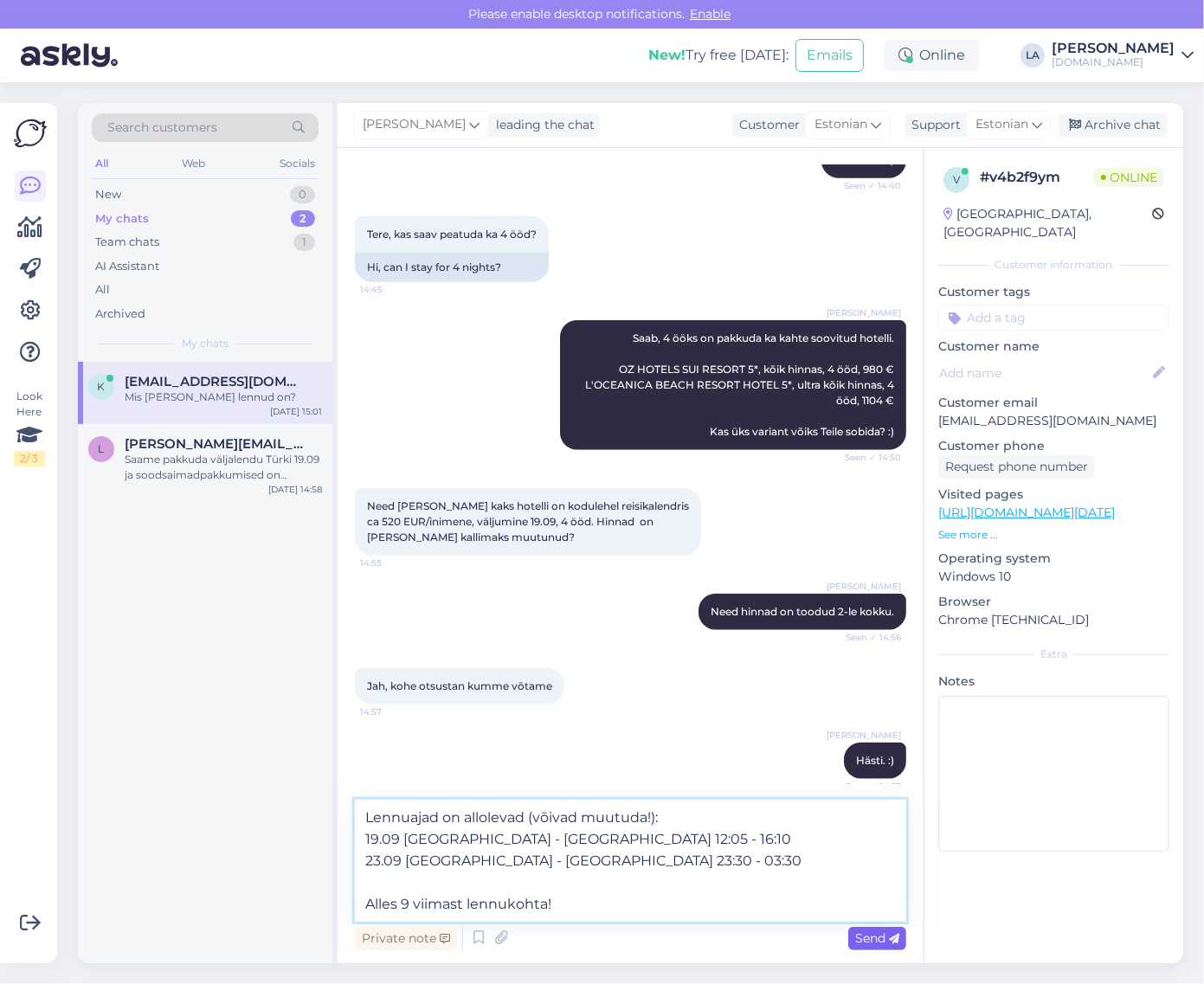
type textarea "Lennuajad on allolevad (võivad muutuda!): 19.09 [GEOGRAPHIC_DATA] - [GEOGRAPHIC…"
click at [875, 943] on span "Send" at bounding box center [877, 939] width 44 height 16
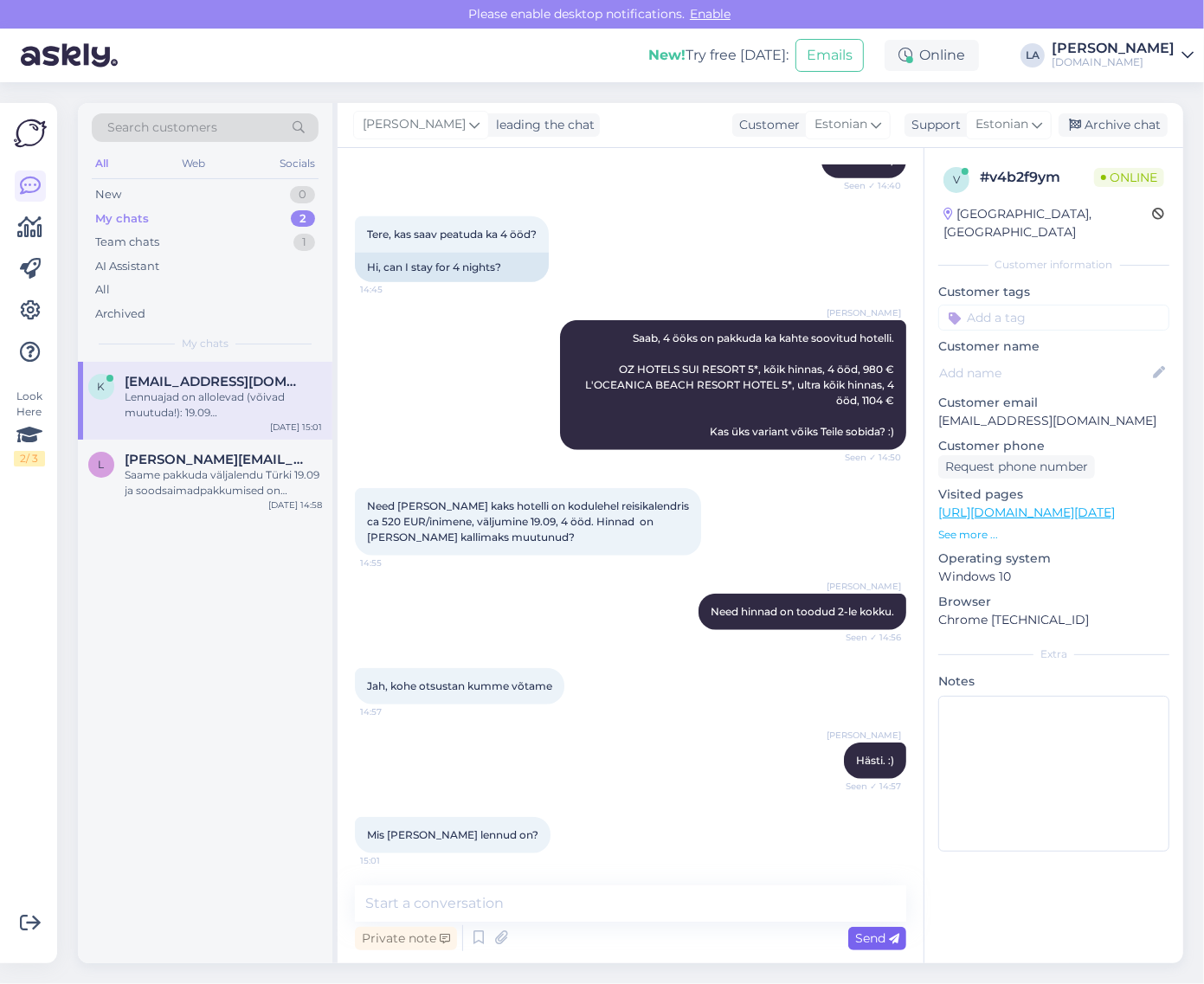
scroll to position [1116, 0]
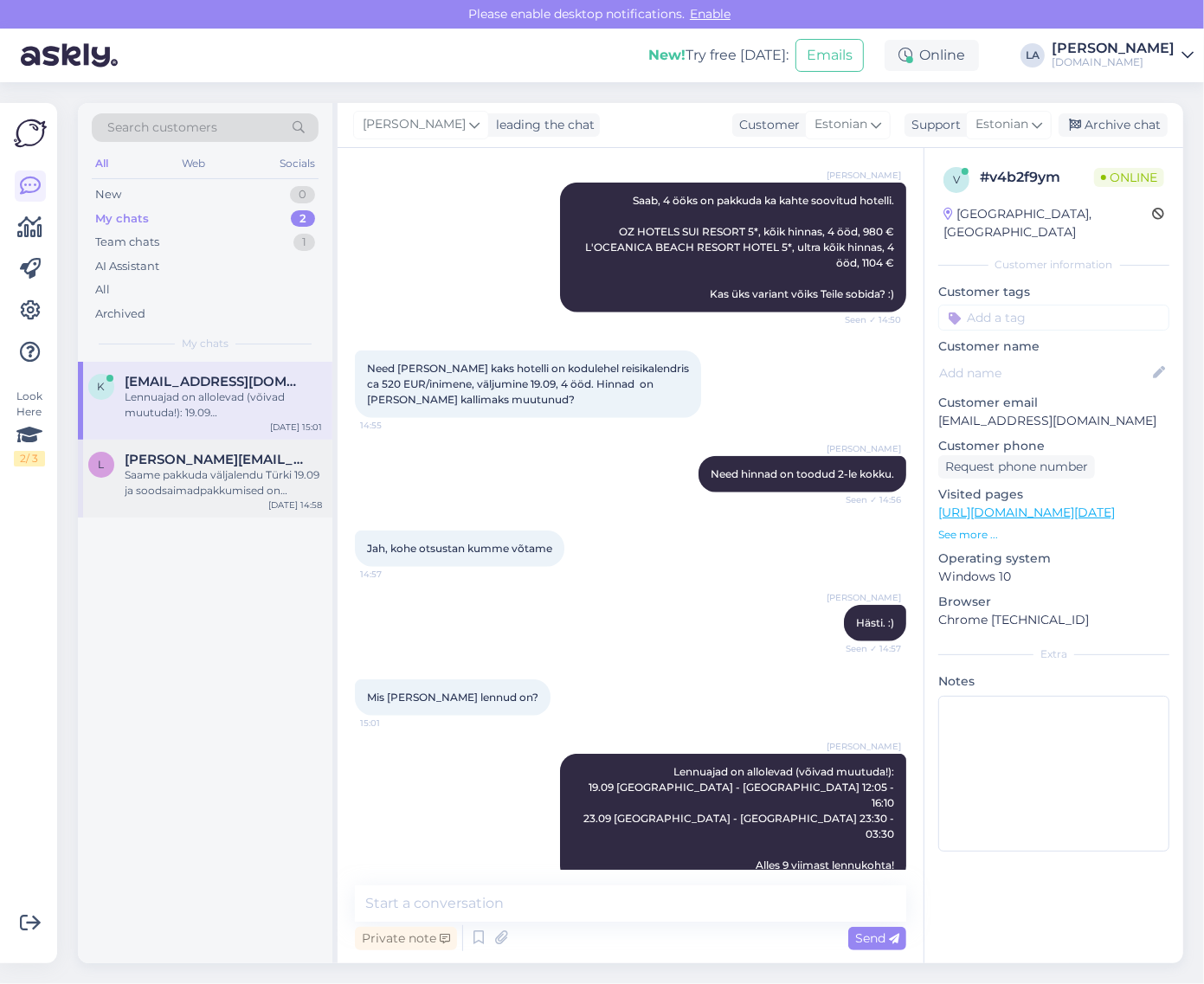
click at [173, 477] on div "Saame pakkuda väljalendu Türki 19.09 ja soodsaimadpakkumised on allolevad. (hin…" at bounding box center [223, 483] width 198 height 31
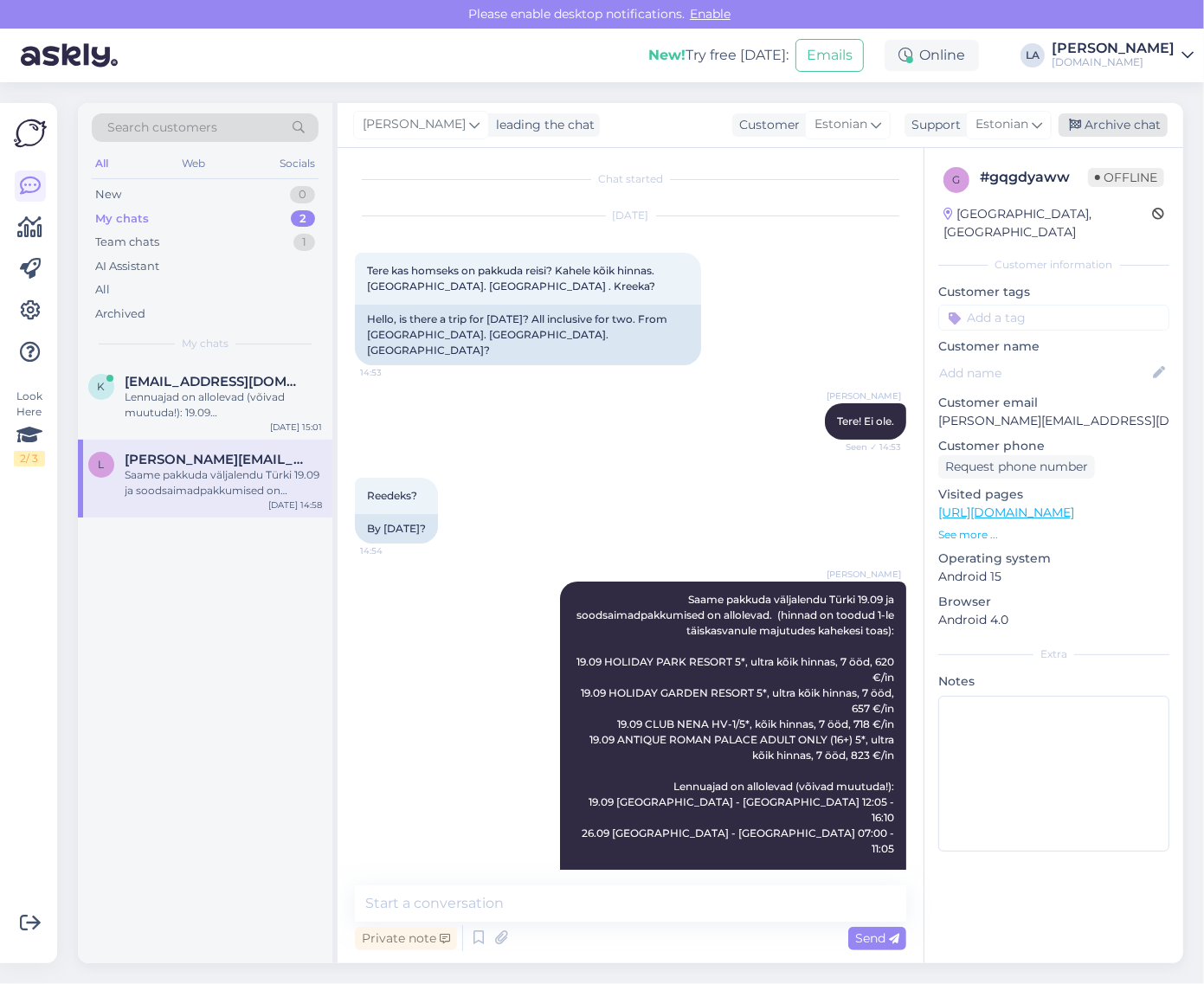
click at [1140, 123] on div "Archive chat" at bounding box center [1114, 125] width 109 height 23
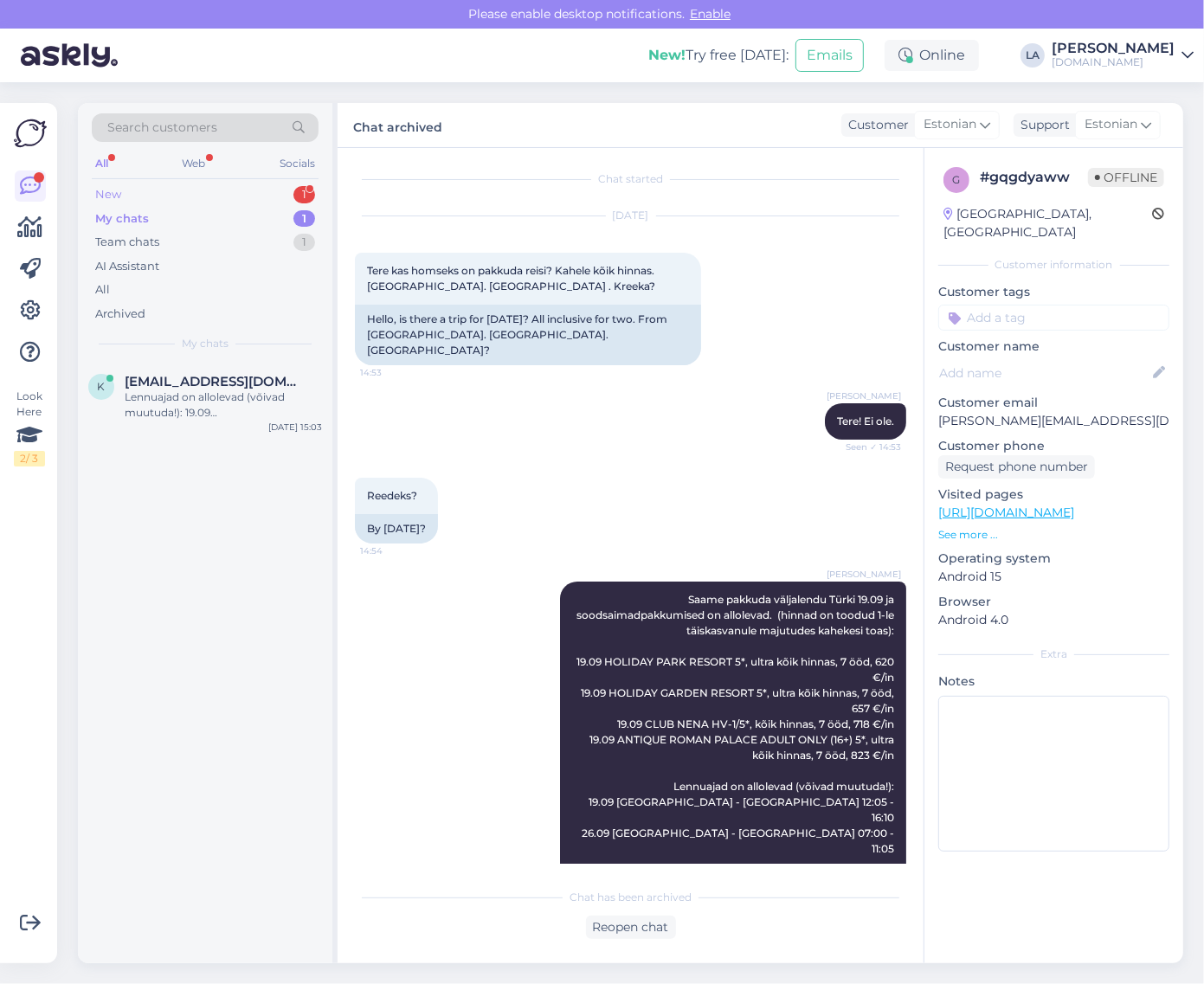
click at [295, 188] on div "New 1" at bounding box center [205, 194] width 227 height 24
click at [237, 403] on div "[PERSON_NAME] üle kas saaksite saata valiku et vajutan ja näen mis hotell?" at bounding box center [223, 404] width 198 height 31
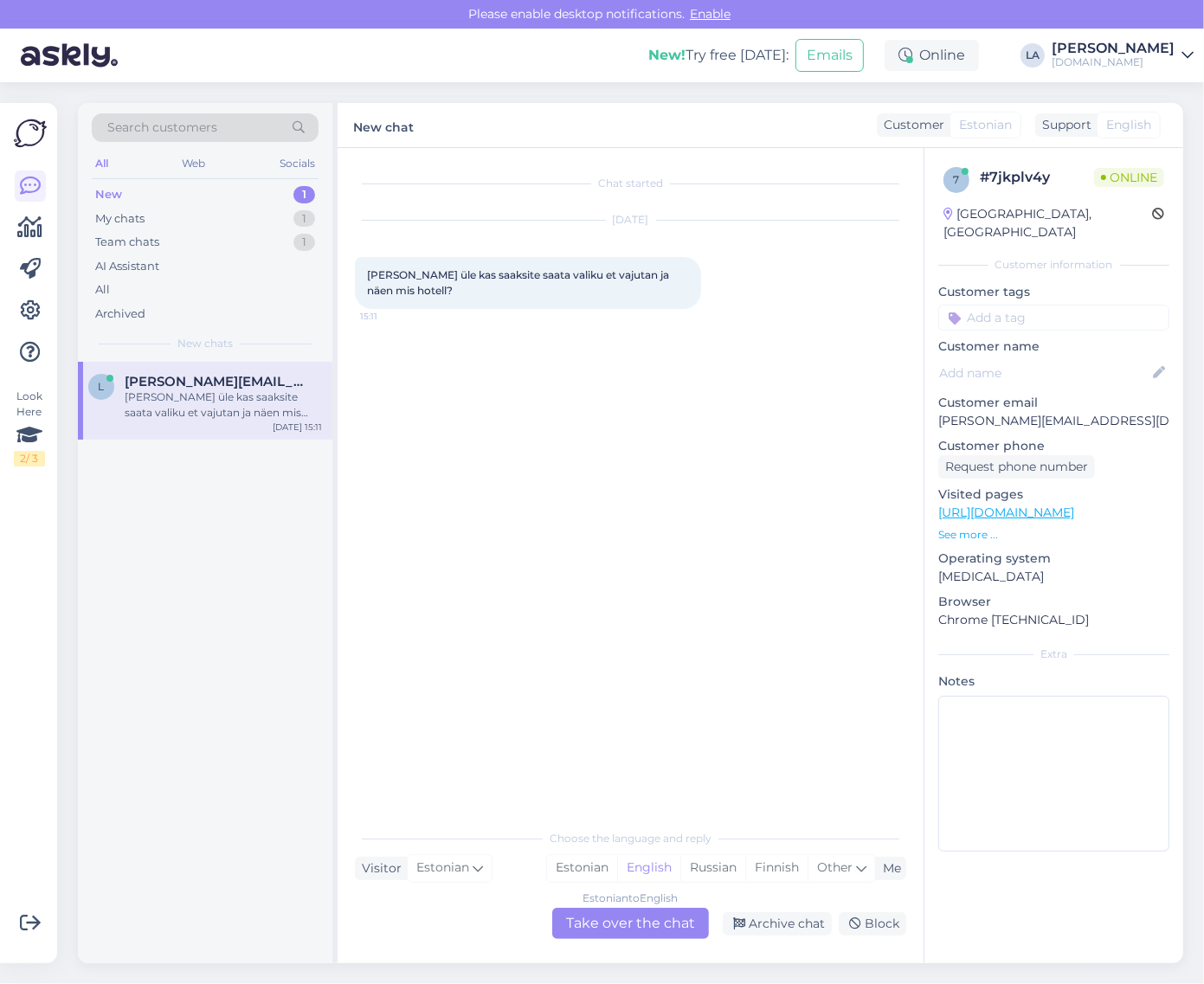
scroll to position [0, 0]
drag, startPoint x: 936, startPoint y: 403, endPoint x: 1083, endPoint y: 402, distance: 147.0
click at [1097, 407] on div "7 # 7jkplv4y Offline [GEOGRAPHIC_DATA], [GEOGRAPHIC_DATA] Customer information …" at bounding box center [1054, 513] width 259 height 730
click at [651, 924] on div "Estonian to English Take over the chat" at bounding box center [631, 923] width 157 height 31
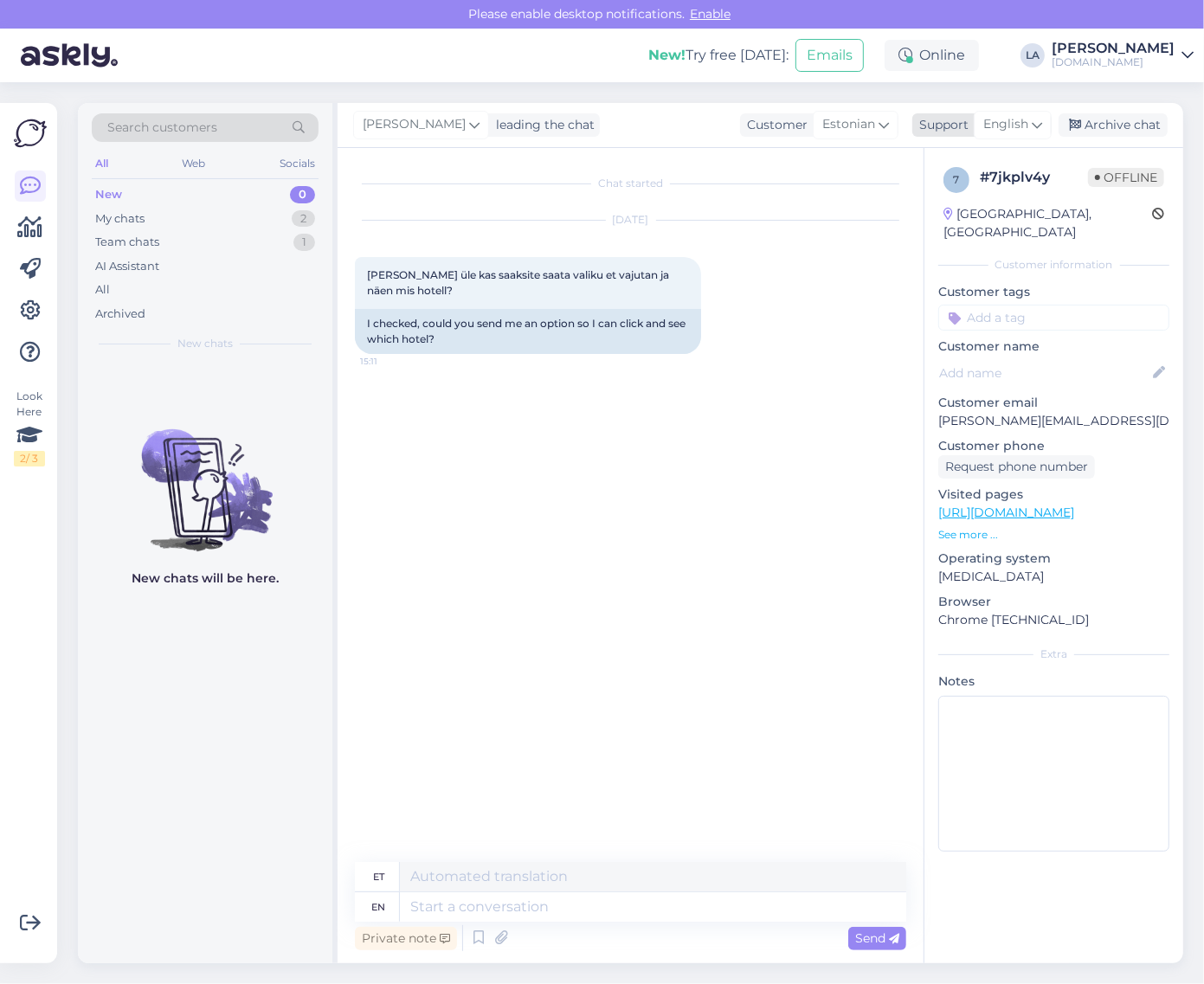
click at [1028, 136] on div "English" at bounding box center [1013, 124] width 78 height 27
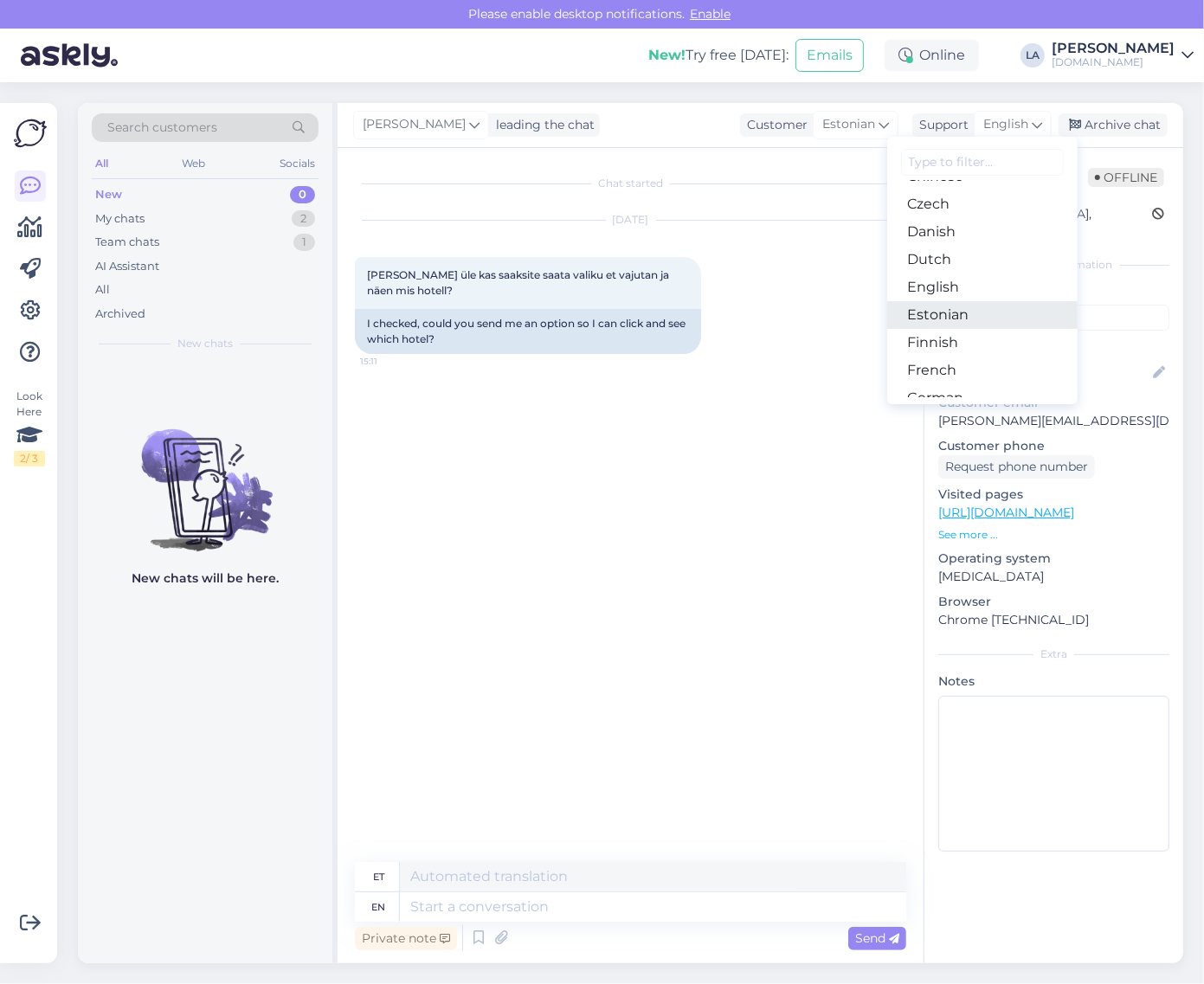
click at [975, 312] on link "Estonian" at bounding box center [982, 314] width 191 height 27
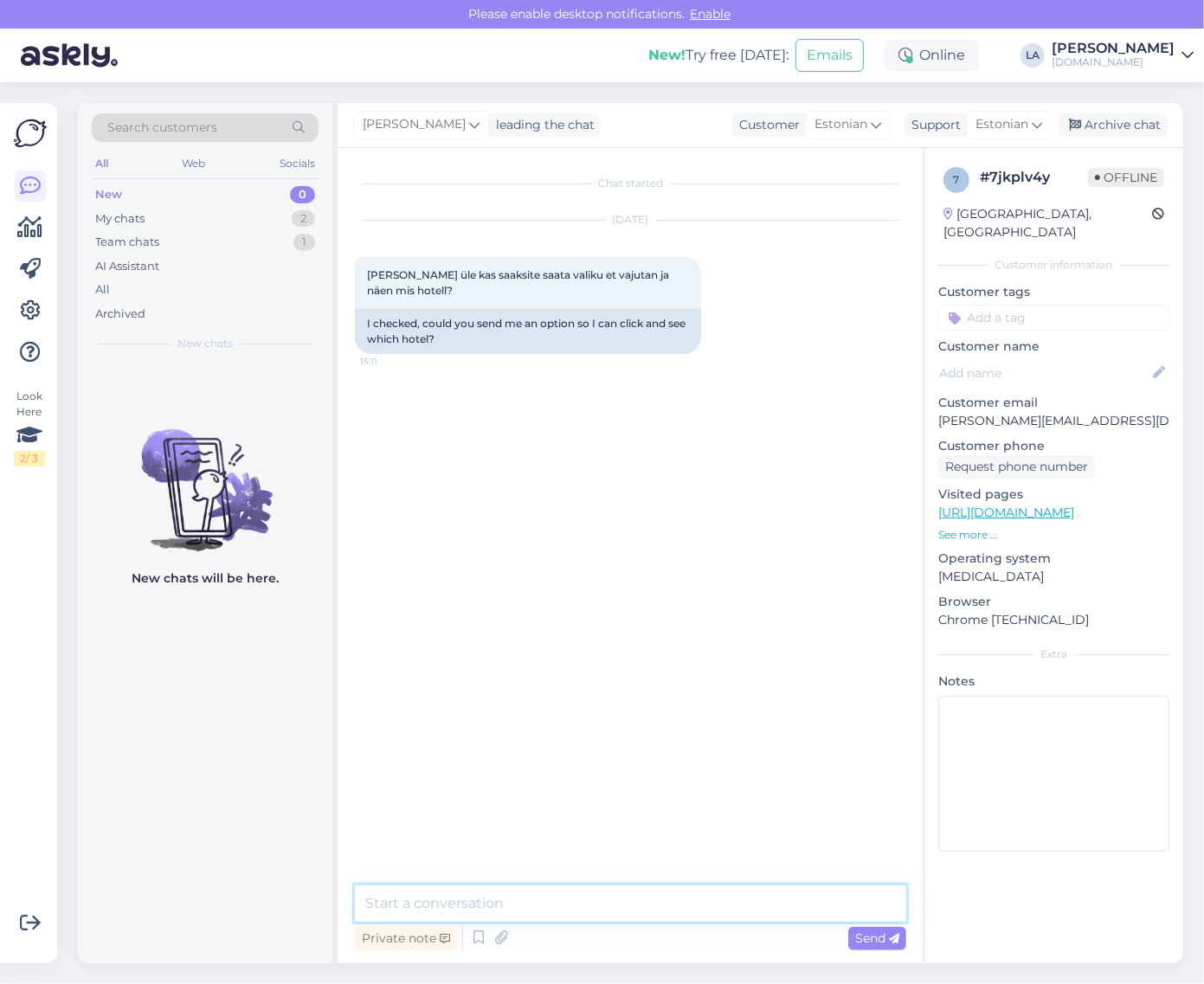
click at [556, 903] on textarea at bounding box center [630, 904] width 552 height 36
type textarea "T"
type textarea "Saatsin meilile. :)"
click at [1102, 131] on div "Archive chat" at bounding box center [1114, 125] width 109 height 23
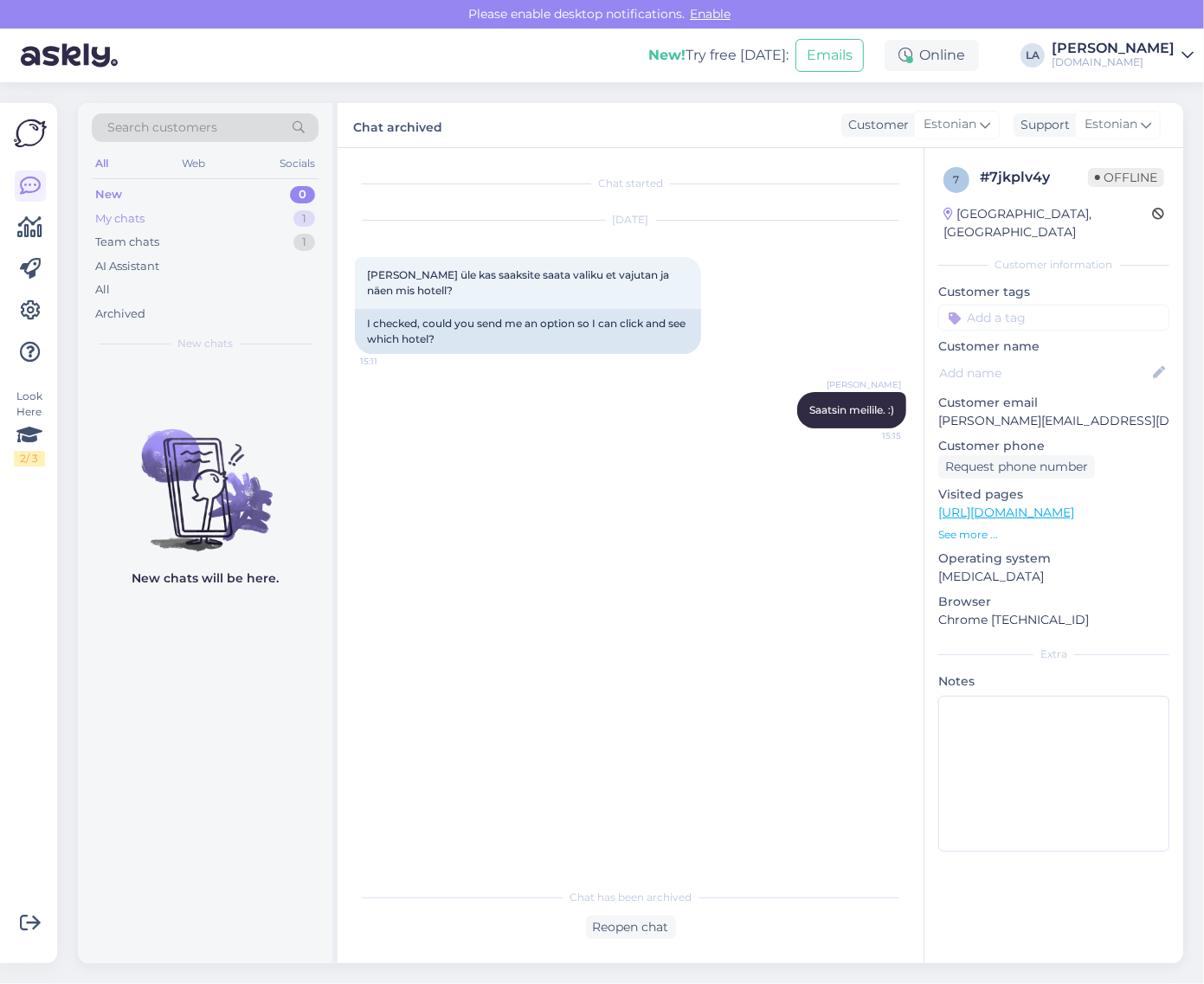
click at [239, 227] on div "My chats 1" at bounding box center [205, 218] width 227 height 24
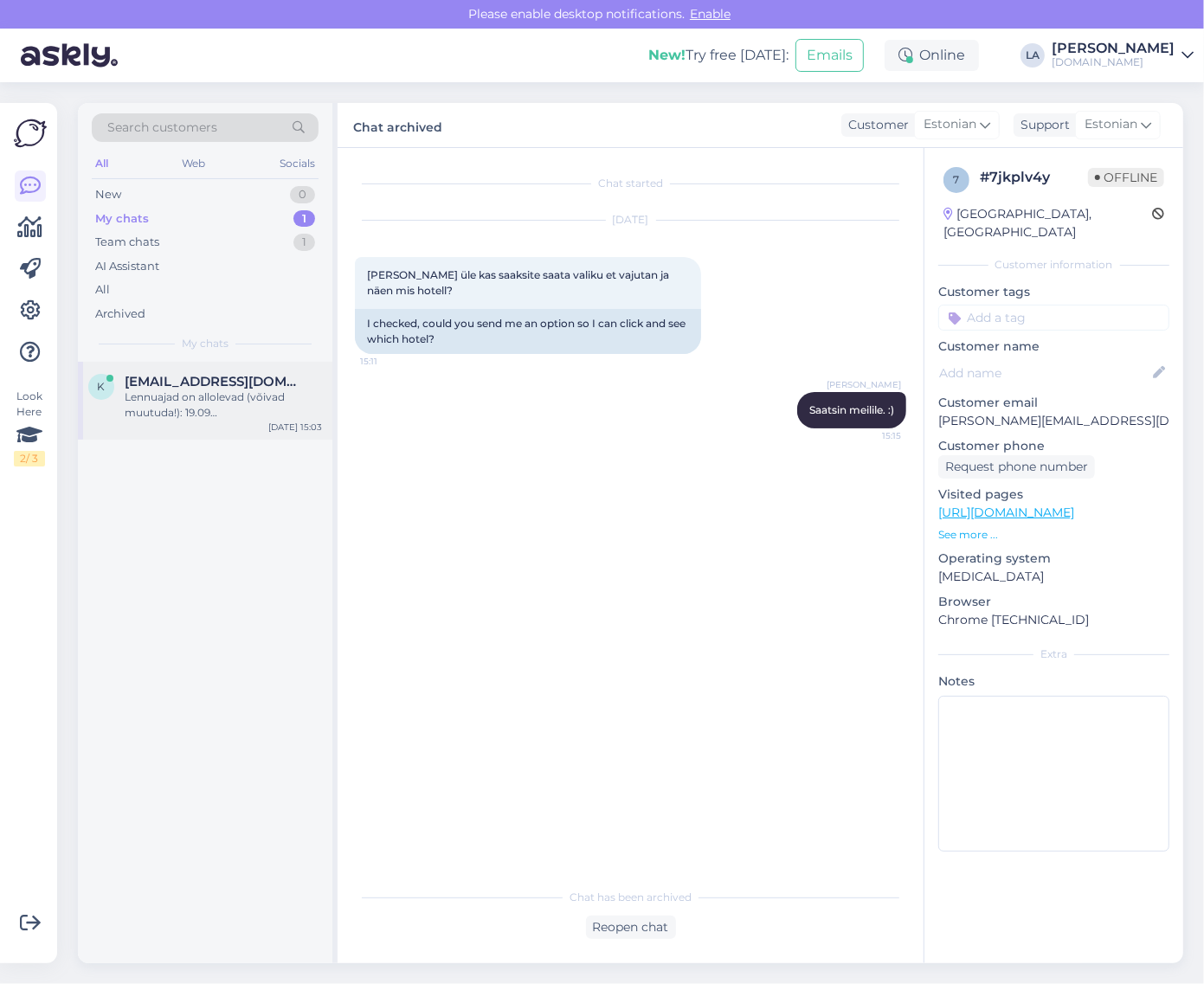
click at [290, 395] on div "Lennuajad on allolevad (võivad muutuda!): 19.09 [GEOGRAPHIC_DATA] - [GEOGRAPHIC…" at bounding box center [223, 404] width 198 height 31
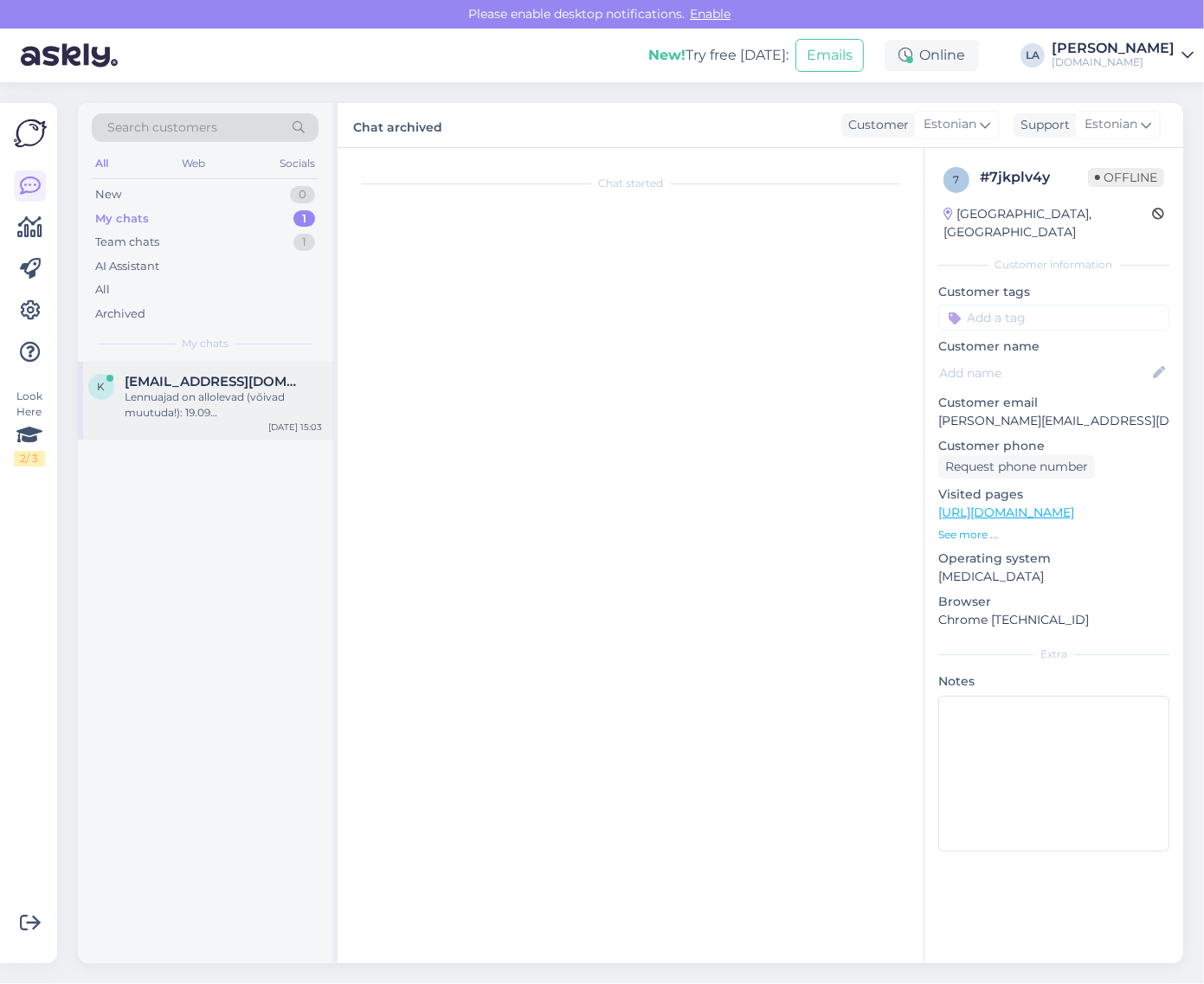
scroll to position [1116, 0]
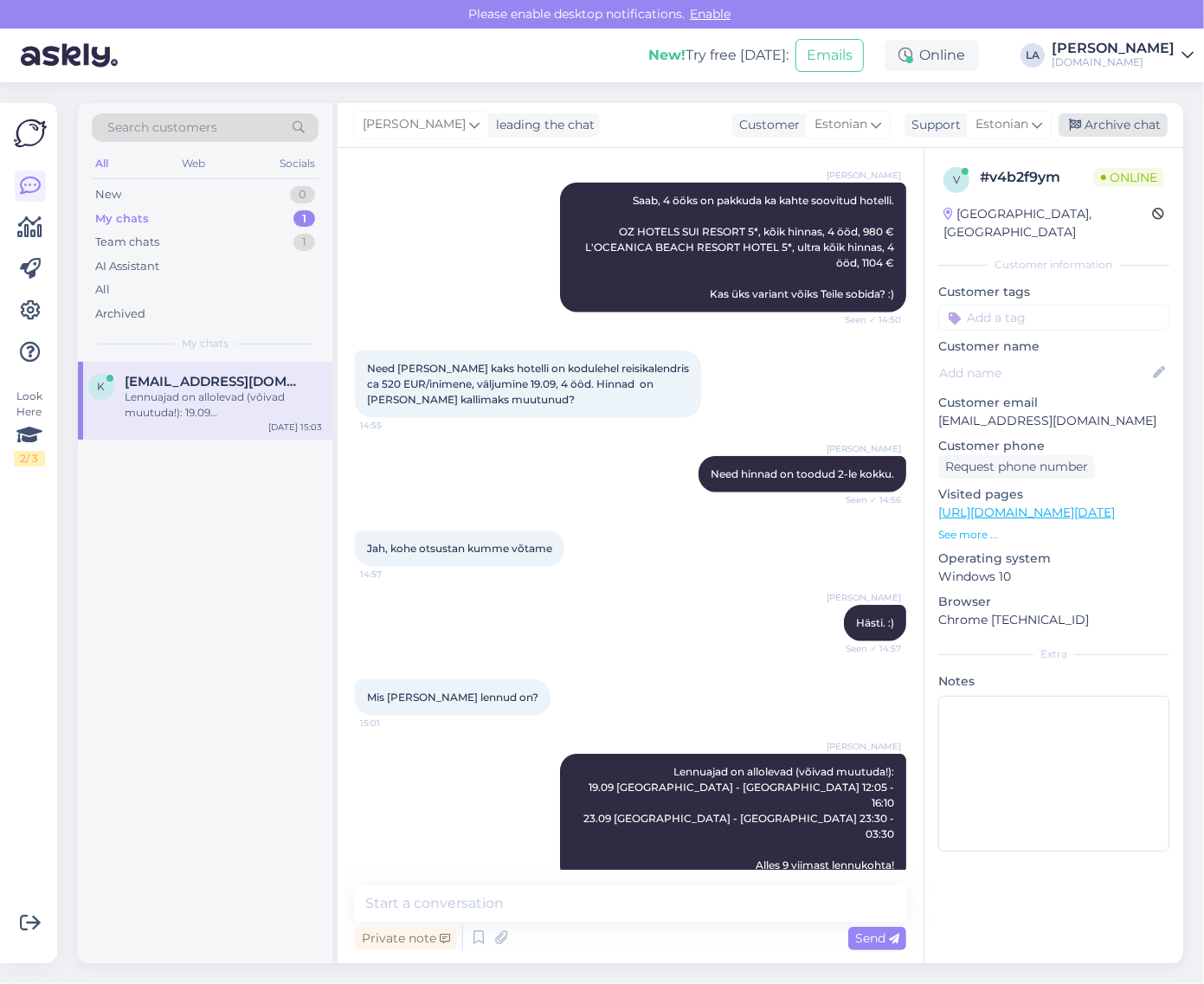
click at [1093, 128] on div "Archive chat" at bounding box center [1114, 125] width 109 height 23
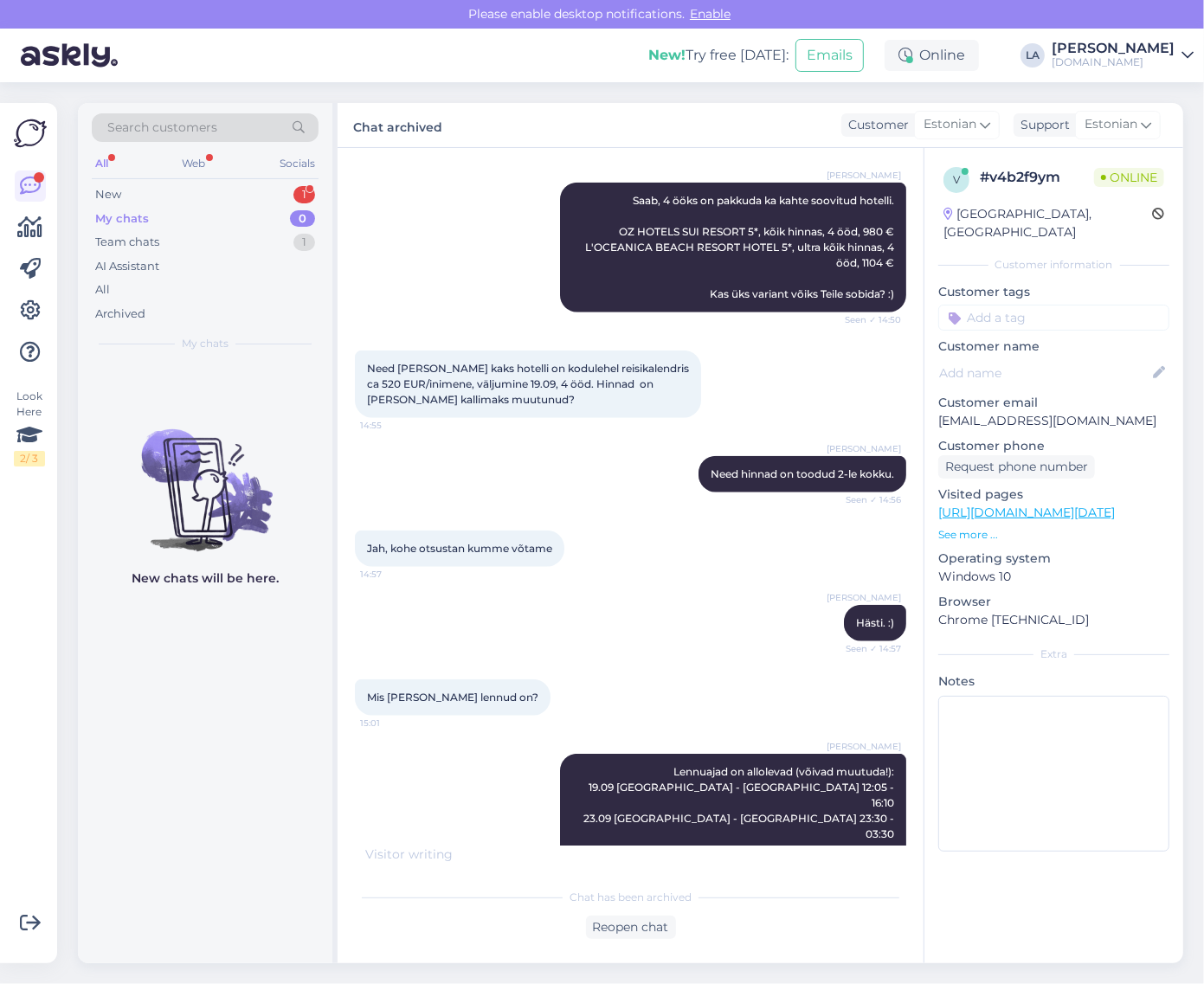
scroll to position [1213, 0]
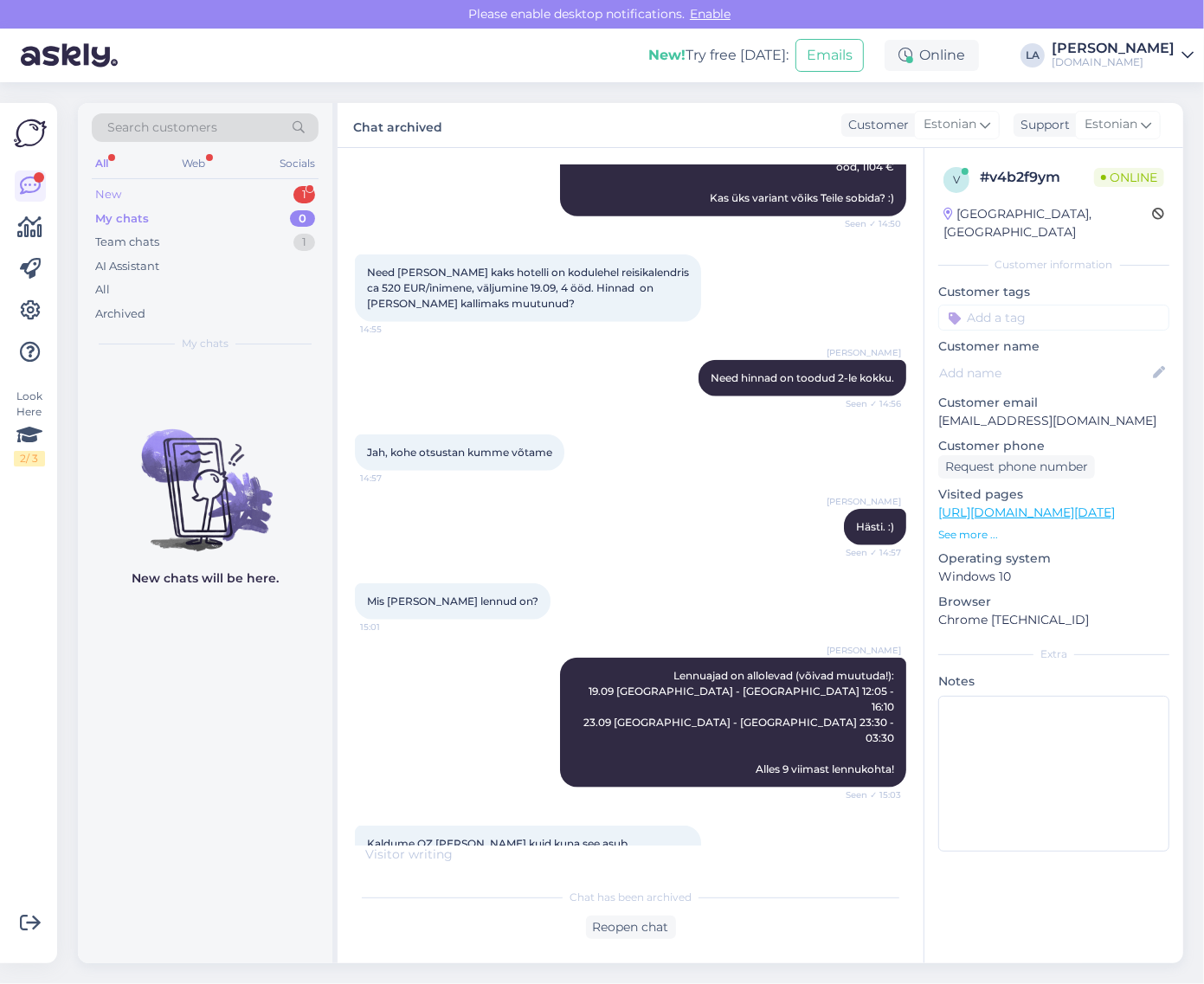
click at [299, 202] on div "1" at bounding box center [305, 195] width 22 height 18
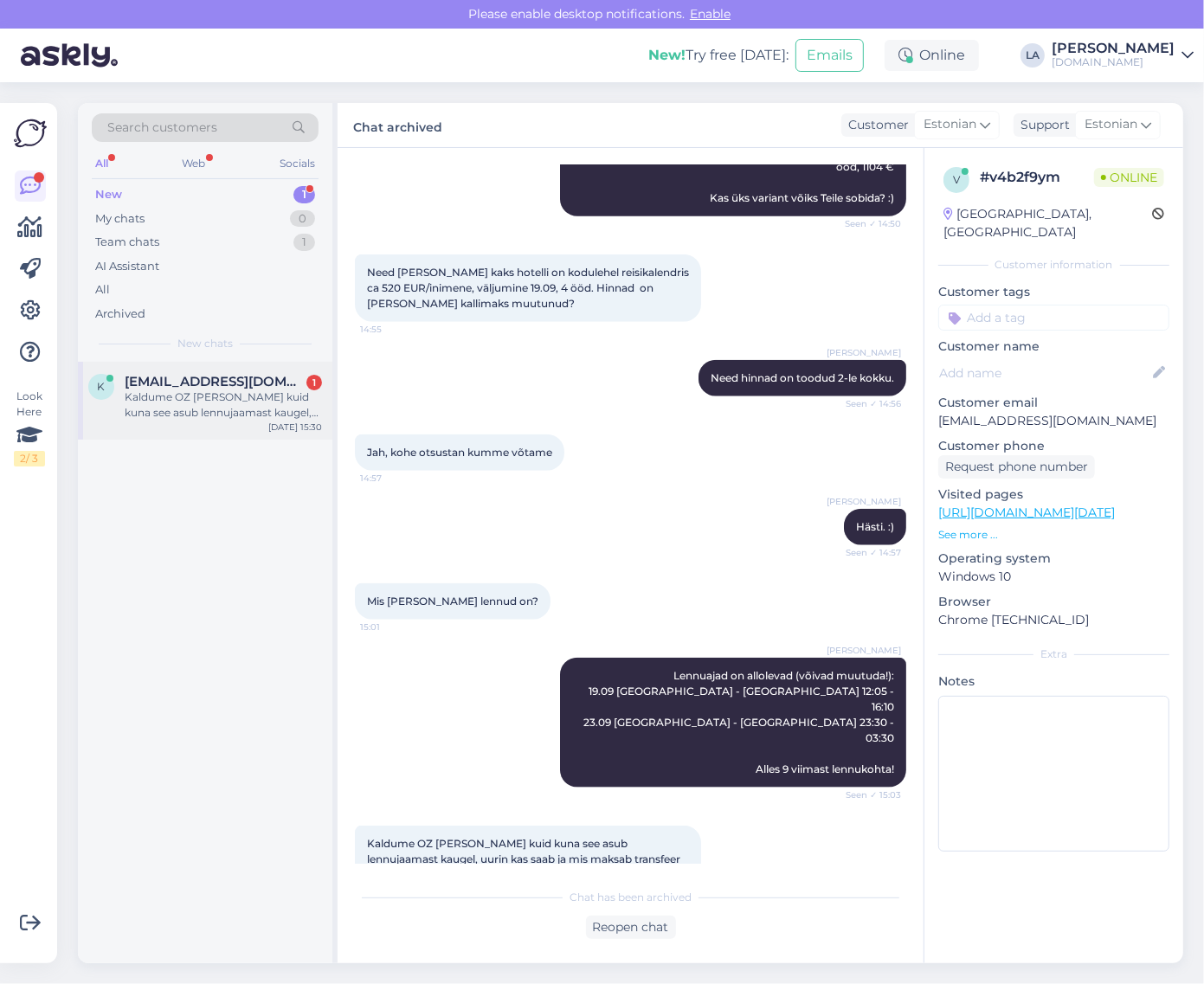
click at [244, 390] on div "Kaldume OZ [PERSON_NAME] kuid kuna see asub lennujaamast kaugel, uurin kas saab…" at bounding box center [223, 404] width 198 height 31
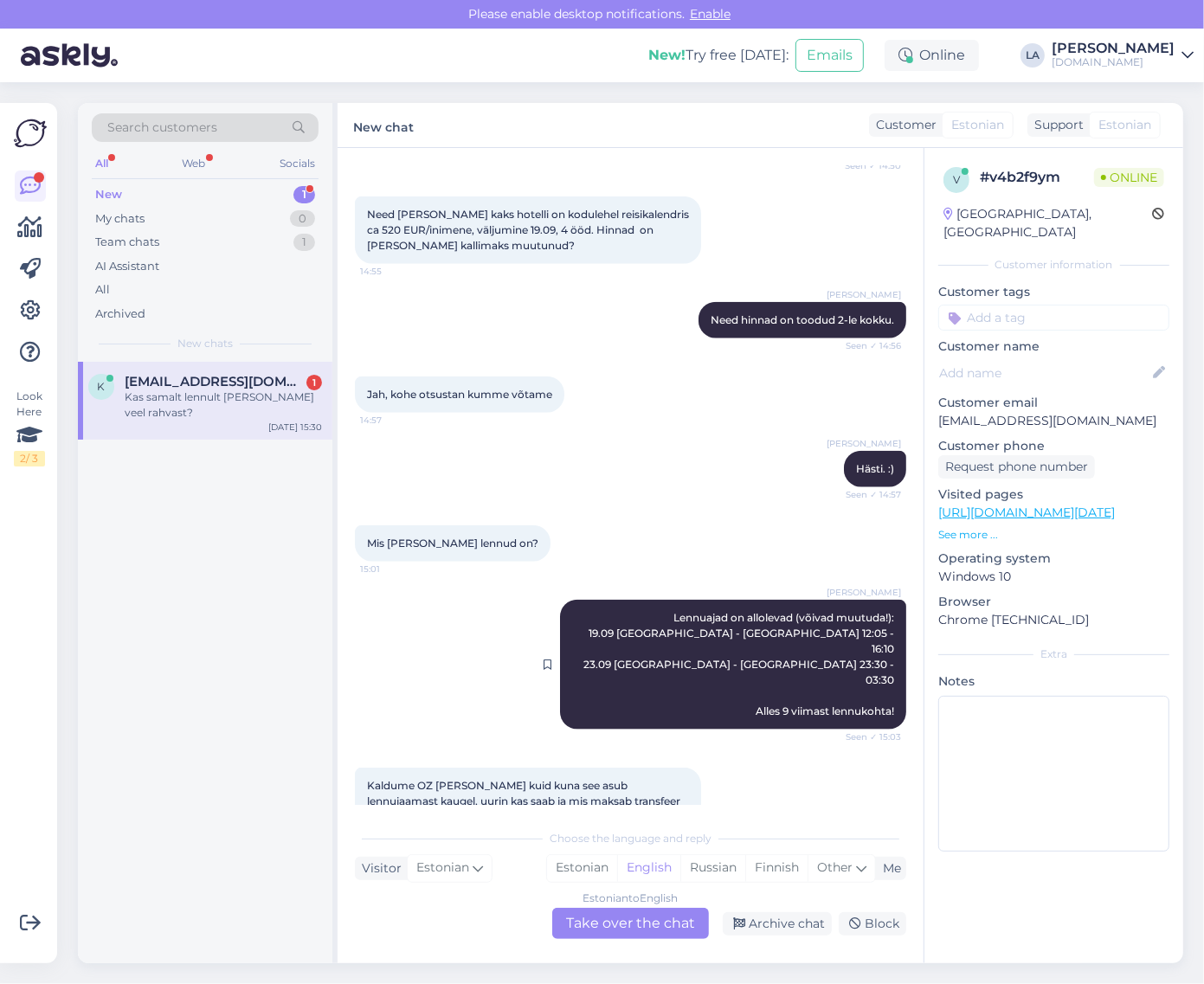
scroll to position [1346, 0]
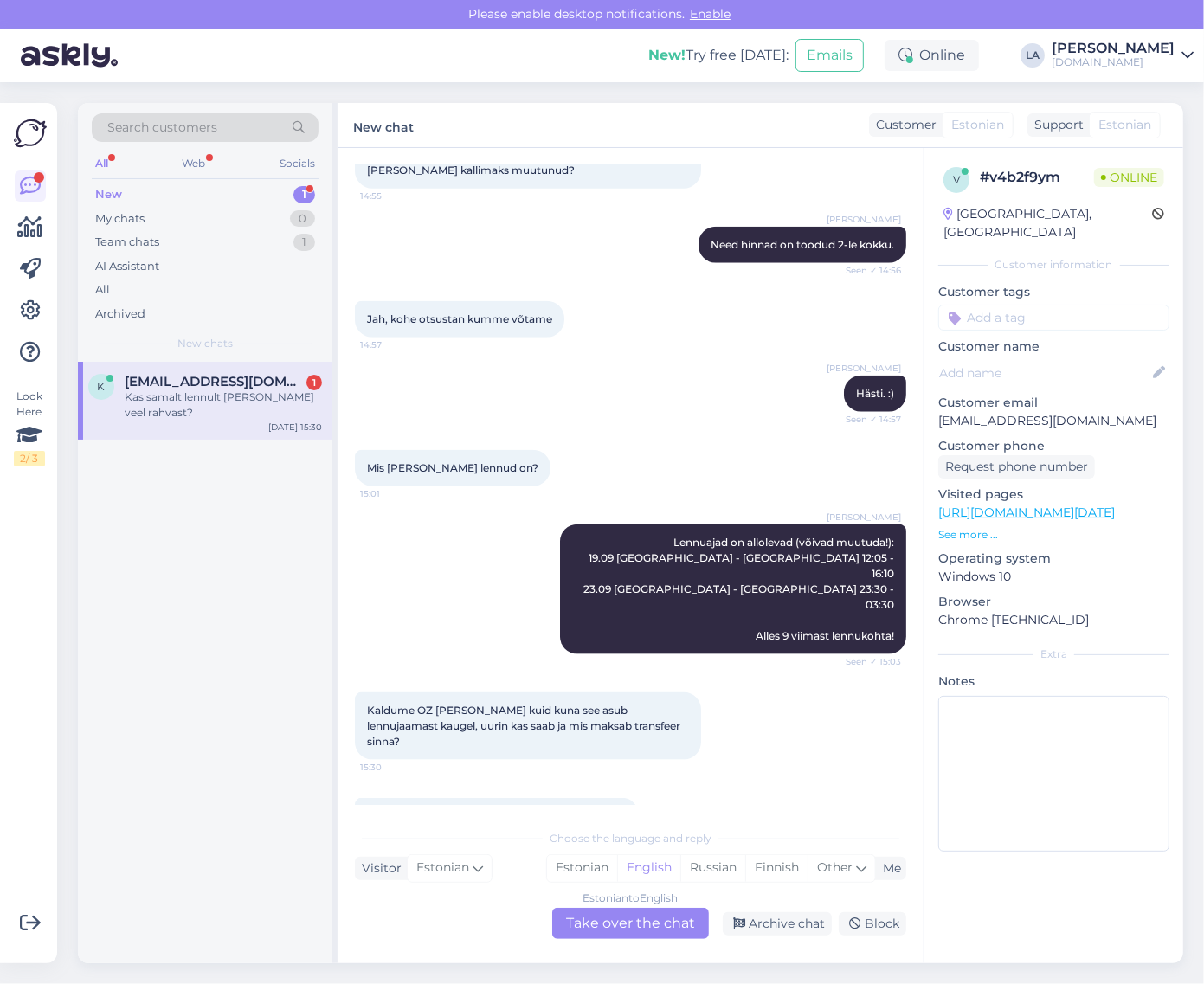
click at [626, 924] on div "Estonian to English Take over the chat" at bounding box center [631, 923] width 157 height 31
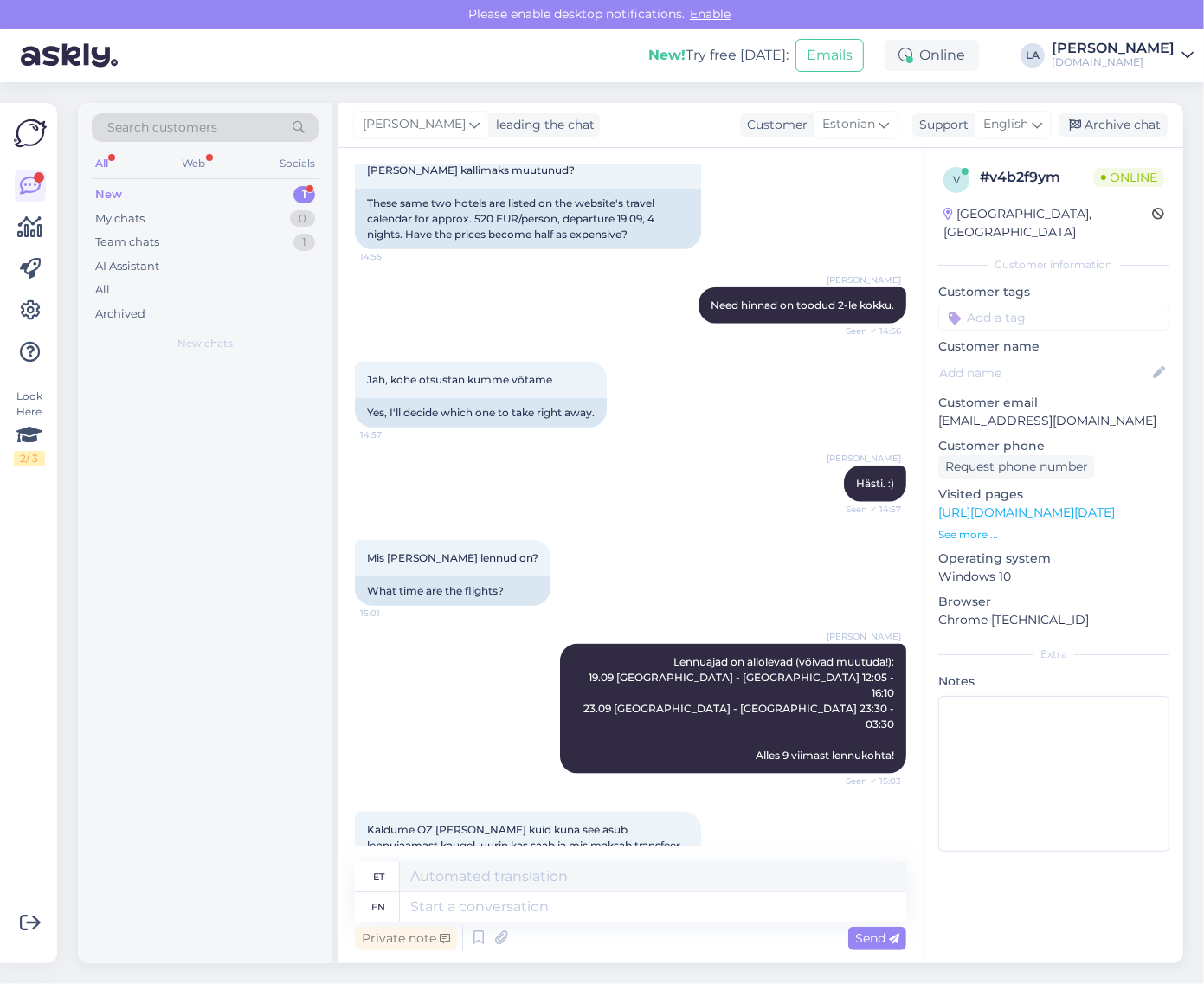
scroll to position [1425, 0]
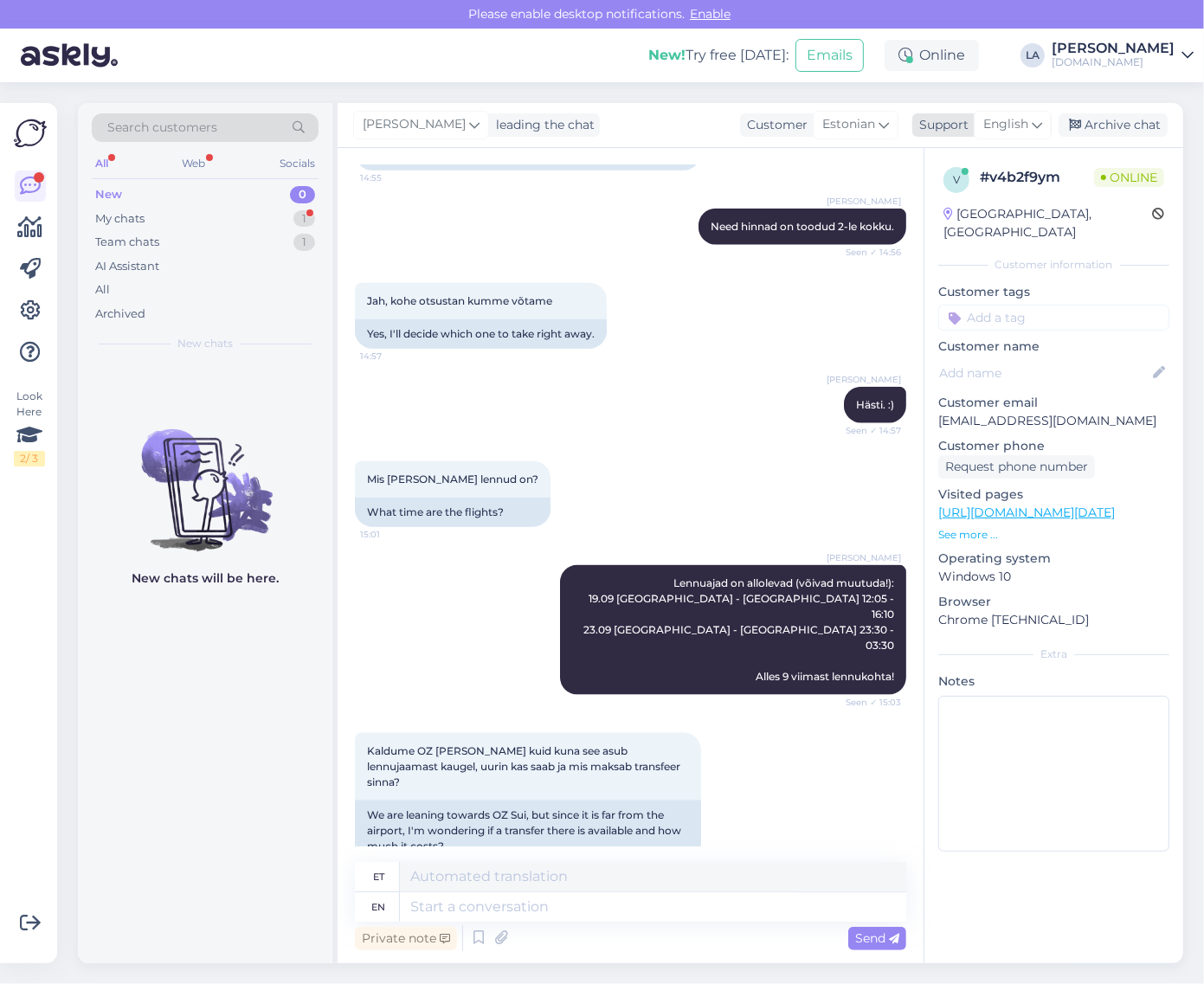
click at [1022, 126] on span "English" at bounding box center [1005, 124] width 45 height 19
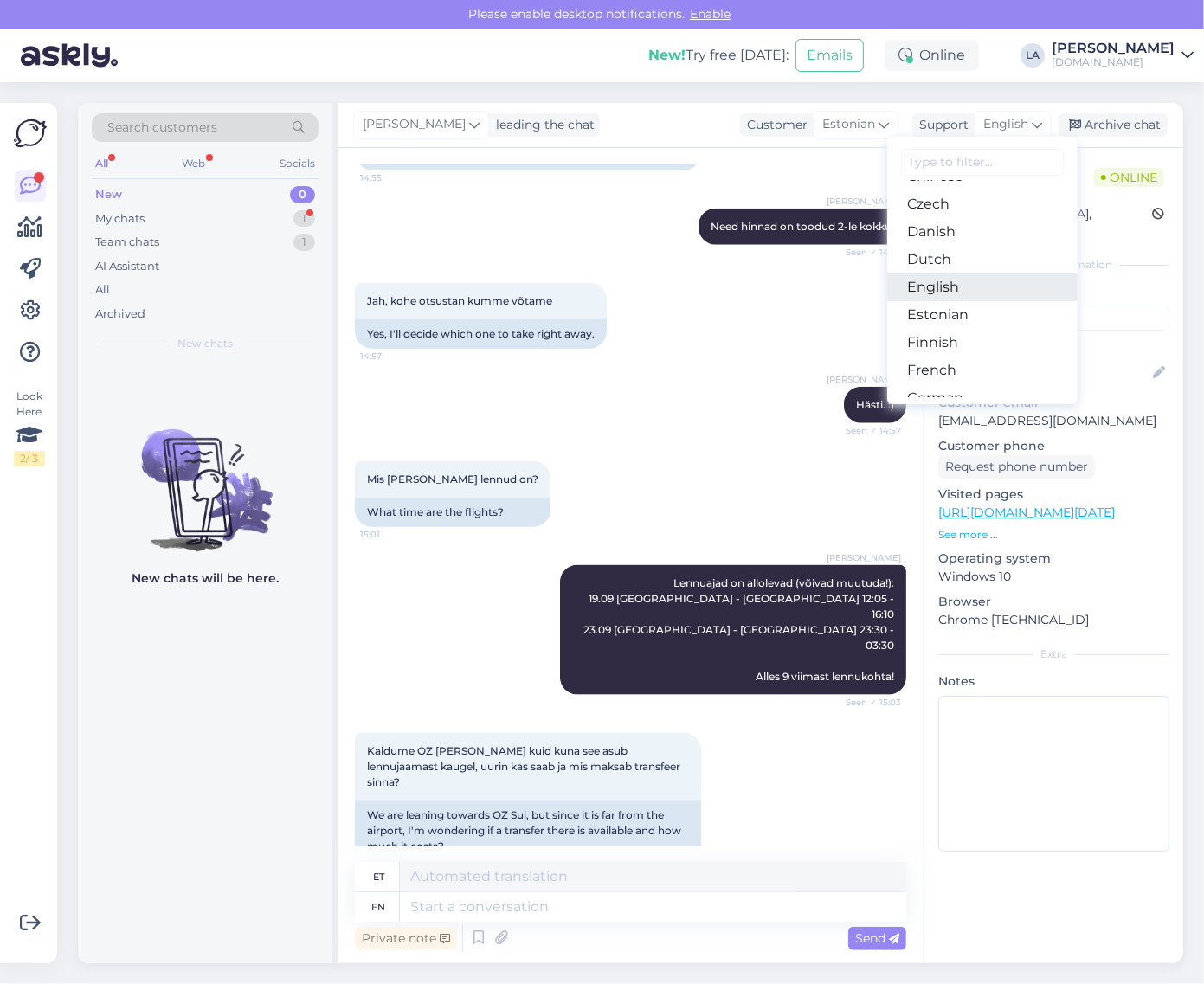
click at [959, 287] on link "English" at bounding box center [982, 287] width 191 height 27
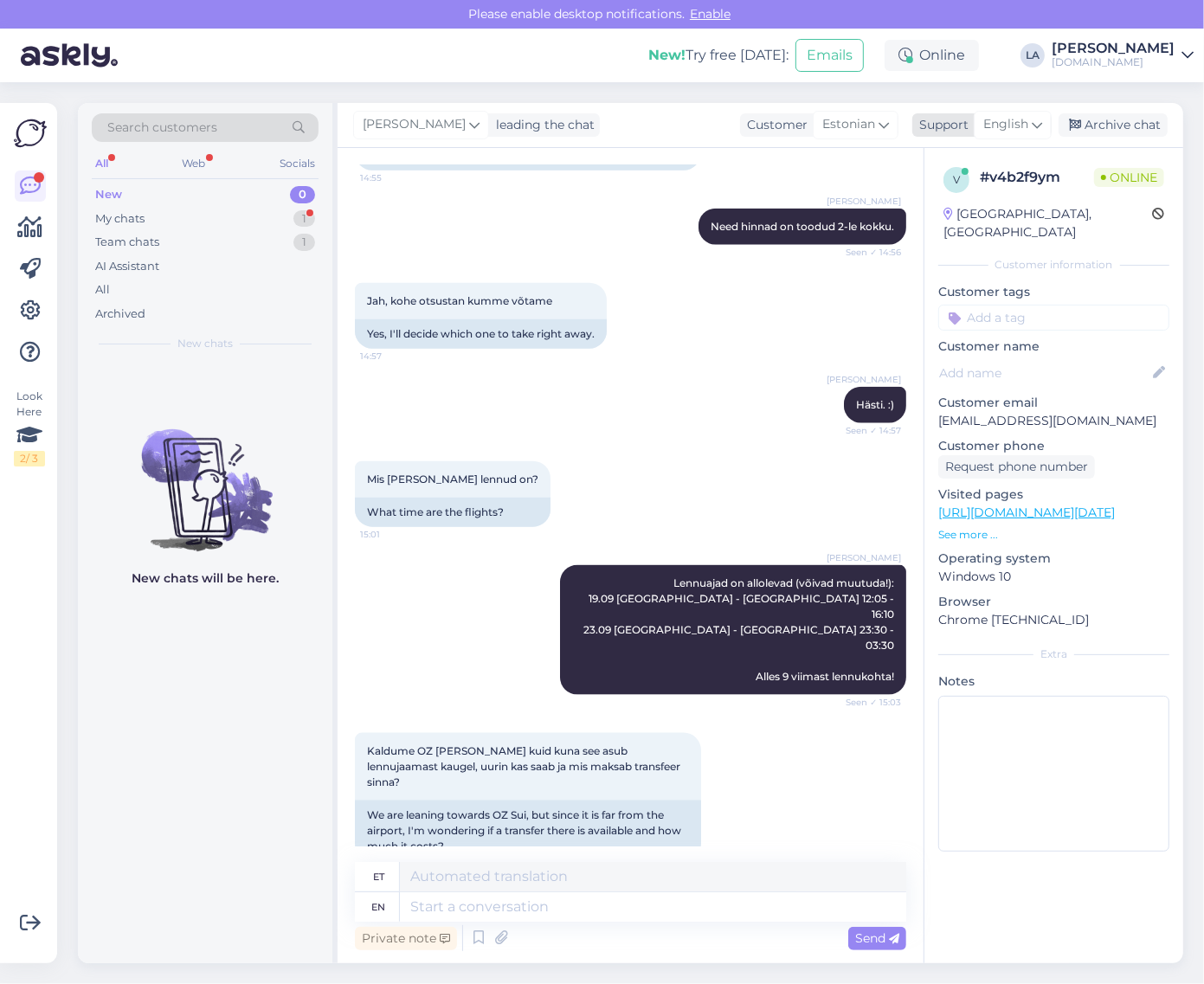
click at [1007, 131] on span "English" at bounding box center [1005, 124] width 45 height 19
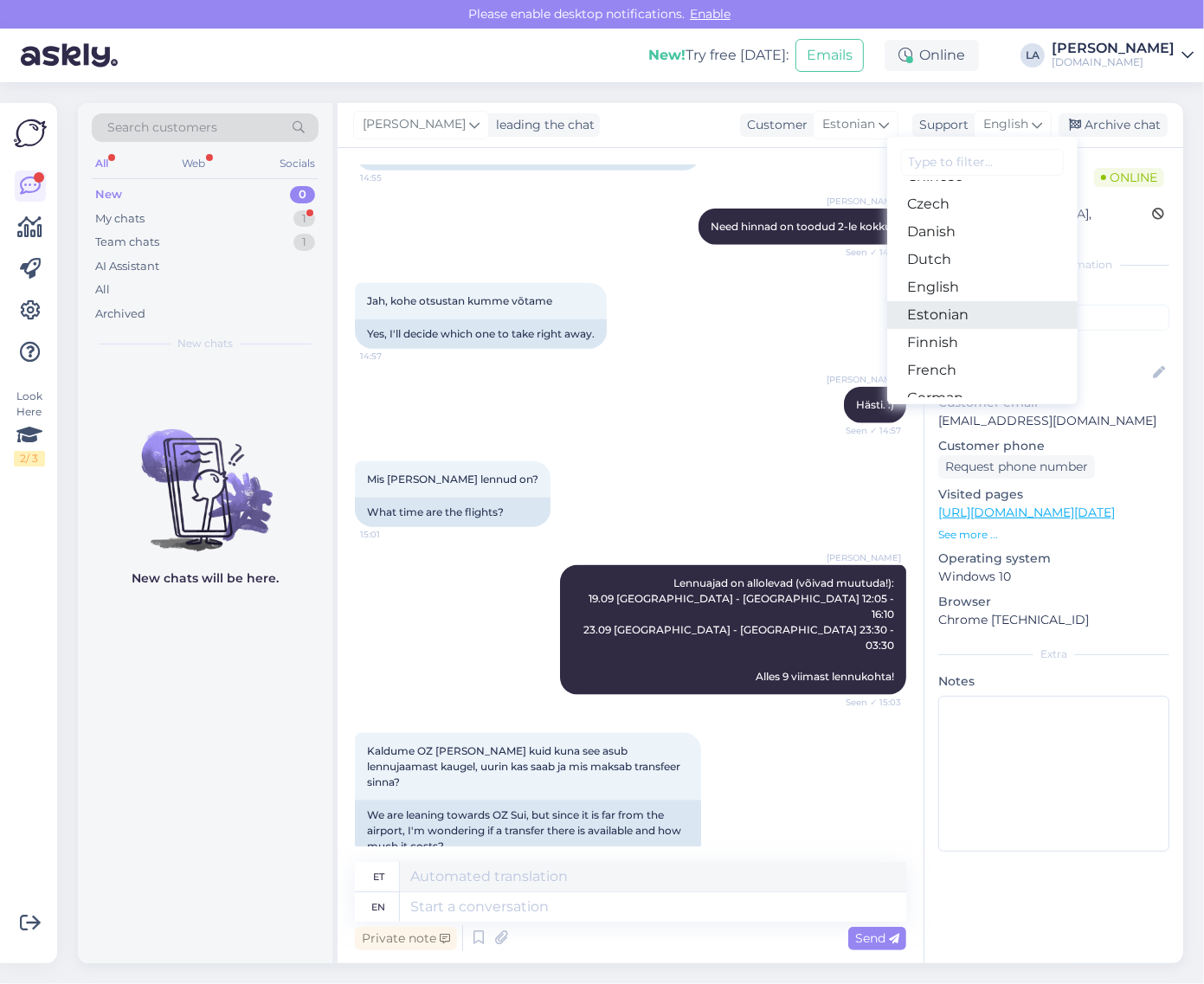
click at [968, 312] on link "Estonian" at bounding box center [982, 314] width 191 height 27
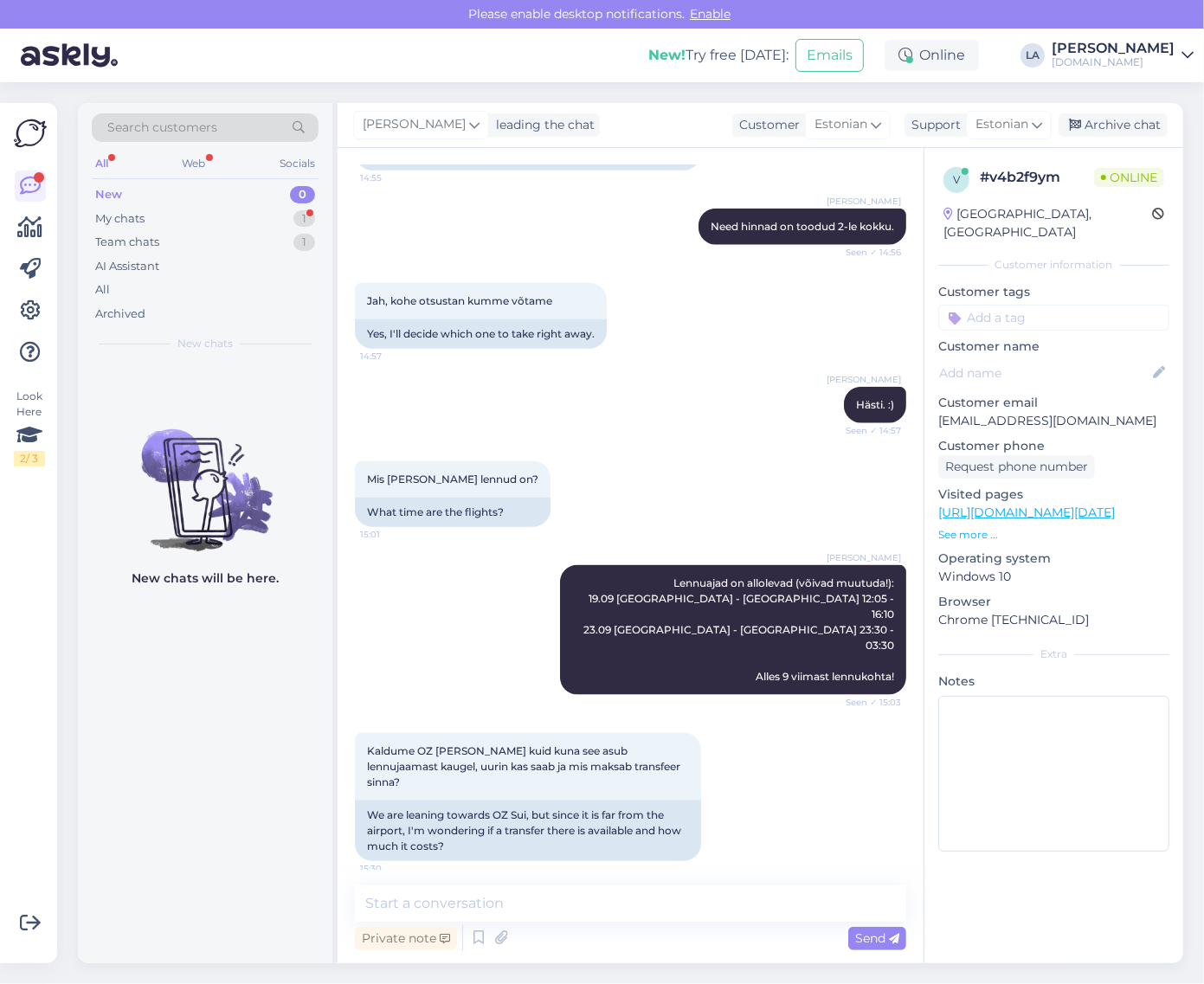
scroll to position [1490, 0]
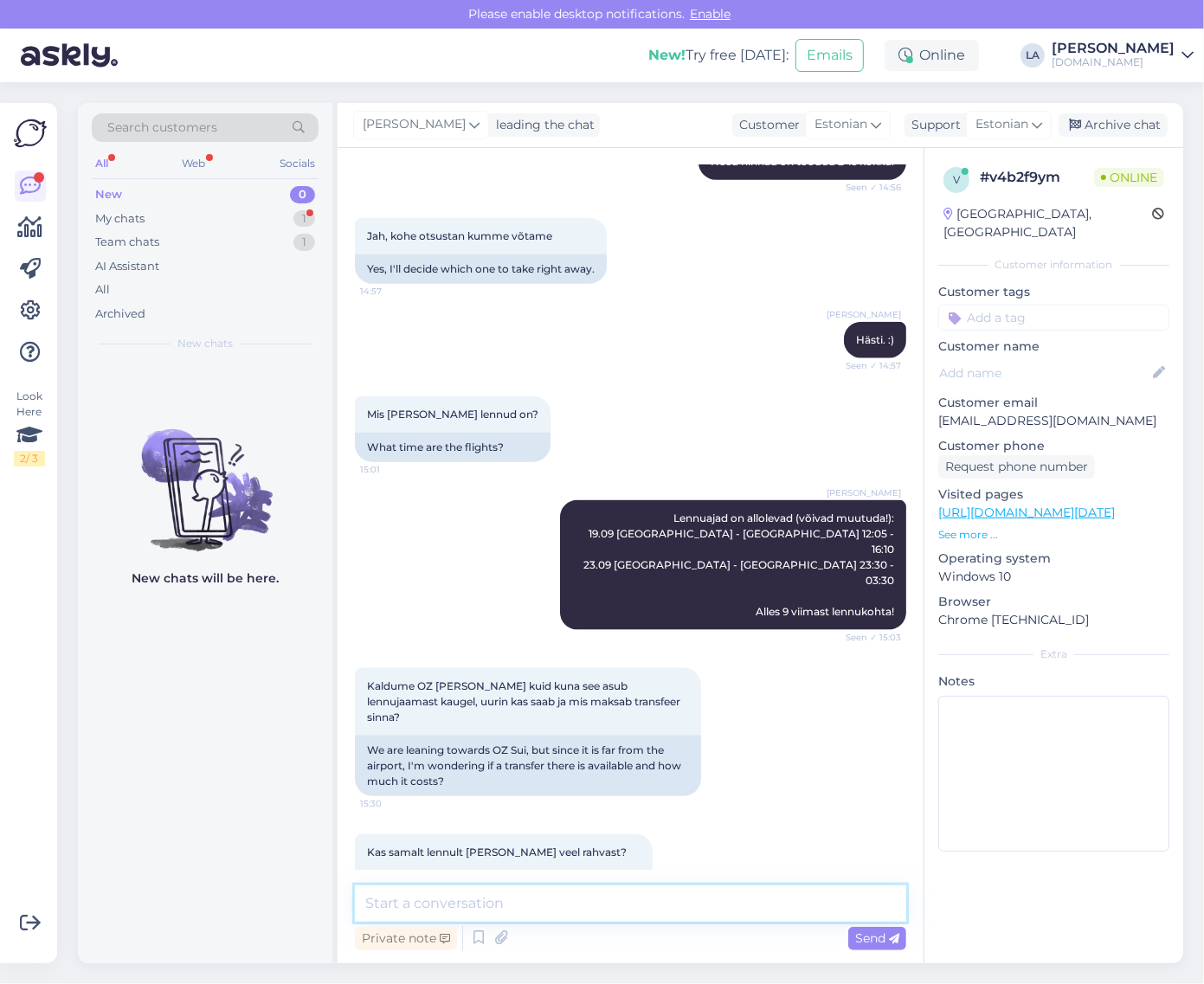
click at [535, 903] on textarea at bounding box center [630, 904] width 552 height 36
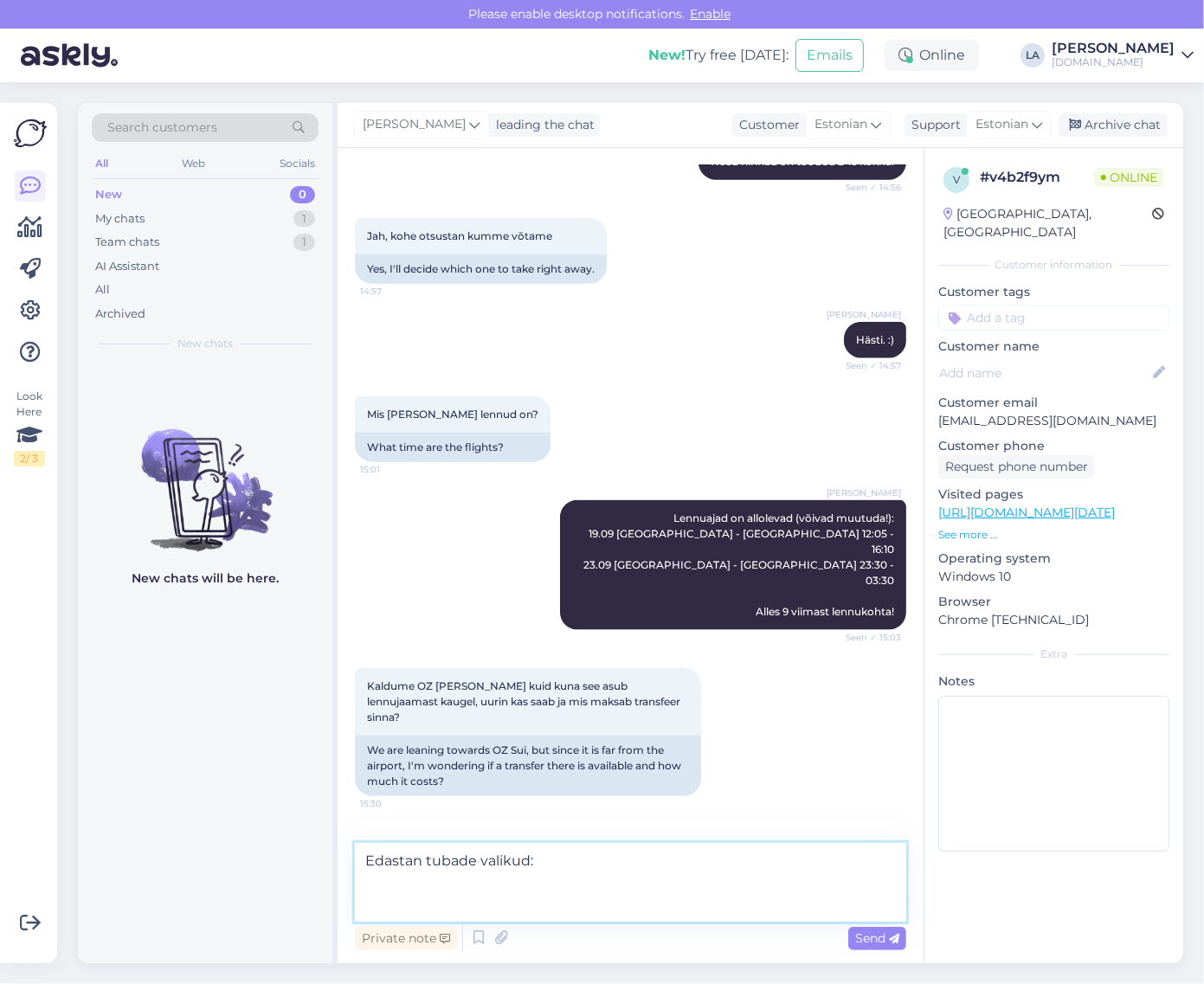
paste textarea "Economy Room"
paste textarea "Standard Room"
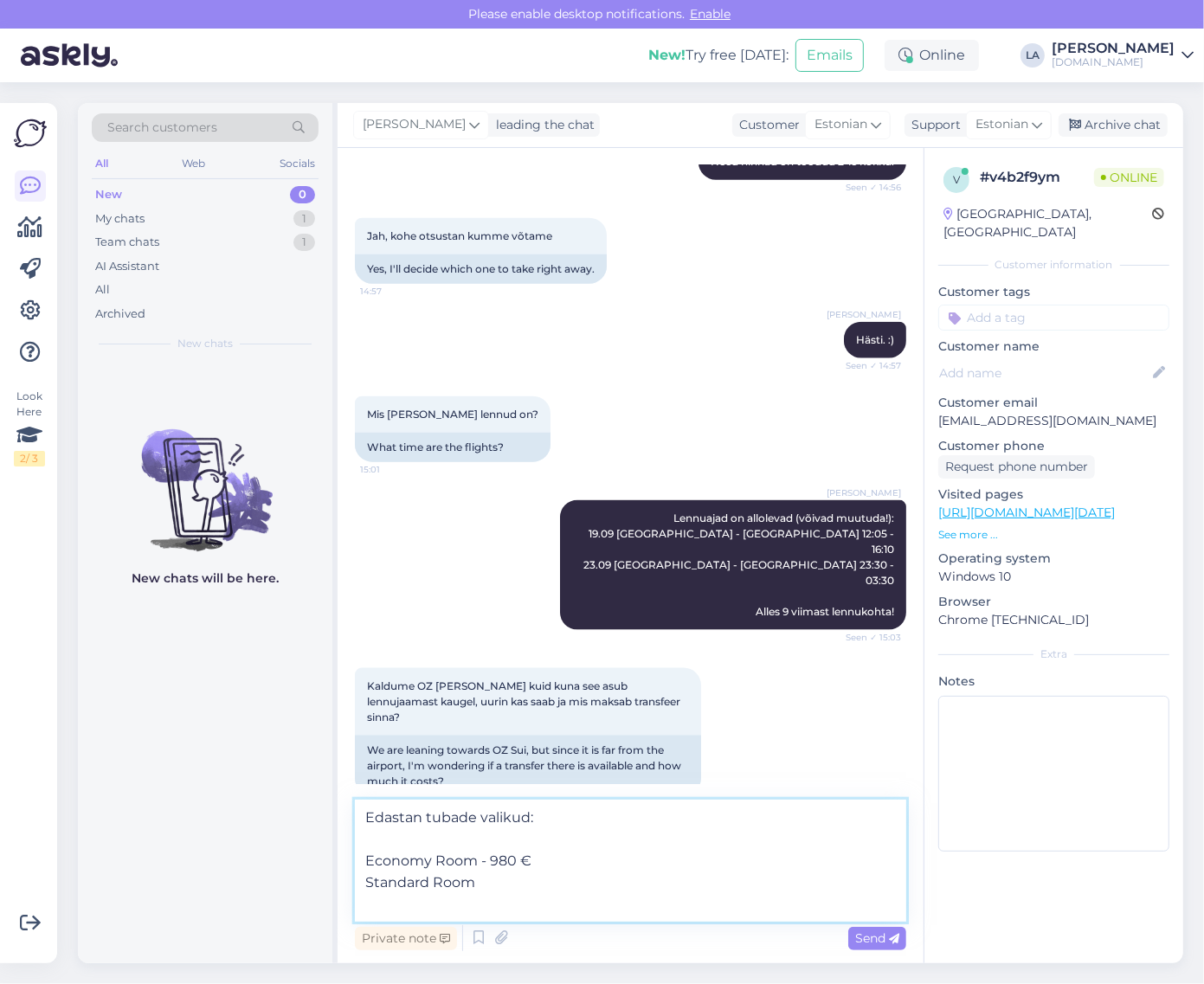
click at [534, 888] on textarea "Edastan tubade valikud: Economy Room - 980 € Standard Room" at bounding box center [630, 860] width 552 height 122
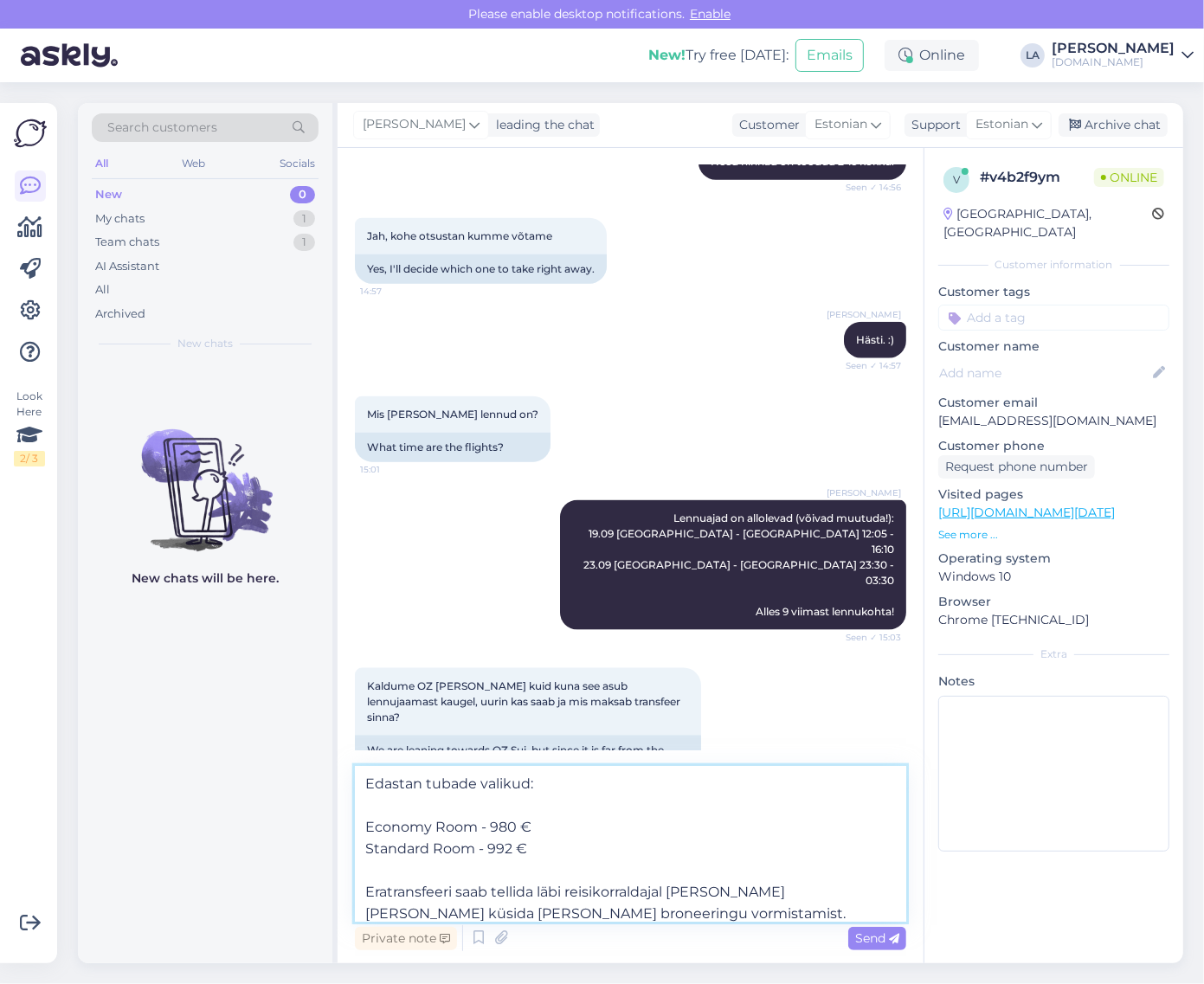
scroll to position [22, 0]
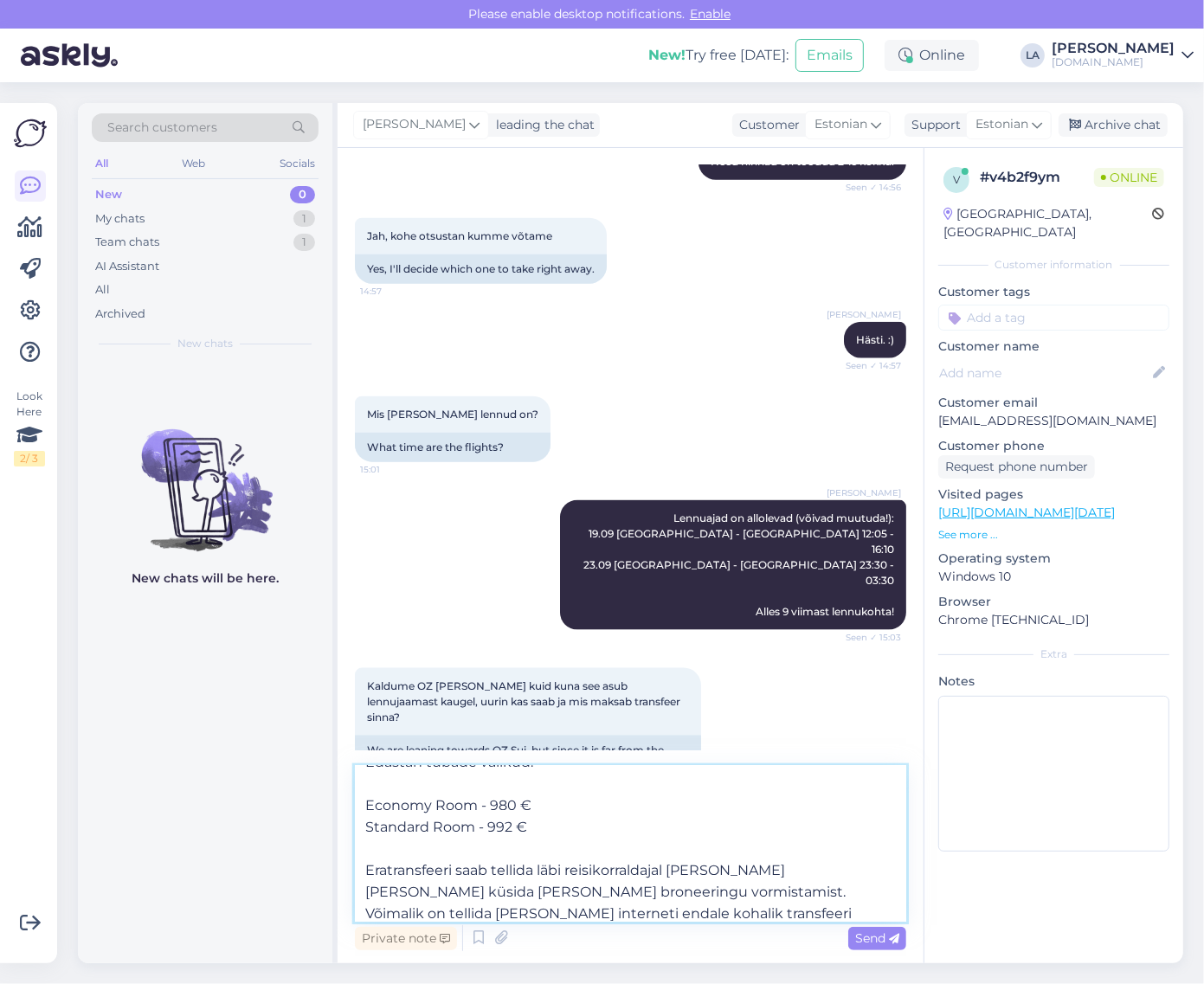
type textarea "Edastan tubade valikud: Economy Room - 980 € Standard Room - 992 € Eratransfeer…"
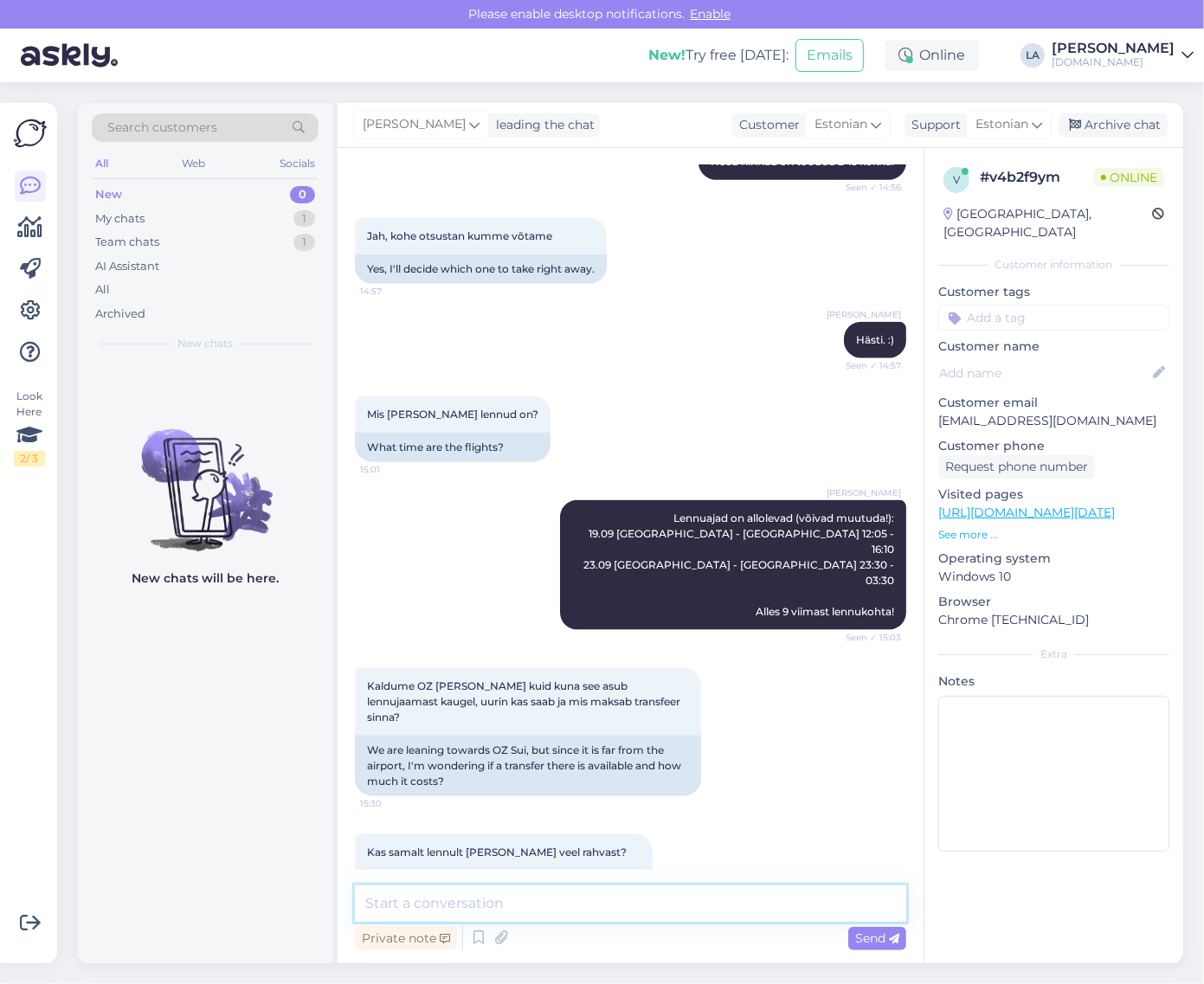
scroll to position [0, 0]
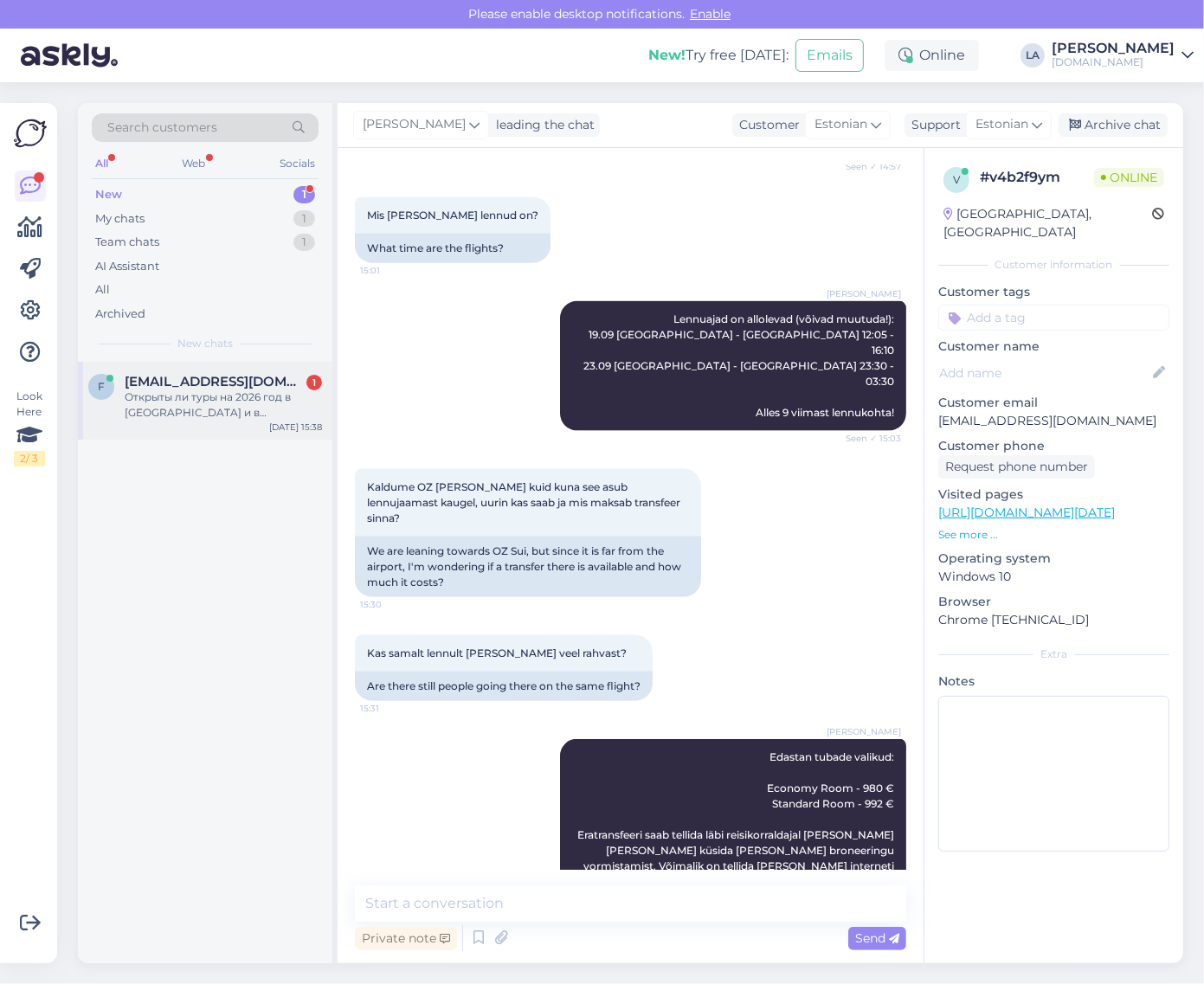
click at [262, 386] on div "[EMAIL_ADDRESS][DOMAIN_NAME] 1" at bounding box center [223, 382] width 198 height 16
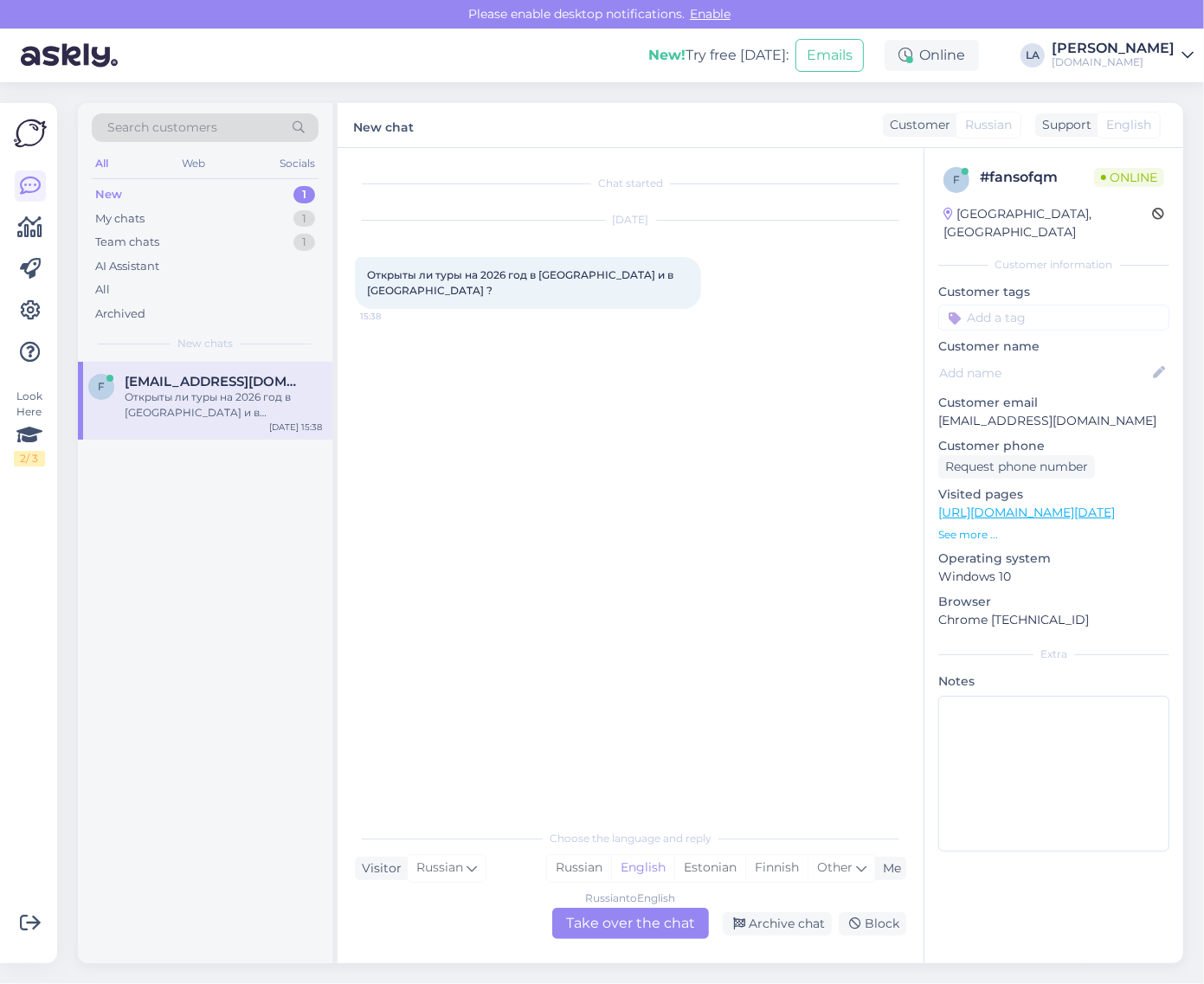
click at [673, 935] on div "Russian to English Take over the chat" at bounding box center [631, 923] width 157 height 31
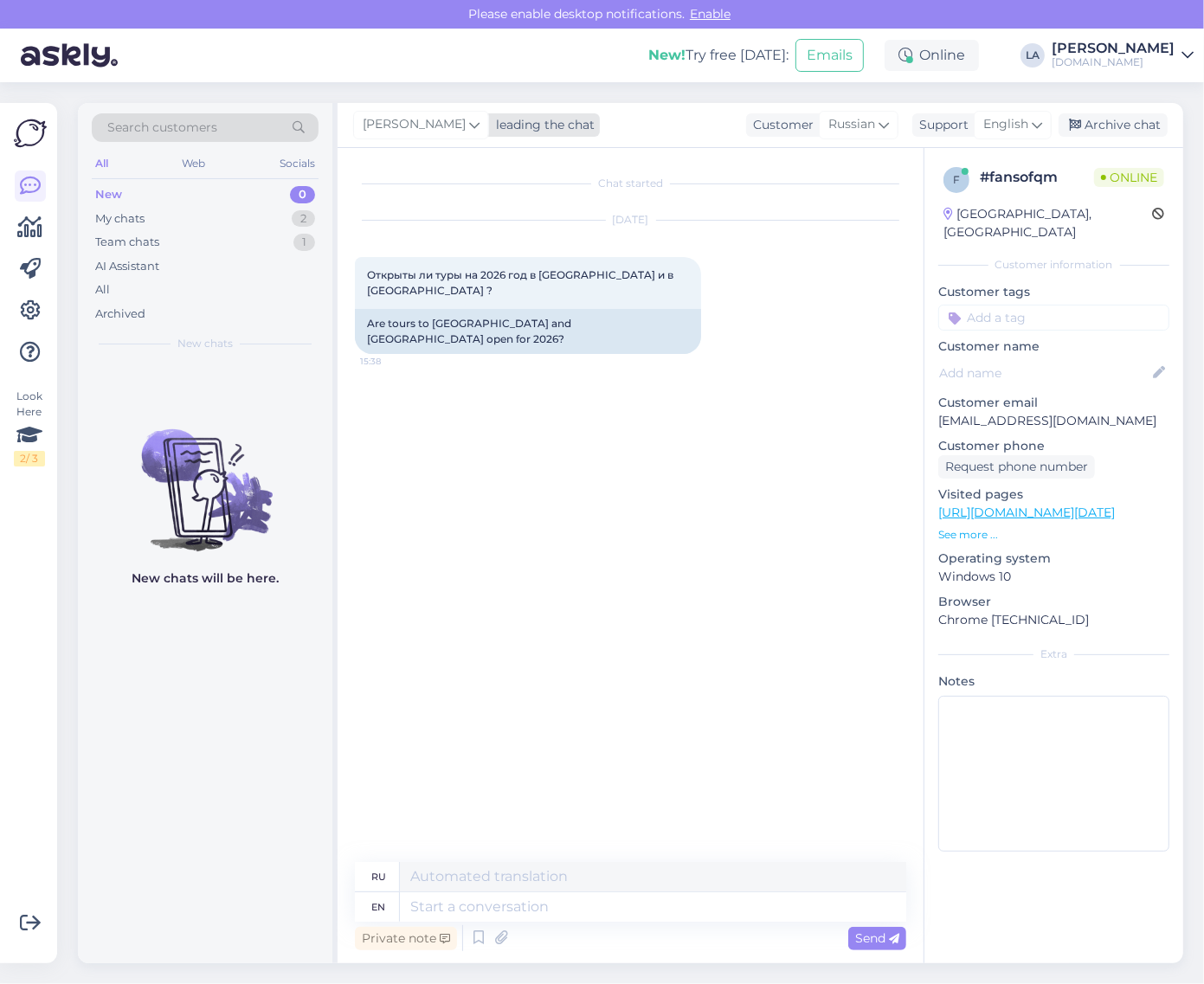
click at [387, 135] on div "[PERSON_NAME]" at bounding box center [421, 124] width 136 height 27
type input "tat"
click at [439, 214] on div "[PERSON_NAME][EMAIL_ADDRESS][DOMAIN_NAME]" at bounding box center [479, 220] width 144 height 16
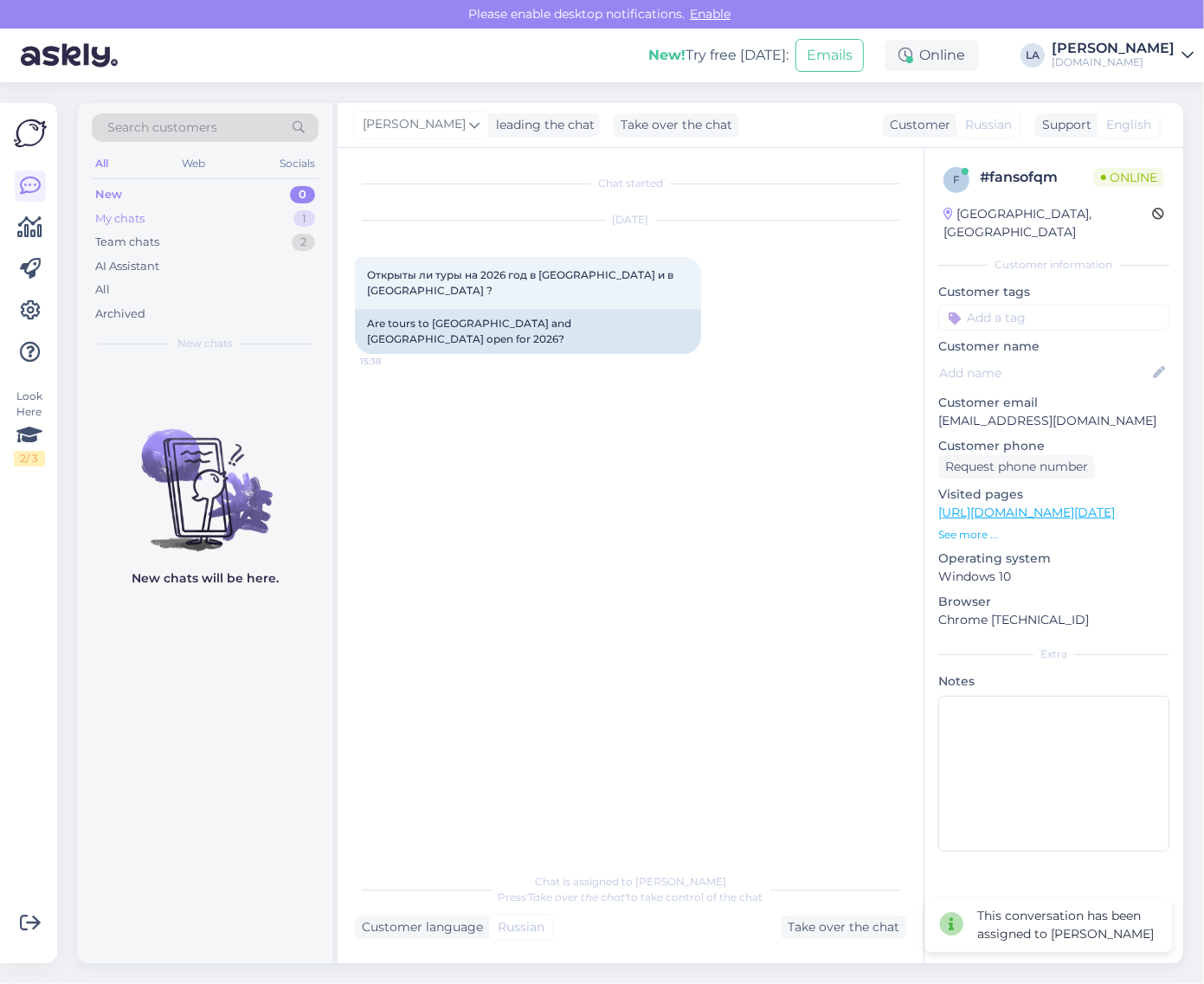
click at [268, 218] on div "My chats 1" at bounding box center [205, 218] width 227 height 24
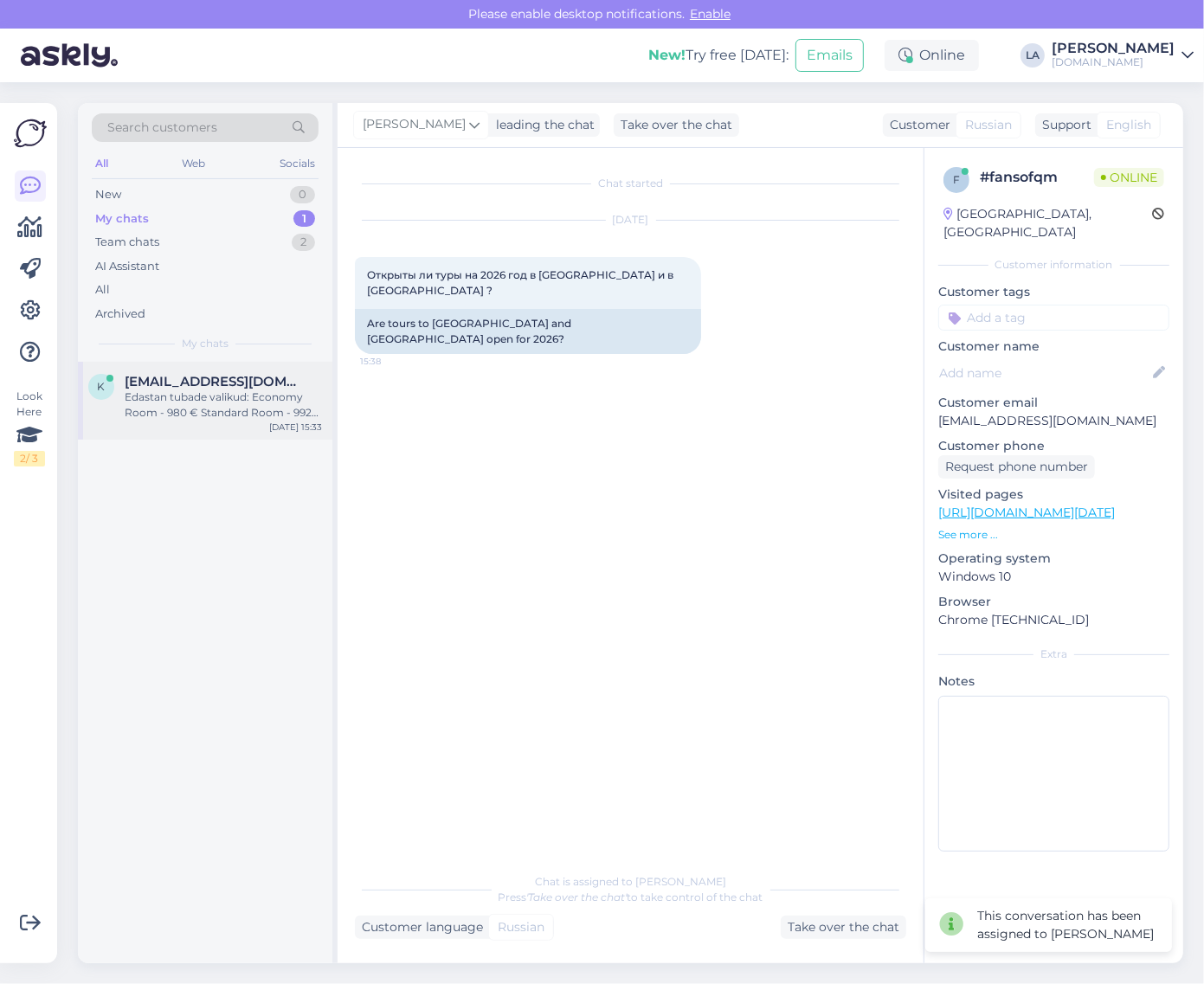
click at [252, 378] on span "[EMAIL_ADDRESS][DOMAIN_NAME]" at bounding box center [214, 382] width 180 height 16
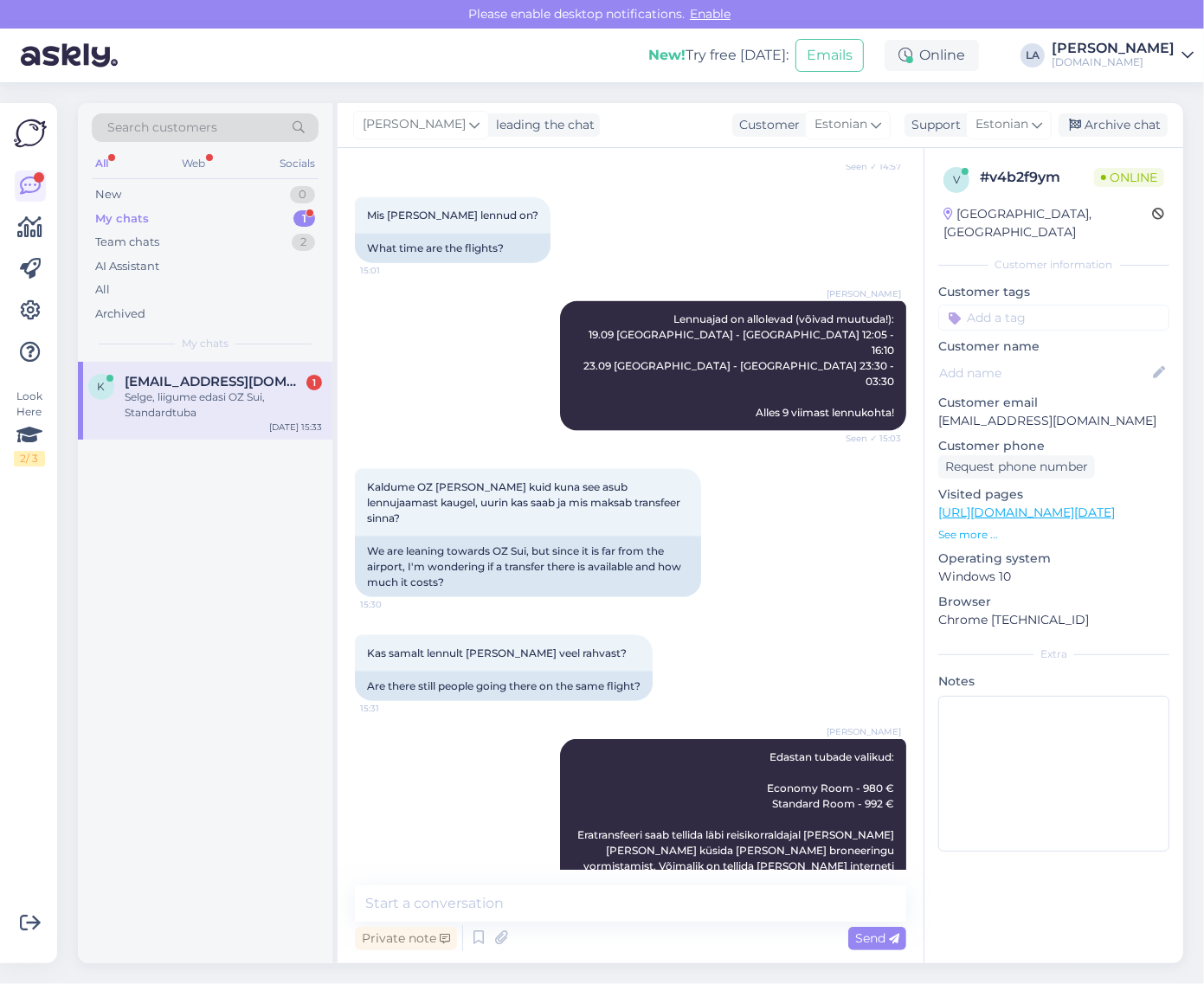
scroll to position [1763, 0]
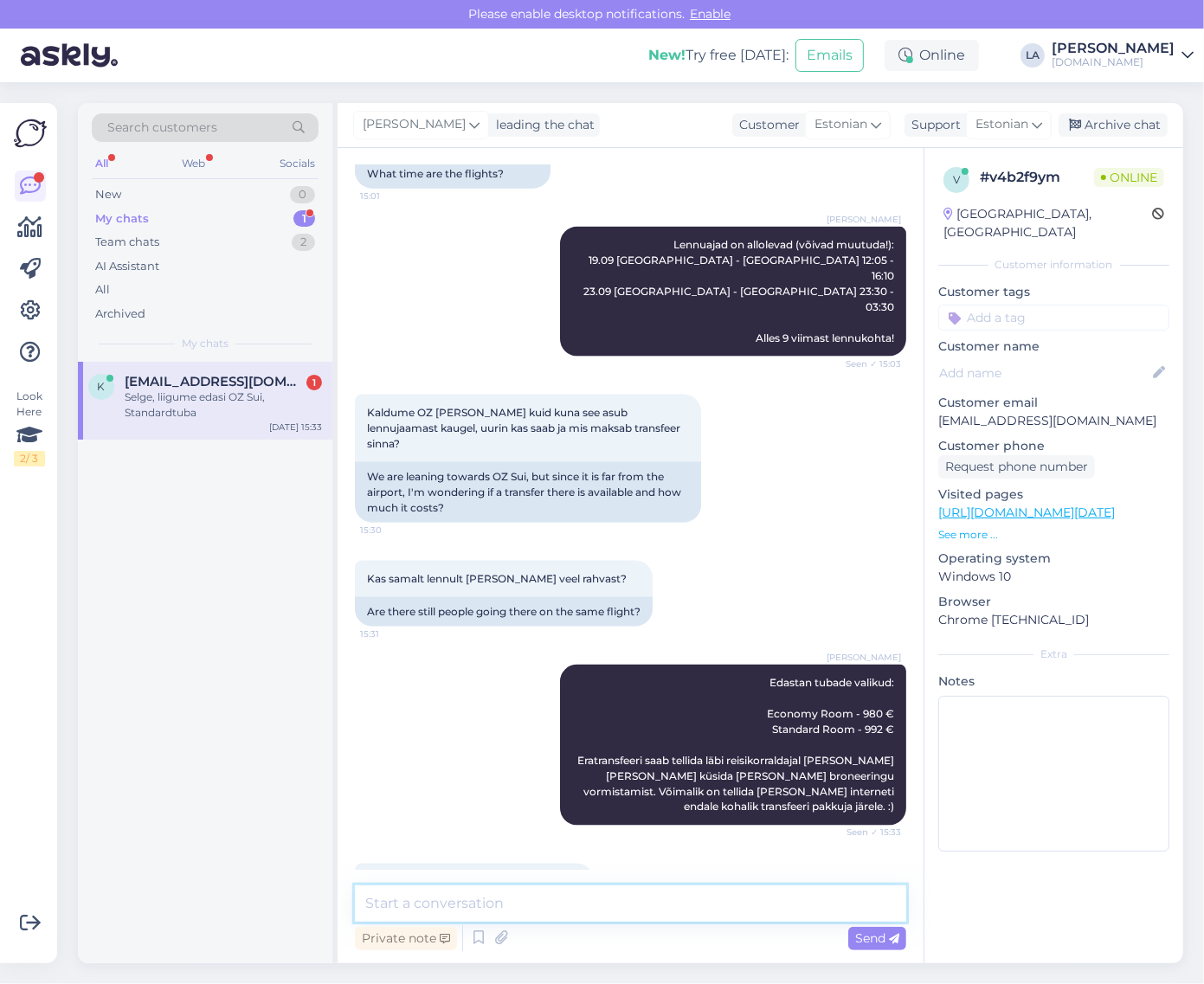
click at [514, 890] on textarea at bounding box center [630, 904] width 552 height 36
click at [854, 897] on textarea at bounding box center [630, 904] width 552 height 36
type textarea "V"
type textarea "s"
type textarea "Saadame meilile ettemaksuarve. :)"
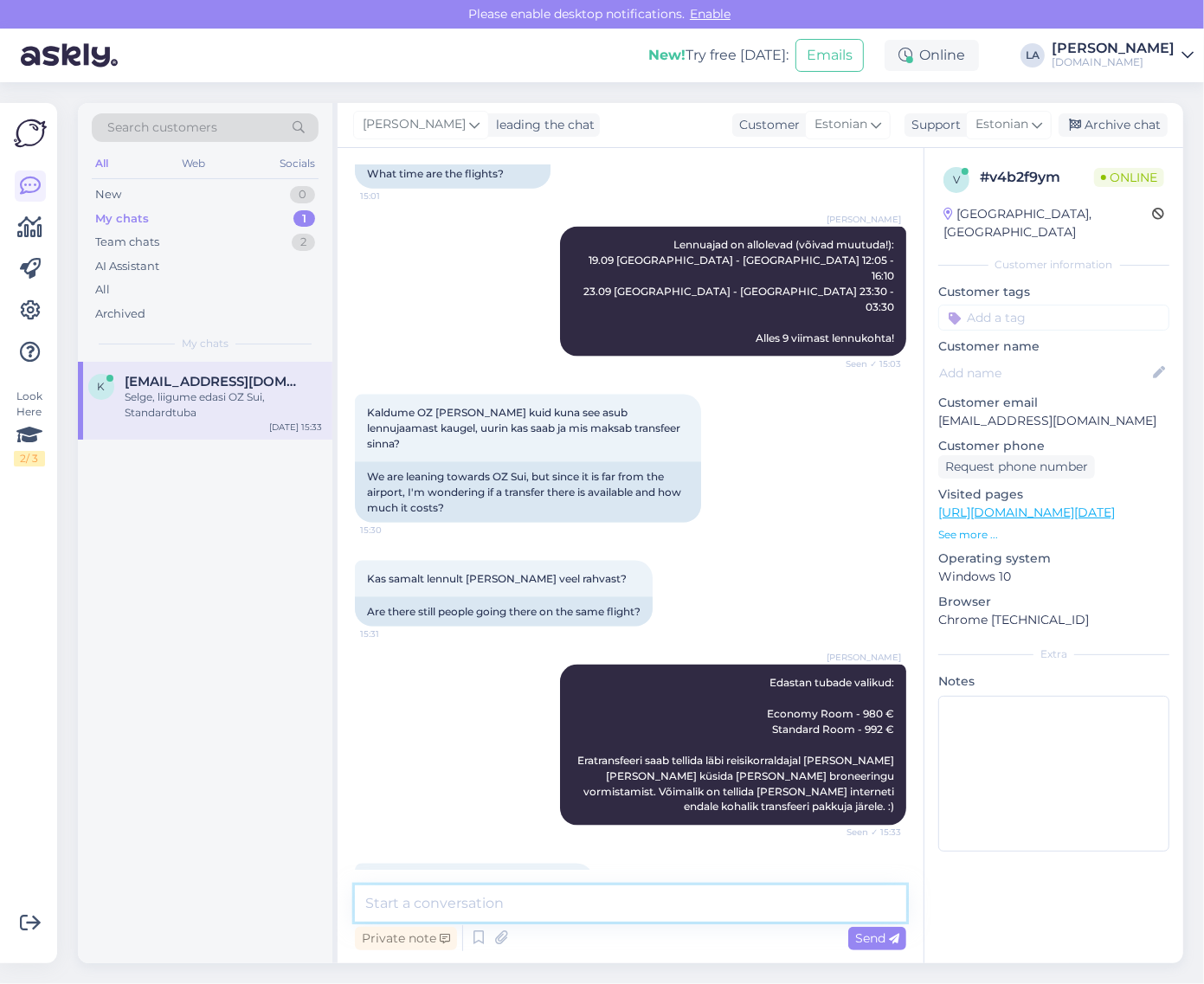
scroll to position [1838, 0]
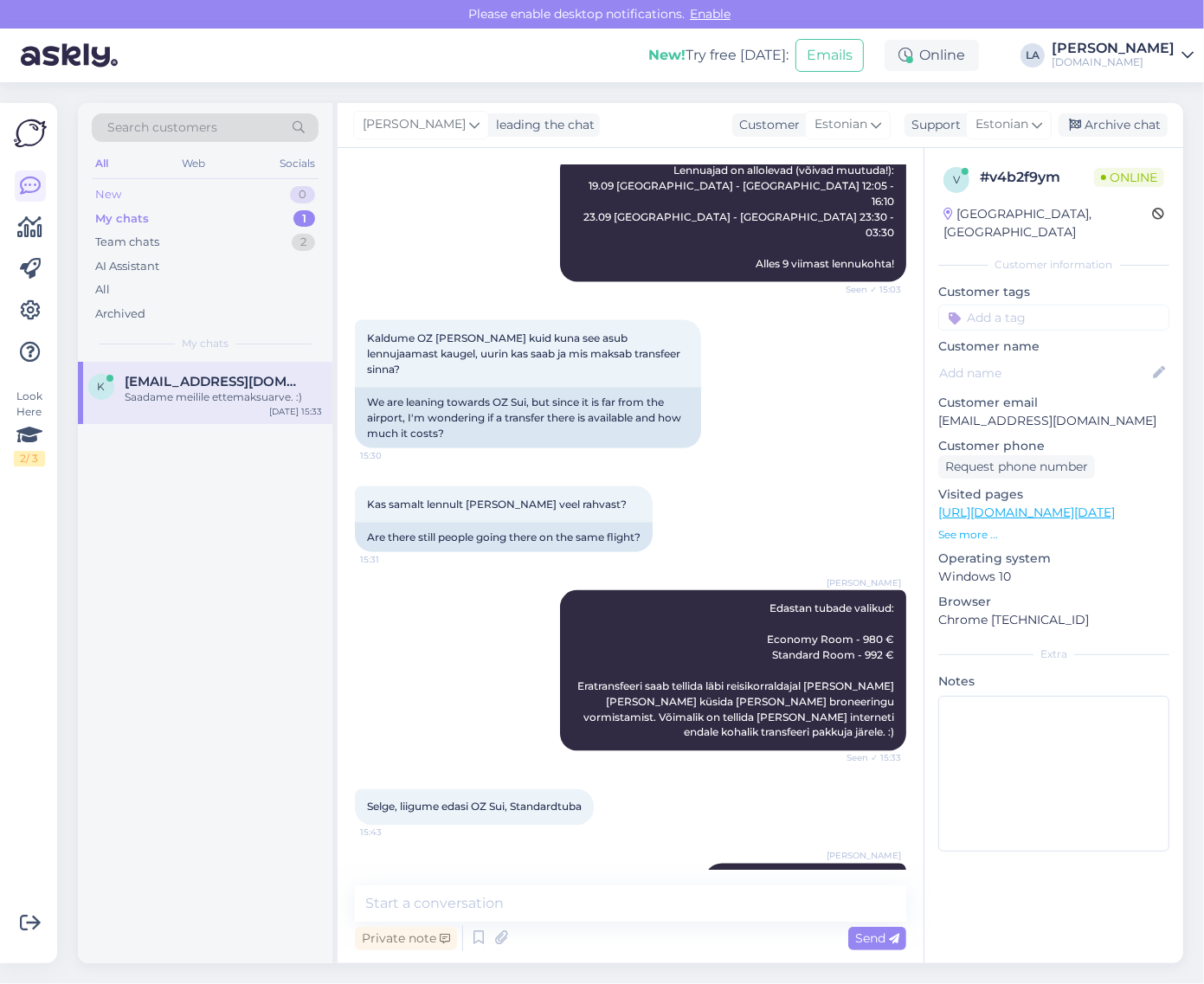
click at [288, 195] on div "New 0" at bounding box center [205, 194] width 227 height 24
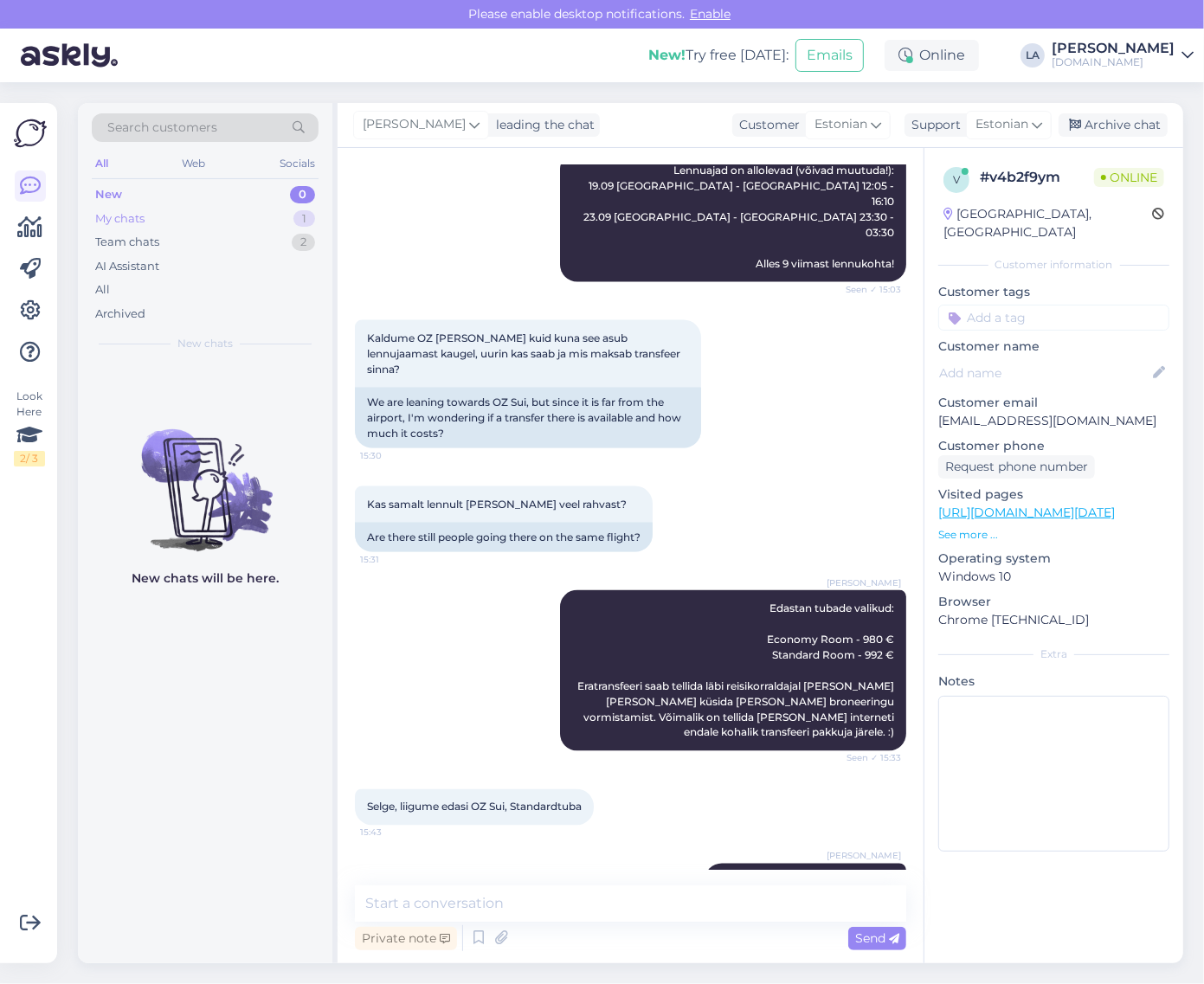
click at [307, 218] on div "1" at bounding box center [305, 219] width 22 height 18
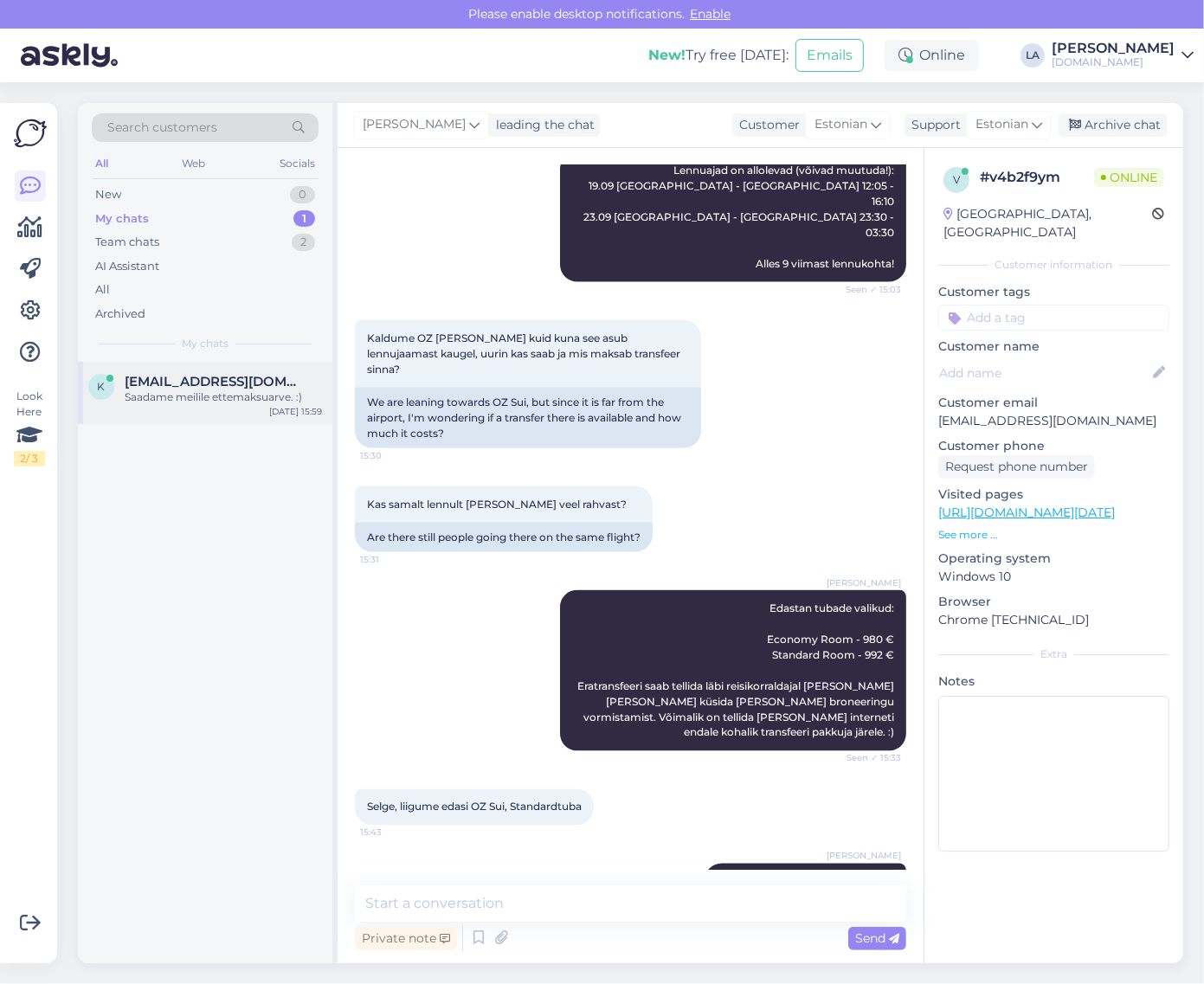
click at [290, 399] on div "Saadame meilile ettemaksuarve. :)" at bounding box center [223, 397] width 198 height 16
click at [1091, 124] on div "Archive chat" at bounding box center [1114, 125] width 109 height 23
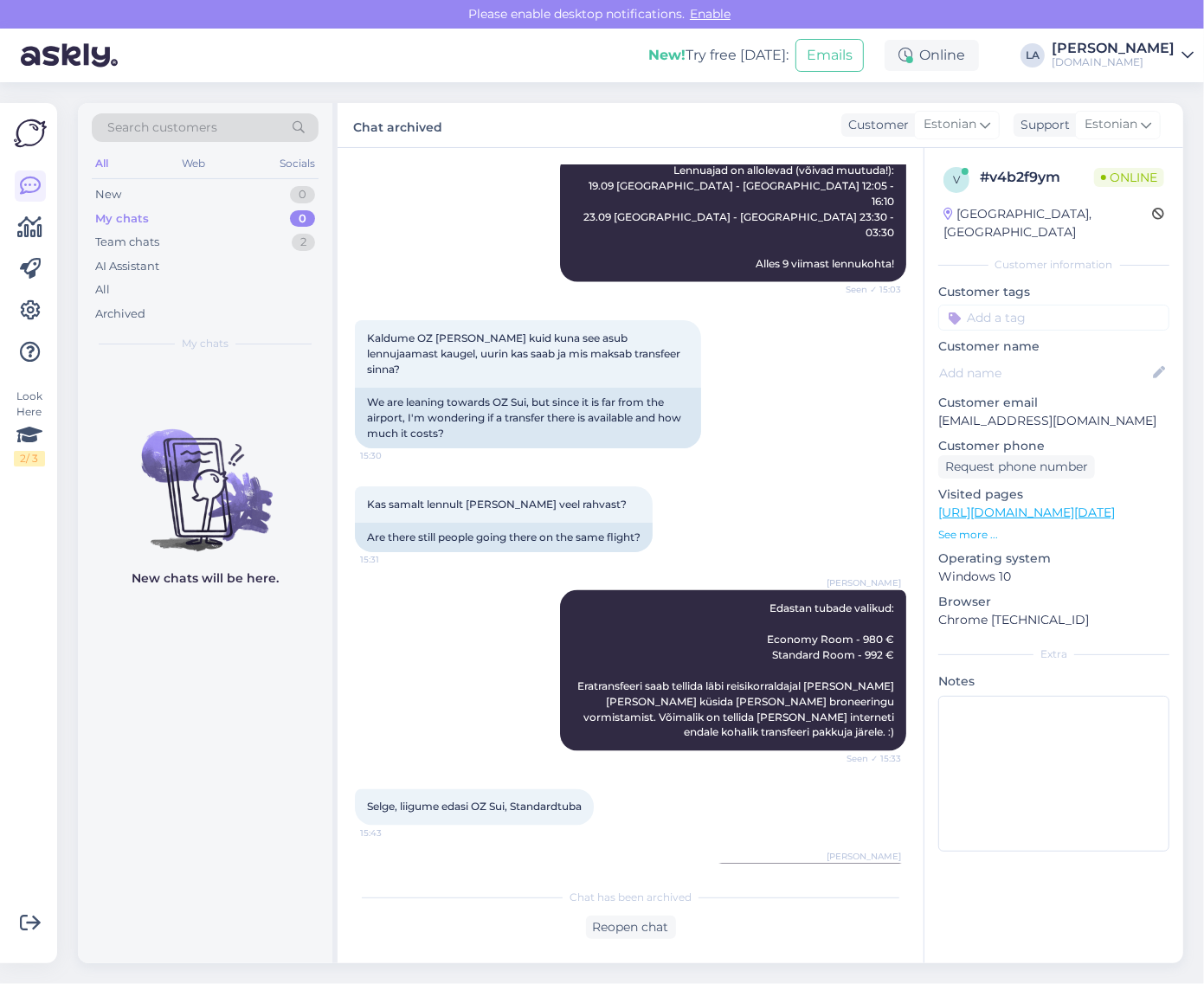
click at [237, 132] on div "Search customers" at bounding box center [205, 128] width 227 height 28
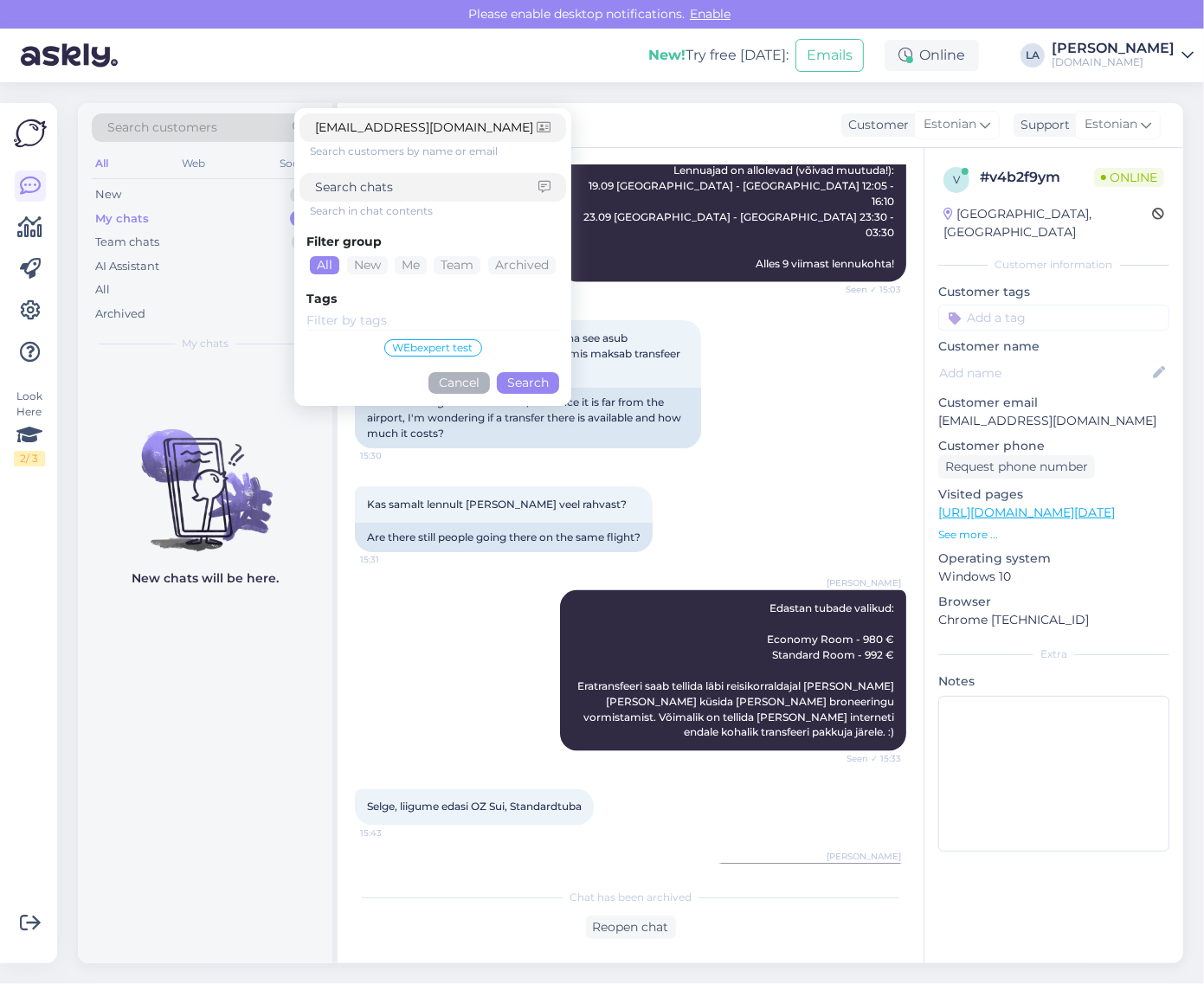
type input "[EMAIL_ADDRESS][DOMAIN_NAME]"
click at [521, 382] on button "Search" at bounding box center [528, 383] width 63 height 22
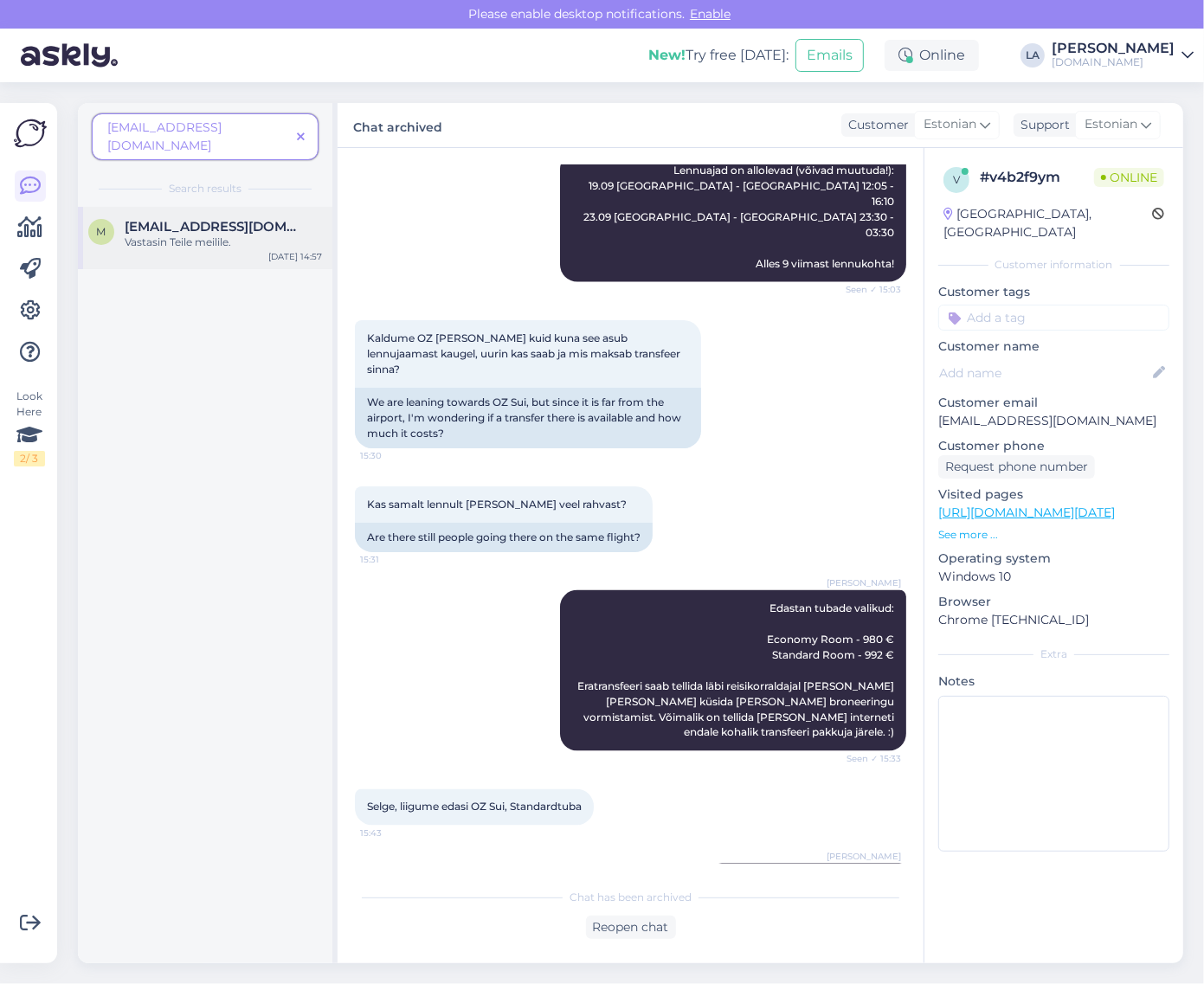
click at [213, 235] on div "Vastasin Teile meilile." at bounding box center [223, 243] width 198 height 16
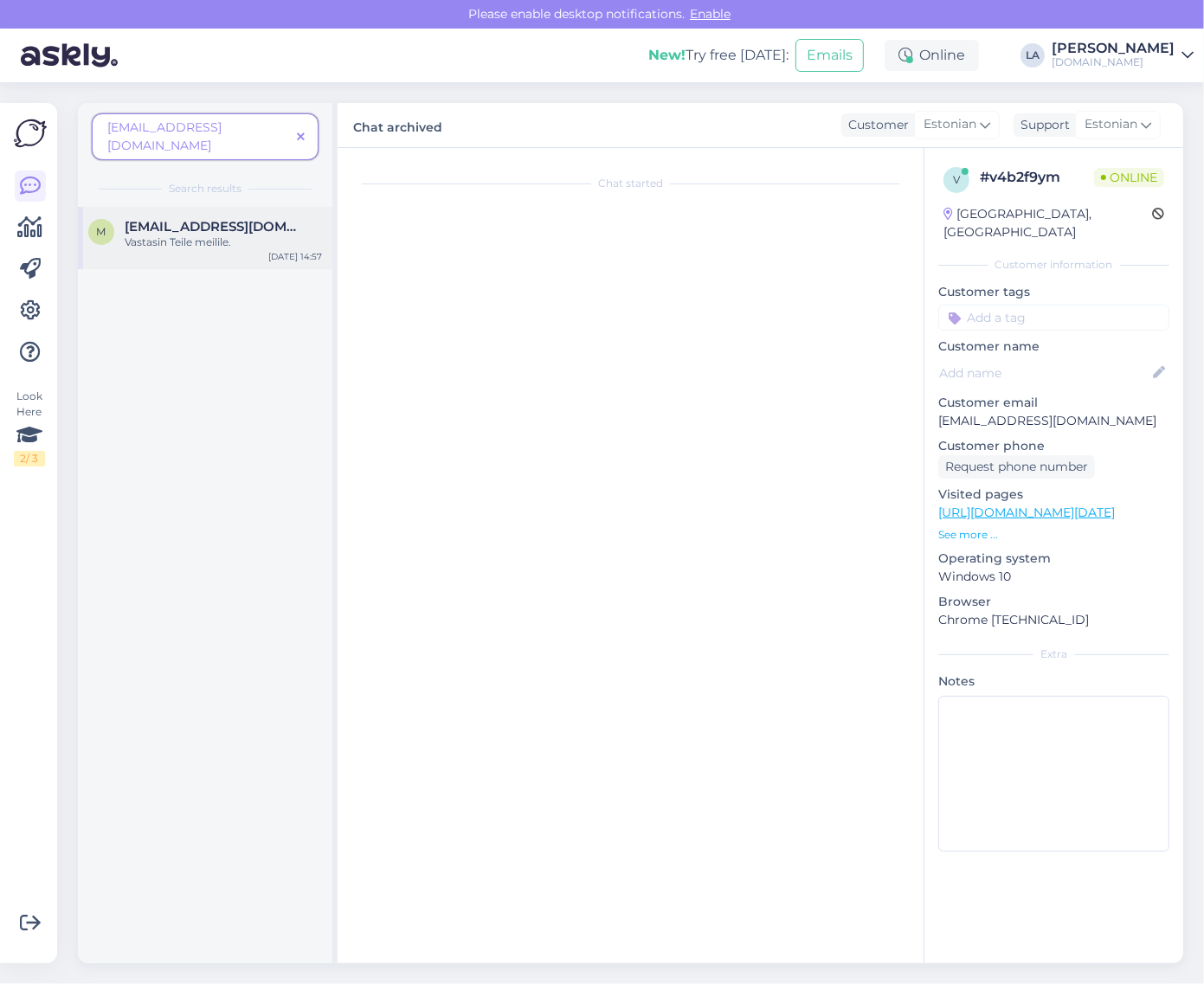
scroll to position [5, 0]
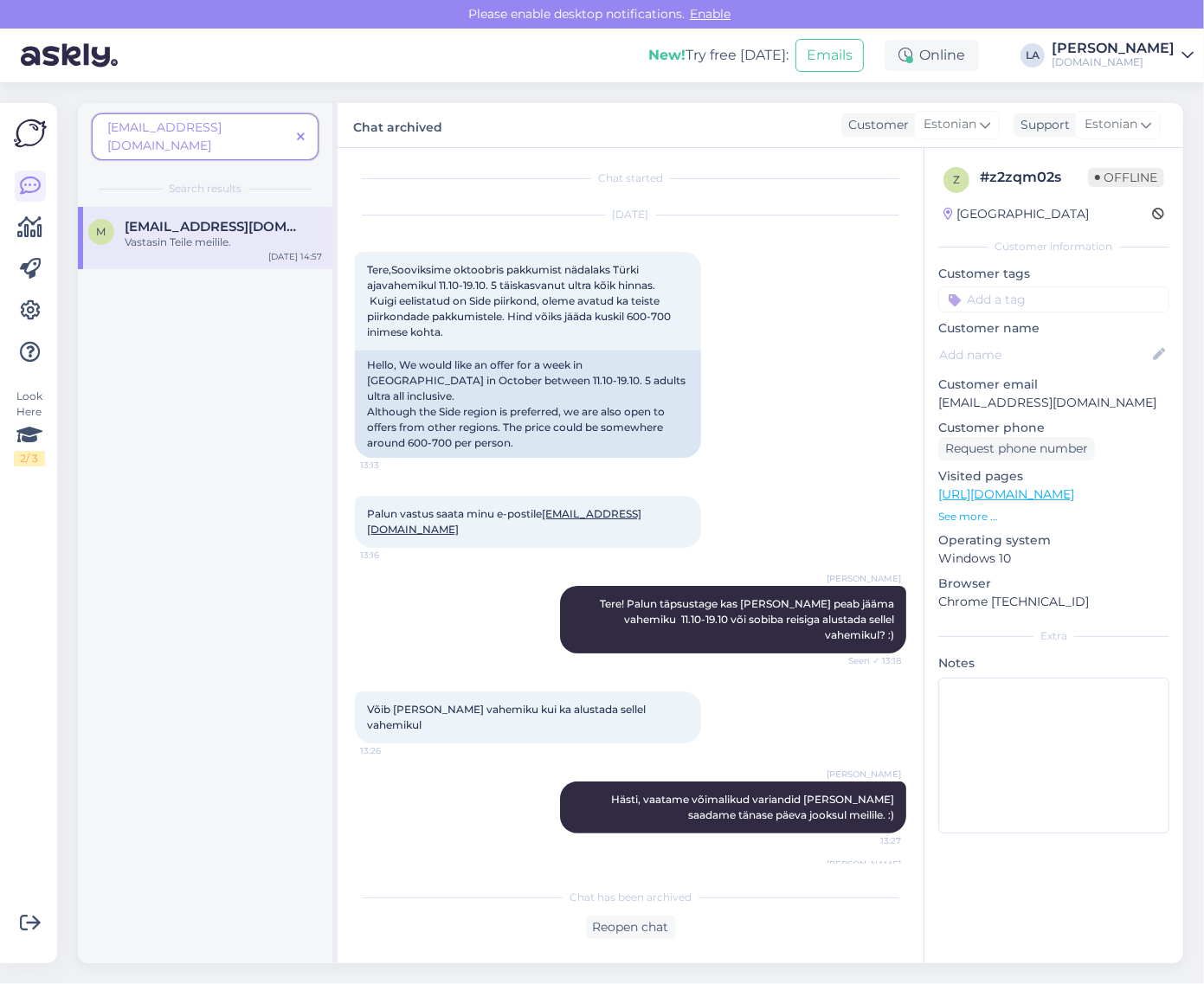
click at [305, 131] on icon at bounding box center [300, 138] width 8 height 12
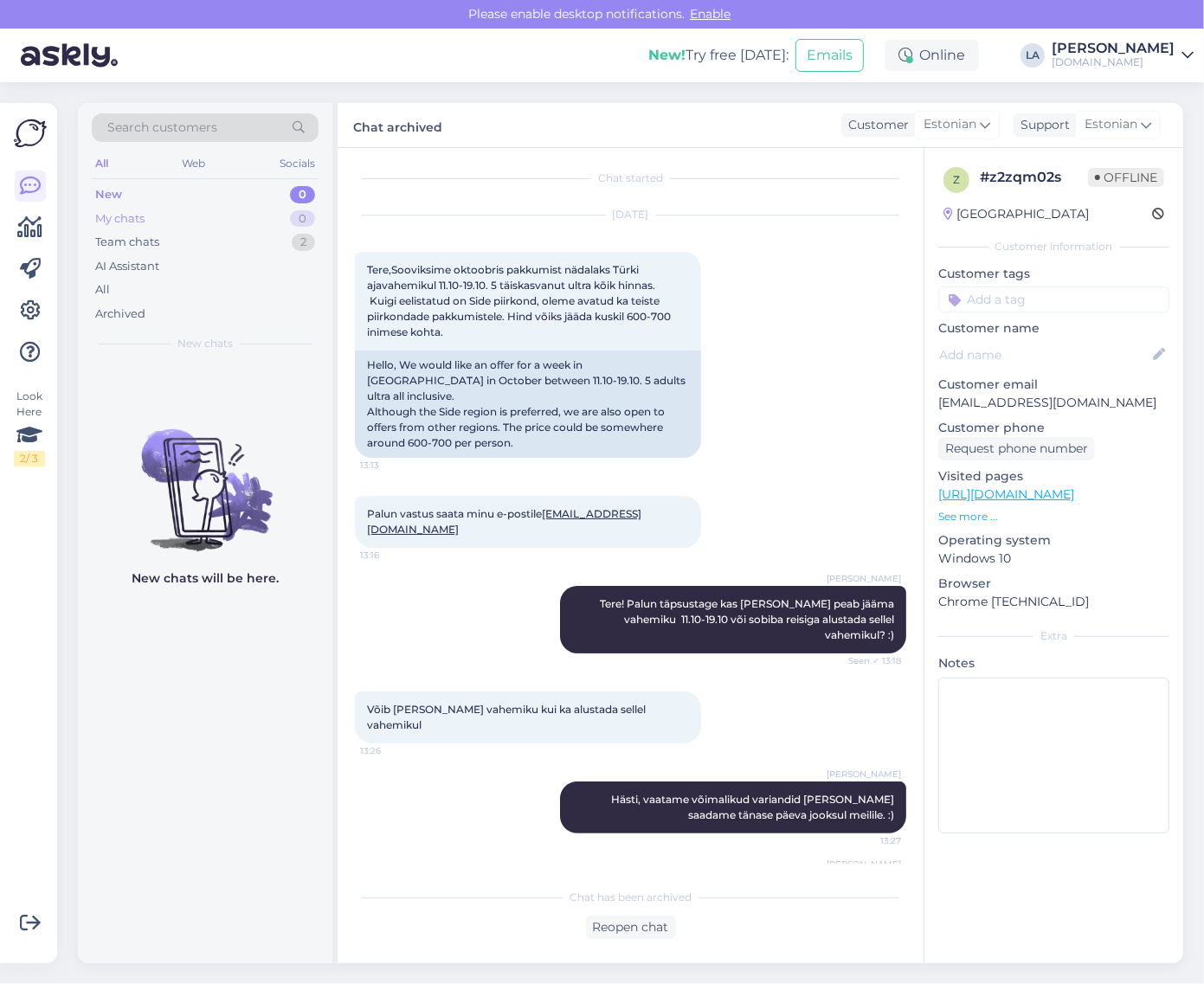
click at [296, 214] on div "0" at bounding box center [303, 219] width 25 height 18
